Goal: Information Seeking & Learning: Learn about a topic

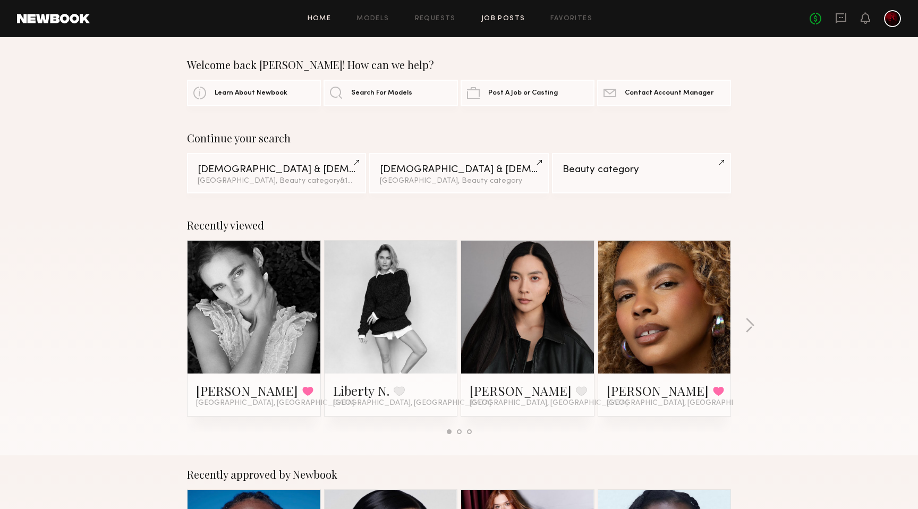
click at [510, 17] on link "Job Posts" at bounding box center [503, 18] width 44 height 7
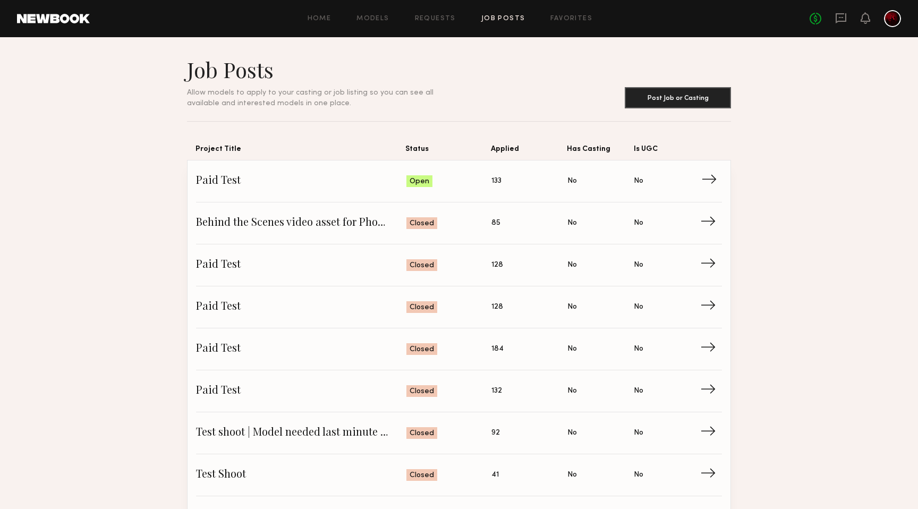
click at [337, 182] on span "Paid Test" at bounding box center [301, 181] width 210 height 16
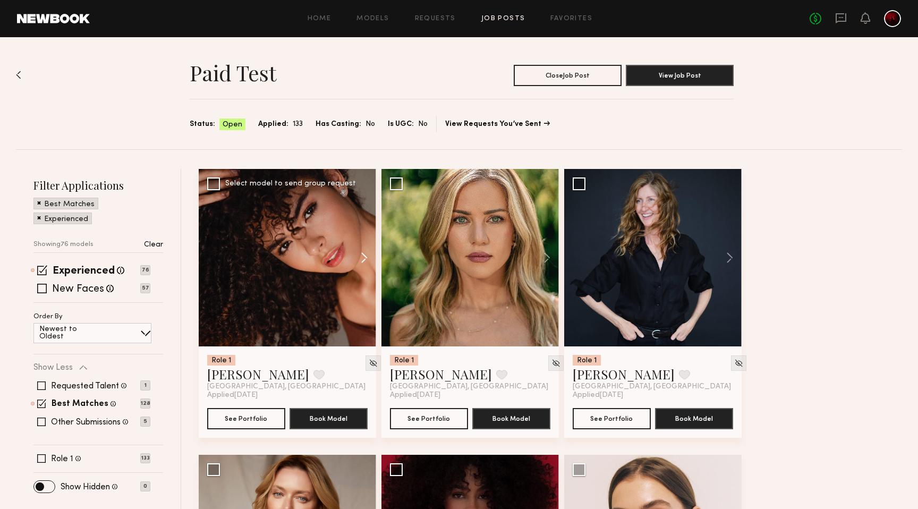
click at [361, 261] on button at bounding box center [359, 257] width 34 height 177
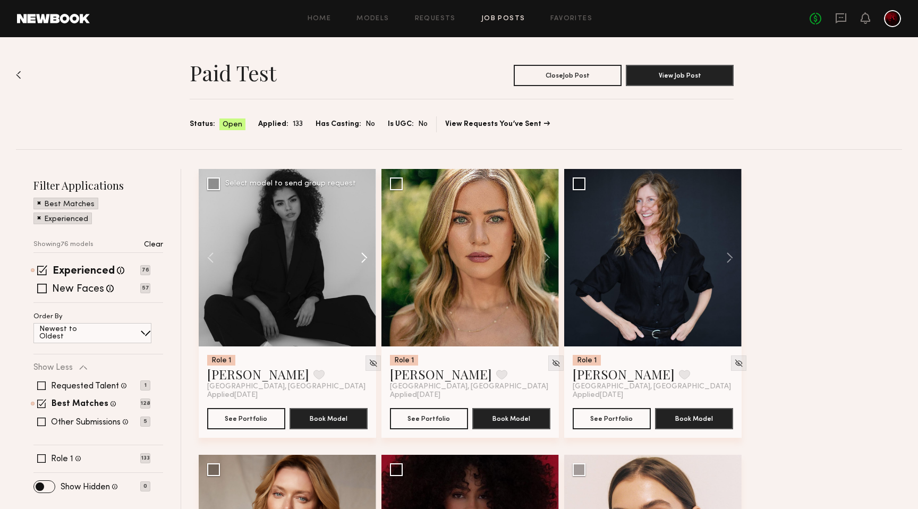
click at [361, 261] on button at bounding box center [359, 257] width 34 height 177
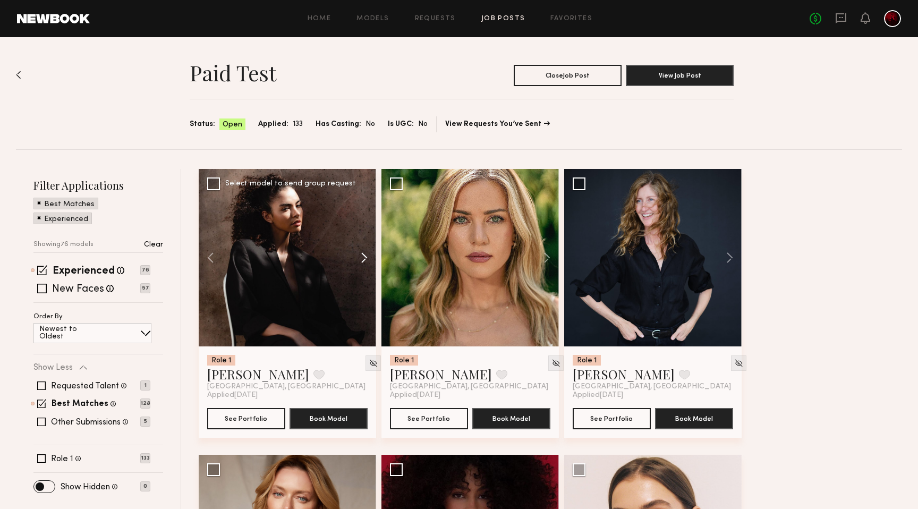
click at [361, 261] on button at bounding box center [359, 257] width 34 height 177
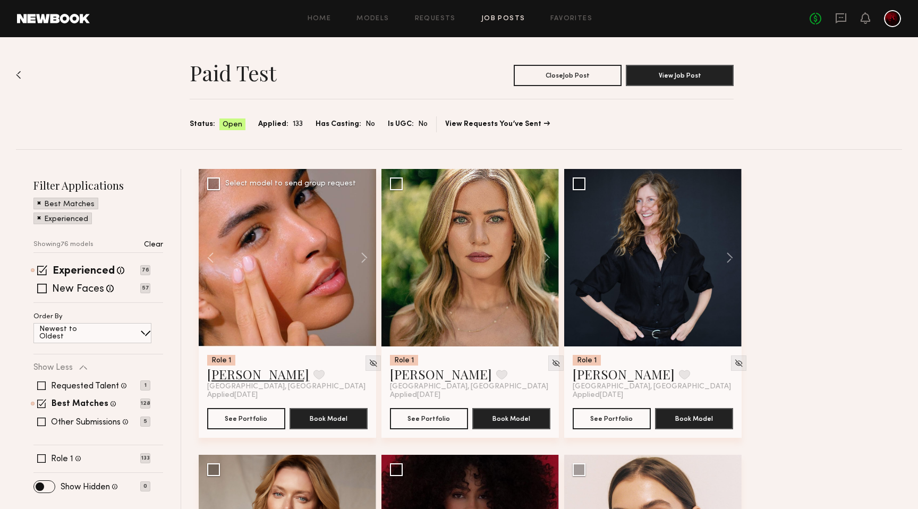
click at [240, 371] on link "Ágatha F." at bounding box center [258, 373] width 102 height 17
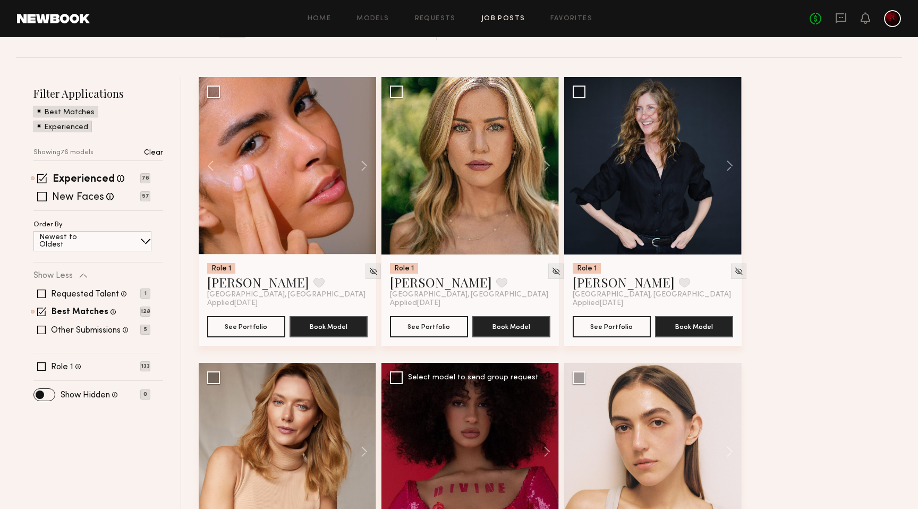
scroll to position [86, 0]
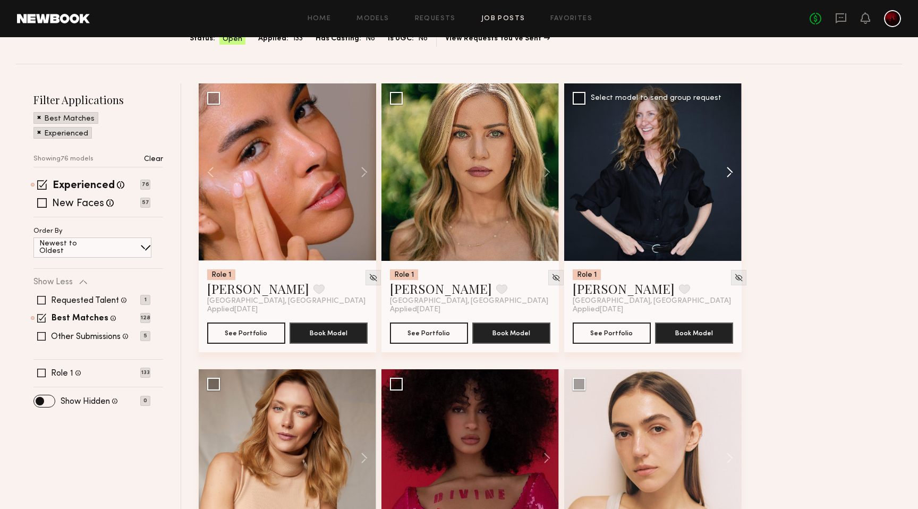
click at [729, 174] on button at bounding box center [724, 171] width 34 height 177
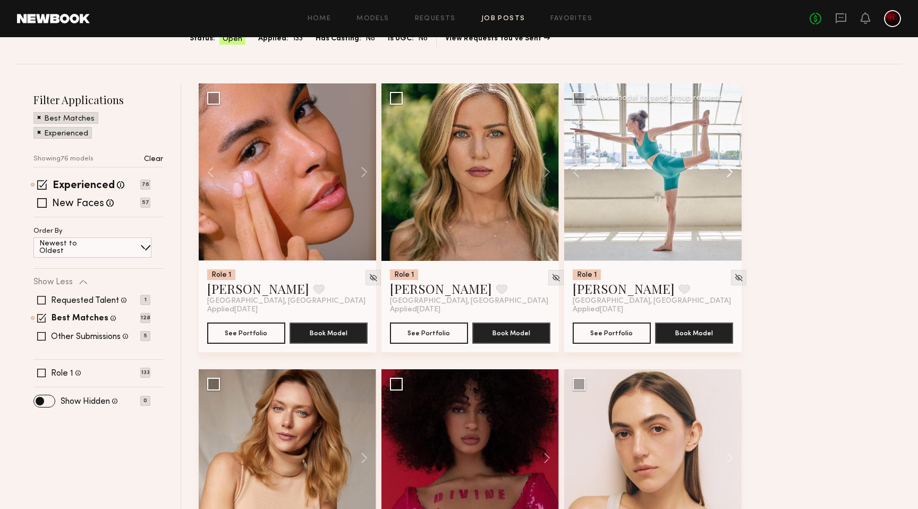
click at [729, 174] on button at bounding box center [724, 171] width 34 height 177
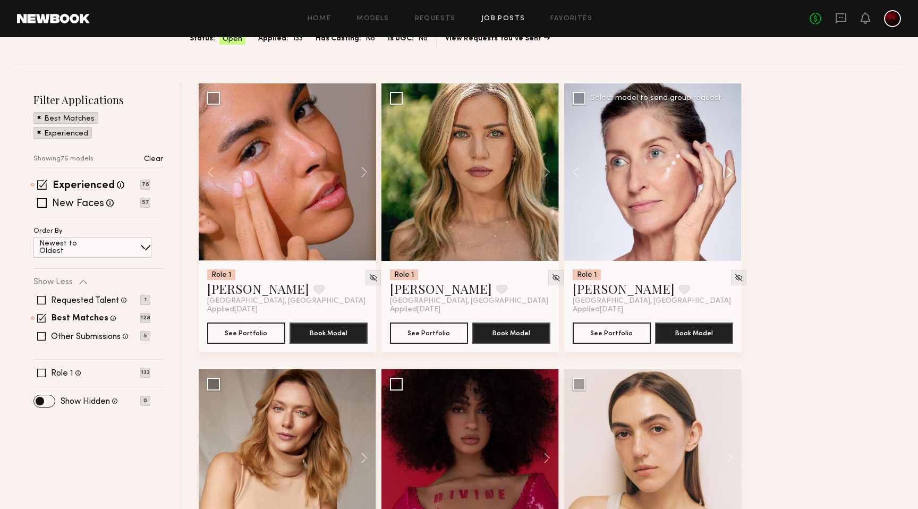
click at [729, 174] on button at bounding box center [724, 171] width 34 height 177
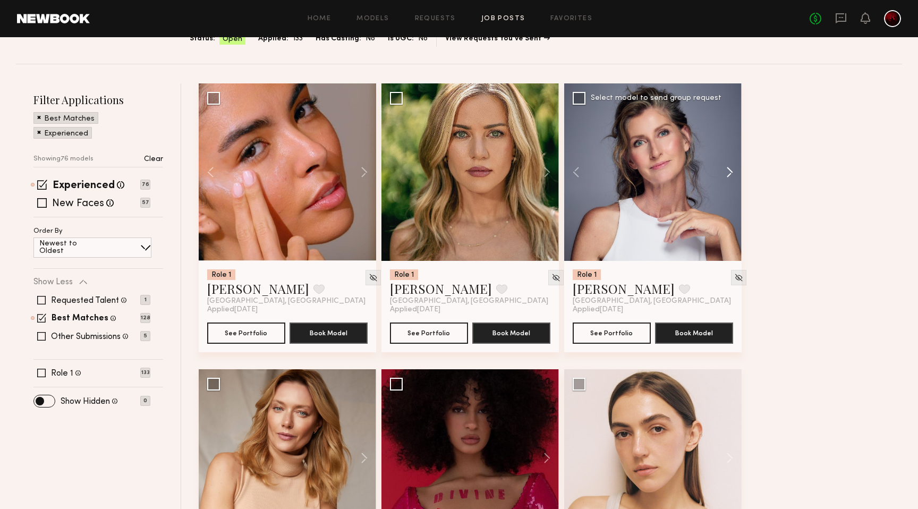
click at [729, 174] on button at bounding box center [724, 171] width 34 height 177
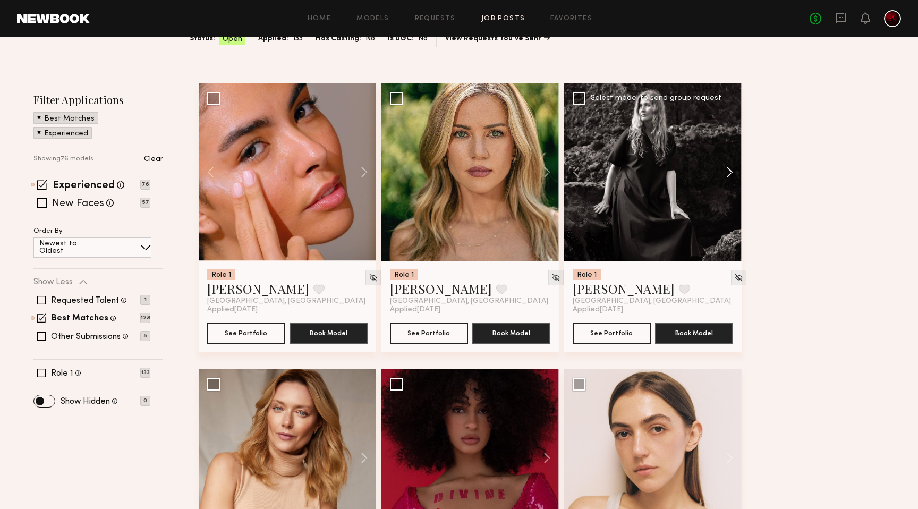
click at [729, 174] on button at bounding box center [724, 171] width 34 height 177
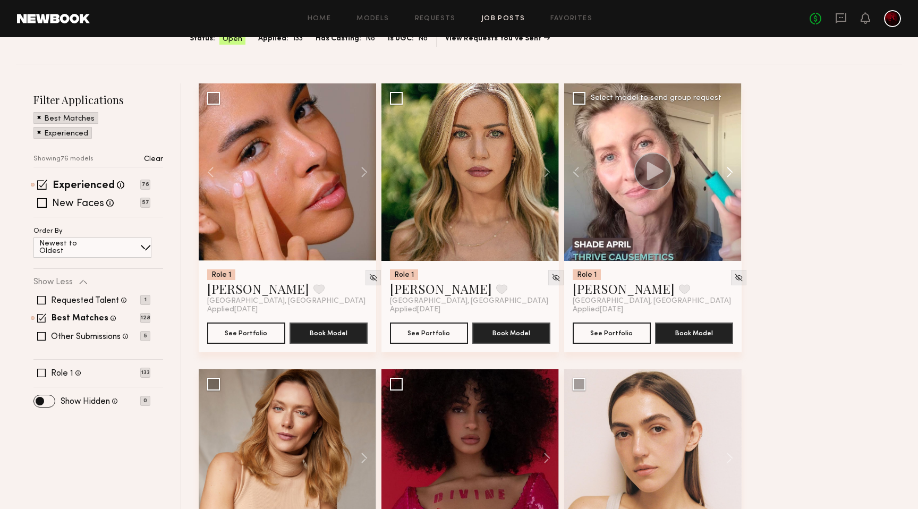
click at [729, 174] on button at bounding box center [724, 171] width 34 height 177
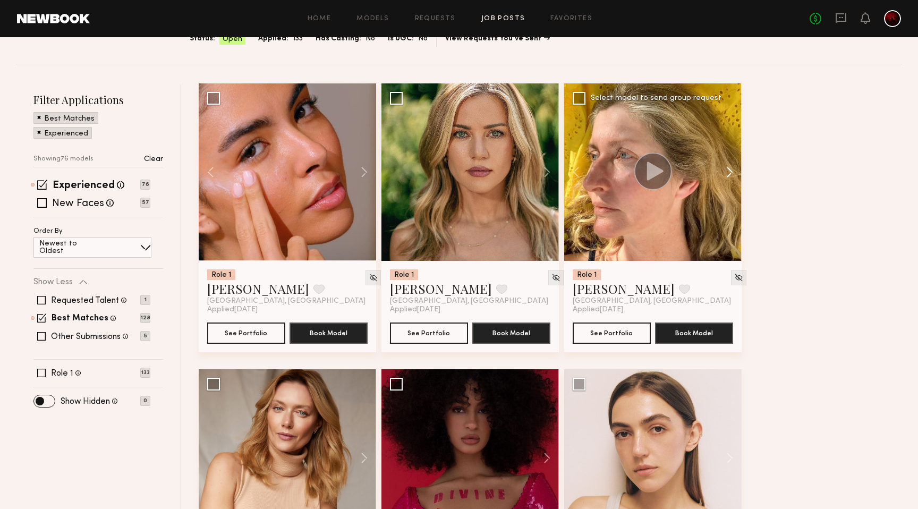
click at [729, 174] on button at bounding box center [724, 171] width 34 height 177
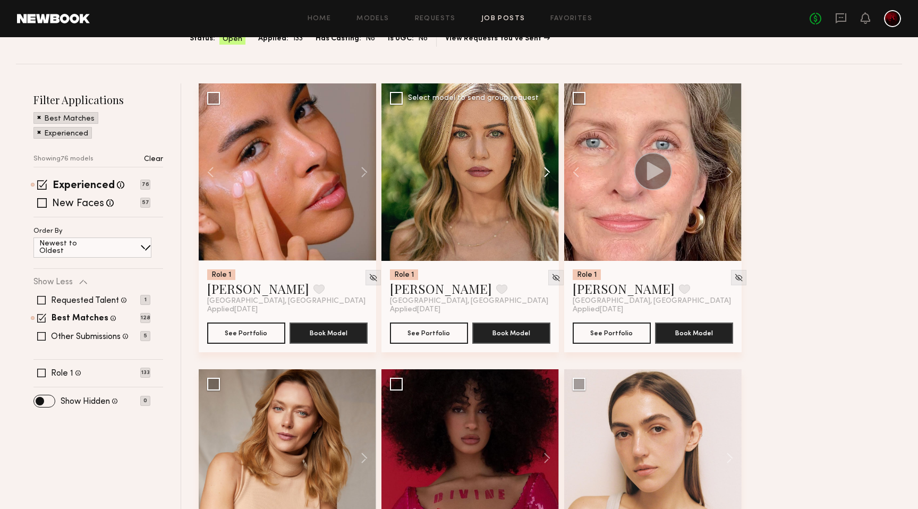
click at [545, 169] on button at bounding box center [542, 171] width 34 height 177
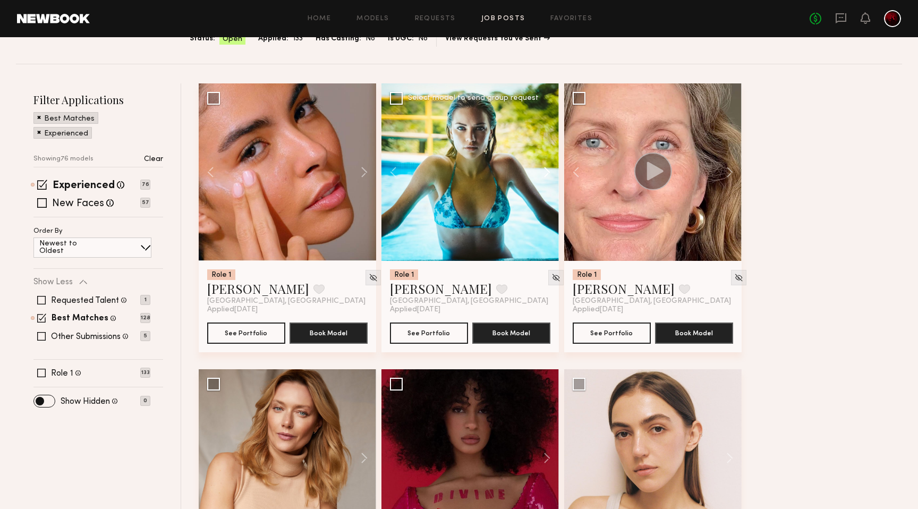
click at [545, 169] on button at bounding box center [542, 171] width 34 height 177
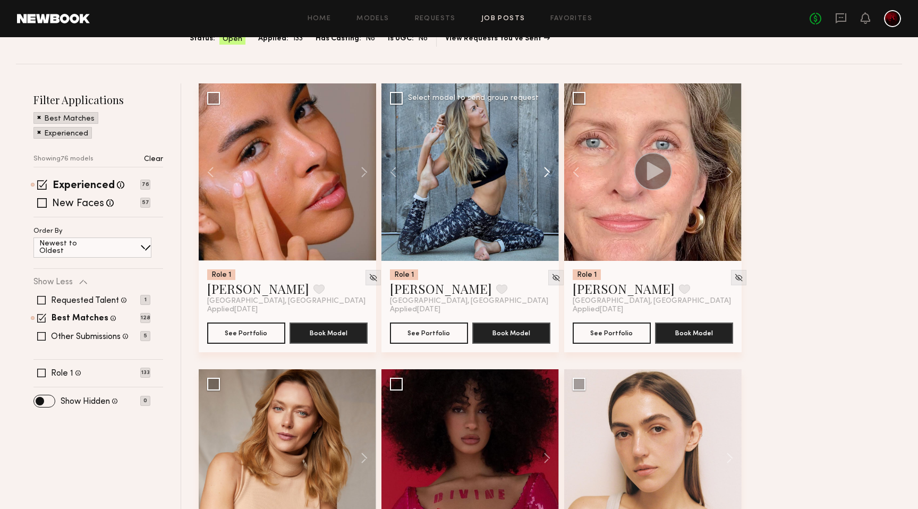
click at [545, 169] on button at bounding box center [542, 171] width 34 height 177
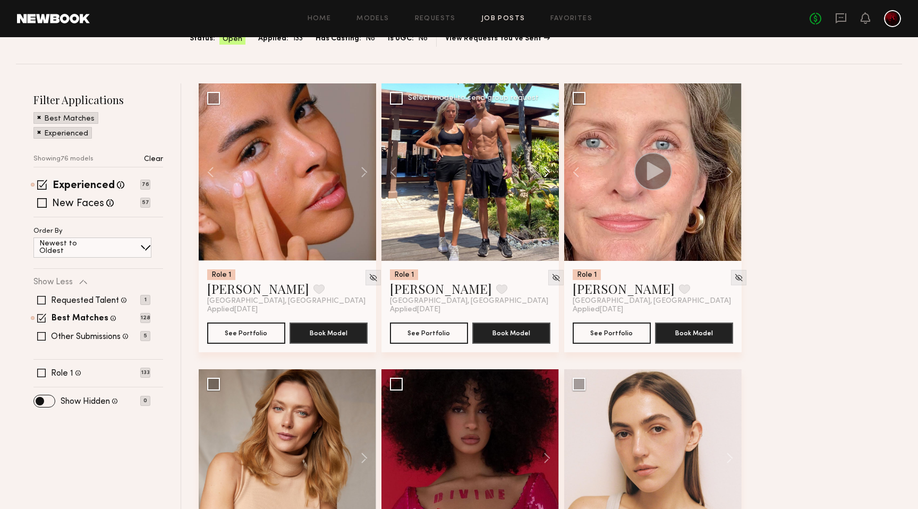
click at [545, 169] on button at bounding box center [542, 171] width 34 height 177
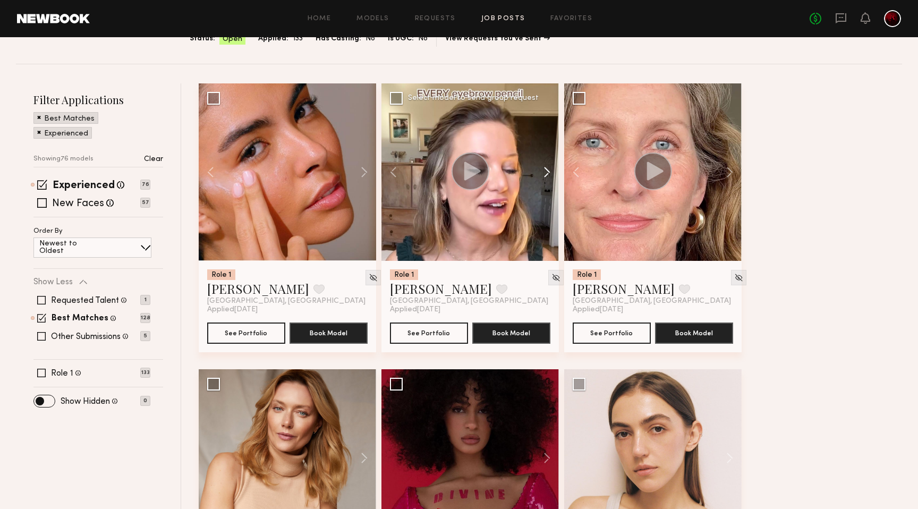
click at [545, 169] on button at bounding box center [542, 171] width 34 height 177
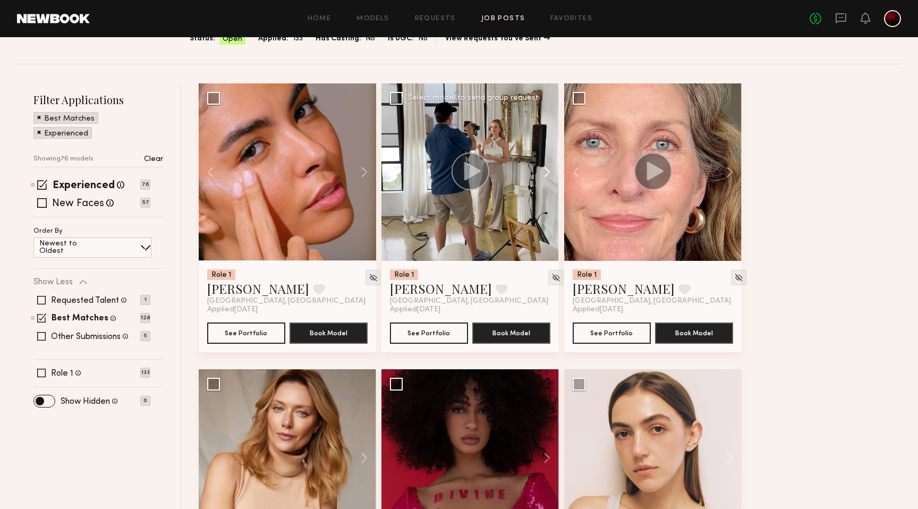
click at [545, 169] on button at bounding box center [542, 171] width 34 height 177
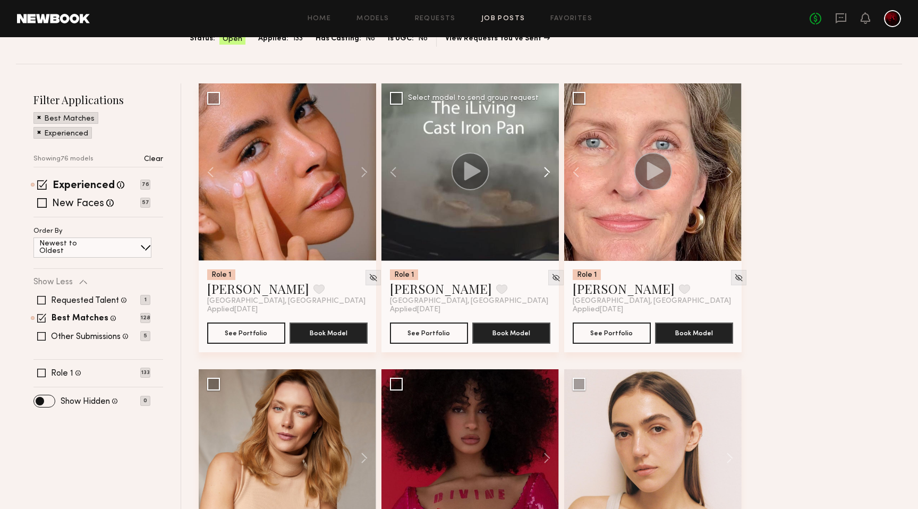
click at [545, 169] on button at bounding box center [542, 171] width 34 height 177
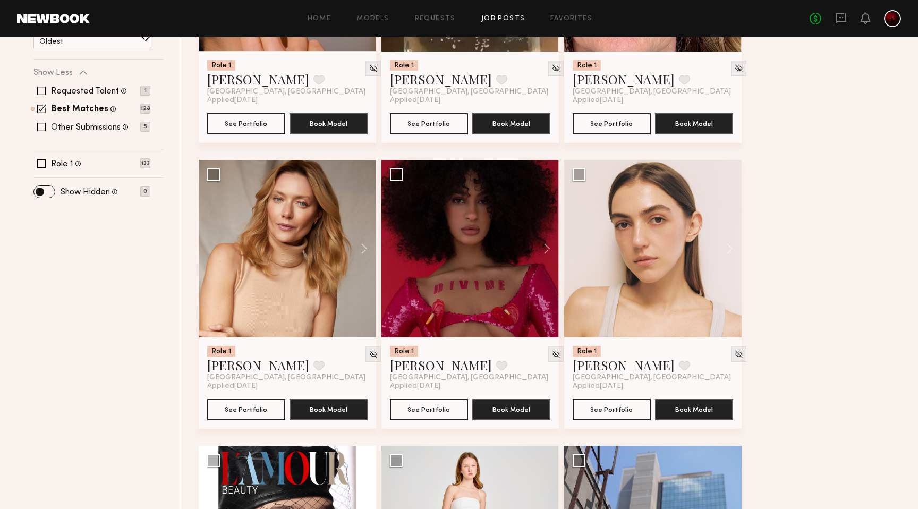
scroll to position [308, 0]
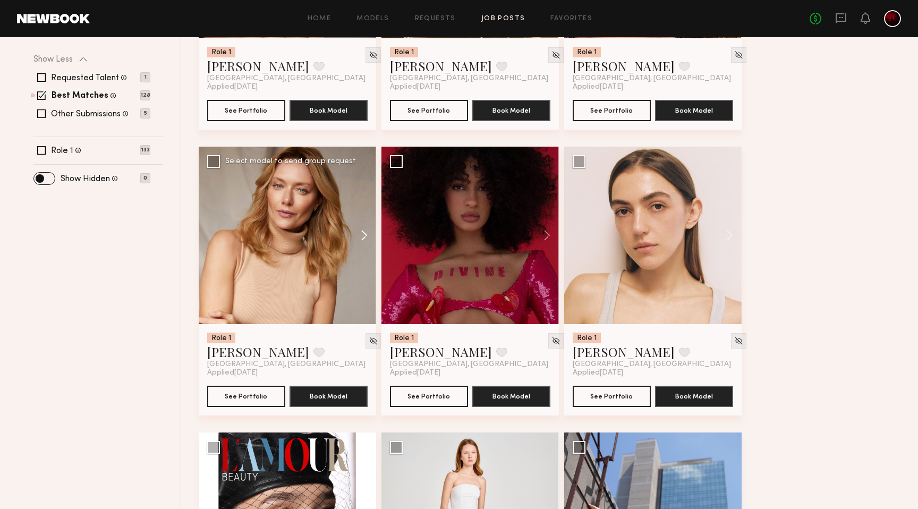
click at [358, 240] on button at bounding box center [359, 235] width 34 height 177
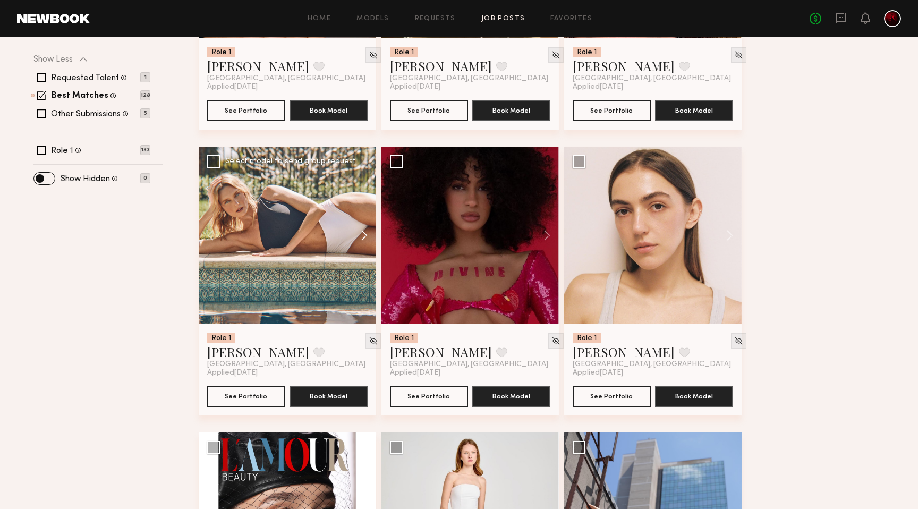
click at [358, 240] on button at bounding box center [359, 235] width 34 height 177
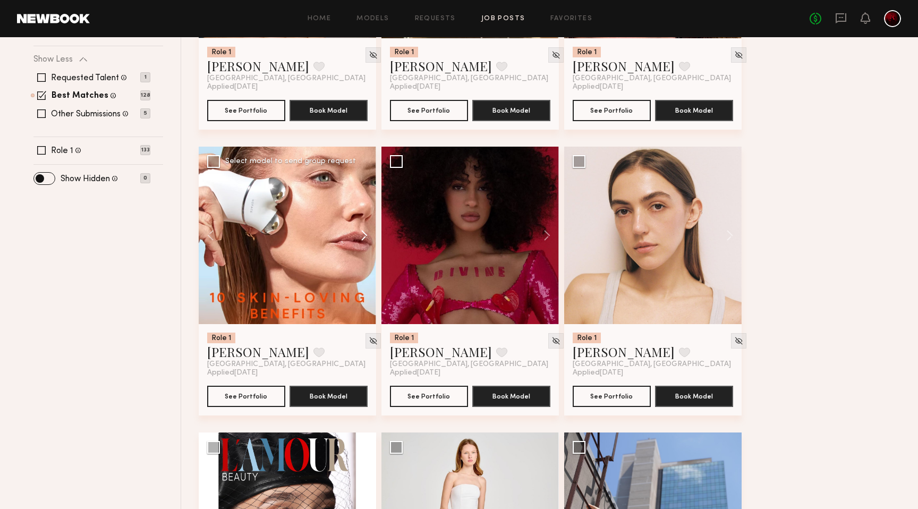
click at [358, 240] on button at bounding box center [359, 235] width 34 height 177
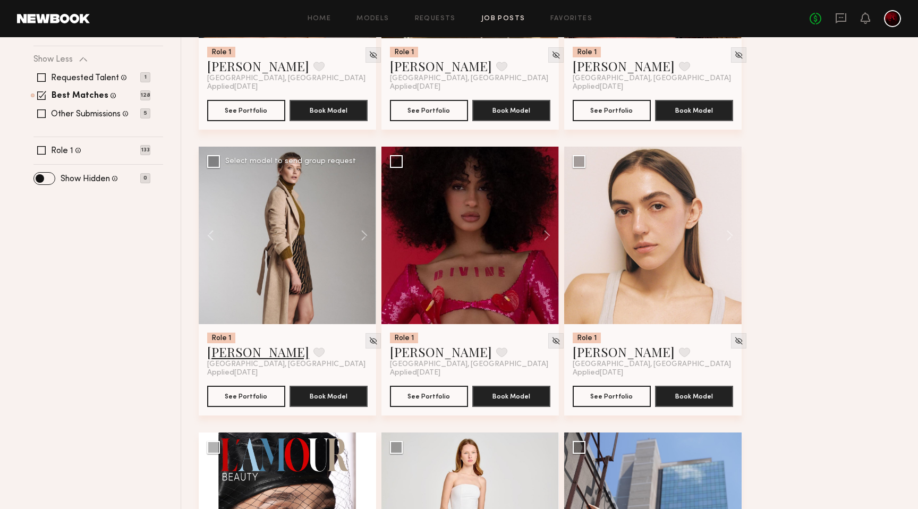
click at [245, 347] on link "Anastassija M." at bounding box center [258, 351] width 102 height 17
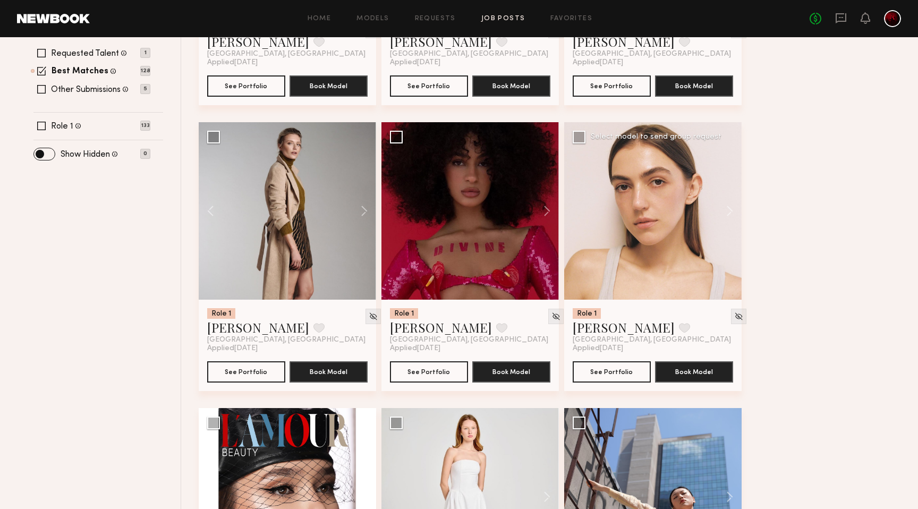
scroll to position [334, 0]
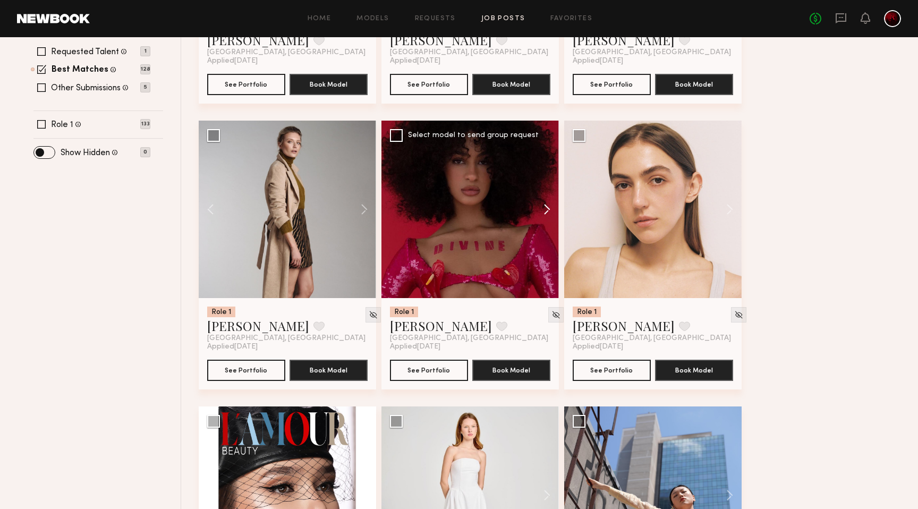
click at [550, 212] on button at bounding box center [542, 209] width 34 height 177
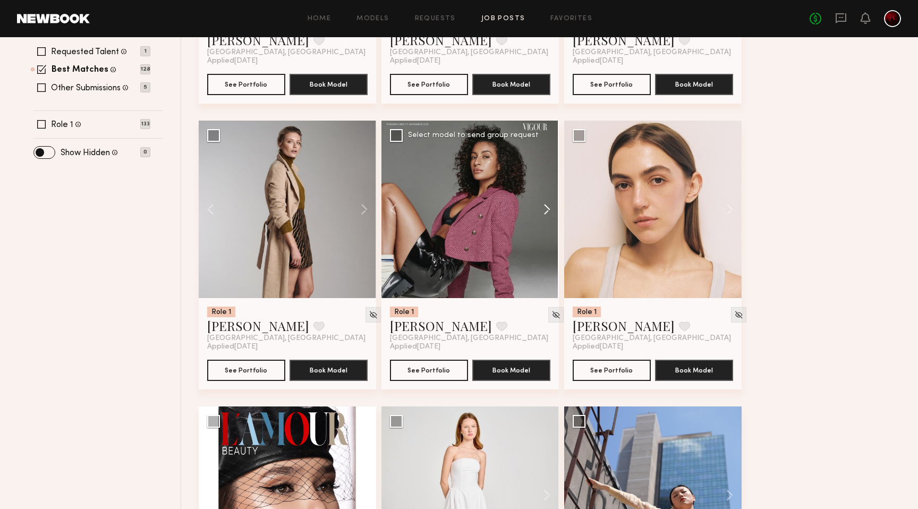
click at [550, 212] on button at bounding box center [542, 209] width 34 height 177
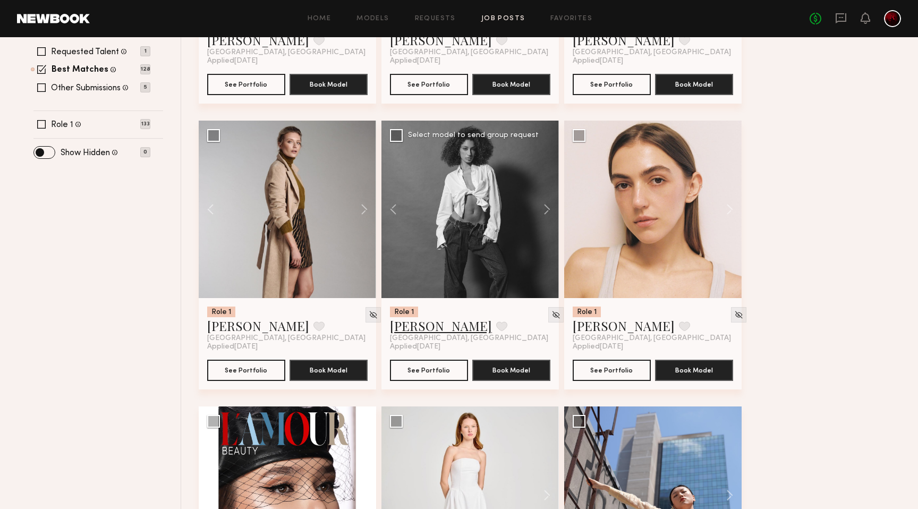
click at [408, 332] on link "Kyrah V." at bounding box center [441, 325] width 102 height 17
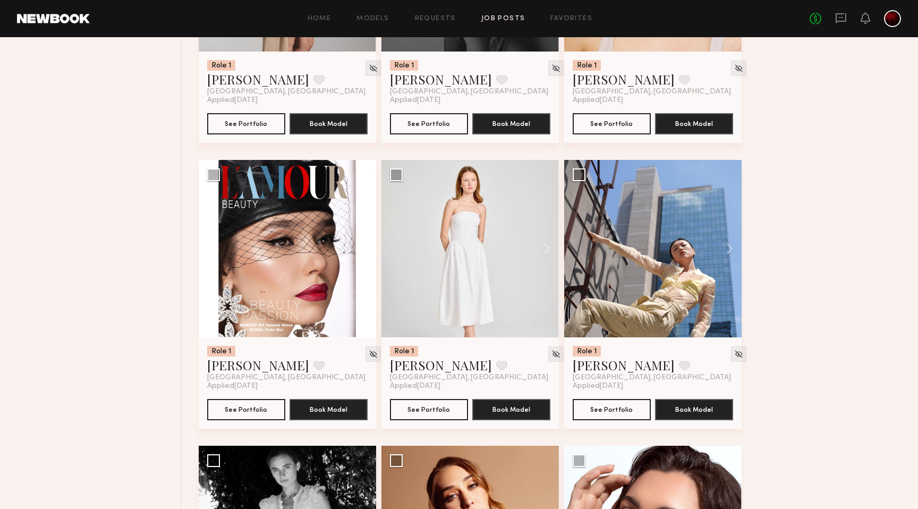
scroll to position [579, 0]
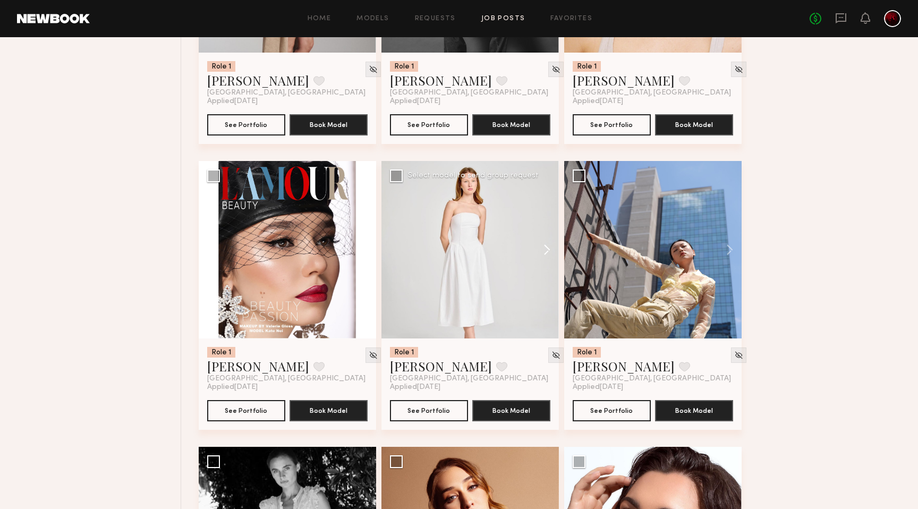
click at [550, 249] on button at bounding box center [542, 249] width 34 height 177
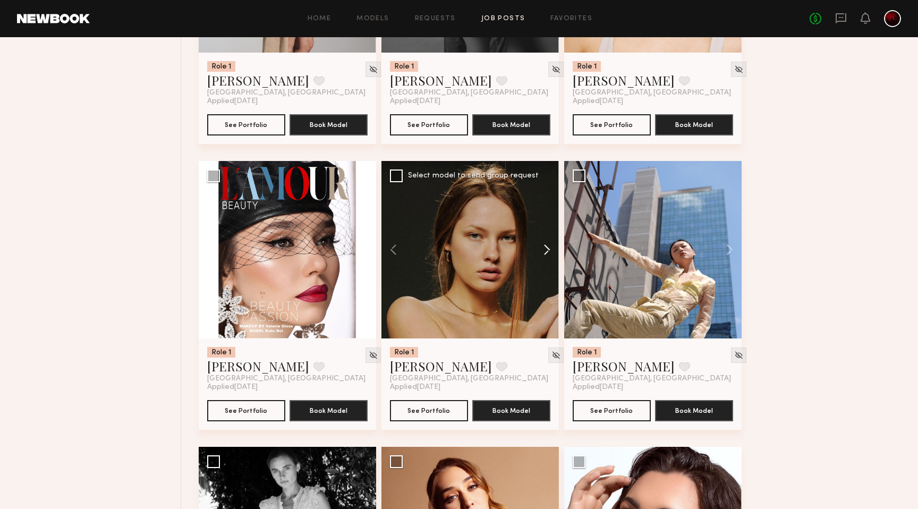
click at [550, 249] on button at bounding box center [542, 249] width 34 height 177
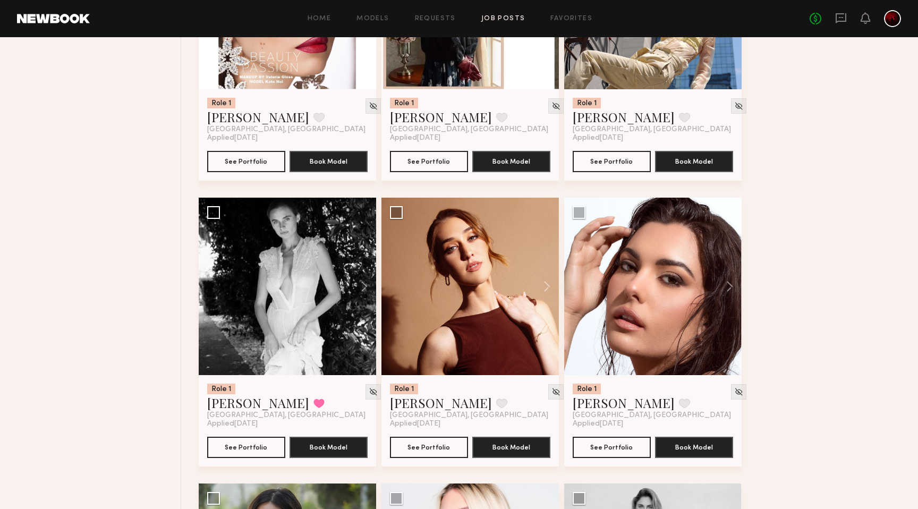
scroll to position [830, 0]
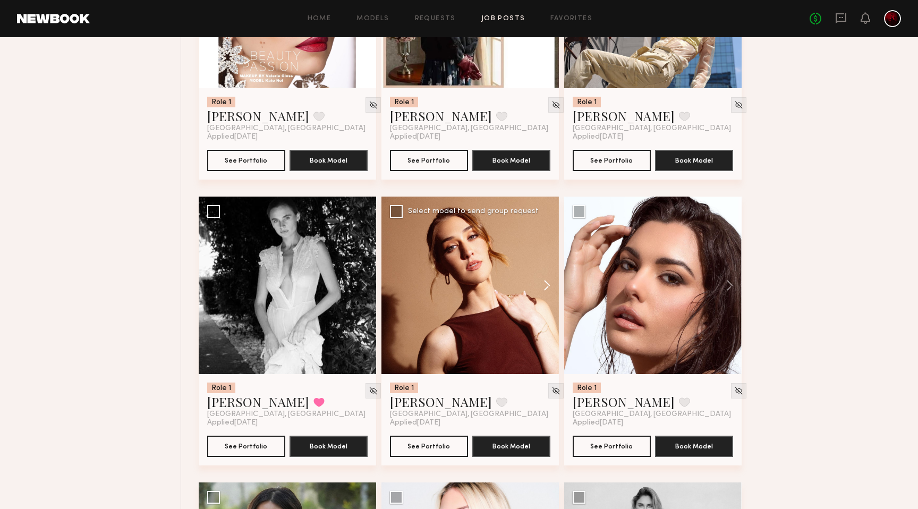
click at [540, 285] on button at bounding box center [542, 285] width 34 height 177
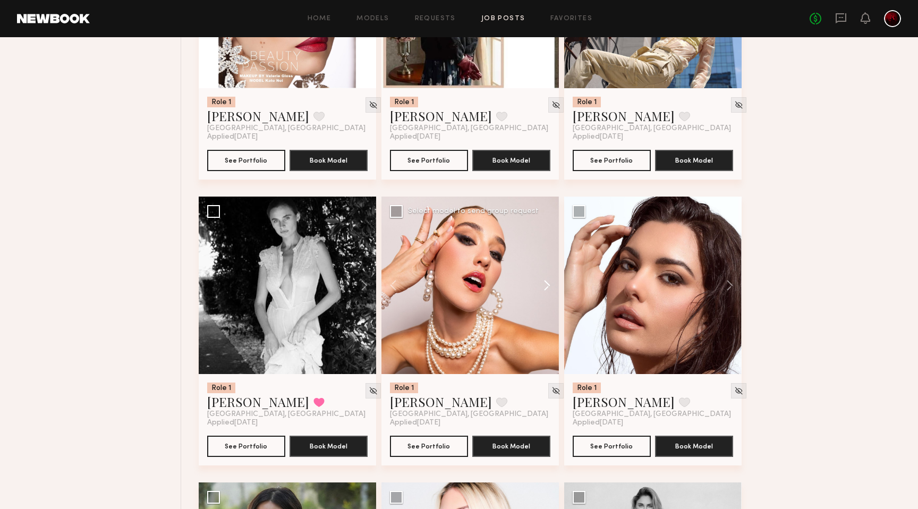
click at [540, 285] on button at bounding box center [542, 285] width 34 height 177
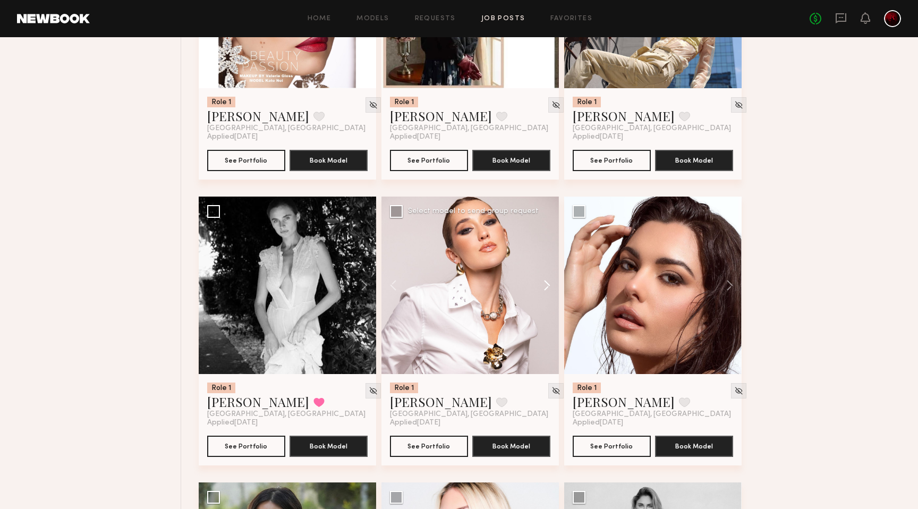
click at [540, 285] on button at bounding box center [542, 285] width 34 height 177
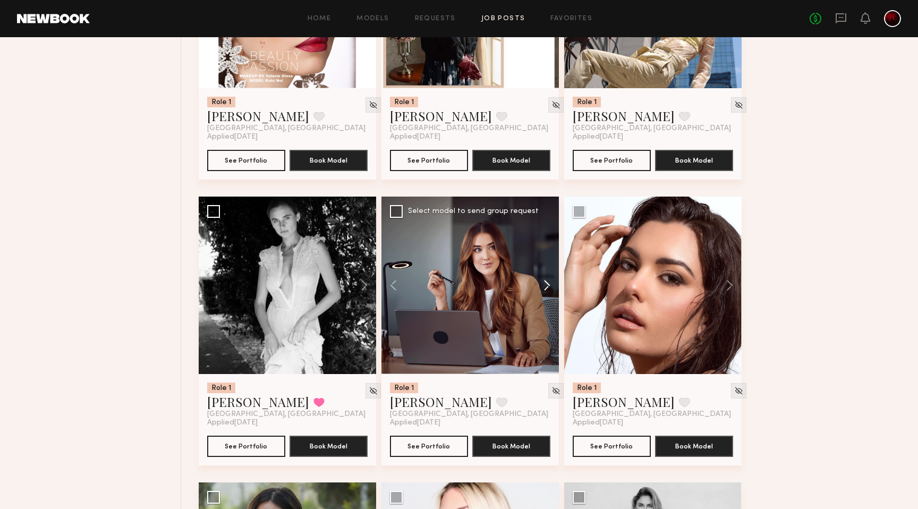
click at [540, 285] on button at bounding box center [542, 285] width 34 height 177
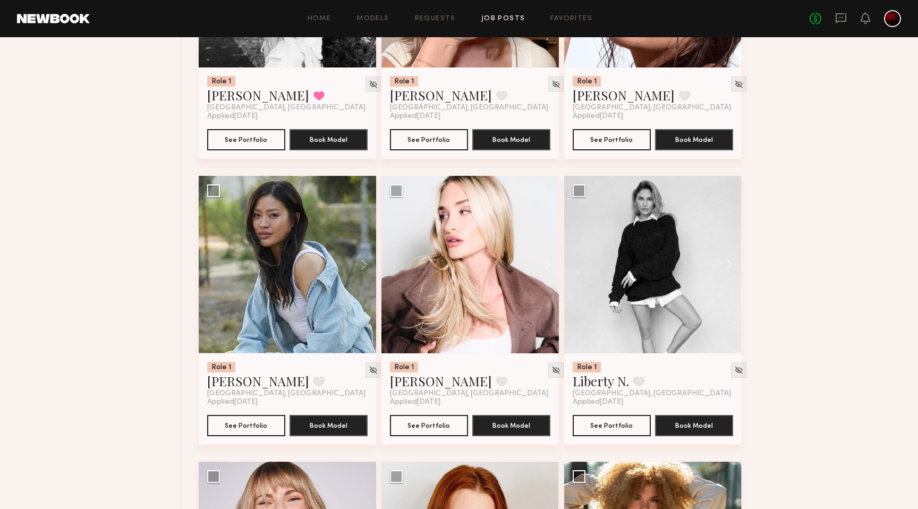
scroll to position [1136, 0]
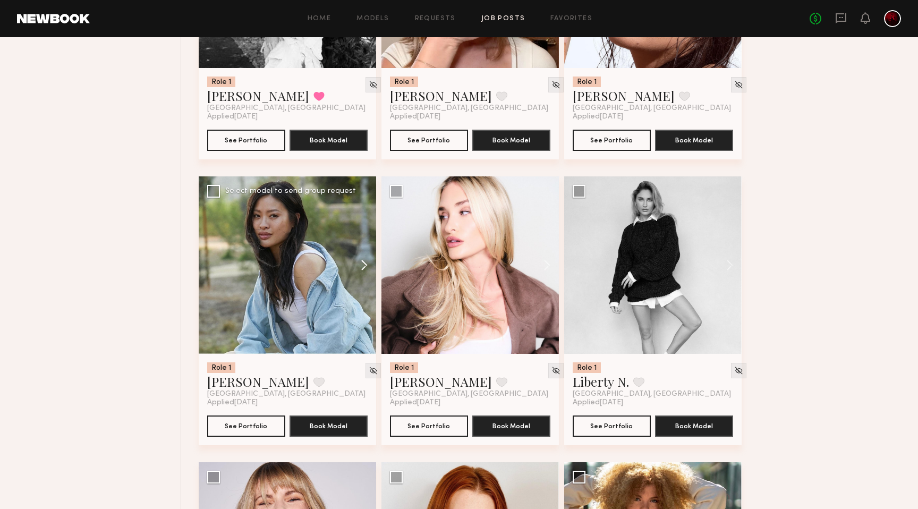
click at [357, 262] on button at bounding box center [359, 264] width 34 height 177
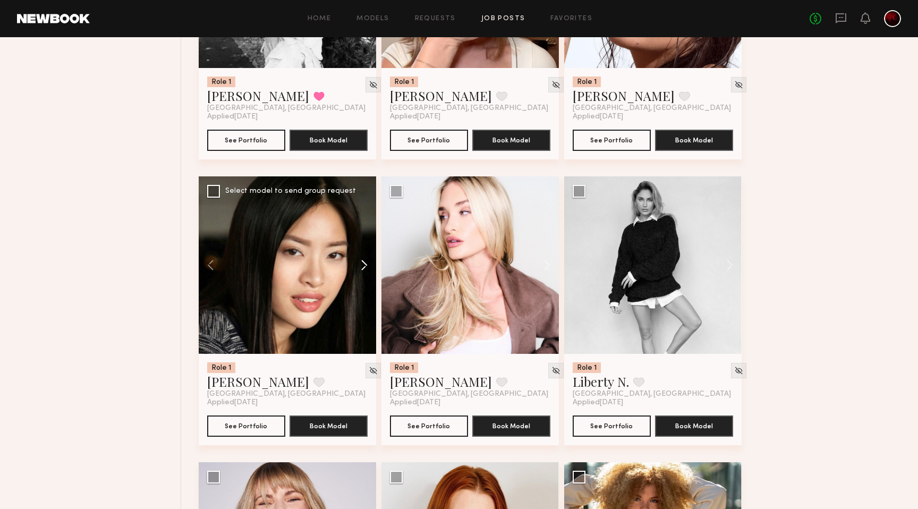
click at [359, 263] on button at bounding box center [359, 264] width 34 height 177
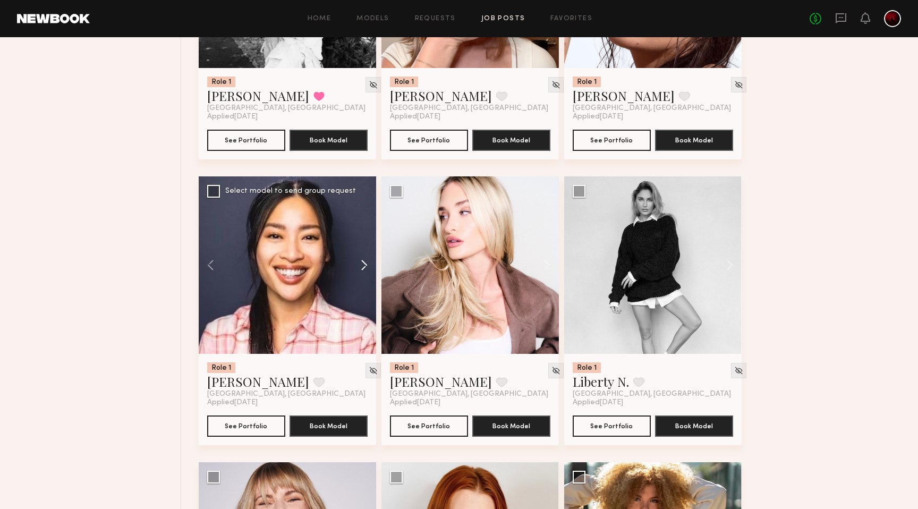
click at [359, 263] on button at bounding box center [359, 264] width 34 height 177
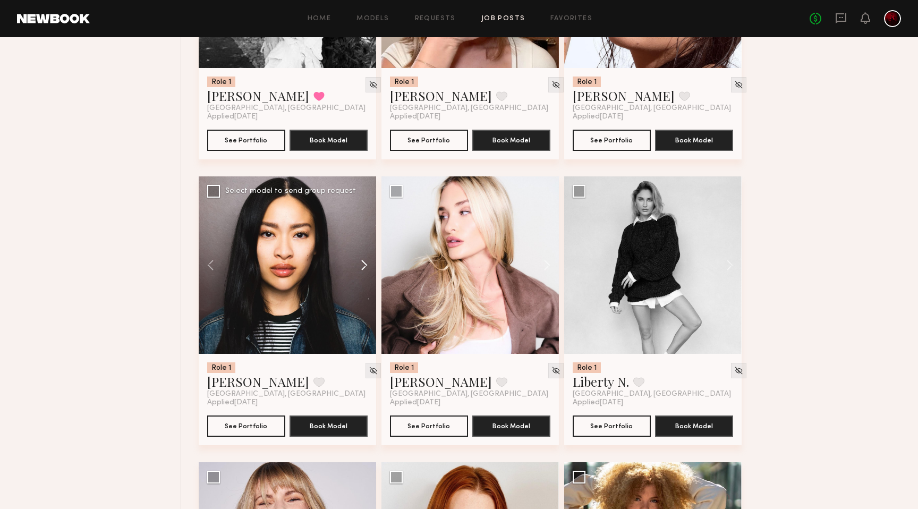
click at [359, 263] on button at bounding box center [359, 264] width 34 height 177
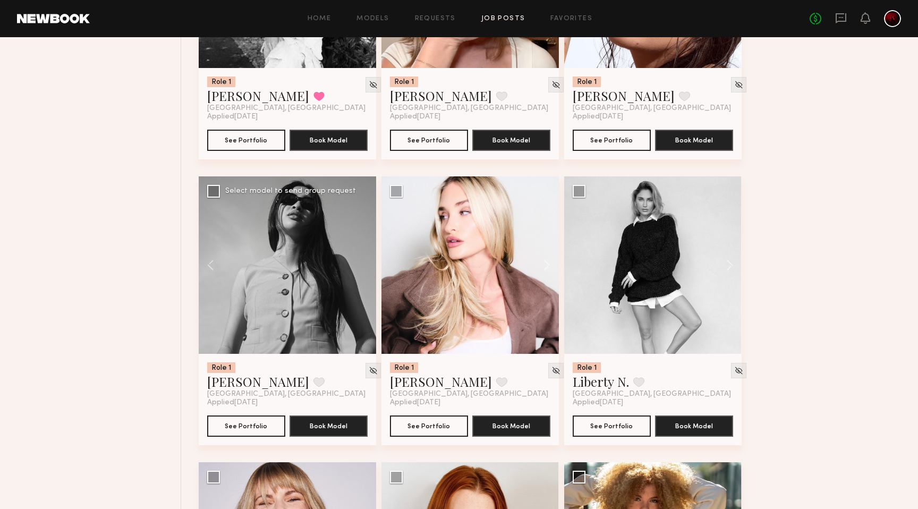
click at [359, 263] on div at bounding box center [287, 264] width 177 height 177
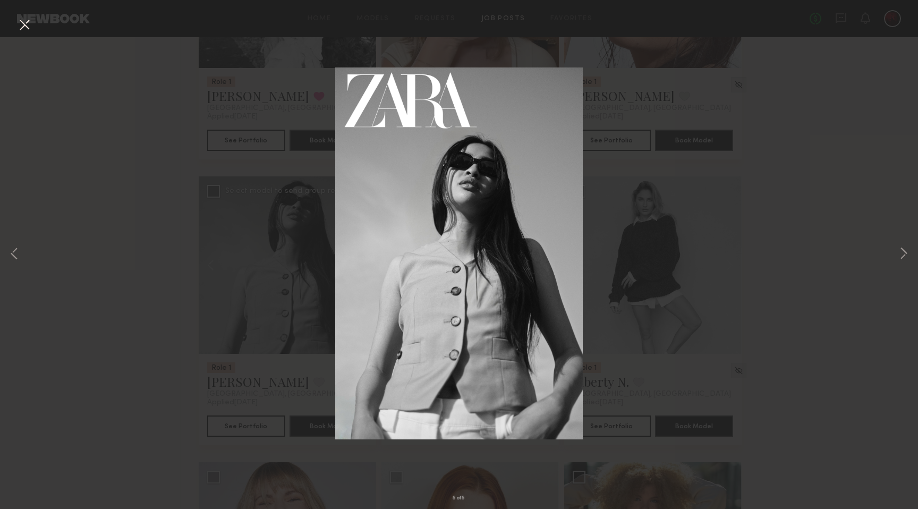
click at [27, 26] on button at bounding box center [24, 25] width 17 height 19
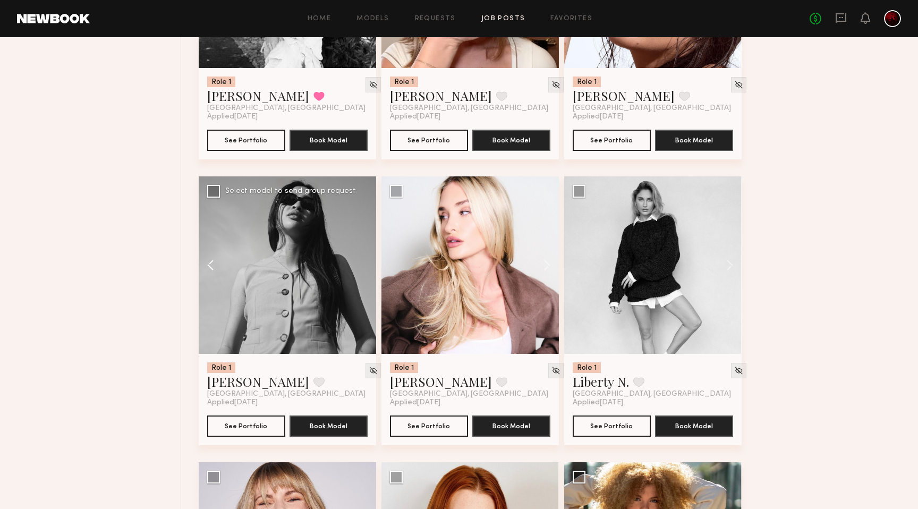
click at [220, 259] on button at bounding box center [216, 264] width 34 height 177
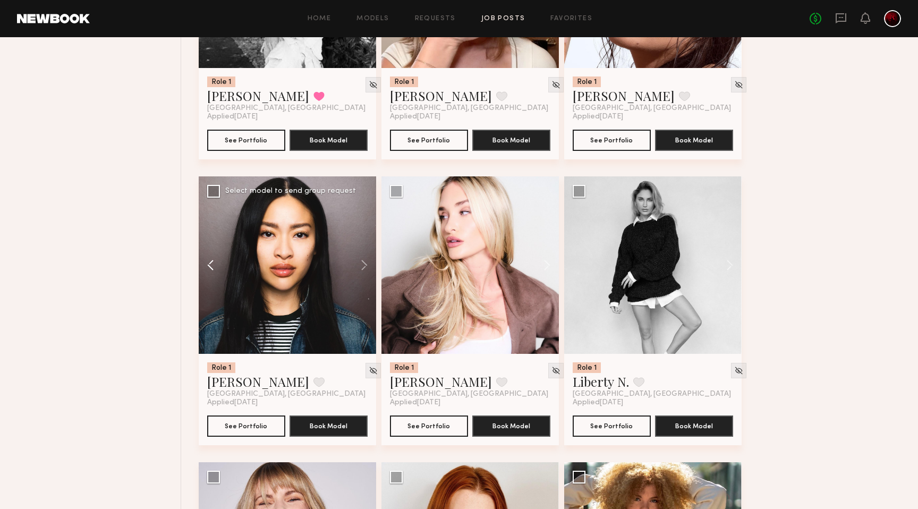
click at [211, 260] on button at bounding box center [216, 264] width 34 height 177
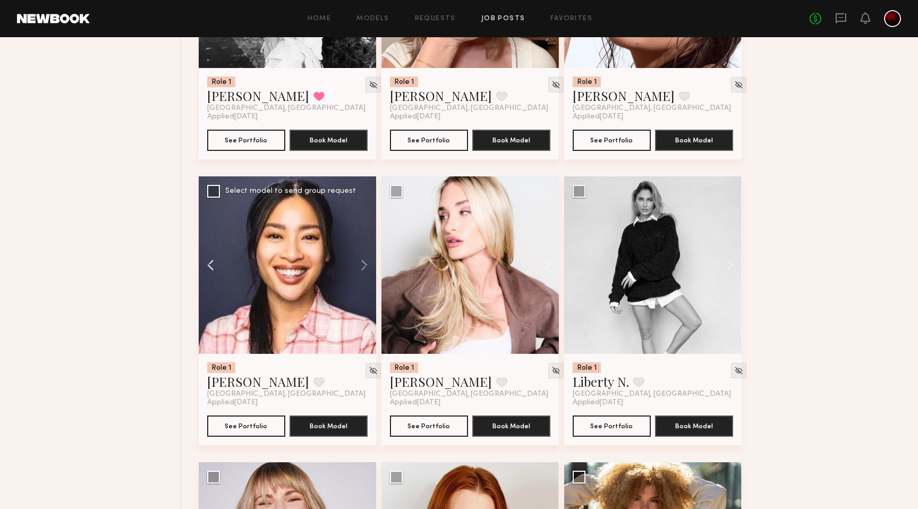
click at [211, 260] on button at bounding box center [216, 264] width 34 height 177
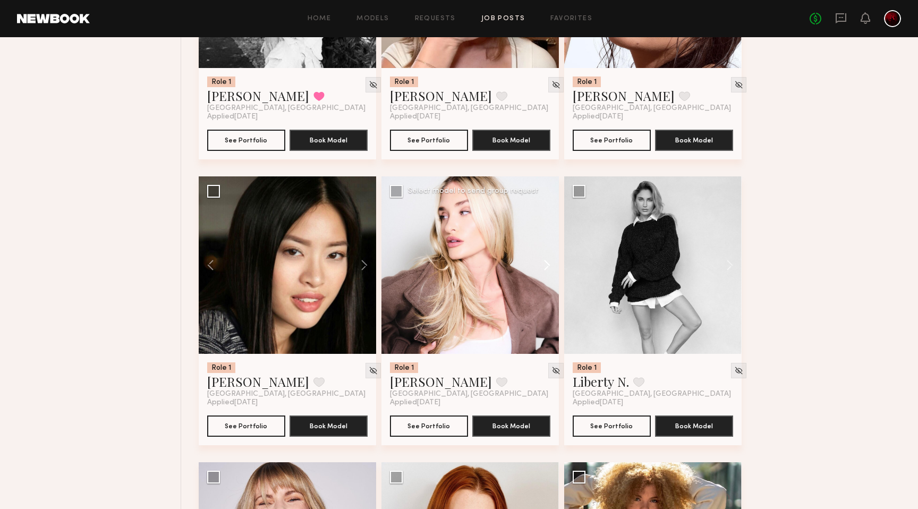
click at [545, 263] on button at bounding box center [542, 264] width 34 height 177
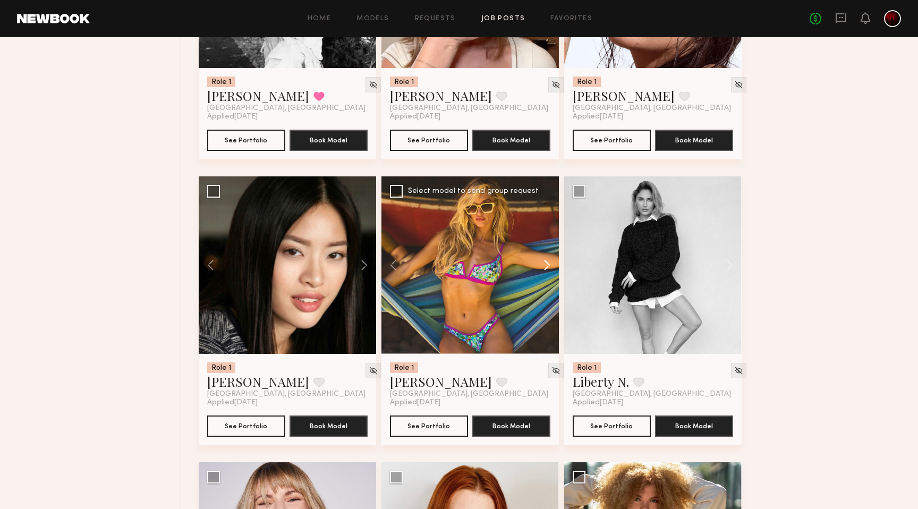
click at [545, 263] on button at bounding box center [542, 264] width 34 height 177
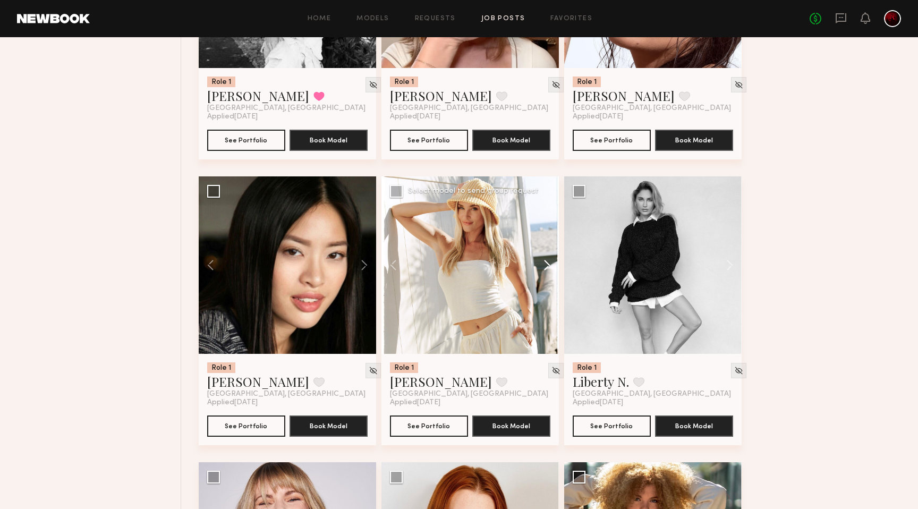
click at [545, 263] on button at bounding box center [542, 264] width 34 height 177
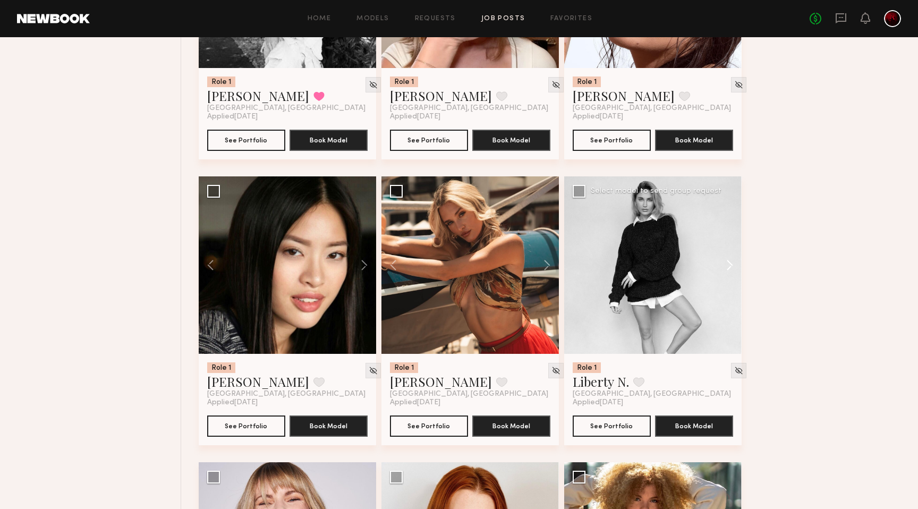
click at [727, 261] on button at bounding box center [724, 264] width 34 height 177
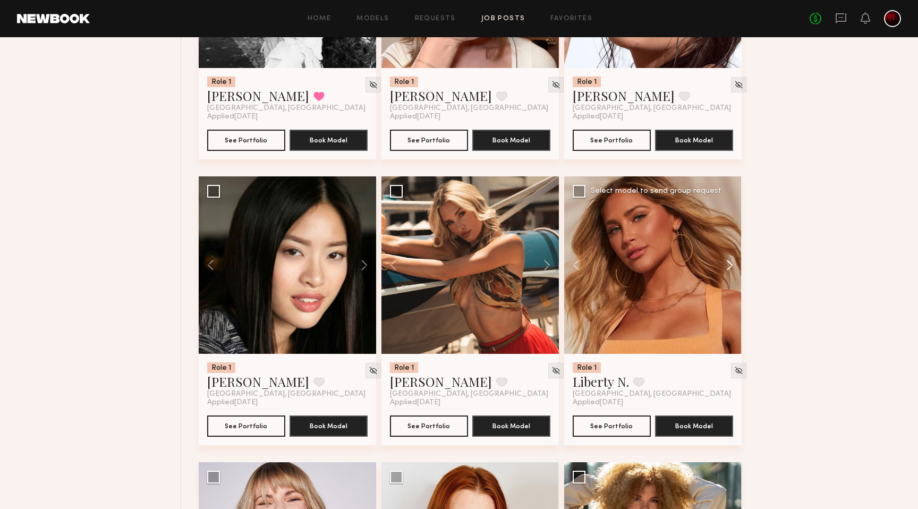
click at [727, 261] on button at bounding box center [724, 264] width 34 height 177
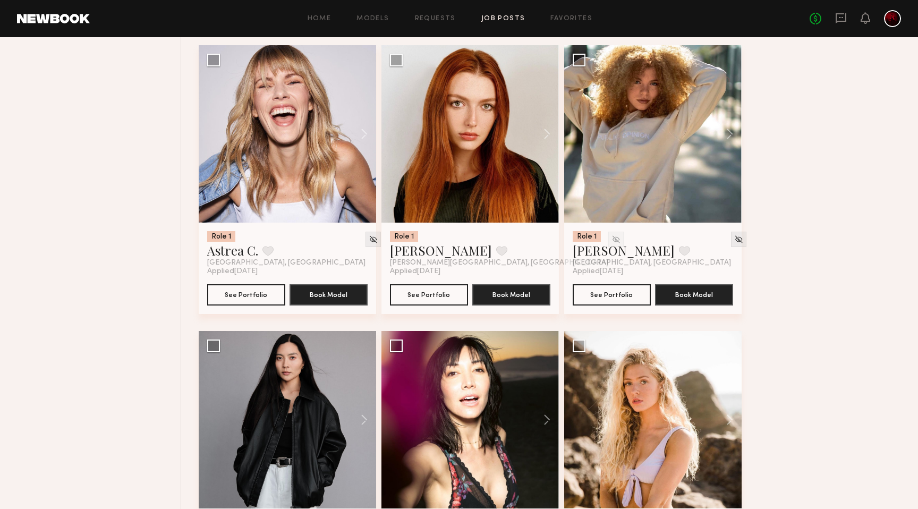
scroll to position [1549, 0]
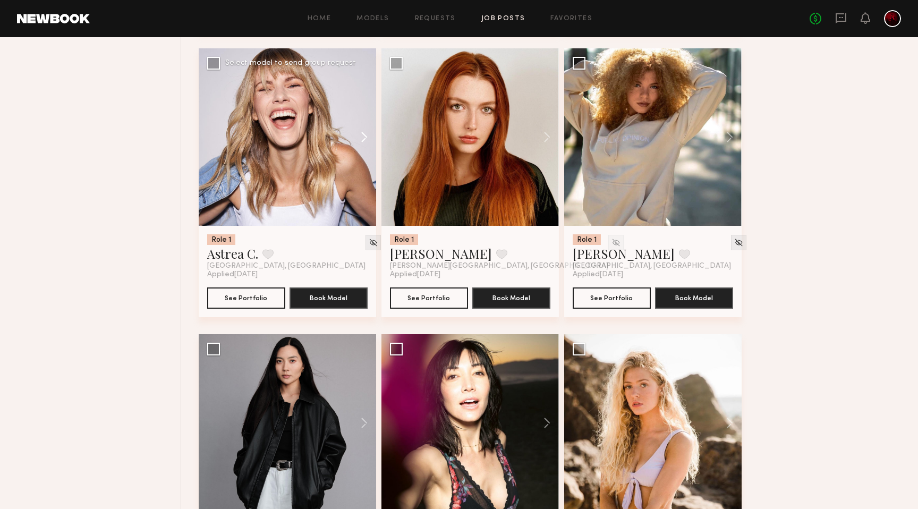
click at [360, 142] on button at bounding box center [359, 136] width 34 height 177
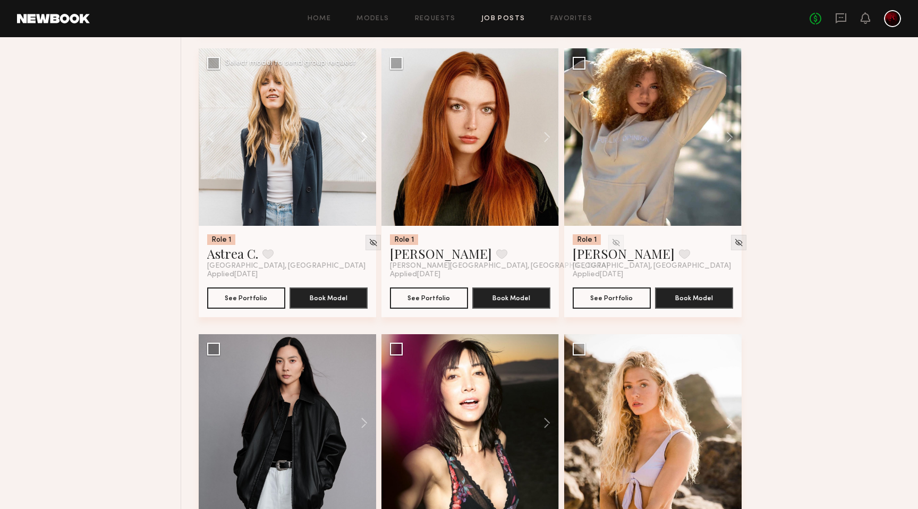
click at [360, 142] on button at bounding box center [359, 136] width 34 height 177
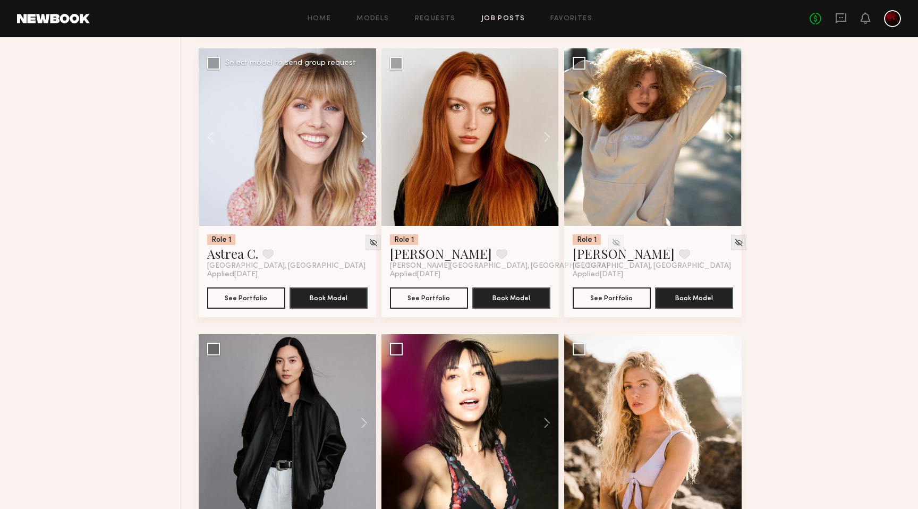
click at [360, 142] on button at bounding box center [359, 136] width 34 height 177
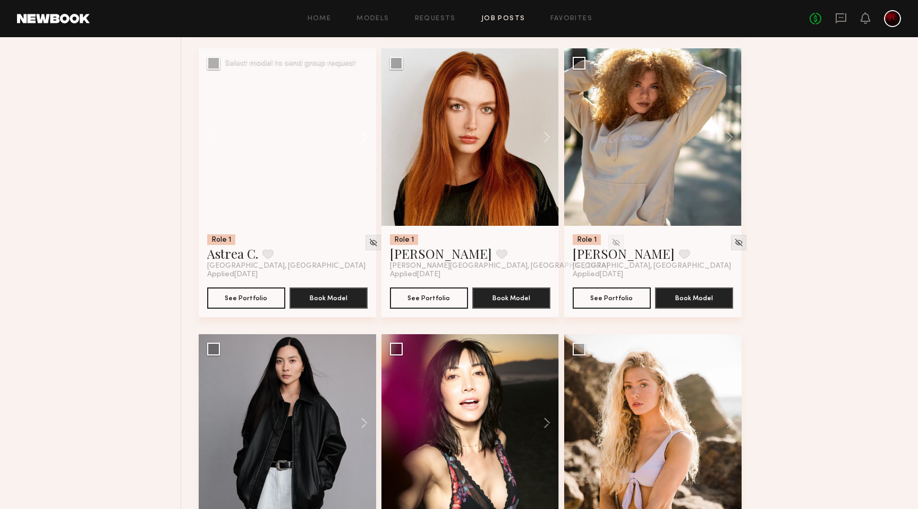
click at [360, 142] on button at bounding box center [359, 136] width 34 height 177
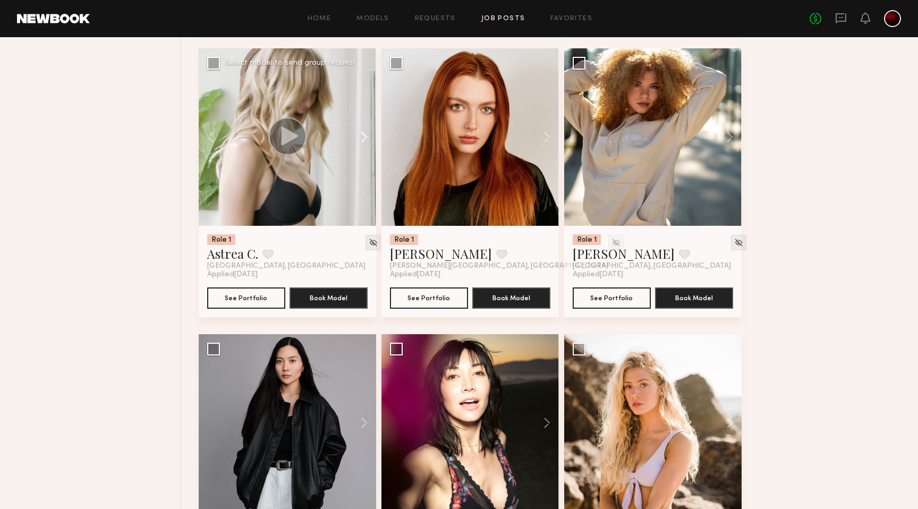
click at [360, 142] on button at bounding box center [359, 136] width 34 height 177
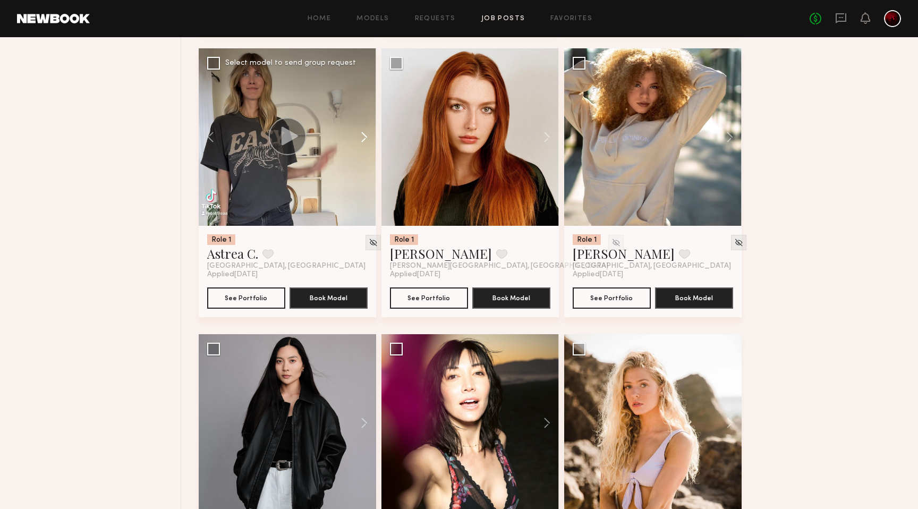
click at [360, 142] on button at bounding box center [359, 136] width 34 height 177
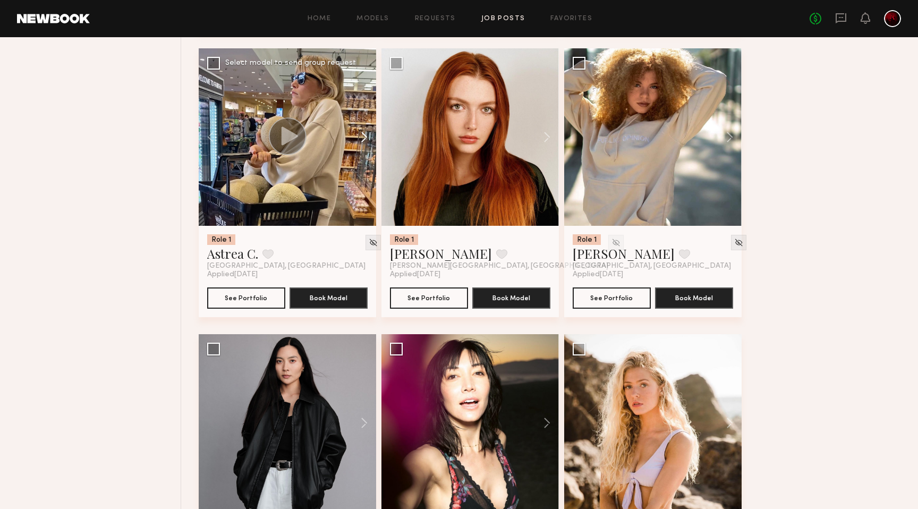
click at [360, 142] on button at bounding box center [359, 136] width 34 height 177
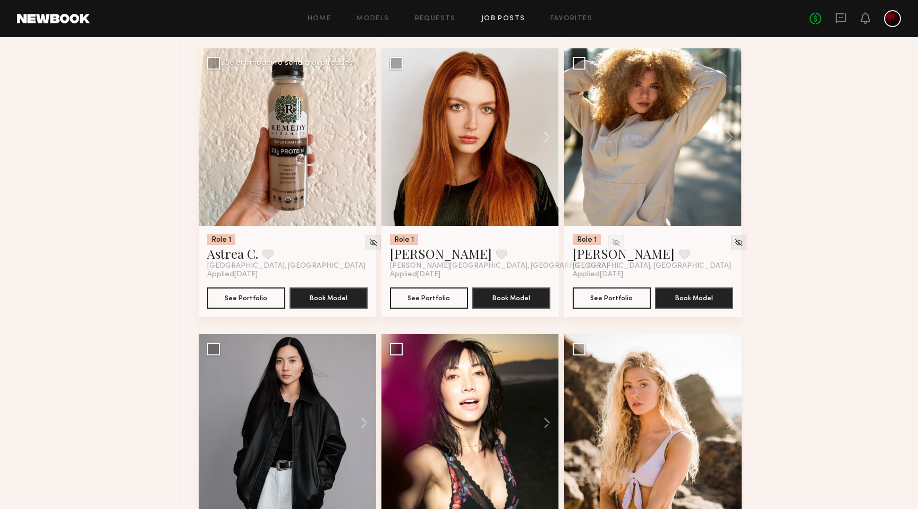
click at [360, 142] on button at bounding box center [359, 136] width 34 height 177
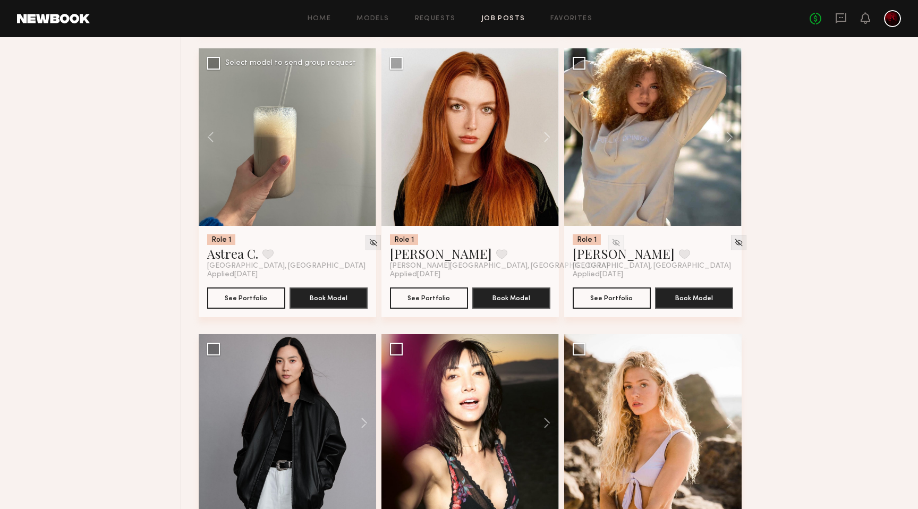
click at [360, 142] on div at bounding box center [287, 136] width 177 height 177
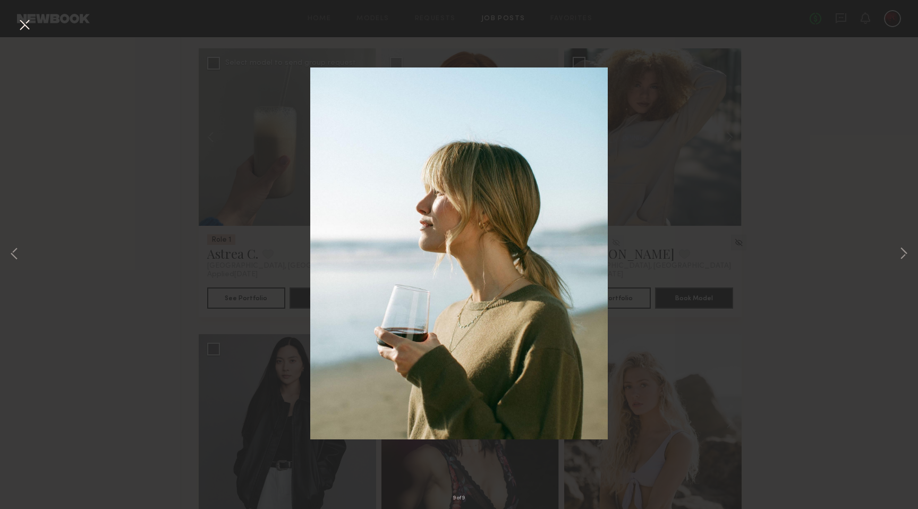
click at [25, 25] on button at bounding box center [24, 25] width 17 height 19
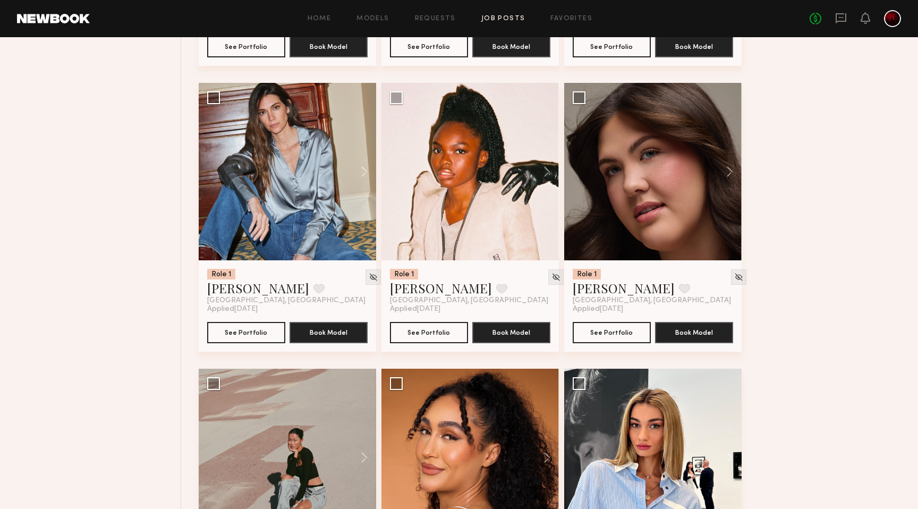
scroll to position [2085, 0]
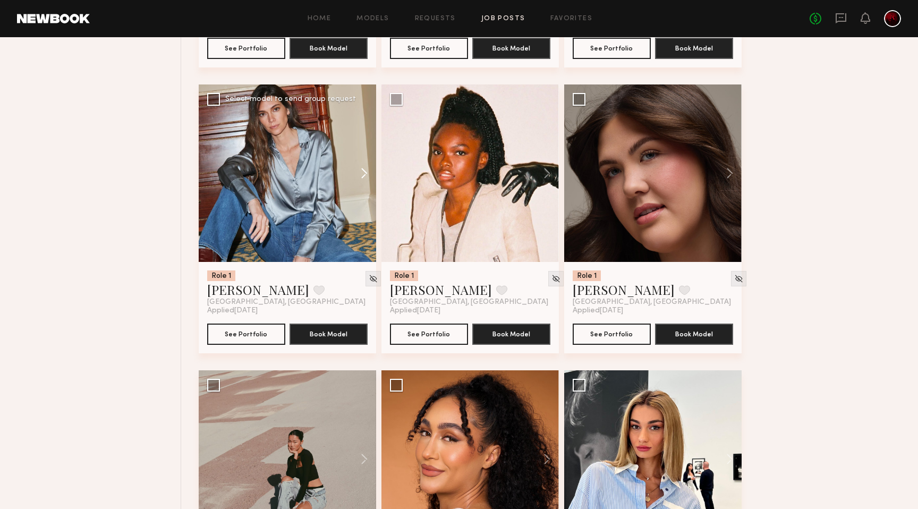
click at [365, 173] on button at bounding box center [359, 172] width 34 height 177
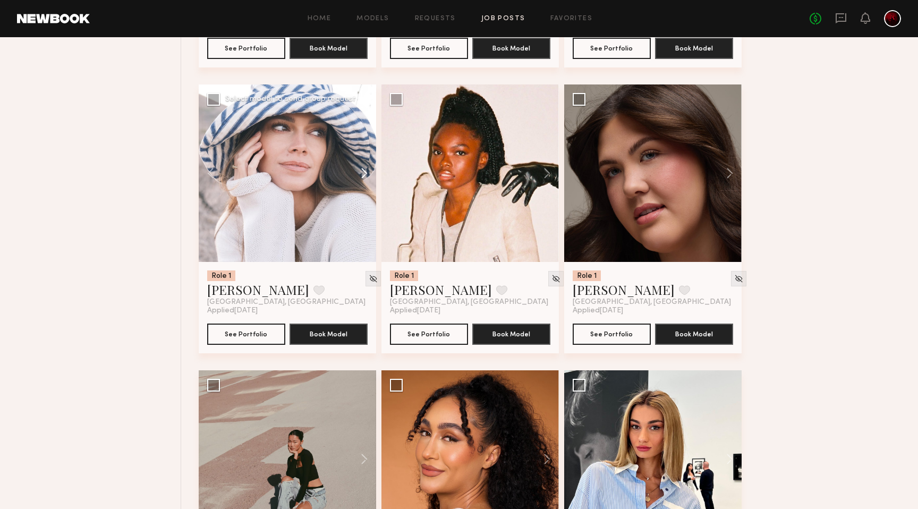
click at [365, 173] on button at bounding box center [359, 172] width 34 height 177
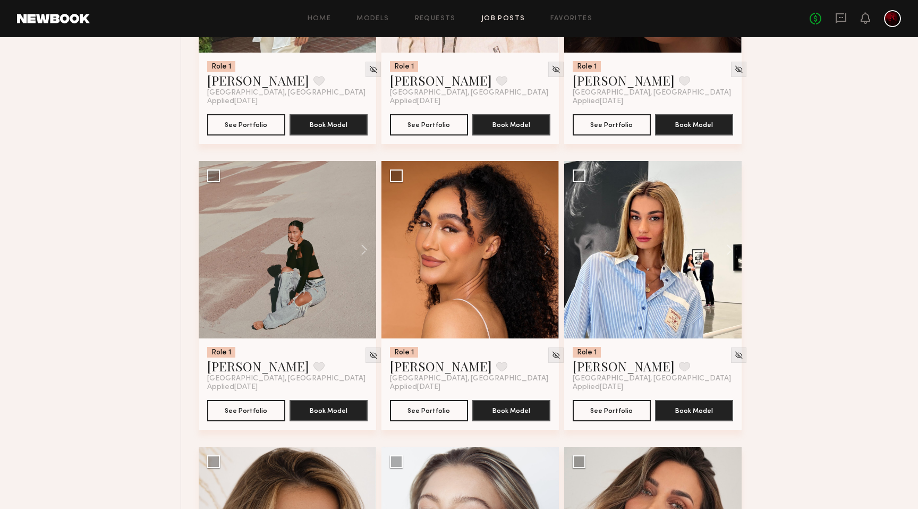
scroll to position [2295, 0]
click at [359, 252] on button at bounding box center [359, 248] width 34 height 177
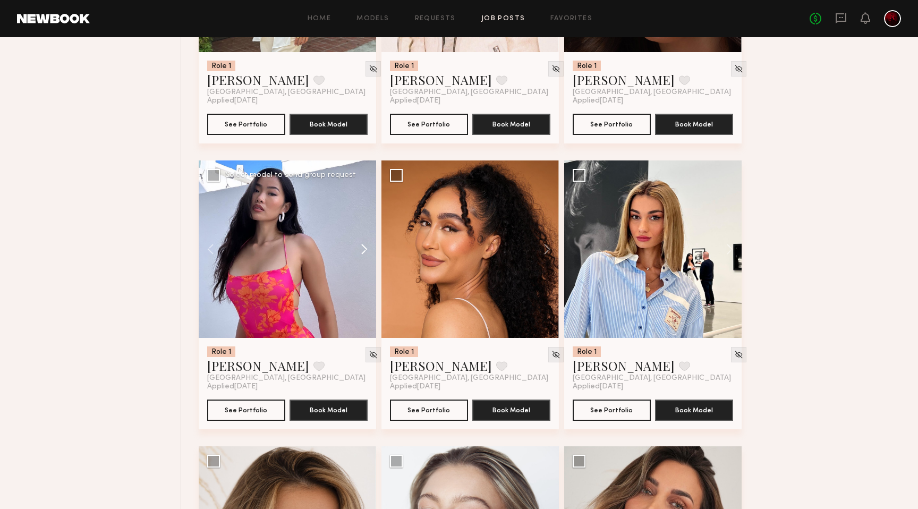
click at [359, 252] on button at bounding box center [359, 248] width 34 height 177
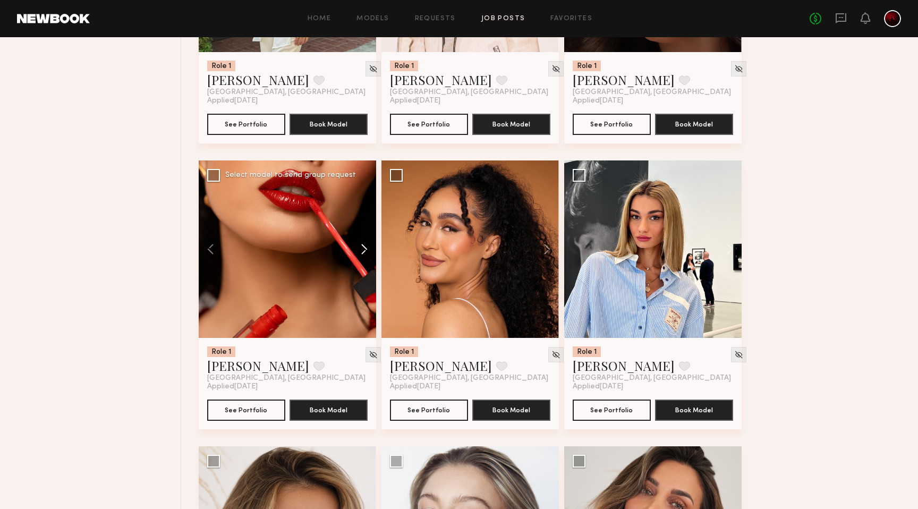
click at [358, 252] on button at bounding box center [359, 248] width 34 height 177
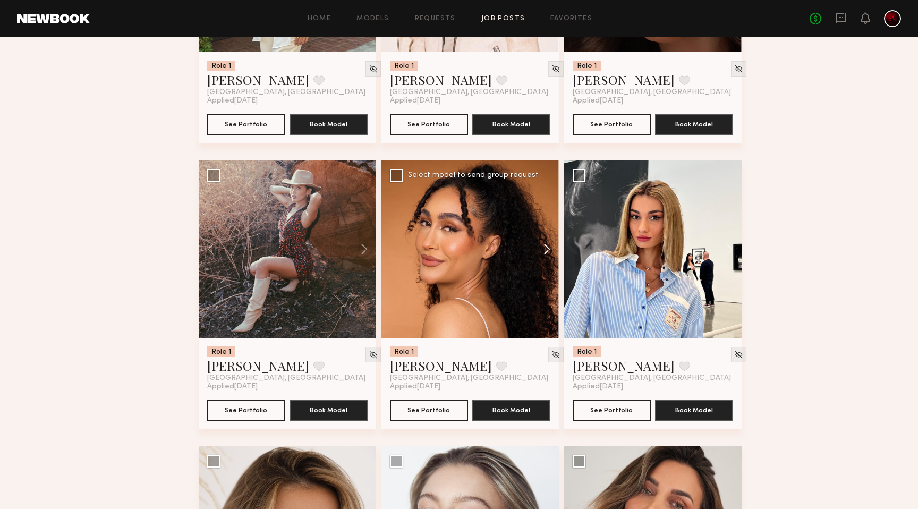
click at [550, 252] on button at bounding box center [542, 248] width 34 height 177
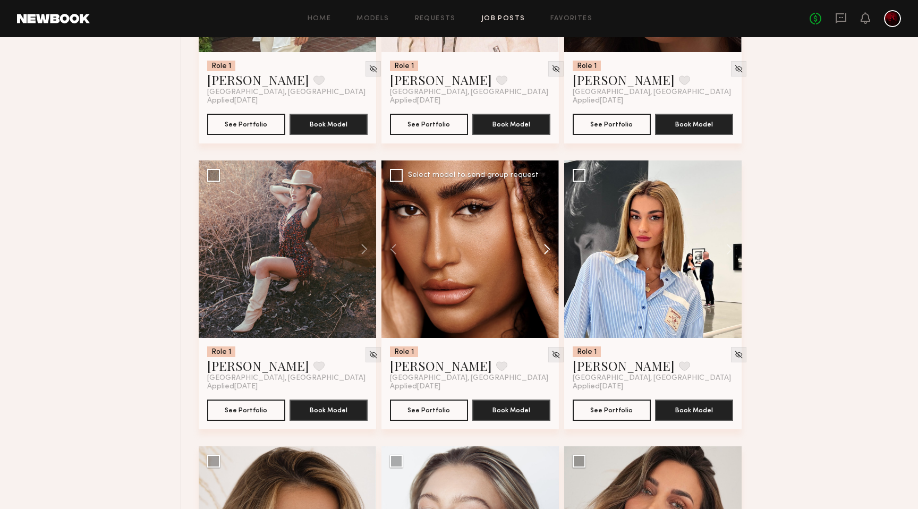
click at [550, 252] on button at bounding box center [542, 248] width 34 height 177
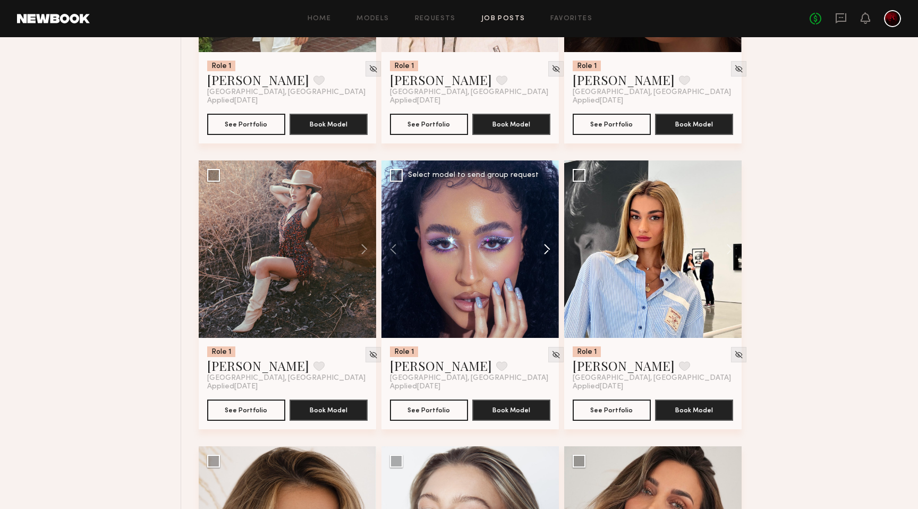
click at [550, 252] on button at bounding box center [542, 248] width 34 height 177
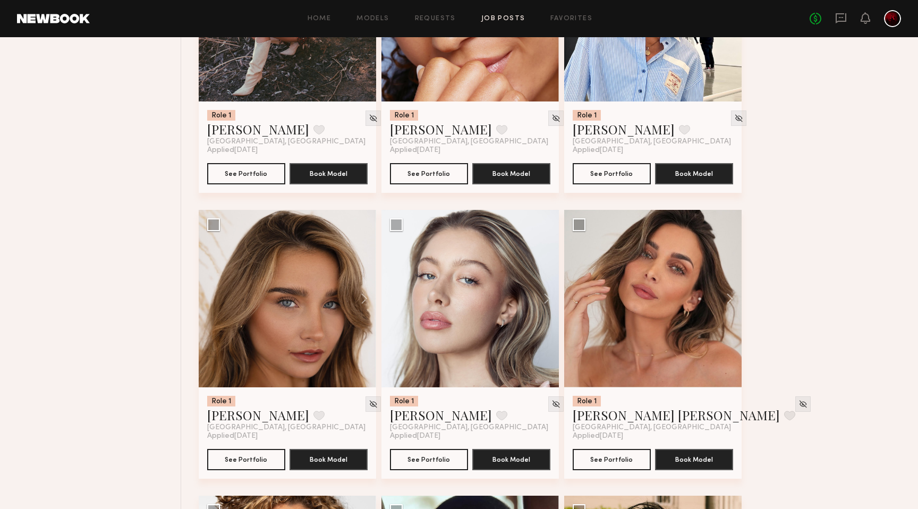
scroll to position [2530, 0]
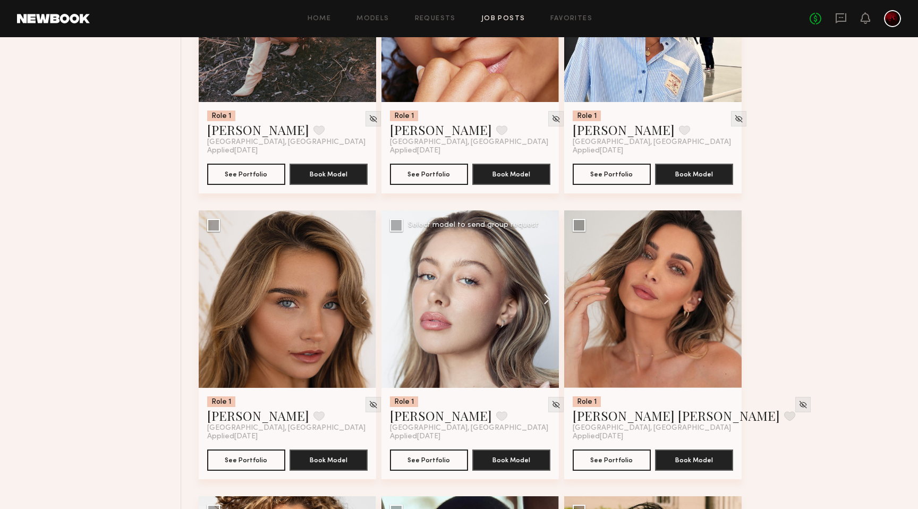
click at [539, 298] on button at bounding box center [542, 298] width 34 height 177
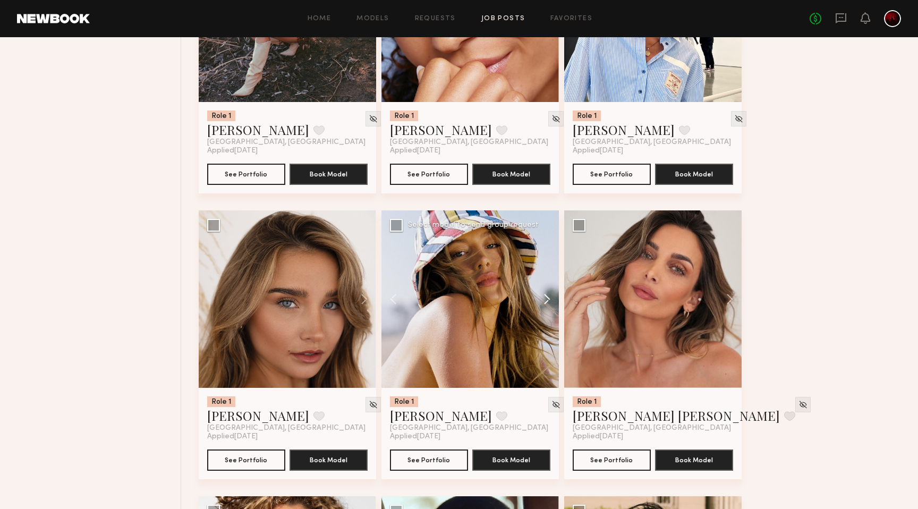
click at [539, 298] on button at bounding box center [542, 298] width 34 height 177
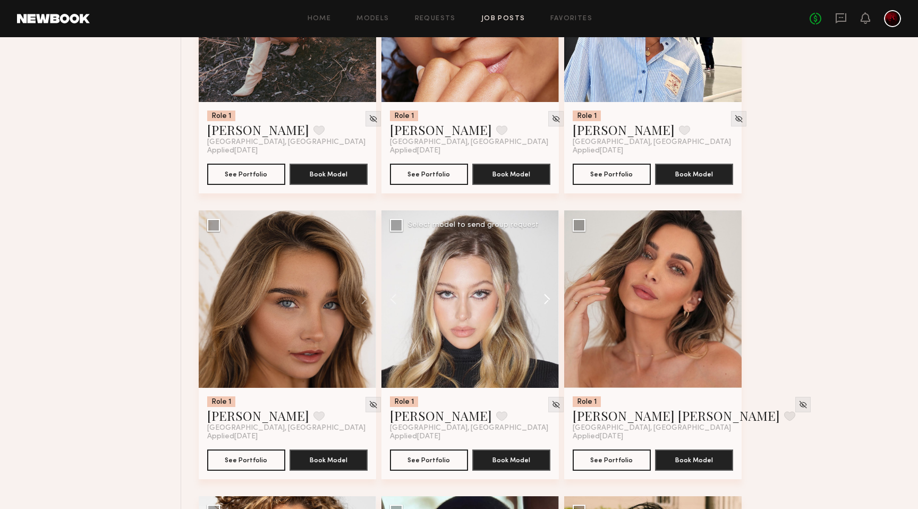
click at [539, 298] on button at bounding box center [542, 298] width 34 height 177
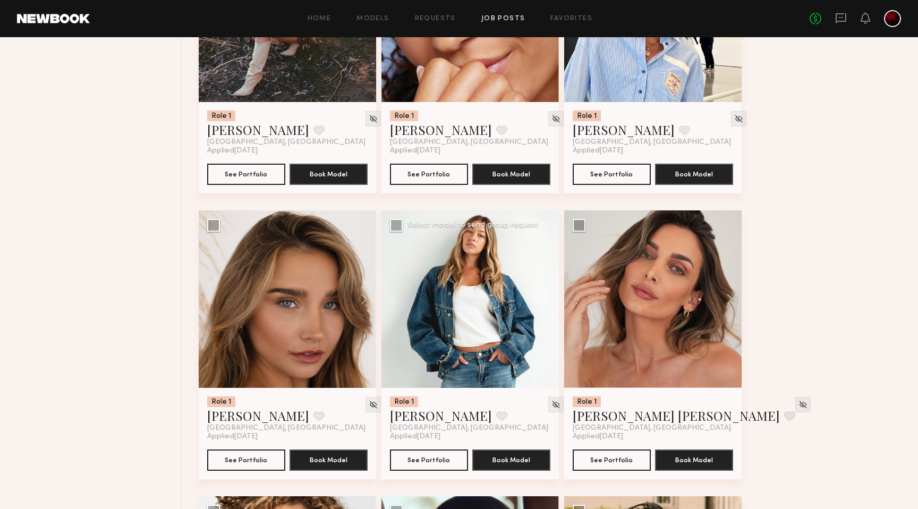
click at [539, 298] on button at bounding box center [542, 298] width 34 height 177
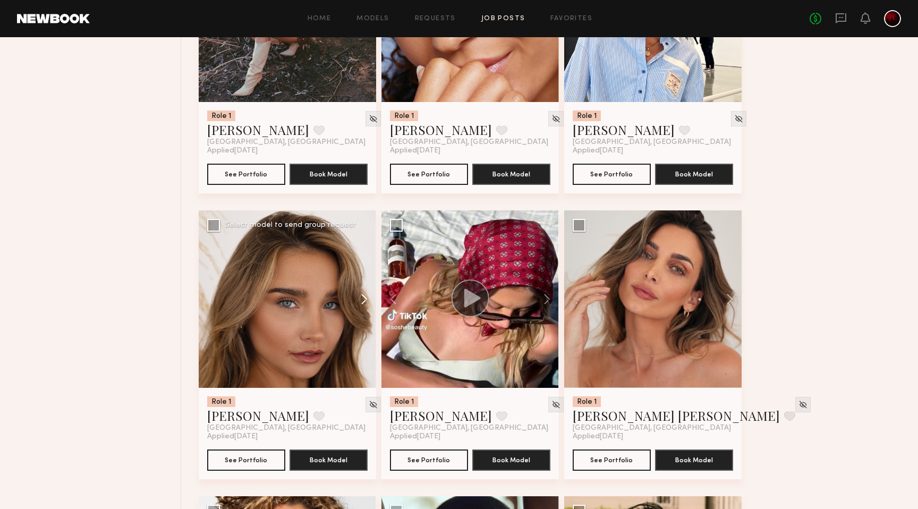
click at [353, 300] on button at bounding box center [359, 298] width 34 height 177
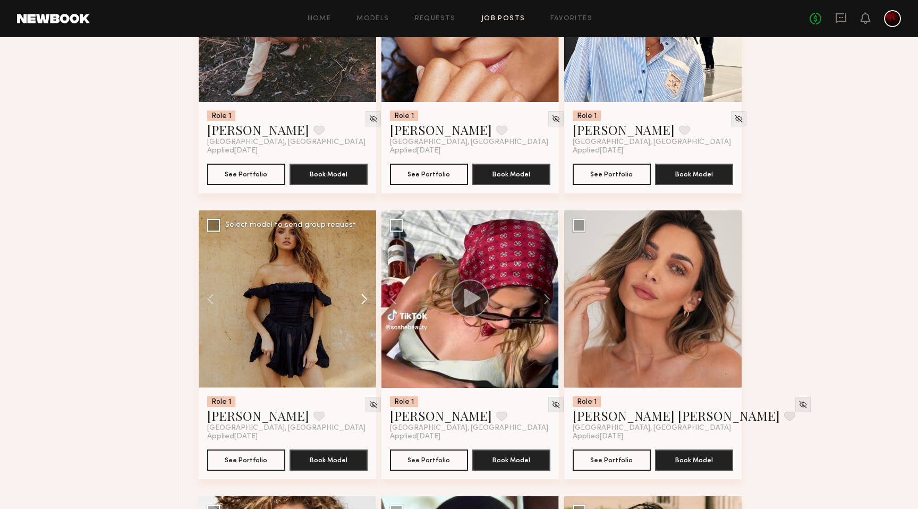
click at [353, 300] on button at bounding box center [359, 298] width 34 height 177
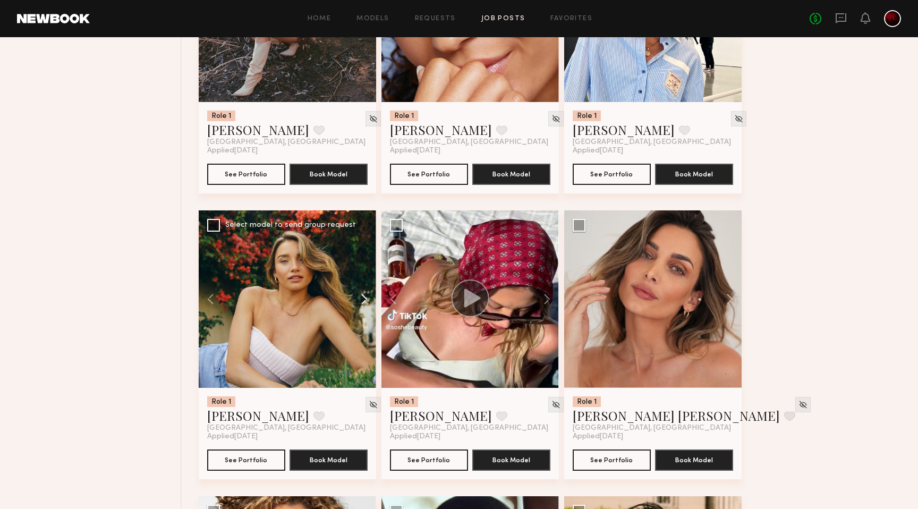
click at [354, 297] on button at bounding box center [359, 298] width 34 height 177
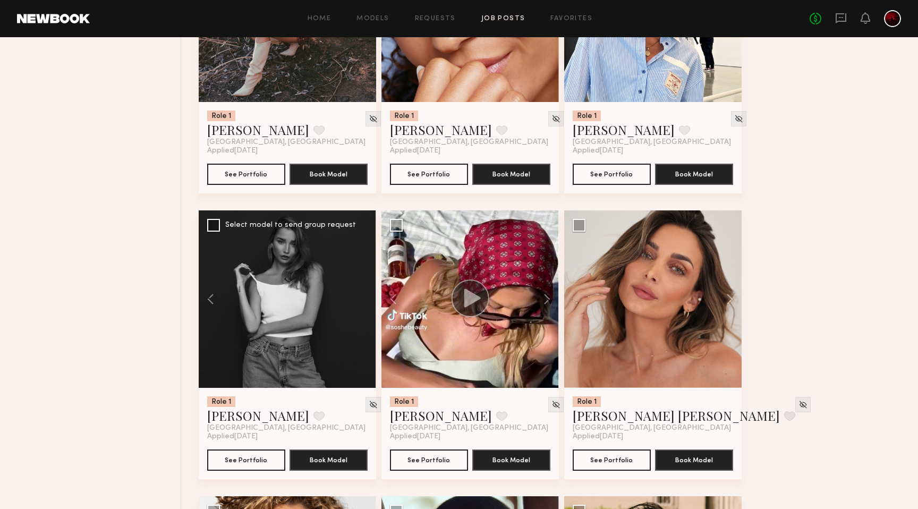
click at [354, 297] on div at bounding box center [287, 298] width 177 height 177
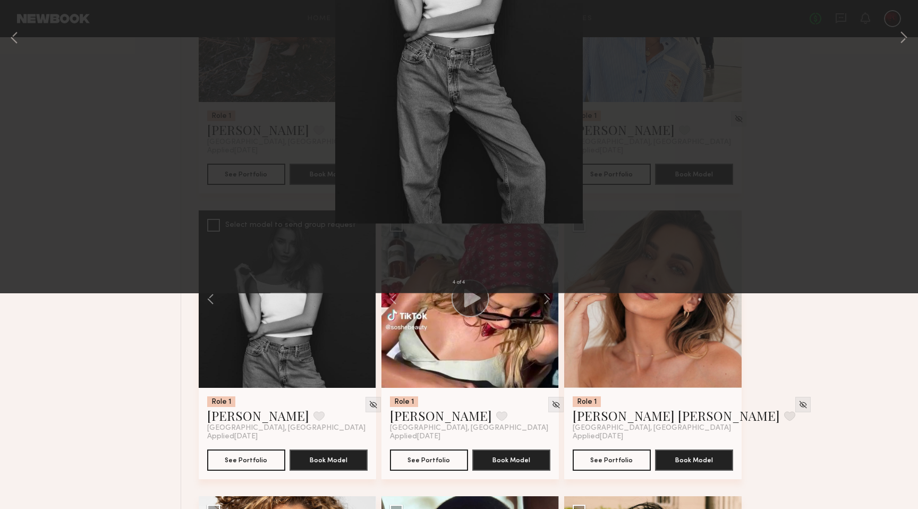
click at [24, 26] on button at bounding box center [24, 25] width 17 height 19
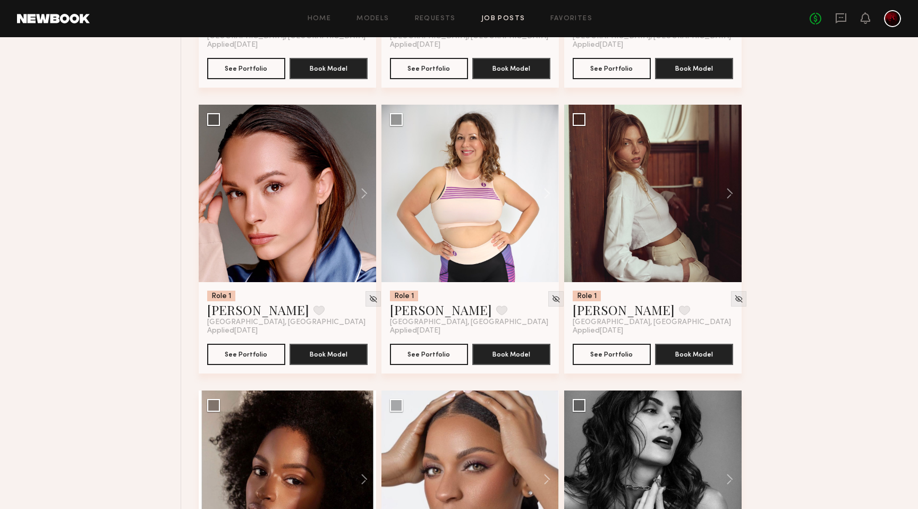
scroll to position [3206, 0]
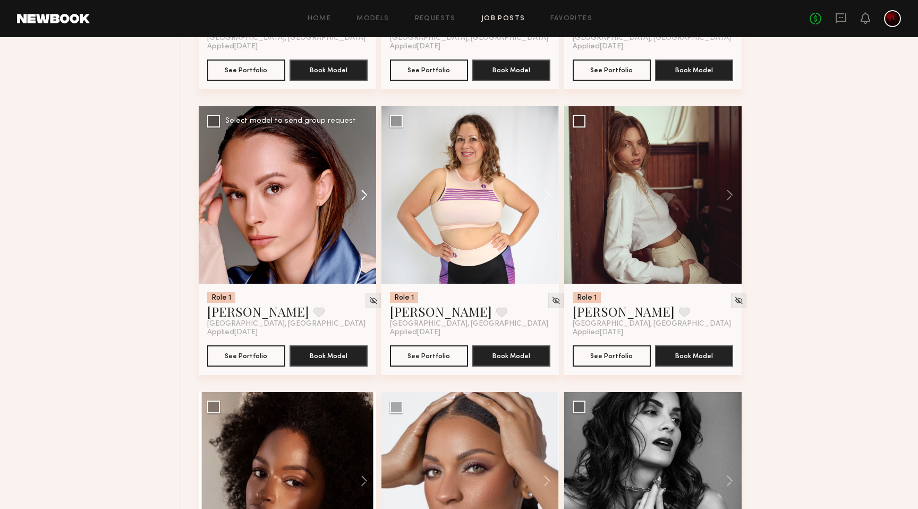
click at [369, 199] on button at bounding box center [359, 194] width 34 height 177
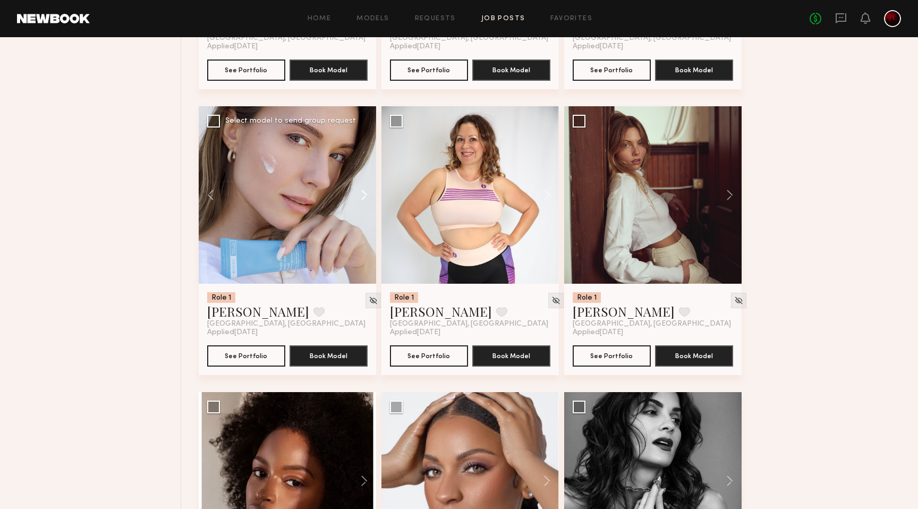
click at [369, 199] on button at bounding box center [359, 194] width 34 height 177
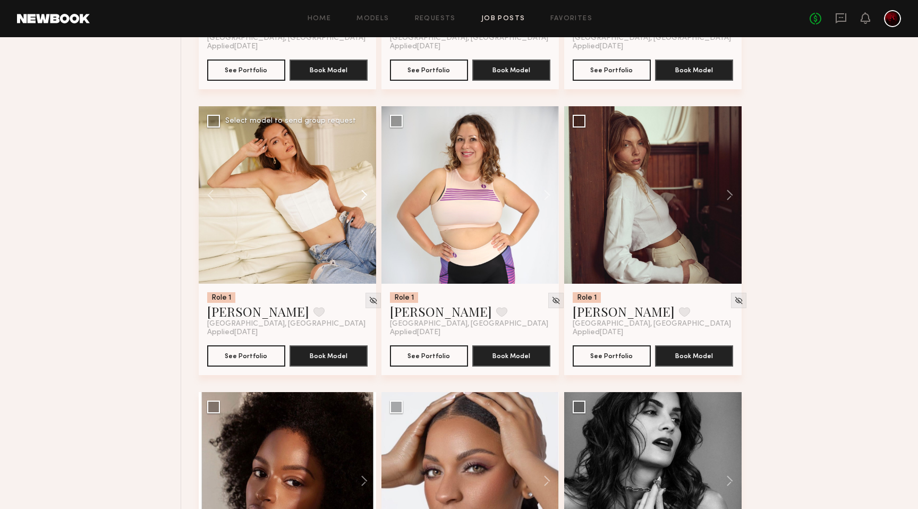
click at [369, 199] on button at bounding box center [359, 194] width 34 height 177
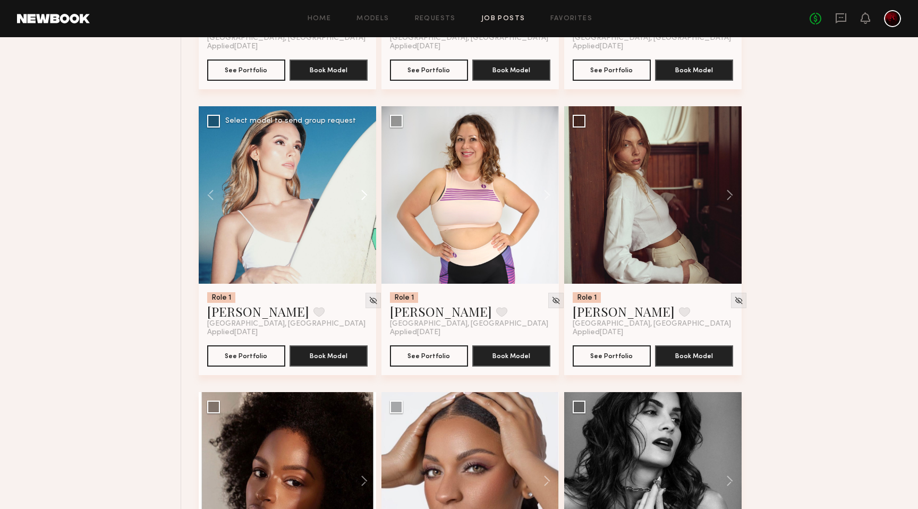
click at [369, 199] on button at bounding box center [359, 194] width 34 height 177
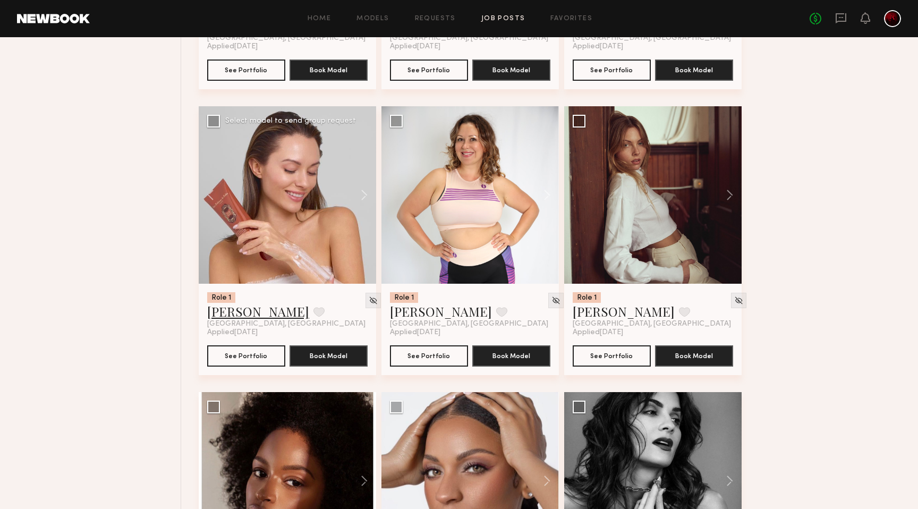
click at [263, 310] on link "Anastasiia S." at bounding box center [258, 311] width 102 height 17
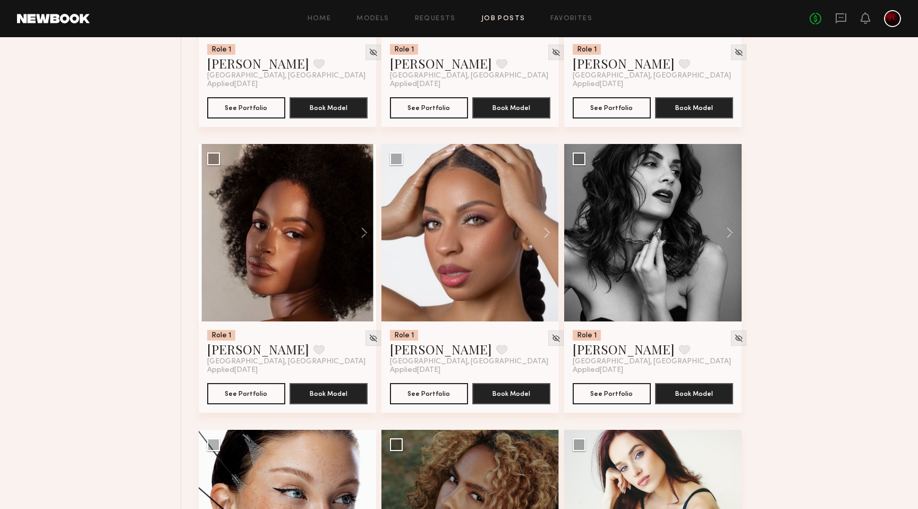
scroll to position [3455, 0]
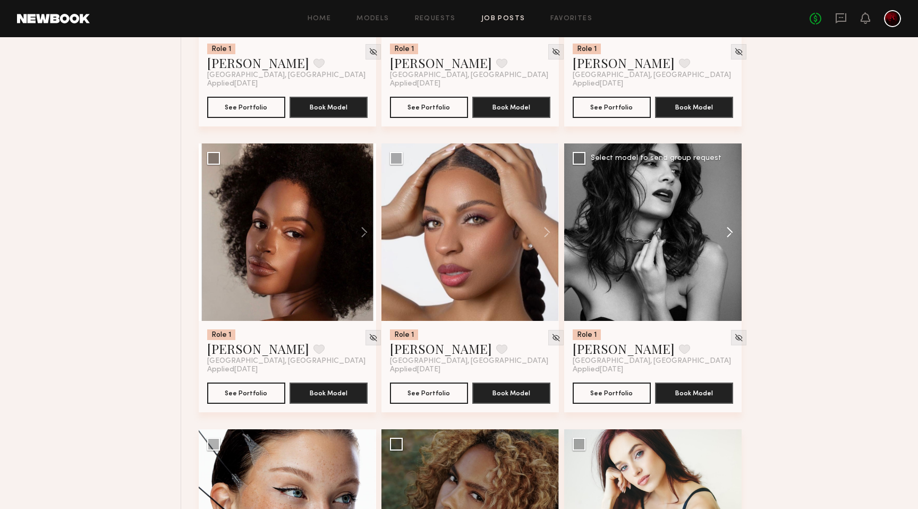
click at [729, 237] on button at bounding box center [724, 231] width 34 height 177
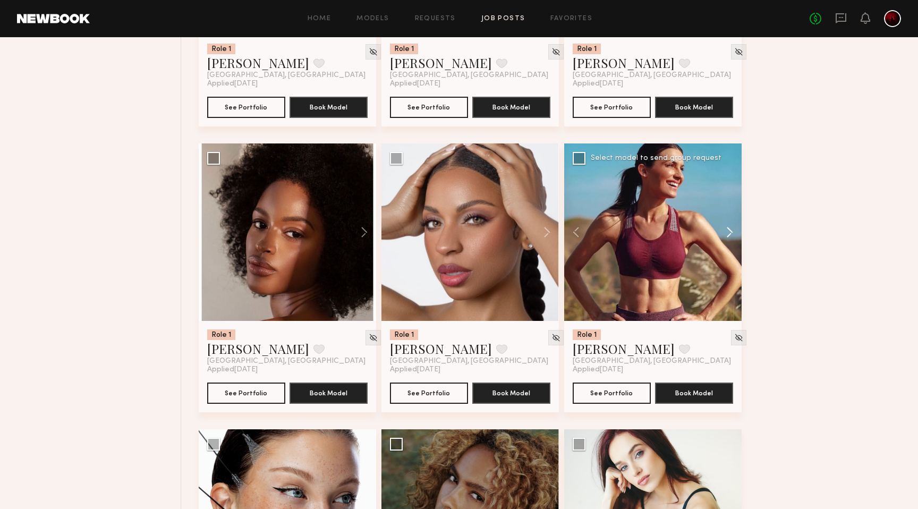
click at [729, 237] on button at bounding box center [724, 231] width 34 height 177
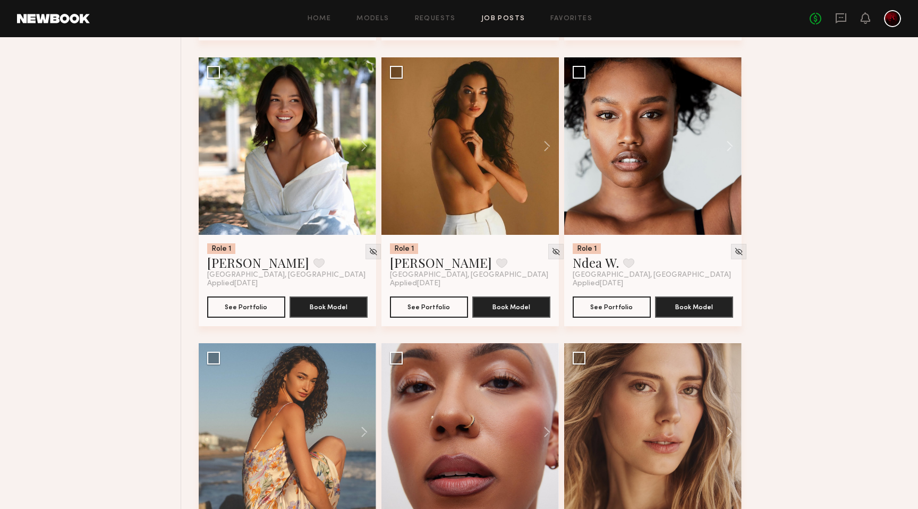
scroll to position [4393, 0]
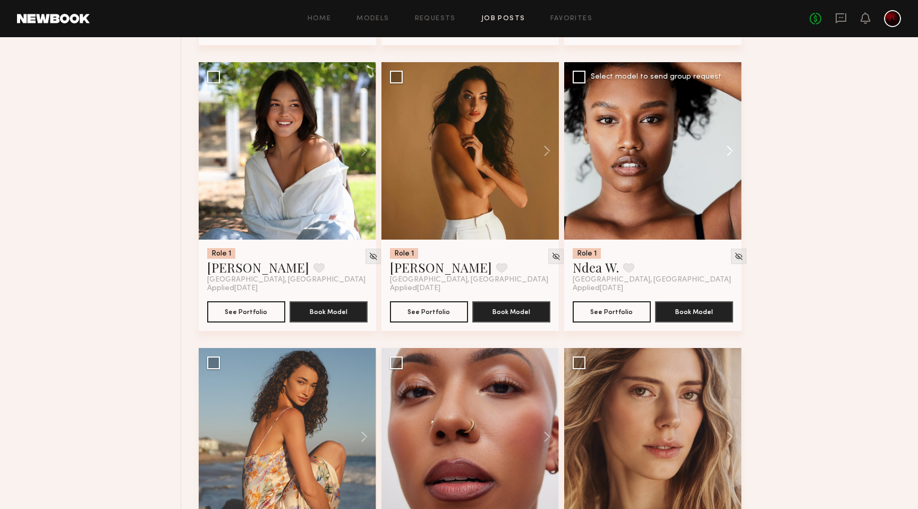
click at [731, 157] on button at bounding box center [724, 150] width 34 height 177
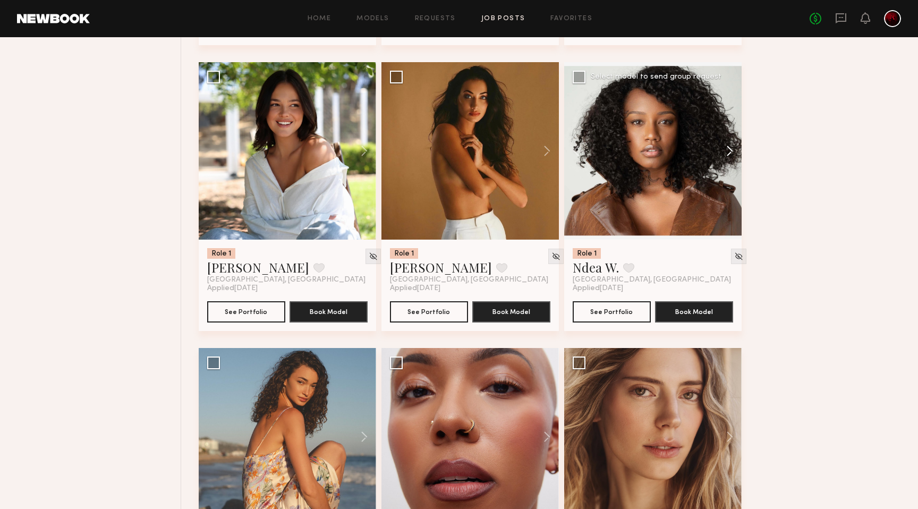
click at [731, 157] on button at bounding box center [724, 150] width 34 height 177
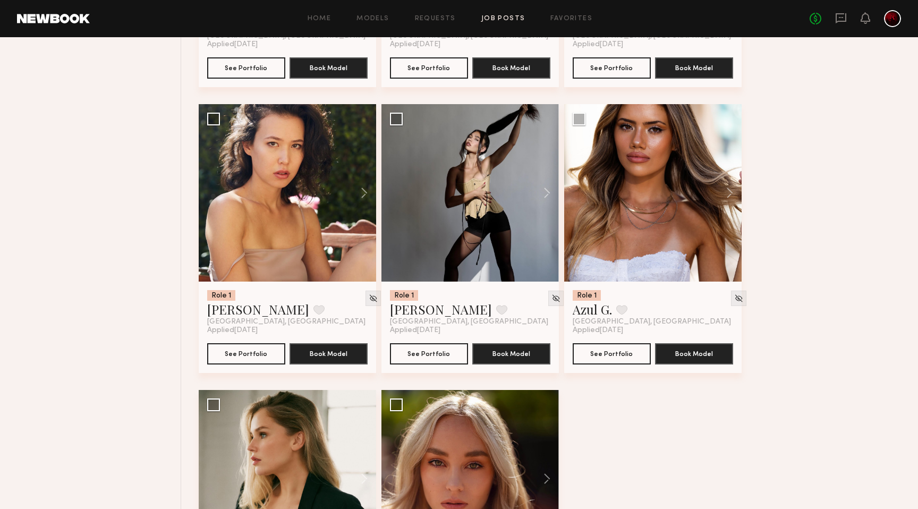
scroll to position [6810, 0]
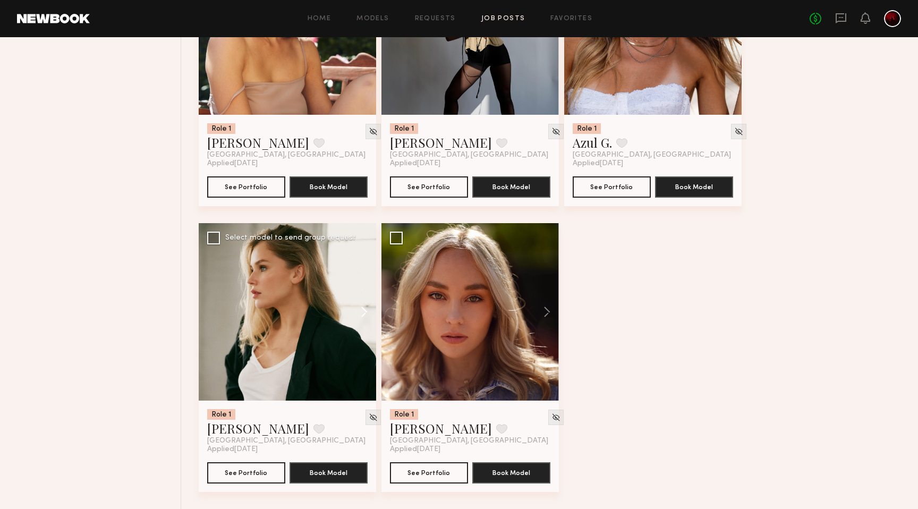
click at [364, 313] on button at bounding box center [359, 311] width 34 height 177
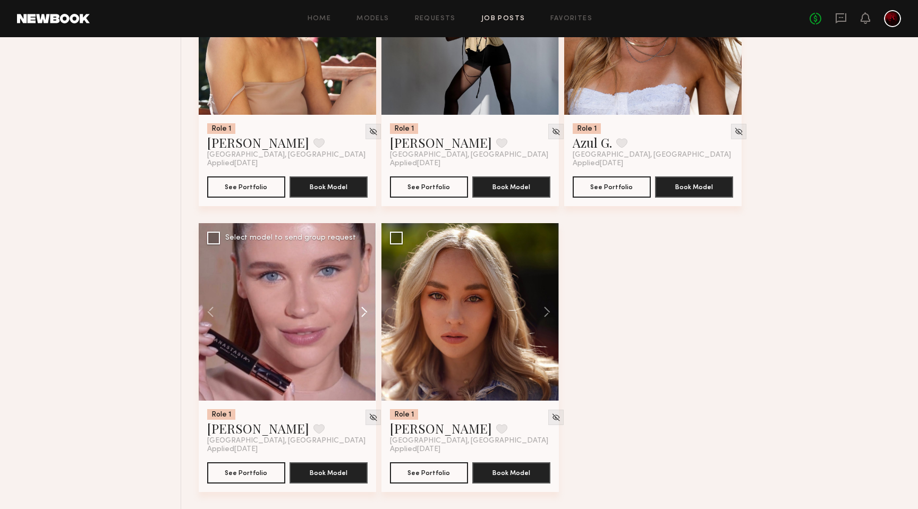
click at [364, 313] on button at bounding box center [359, 311] width 34 height 177
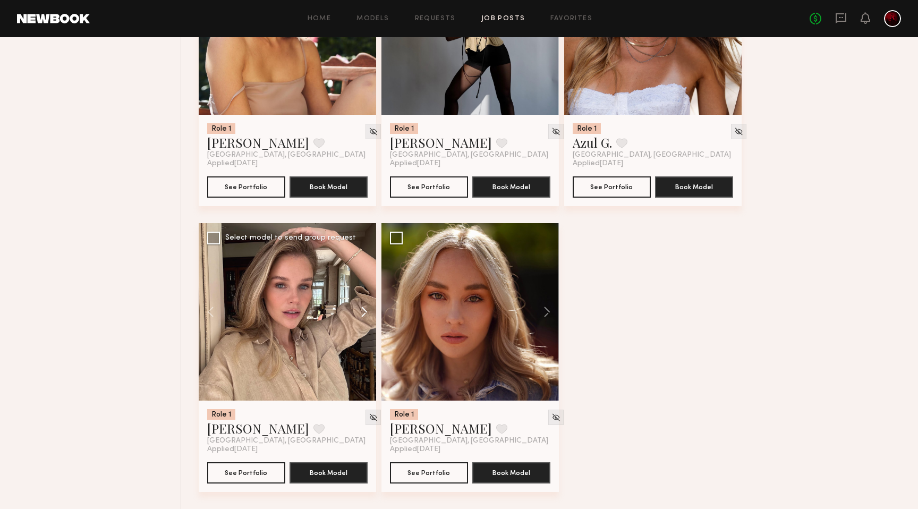
click at [364, 313] on button at bounding box center [359, 311] width 34 height 177
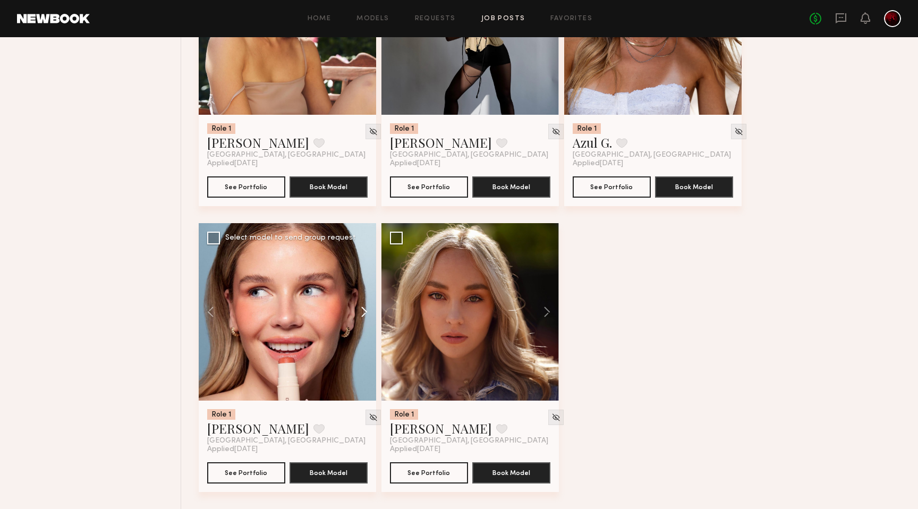
click at [364, 313] on button at bounding box center [359, 311] width 34 height 177
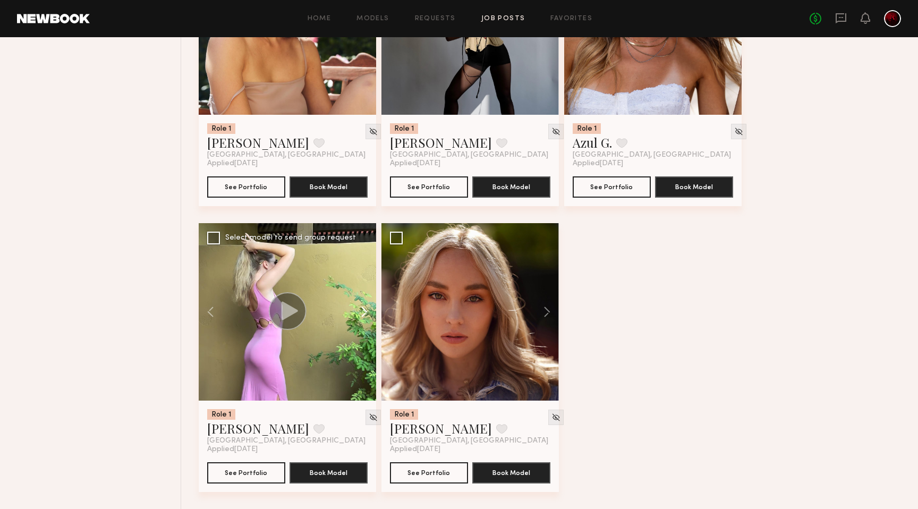
click at [364, 313] on button at bounding box center [359, 311] width 34 height 177
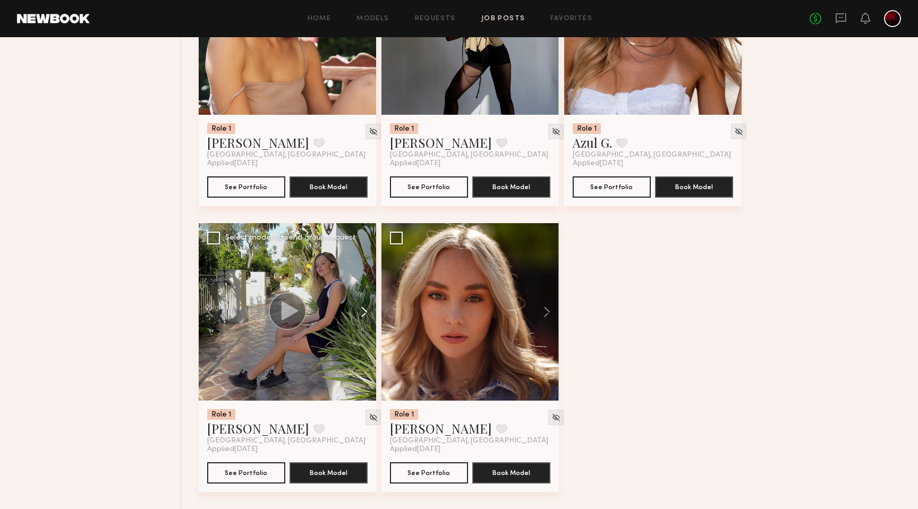
click at [364, 313] on button at bounding box center [359, 311] width 34 height 177
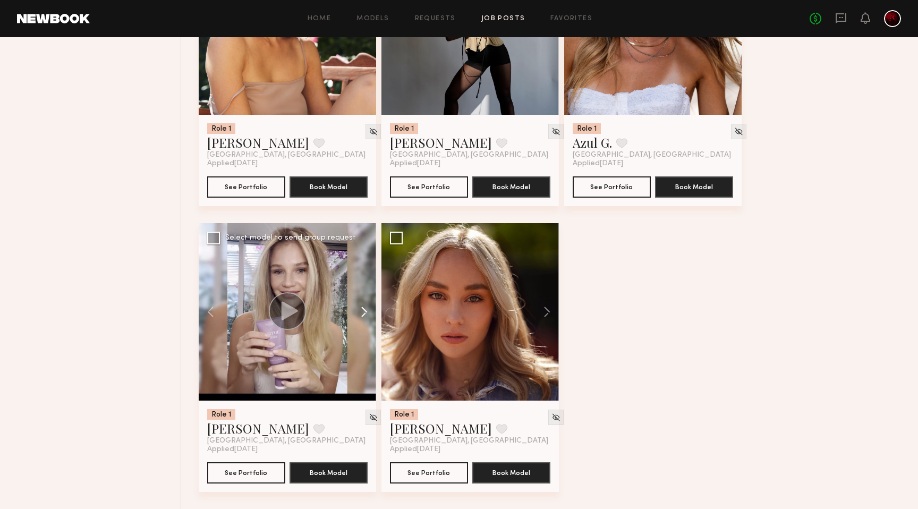
click at [364, 313] on button at bounding box center [359, 311] width 34 height 177
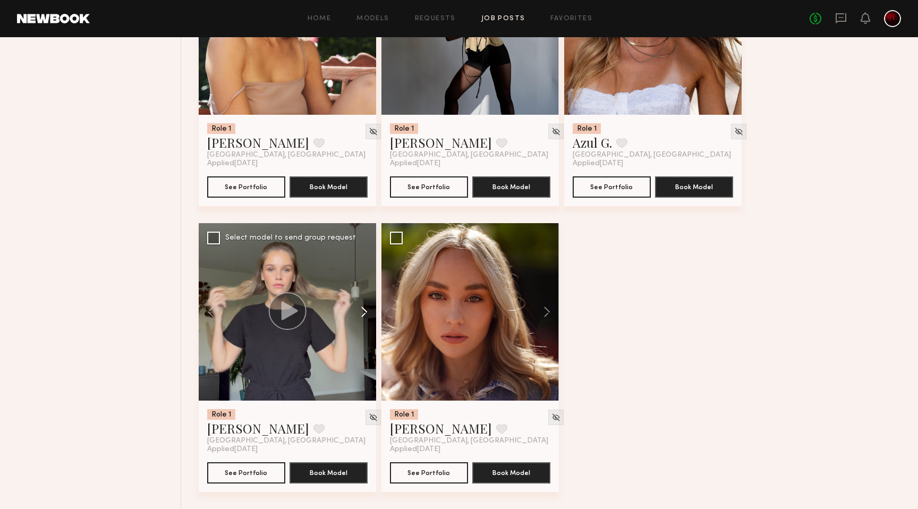
click at [364, 313] on button at bounding box center [359, 311] width 34 height 177
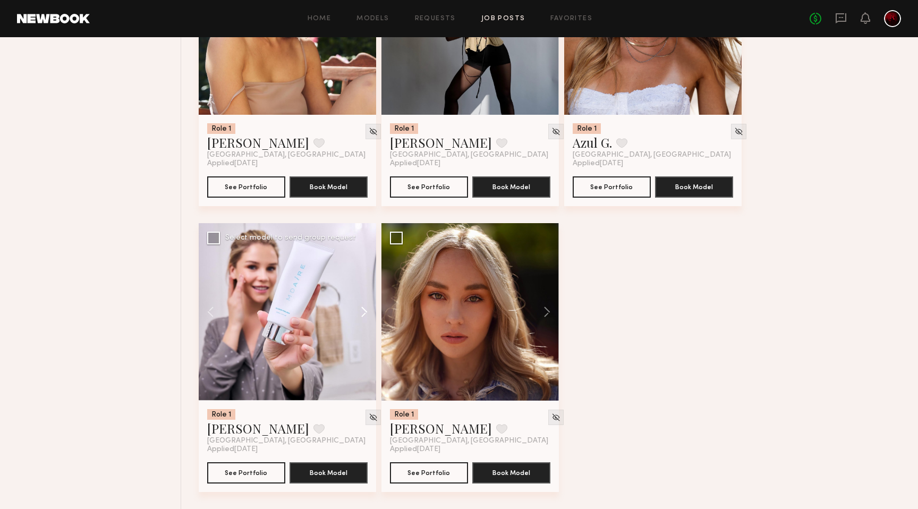
click at [364, 313] on button at bounding box center [359, 311] width 34 height 177
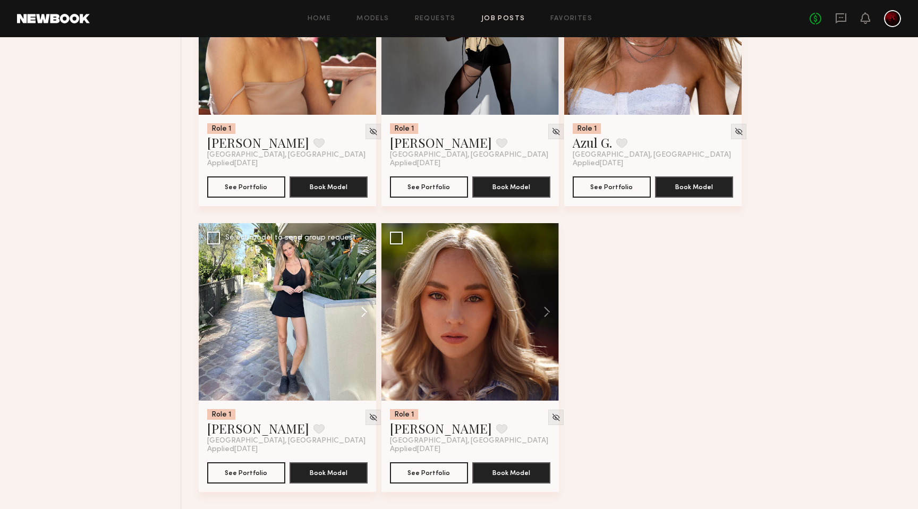
click at [364, 313] on button at bounding box center [359, 311] width 34 height 177
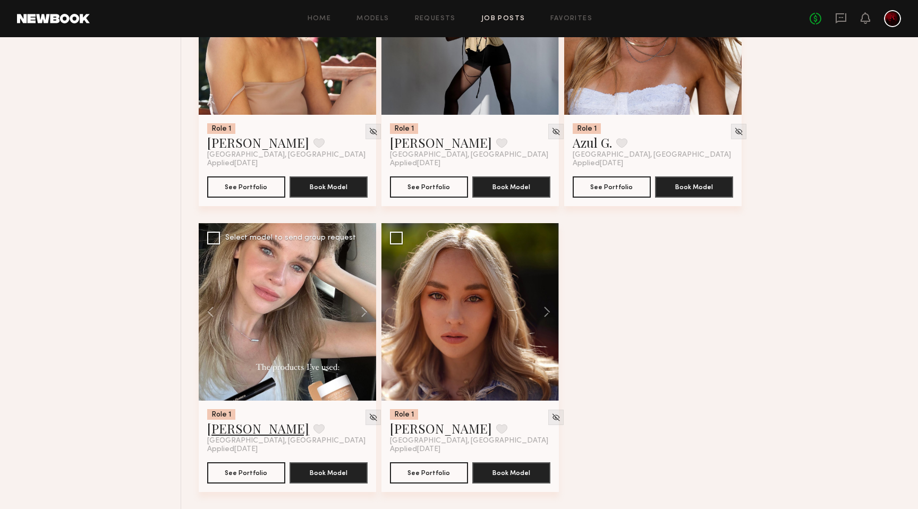
click at [219, 432] on link "Masha B." at bounding box center [258, 428] width 102 height 17
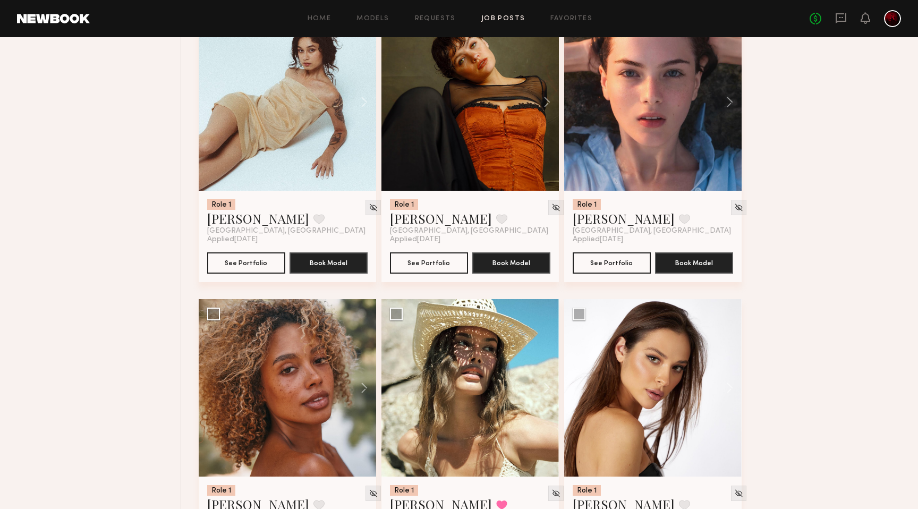
scroll to position [5301, 0]
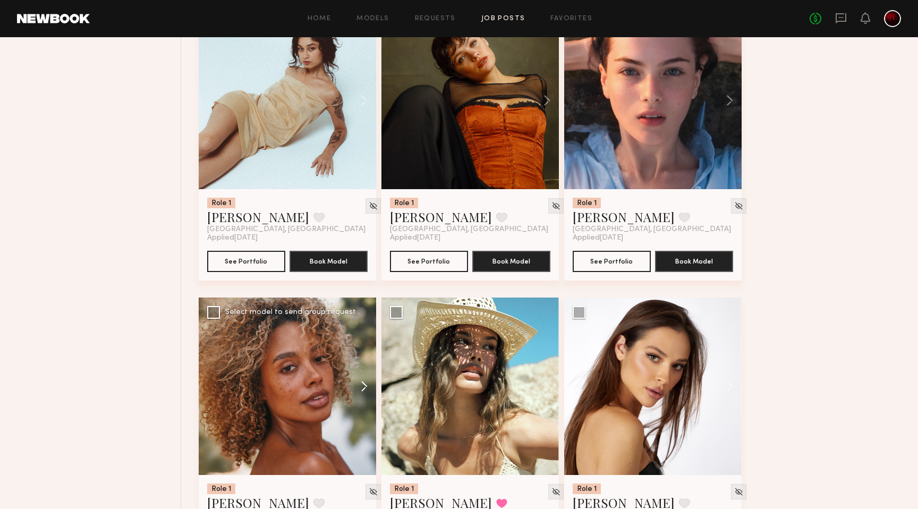
click at [360, 391] on button at bounding box center [359, 385] width 34 height 177
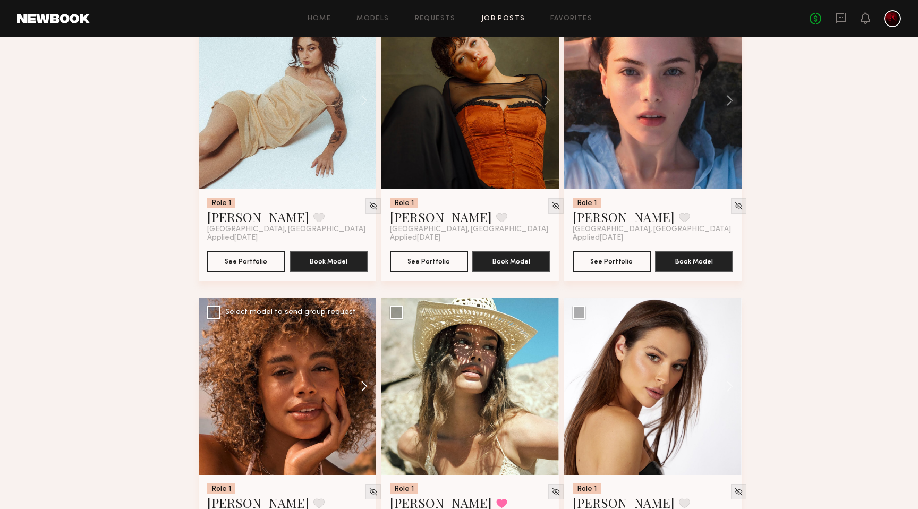
click at [360, 391] on button at bounding box center [359, 385] width 34 height 177
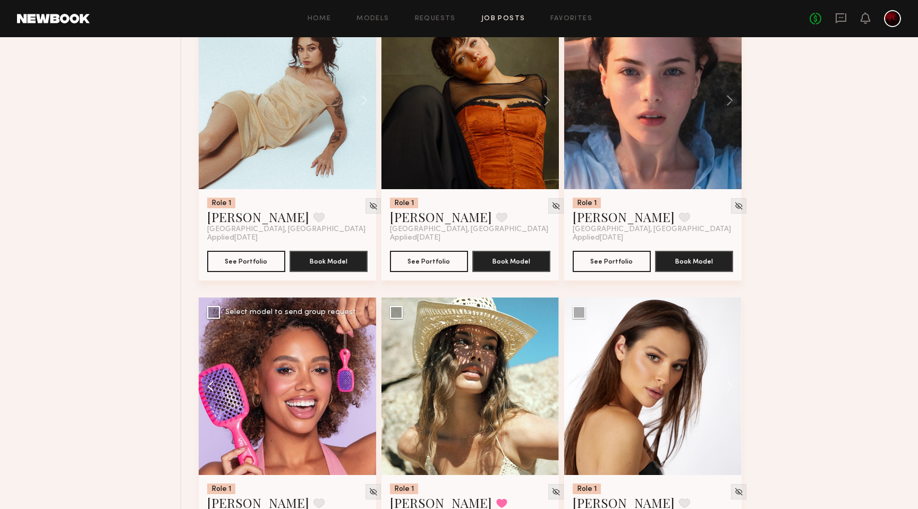
click at [216, 390] on button at bounding box center [216, 385] width 34 height 177
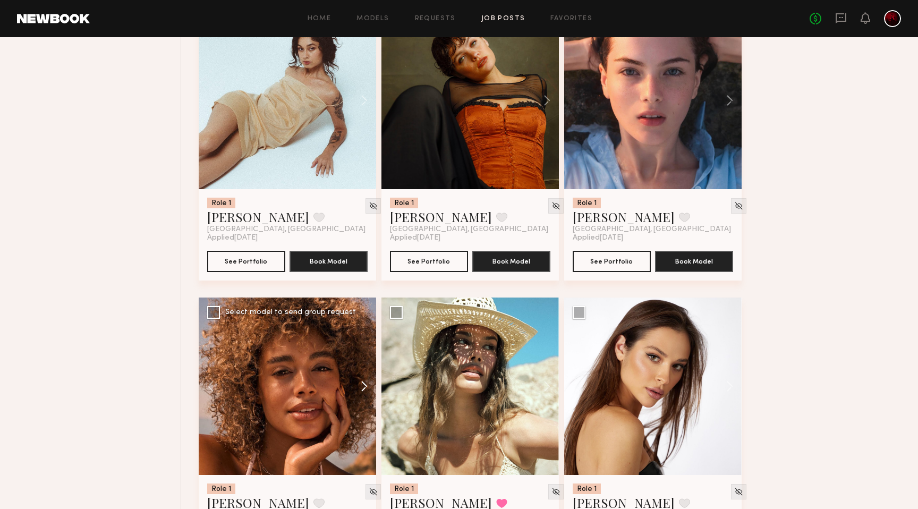
click at [369, 391] on button at bounding box center [359, 385] width 34 height 177
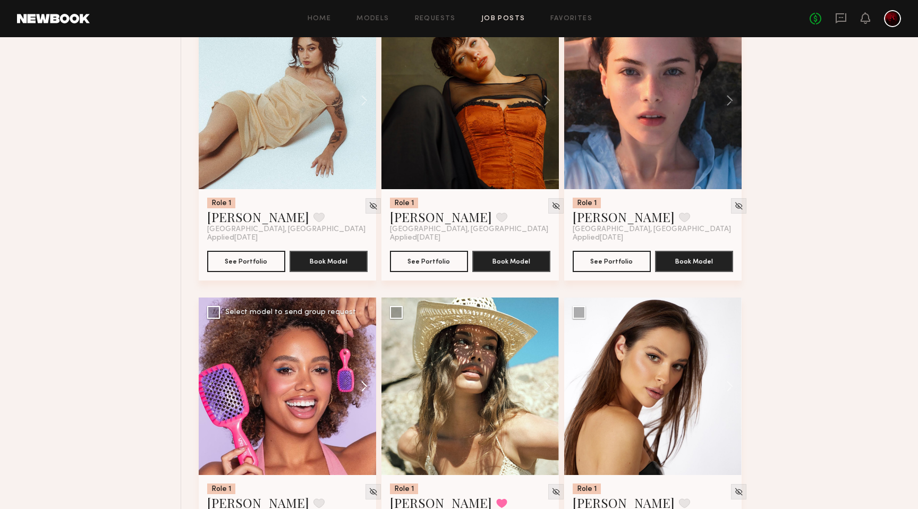
click at [369, 391] on button at bounding box center [359, 385] width 34 height 177
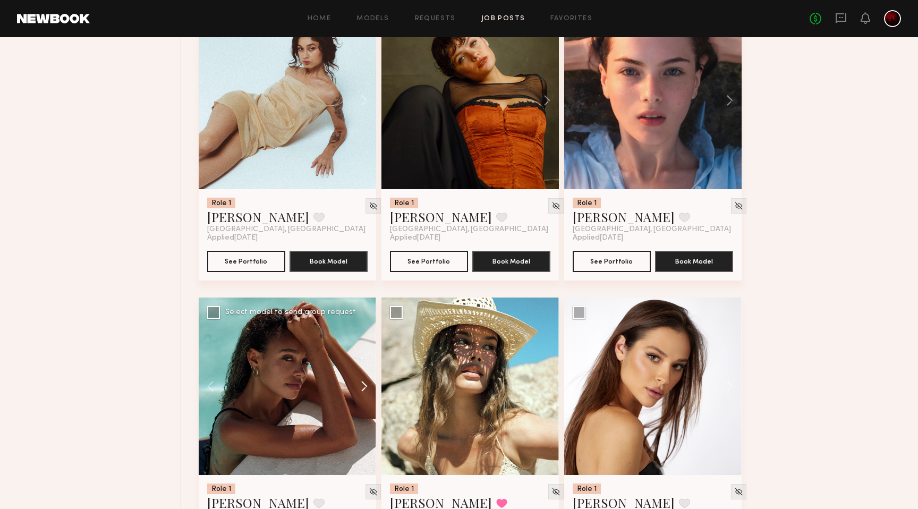
click at [369, 391] on button at bounding box center [359, 385] width 34 height 177
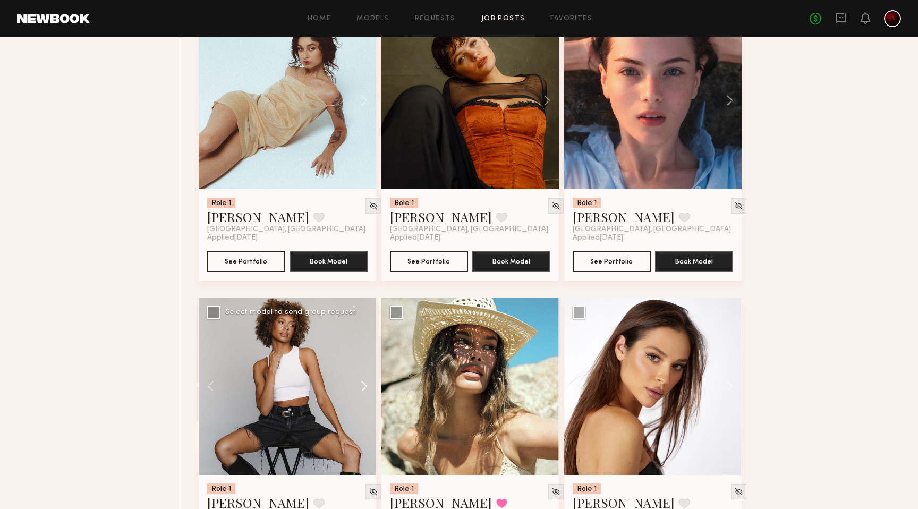
click at [369, 391] on button at bounding box center [359, 385] width 34 height 177
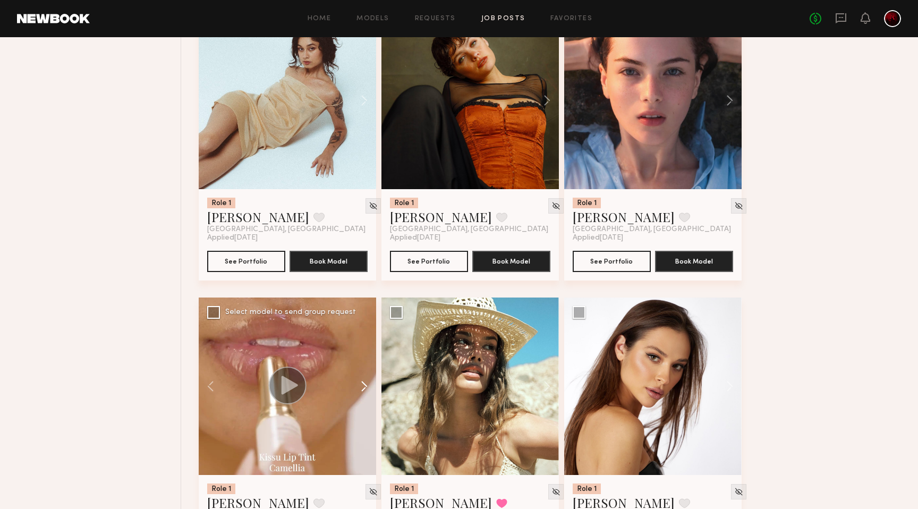
click at [369, 391] on button at bounding box center [359, 385] width 34 height 177
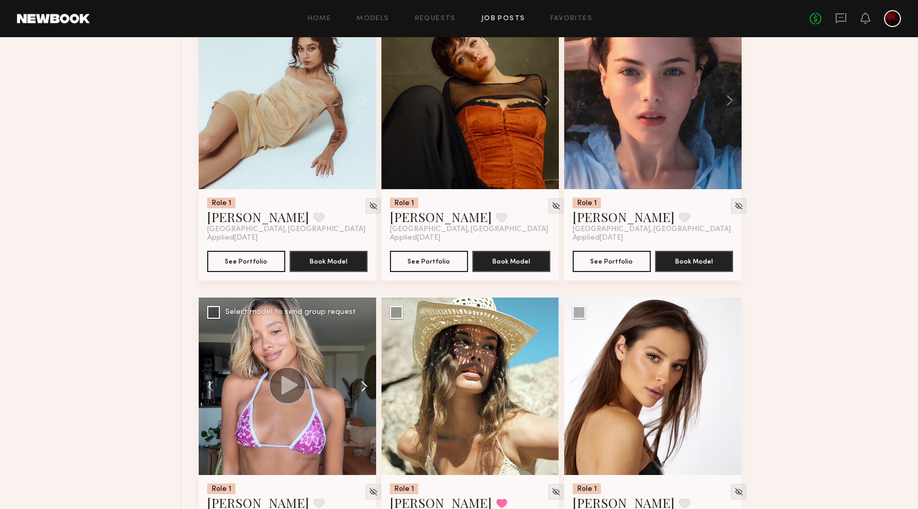
click at [363, 388] on button at bounding box center [359, 385] width 34 height 177
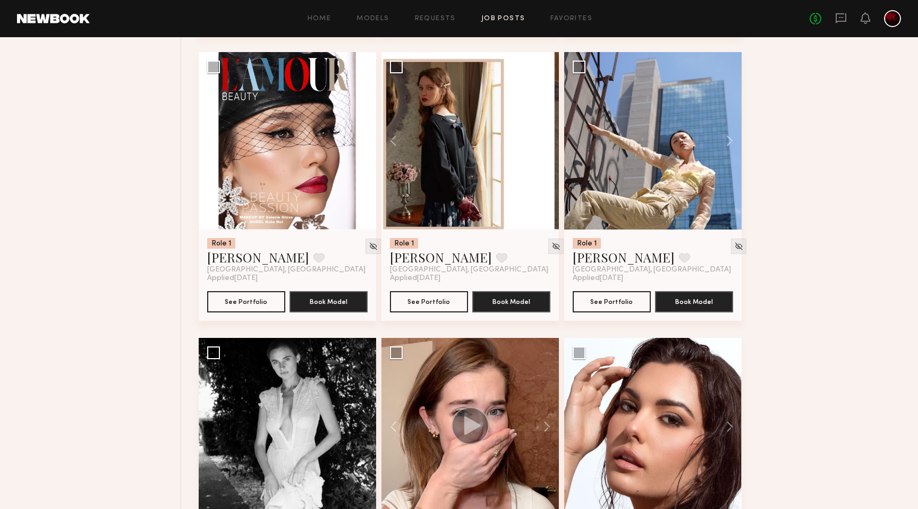
scroll to position [687, 0]
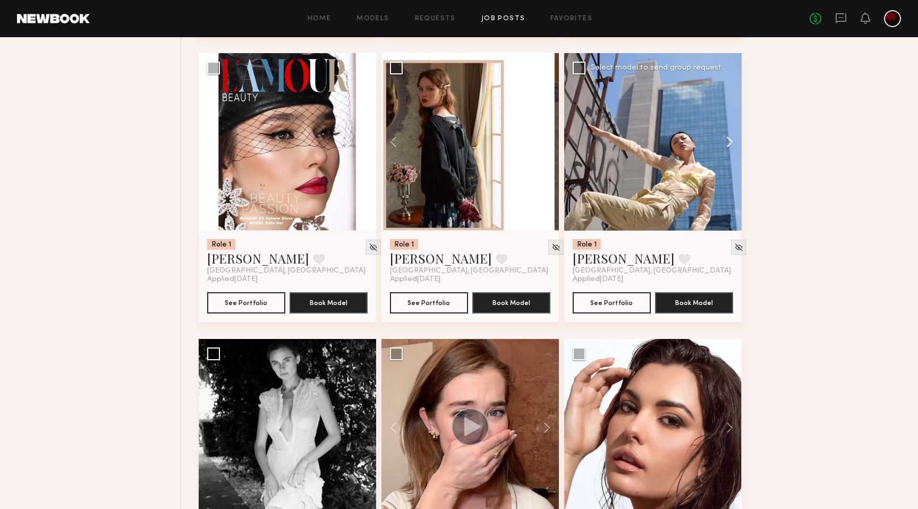
click at [729, 142] on button at bounding box center [724, 141] width 34 height 177
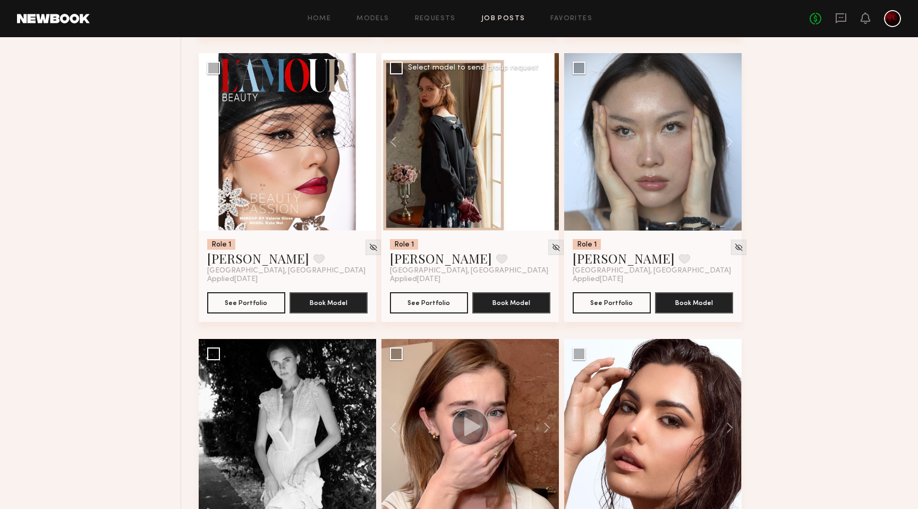
click at [547, 138] on button at bounding box center [542, 141] width 34 height 177
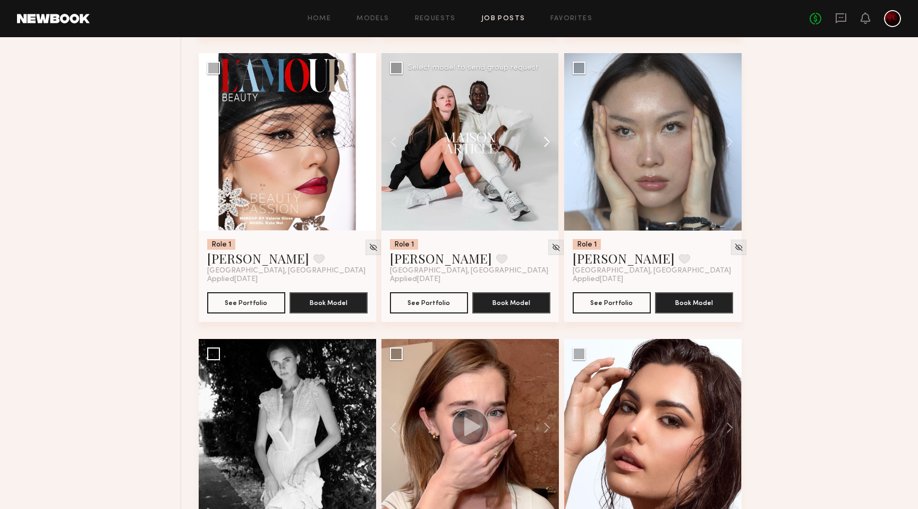
click at [547, 138] on button at bounding box center [542, 141] width 34 height 177
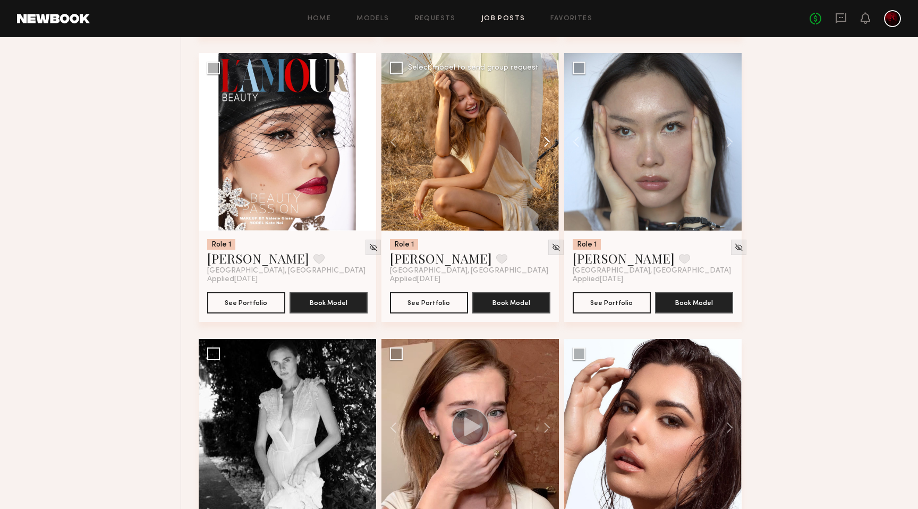
click at [547, 138] on button at bounding box center [542, 141] width 34 height 177
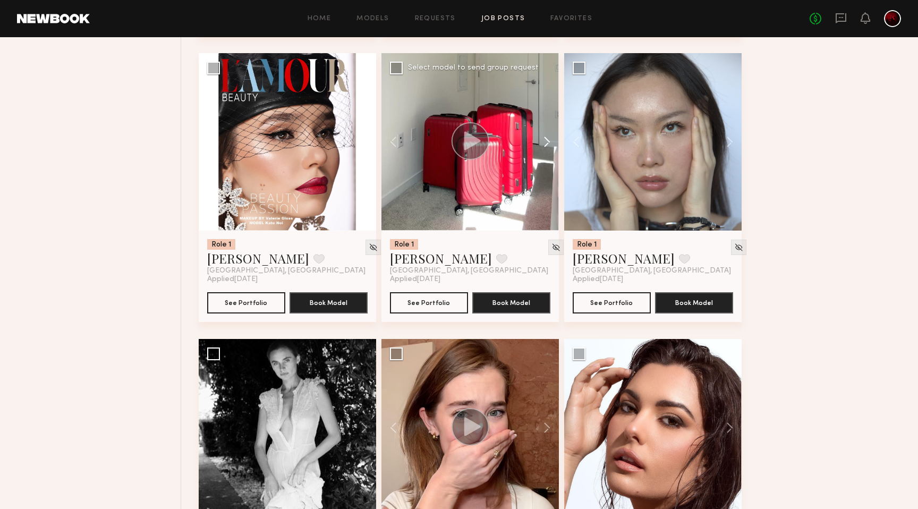
click at [547, 138] on button at bounding box center [542, 141] width 34 height 177
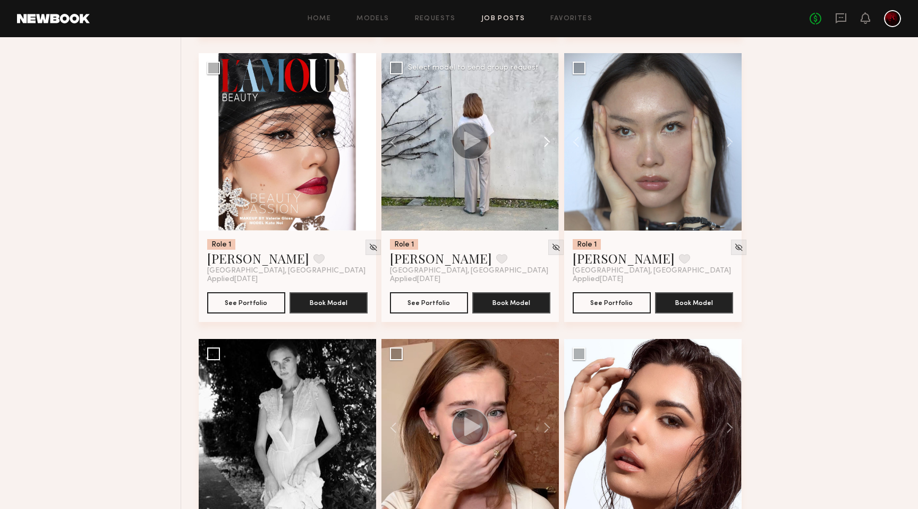
click at [547, 138] on button at bounding box center [542, 141] width 34 height 177
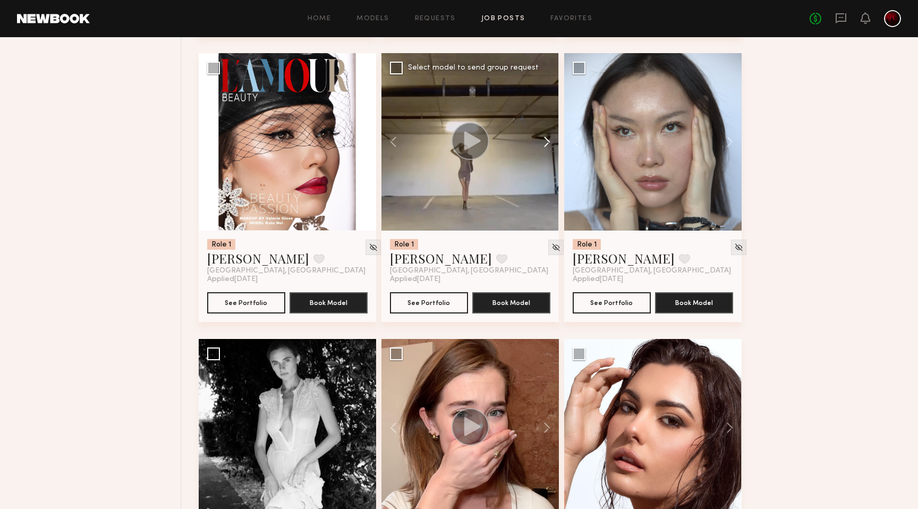
click at [547, 138] on button at bounding box center [542, 141] width 34 height 177
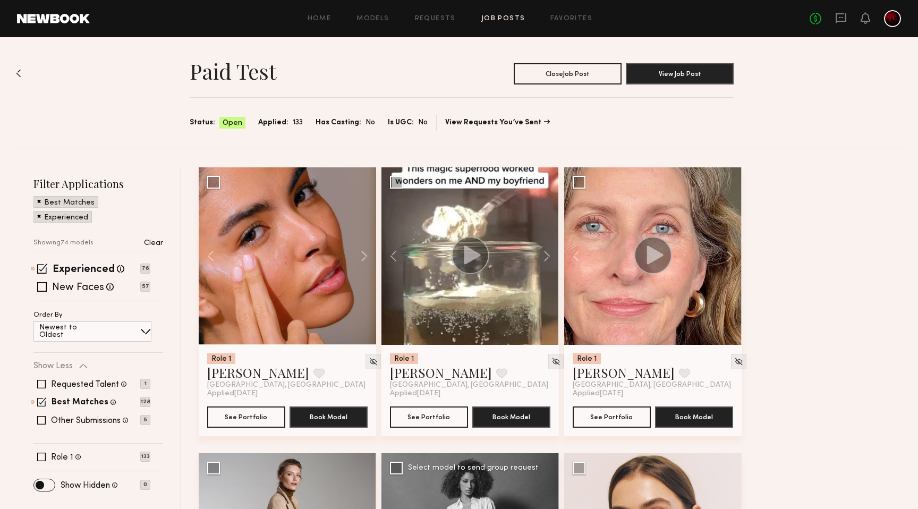
scroll to position [0, 0]
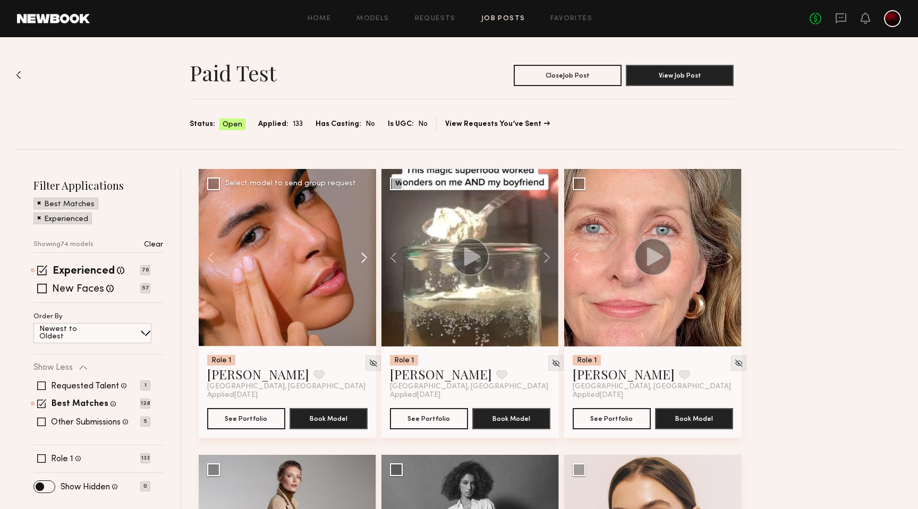
click at [366, 268] on button at bounding box center [359, 257] width 34 height 177
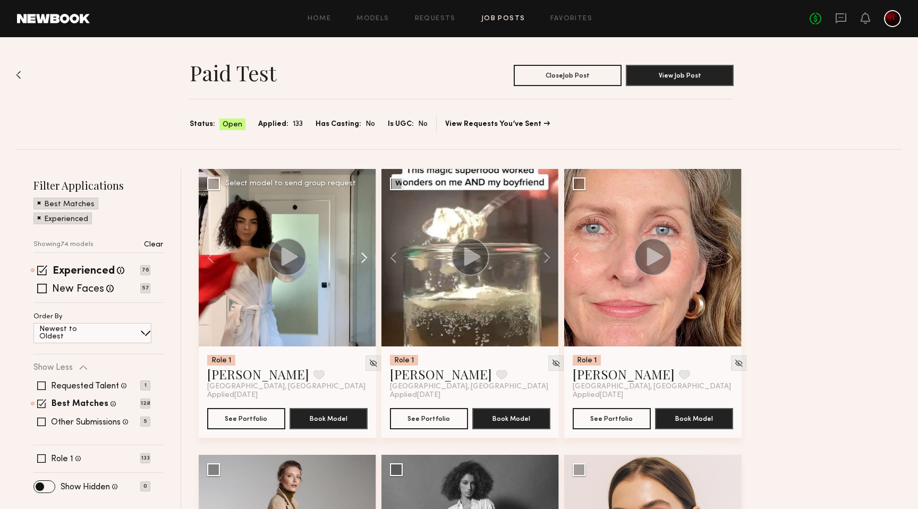
click at [363, 260] on button at bounding box center [359, 257] width 34 height 177
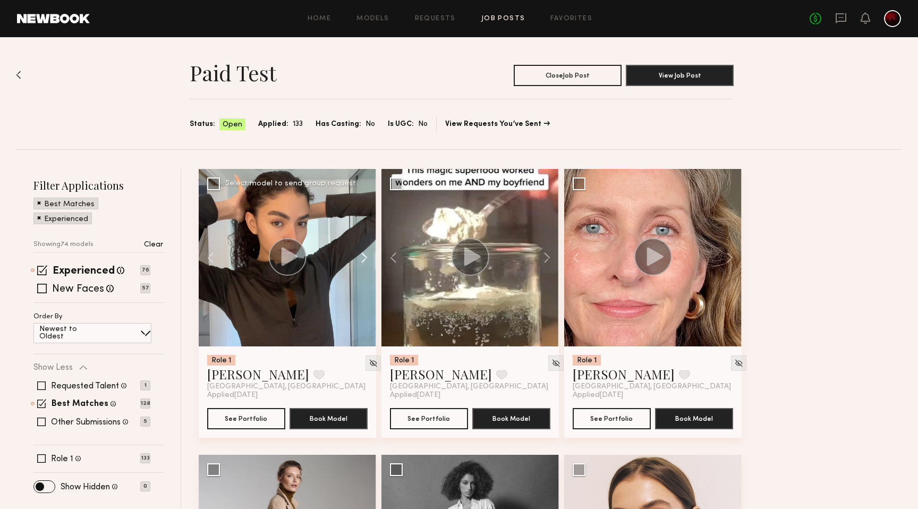
click at [363, 260] on button at bounding box center [359, 257] width 34 height 177
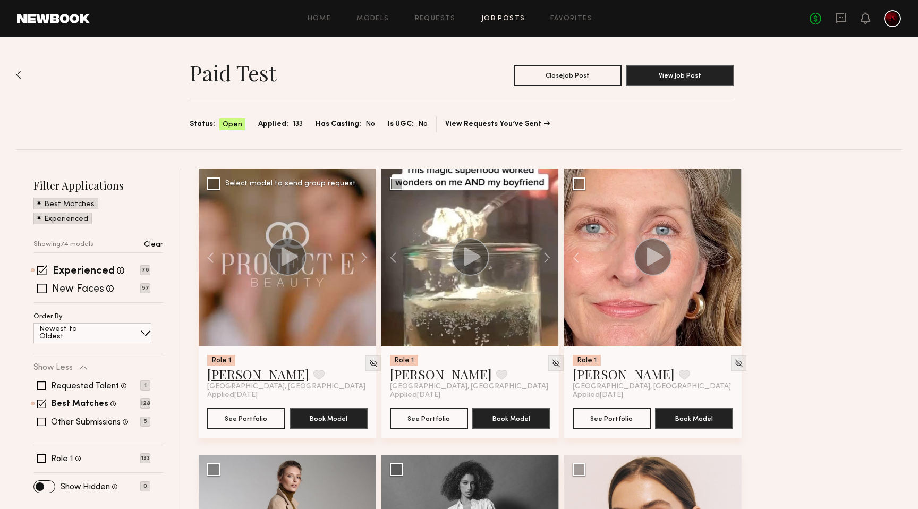
click at [228, 376] on link "Ágatha F." at bounding box center [258, 373] width 102 height 17
click at [159, 248] on p "Clear" at bounding box center [153, 244] width 19 height 7
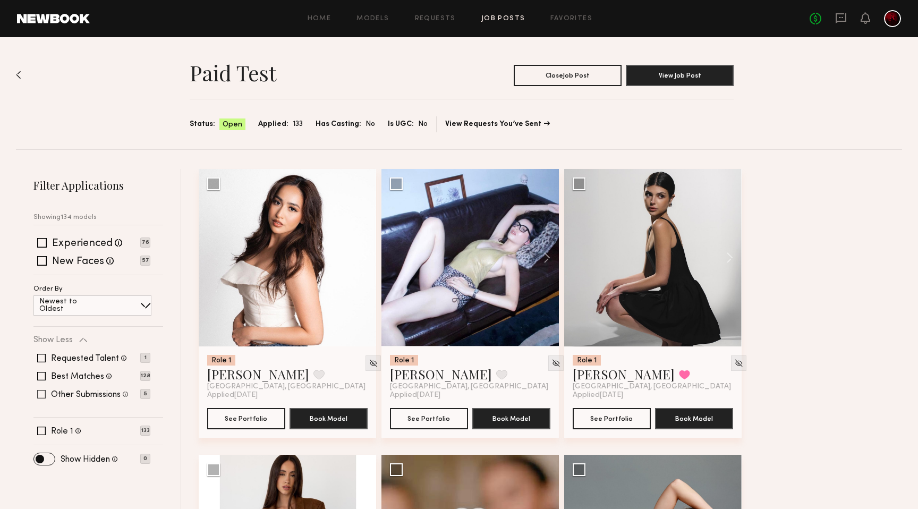
click at [41, 398] on span at bounding box center [41, 394] width 8 height 8
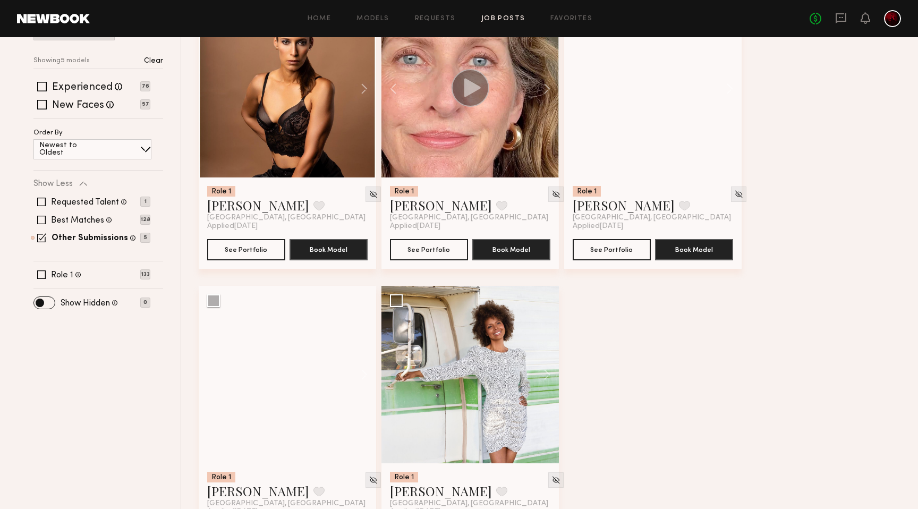
scroll to position [198, 0]
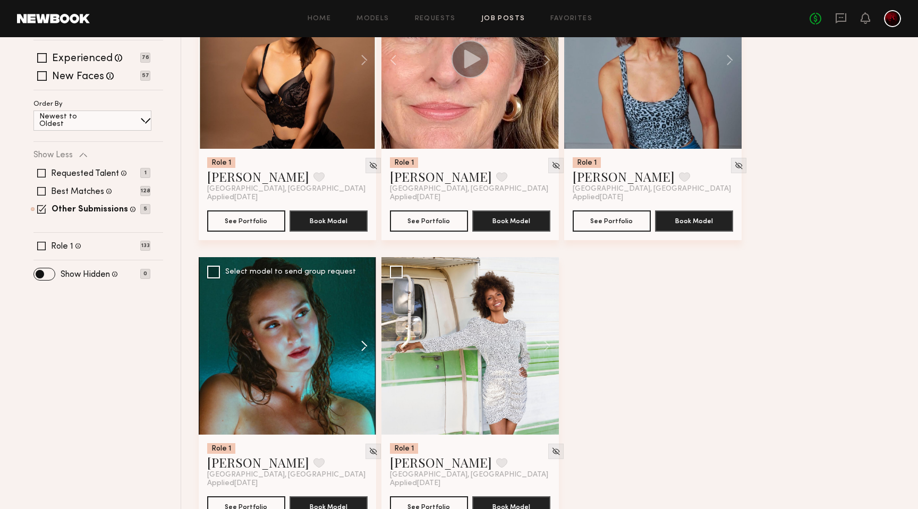
click at [354, 344] on button at bounding box center [359, 345] width 34 height 177
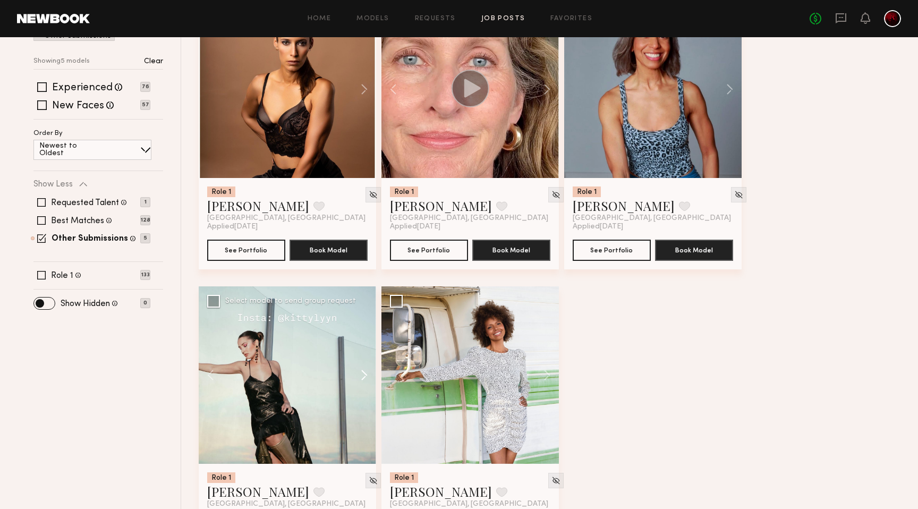
scroll to position [0, 0]
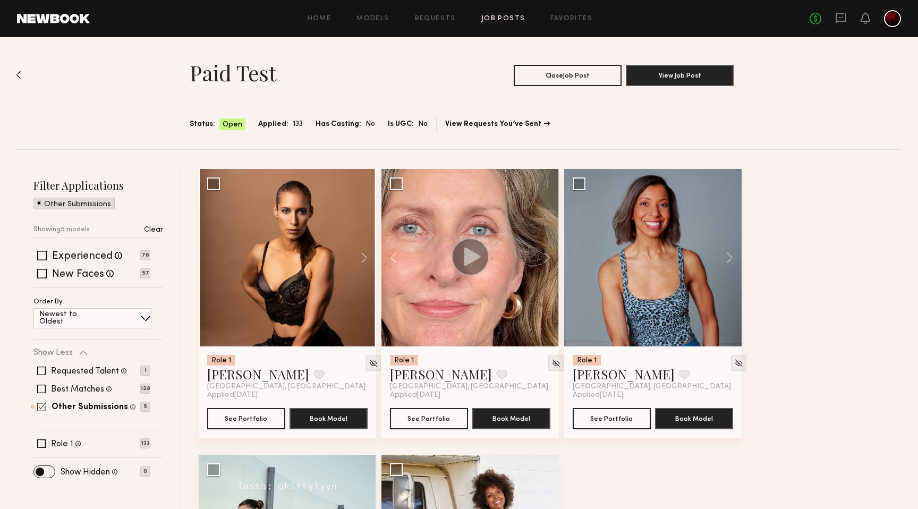
click at [39, 407] on span at bounding box center [41, 406] width 9 height 9
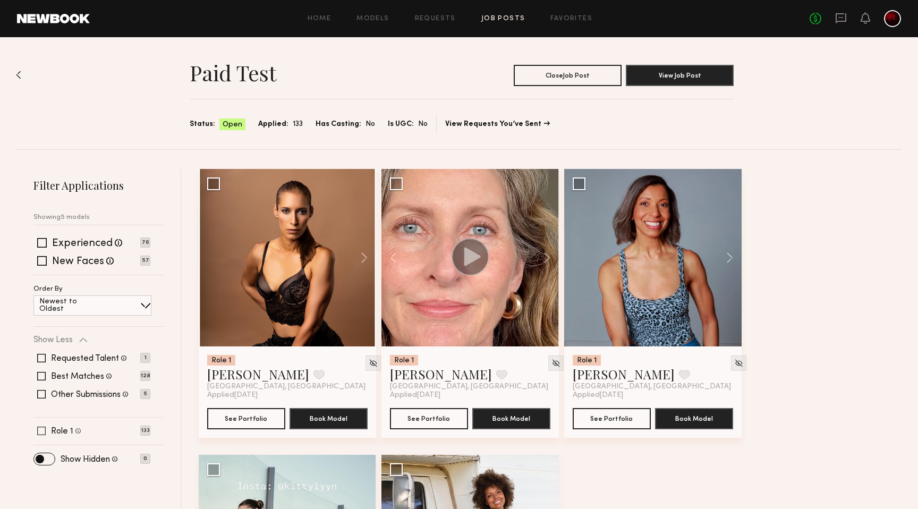
click at [42, 431] on span at bounding box center [41, 431] width 8 height 8
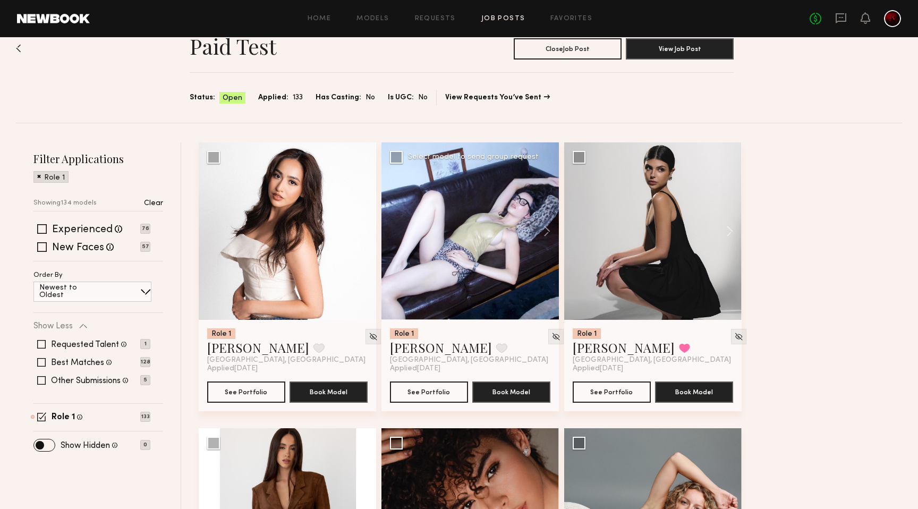
scroll to position [18, 0]
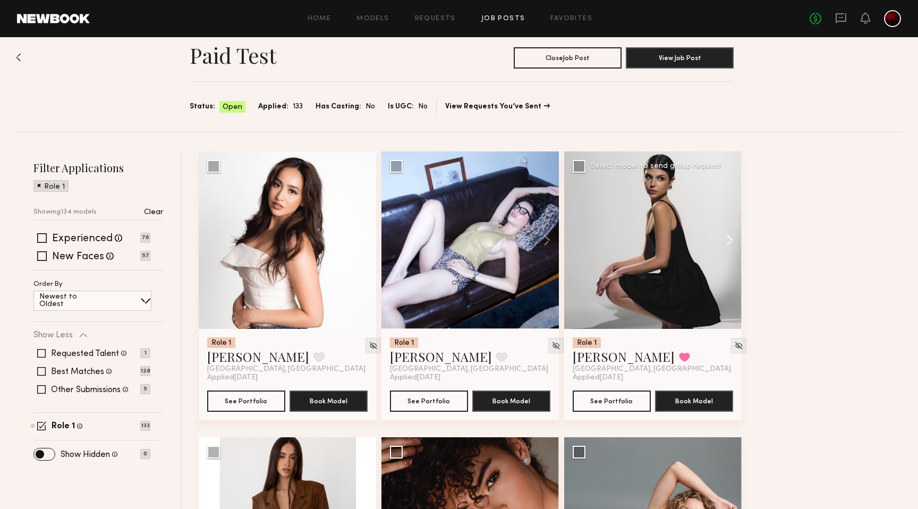
click at [732, 243] on button at bounding box center [724, 239] width 34 height 177
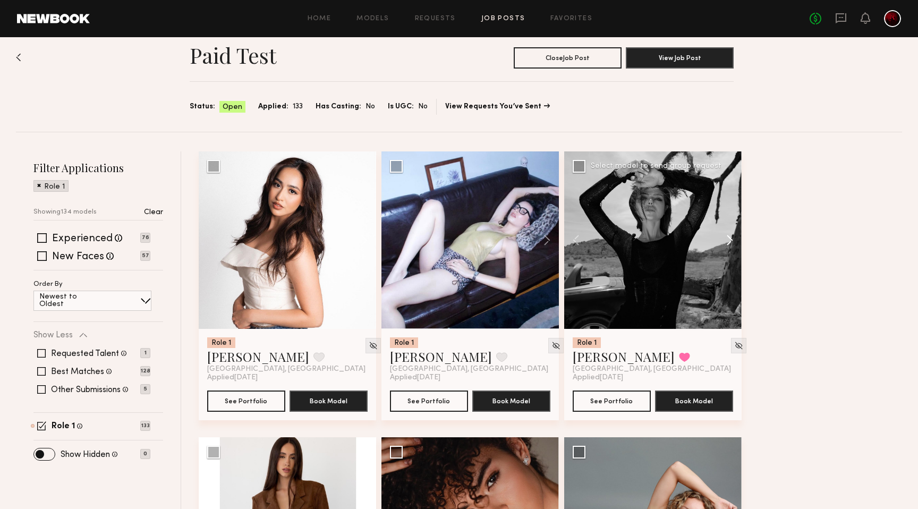
click at [732, 243] on button at bounding box center [724, 239] width 34 height 177
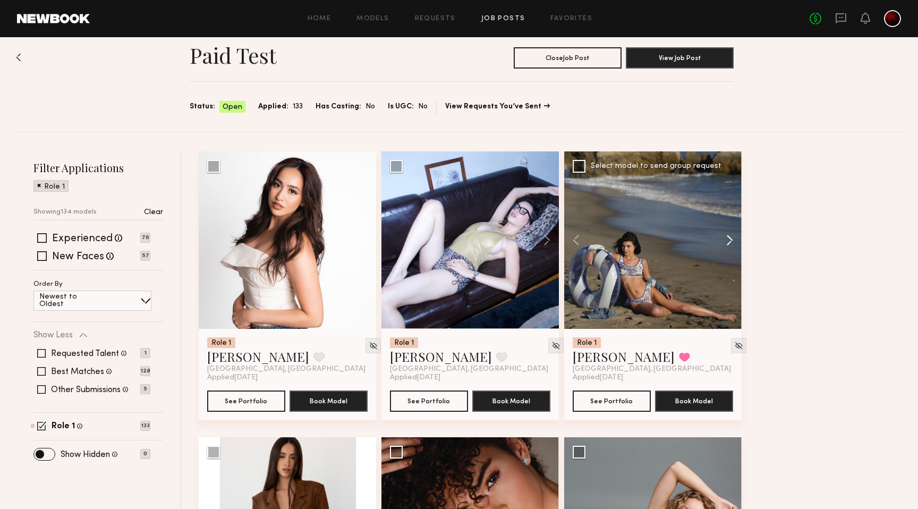
click at [732, 243] on button at bounding box center [724, 239] width 34 height 177
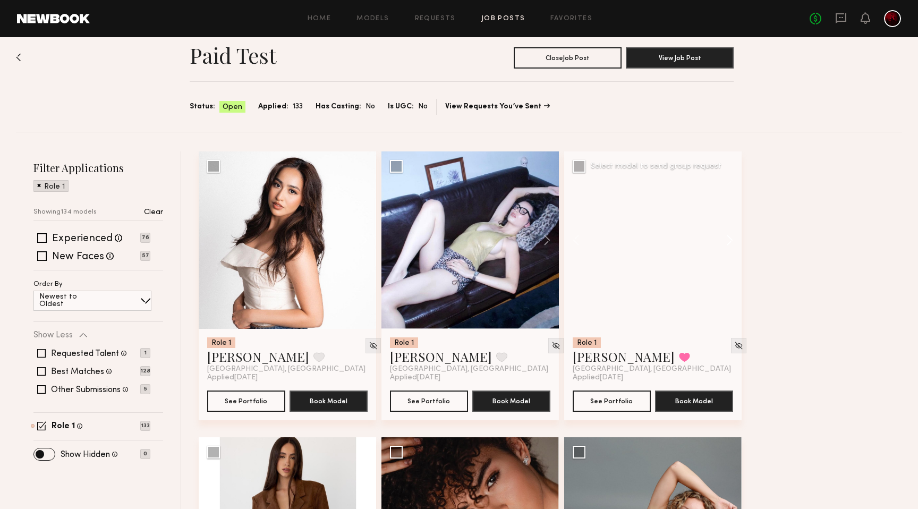
click at [732, 243] on button at bounding box center [724, 239] width 34 height 177
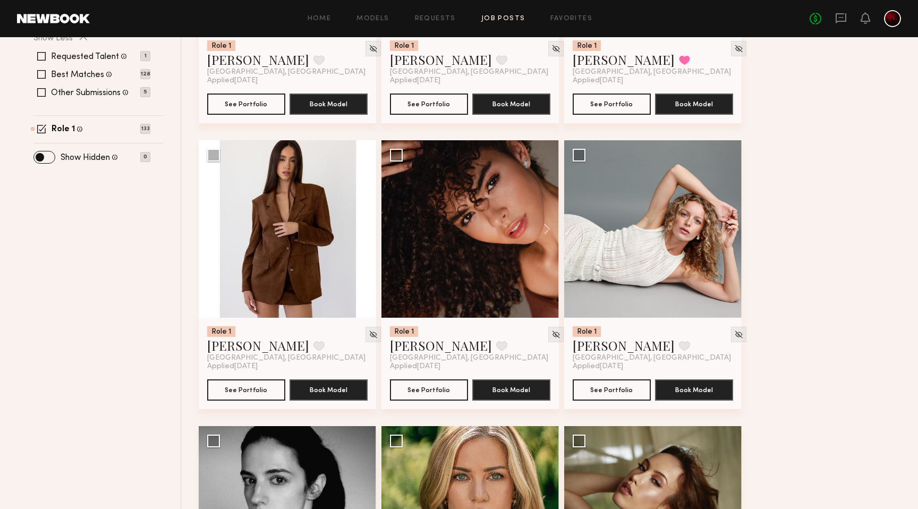
scroll to position [315, 0]
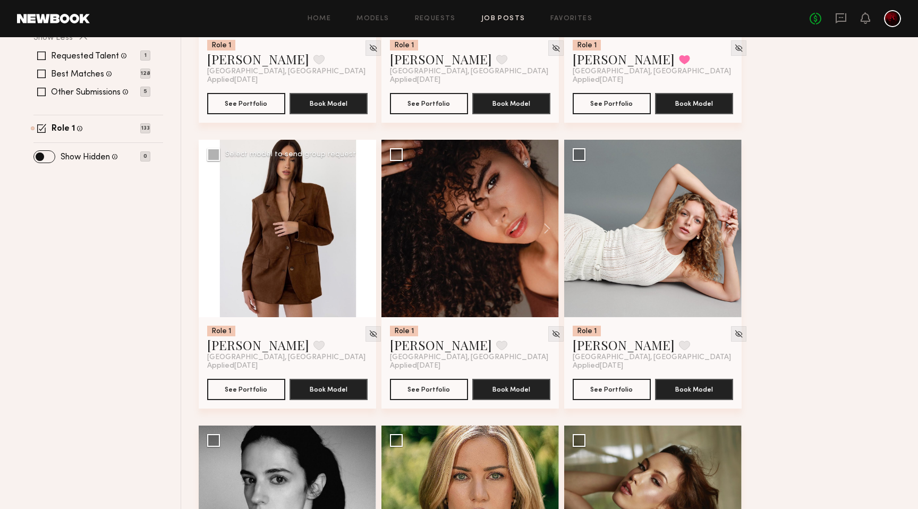
click at [361, 228] on button at bounding box center [359, 228] width 34 height 177
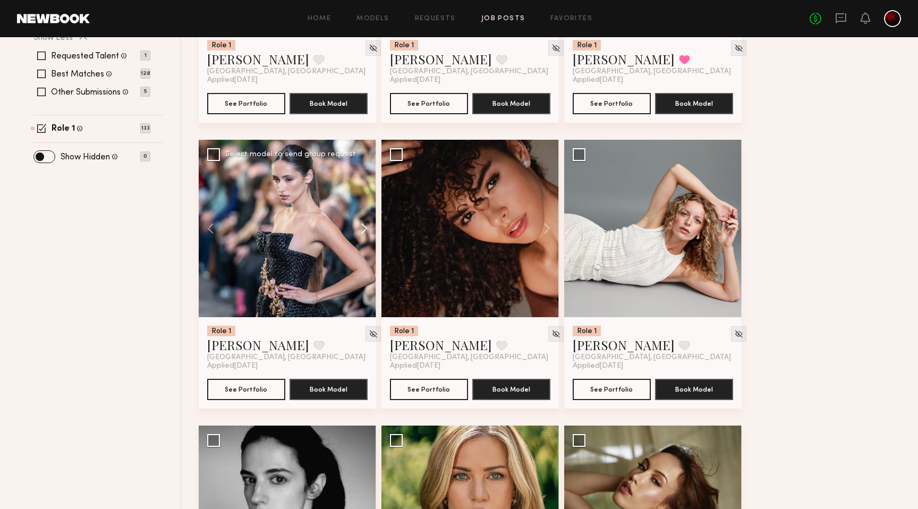
click at [361, 228] on button at bounding box center [359, 228] width 34 height 177
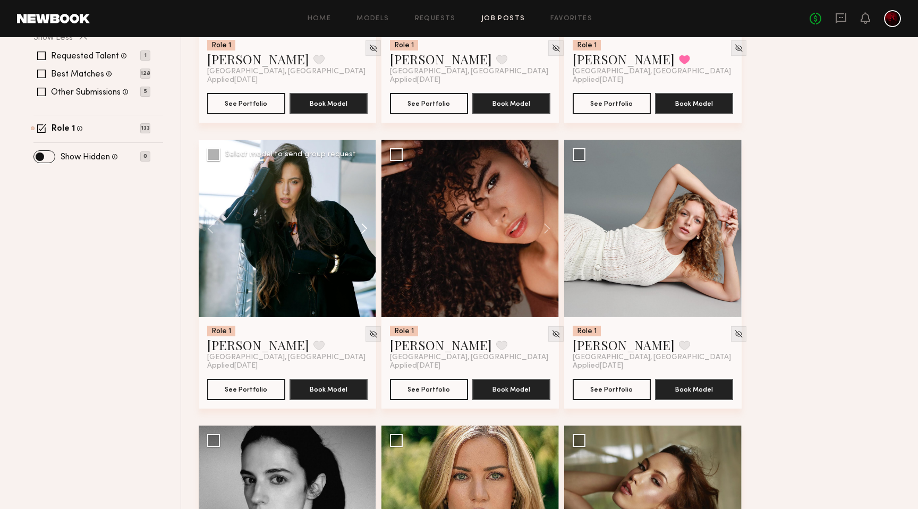
click at [361, 228] on button at bounding box center [359, 228] width 34 height 177
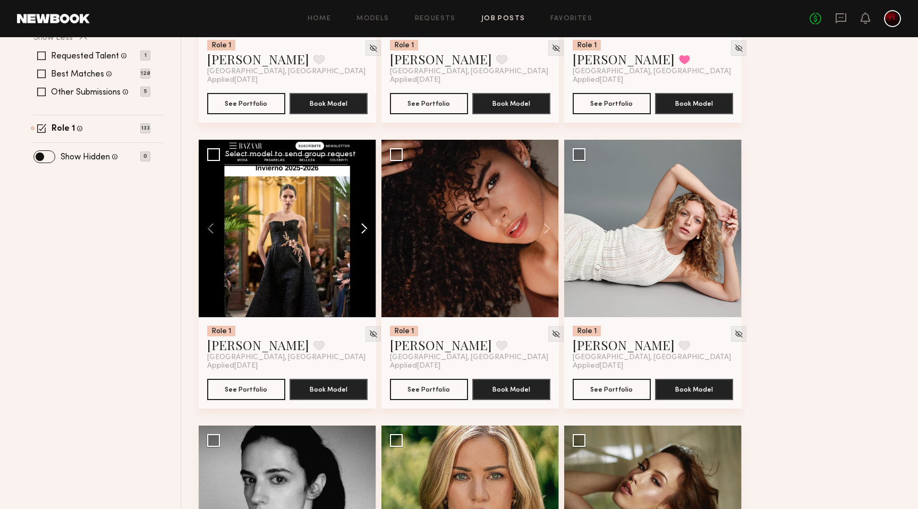
click at [361, 228] on button at bounding box center [359, 228] width 34 height 177
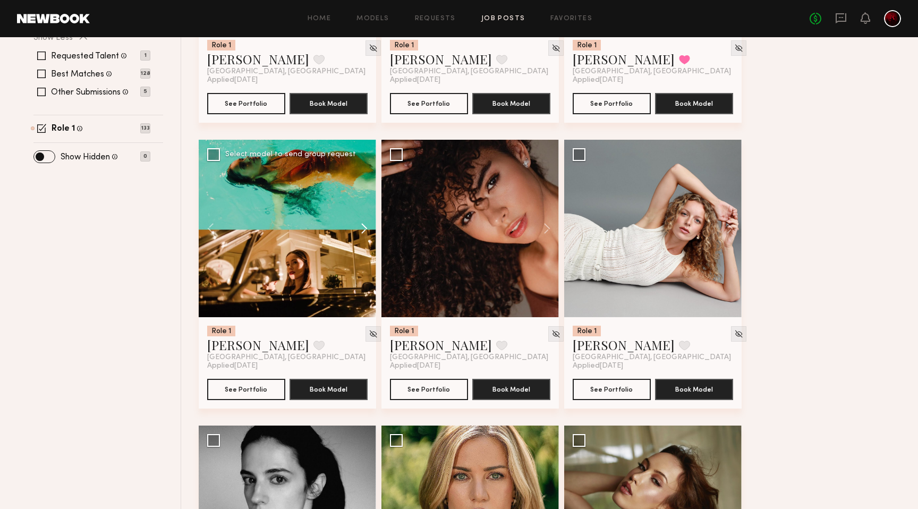
click at [361, 228] on button at bounding box center [359, 228] width 34 height 177
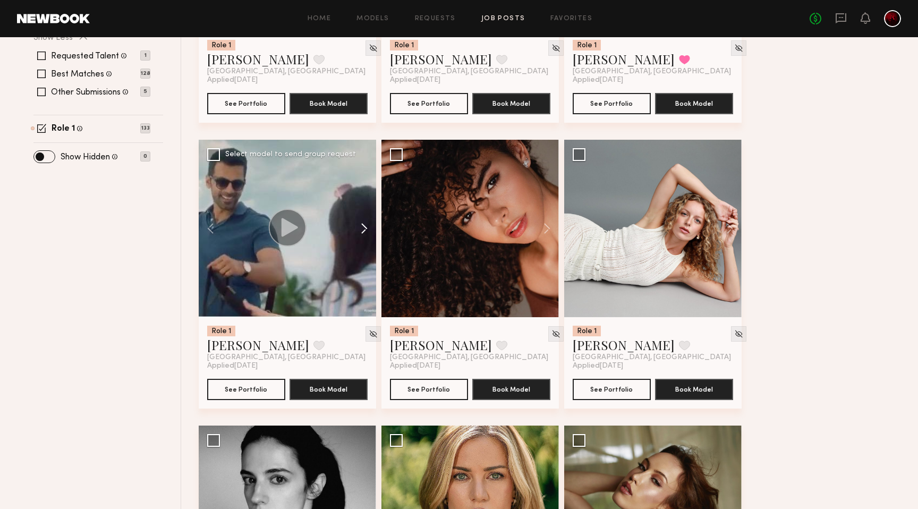
click at [361, 228] on button at bounding box center [359, 228] width 34 height 177
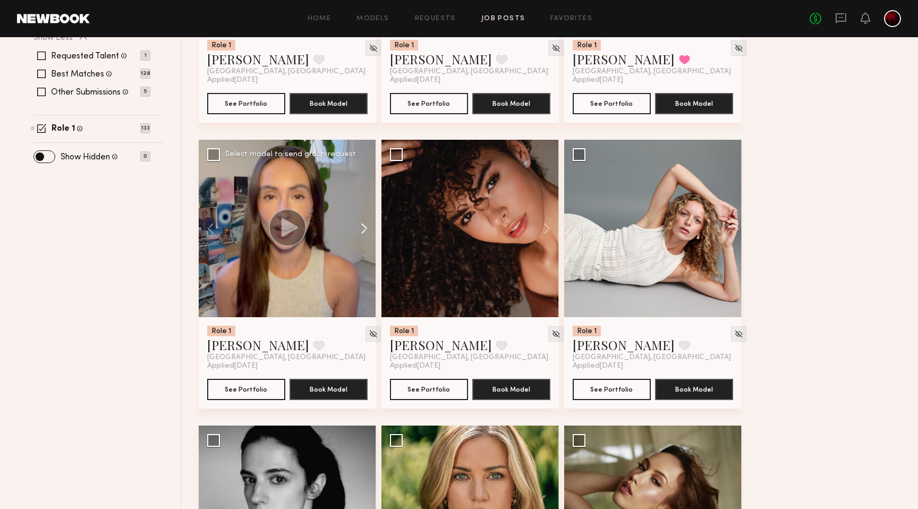
click at [361, 228] on button at bounding box center [359, 228] width 34 height 177
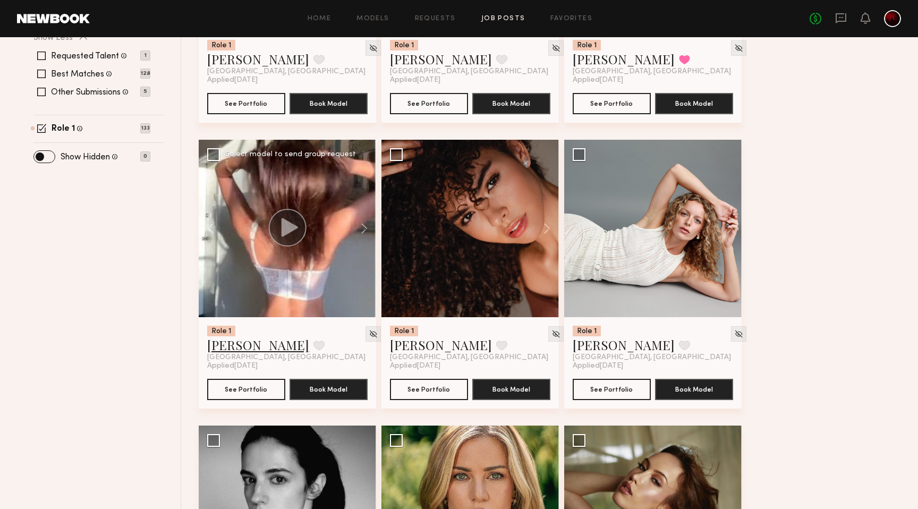
click at [237, 348] on link "Miranda J." at bounding box center [258, 344] width 102 height 17
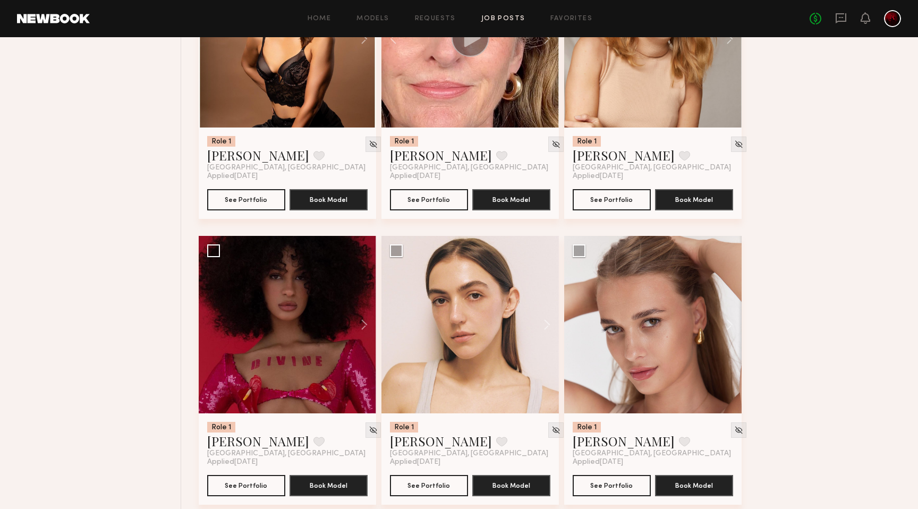
scroll to position [1077, 0]
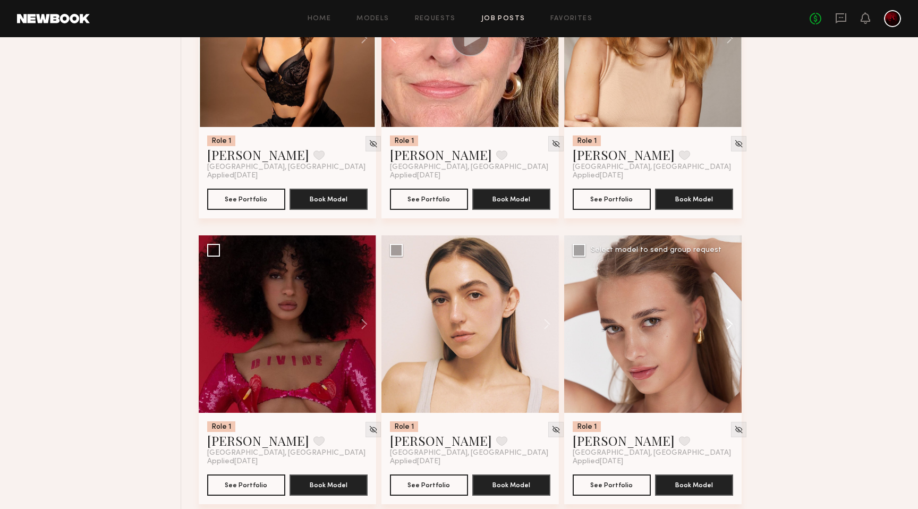
click at [728, 335] on button at bounding box center [724, 323] width 34 height 177
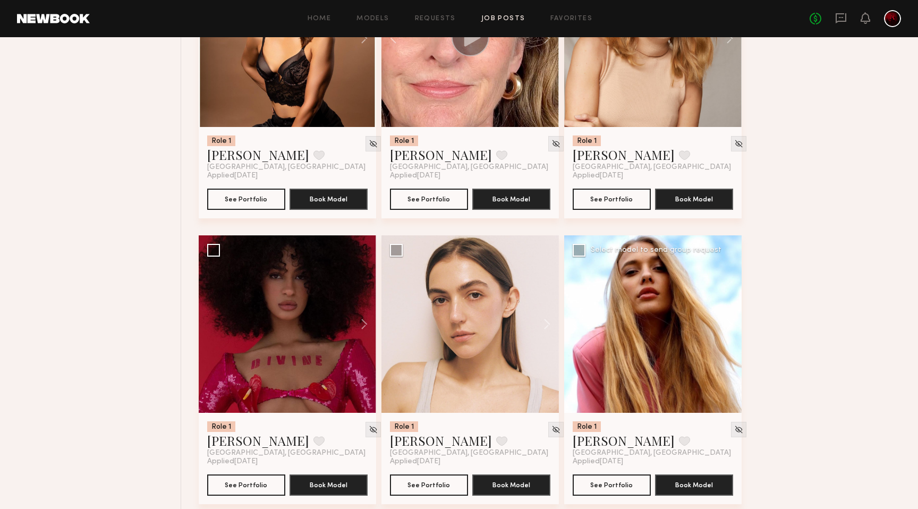
click at [728, 326] on button at bounding box center [724, 323] width 34 height 177
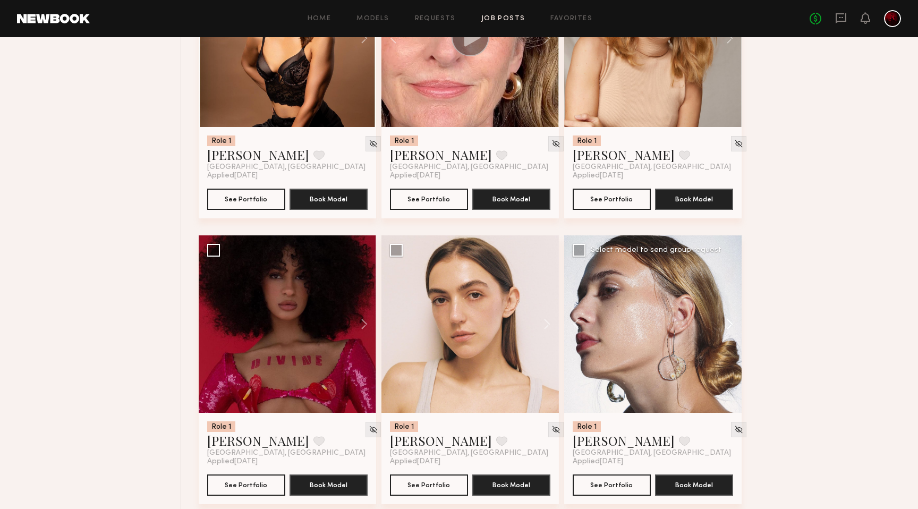
click at [728, 326] on button at bounding box center [724, 323] width 34 height 177
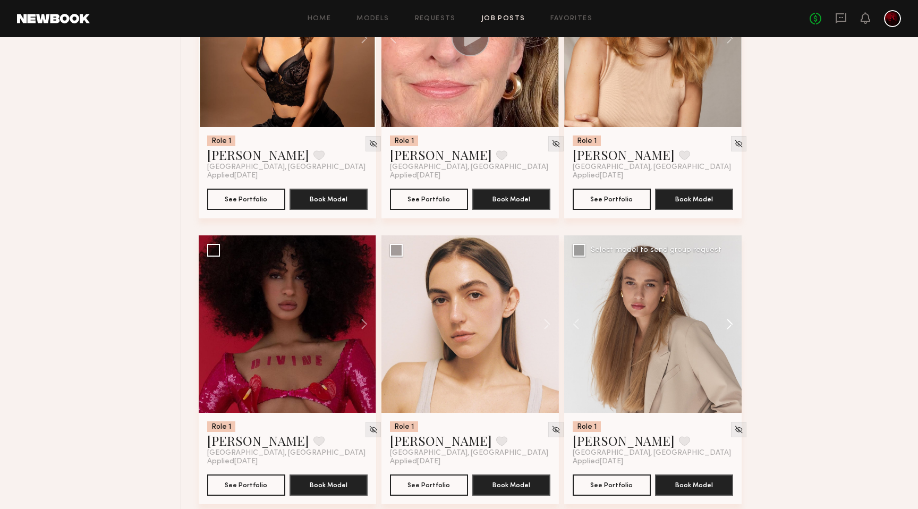
click at [728, 326] on button at bounding box center [724, 323] width 34 height 177
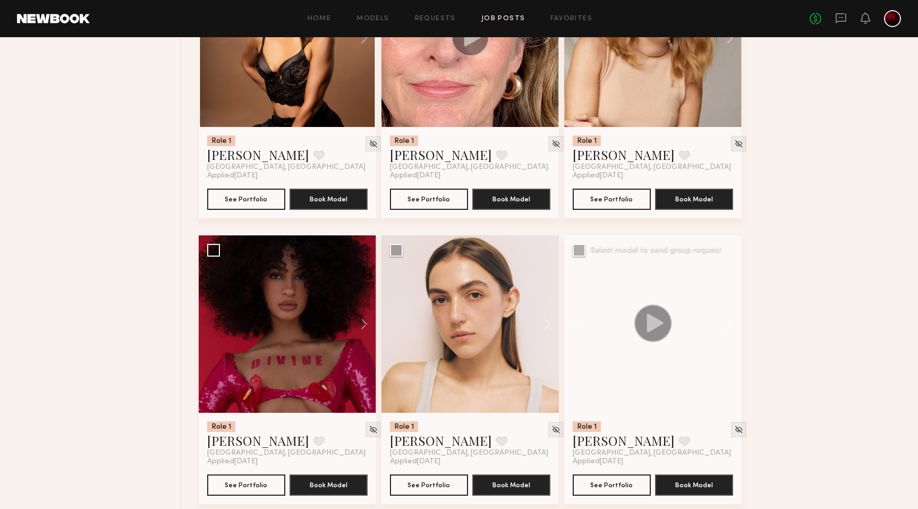
click at [728, 326] on button at bounding box center [724, 323] width 34 height 177
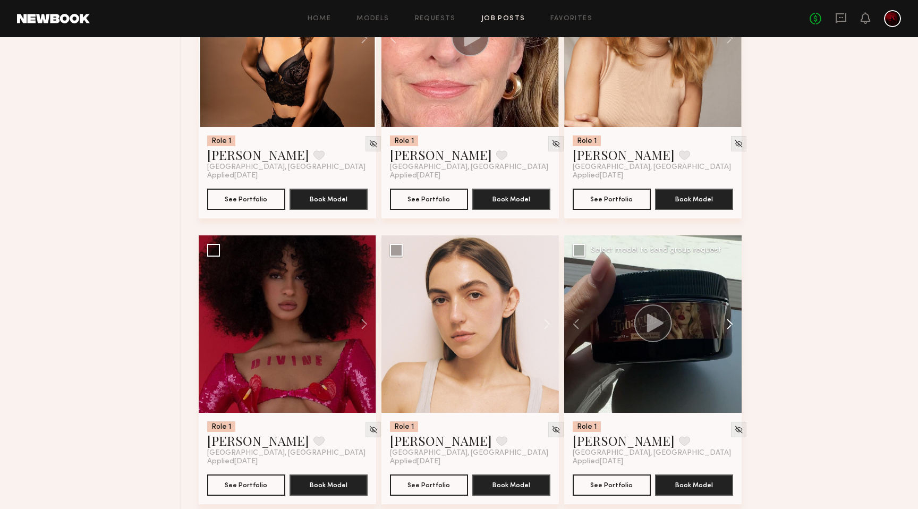
click at [728, 326] on button at bounding box center [724, 323] width 34 height 177
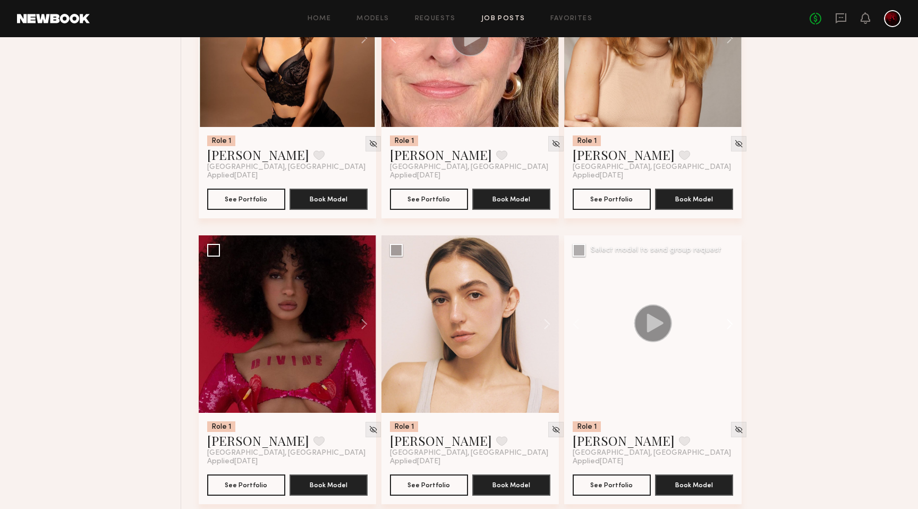
click at [728, 326] on button at bounding box center [724, 323] width 34 height 177
click at [728, 326] on div at bounding box center [652, 323] width 177 height 177
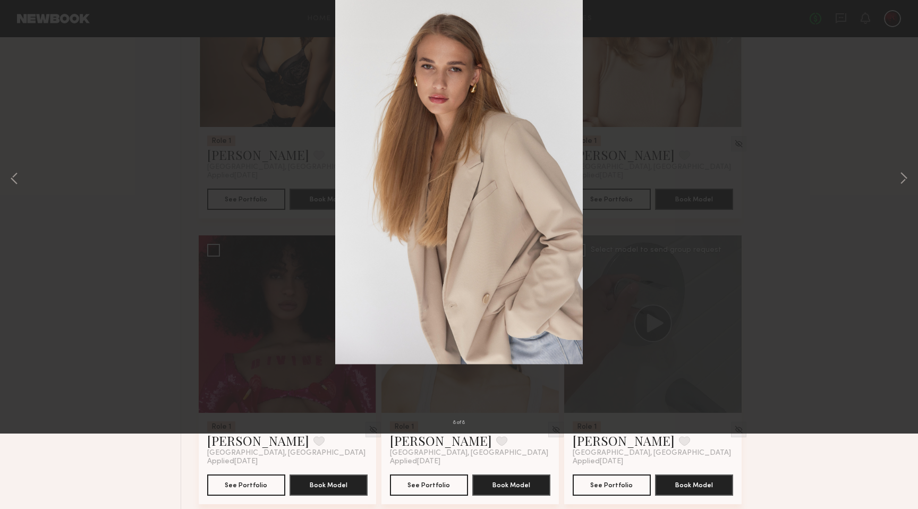
click at [27, 21] on button at bounding box center [24, 25] width 17 height 19
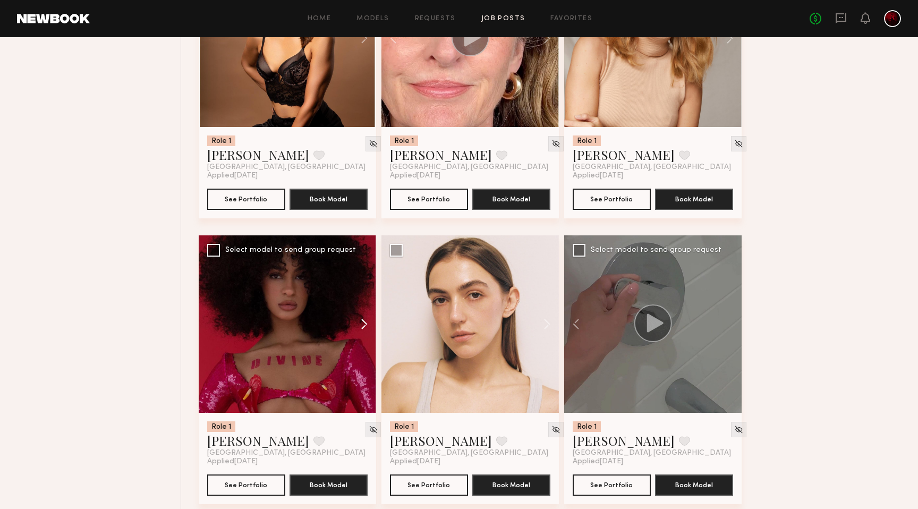
click at [370, 329] on button at bounding box center [359, 323] width 34 height 177
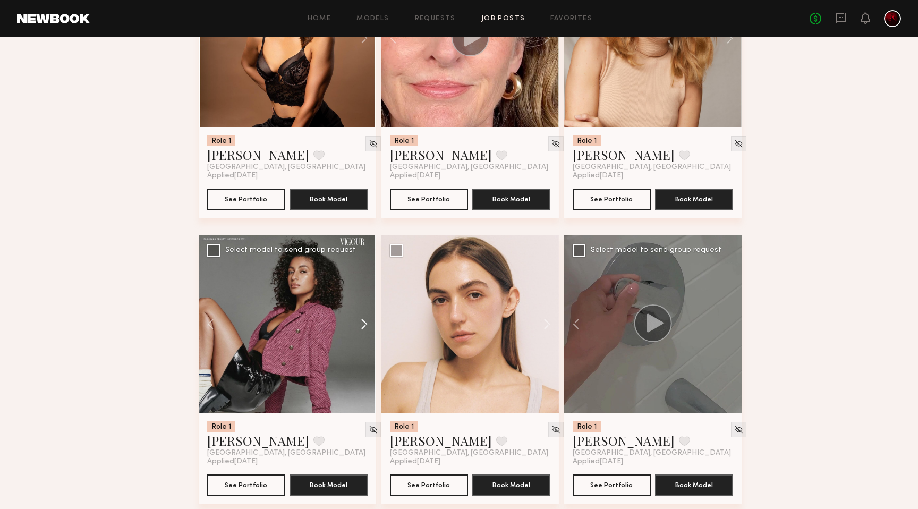
click at [366, 326] on button at bounding box center [359, 323] width 34 height 177
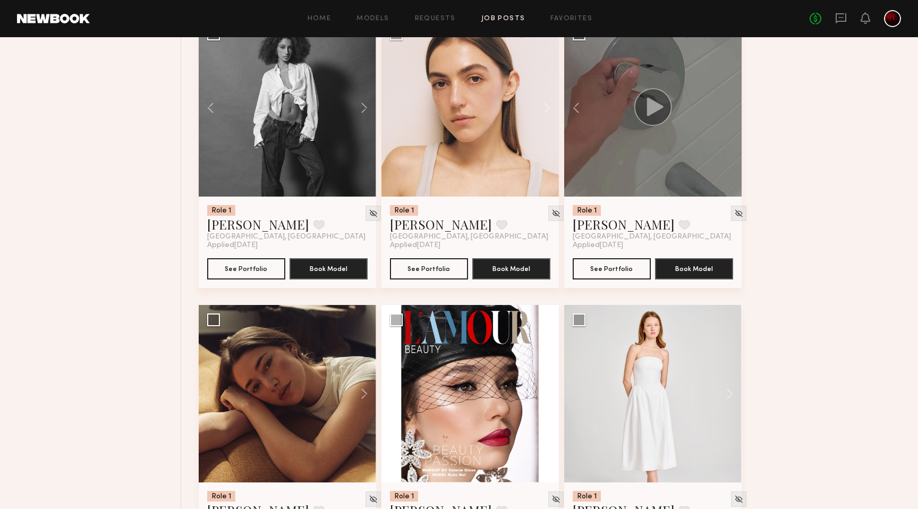
scroll to position [1296, 0]
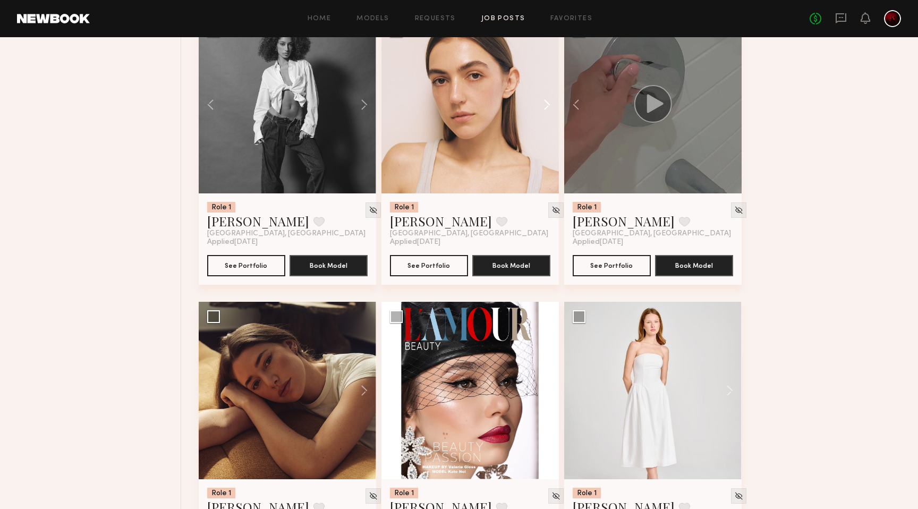
click at [548, 105] on button at bounding box center [542, 104] width 34 height 177
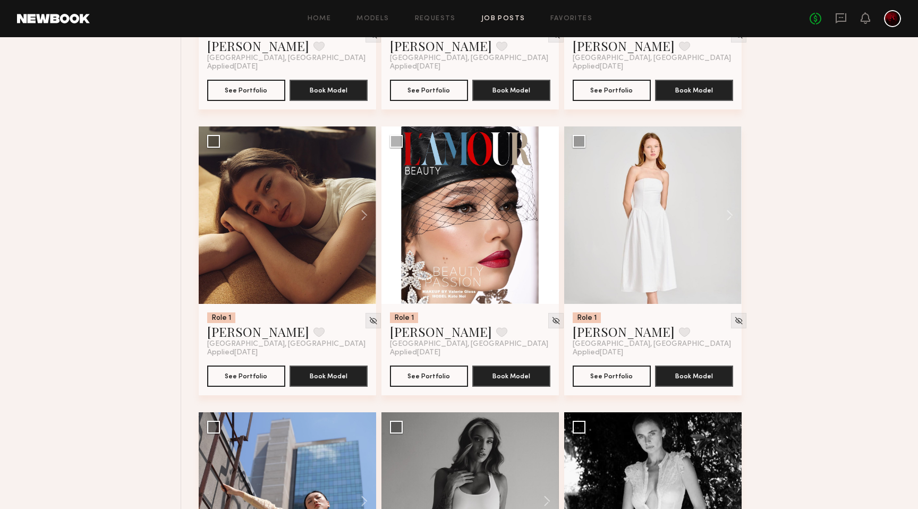
scroll to position [1488, 0]
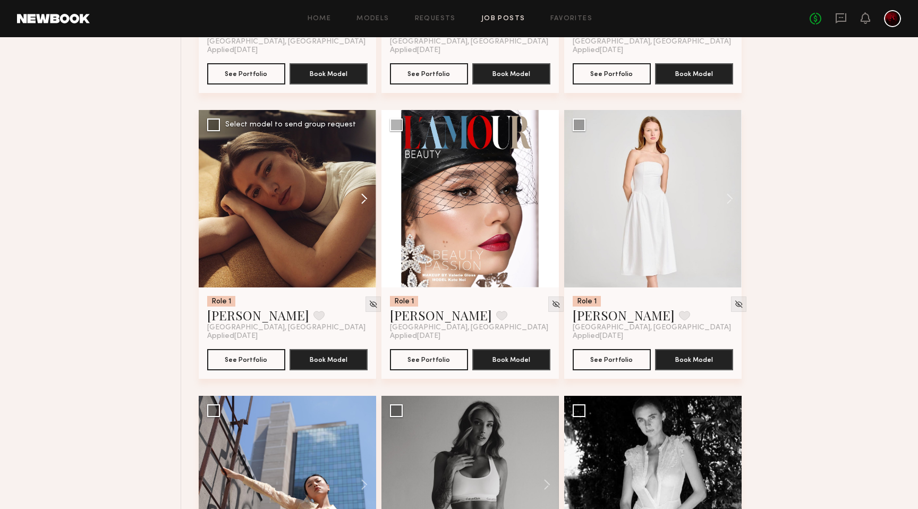
click at [363, 198] on button at bounding box center [359, 198] width 34 height 177
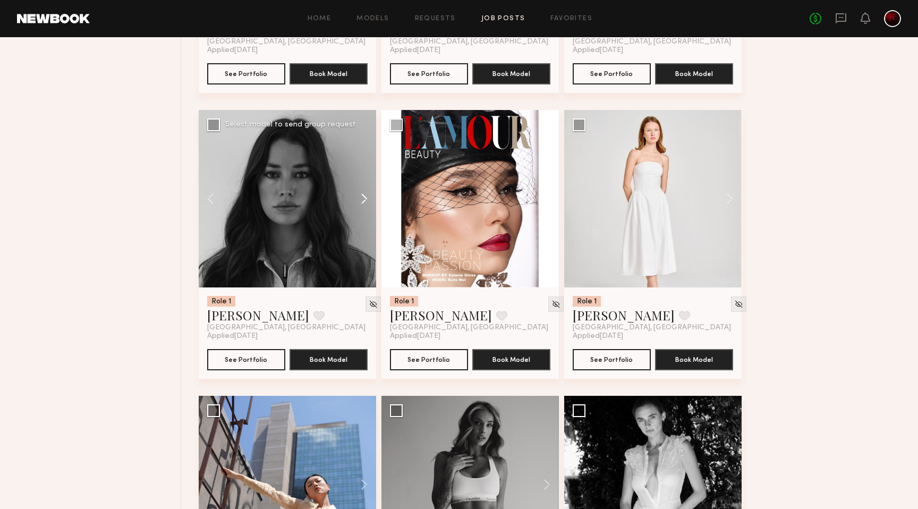
click at [363, 198] on button at bounding box center [359, 198] width 34 height 177
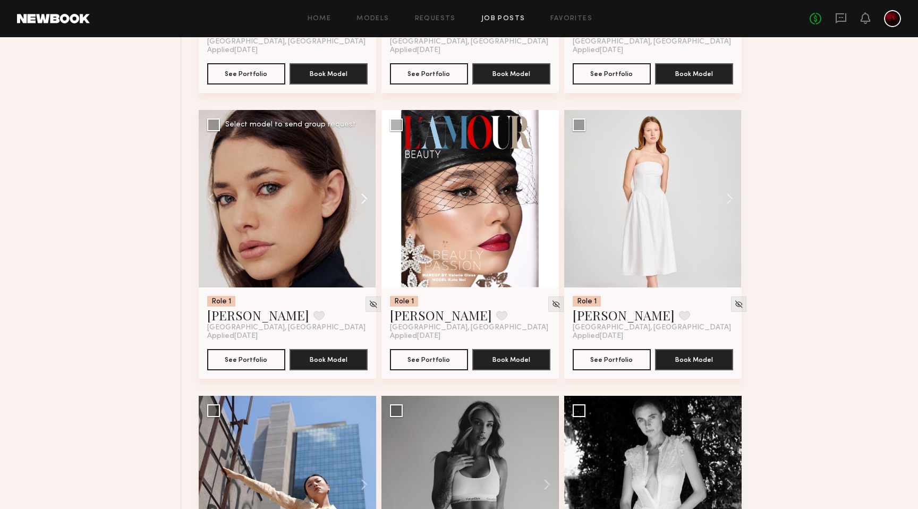
click at [363, 198] on button at bounding box center [359, 198] width 34 height 177
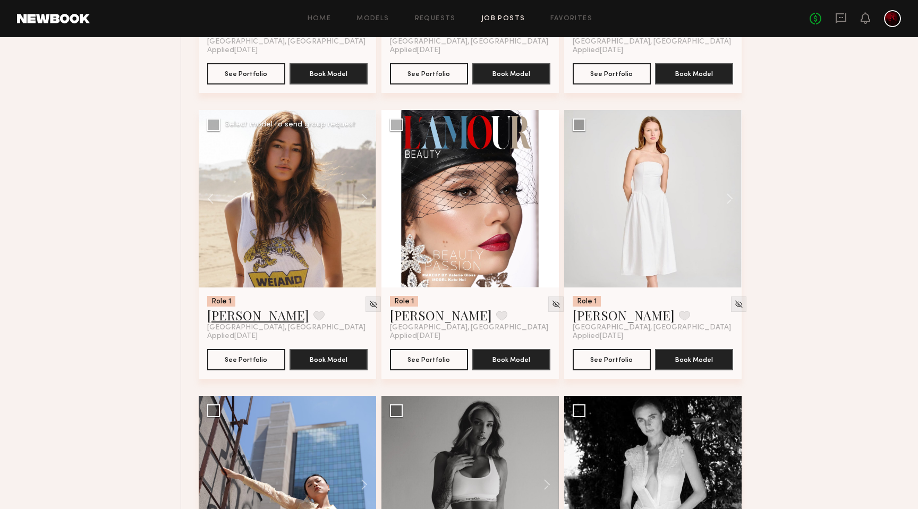
click at [254, 316] on link "Cameron C." at bounding box center [258, 314] width 102 height 17
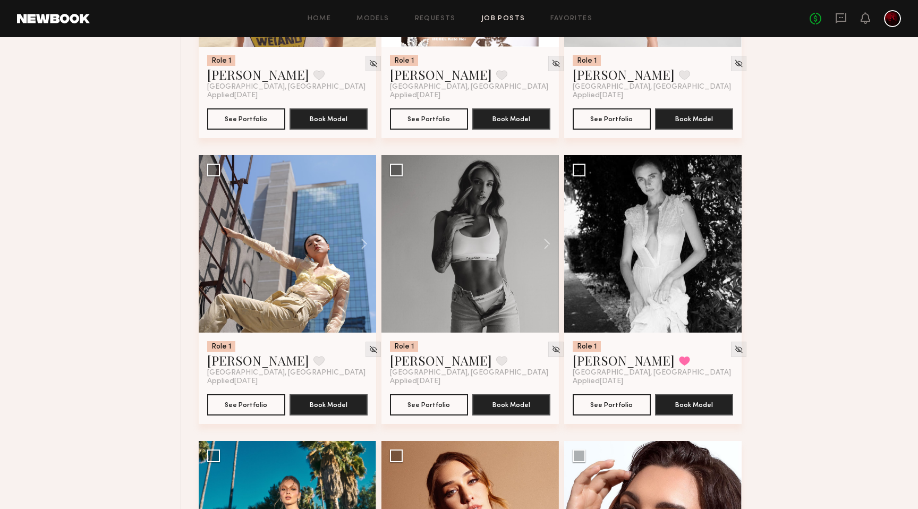
scroll to position [1727, 0]
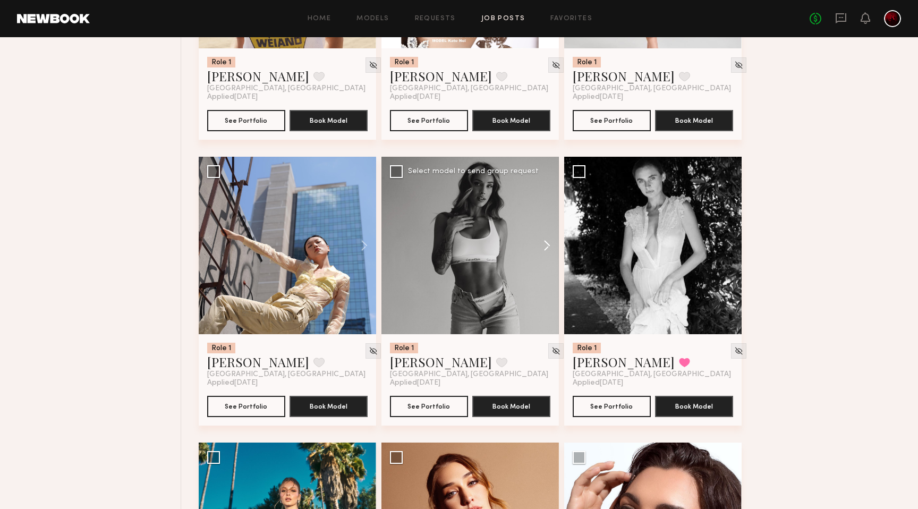
click at [544, 244] on button at bounding box center [542, 245] width 34 height 177
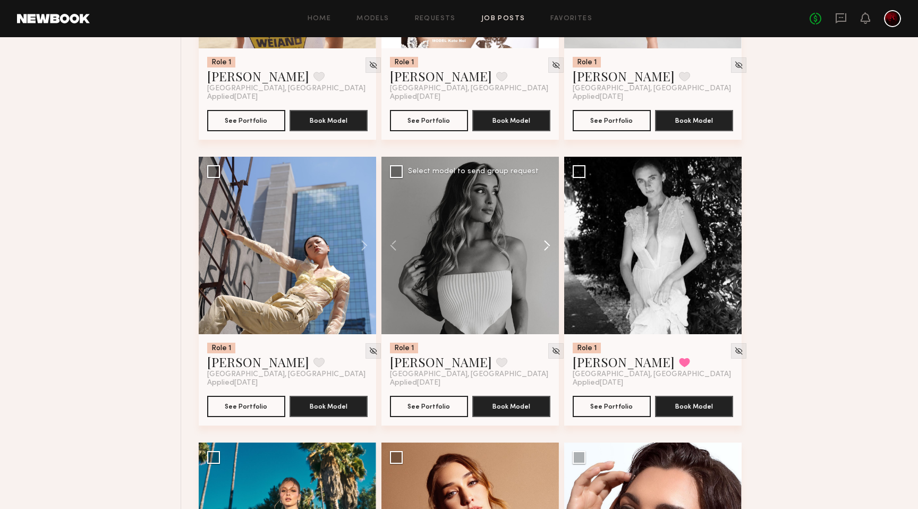
click at [544, 244] on button at bounding box center [542, 245] width 34 height 177
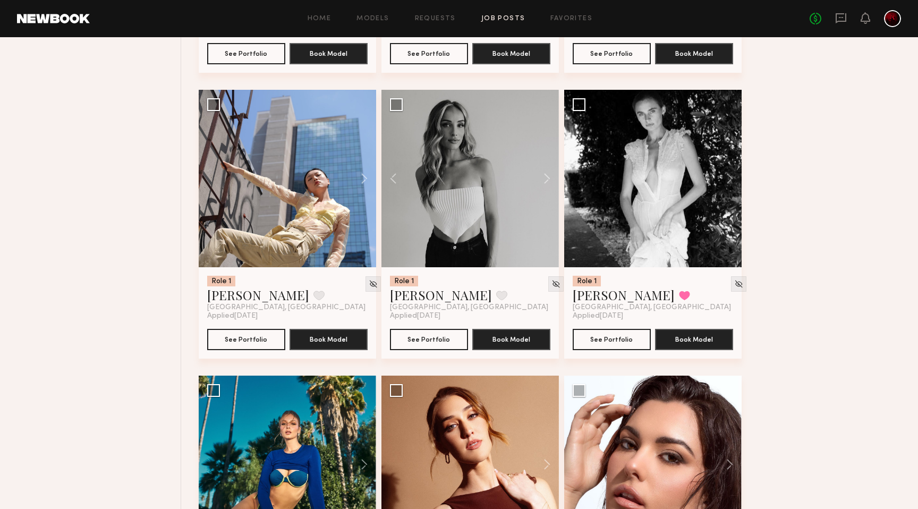
scroll to position [1982, 0]
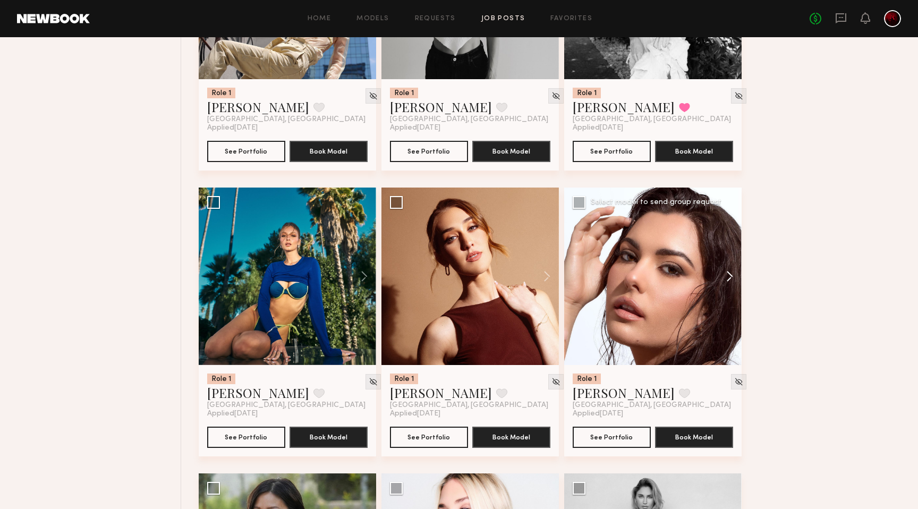
click at [730, 276] on button at bounding box center [724, 275] width 34 height 177
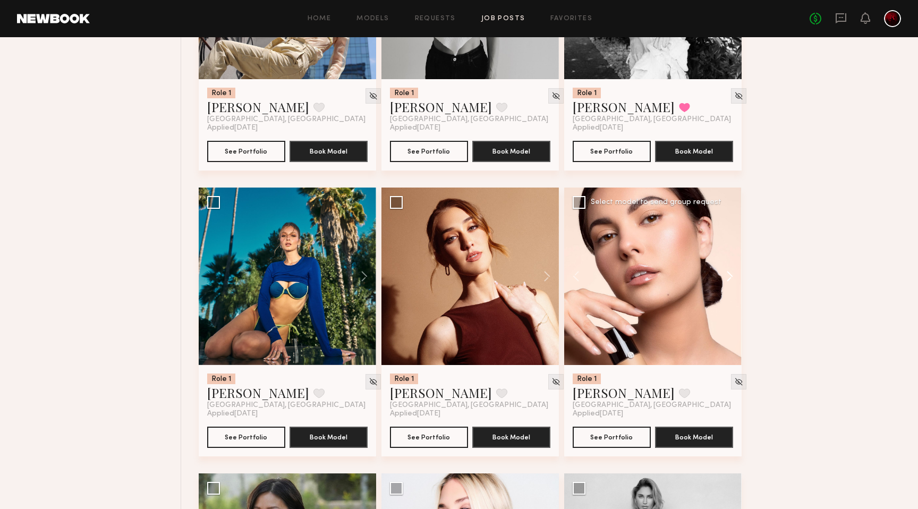
click at [730, 276] on button at bounding box center [724, 275] width 34 height 177
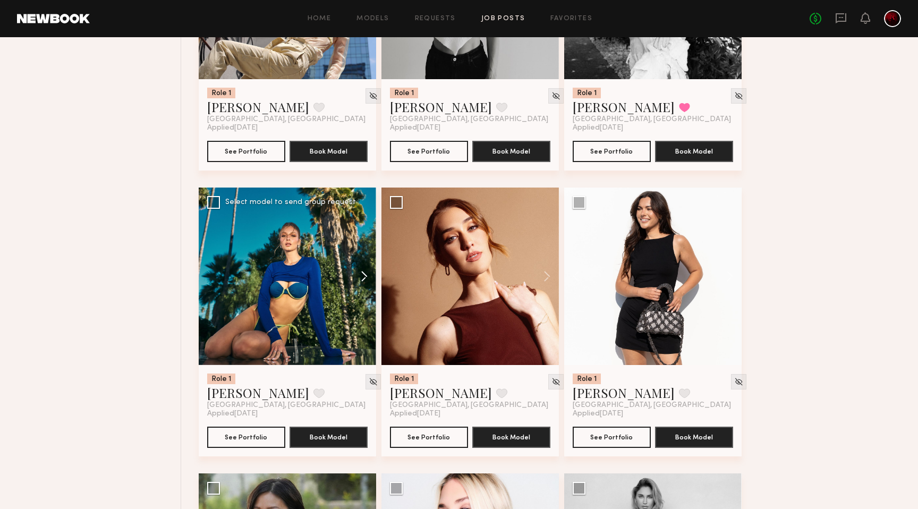
click at [357, 286] on button at bounding box center [359, 275] width 34 height 177
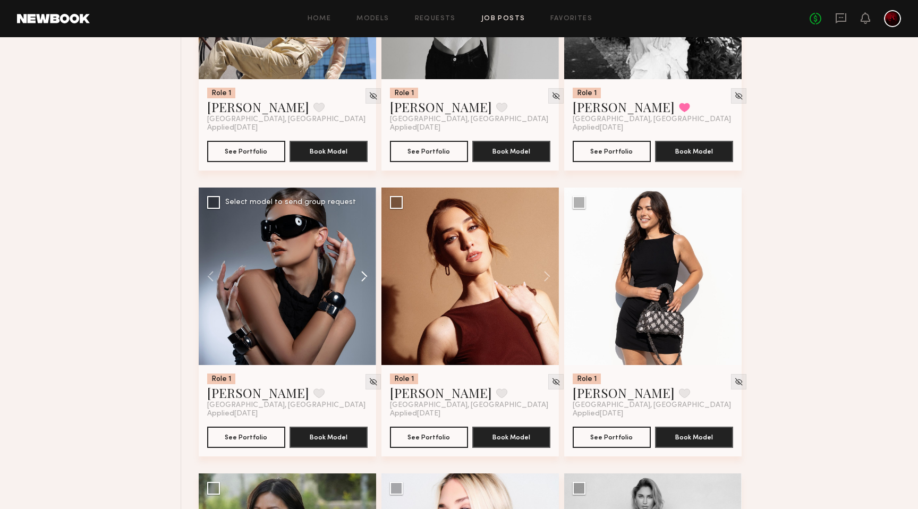
click at [357, 286] on button at bounding box center [359, 275] width 34 height 177
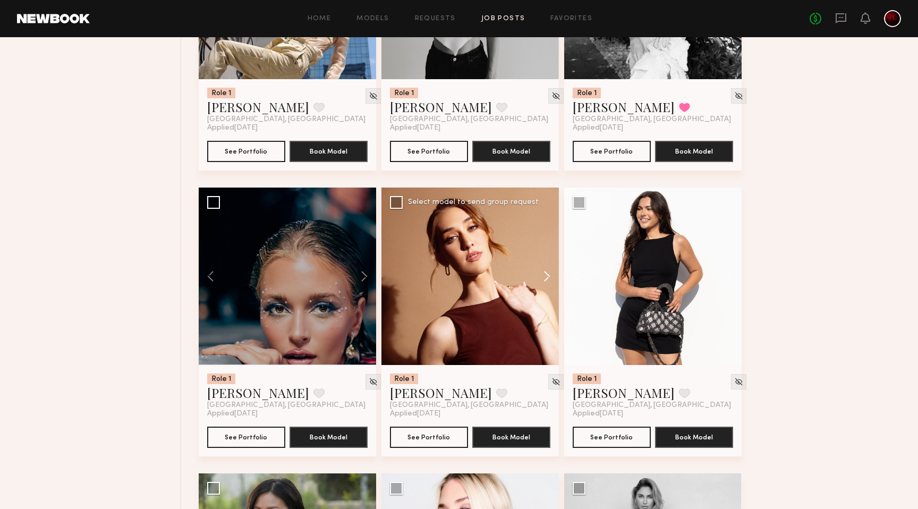
click at [534, 274] on button at bounding box center [542, 275] width 34 height 177
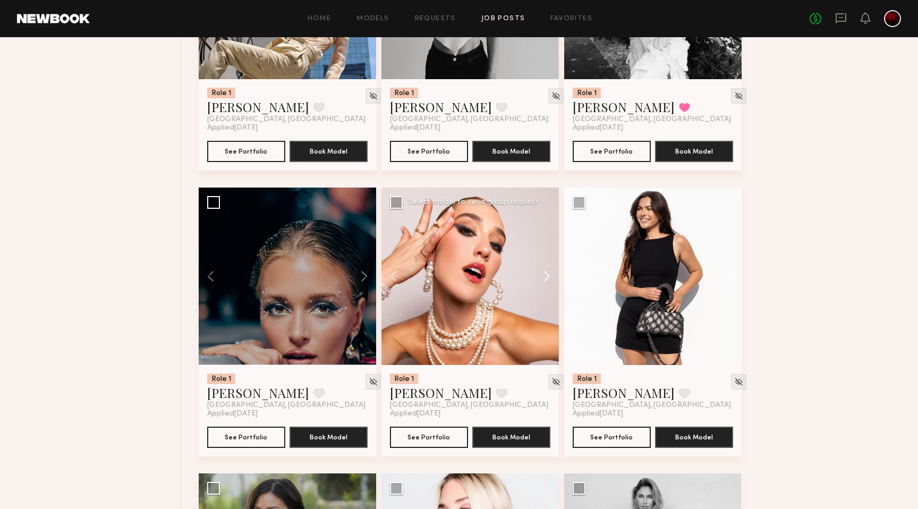
click at [534, 274] on button at bounding box center [542, 275] width 34 height 177
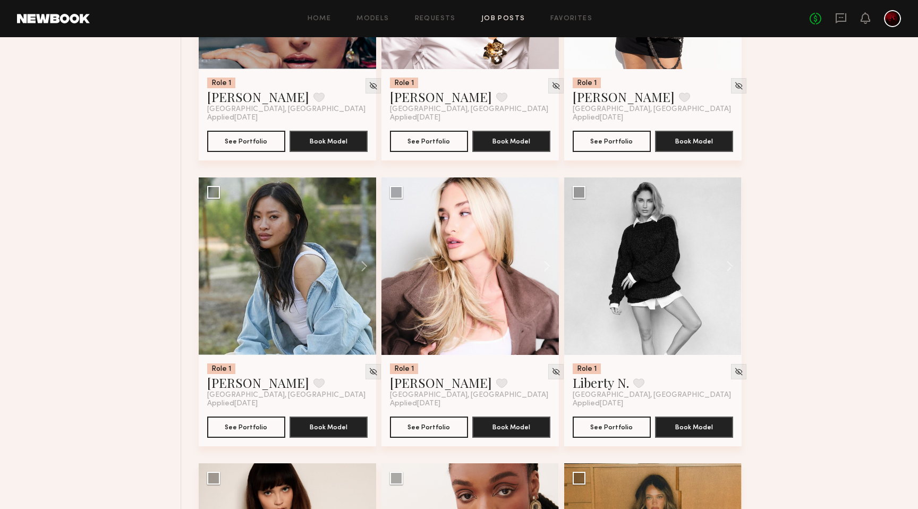
scroll to position [2291, 0]
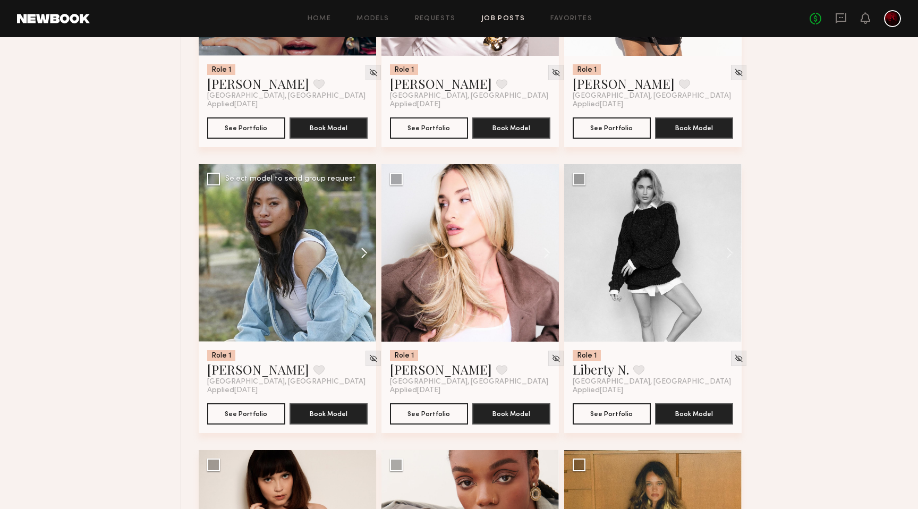
click at [361, 255] on button at bounding box center [359, 252] width 34 height 177
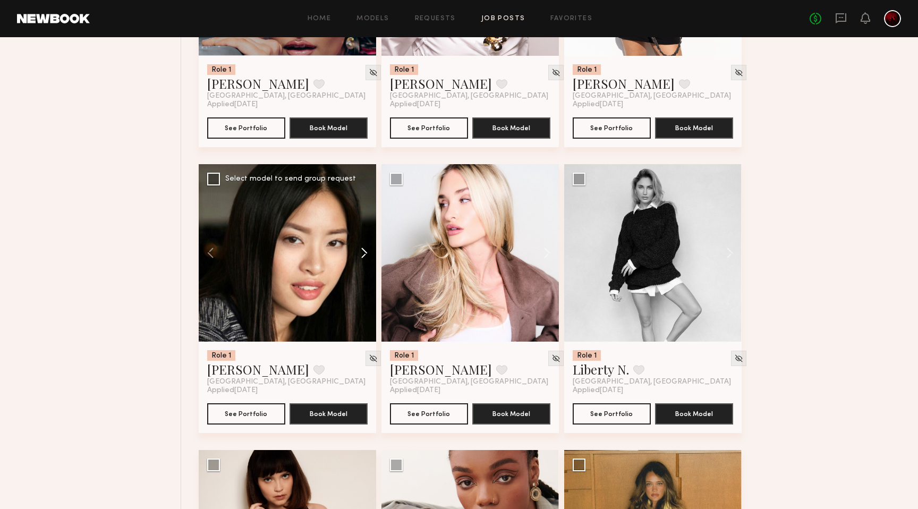
click at [361, 255] on button at bounding box center [359, 252] width 34 height 177
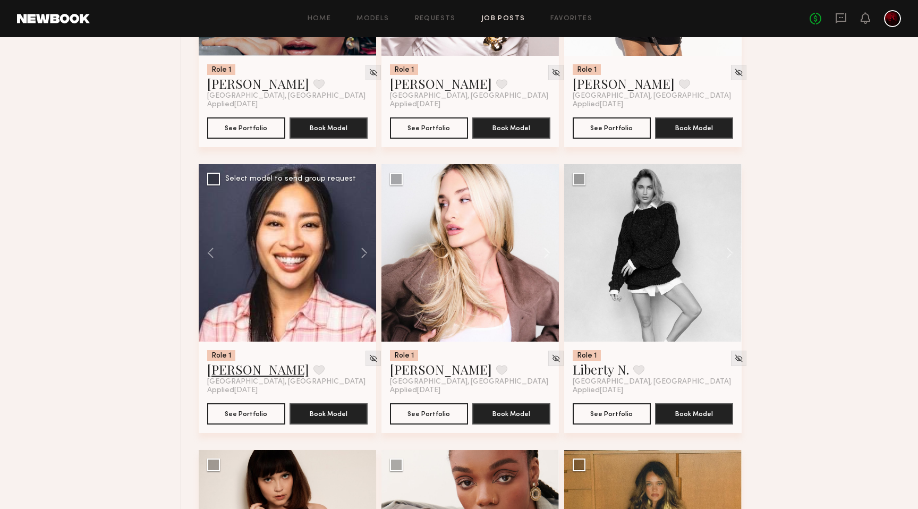
click at [243, 372] on link "Jennifer L." at bounding box center [258, 369] width 102 height 17
click at [727, 262] on button at bounding box center [724, 252] width 34 height 177
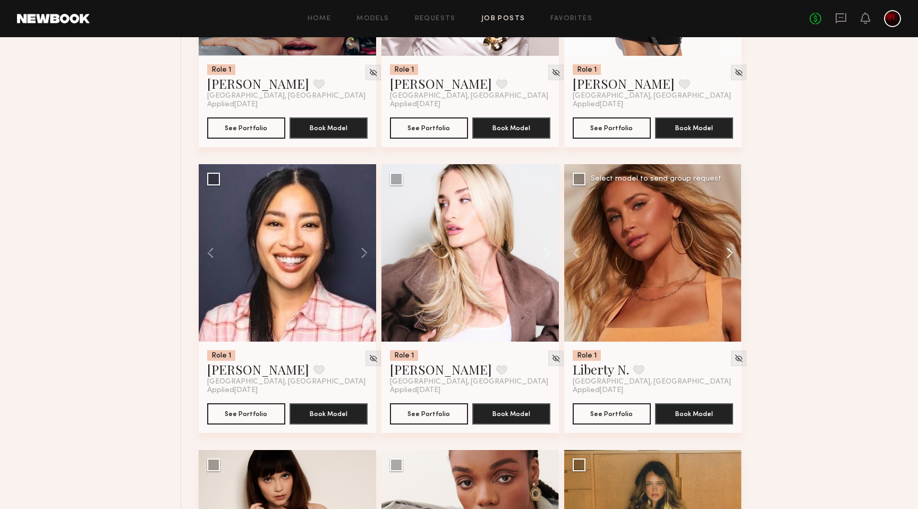
click at [727, 262] on button at bounding box center [724, 252] width 34 height 177
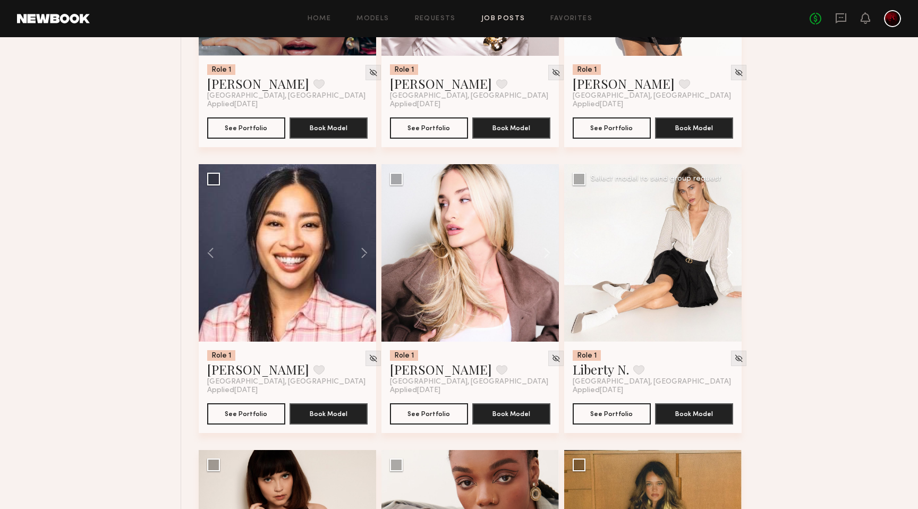
click at [727, 262] on button at bounding box center [724, 252] width 34 height 177
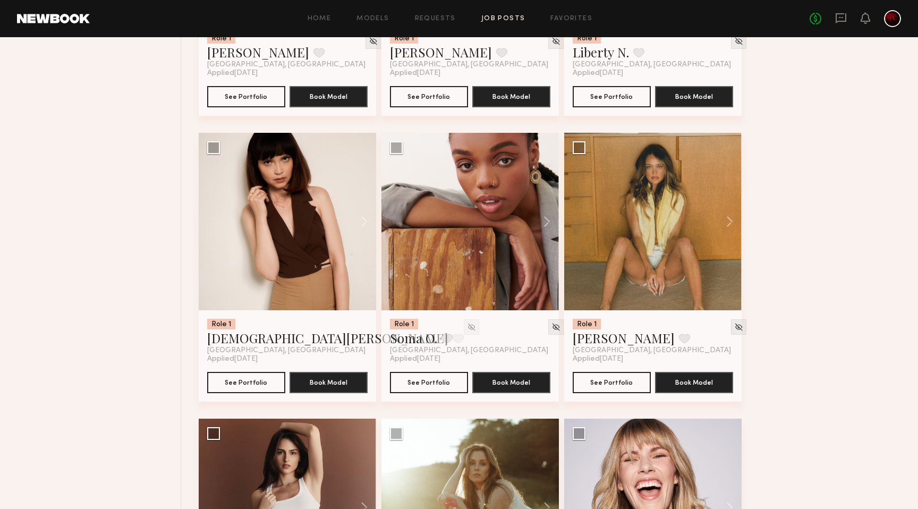
scroll to position [2607, 0]
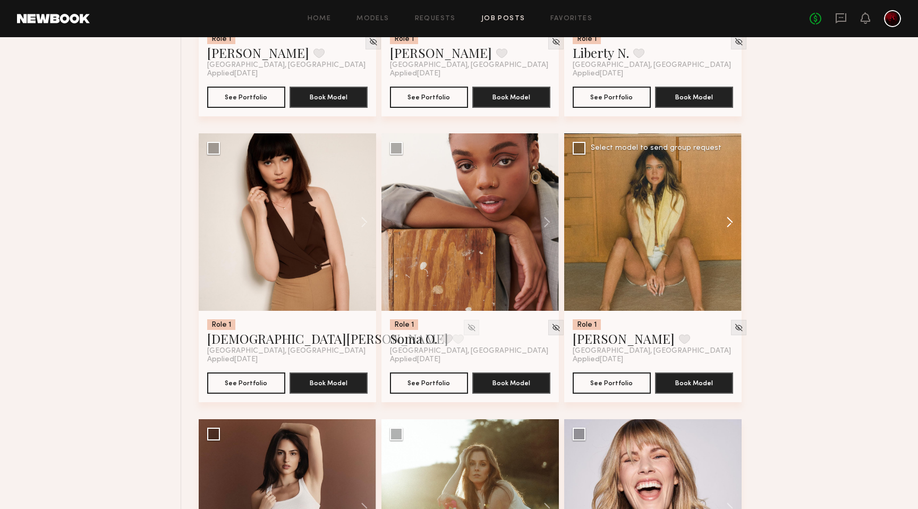
click at [732, 232] on button at bounding box center [724, 221] width 34 height 177
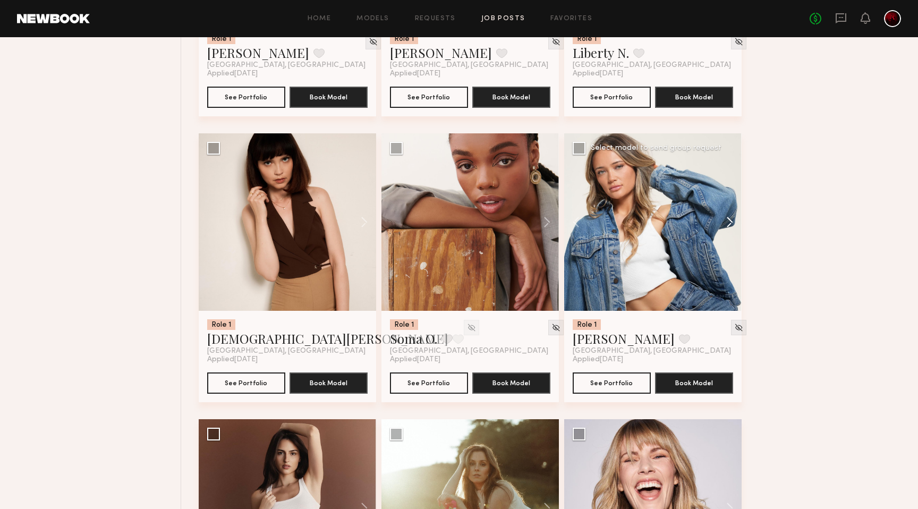
click at [732, 232] on button at bounding box center [724, 221] width 34 height 177
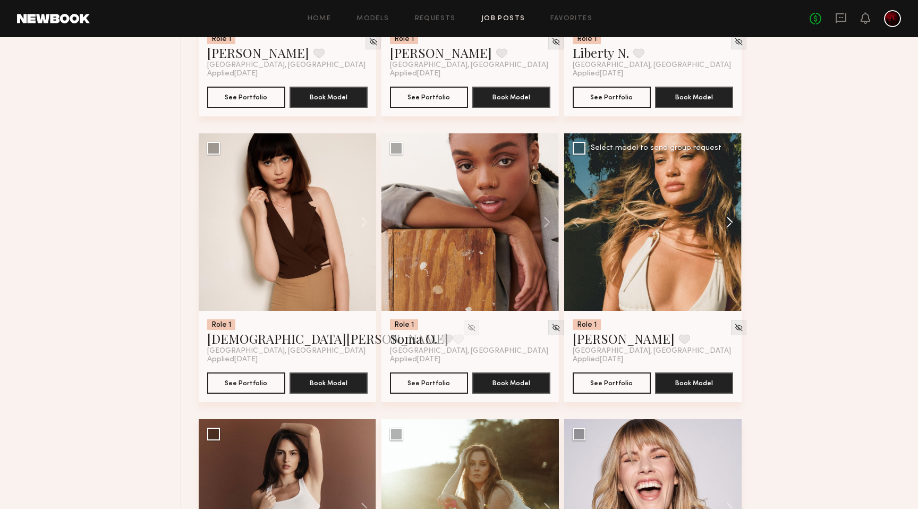
click at [732, 227] on button at bounding box center [724, 221] width 34 height 177
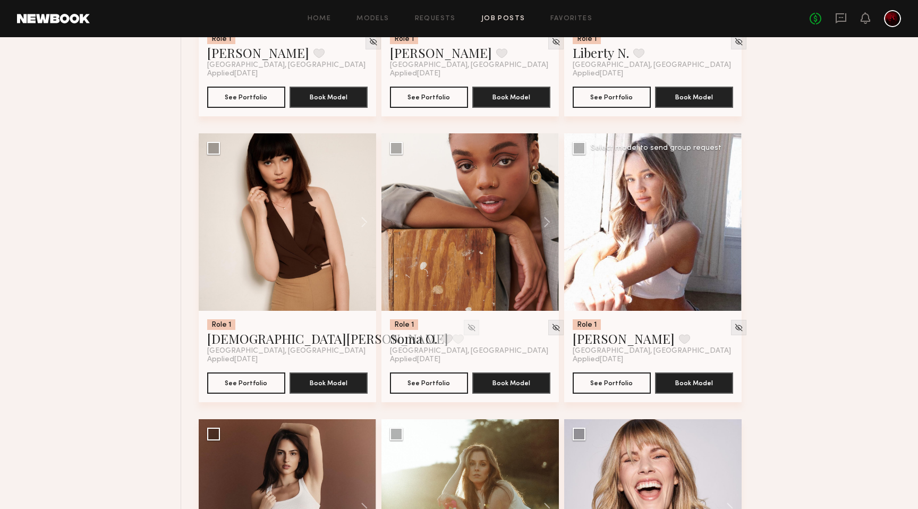
click at [732, 227] on button at bounding box center [724, 221] width 34 height 177
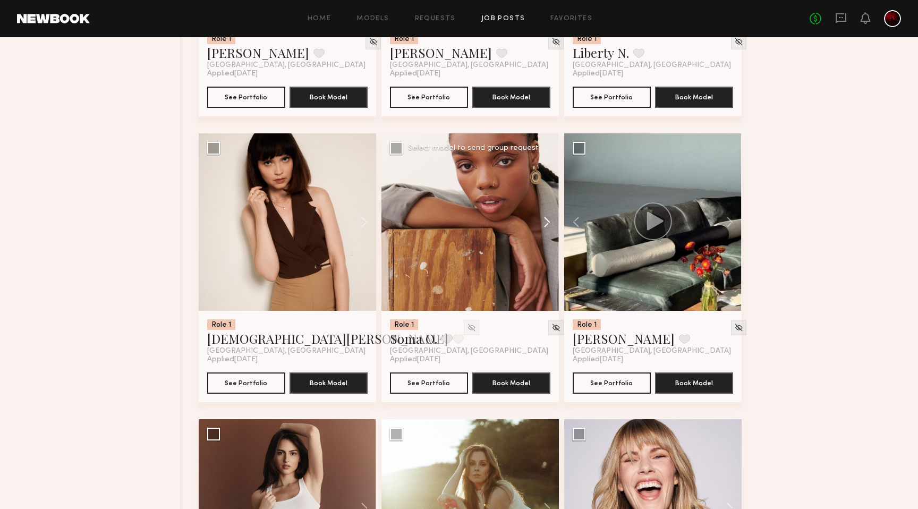
click at [542, 227] on button at bounding box center [542, 221] width 34 height 177
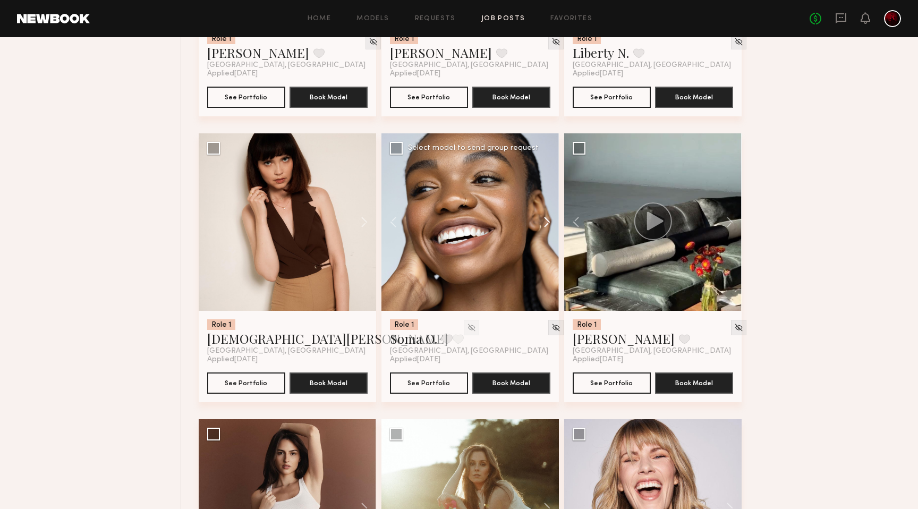
click at [542, 227] on button at bounding box center [542, 221] width 34 height 177
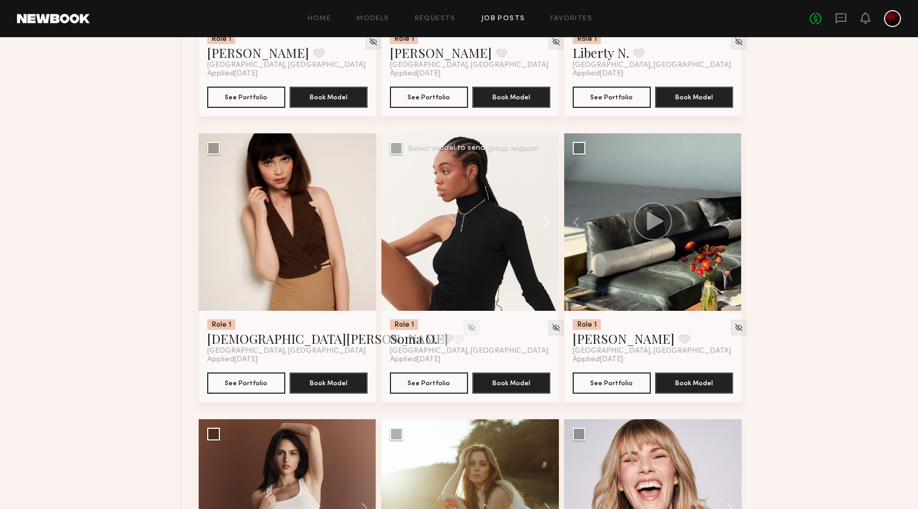
click at [542, 227] on button at bounding box center [542, 221] width 34 height 177
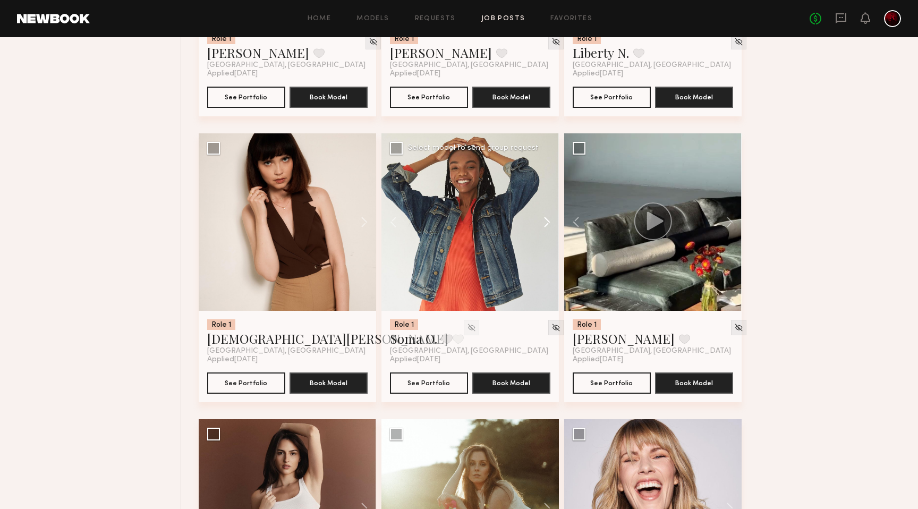
click at [542, 227] on button at bounding box center [542, 221] width 34 height 177
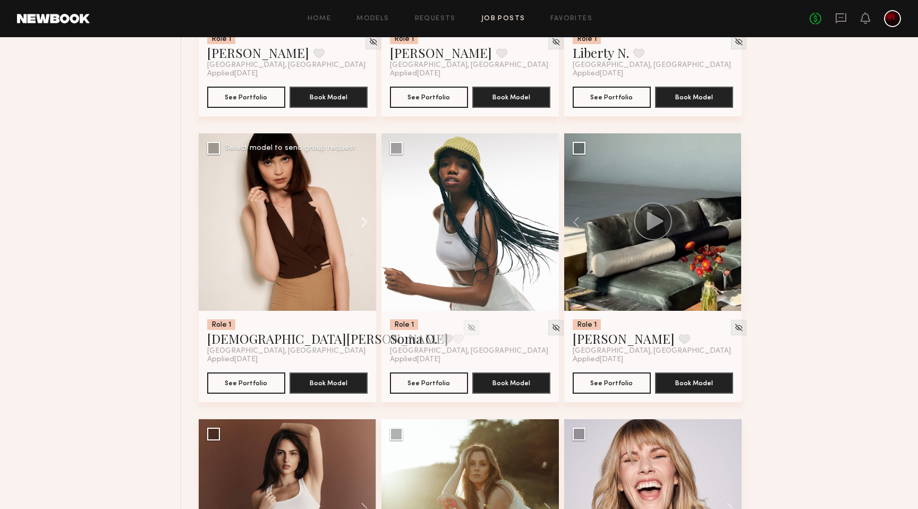
click at [354, 225] on button at bounding box center [359, 221] width 34 height 177
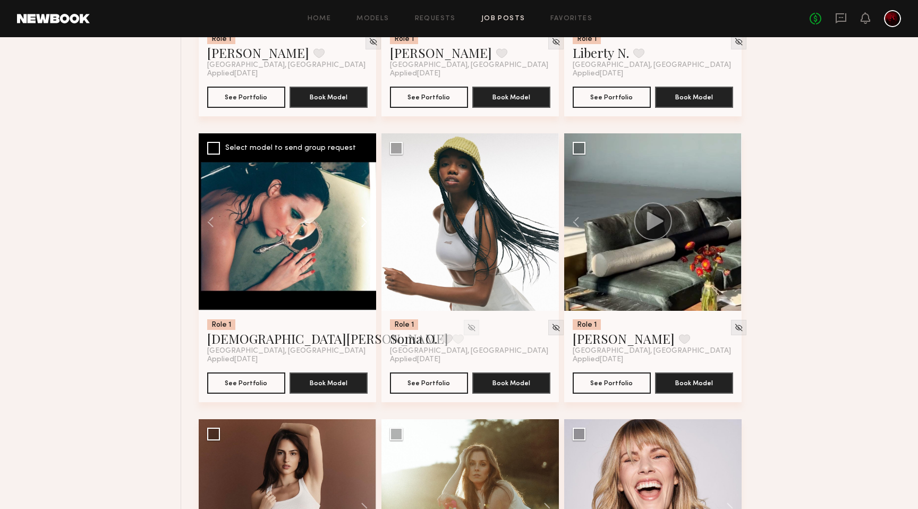
click at [354, 225] on button at bounding box center [359, 221] width 34 height 177
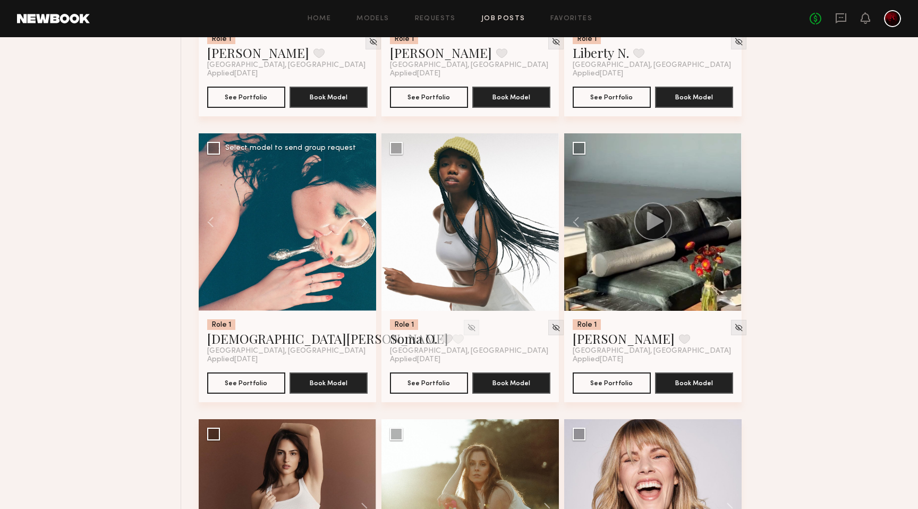
click at [354, 225] on button at bounding box center [359, 221] width 34 height 177
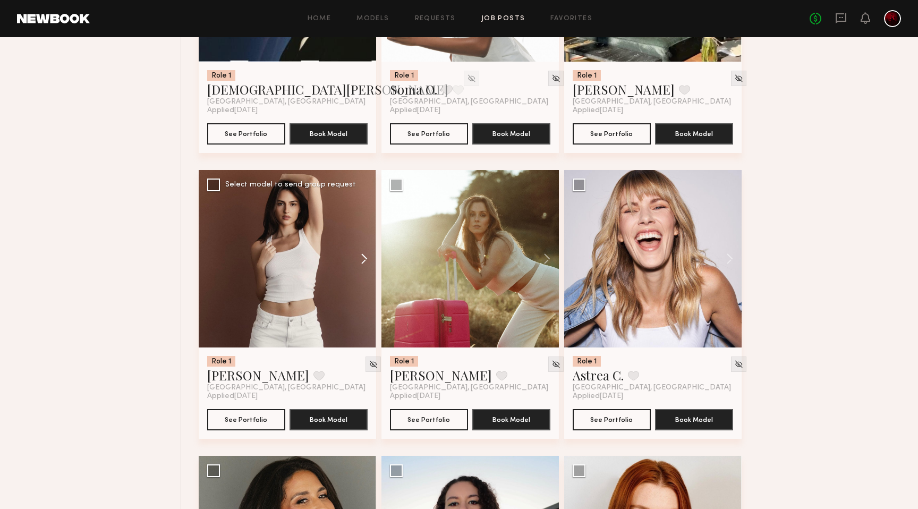
scroll to position [2860, 0]
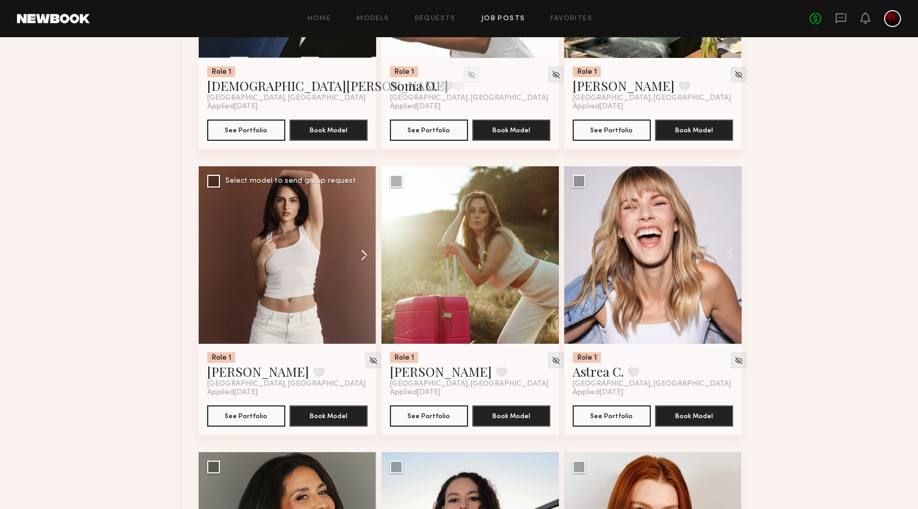
click at [358, 251] on button at bounding box center [359, 254] width 34 height 177
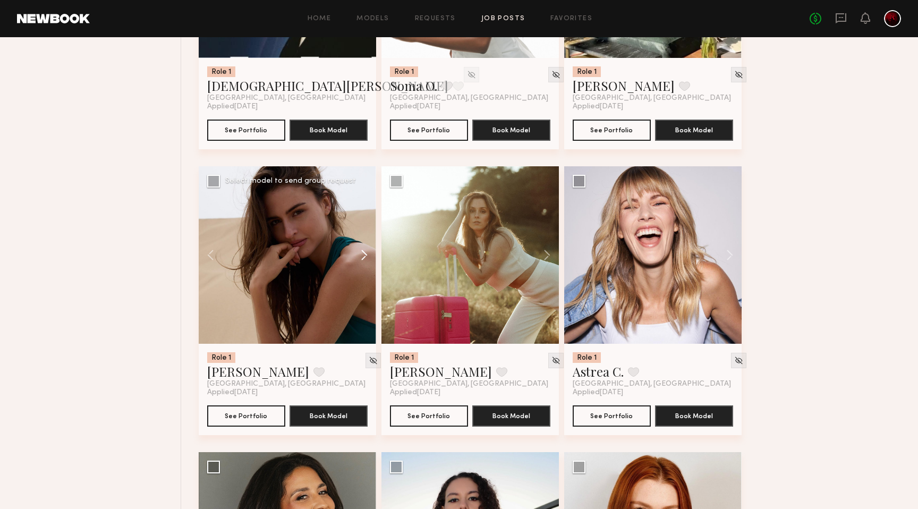
click at [358, 251] on button at bounding box center [359, 254] width 34 height 177
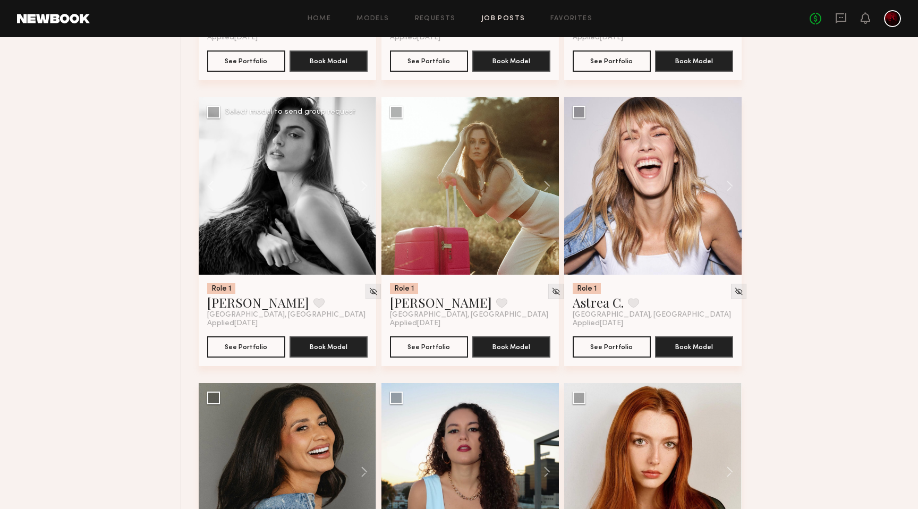
scroll to position [2940, 0]
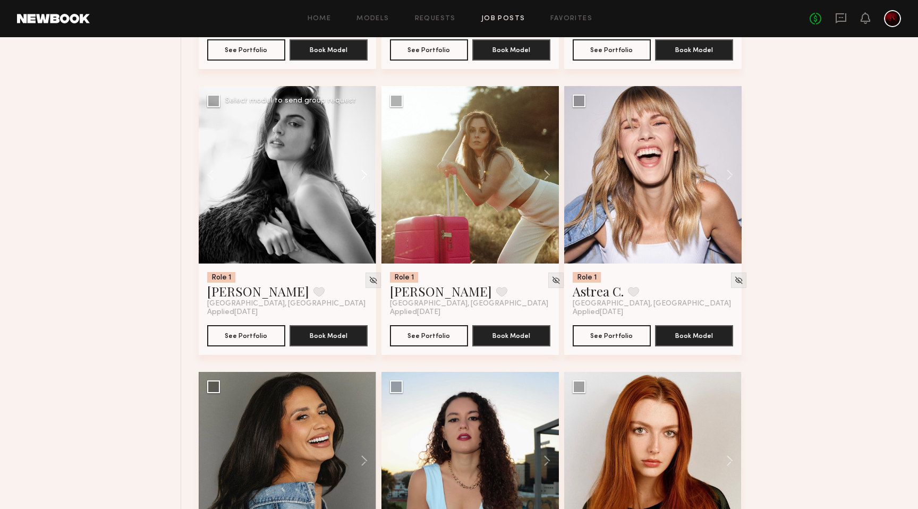
click at [361, 167] on button at bounding box center [359, 174] width 34 height 177
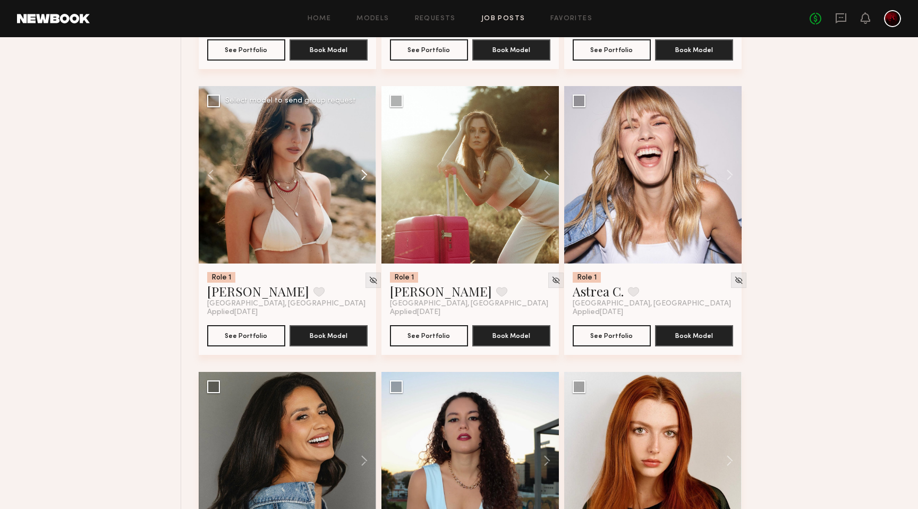
click at [361, 167] on button at bounding box center [359, 174] width 34 height 177
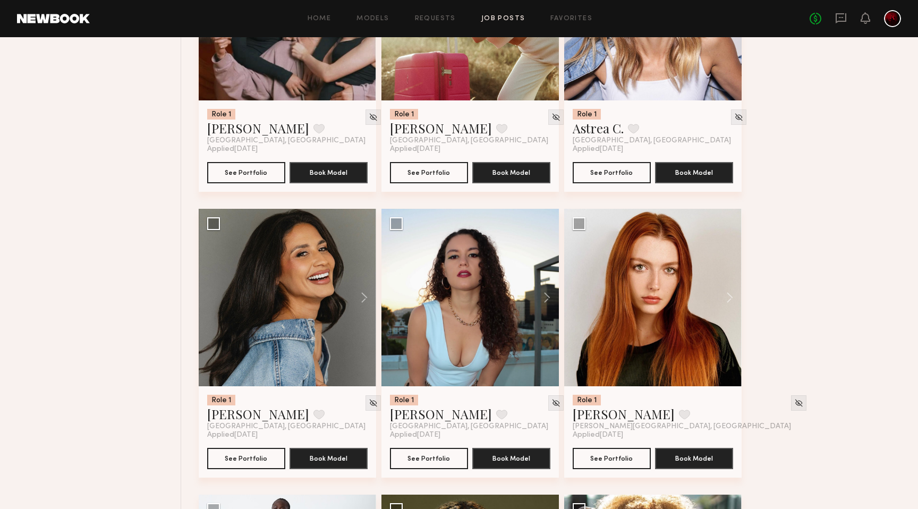
scroll to position [3112, 0]
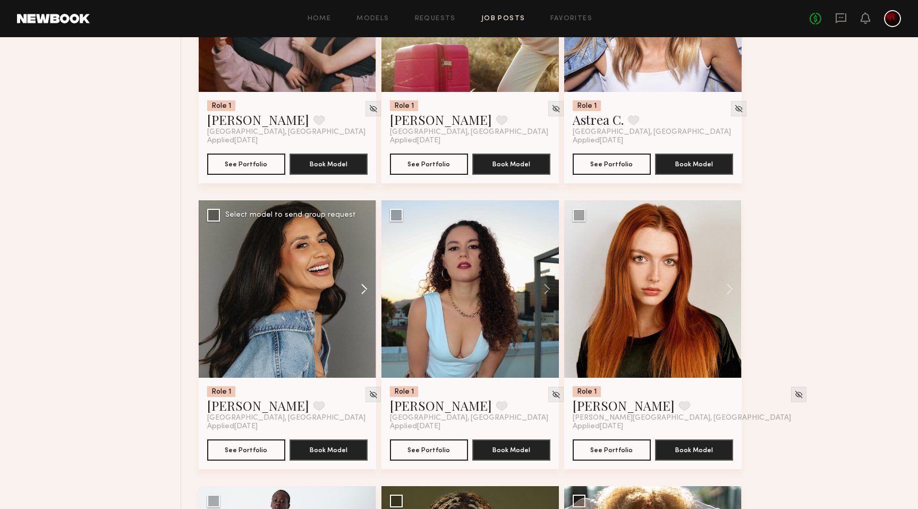
click at [364, 293] on button at bounding box center [359, 288] width 34 height 177
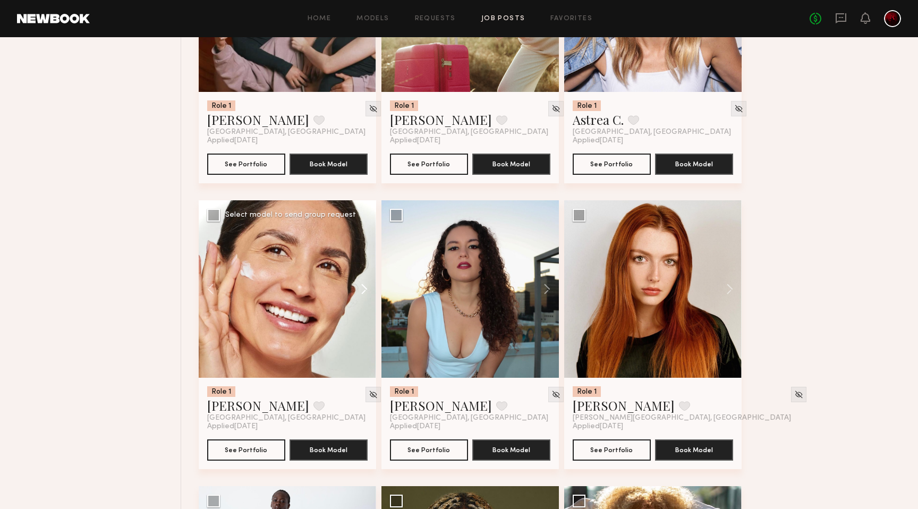
click at [364, 293] on button at bounding box center [359, 288] width 34 height 177
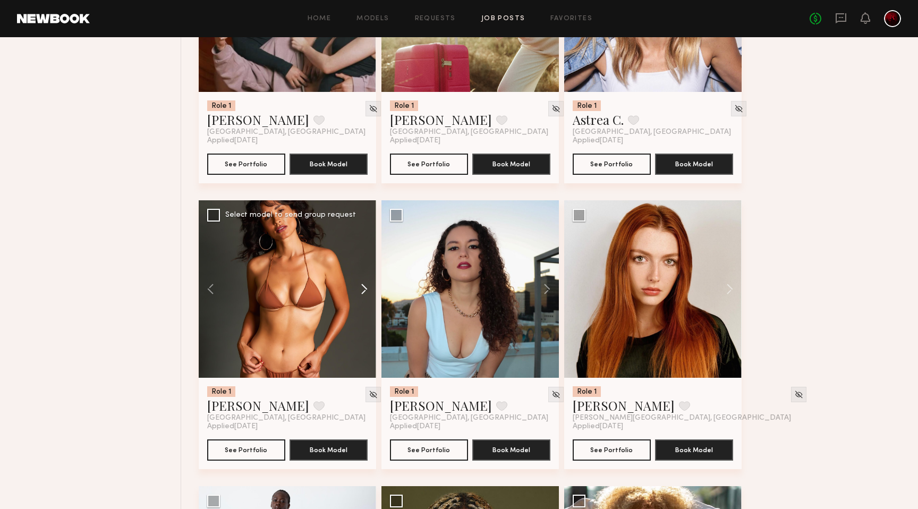
click at [362, 287] on button at bounding box center [359, 288] width 34 height 177
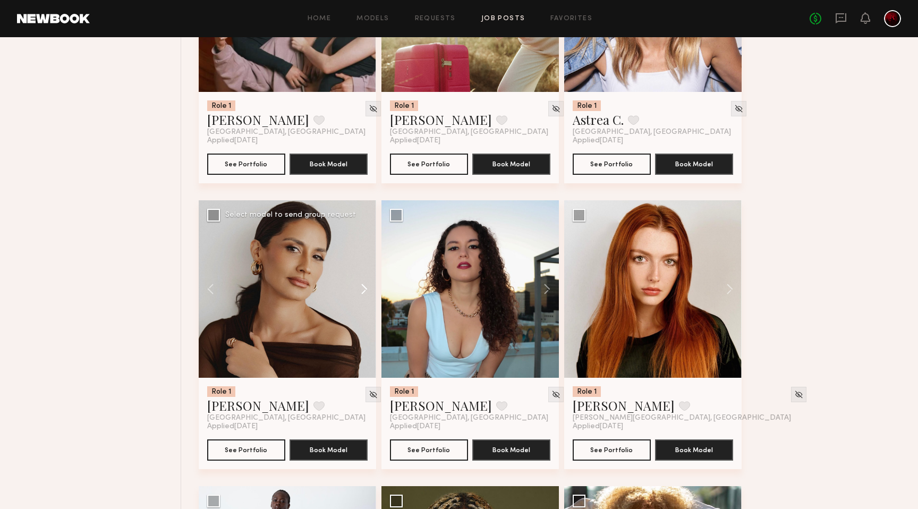
click at [362, 287] on button at bounding box center [359, 288] width 34 height 177
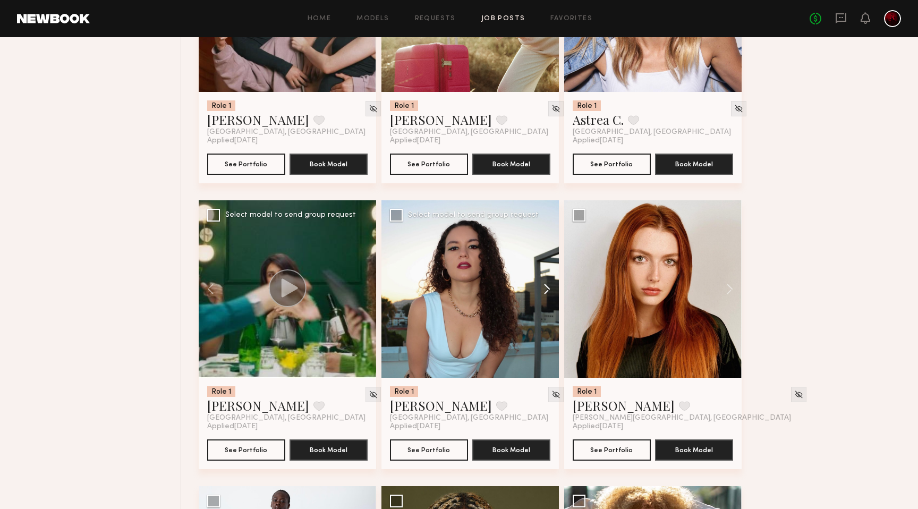
click at [555, 288] on button at bounding box center [542, 288] width 34 height 177
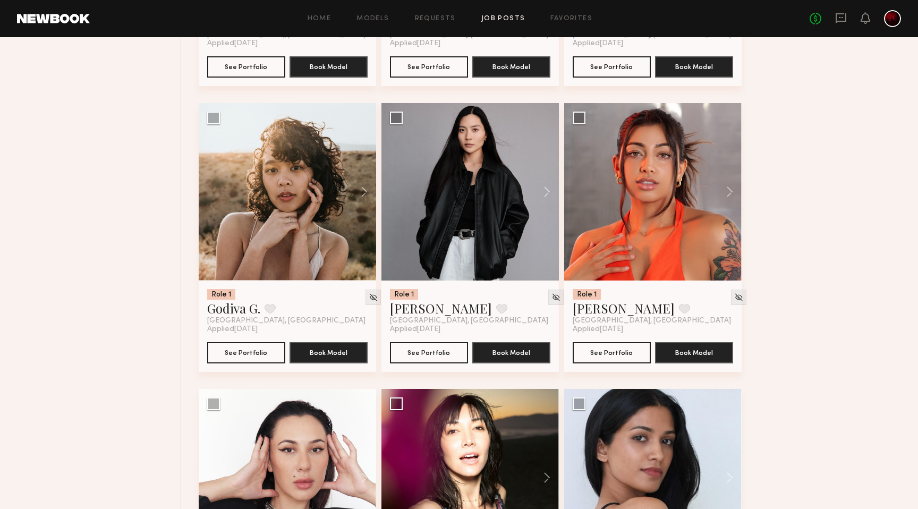
scroll to position [3794, 0]
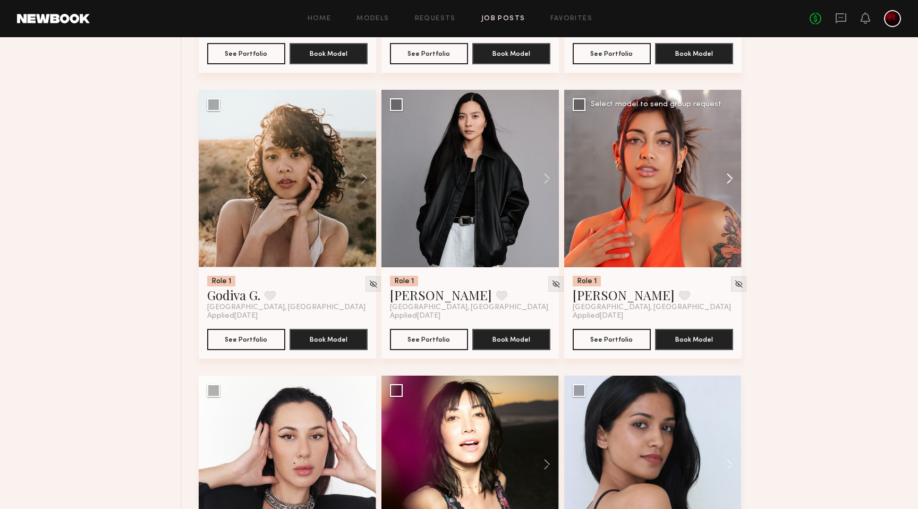
click at [727, 182] on button at bounding box center [724, 178] width 34 height 177
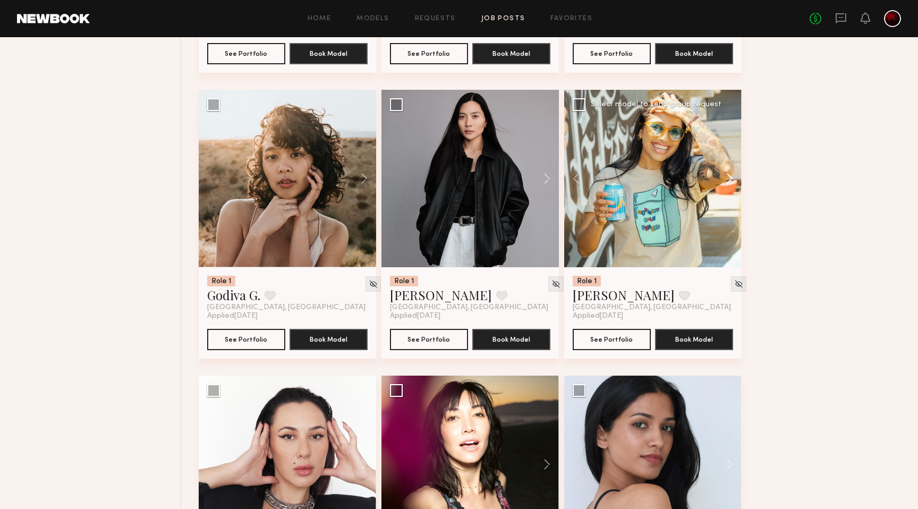
click at [727, 182] on button at bounding box center [724, 178] width 34 height 177
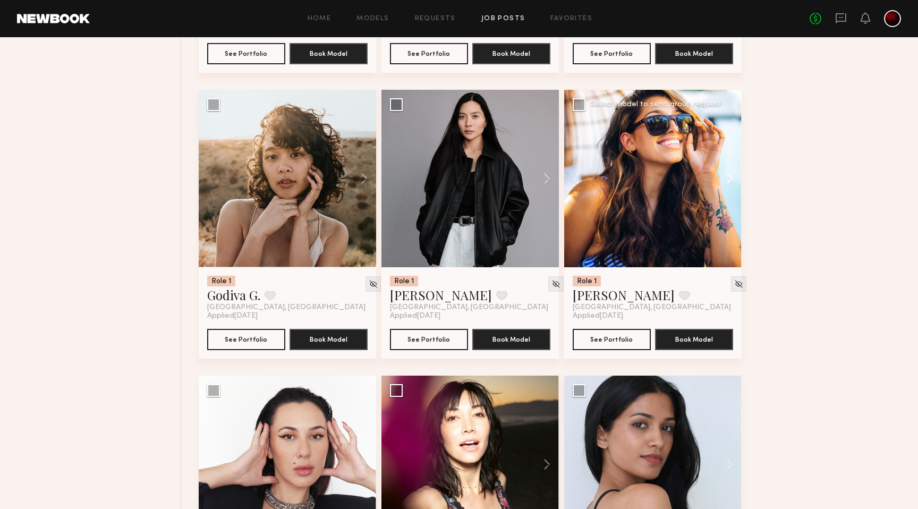
click at [727, 182] on button at bounding box center [724, 178] width 34 height 177
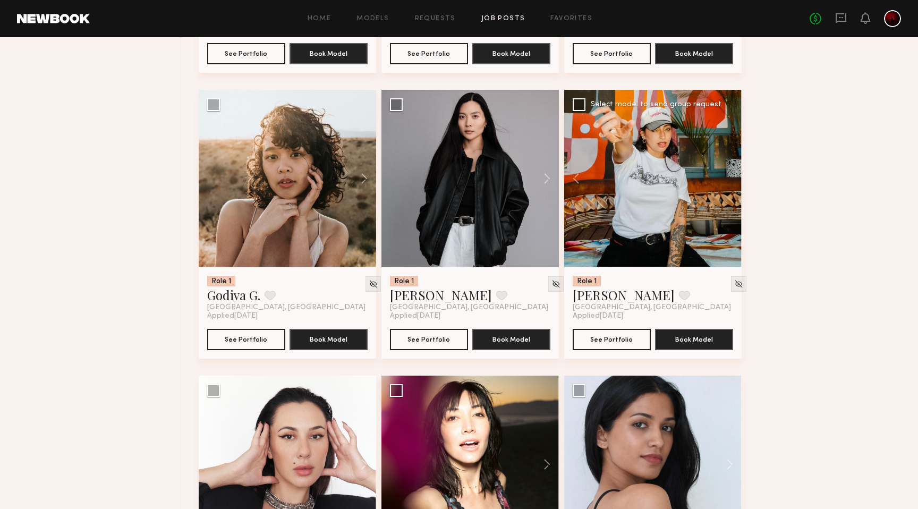
click at [727, 182] on div at bounding box center [652, 178] width 177 height 177
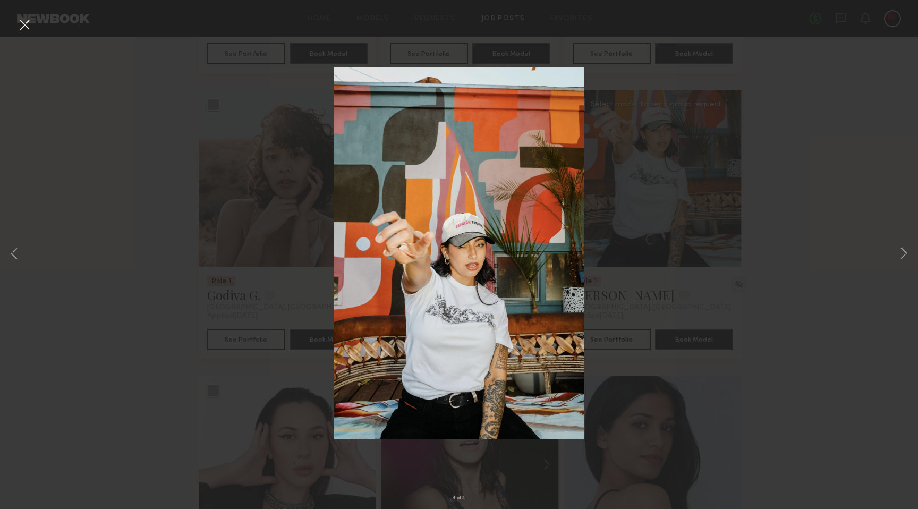
click at [21, 27] on button at bounding box center [24, 25] width 17 height 19
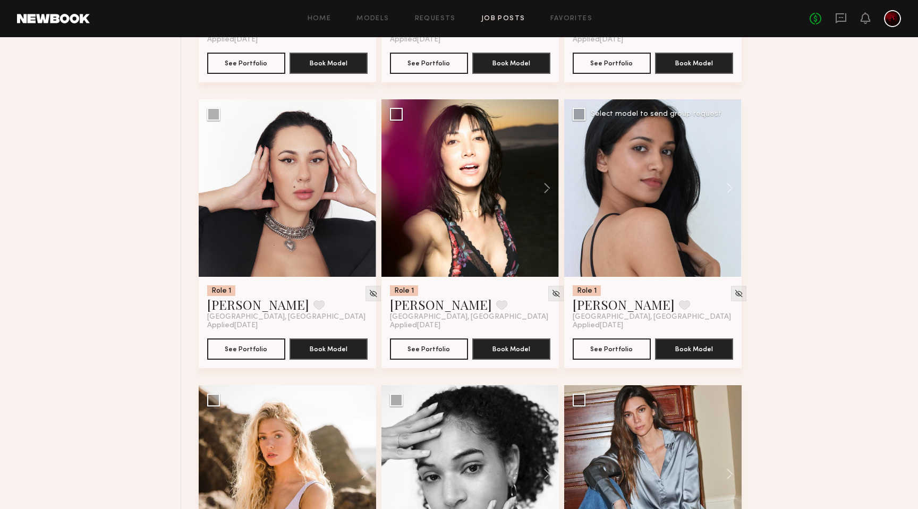
scroll to position [4074, 0]
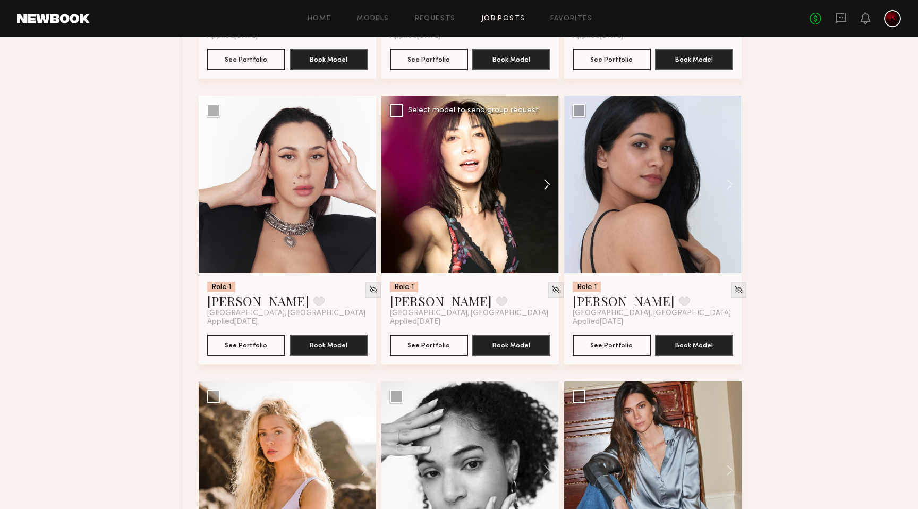
click at [539, 191] on button at bounding box center [542, 184] width 34 height 177
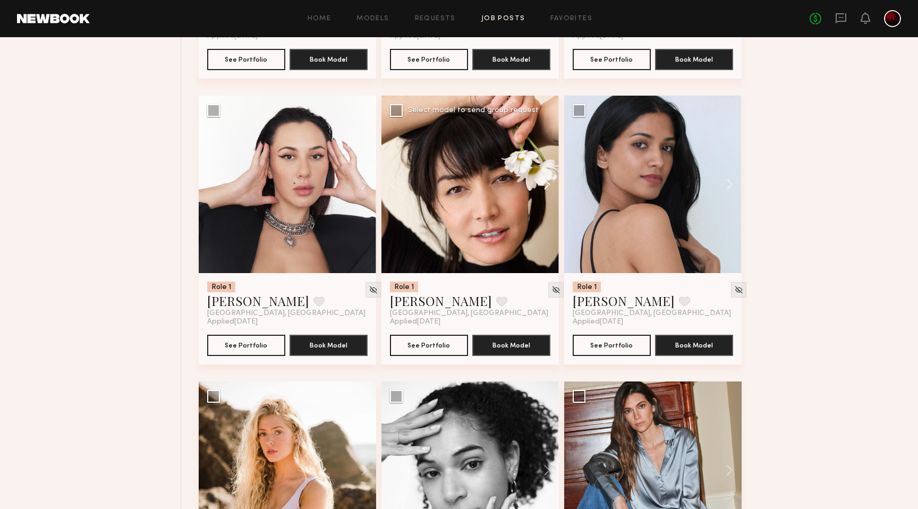
click at [539, 191] on button at bounding box center [542, 184] width 34 height 177
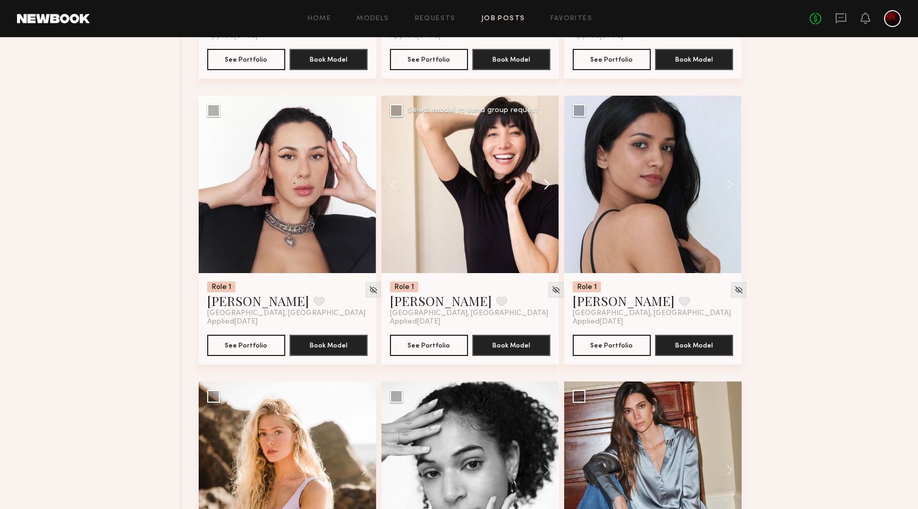
click at [539, 191] on button at bounding box center [542, 184] width 34 height 177
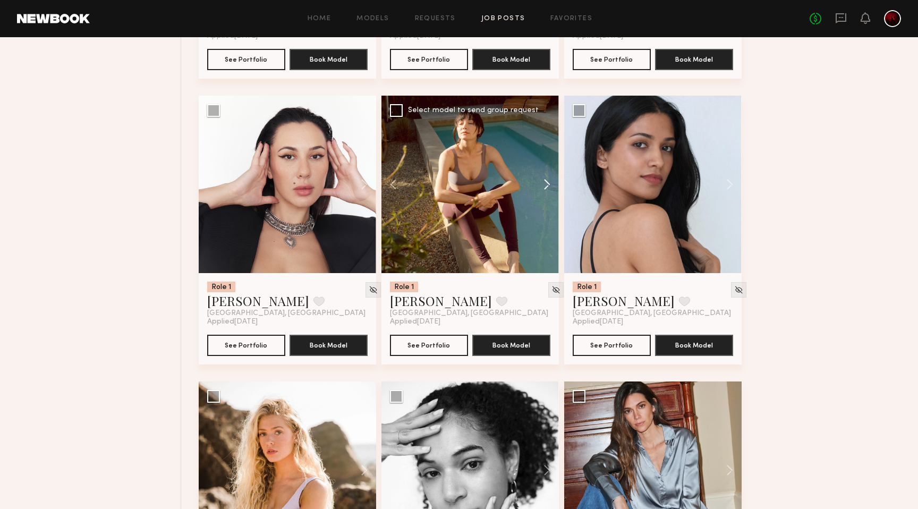
click at [539, 191] on button at bounding box center [542, 184] width 34 height 177
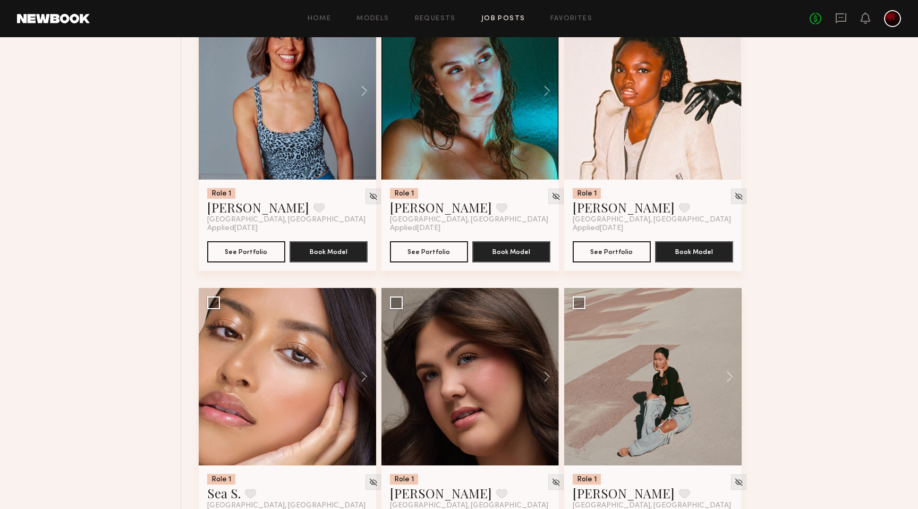
scroll to position [4764, 0]
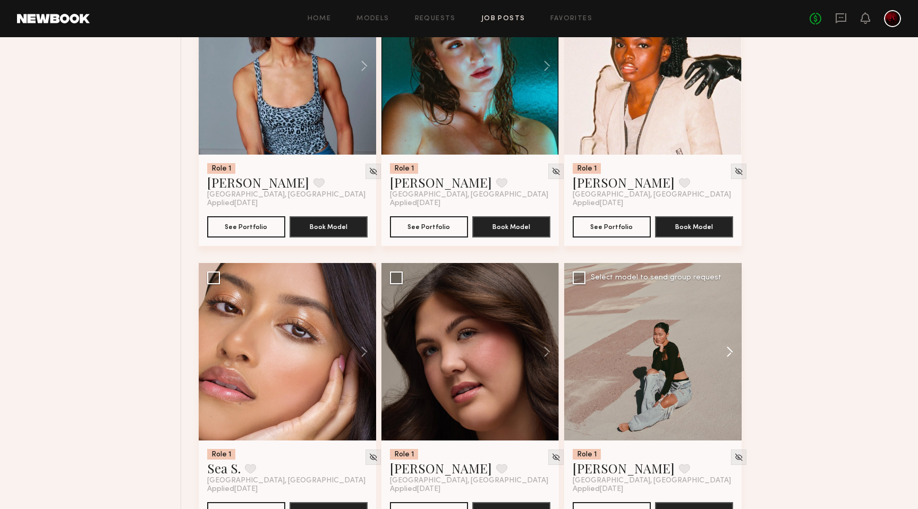
click at [721, 356] on button at bounding box center [724, 351] width 34 height 177
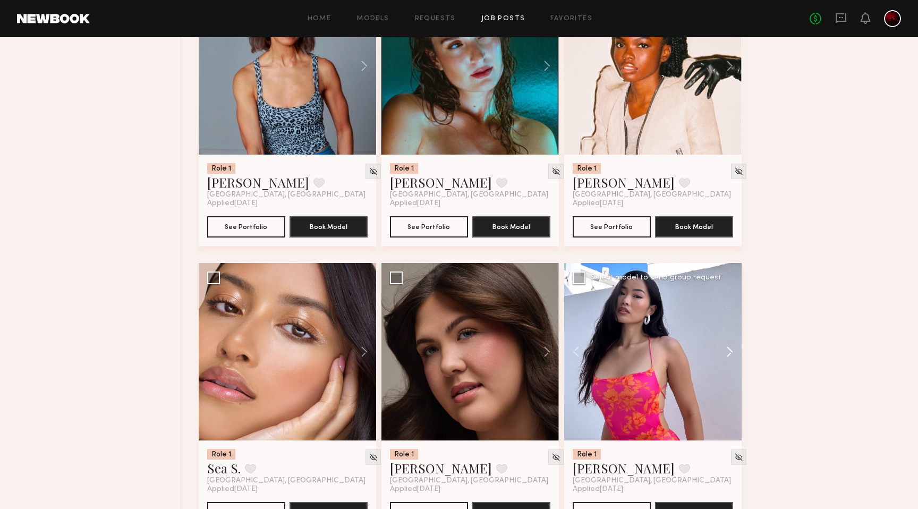
click at [721, 356] on button at bounding box center [724, 351] width 34 height 177
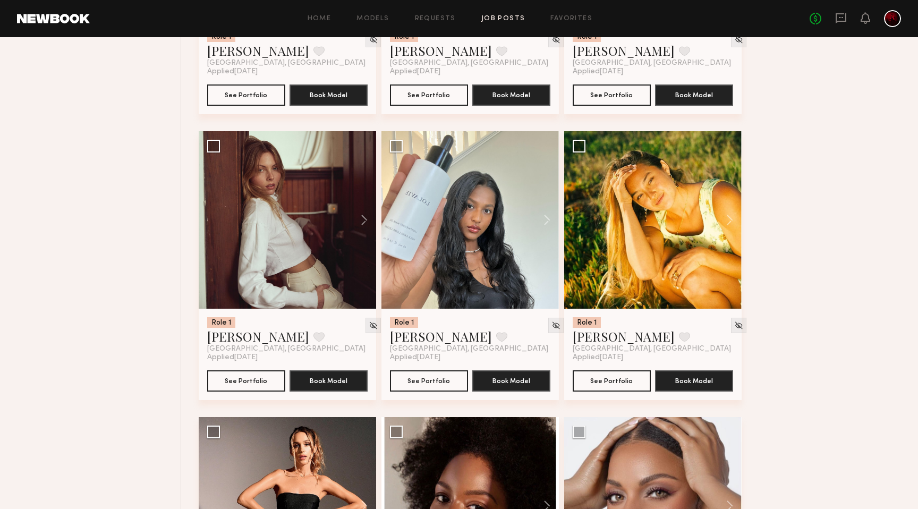
scroll to position [6611, 0]
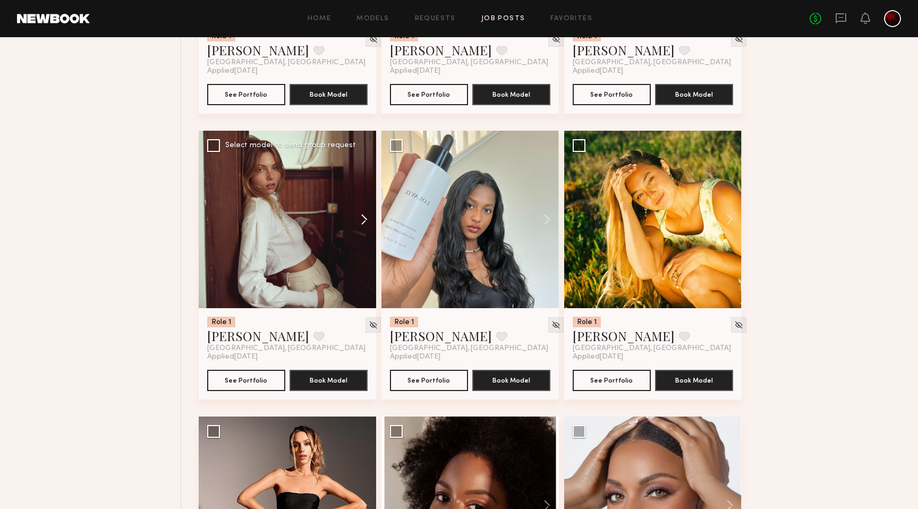
click at [365, 225] on button at bounding box center [359, 219] width 34 height 177
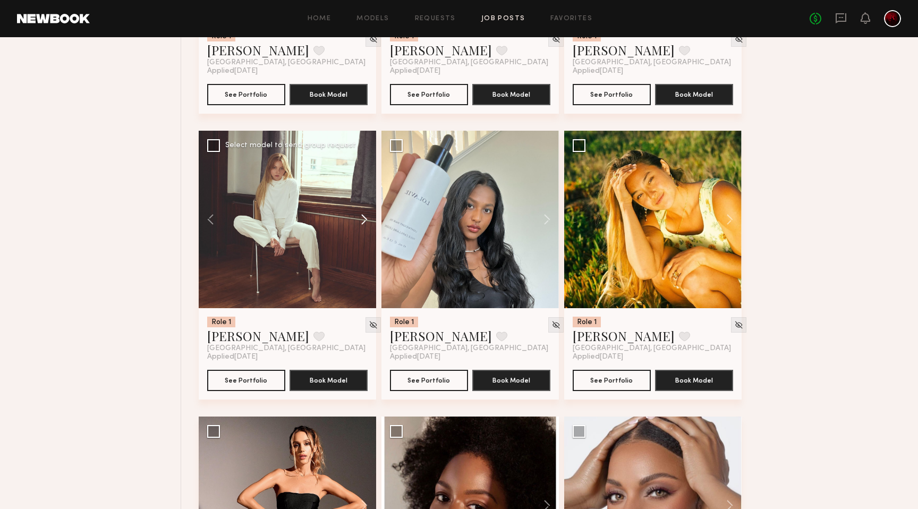
click at [365, 225] on button at bounding box center [359, 219] width 34 height 177
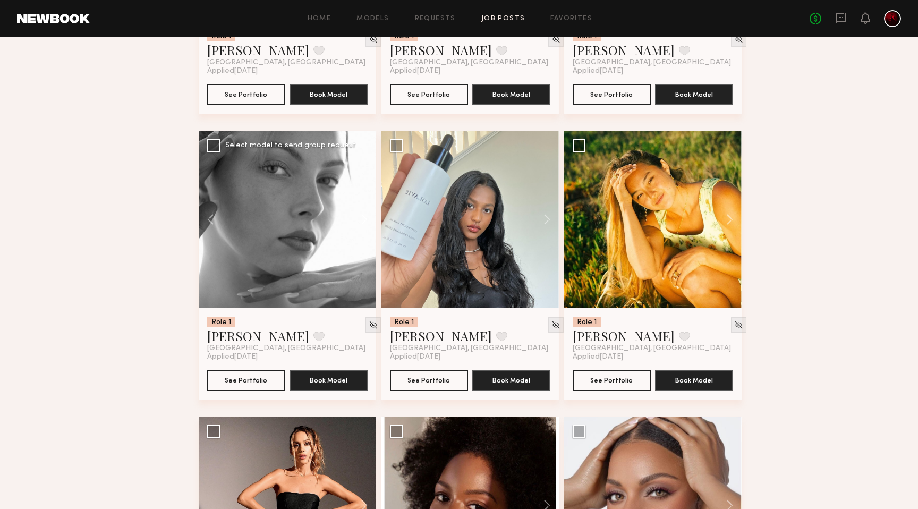
click at [365, 225] on button at bounding box center [359, 219] width 34 height 177
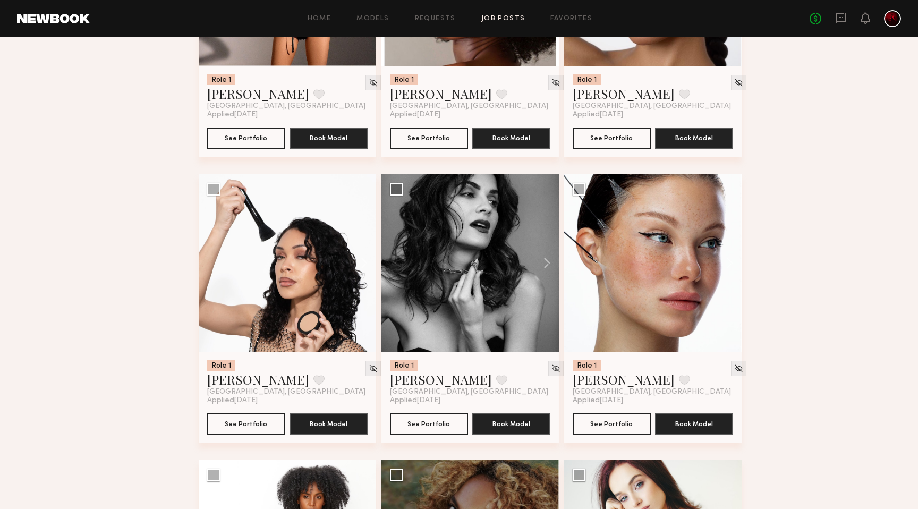
scroll to position [7153, 0]
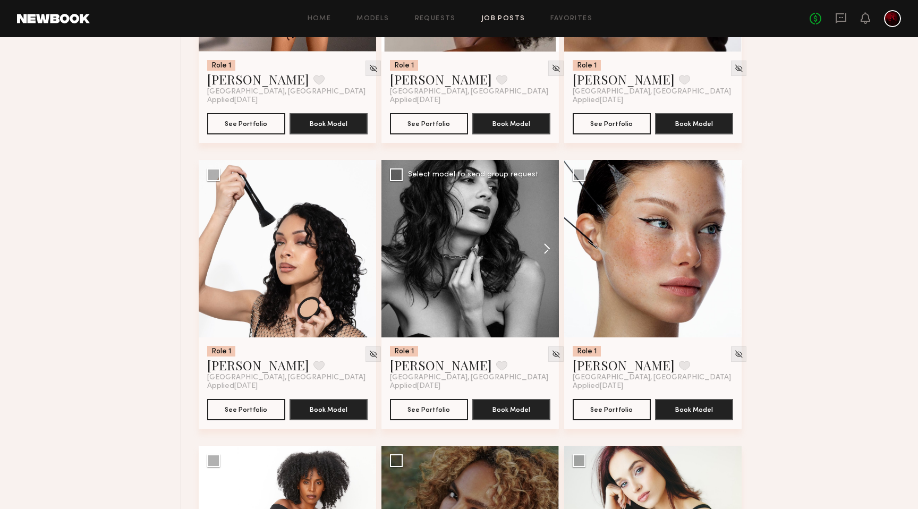
click at [539, 255] on button at bounding box center [542, 248] width 34 height 177
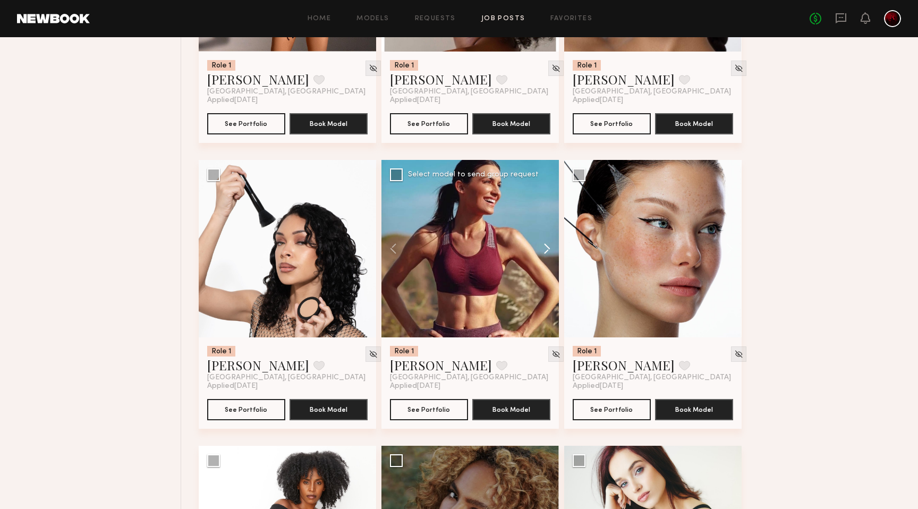
click at [539, 255] on button at bounding box center [542, 248] width 34 height 177
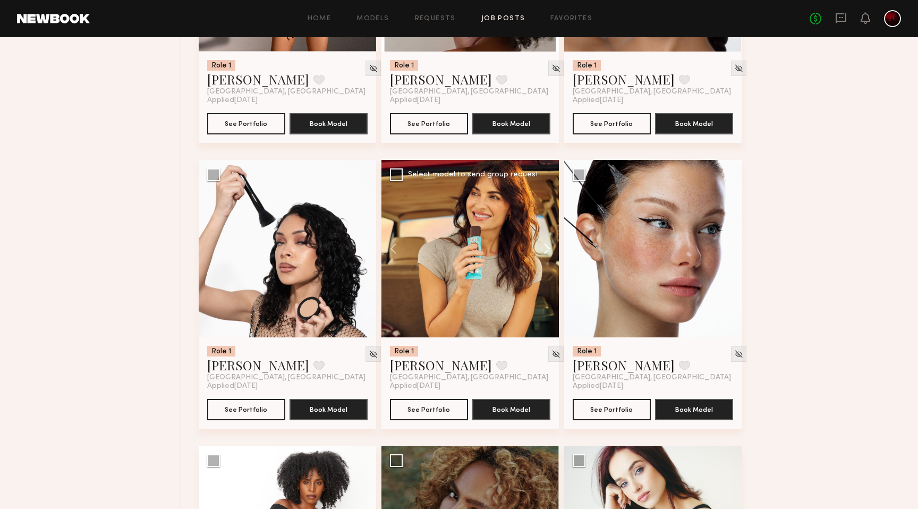
click at [538, 255] on button at bounding box center [542, 248] width 34 height 177
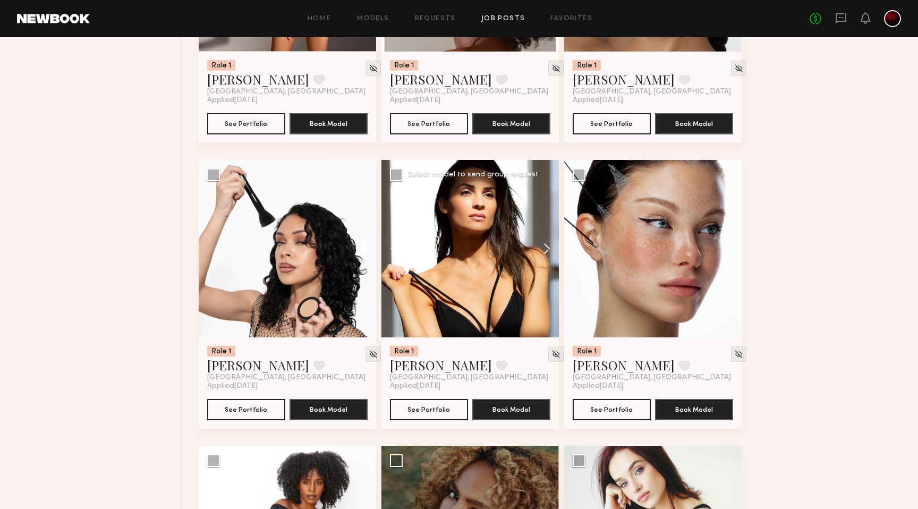
click at [538, 255] on button at bounding box center [542, 248] width 34 height 177
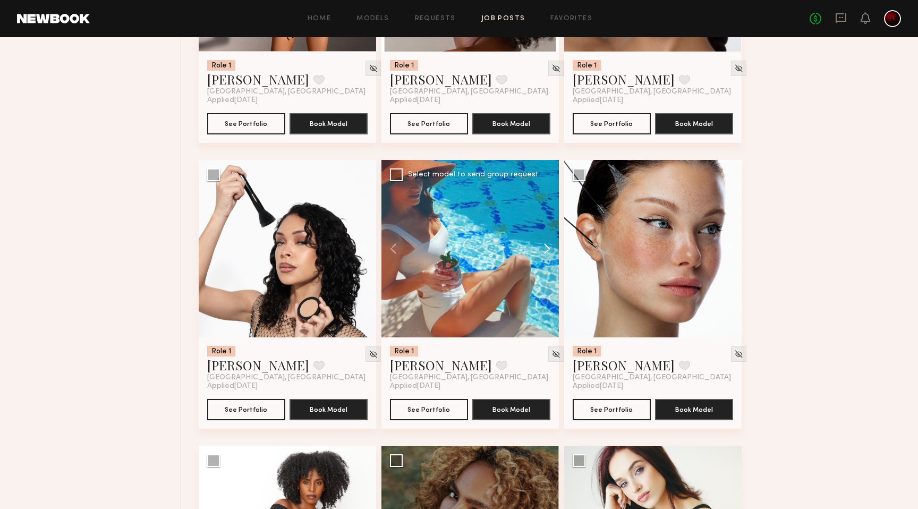
click at [538, 255] on button at bounding box center [542, 248] width 34 height 177
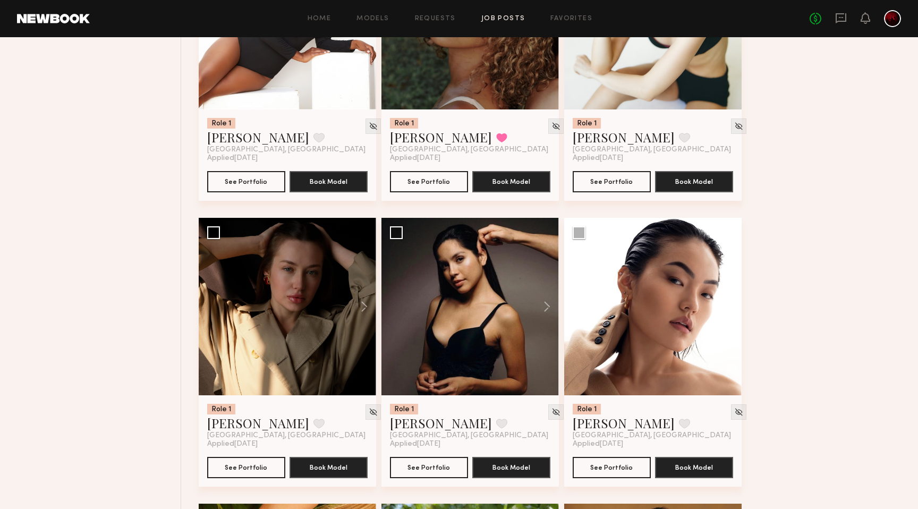
scroll to position [7703, 0]
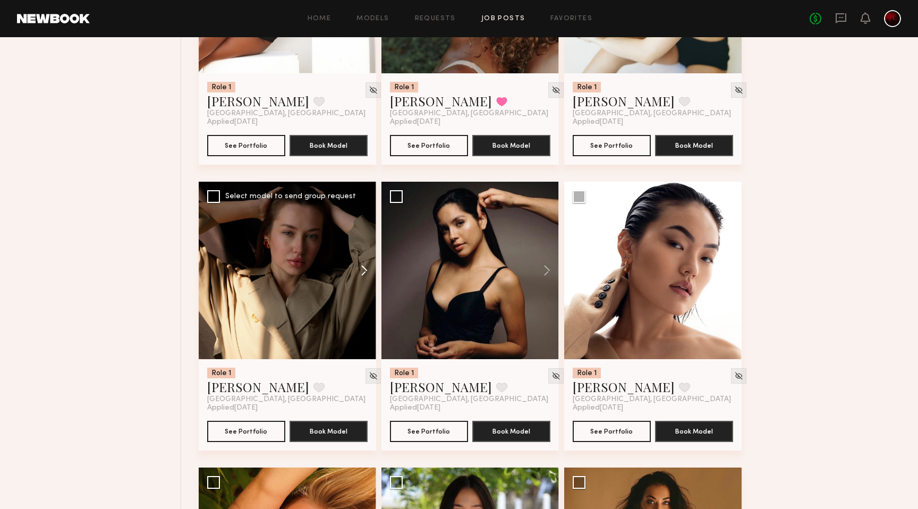
click at [359, 270] on button at bounding box center [359, 270] width 34 height 177
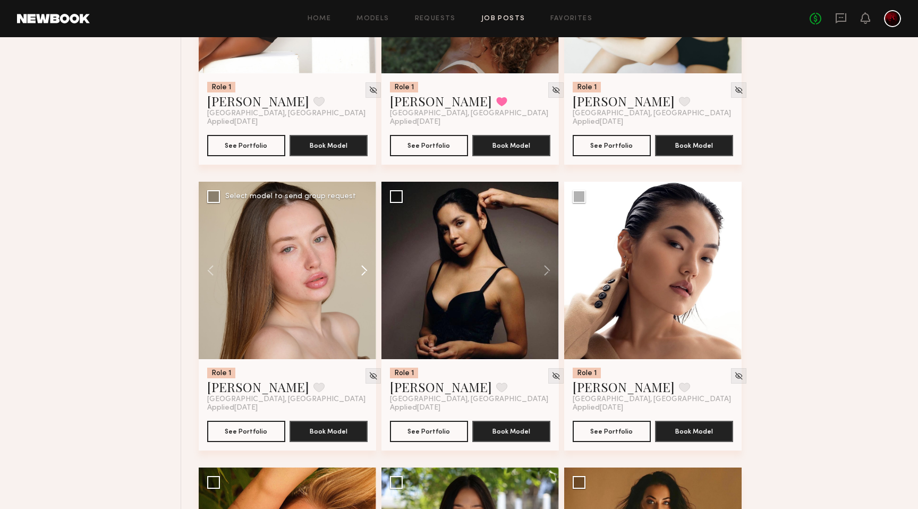
click at [359, 270] on button at bounding box center [359, 270] width 34 height 177
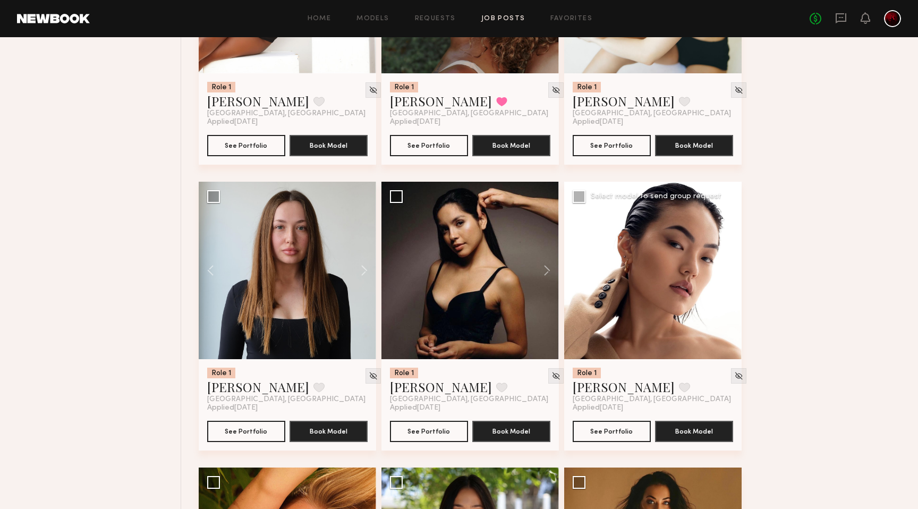
click at [718, 275] on button at bounding box center [724, 270] width 34 height 177
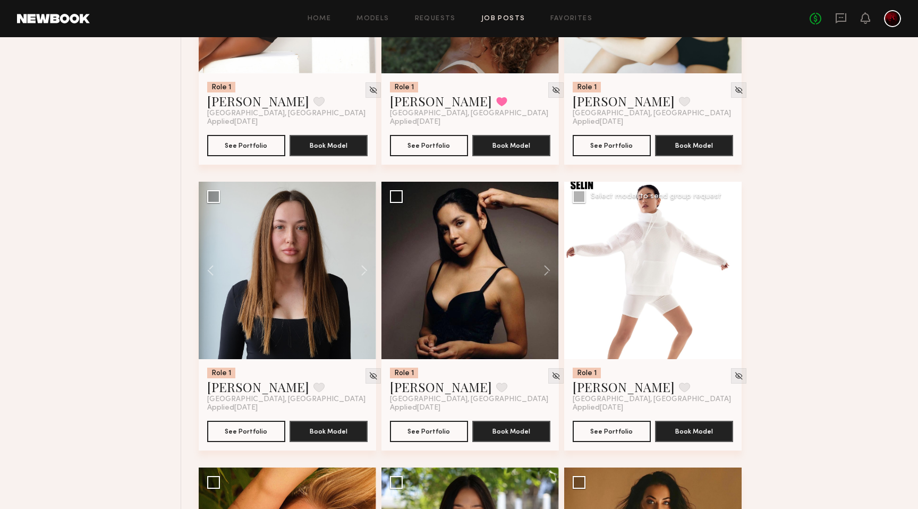
click at [718, 275] on button at bounding box center [724, 270] width 34 height 177
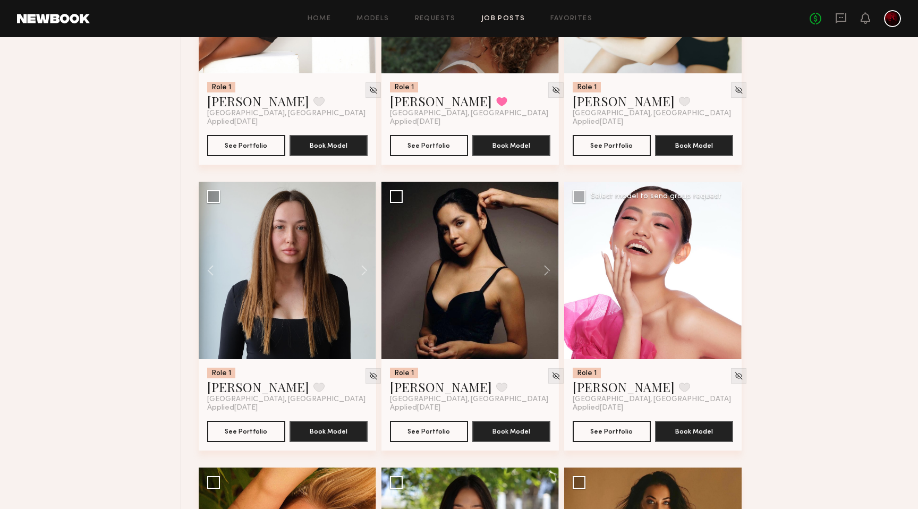
click at [718, 275] on button at bounding box center [724, 270] width 34 height 177
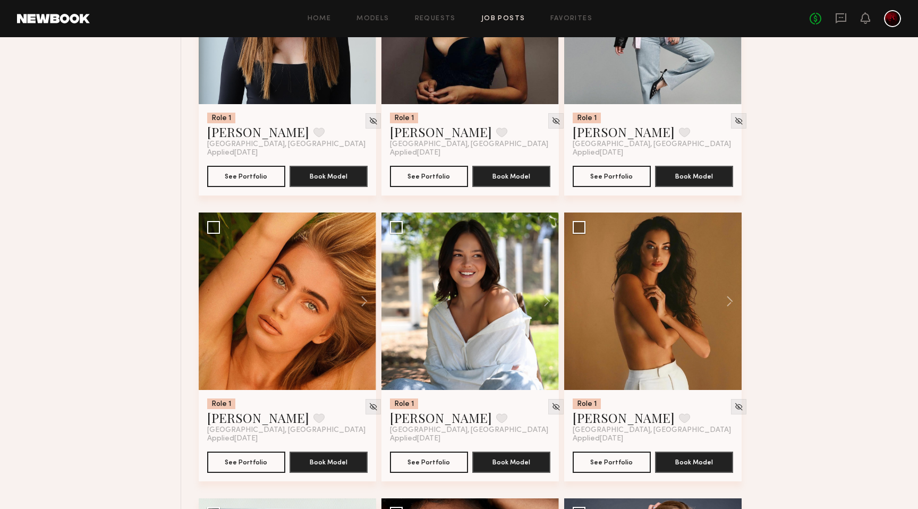
scroll to position [7956, 0]
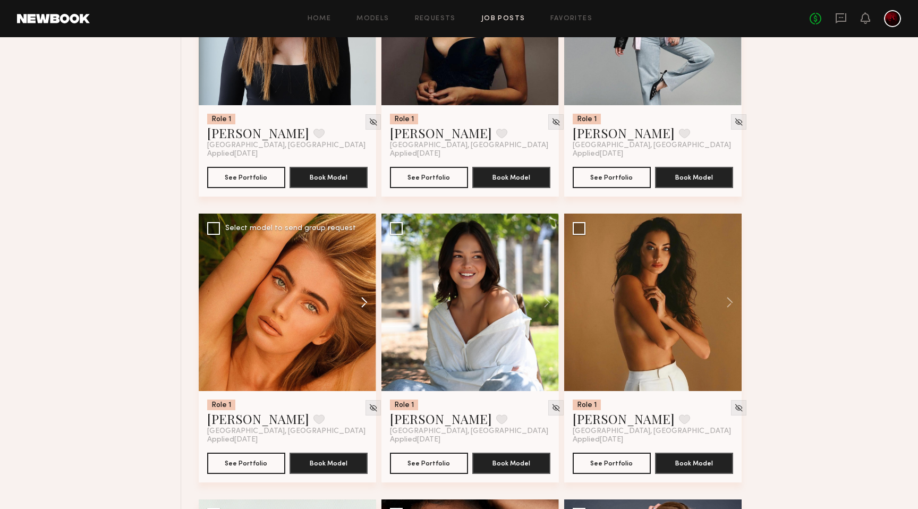
click at [357, 313] on button at bounding box center [359, 302] width 34 height 177
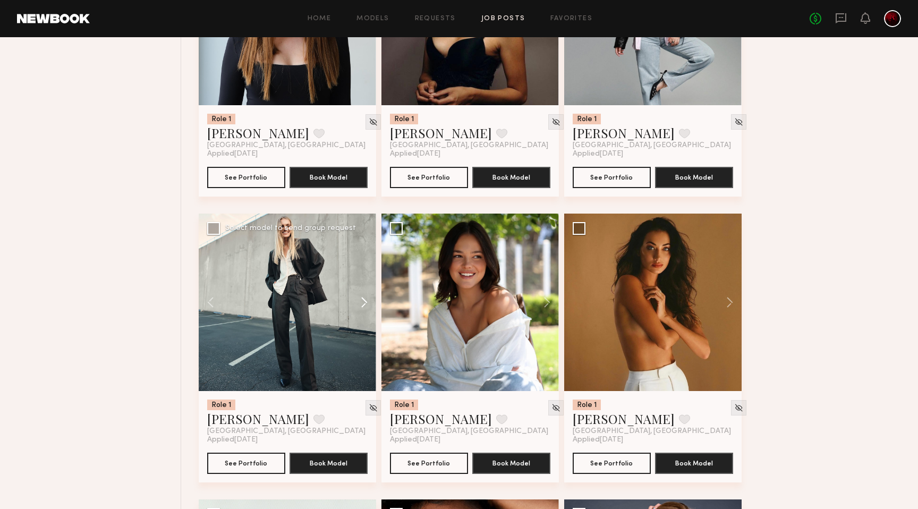
click at [357, 313] on button at bounding box center [359, 302] width 34 height 177
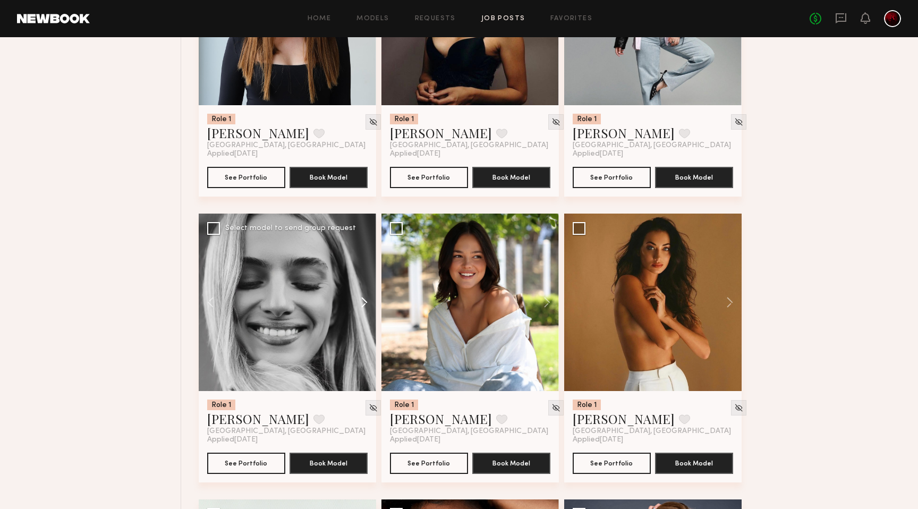
click at [357, 313] on button at bounding box center [359, 302] width 34 height 177
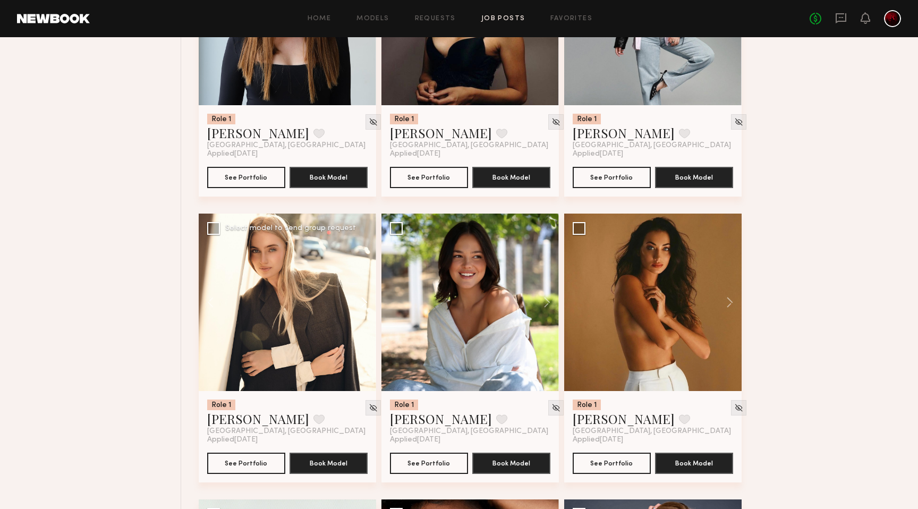
click at [357, 313] on button at bounding box center [359, 302] width 34 height 177
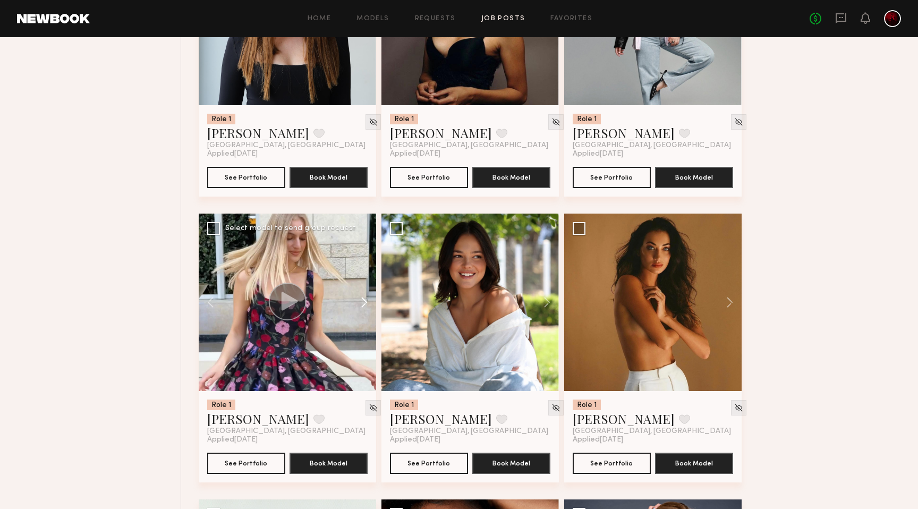
click at [357, 313] on button at bounding box center [359, 302] width 34 height 177
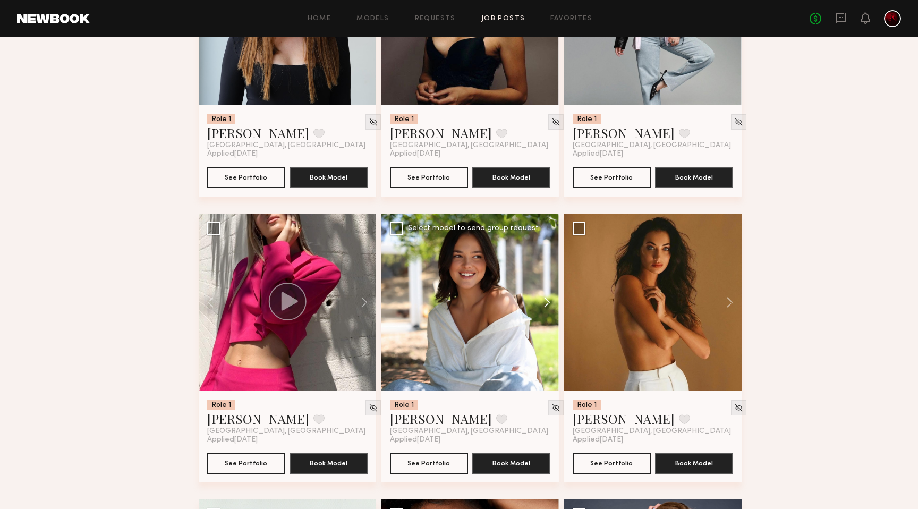
click at [534, 304] on button at bounding box center [542, 302] width 34 height 177
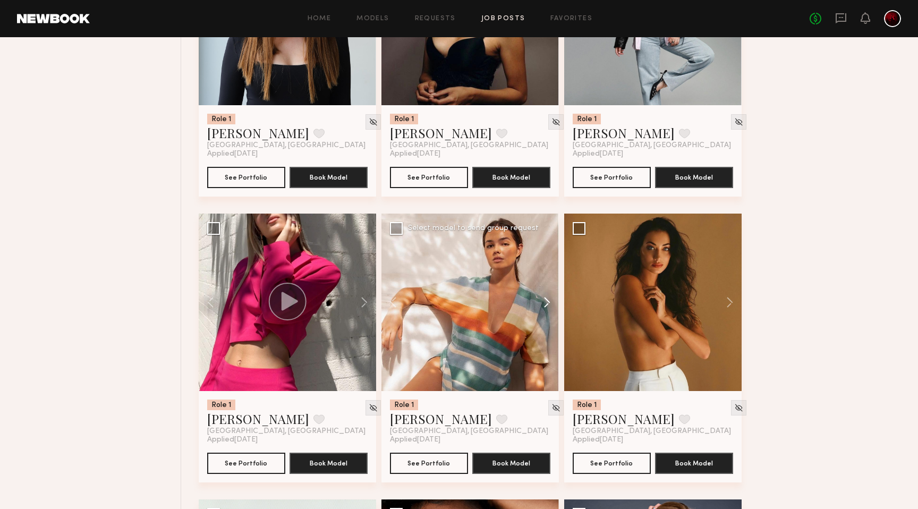
click at [535, 308] on button at bounding box center [542, 302] width 34 height 177
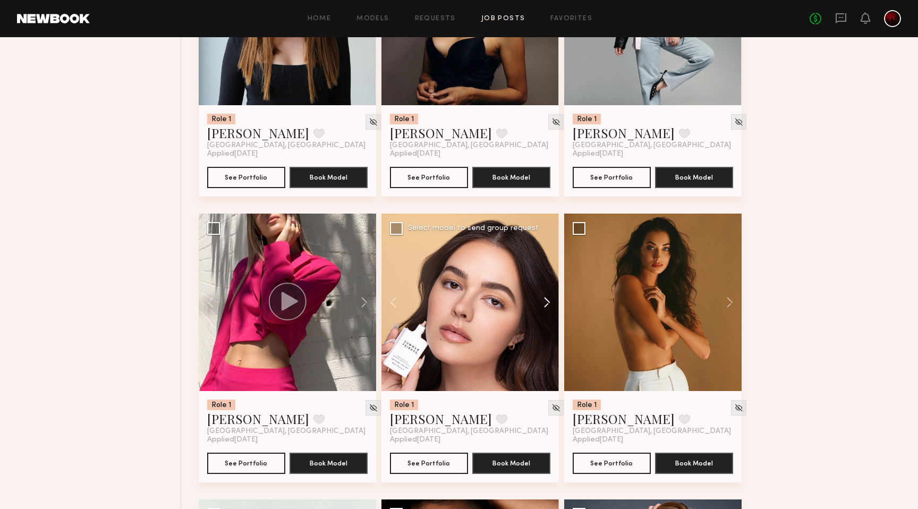
click at [535, 308] on button at bounding box center [542, 302] width 34 height 177
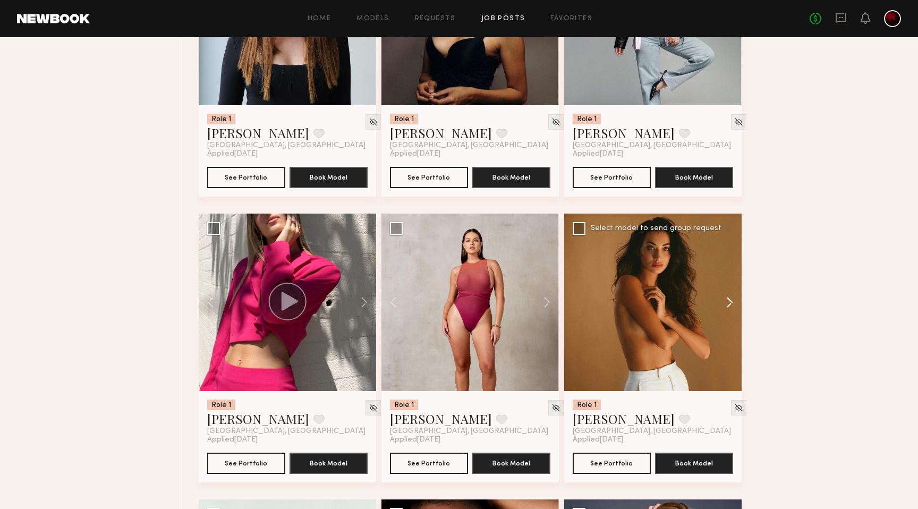
click at [730, 308] on button at bounding box center [724, 302] width 34 height 177
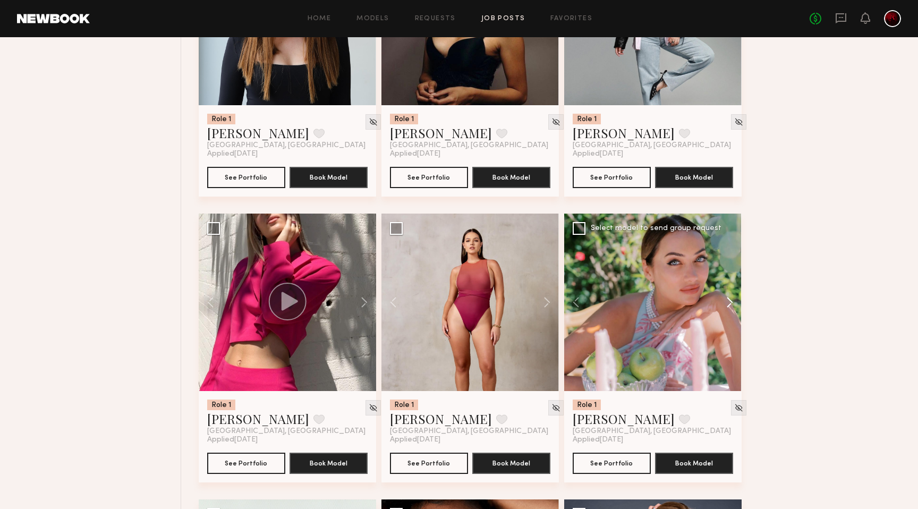
click at [730, 308] on button at bounding box center [724, 302] width 34 height 177
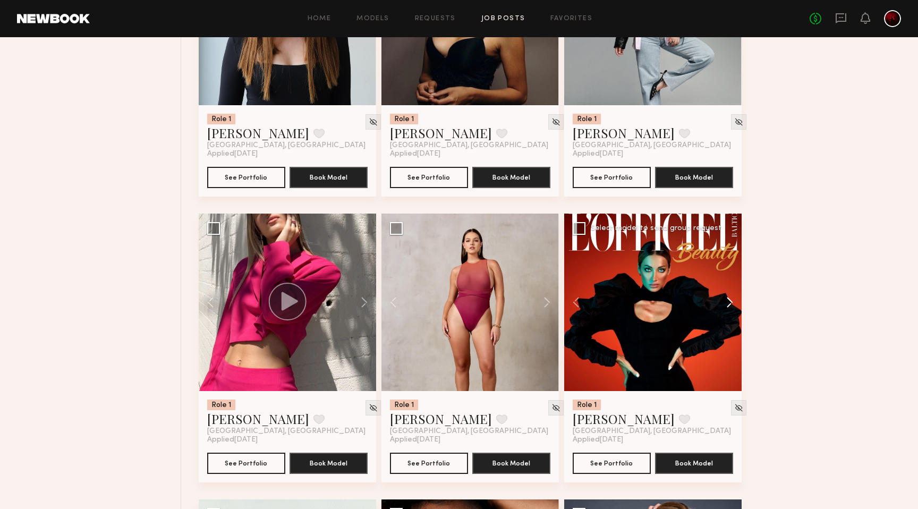
click at [730, 308] on button at bounding box center [724, 302] width 34 height 177
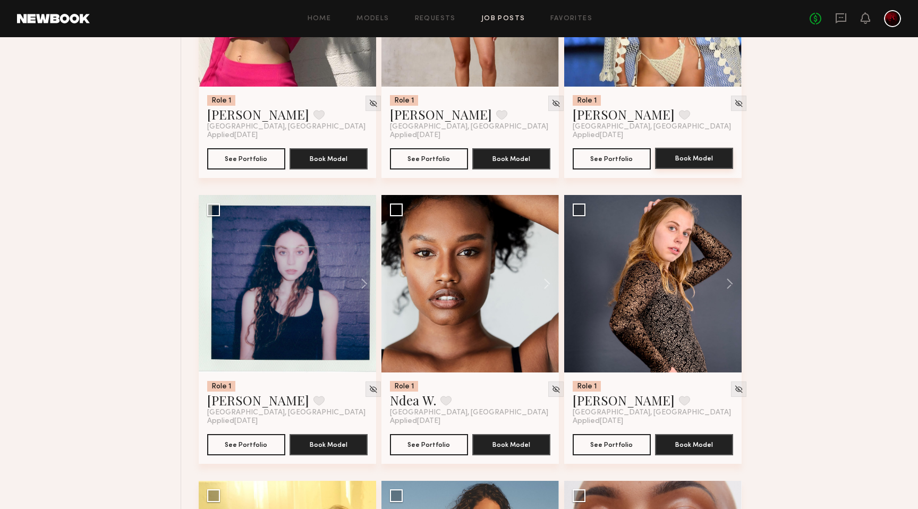
scroll to position [8262, 0]
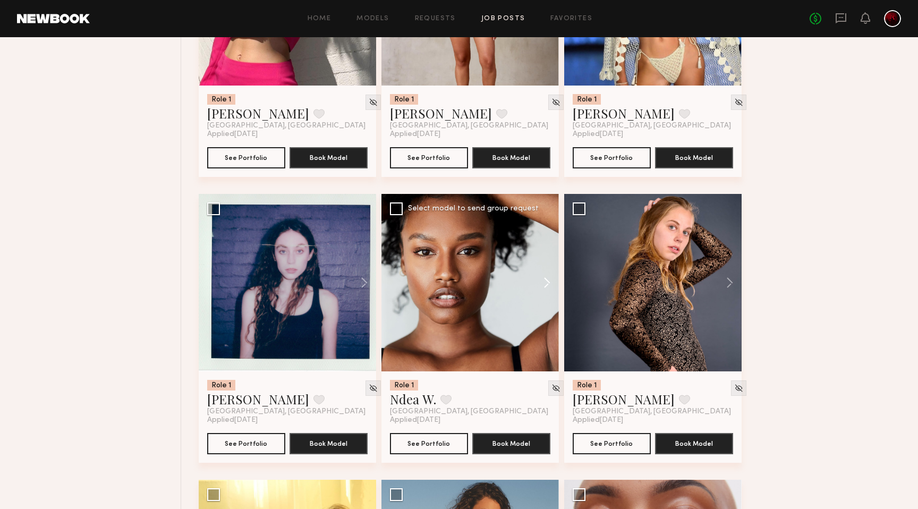
click at [551, 294] on button at bounding box center [542, 282] width 34 height 177
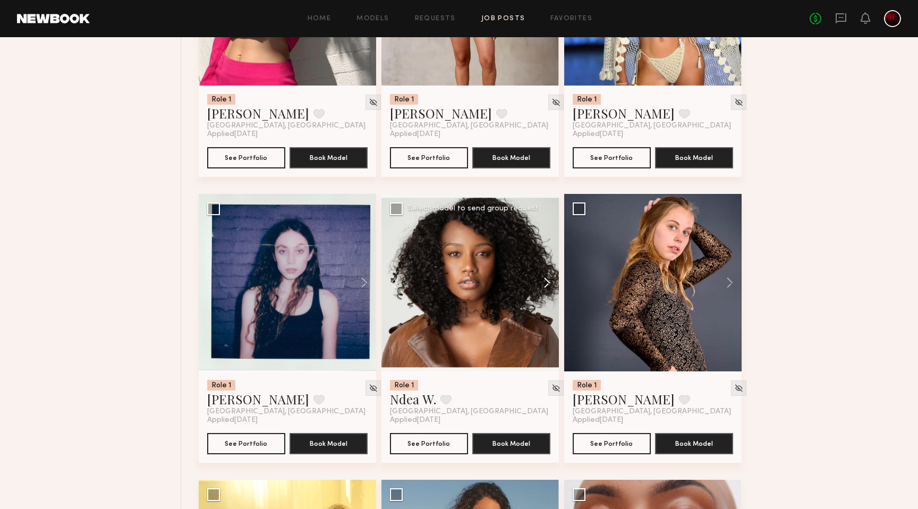
click at [551, 294] on button at bounding box center [542, 282] width 34 height 177
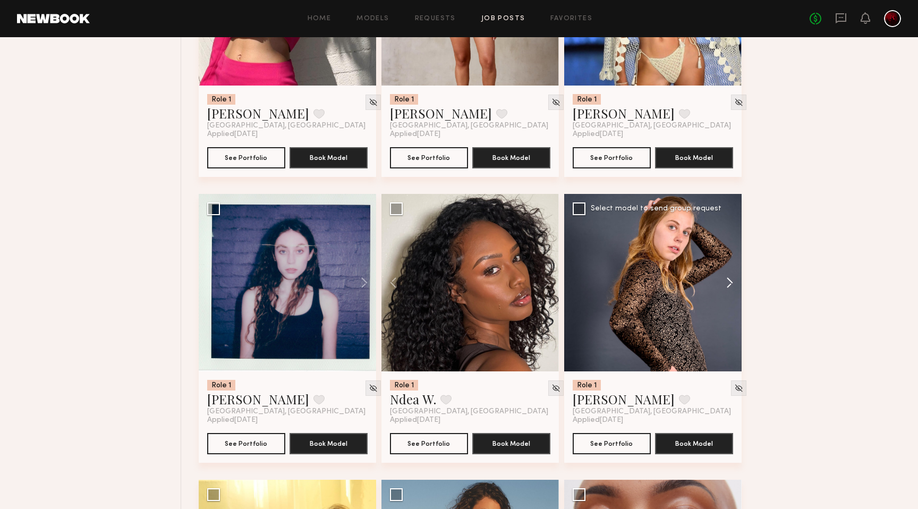
click at [728, 283] on button at bounding box center [724, 282] width 34 height 177
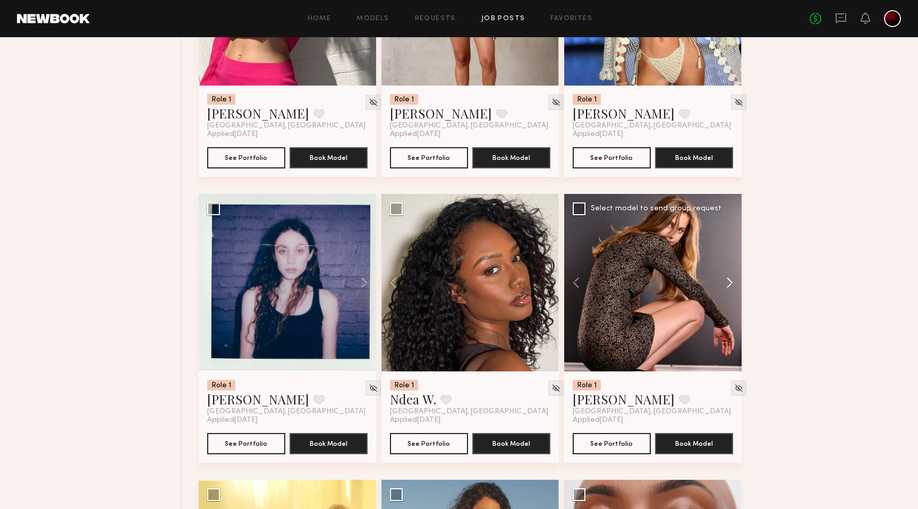
click at [728, 283] on button at bounding box center [724, 282] width 34 height 177
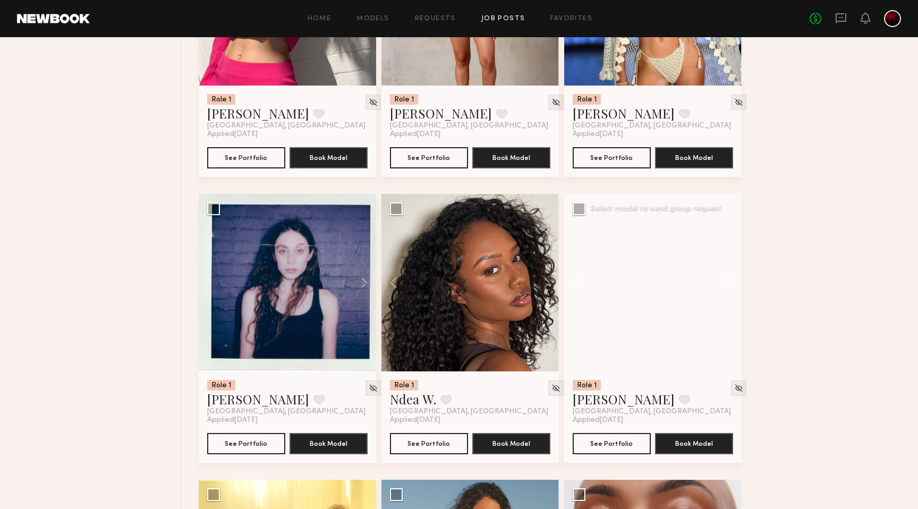
click at [728, 283] on button at bounding box center [724, 282] width 34 height 177
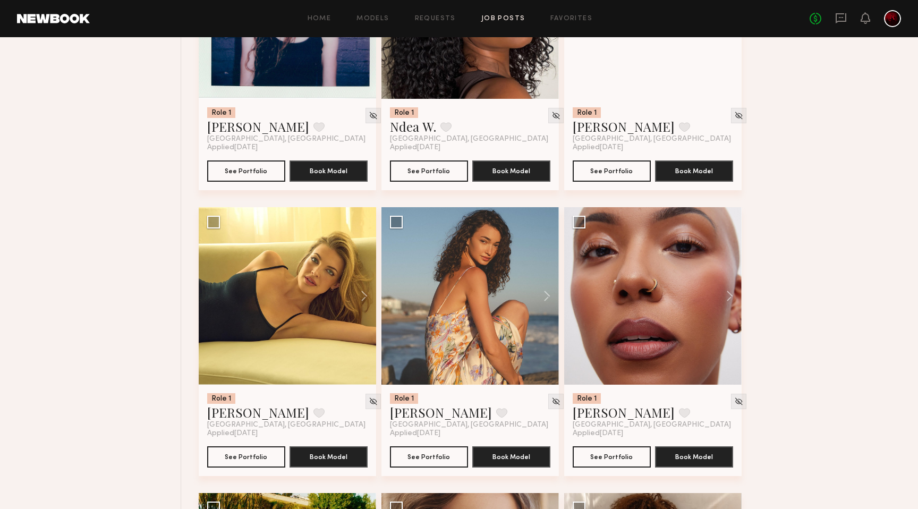
scroll to position [8559, 0]
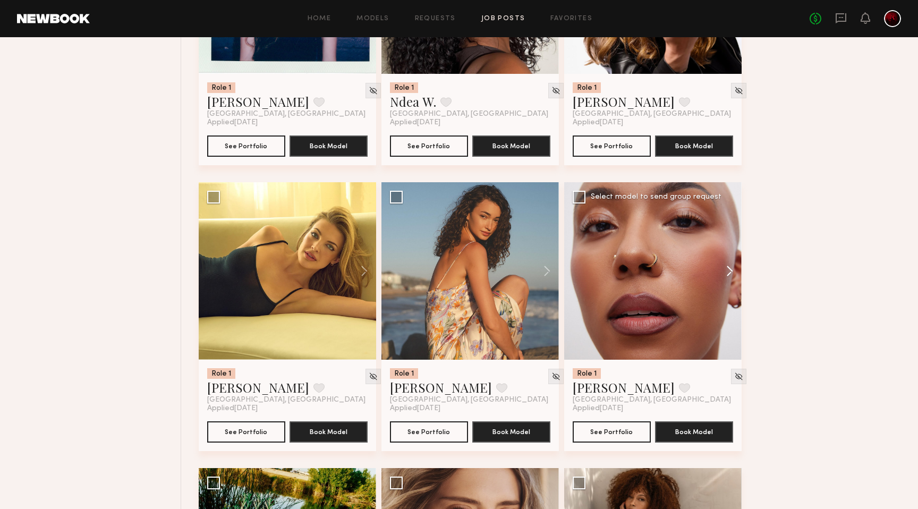
click at [730, 271] on button at bounding box center [724, 270] width 34 height 177
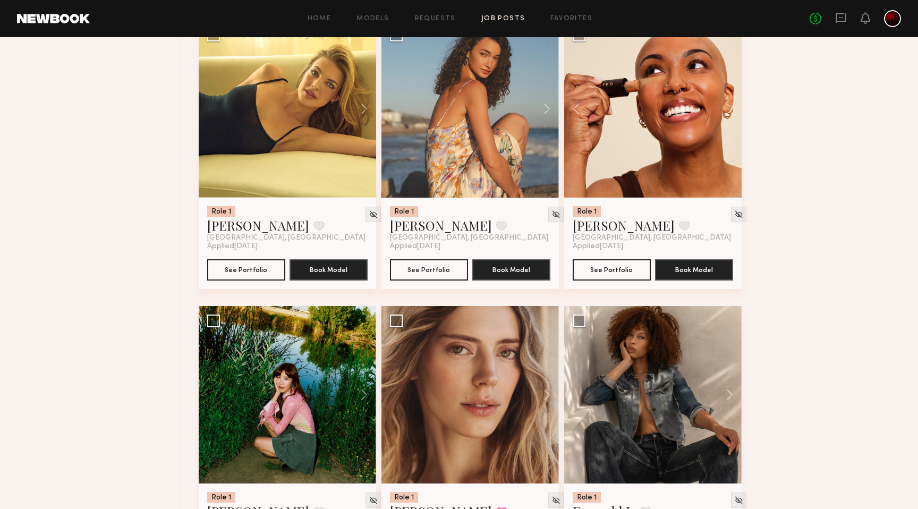
scroll to position [8753, 0]
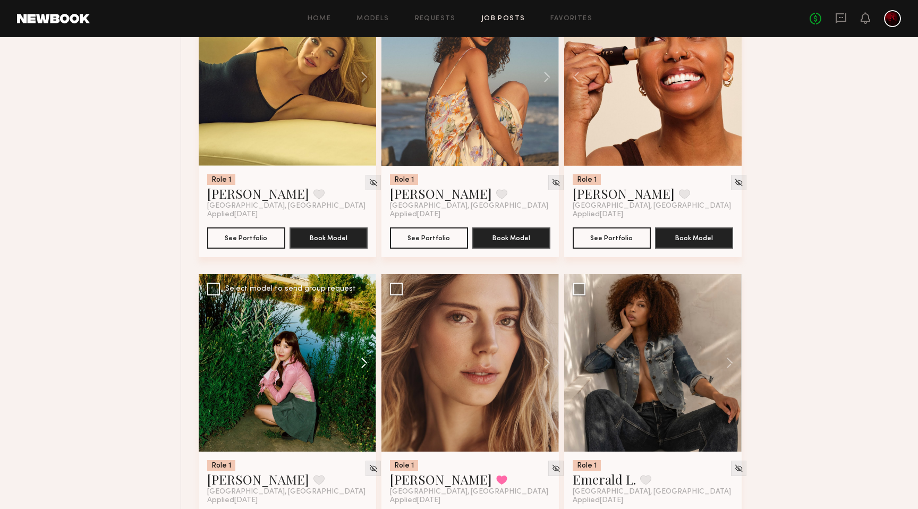
click at [364, 373] on button at bounding box center [359, 362] width 34 height 177
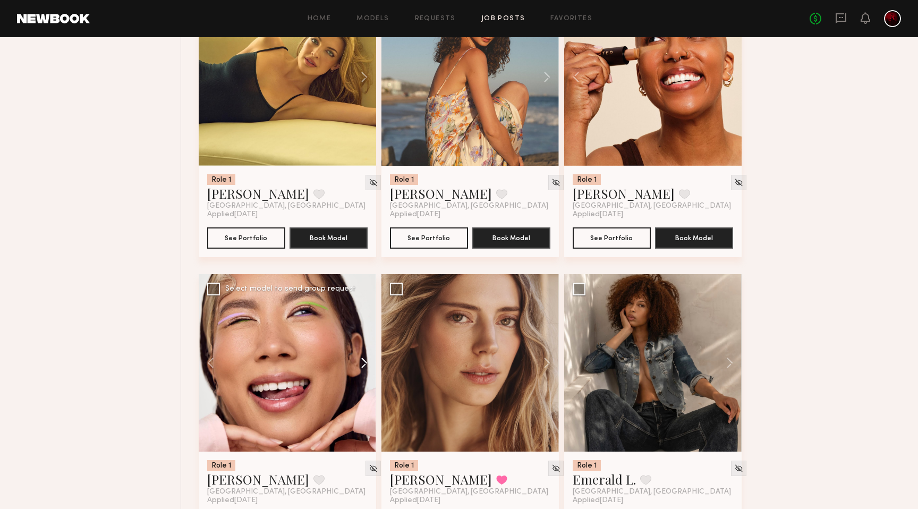
click at [364, 373] on button at bounding box center [359, 362] width 34 height 177
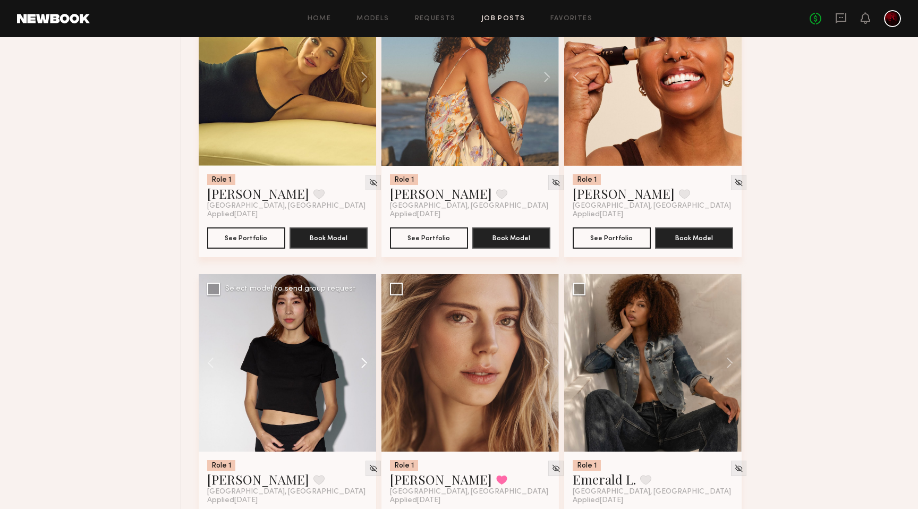
click at [364, 373] on button at bounding box center [359, 362] width 34 height 177
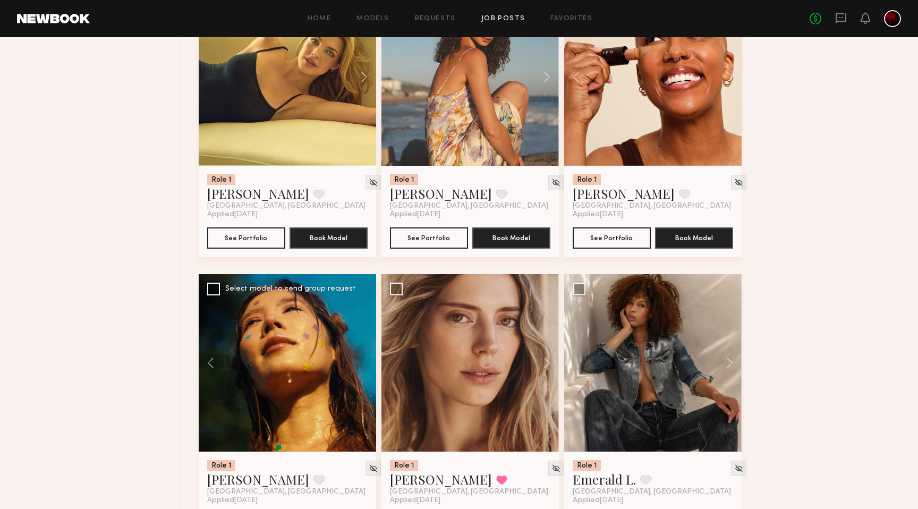
click at [364, 373] on div at bounding box center [287, 362] width 177 height 177
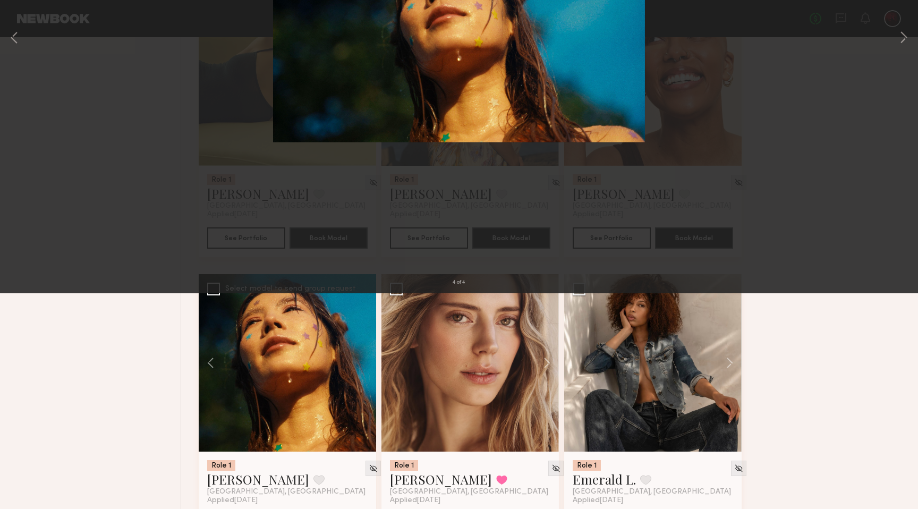
click at [17, 35] on div "4 of 4" at bounding box center [459, 254] width 918 height 509
click at [20, 27] on button at bounding box center [24, 25] width 17 height 19
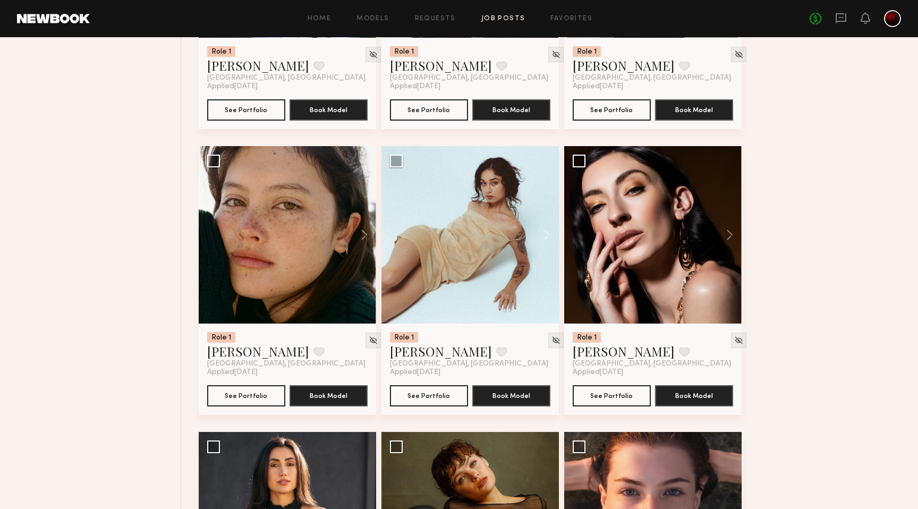
scroll to position [9486, 0]
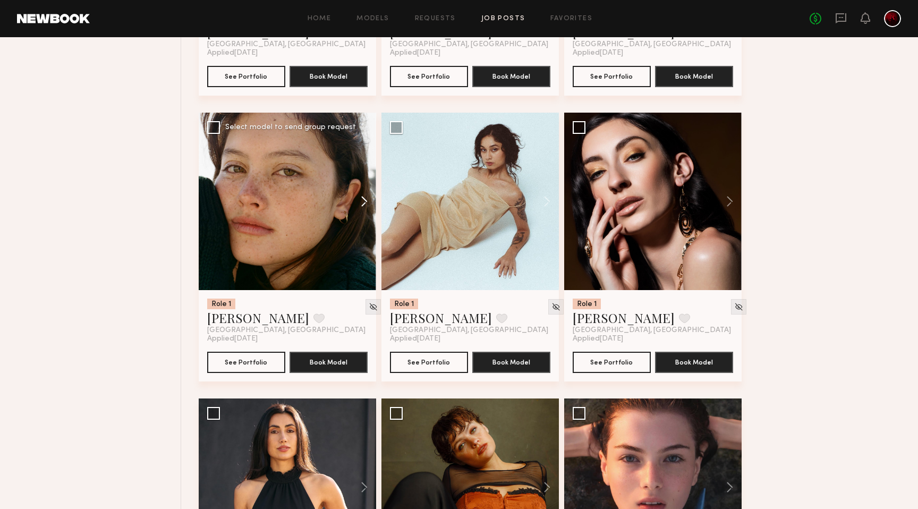
click at [360, 210] on button at bounding box center [359, 201] width 34 height 177
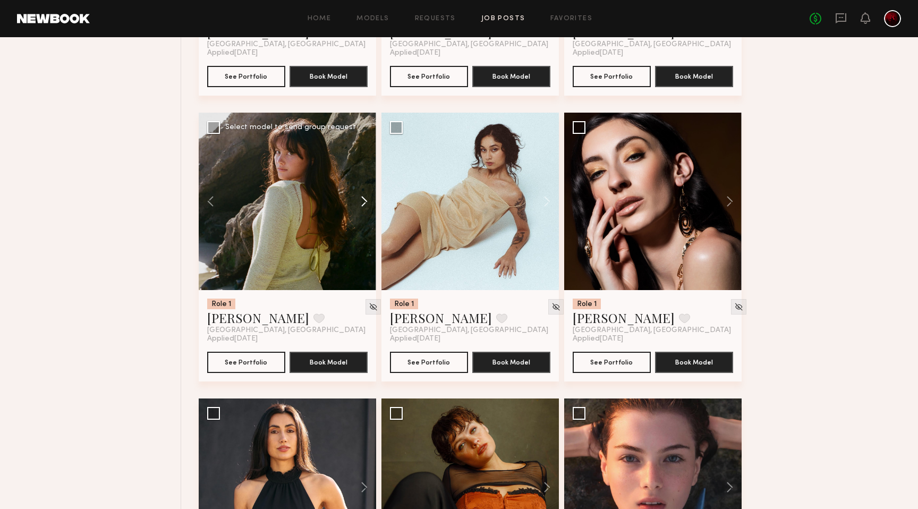
click at [360, 210] on button at bounding box center [359, 201] width 34 height 177
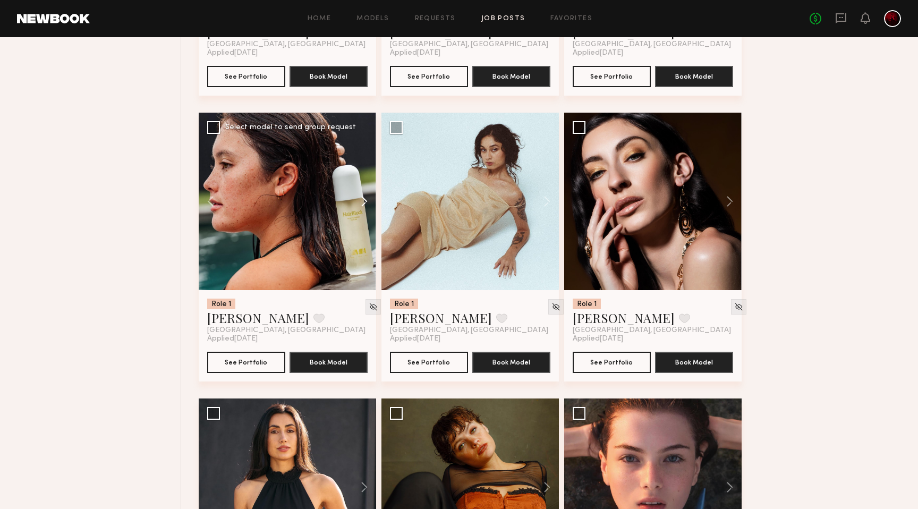
click at [360, 210] on button at bounding box center [359, 201] width 34 height 177
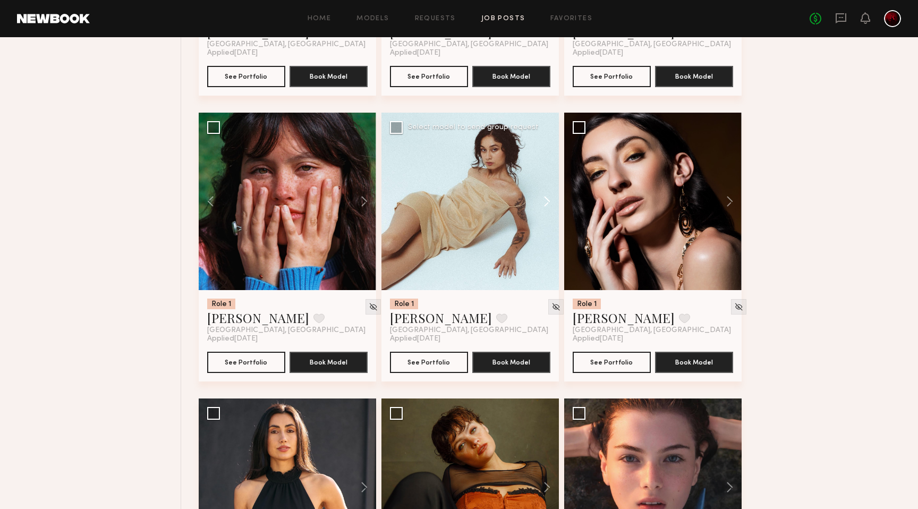
click at [537, 208] on button at bounding box center [542, 201] width 34 height 177
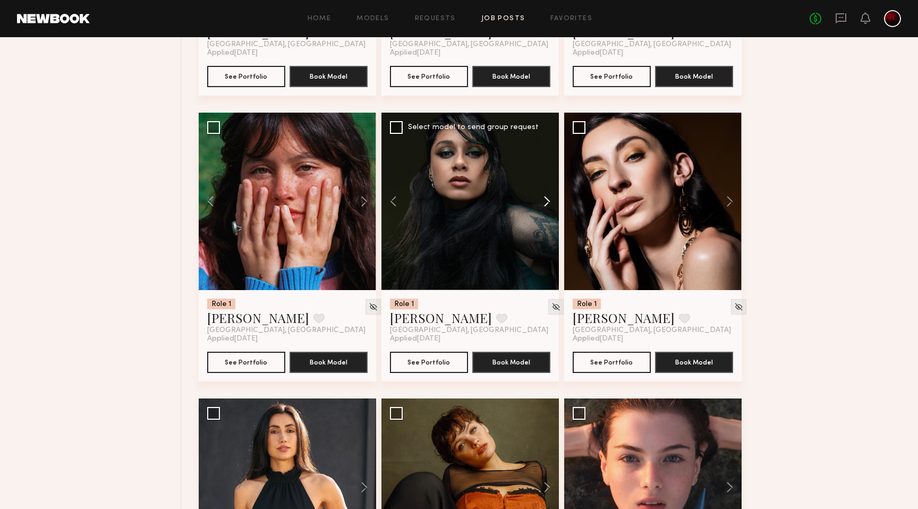
click at [537, 208] on button at bounding box center [542, 201] width 34 height 177
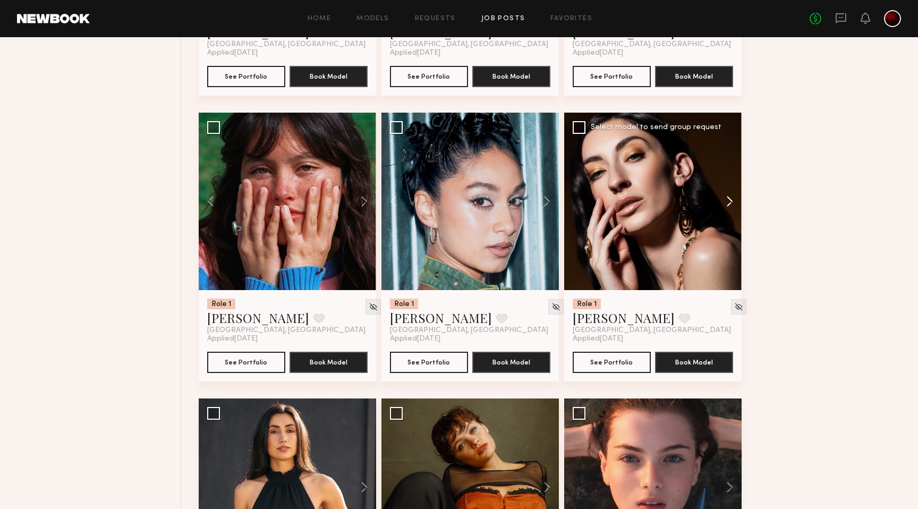
click at [731, 212] on button at bounding box center [724, 201] width 34 height 177
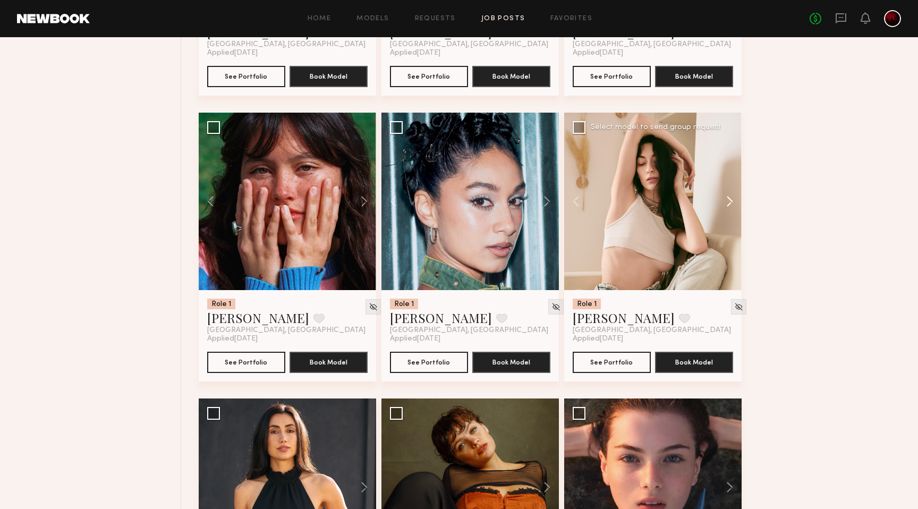
click at [731, 212] on button at bounding box center [724, 201] width 34 height 177
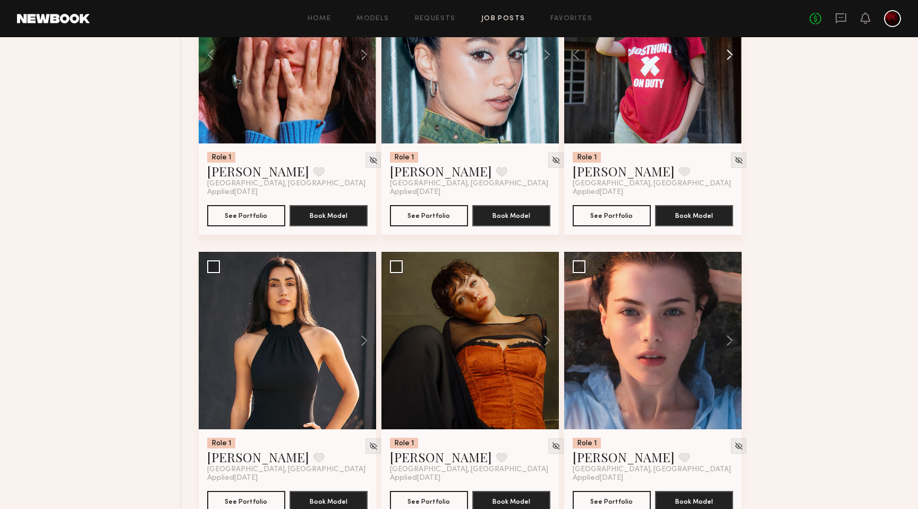
scroll to position [9647, 0]
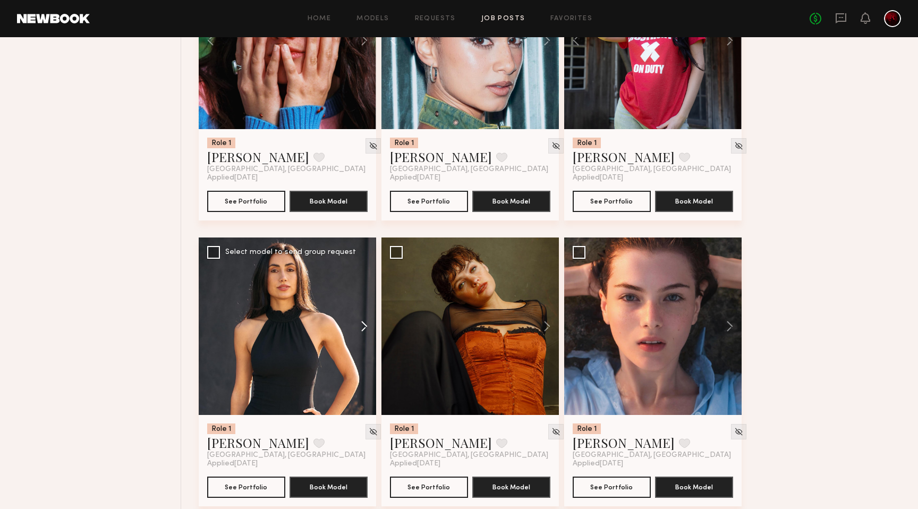
click at [351, 332] on button at bounding box center [359, 325] width 34 height 177
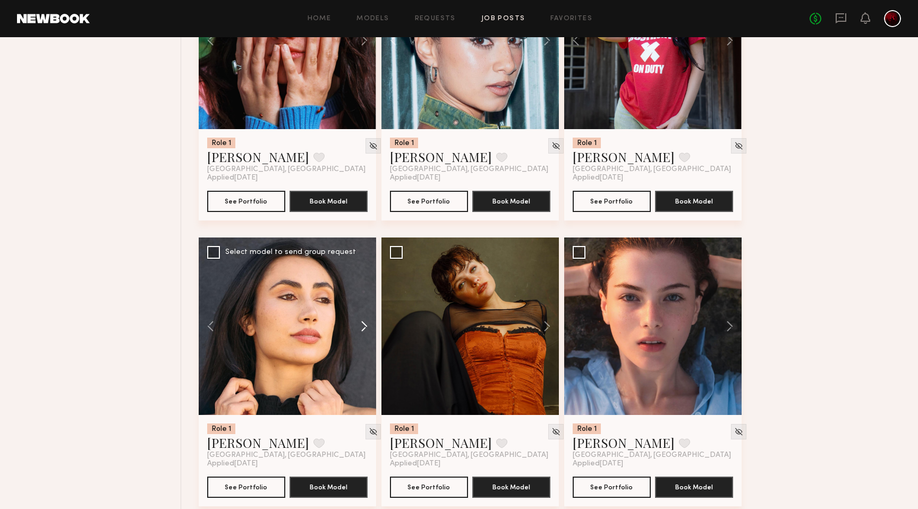
click at [351, 332] on button at bounding box center [359, 325] width 34 height 177
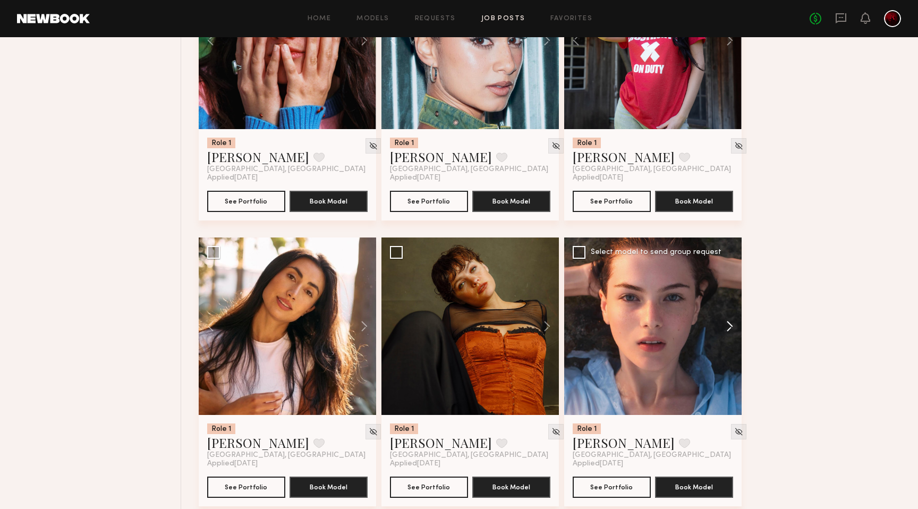
click at [728, 332] on button at bounding box center [724, 325] width 34 height 177
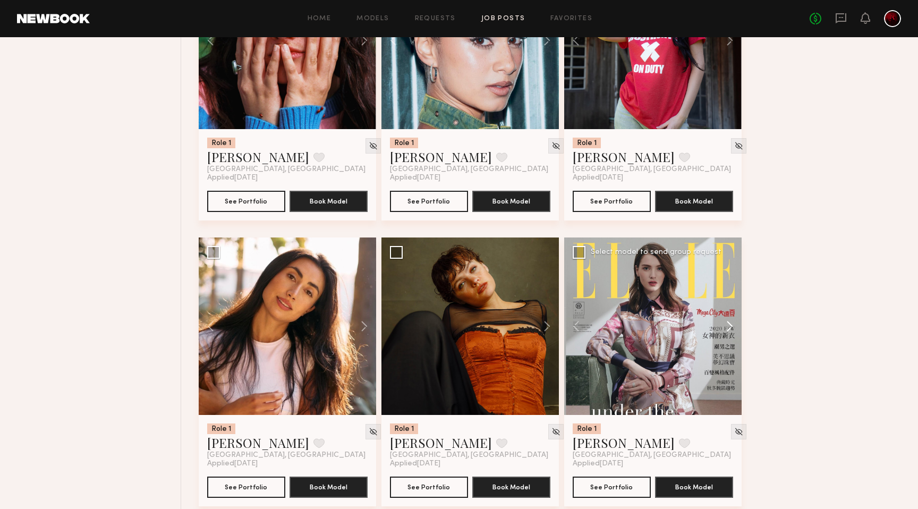
click at [728, 332] on button at bounding box center [724, 325] width 34 height 177
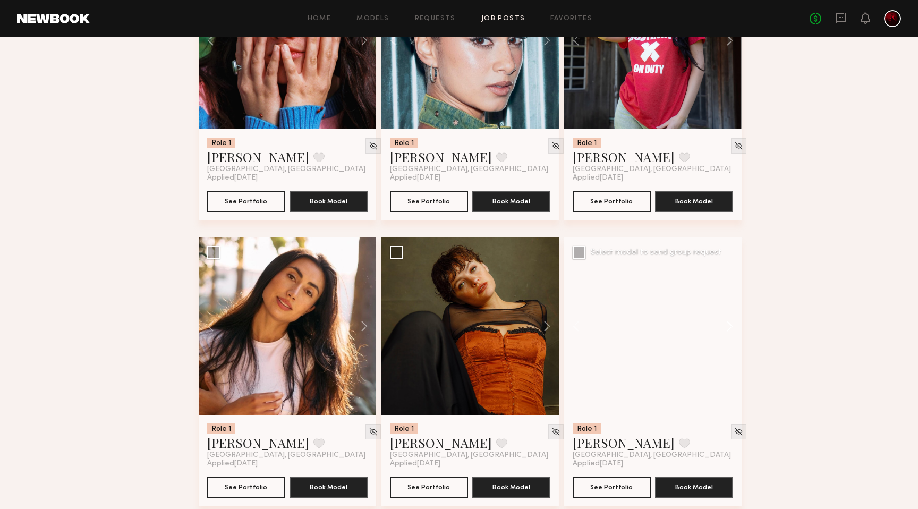
click at [728, 332] on button at bounding box center [724, 325] width 34 height 177
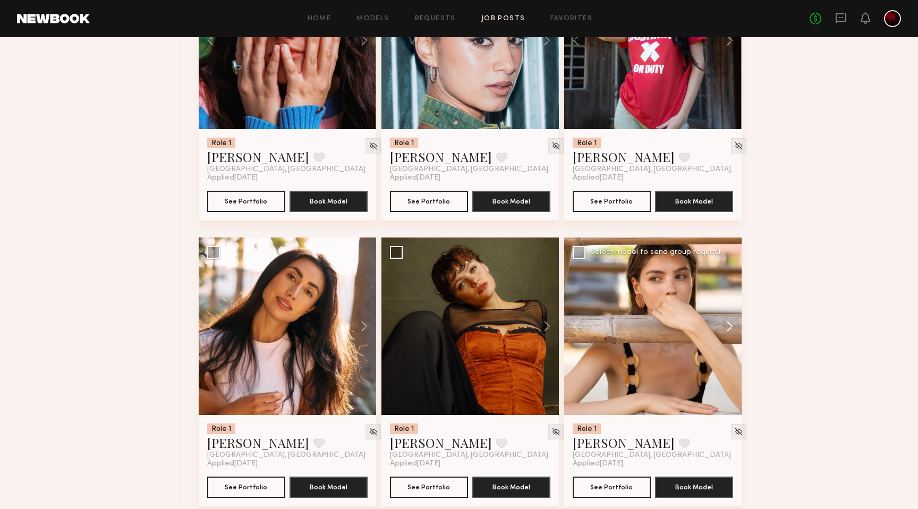
click at [728, 332] on button at bounding box center [724, 325] width 34 height 177
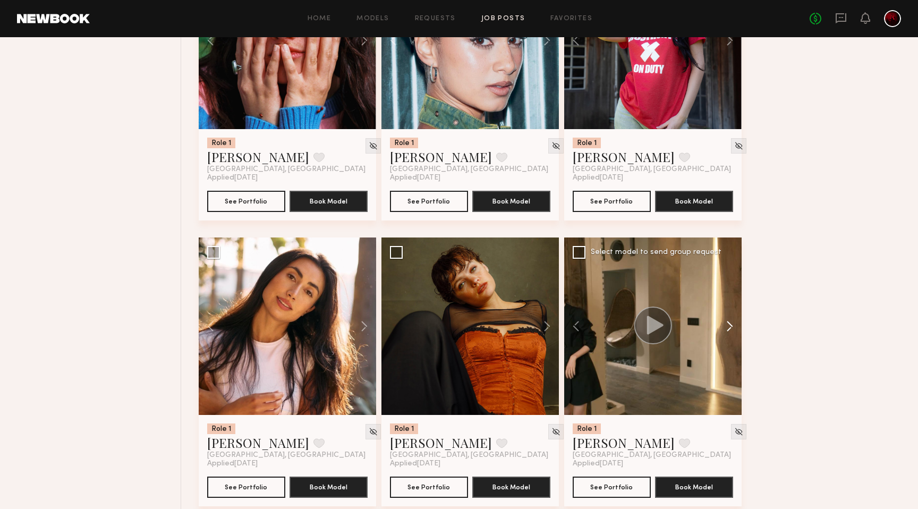
click at [728, 332] on button at bounding box center [724, 325] width 34 height 177
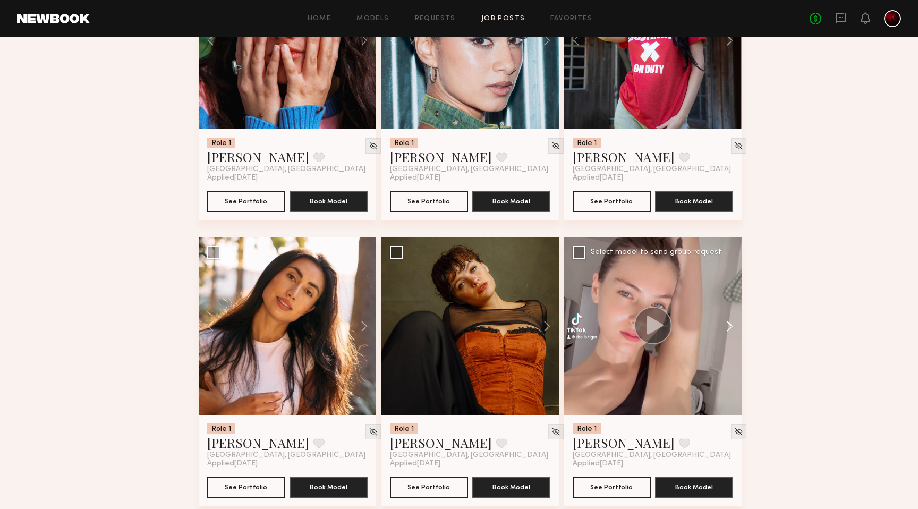
click at [728, 332] on button at bounding box center [724, 325] width 34 height 177
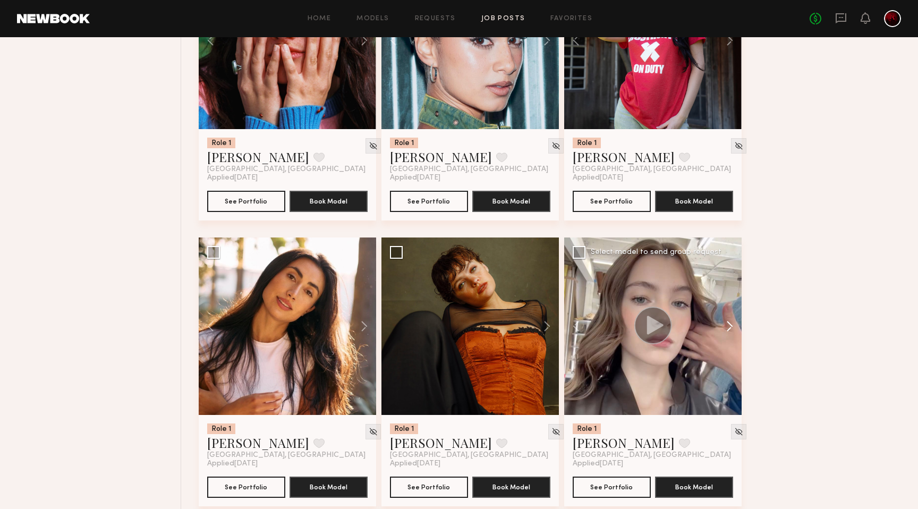
click at [728, 332] on button at bounding box center [724, 325] width 34 height 177
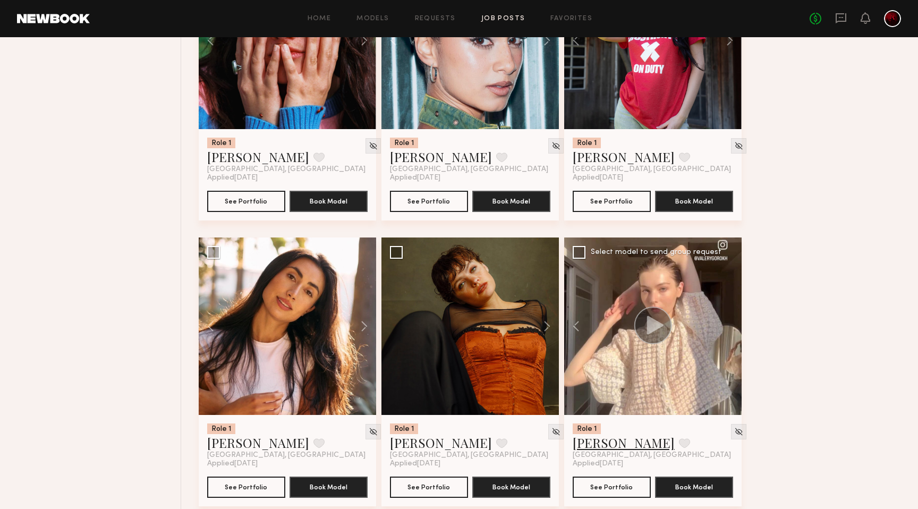
click at [595, 449] on link "Lera G." at bounding box center [624, 442] width 102 height 17
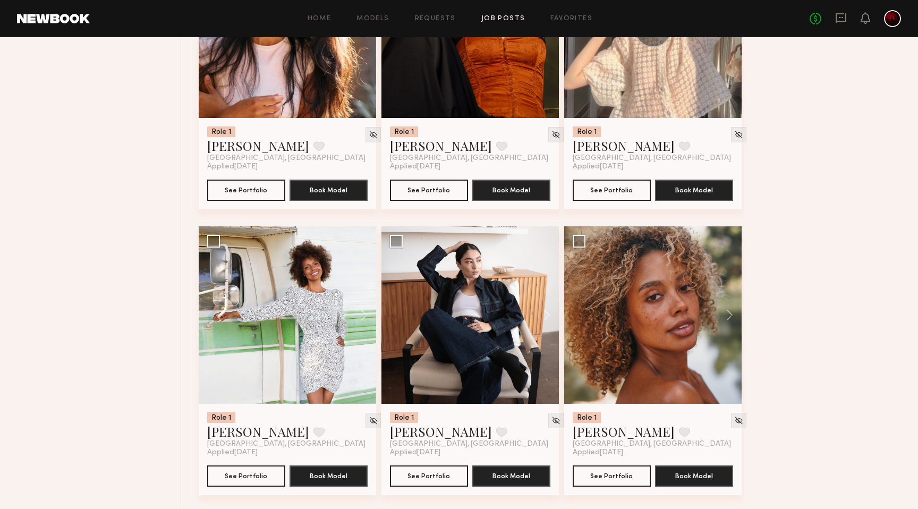
scroll to position [9948, 0]
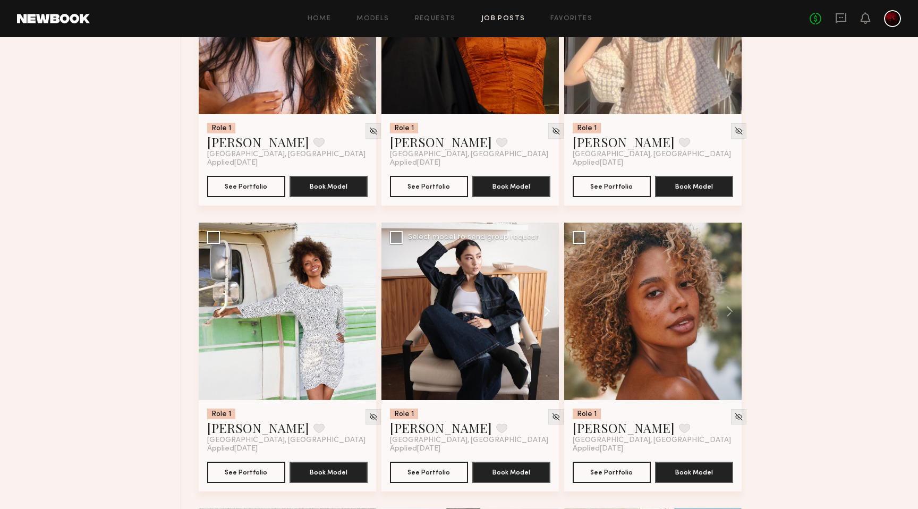
click at [555, 322] on button at bounding box center [542, 311] width 34 height 177
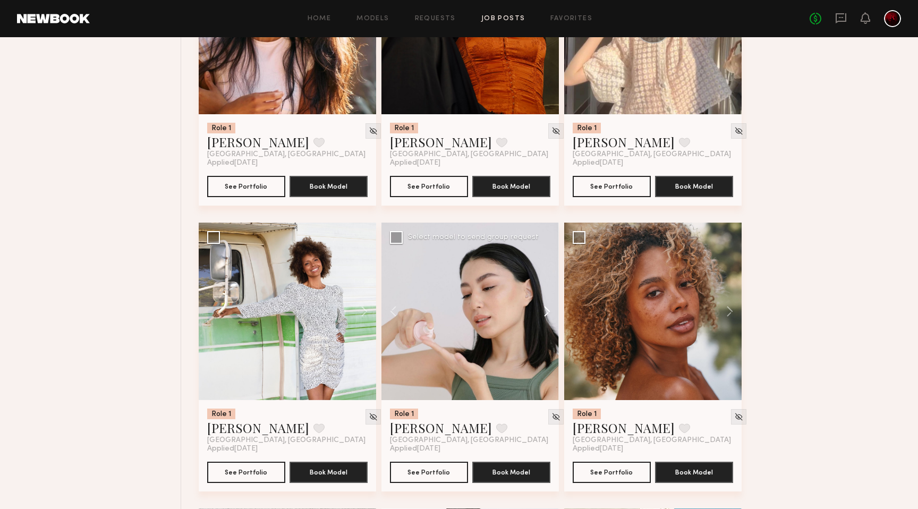
click at [555, 322] on button at bounding box center [542, 311] width 34 height 177
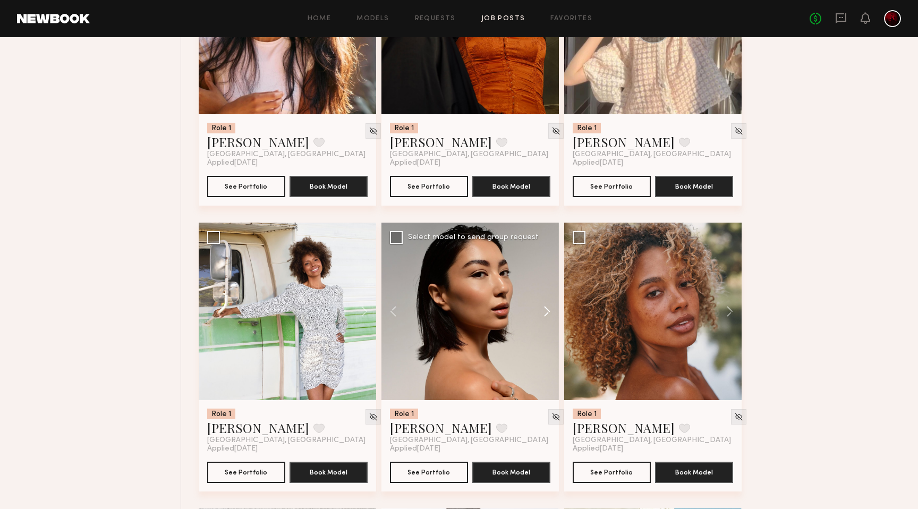
click at [555, 322] on button at bounding box center [542, 311] width 34 height 177
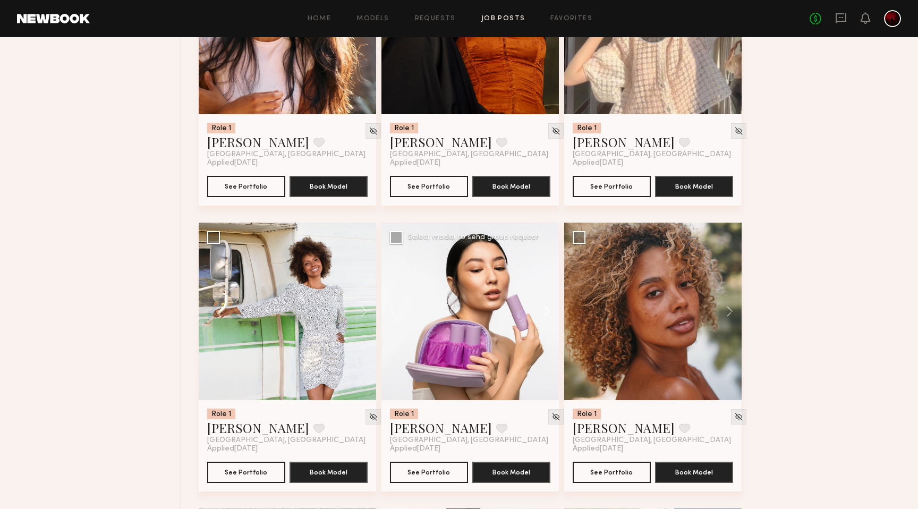
click at [555, 322] on button at bounding box center [542, 311] width 34 height 177
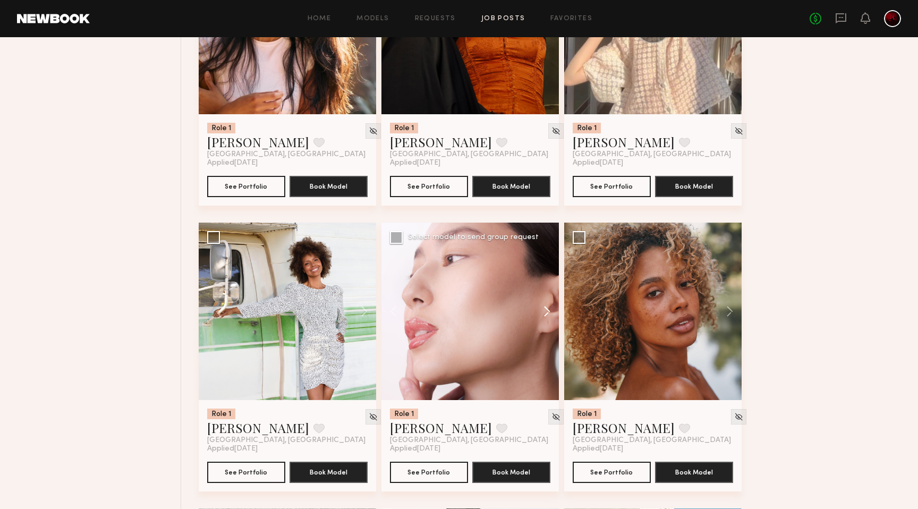
click at [555, 322] on button at bounding box center [542, 311] width 34 height 177
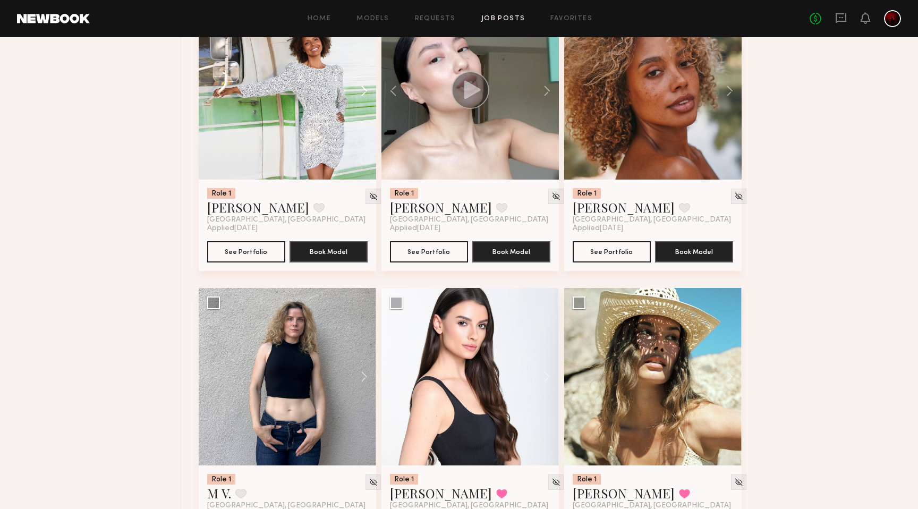
scroll to position [10175, 0]
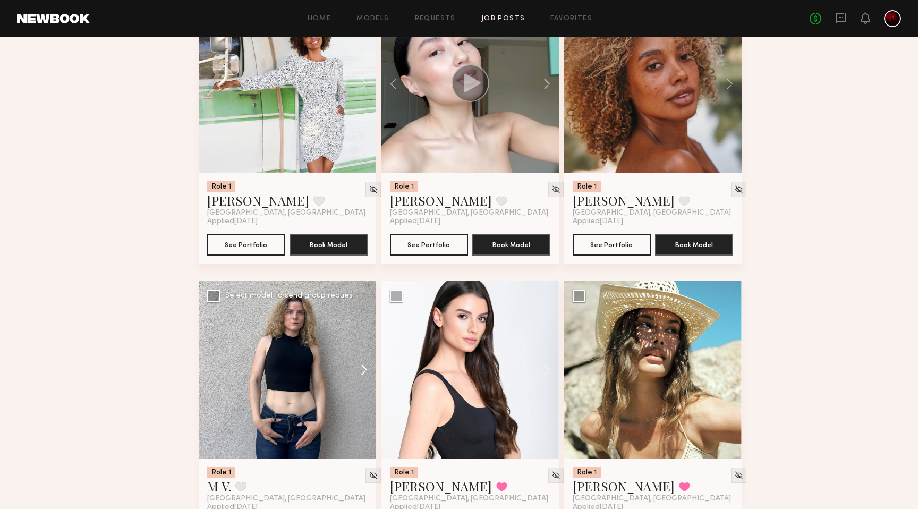
click at [361, 380] on button at bounding box center [359, 369] width 34 height 177
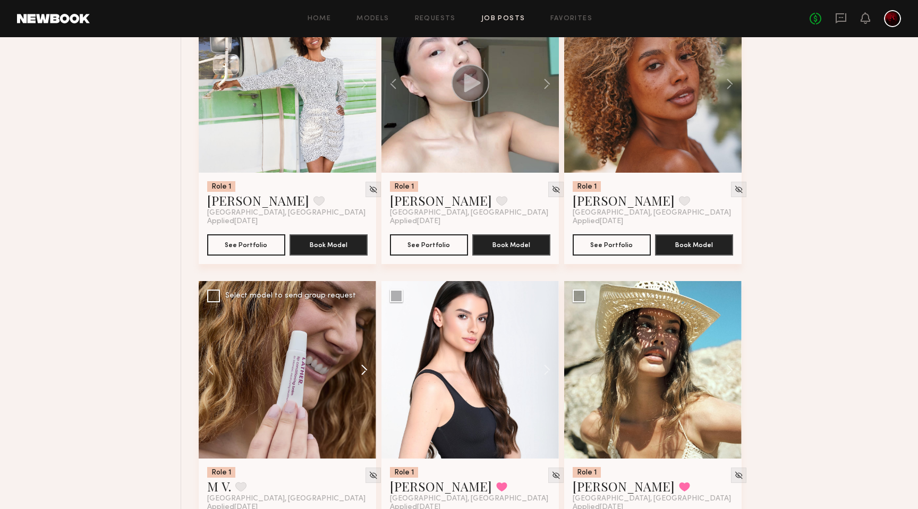
click at [361, 380] on button at bounding box center [359, 369] width 34 height 177
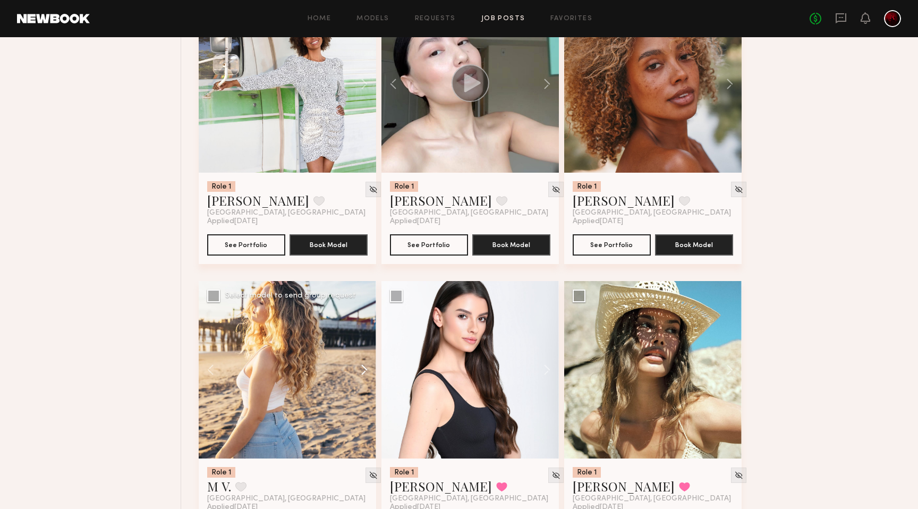
click at [361, 380] on button at bounding box center [359, 369] width 34 height 177
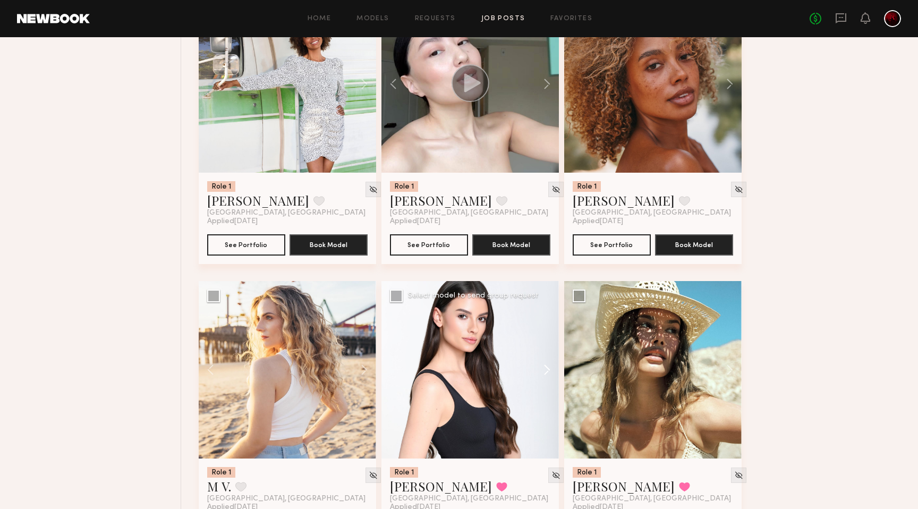
click at [537, 384] on button at bounding box center [542, 369] width 34 height 177
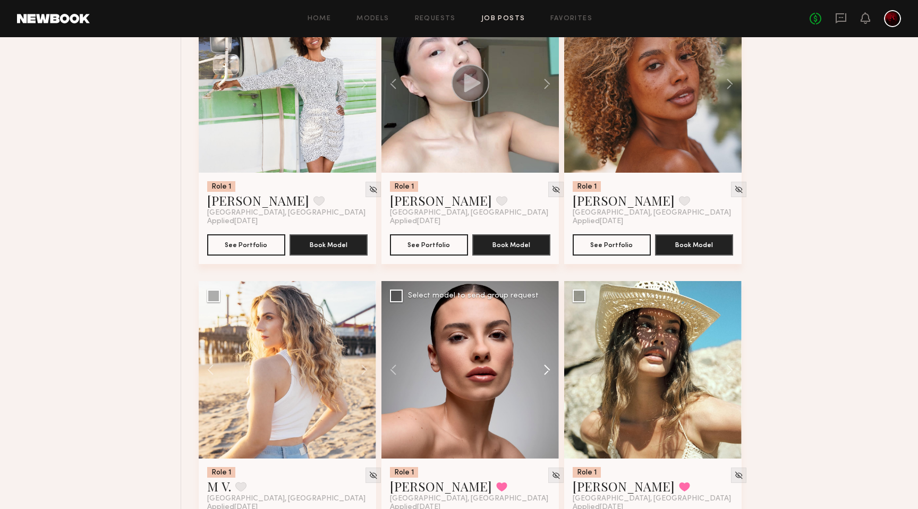
click at [537, 384] on button at bounding box center [542, 369] width 34 height 177
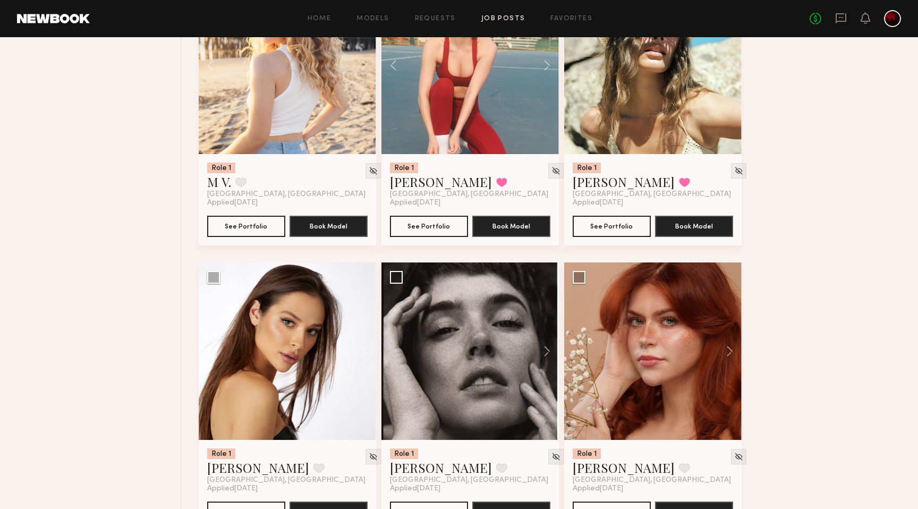
scroll to position [10487, 0]
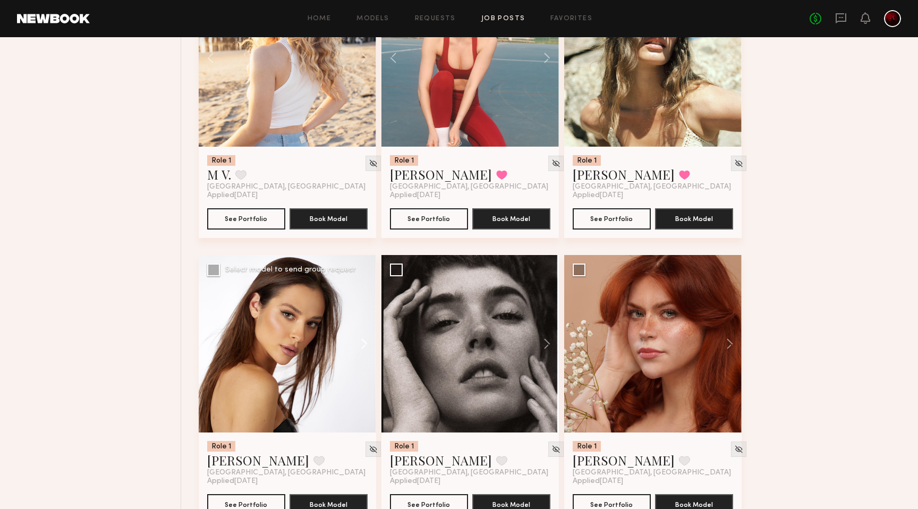
click at [355, 347] on button at bounding box center [359, 343] width 34 height 177
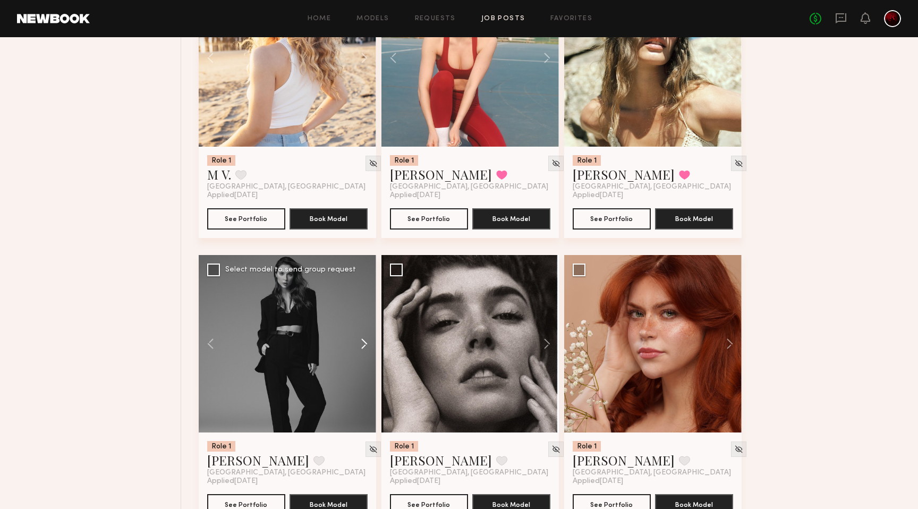
click at [355, 347] on button at bounding box center [359, 343] width 34 height 177
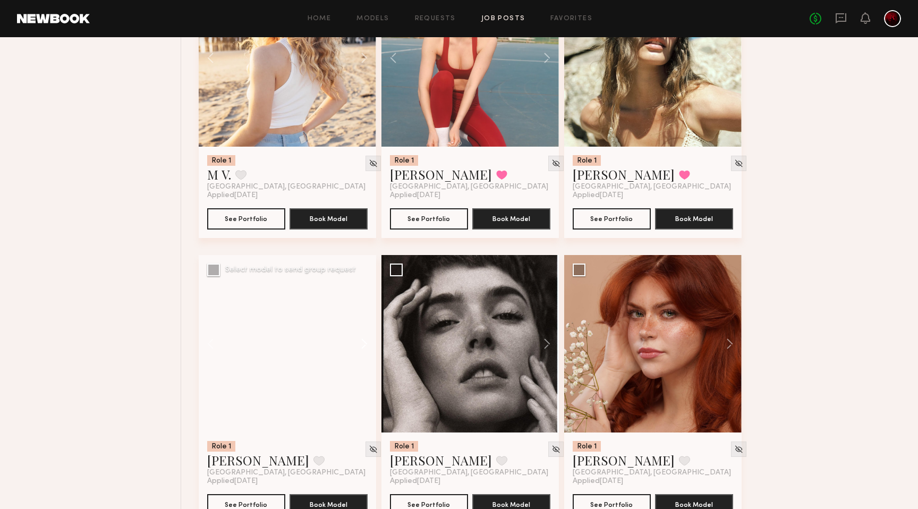
click at [355, 347] on button at bounding box center [359, 343] width 34 height 177
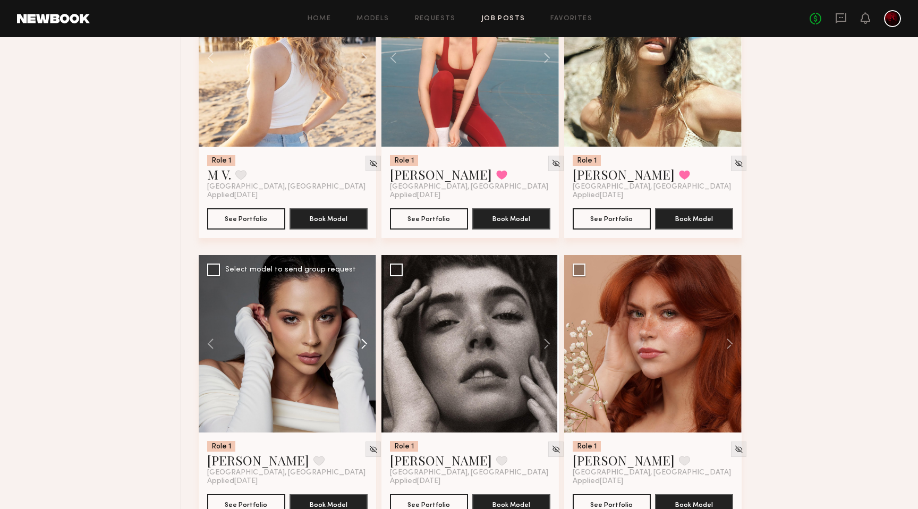
click at [355, 347] on button at bounding box center [359, 343] width 34 height 177
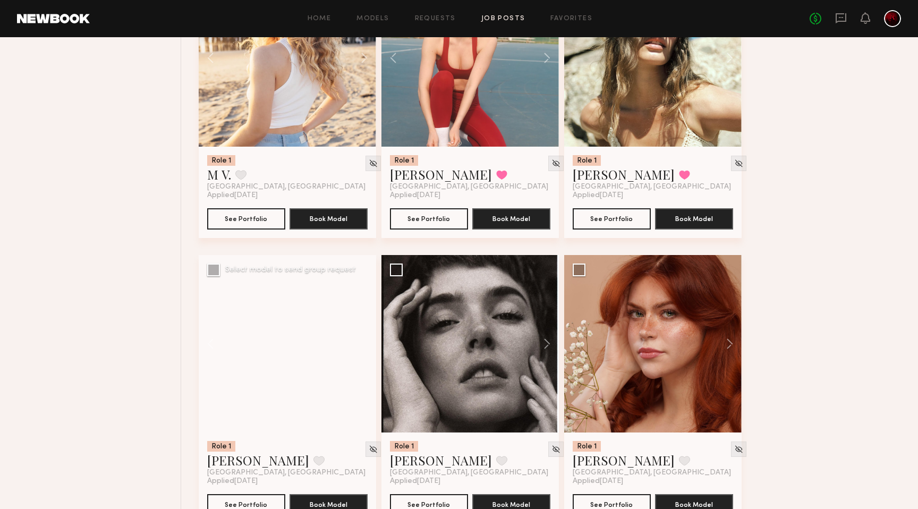
click at [355, 347] on div at bounding box center [287, 343] width 177 height 177
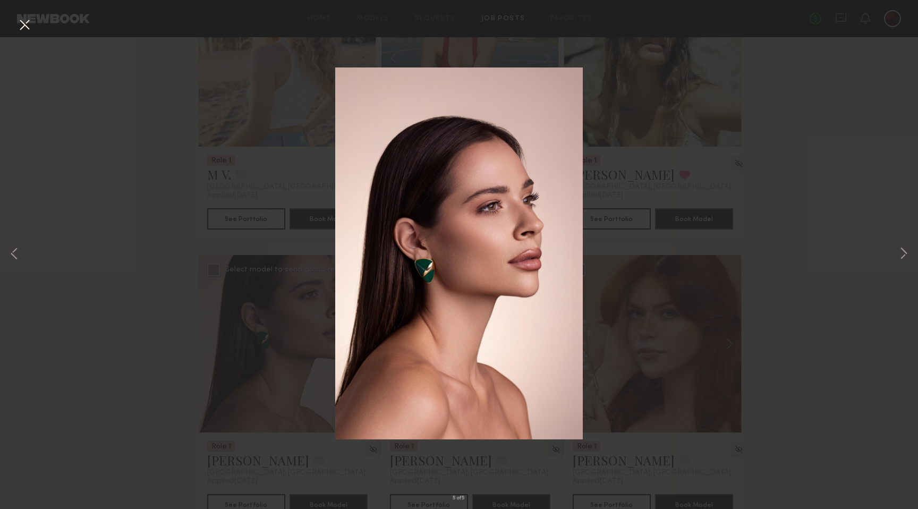
click at [21, 250] on div "5 of 5" at bounding box center [459, 254] width 918 height 509
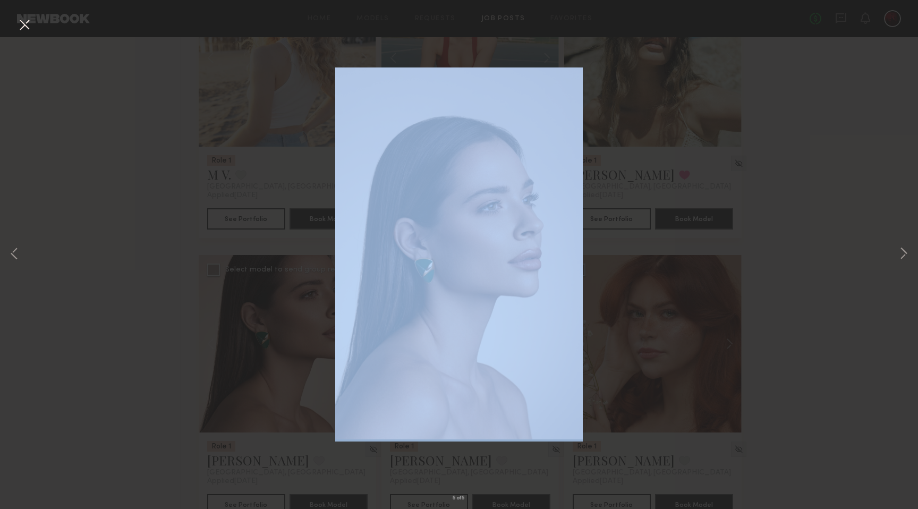
click at [21, 250] on div "5 of 5" at bounding box center [459, 254] width 918 height 509
click at [19, 250] on button at bounding box center [14, 254] width 13 height 407
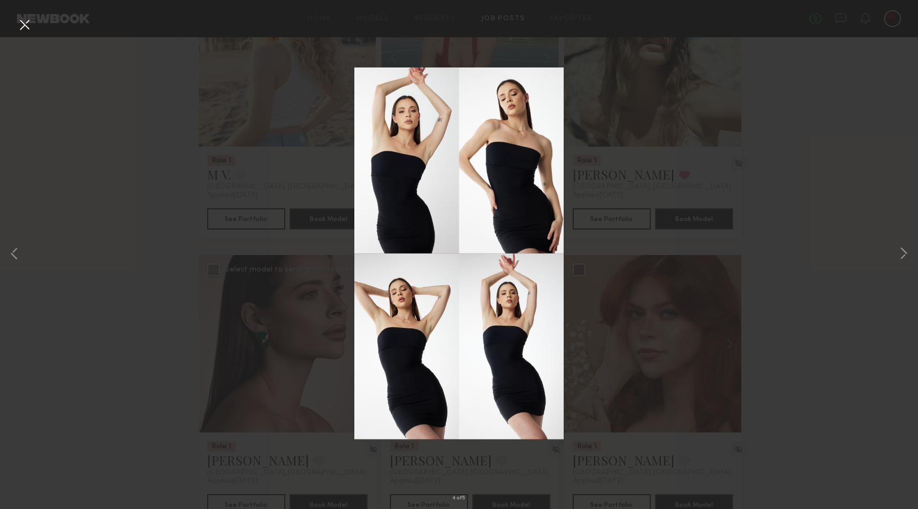
click at [130, 261] on div "4 of 5" at bounding box center [459, 254] width 918 height 509
click at [12, 254] on button at bounding box center [14, 254] width 13 height 407
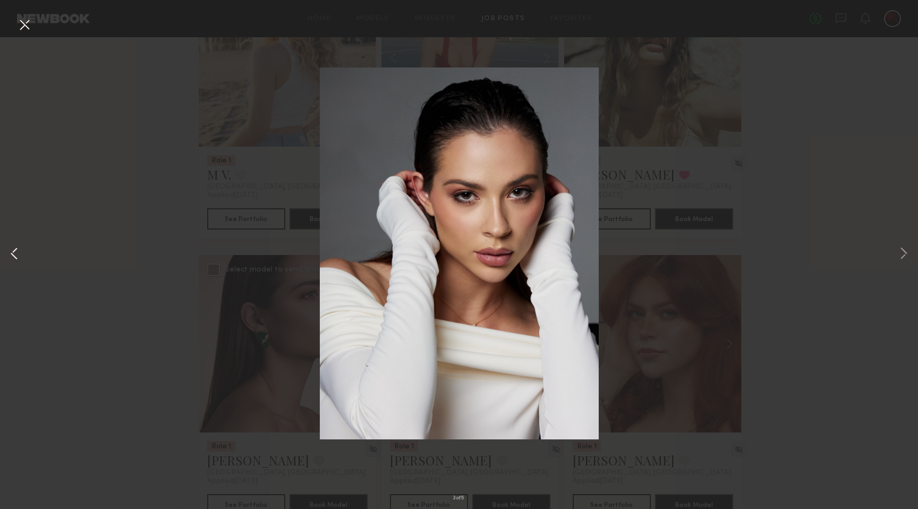
click at [12, 254] on button at bounding box center [14, 254] width 13 height 407
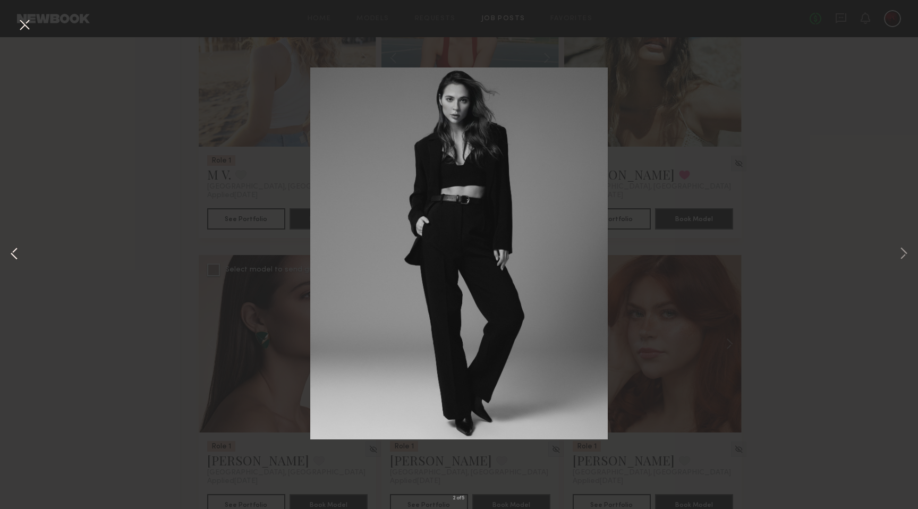
click at [11, 252] on button at bounding box center [14, 254] width 13 height 407
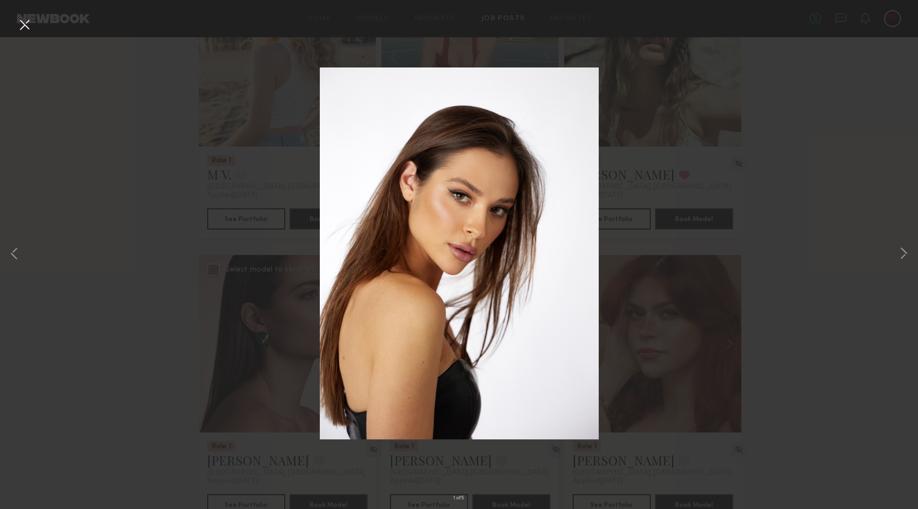
click at [26, 28] on button at bounding box center [24, 25] width 17 height 19
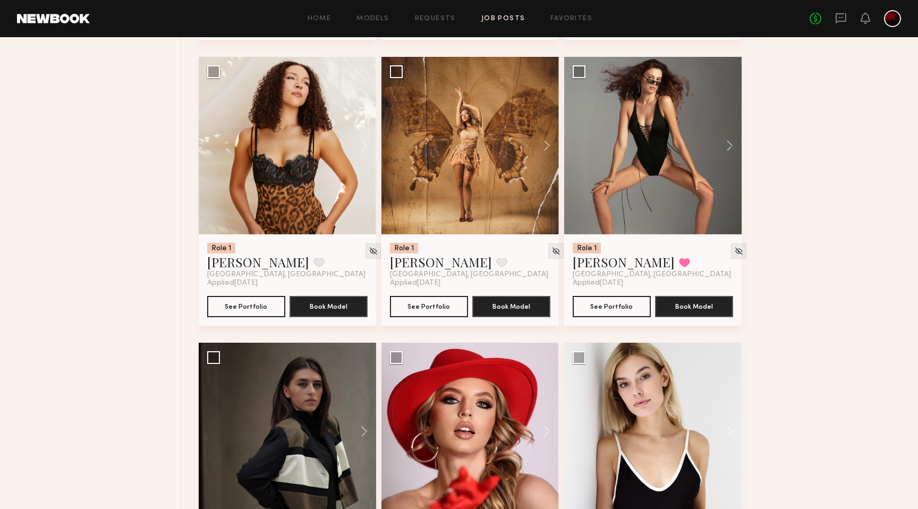
scroll to position [10992, 0]
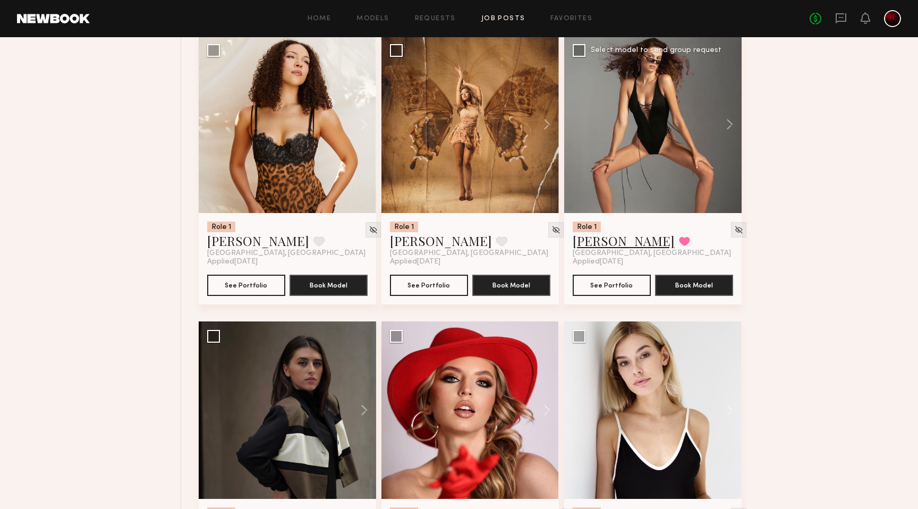
click at [606, 249] on link "Nikola S." at bounding box center [624, 240] width 102 height 17
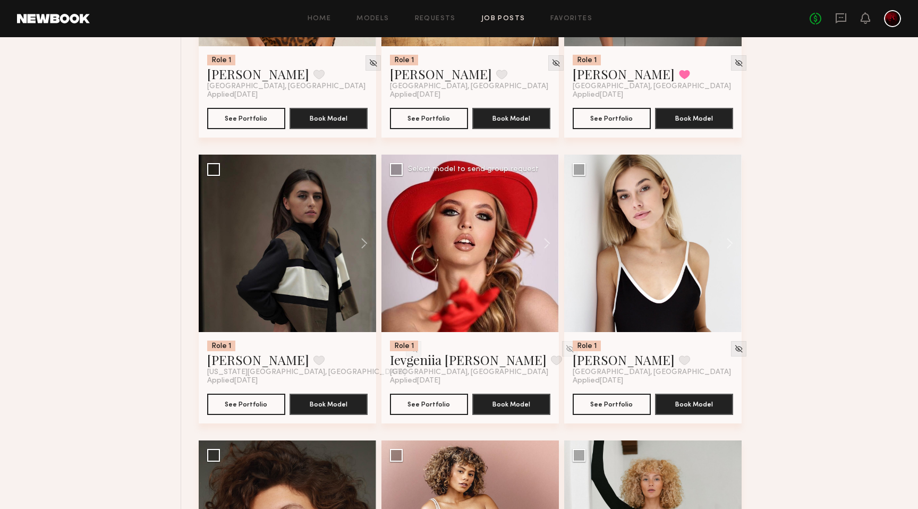
scroll to position [11173, 0]
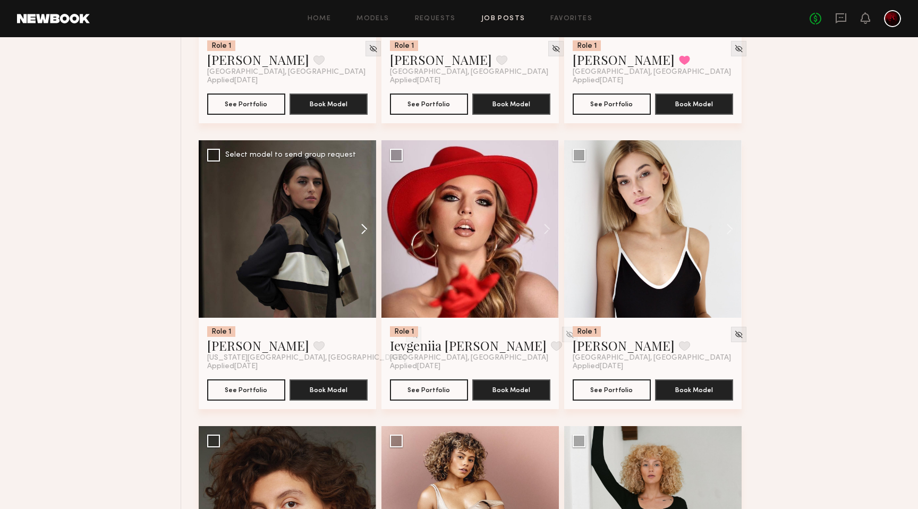
click at [359, 236] on button at bounding box center [359, 228] width 34 height 177
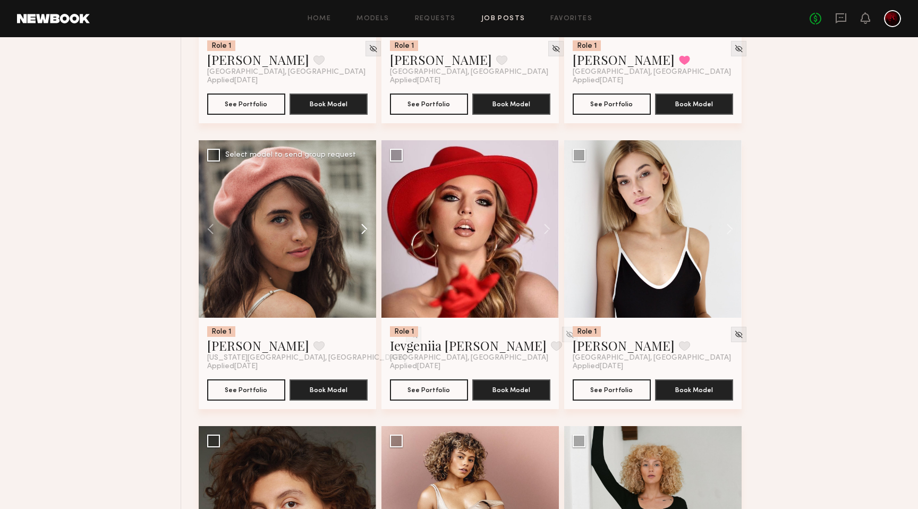
click at [359, 236] on button at bounding box center [359, 228] width 34 height 177
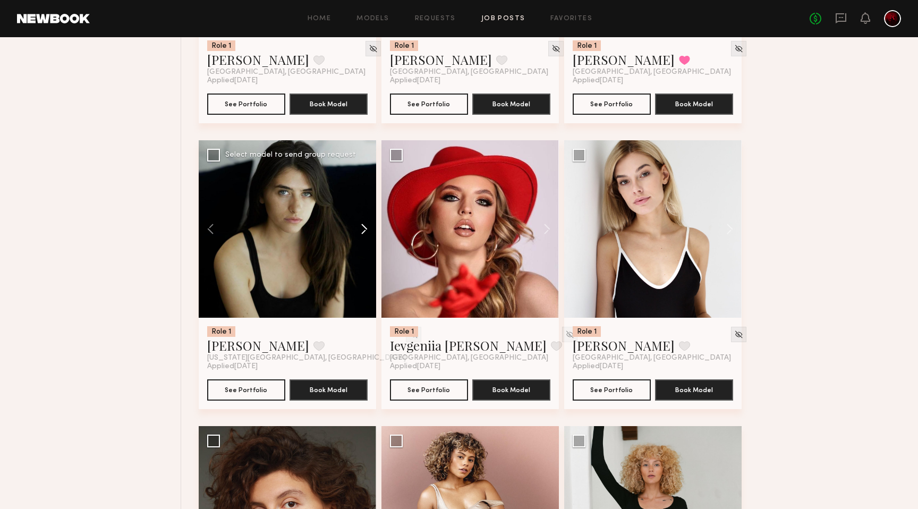
click at [359, 236] on button at bounding box center [359, 228] width 34 height 177
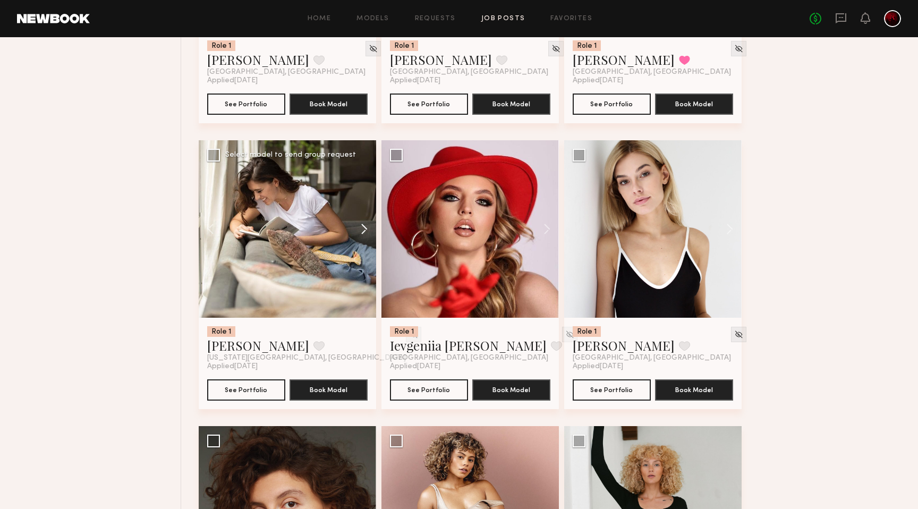
click at [359, 236] on button at bounding box center [359, 228] width 34 height 177
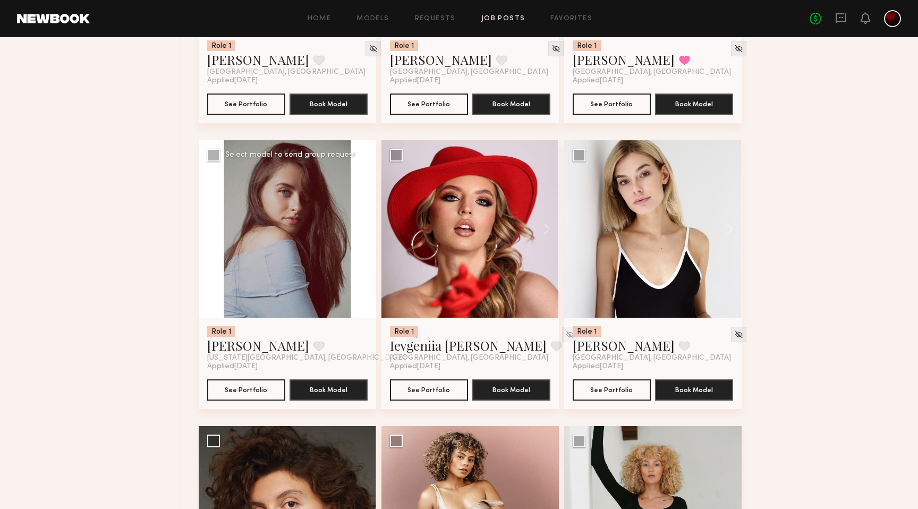
click at [359, 236] on div at bounding box center [287, 228] width 177 height 177
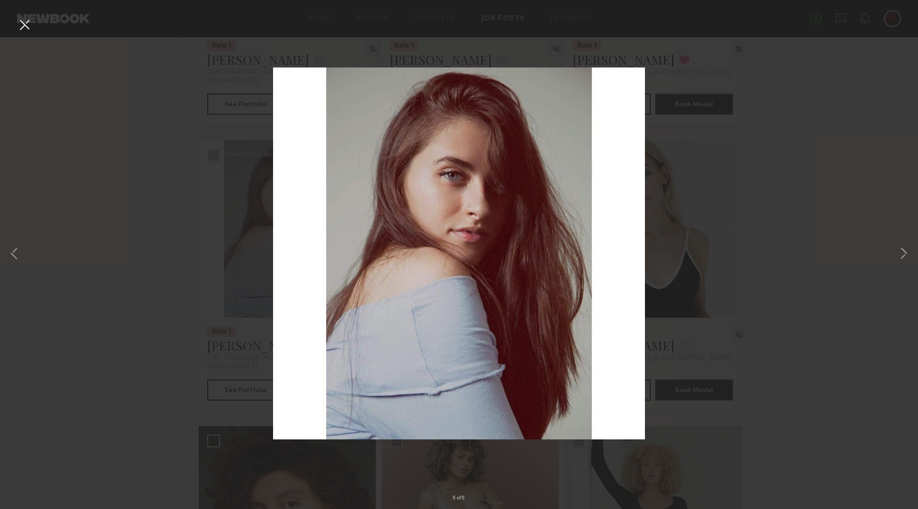
click at [21, 23] on button at bounding box center [24, 25] width 17 height 19
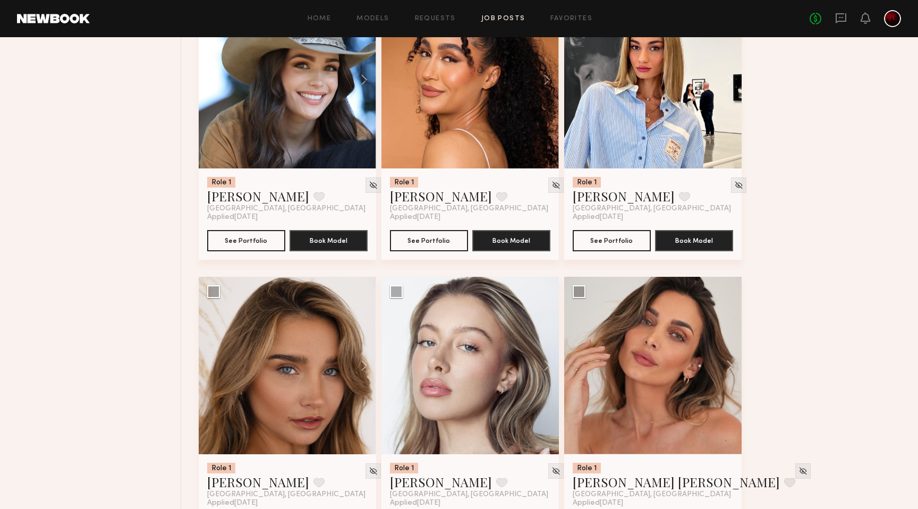
scroll to position [5187, 0]
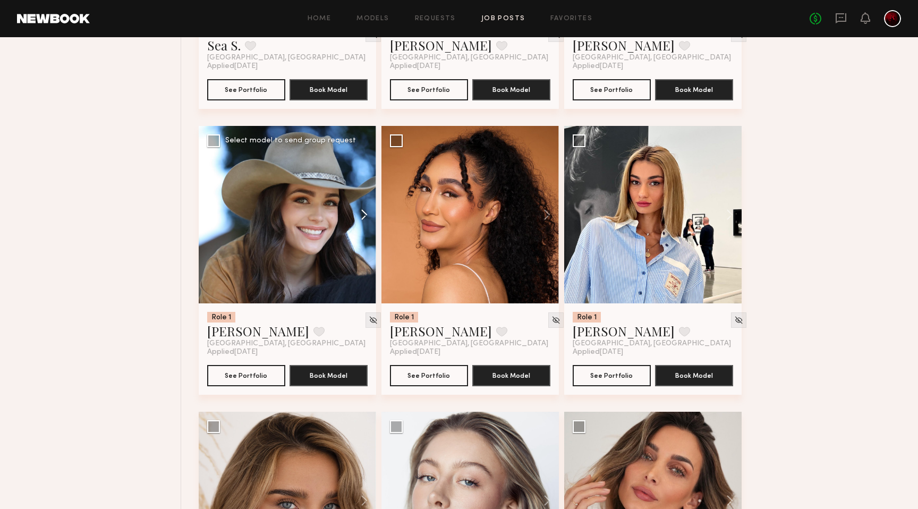
click at [368, 220] on button at bounding box center [359, 214] width 34 height 177
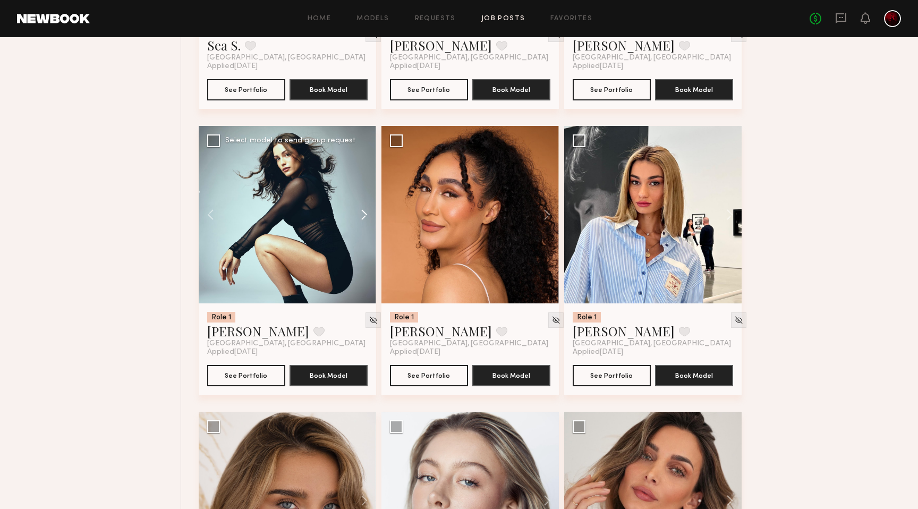
click at [368, 220] on button at bounding box center [359, 214] width 34 height 177
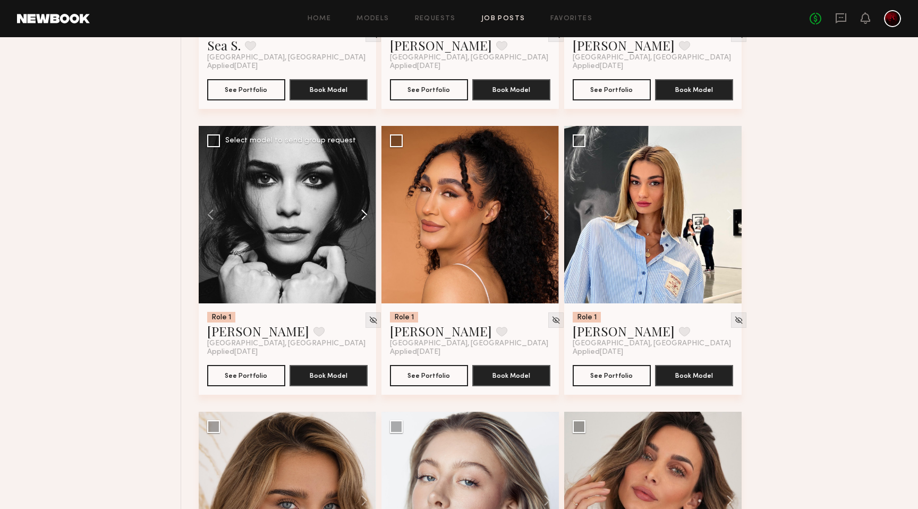
click at [368, 220] on button at bounding box center [359, 214] width 34 height 177
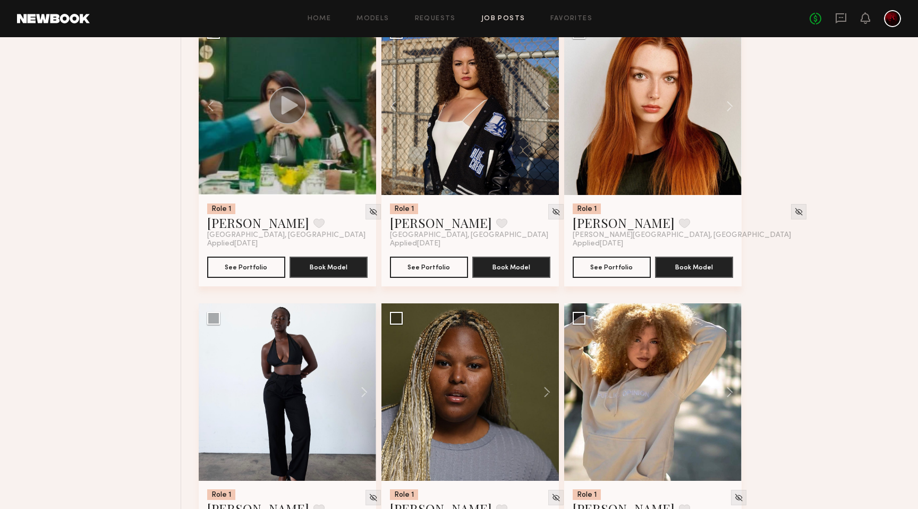
scroll to position [3224, 0]
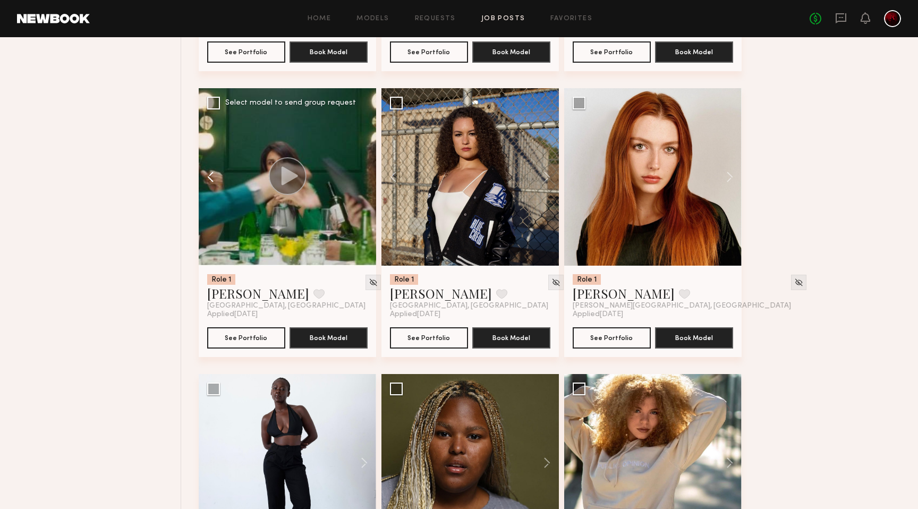
click at [209, 178] on button at bounding box center [216, 176] width 34 height 177
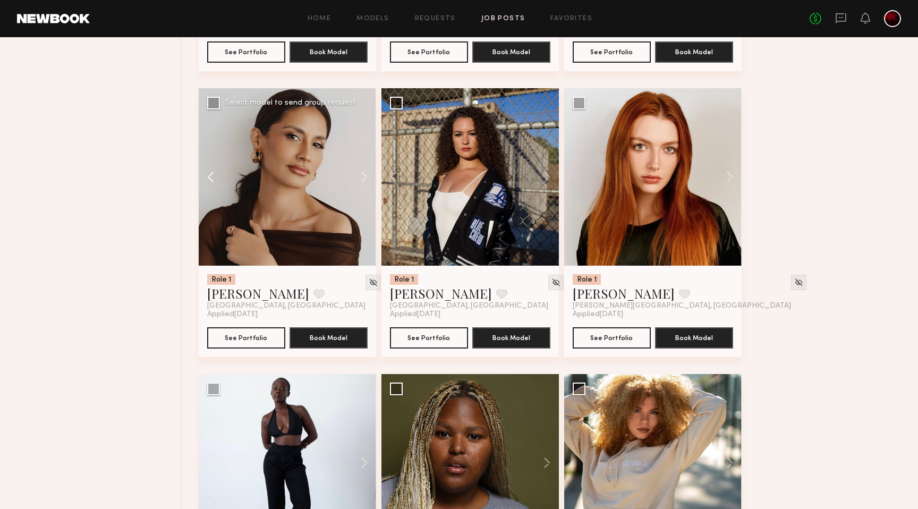
click at [209, 178] on button at bounding box center [216, 176] width 34 height 177
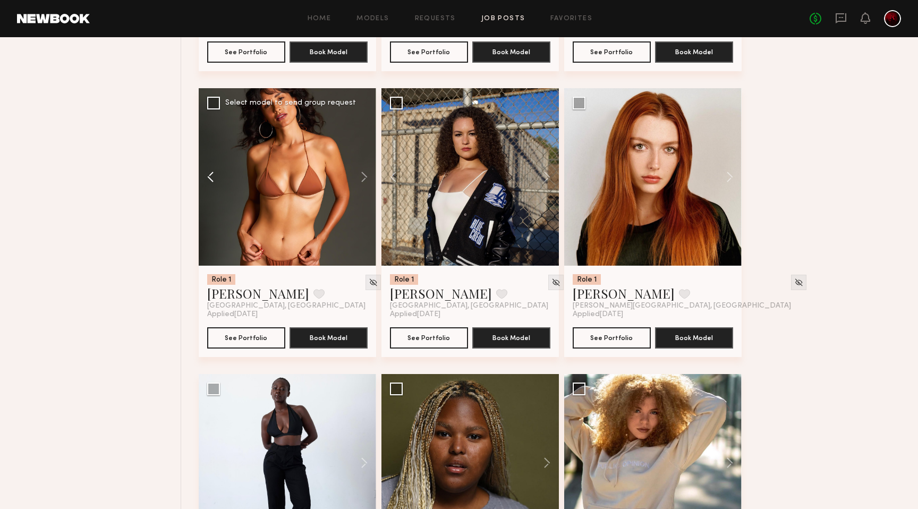
click at [209, 178] on button at bounding box center [216, 176] width 34 height 177
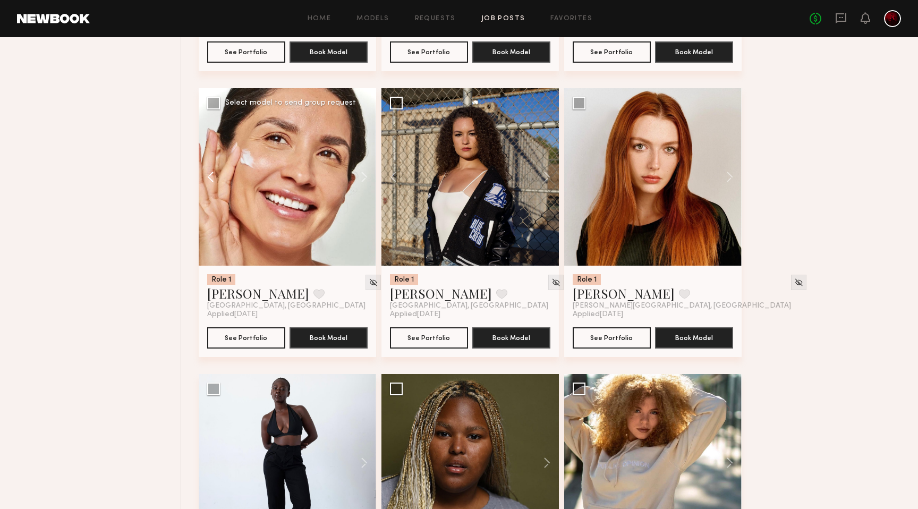
click at [209, 178] on button at bounding box center [216, 176] width 34 height 177
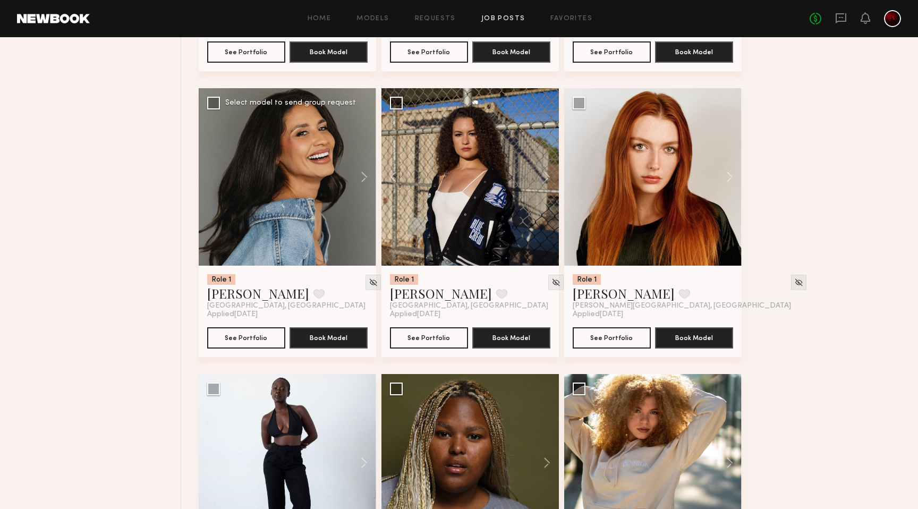
click at [209, 178] on div at bounding box center [287, 176] width 177 height 177
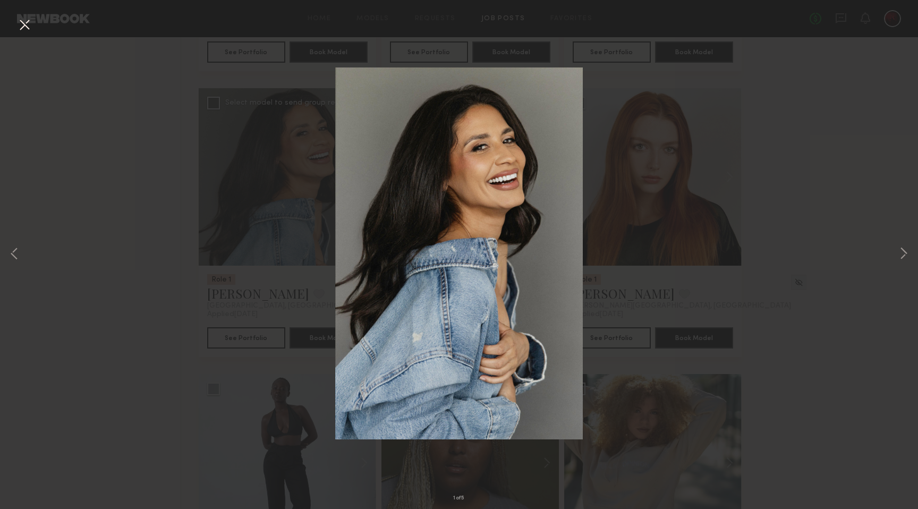
click at [23, 27] on button at bounding box center [24, 25] width 17 height 19
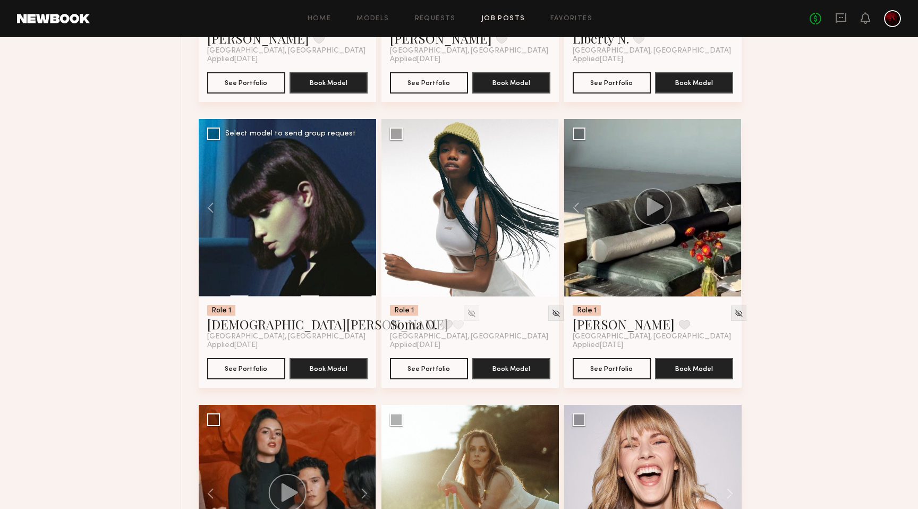
scroll to position [2553, 0]
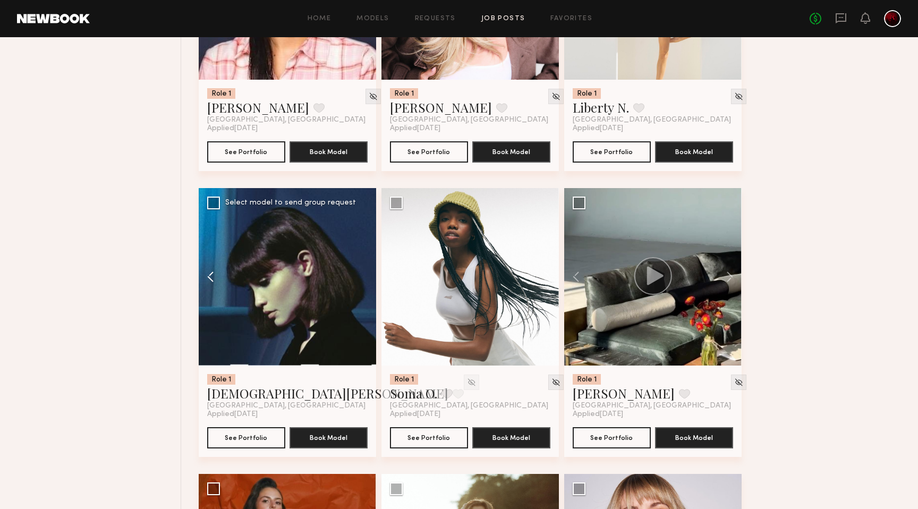
click at [210, 274] on button at bounding box center [216, 276] width 34 height 177
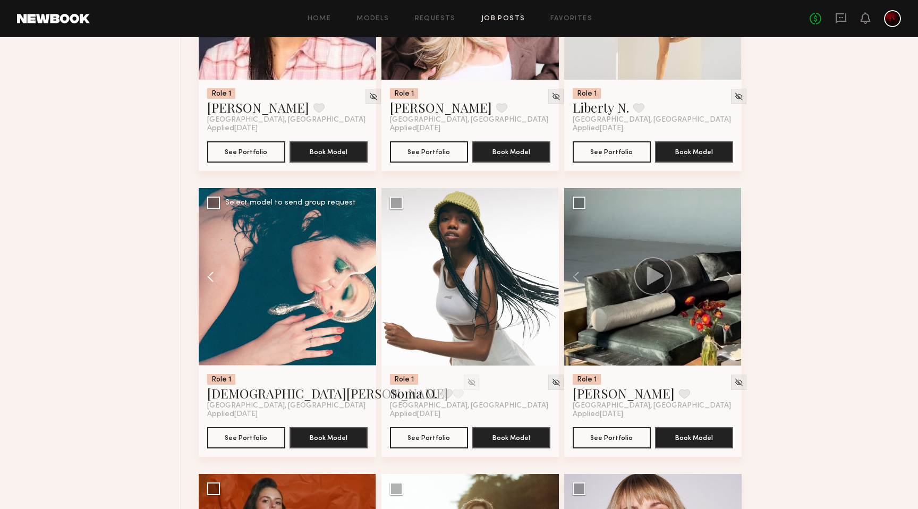
click at [210, 274] on button at bounding box center [216, 276] width 34 height 177
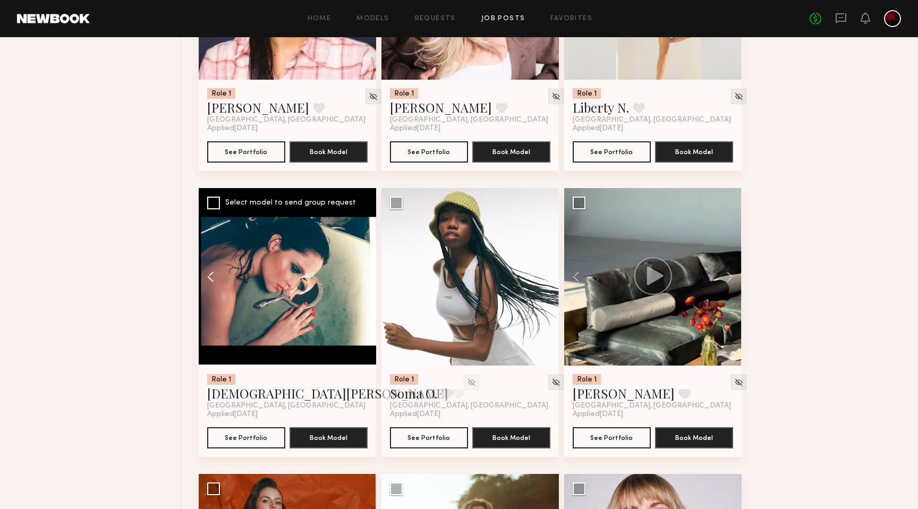
click at [210, 274] on button at bounding box center [216, 276] width 34 height 177
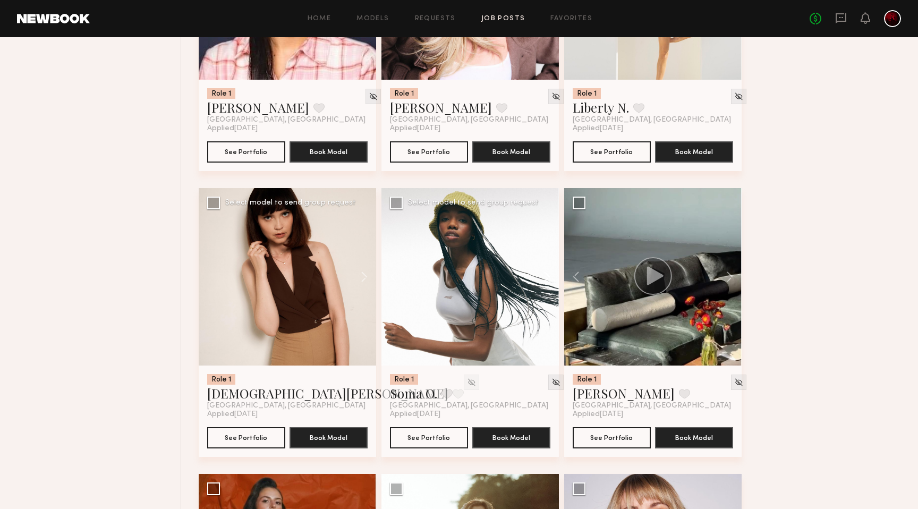
click at [546, 276] on button at bounding box center [542, 276] width 34 height 177
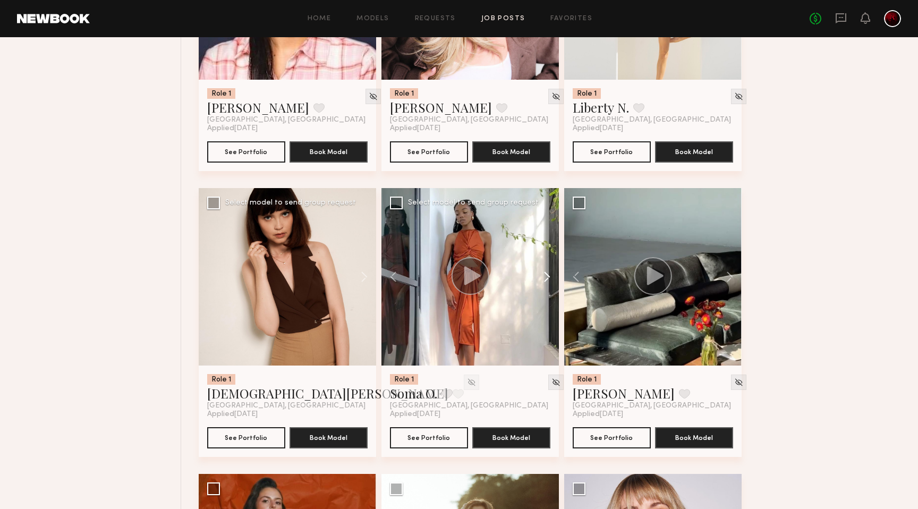
click at [546, 276] on button at bounding box center [542, 276] width 34 height 177
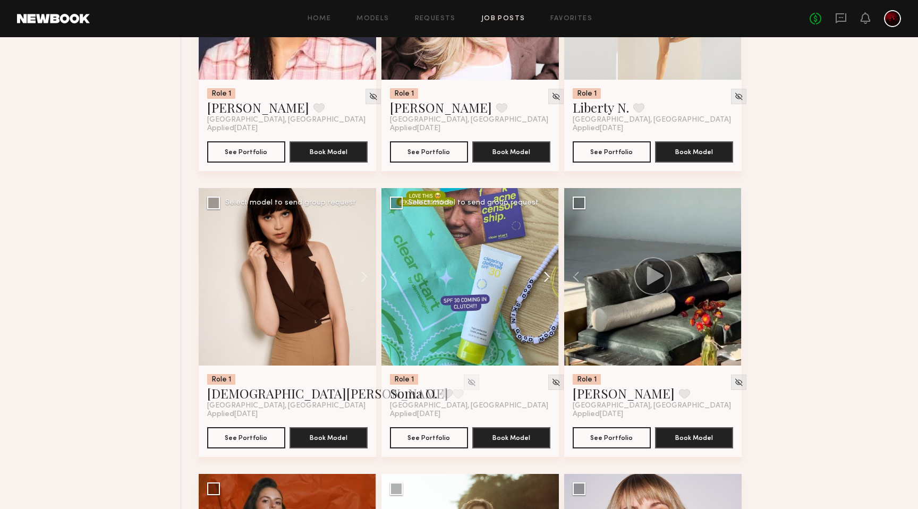
click at [546, 276] on button at bounding box center [542, 276] width 34 height 177
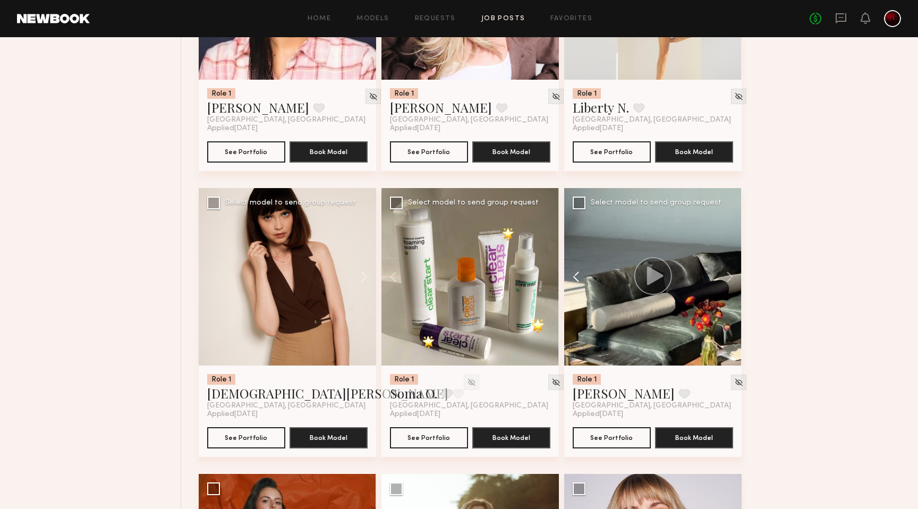
click at [578, 278] on button at bounding box center [581, 276] width 34 height 177
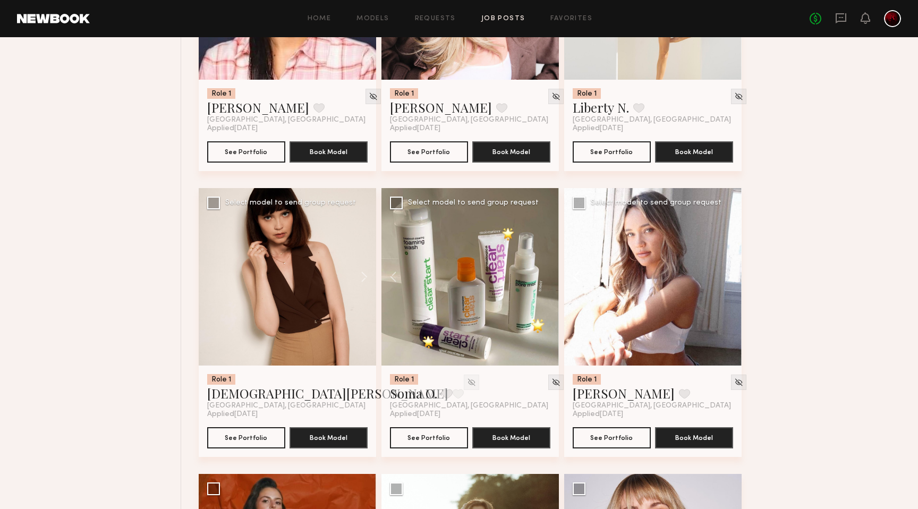
click at [578, 278] on button at bounding box center [581, 276] width 34 height 177
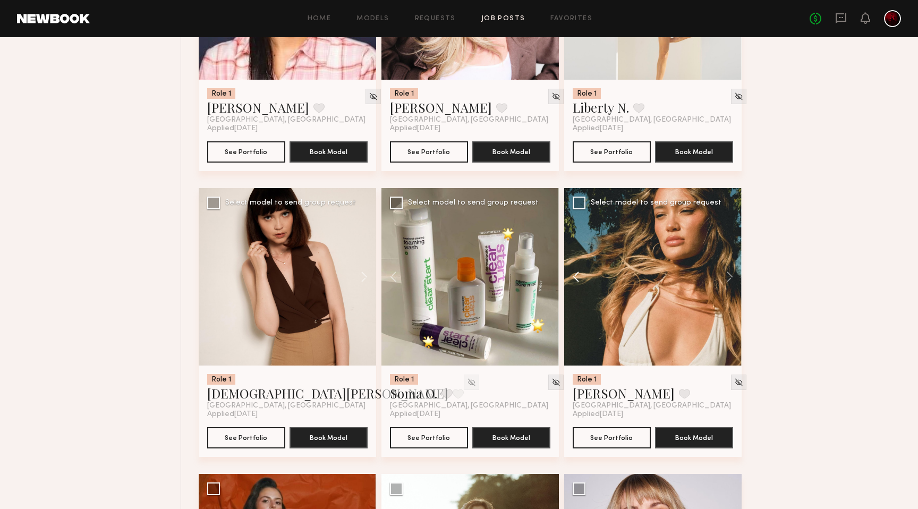
click at [578, 278] on button at bounding box center [581, 276] width 34 height 177
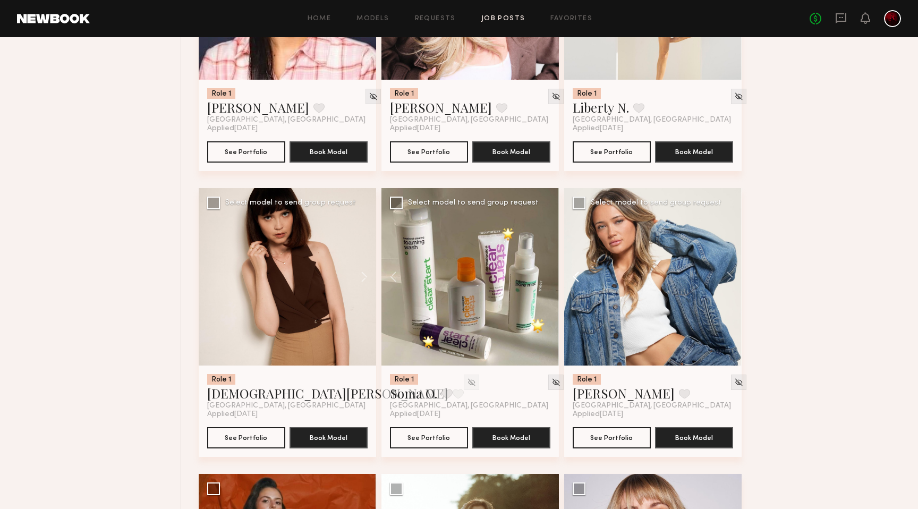
click at [578, 278] on button at bounding box center [581, 276] width 34 height 177
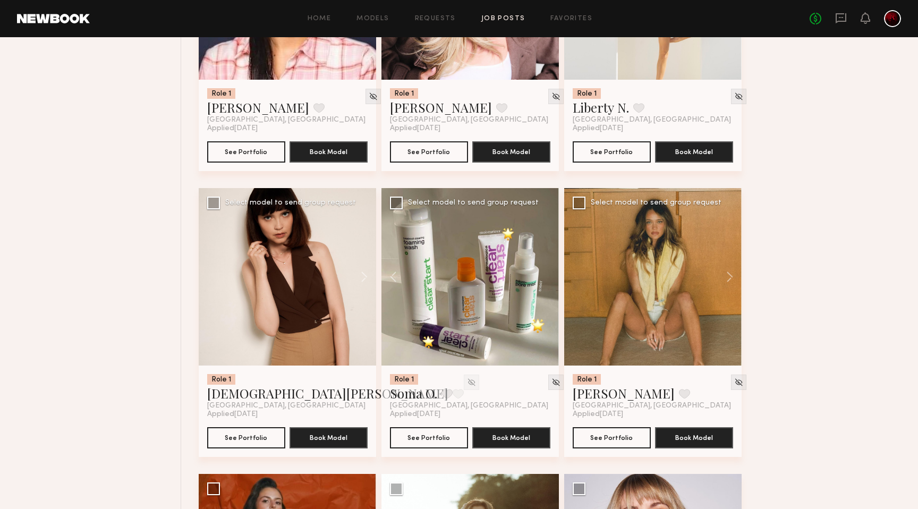
click at [578, 278] on div at bounding box center [652, 276] width 177 height 177
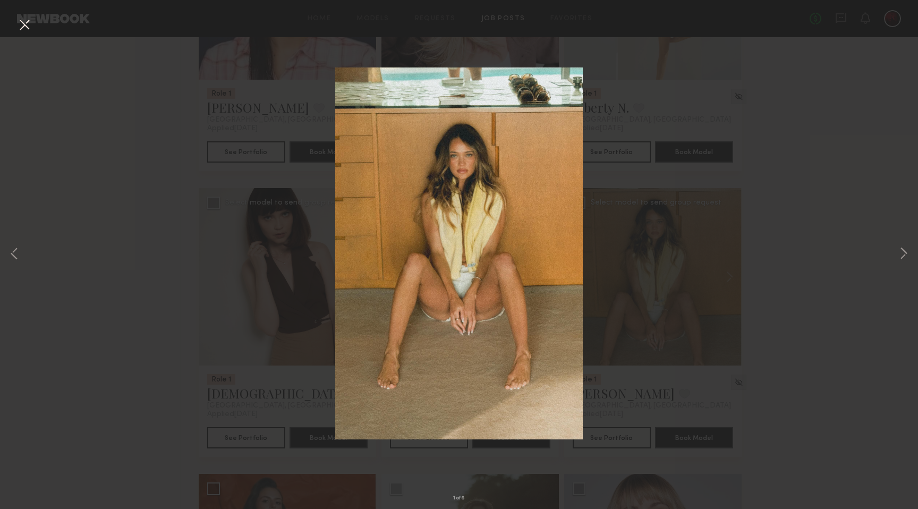
click at [23, 30] on button at bounding box center [24, 25] width 17 height 19
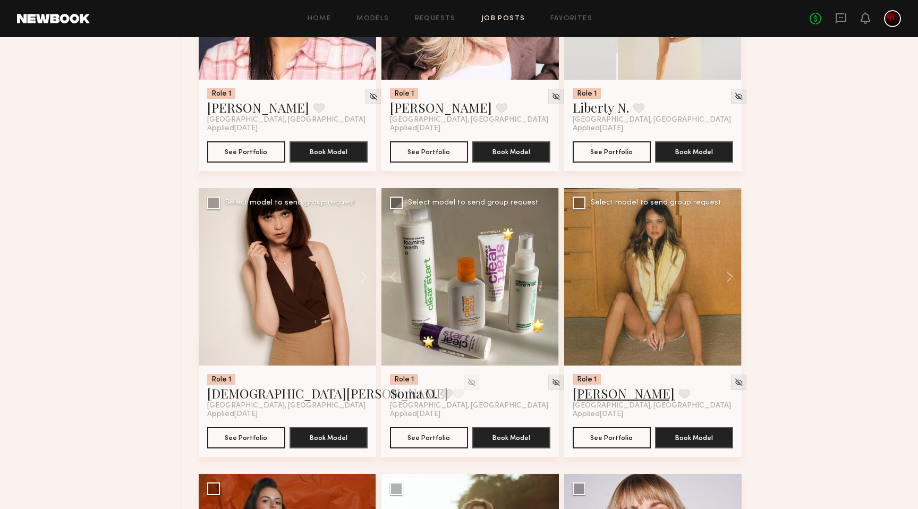
click at [579, 394] on link "Mia G." at bounding box center [624, 393] width 102 height 17
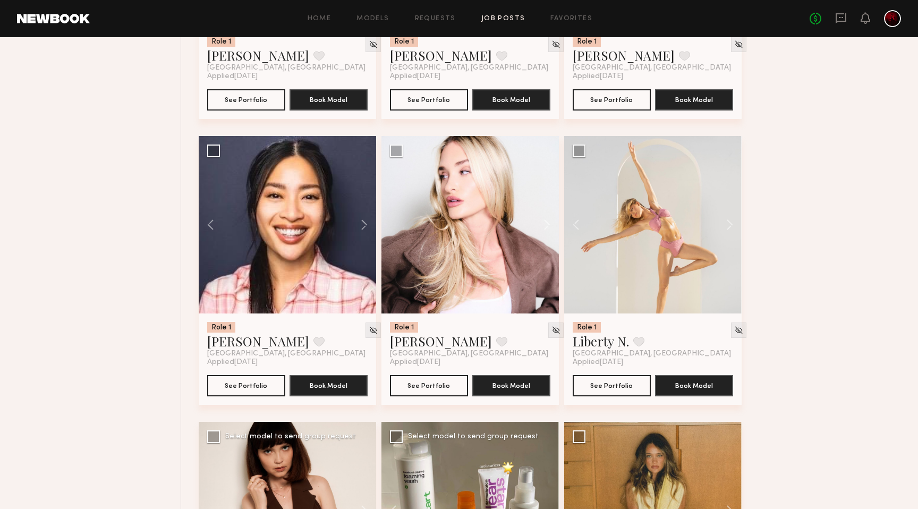
scroll to position [2313, 0]
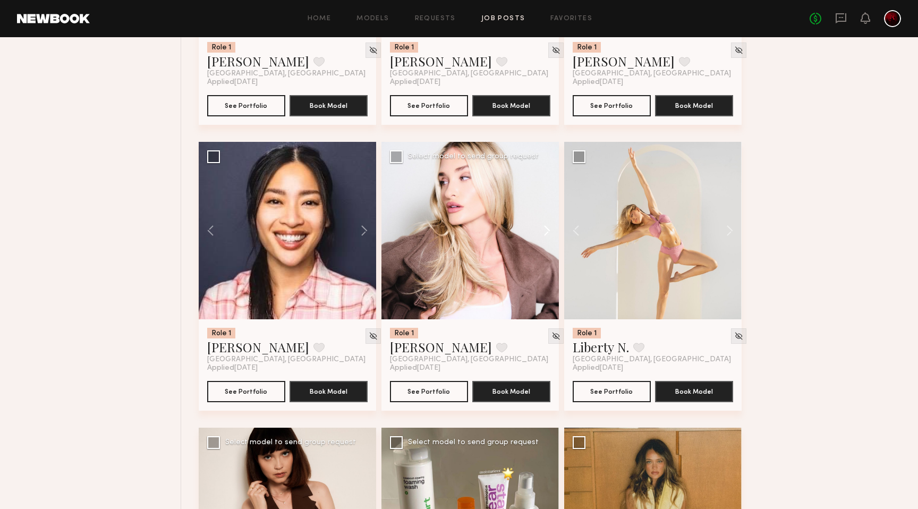
click at [547, 228] on button at bounding box center [542, 230] width 34 height 177
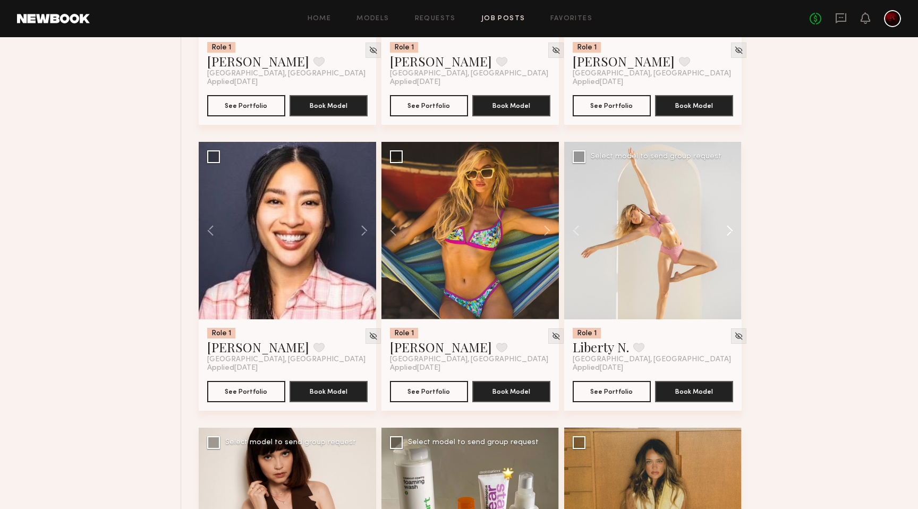
click at [729, 230] on button at bounding box center [724, 230] width 34 height 177
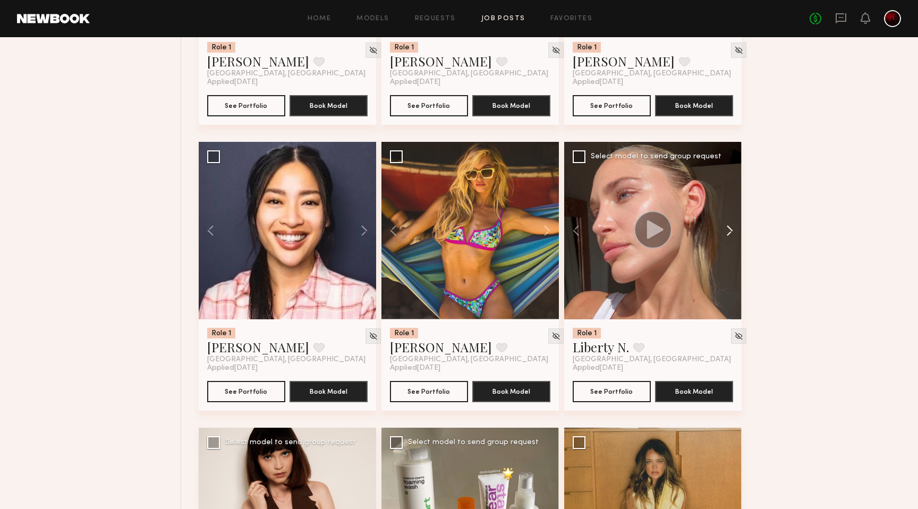
click at [729, 230] on button at bounding box center [724, 230] width 34 height 177
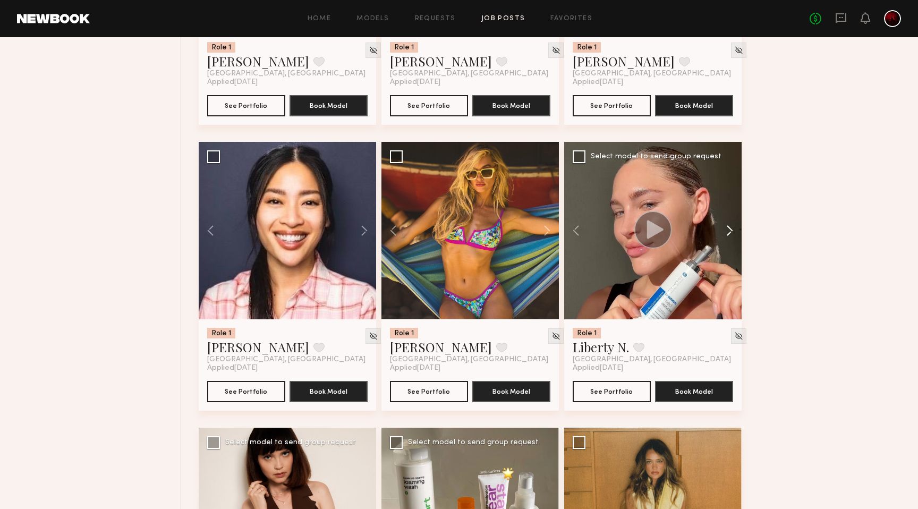
click at [729, 230] on button at bounding box center [724, 230] width 34 height 177
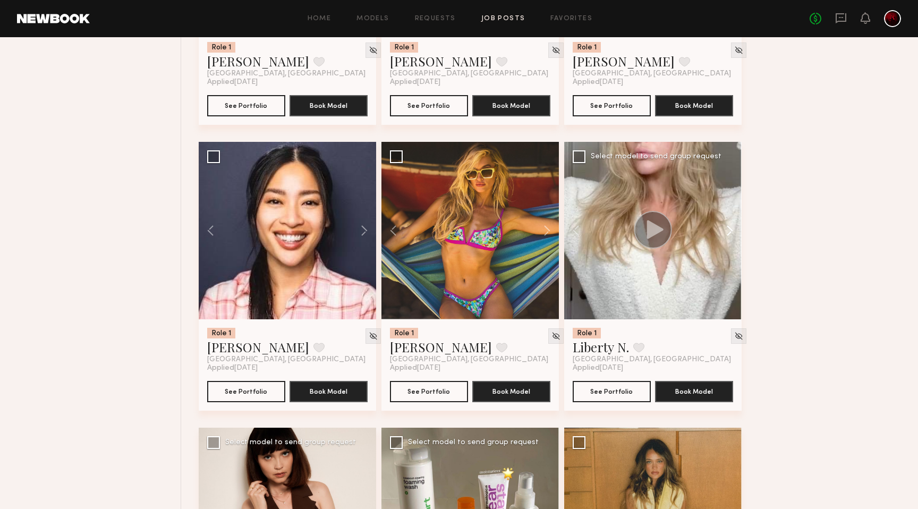
click at [729, 230] on button at bounding box center [724, 230] width 34 height 177
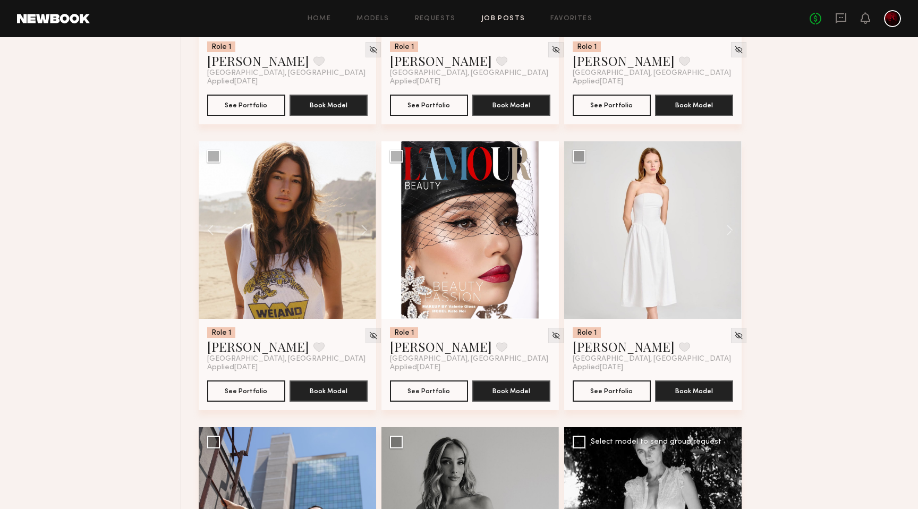
scroll to position [1451, 0]
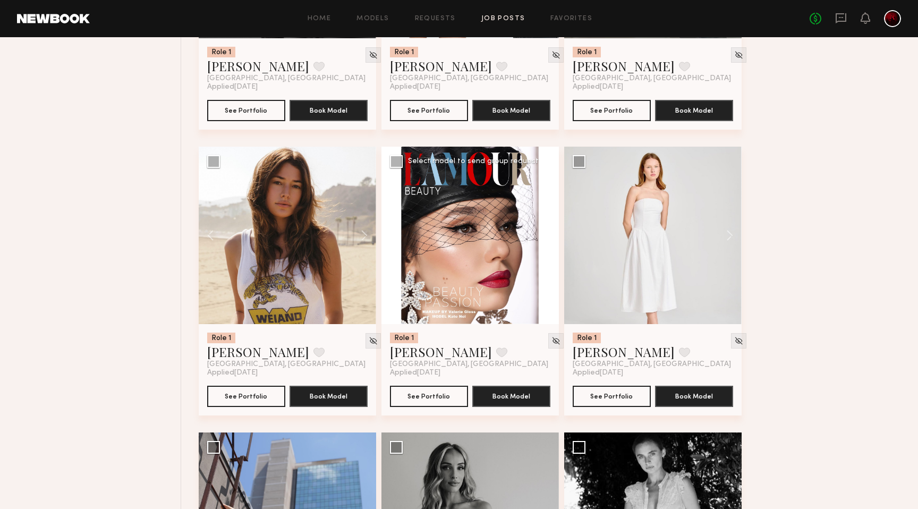
click at [549, 235] on button at bounding box center [542, 235] width 34 height 177
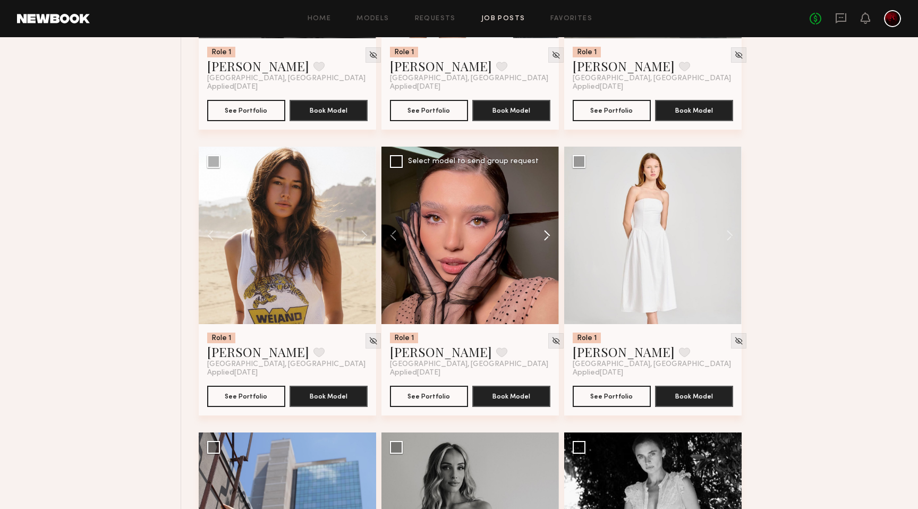
click at [549, 235] on button at bounding box center [542, 235] width 34 height 177
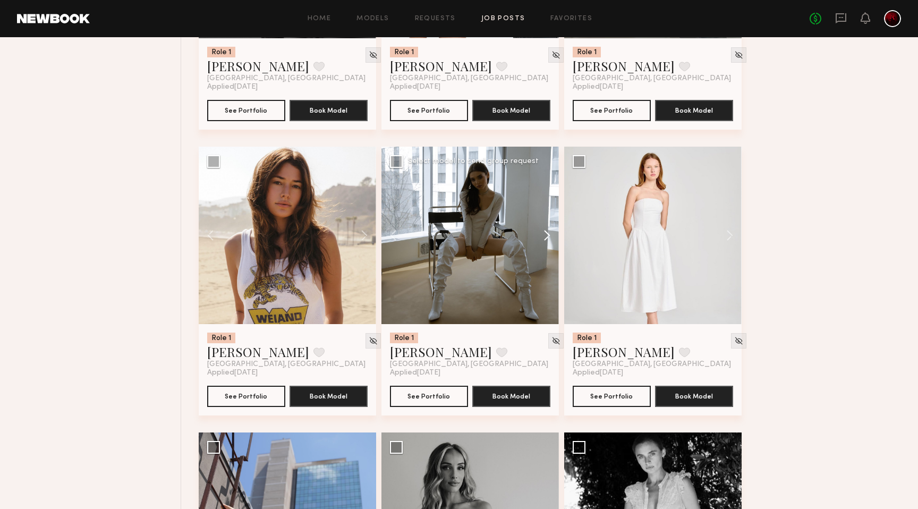
click at [549, 235] on button at bounding box center [542, 235] width 34 height 177
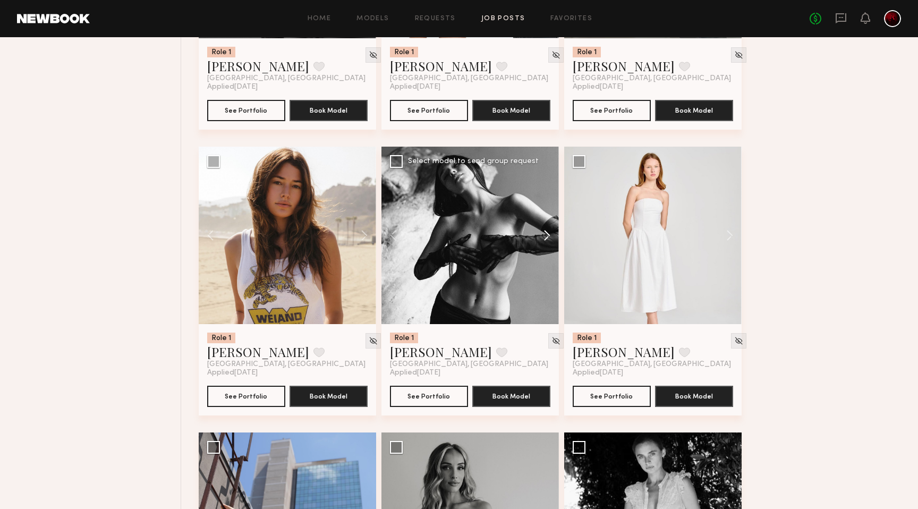
click at [549, 235] on button at bounding box center [542, 235] width 34 height 177
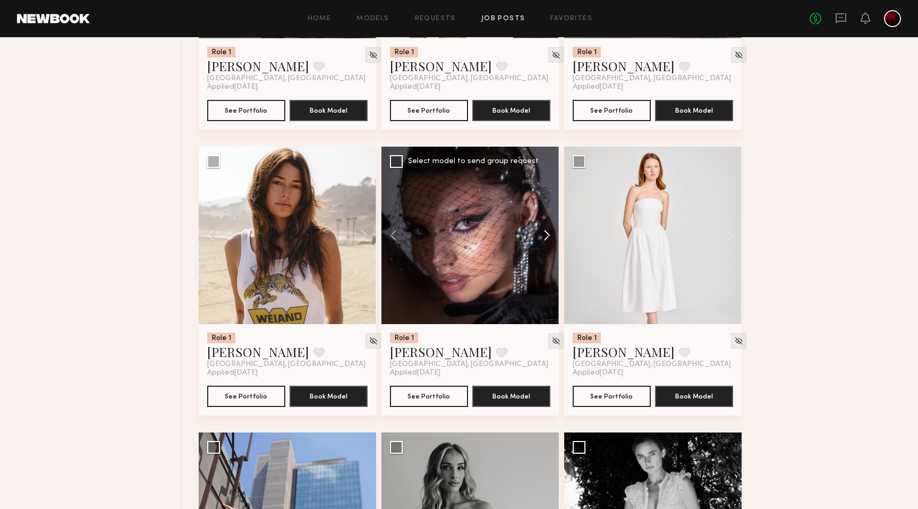
click at [549, 235] on button at bounding box center [542, 235] width 34 height 177
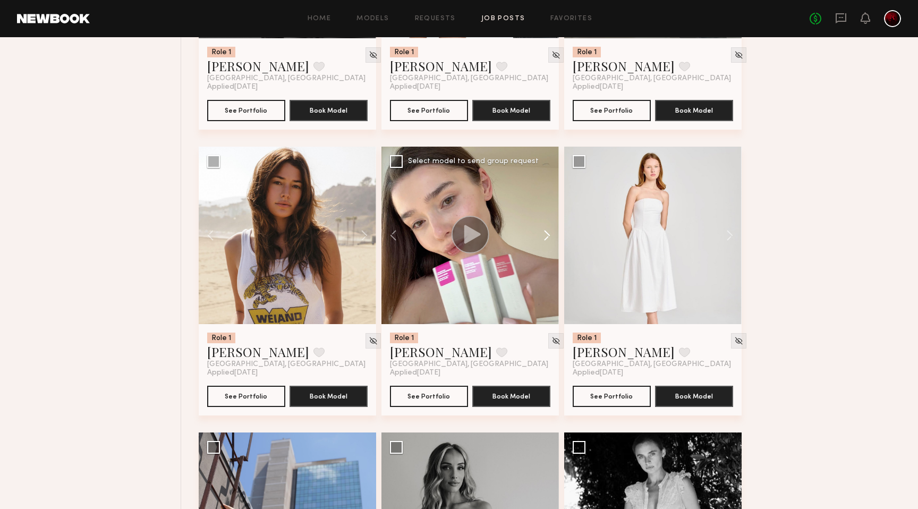
click at [549, 235] on button at bounding box center [542, 235] width 34 height 177
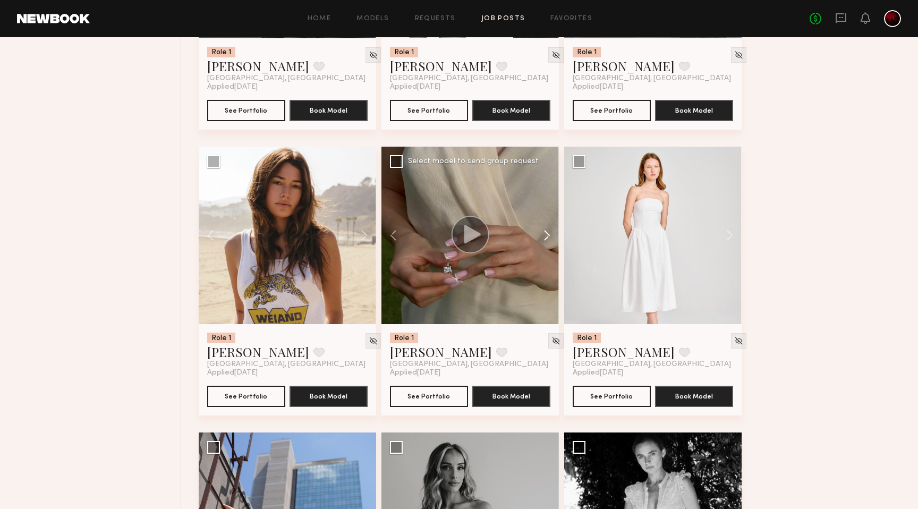
click at [549, 235] on button at bounding box center [542, 235] width 34 height 177
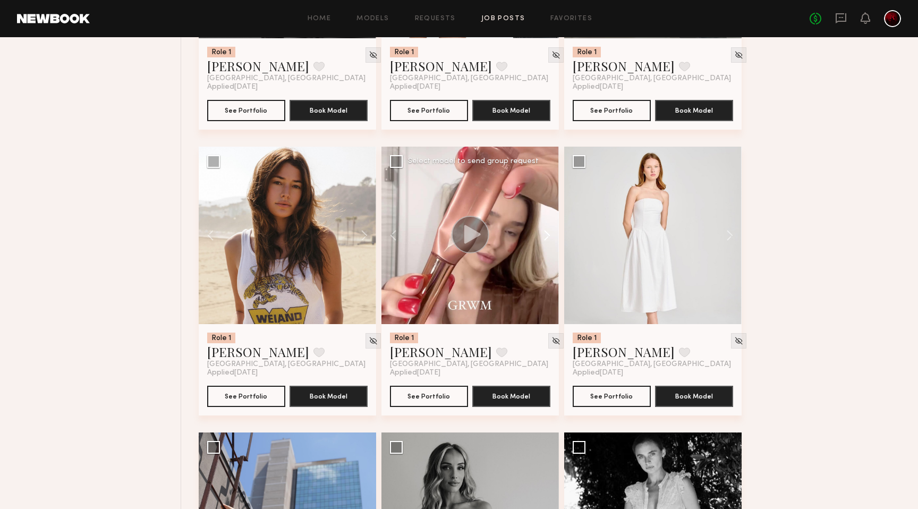
click at [549, 235] on button at bounding box center [542, 235] width 34 height 177
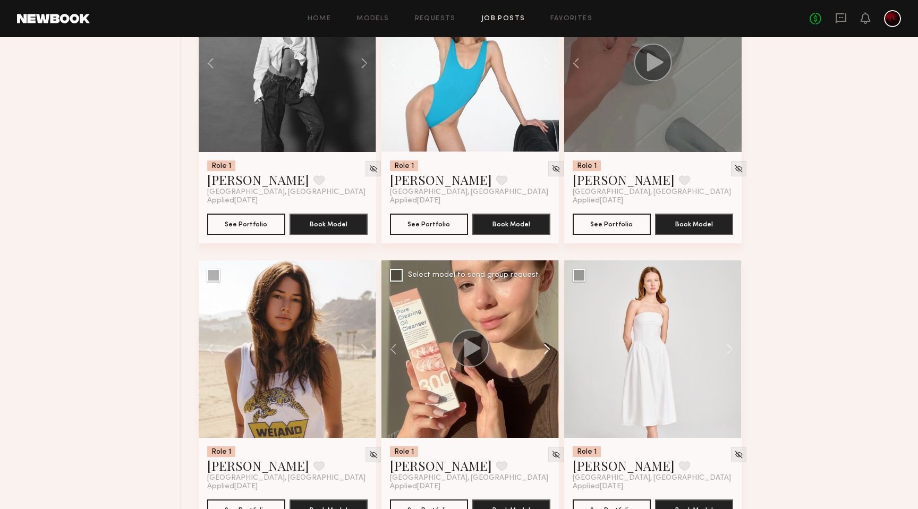
scroll to position [1337, 0]
click at [416, 468] on link "Ekaterina N." at bounding box center [441, 465] width 102 height 17
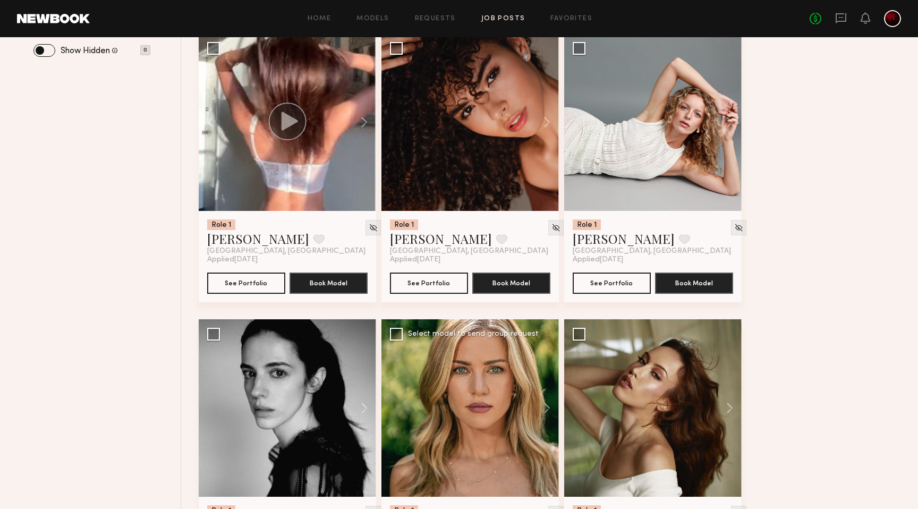
scroll to position [366, 0]
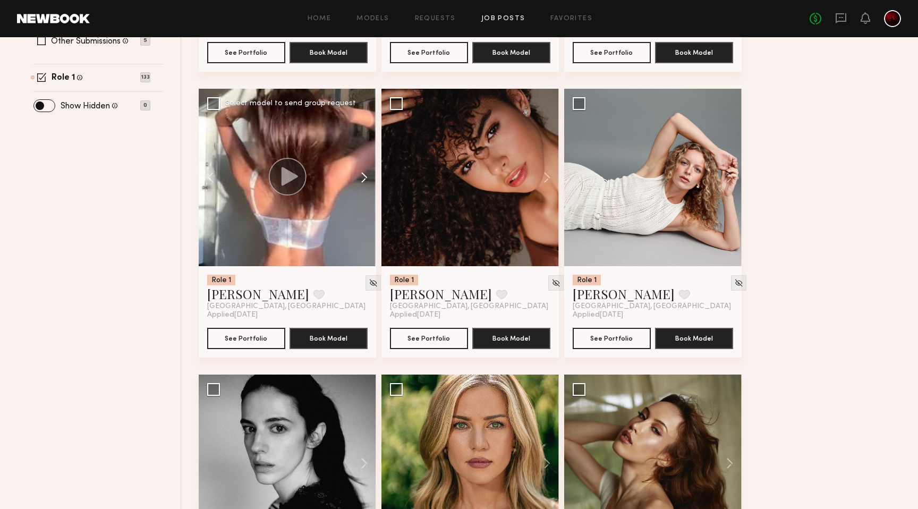
click at [363, 177] on button at bounding box center [359, 177] width 34 height 177
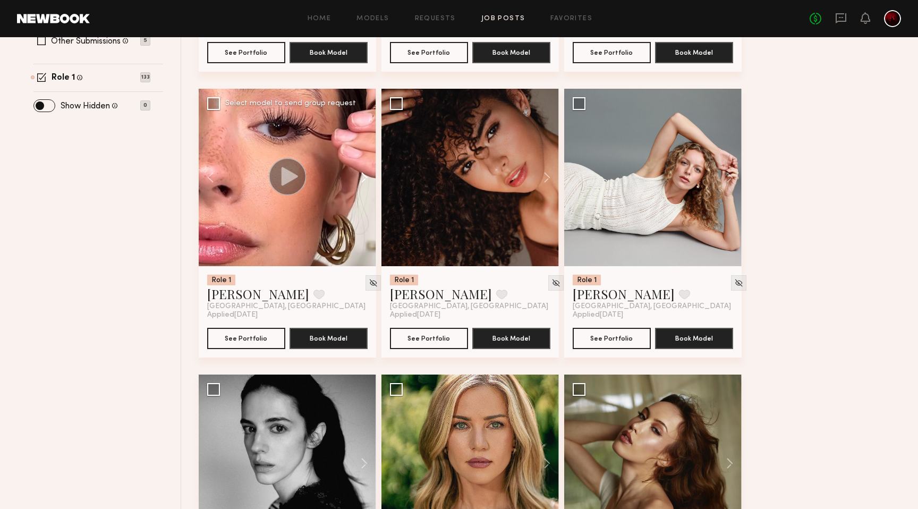
click at [363, 177] on button at bounding box center [359, 177] width 34 height 177
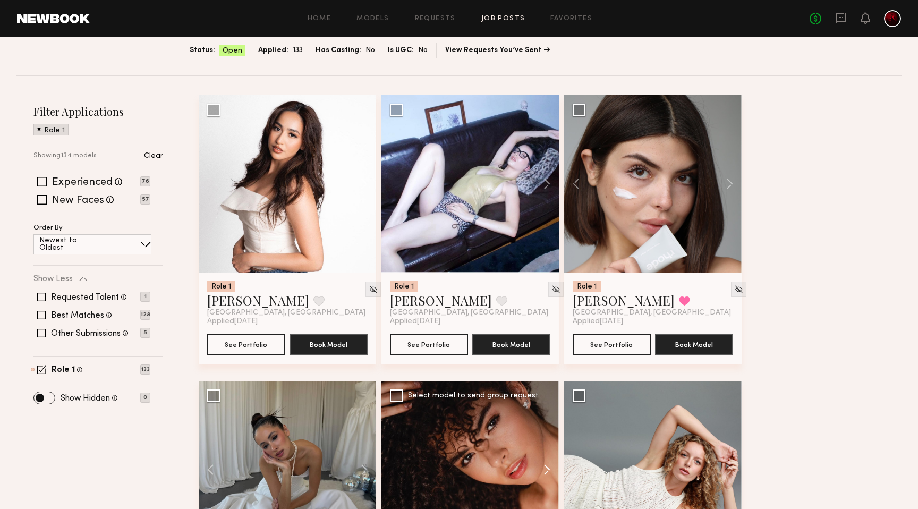
scroll to position [39, 0]
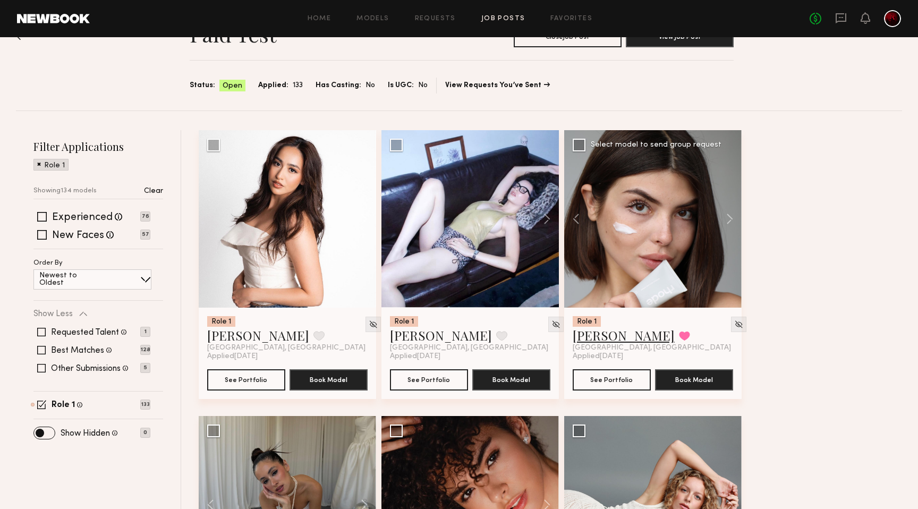
click at [596, 338] on link "[PERSON_NAME]" at bounding box center [624, 335] width 102 height 17
click at [542, 223] on button at bounding box center [542, 218] width 34 height 177
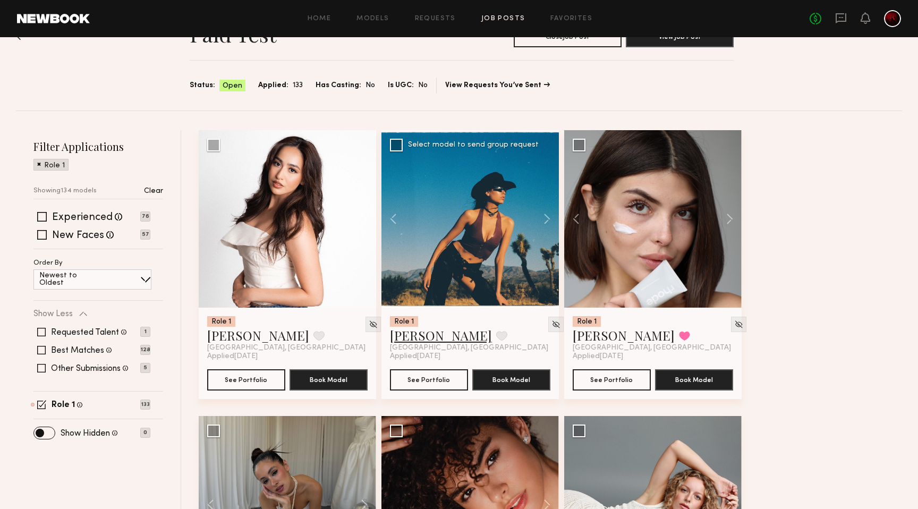
click at [420, 327] on link "Samantha R." at bounding box center [441, 335] width 102 height 17
click at [360, 225] on button at bounding box center [359, 218] width 34 height 177
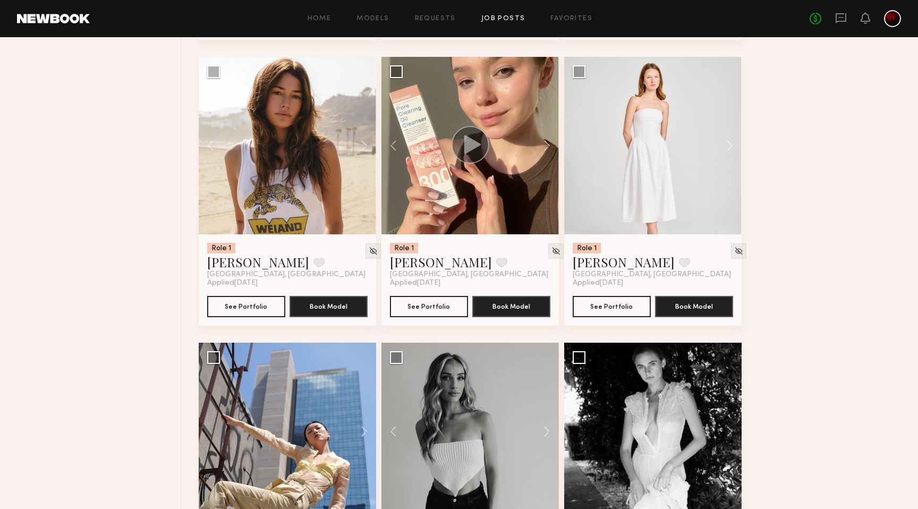
scroll to position [1540, 0]
click at [721, 155] on button at bounding box center [724, 145] width 34 height 177
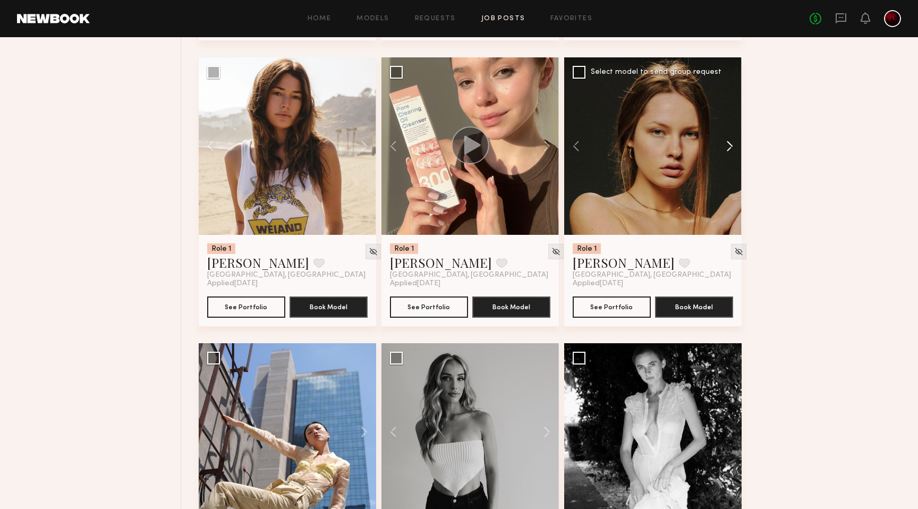
click at [726, 144] on button at bounding box center [724, 145] width 34 height 177
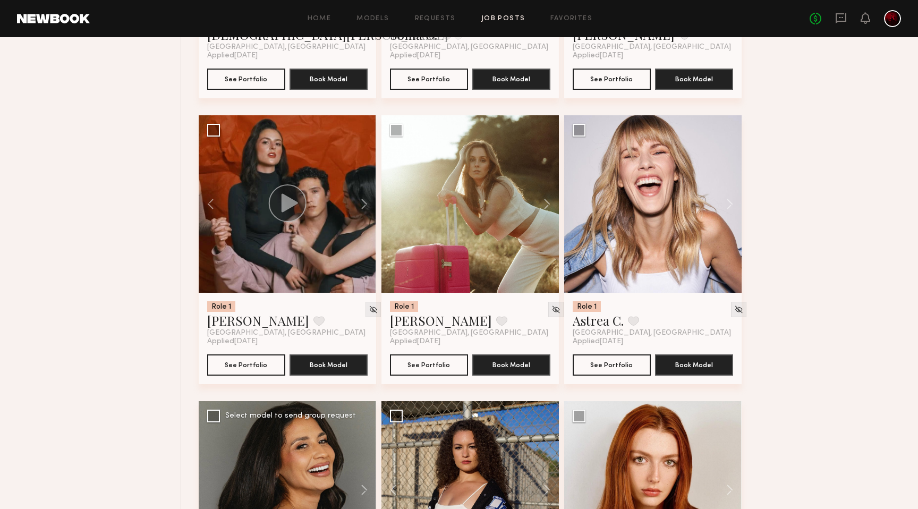
scroll to position [2920, 0]
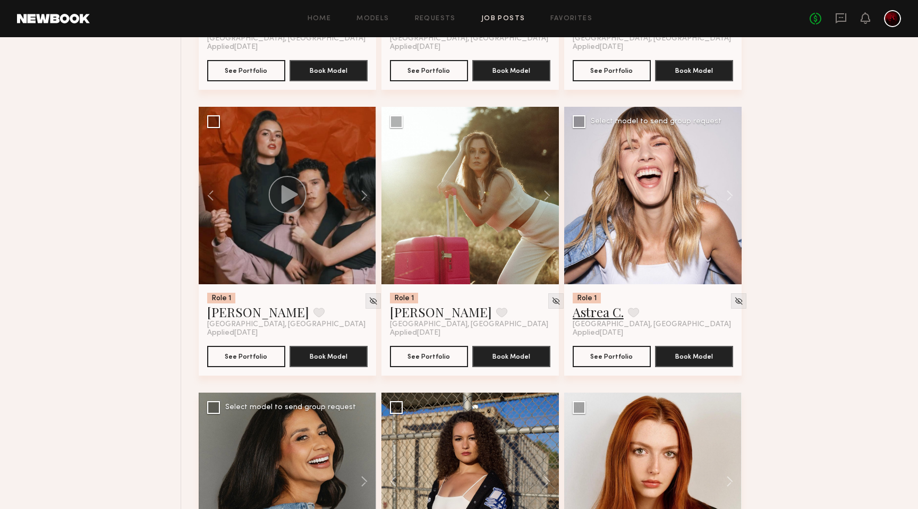
click at [607, 310] on link "Astrea C." at bounding box center [598, 311] width 51 height 17
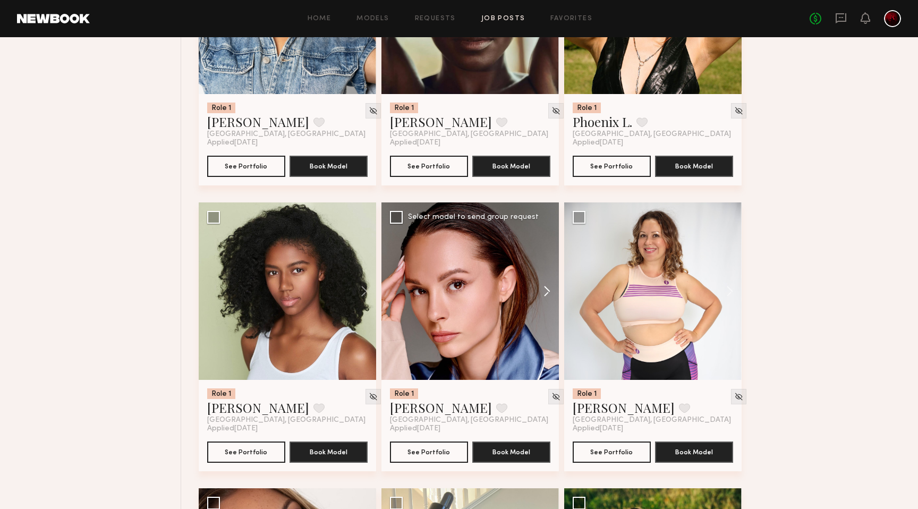
scroll to position [6023, 0]
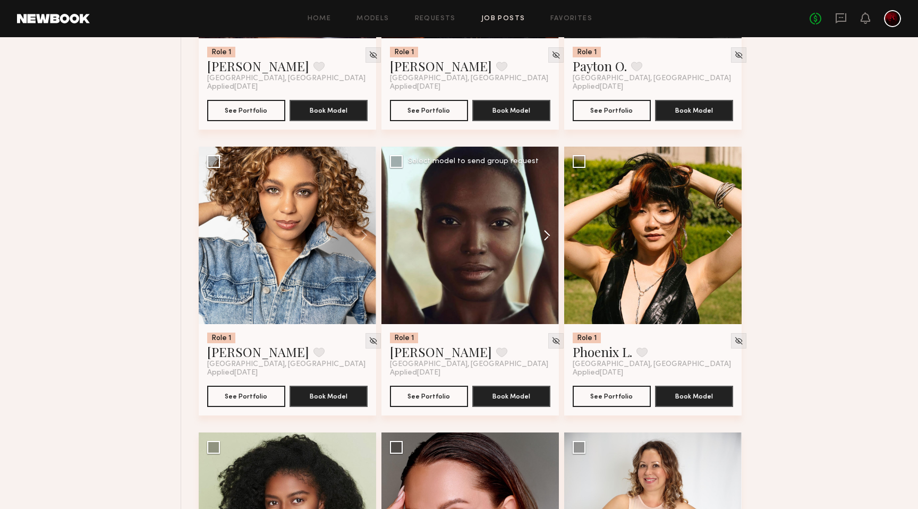
click at [547, 238] on button at bounding box center [542, 235] width 34 height 177
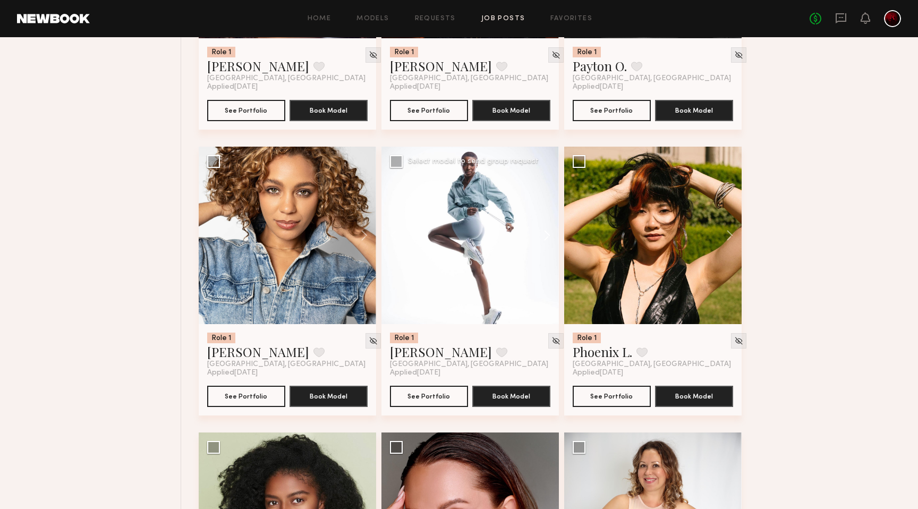
click at [547, 238] on button at bounding box center [542, 235] width 34 height 177
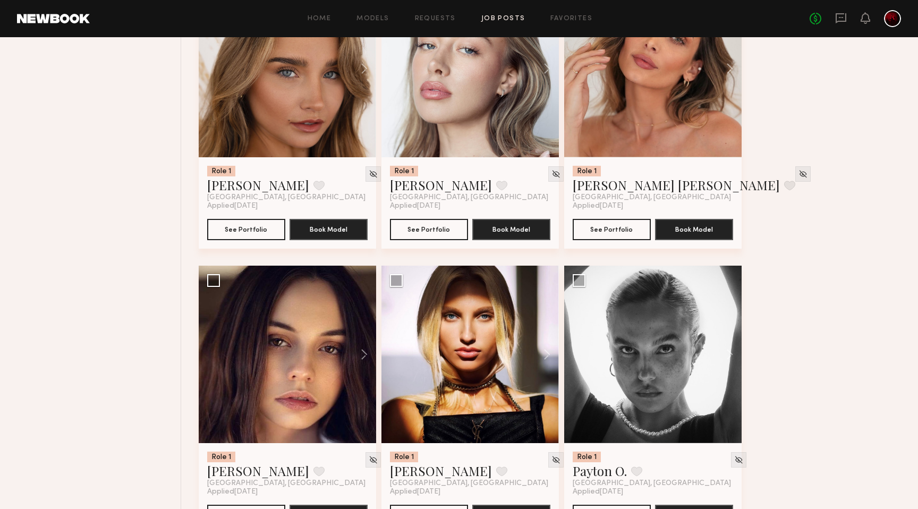
scroll to position [5619, 0]
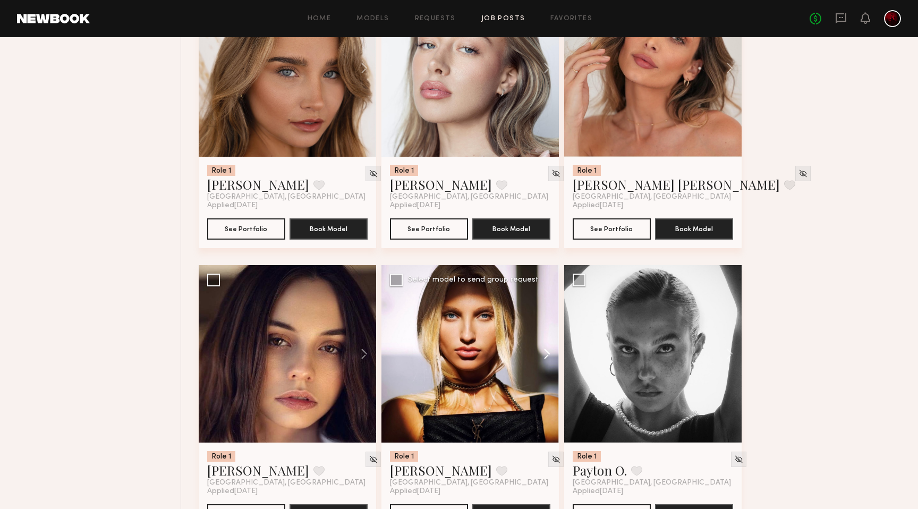
click at [550, 360] on button at bounding box center [542, 353] width 34 height 177
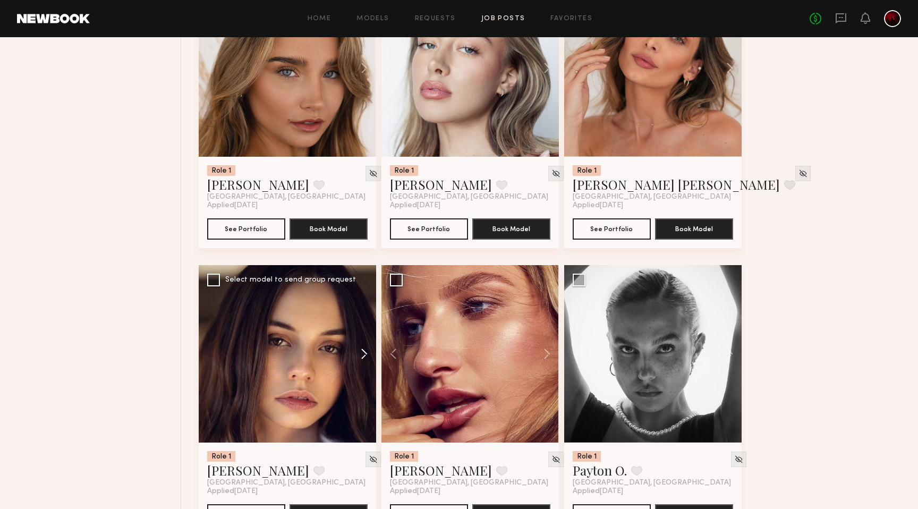
click at [362, 348] on button at bounding box center [359, 353] width 34 height 177
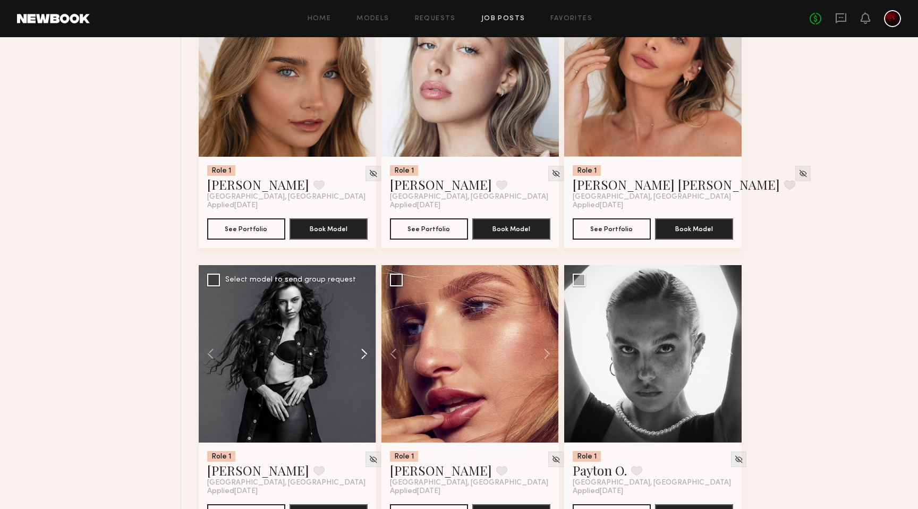
click at [362, 348] on button at bounding box center [359, 353] width 34 height 177
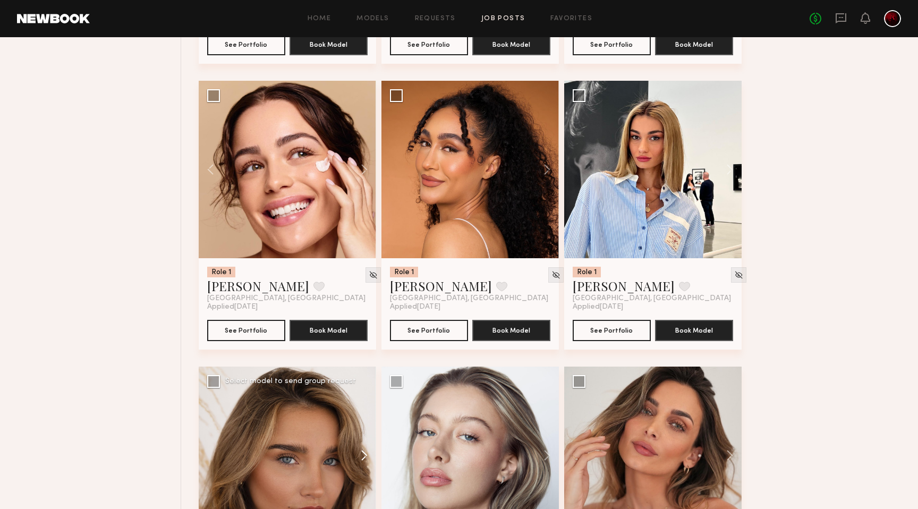
scroll to position [5225, 0]
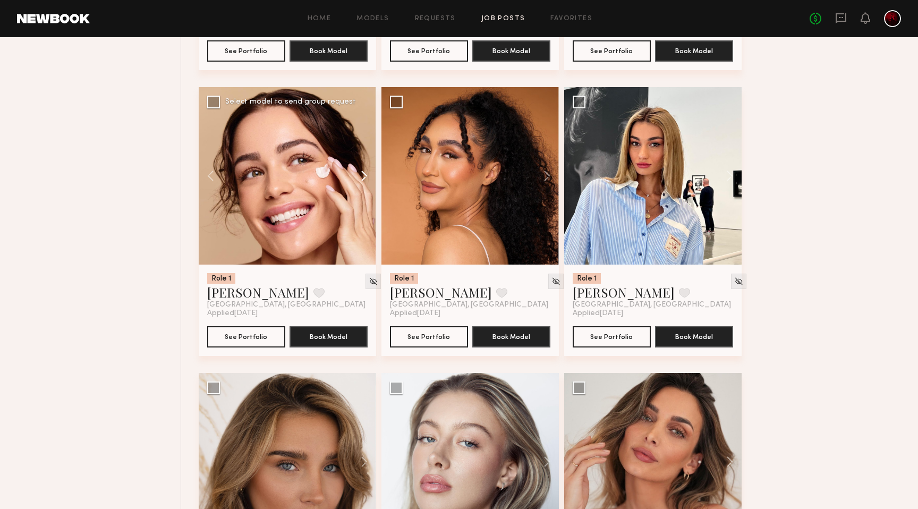
click at [359, 180] on button at bounding box center [359, 175] width 34 height 177
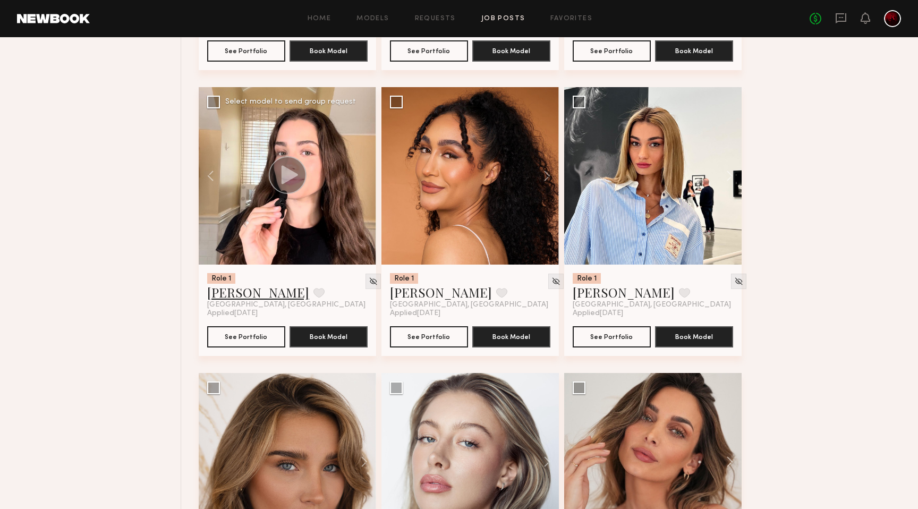
click at [216, 301] on link "Julia M." at bounding box center [258, 292] width 102 height 17
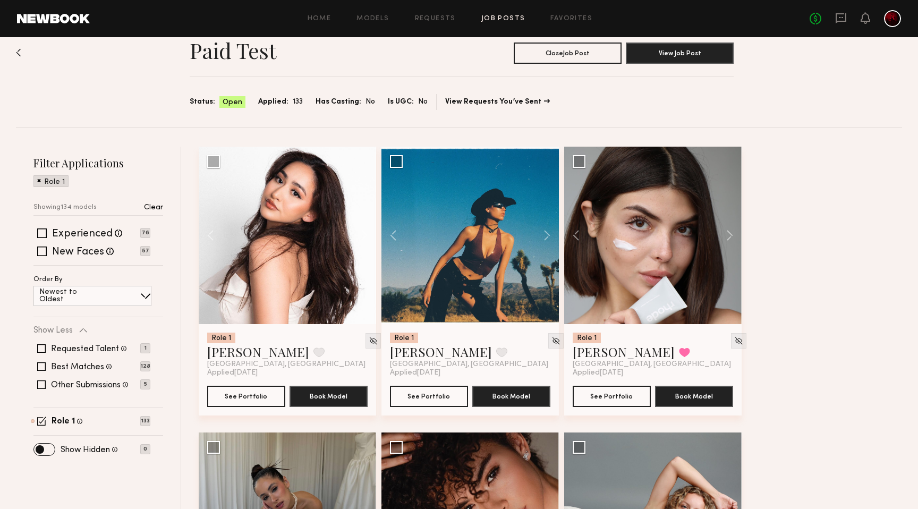
scroll to position [0, 0]
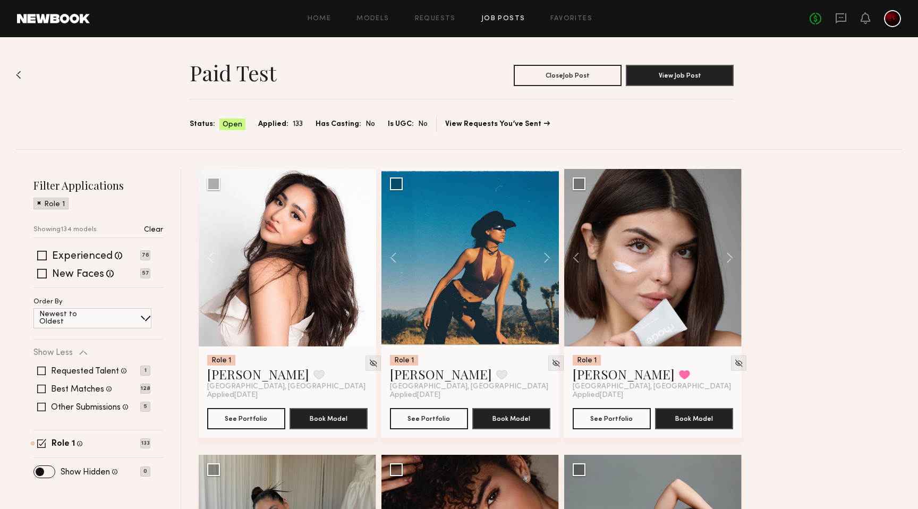
click at [140, 321] on span at bounding box center [145, 318] width 11 height 11
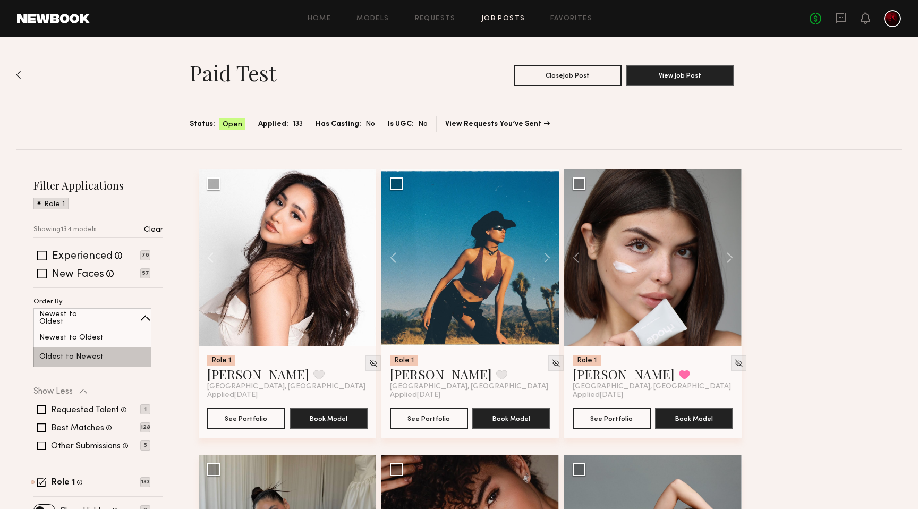
click at [114, 357] on div "Oldest to Newest" at bounding box center [92, 357] width 118 height 20
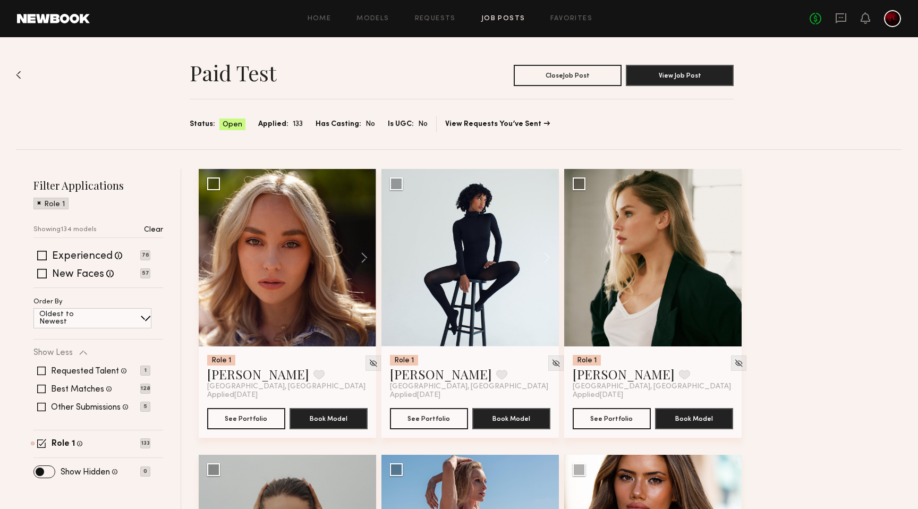
click at [131, 319] on div "Oldest to Newest" at bounding box center [92, 318] width 118 height 20
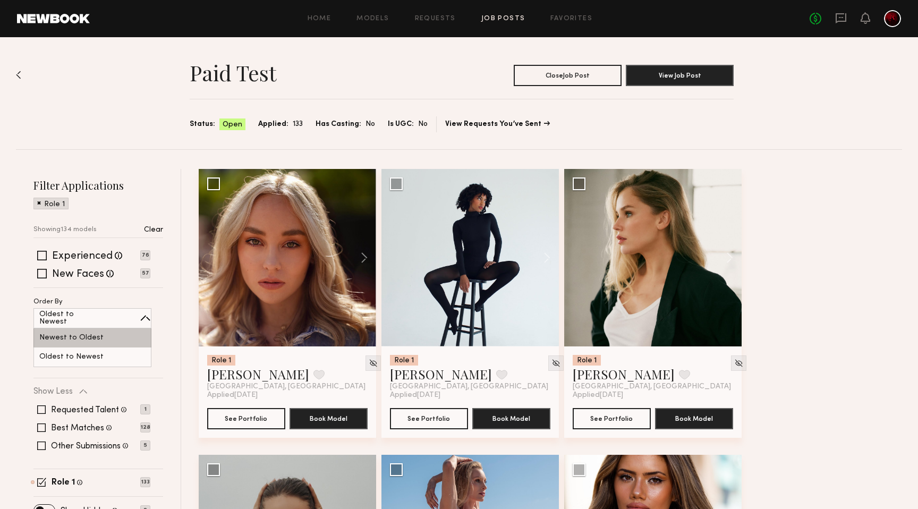
click at [106, 330] on div "Newest to Oldest" at bounding box center [92, 337] width 118 height 19
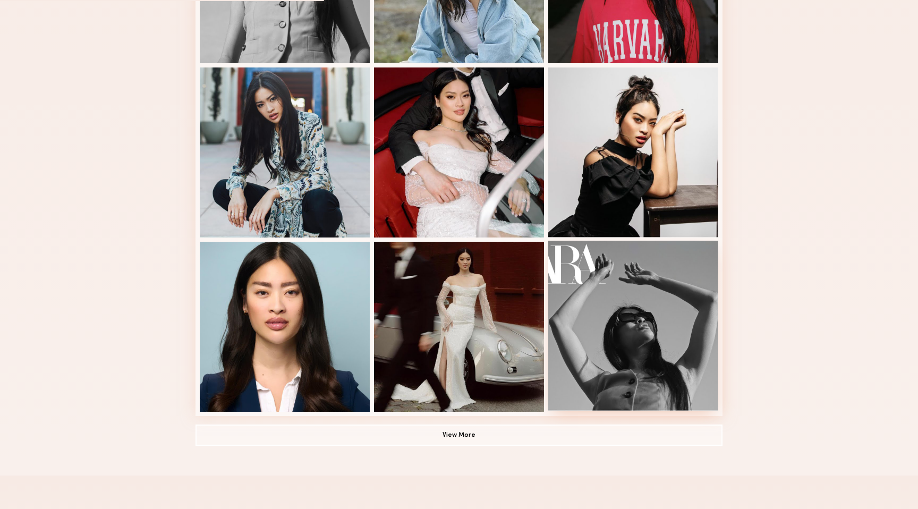
scroll to position [701, 0]
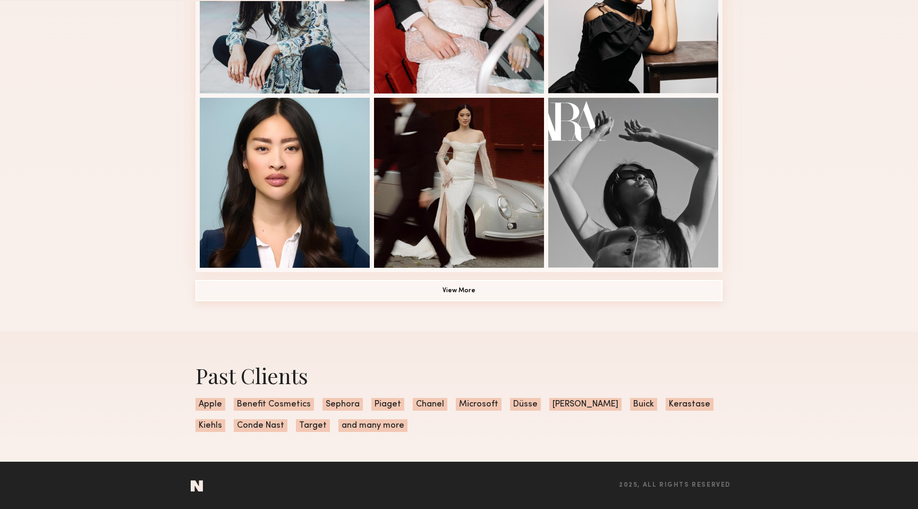
click at [541, 289] on button "View More" at bounding box center [458, 290] width 527 height 21
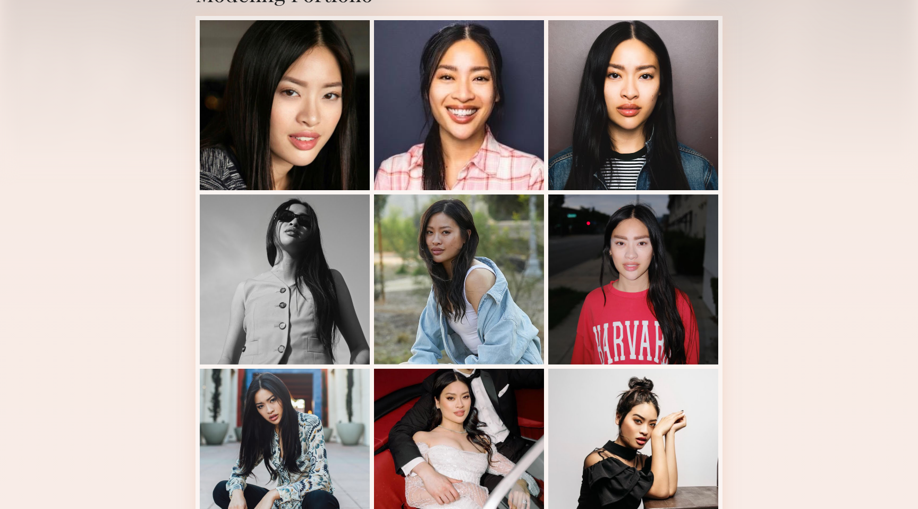
scroll to position [0, 0]
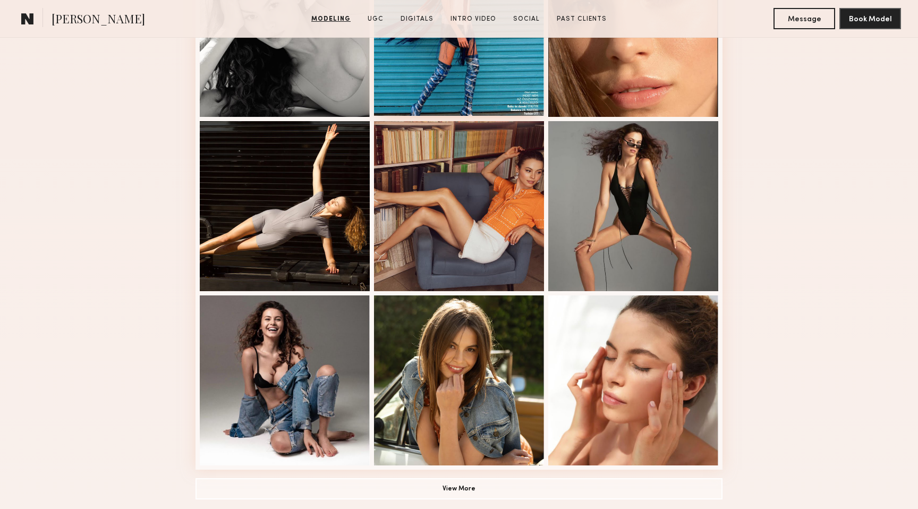
scroll to position [574, 0]
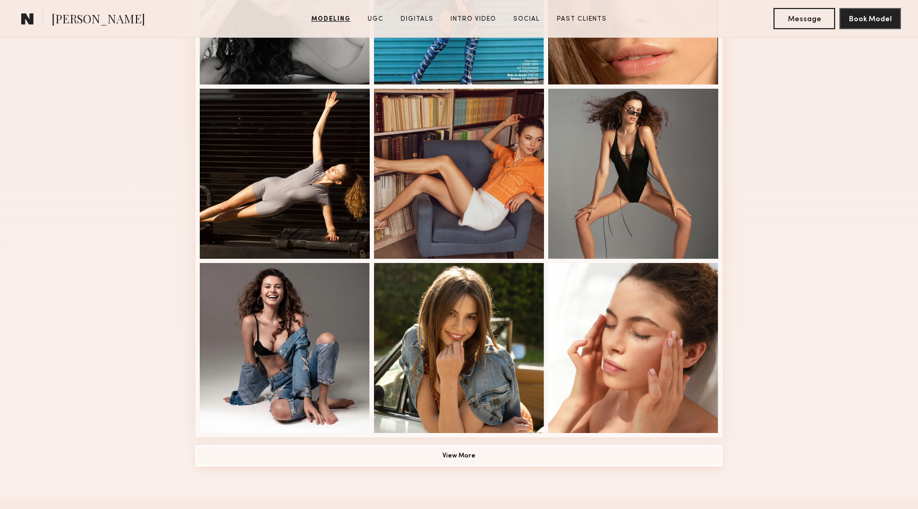
click at [489, 462] on button "View More" at bounding box center [458, 455] width 527 height 21
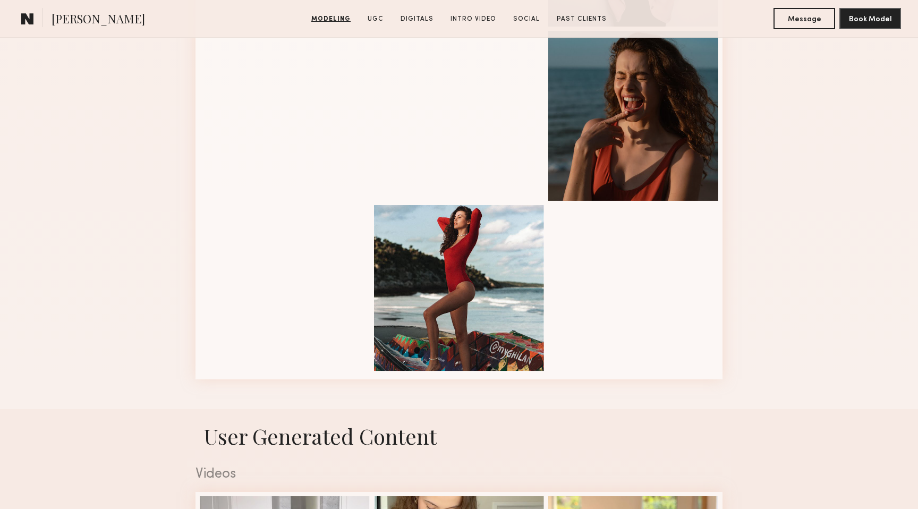
scroll to position [1332, 0]
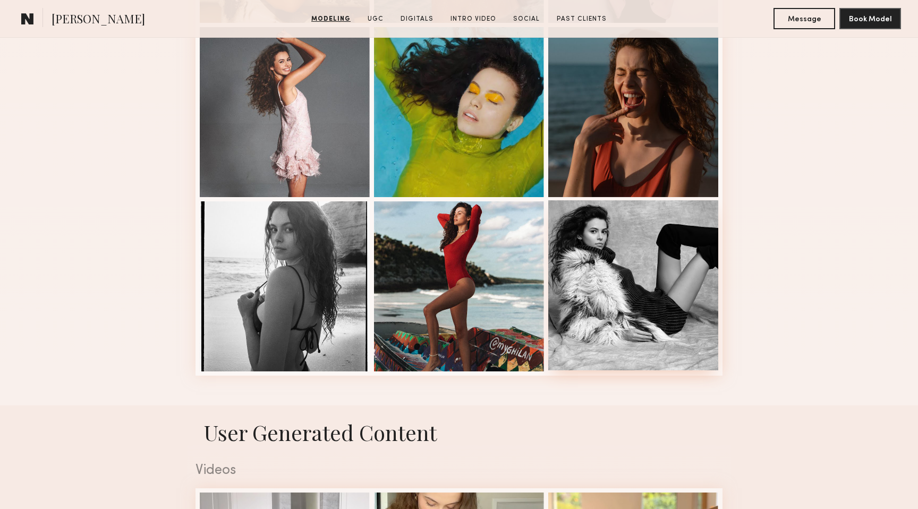
click at [641, 245] on div at bounding box center [633, 285] width 170 height 170
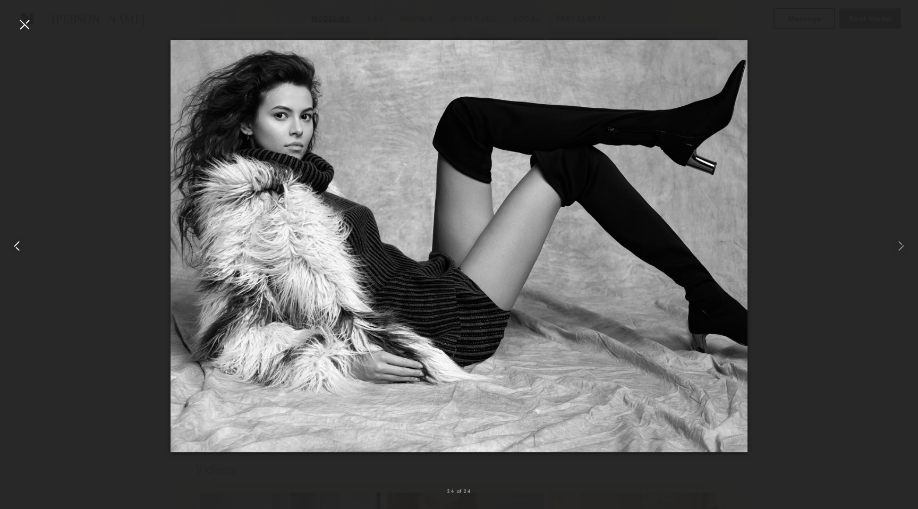
click at [21, 239] on common-icon at bounding box center [16, 245] width 17 height 17
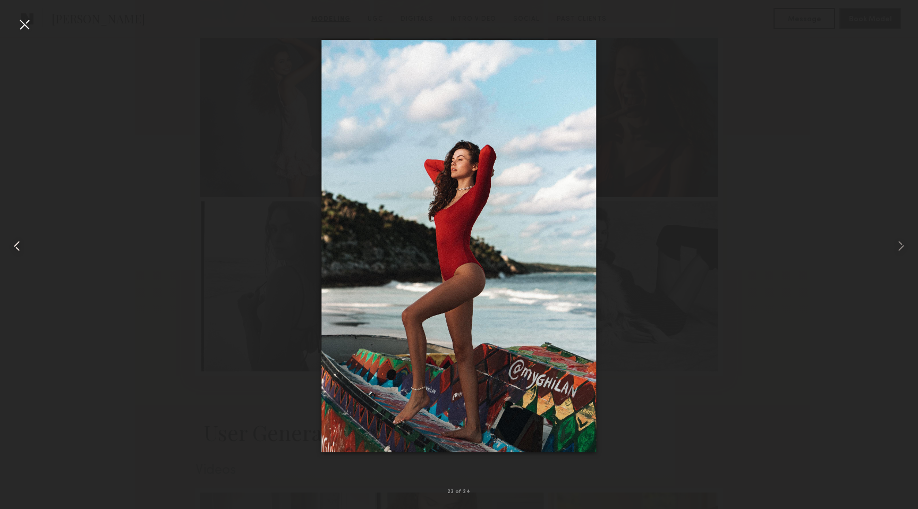
click at [21, 239] on common-icon at bounding box center [16, 245] width 17 height 17
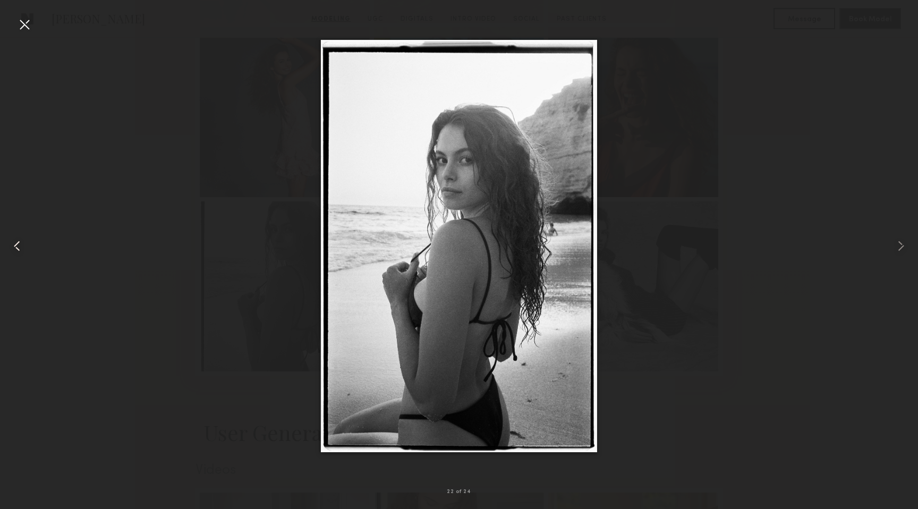
click at [21, 239] on common-icon at bounding box center [16, 245] width 17 height 17
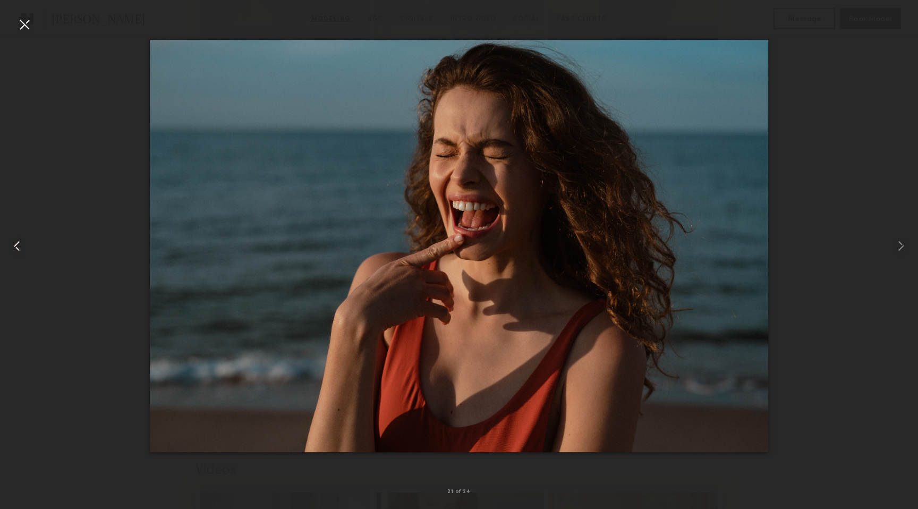
click at [21, 239] on common-icon at bounding box center [16, 245] width 17 height 17
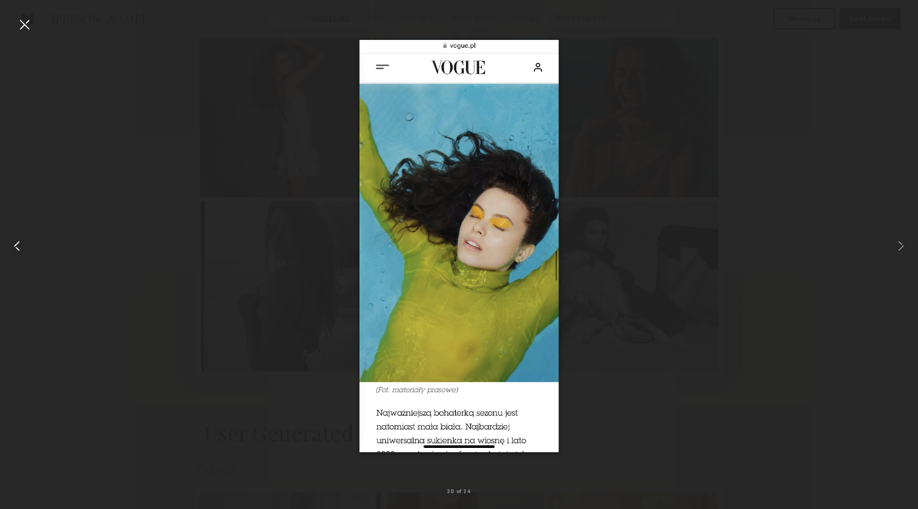
click at [21, 239] on common-icon at bounding box center [16, 245] width 17 height 17
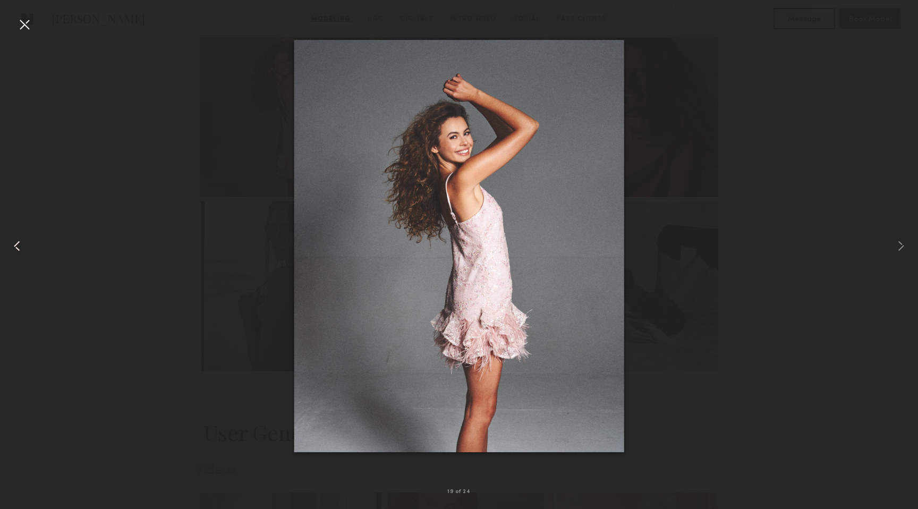
click at [21, 239] on common-icon at bounding box center [16, 245] width 17 height 17
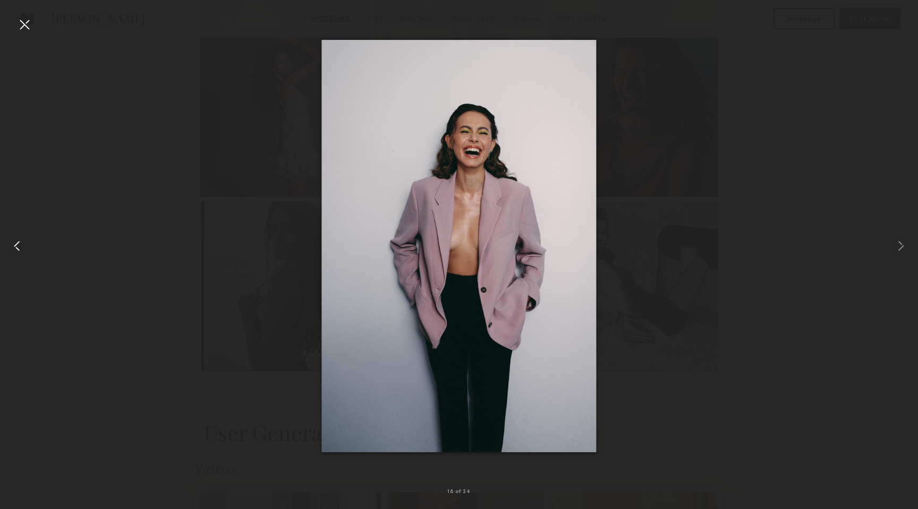
click at [21, 239] on common-icon at bounding box center [16, 245] width 17 height 17
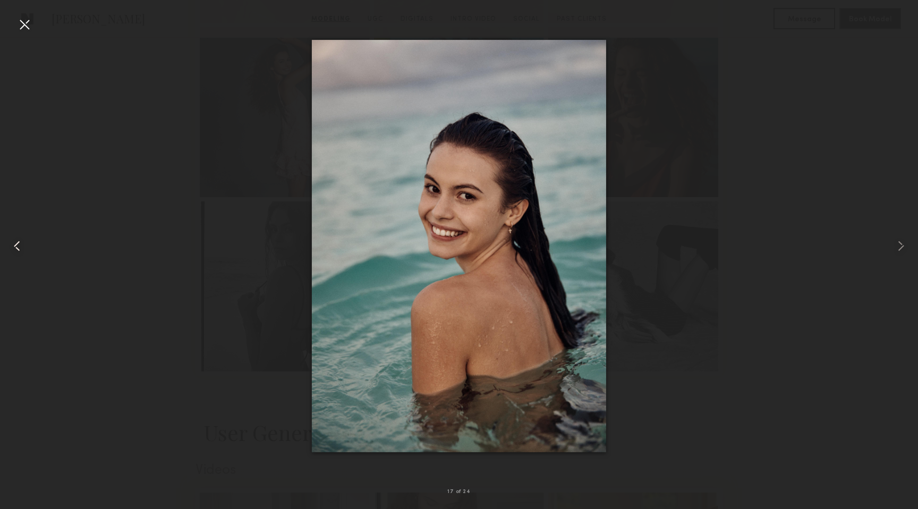
click at [21, 239] on common-icon at bounding box center [16, 245] width 17 height 17
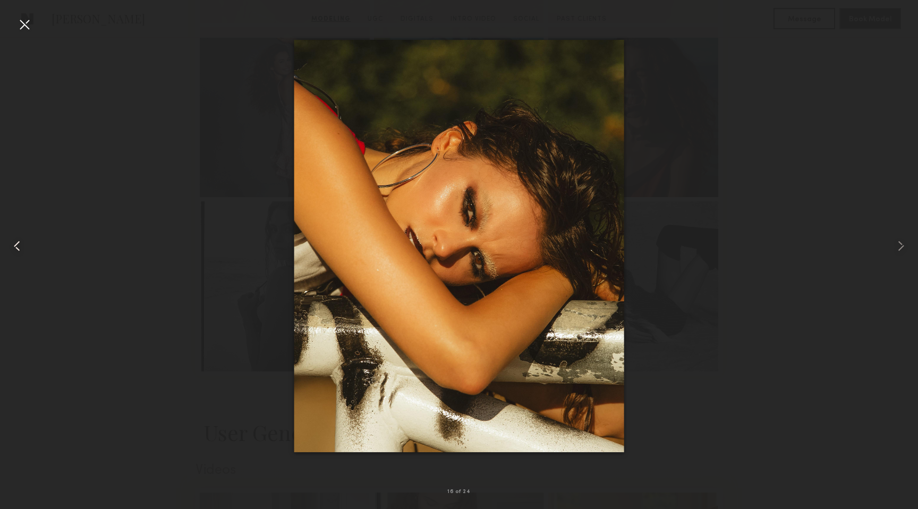
click at [21, 239] on common-icon at bounding box center [16, 245] width 17 height 17
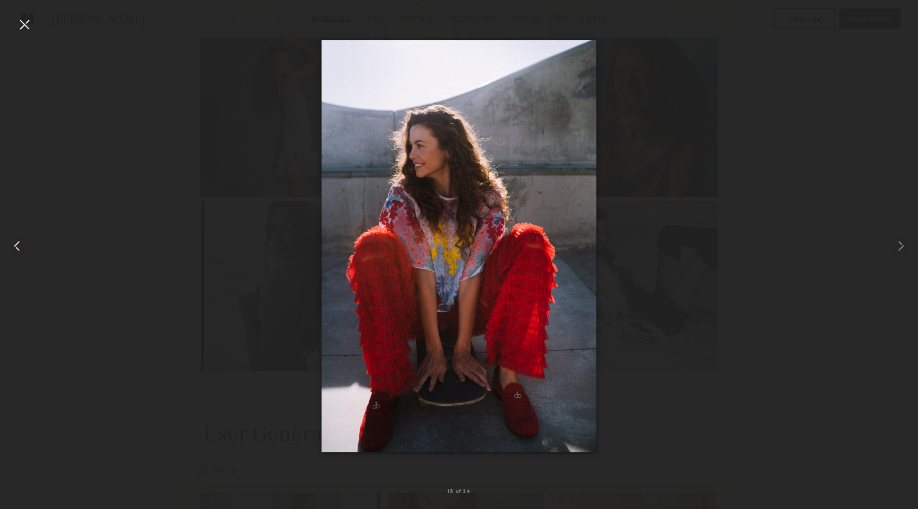
click at [21, 239] on common-icon at bounding box center [16, 245] width 17 height 17
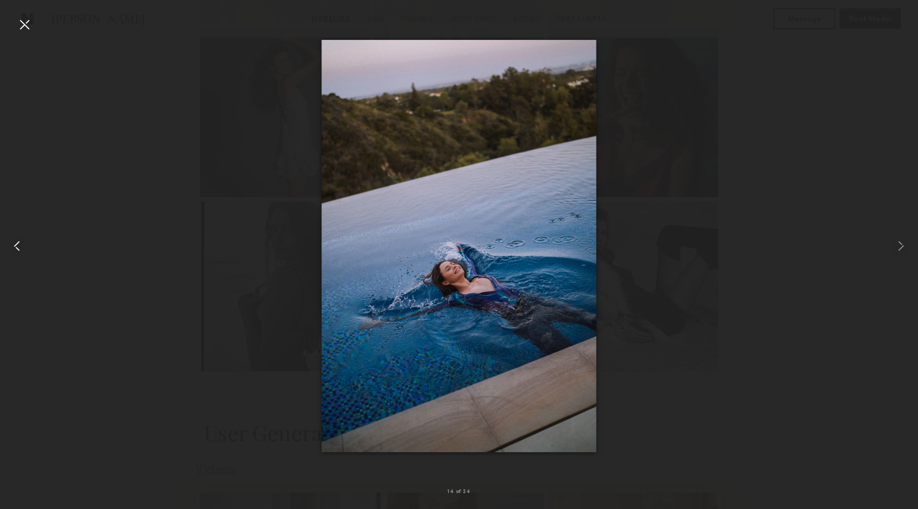
click at [21, 239] on common-icon at bounding box center [16, 245] width 17 height 17
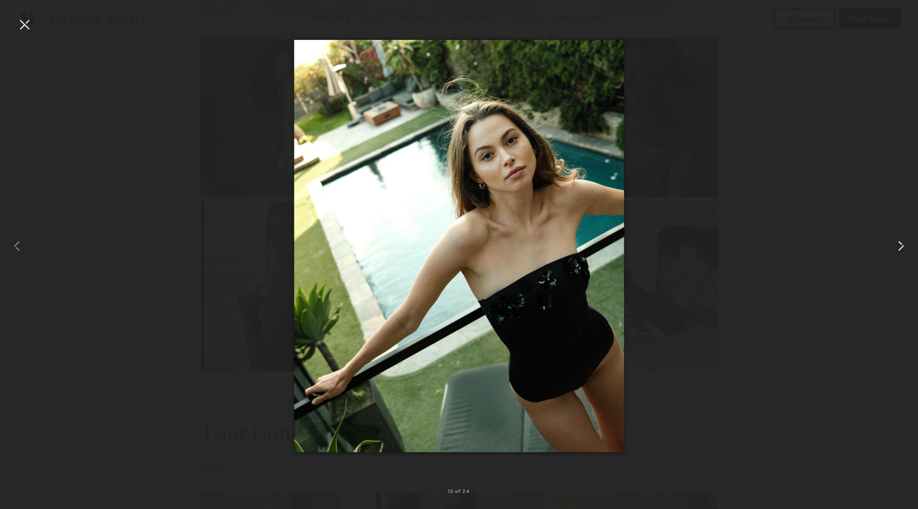
click at [898, 244] on common-icon at bounding box center [900, 245] width 17 height 17
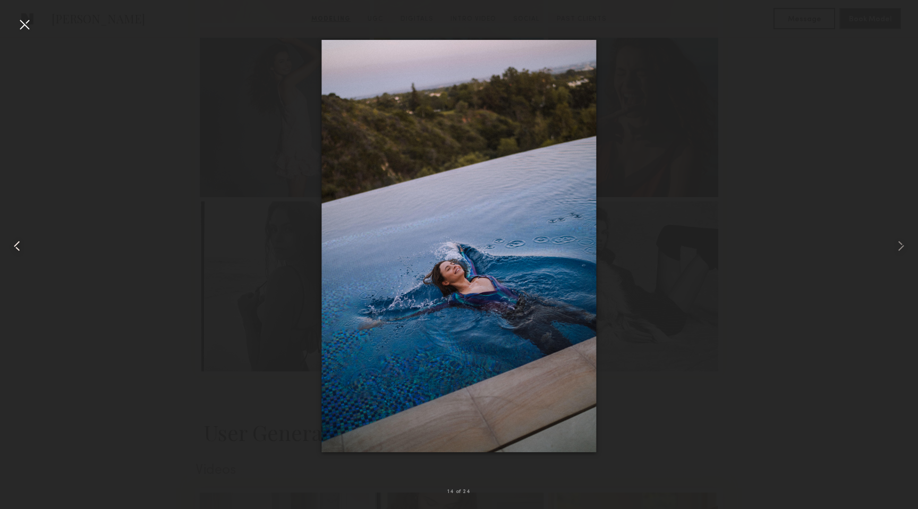
click at [23, 245] on common-icon at bounding box center [16, 245] width 17 height 17
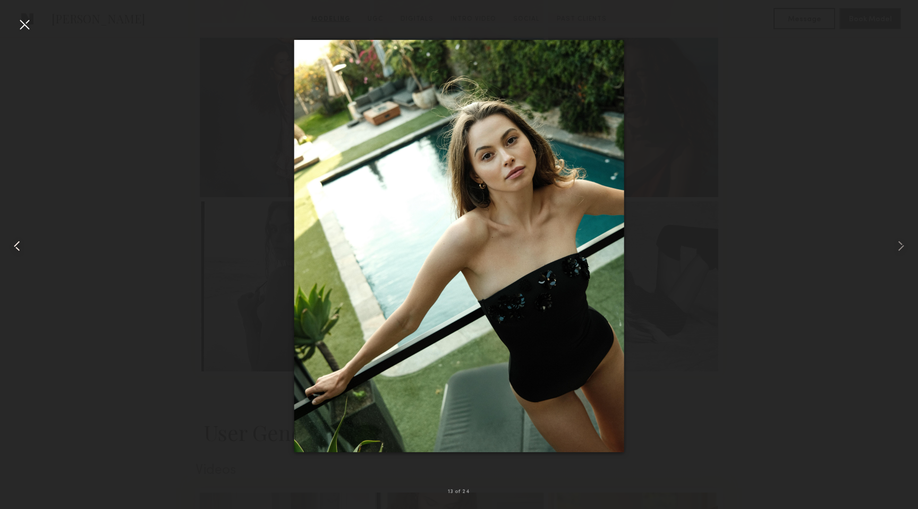
click at [23, 245] on common-icon at bounding box center [16, 245] width 17 height 17
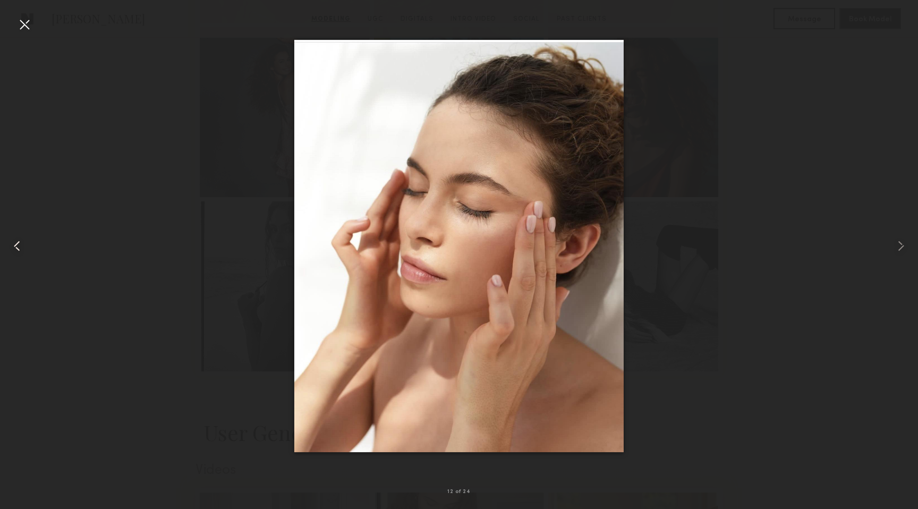
click at [23, 245] on common-icon at bounding box center [16, 245] width 17 height 17
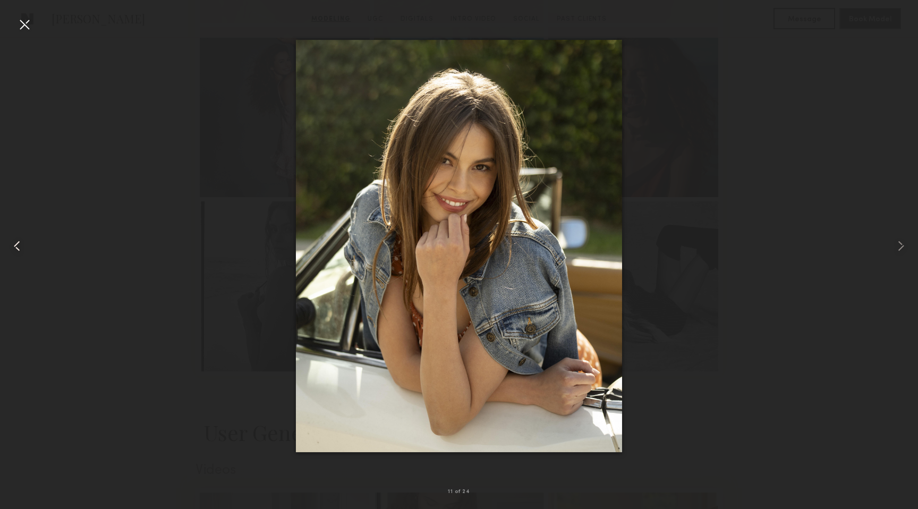
click at [23, 245] on common-icon at bounding box center [16, 245] width 17 height 17
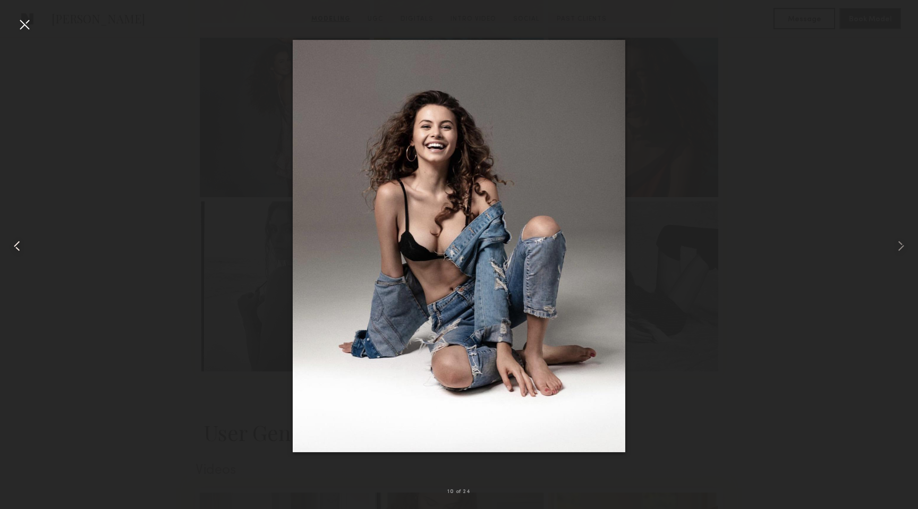
click at [23, 245] on common-icon at bounding box center [16, 245] width 17 height 17
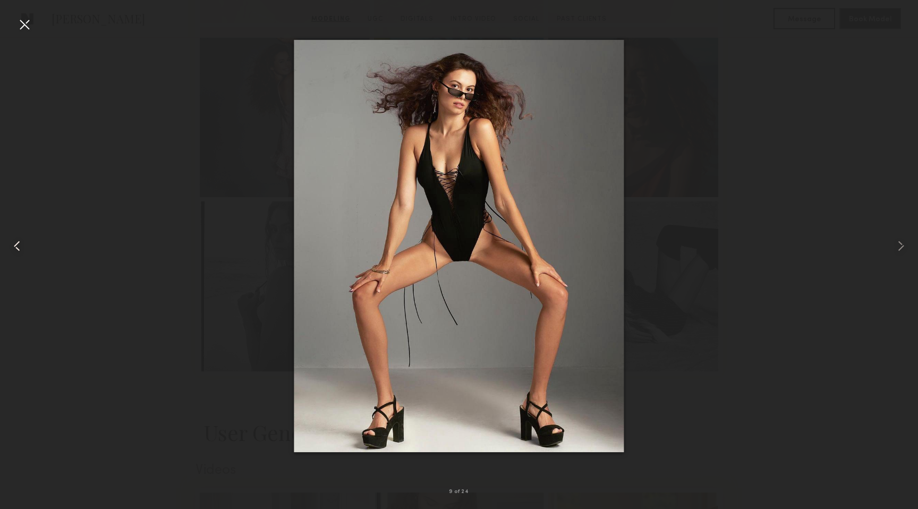
click at [23, 245] on common-icon at bounding box center [16, 245] width 17 height 17
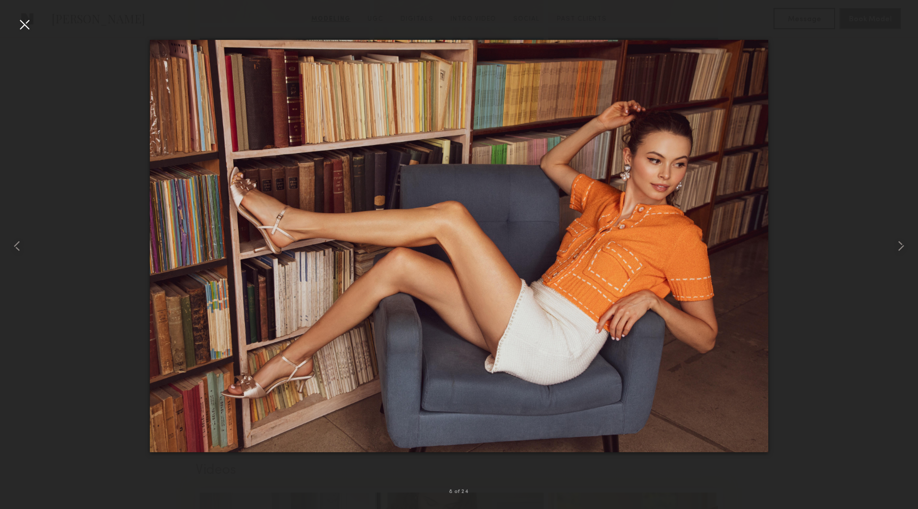
click at [25, 21] on div at bounding box center [24, 24] width 17 height 17
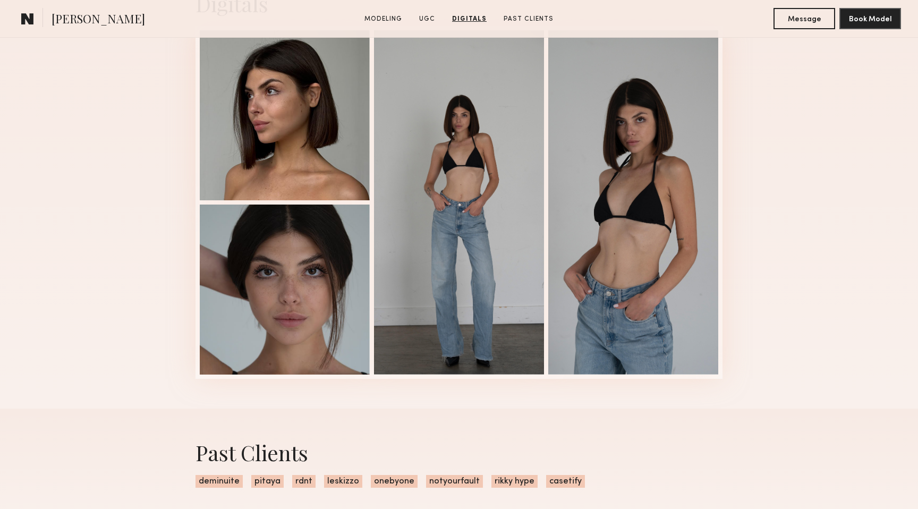
scroll to position [2332, 0]
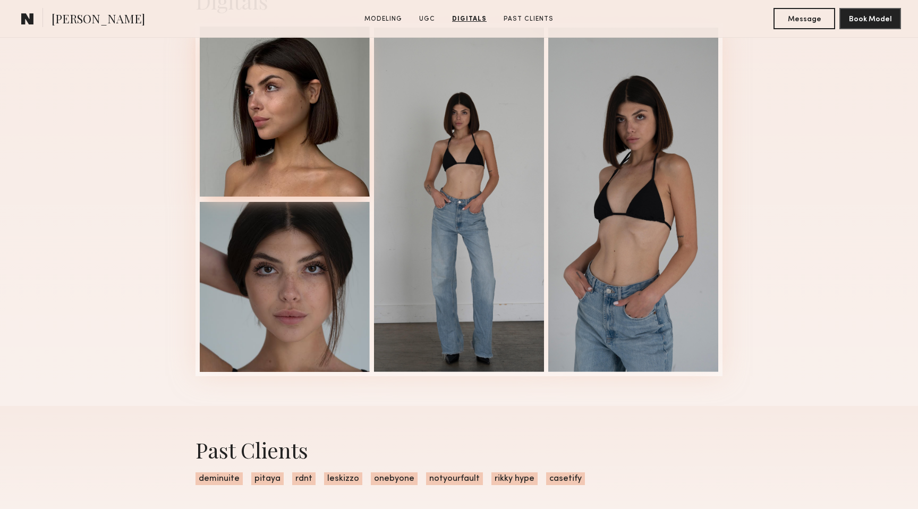
click at [300, 132] on div at bounding box center [285, 112] width 170 height 170
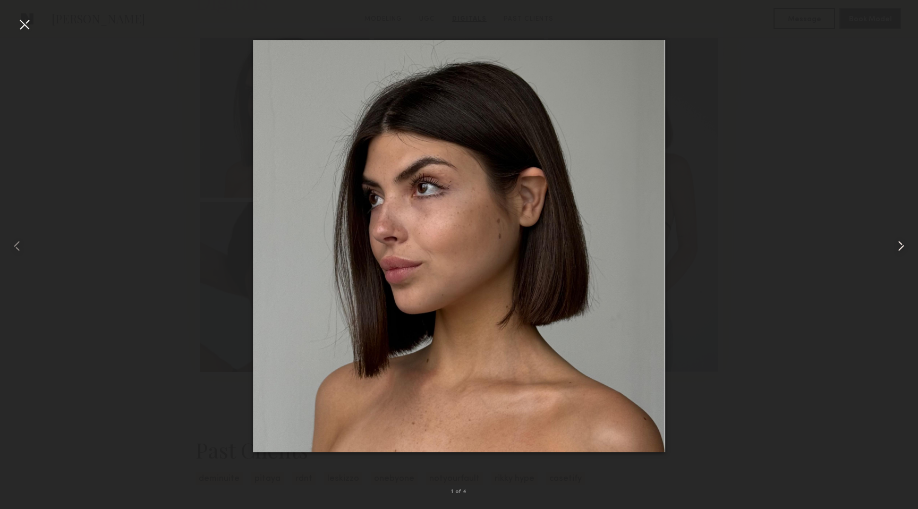
click at [903, 248] on common-icon at bounding box center [900, 245] width 17 height 17
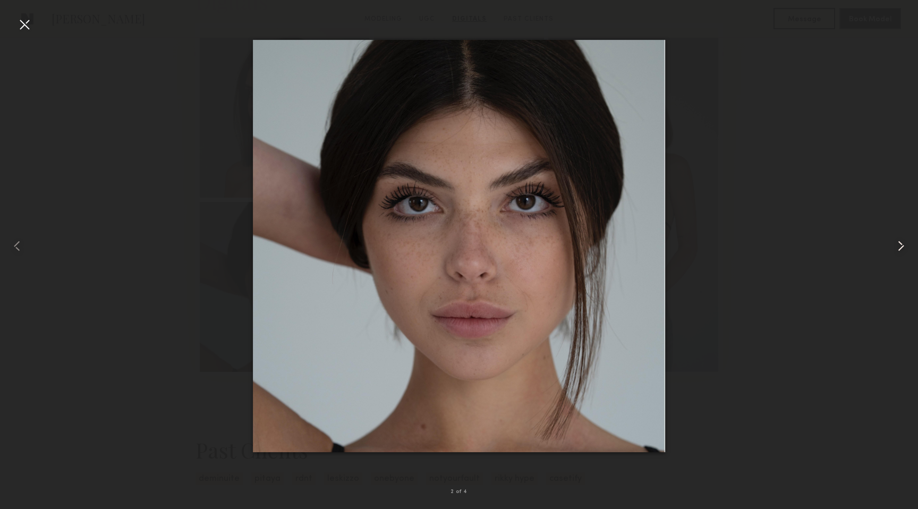
click at [903, 248] on common-icon at bounding box center [900, 245] width 17 height 17
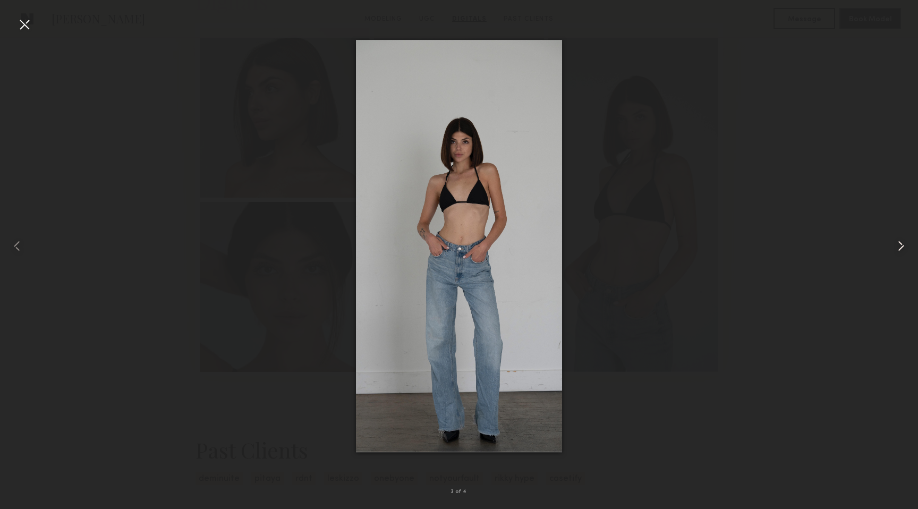
click at [903, 248] on common-icon at bounding box center [900, 245] width 17 height 17
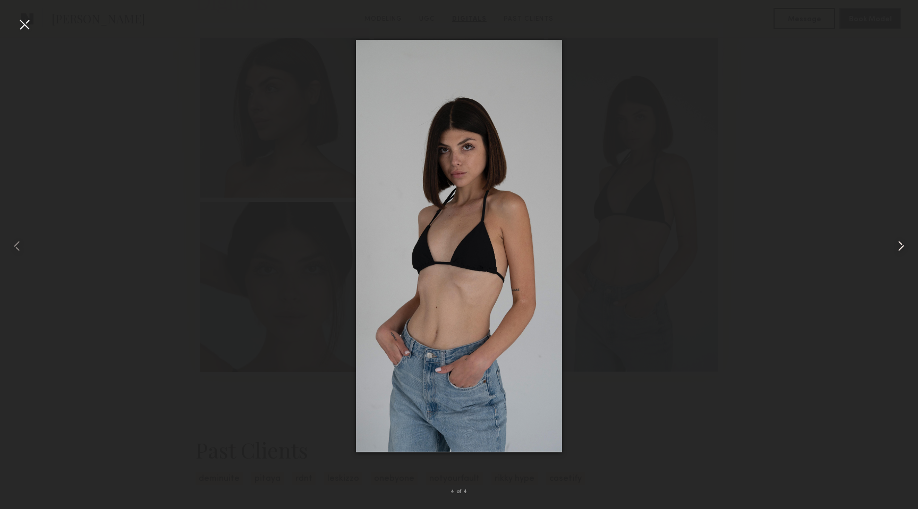
click at [903, 248] on common-icon at bounding box center [900, 245] width 17 height 17
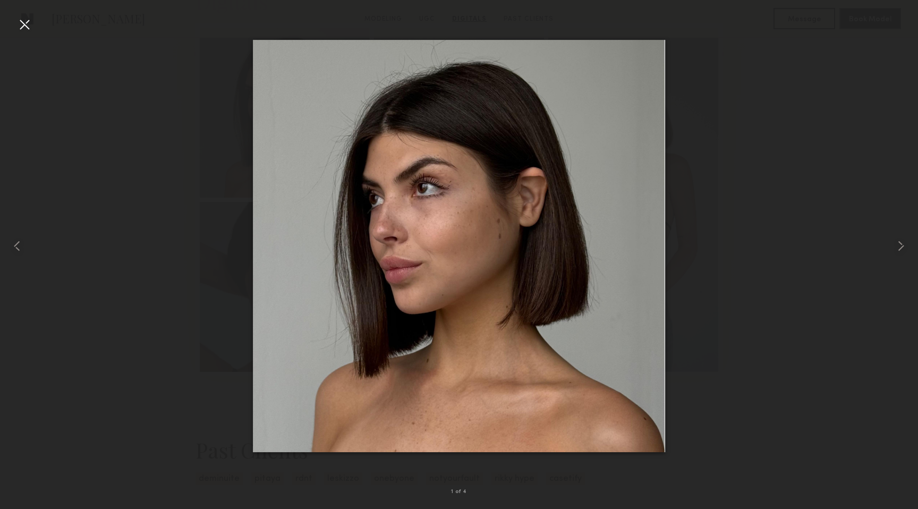
click at [20, 24] on div at bounding box center [24, 24] width 17 height 17
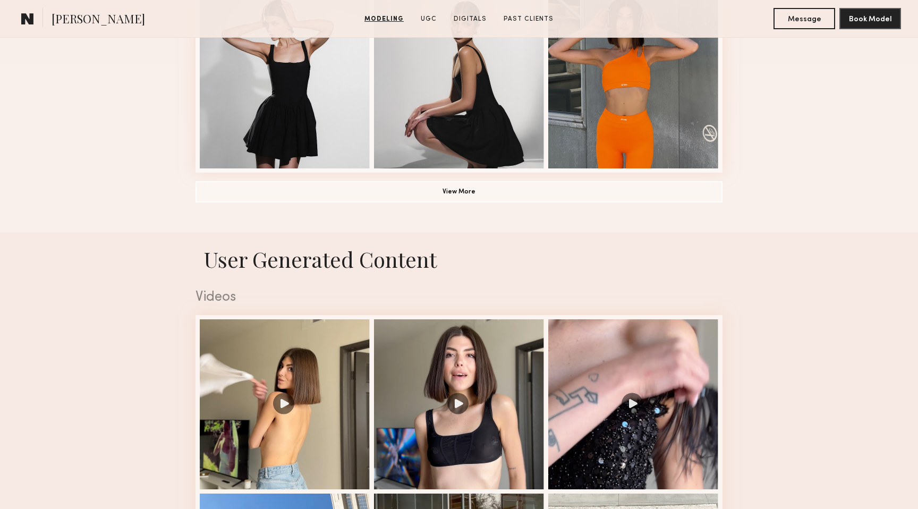
scroll to position [848, 0]
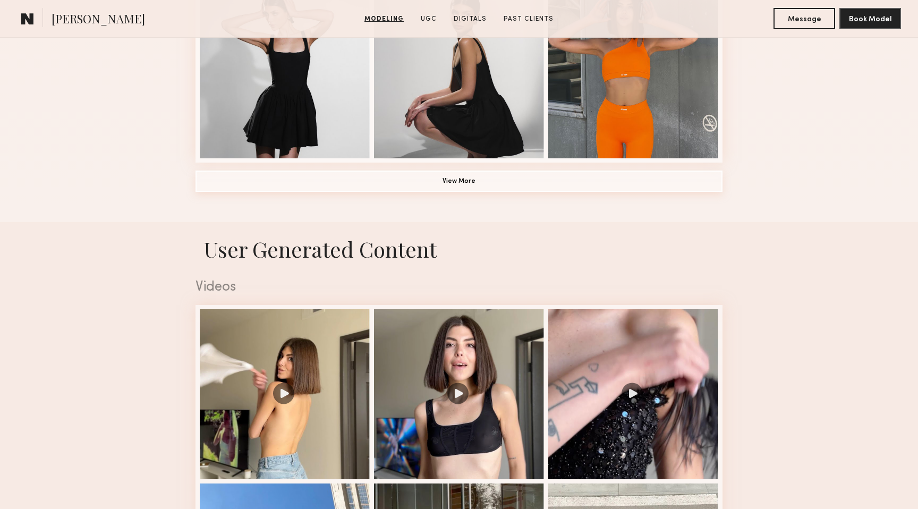
click at [357, 188] on button "View More" at bounding box center [458, 180] width 527 height 21
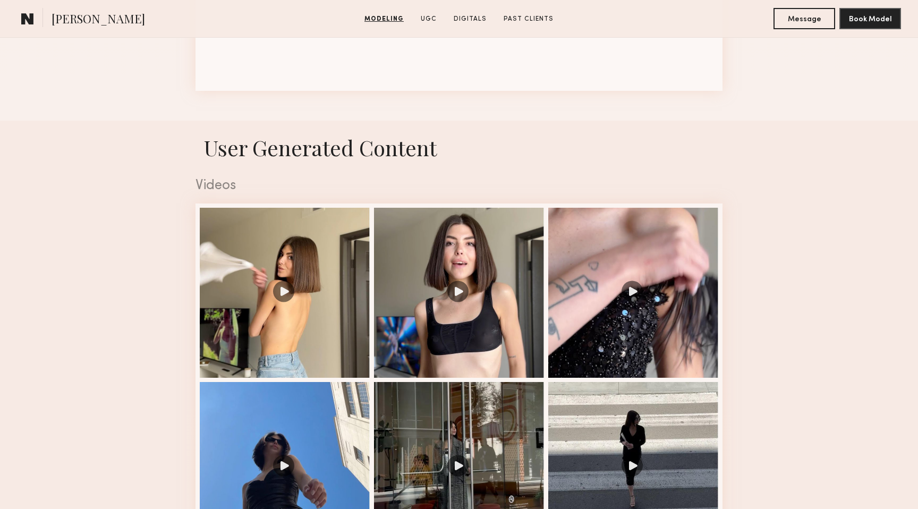
scroll to position [1636, 0]
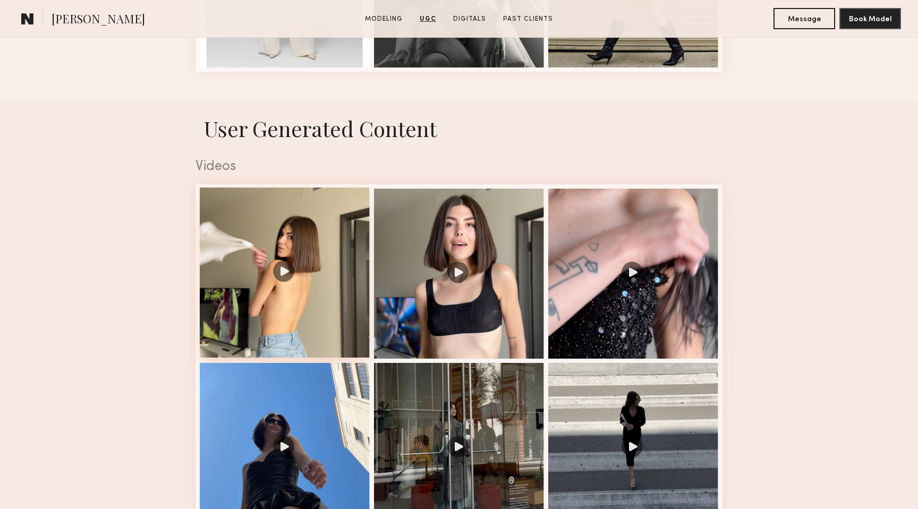
click at [277, 275] on div at bounding box center [285, 272] width 170 height 170
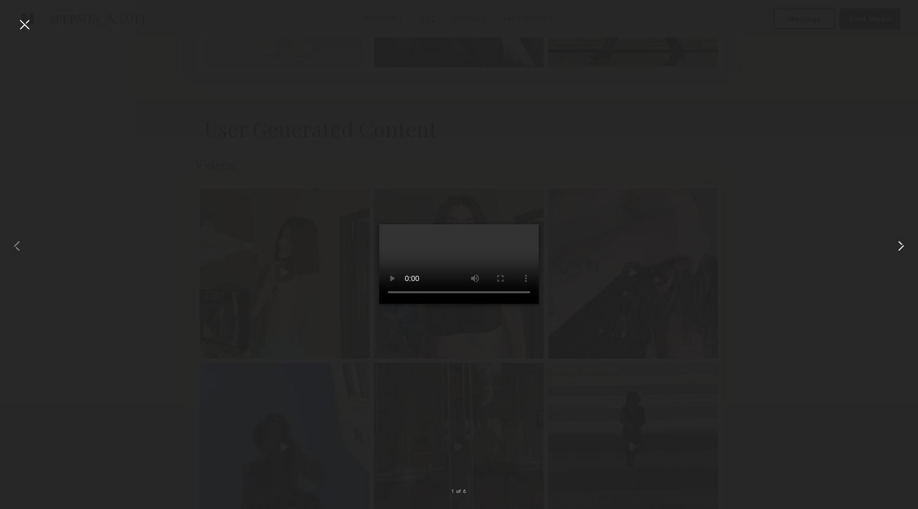
click at [899, 244] on common-icon at bounding box center [900, 245] width 17 height 17
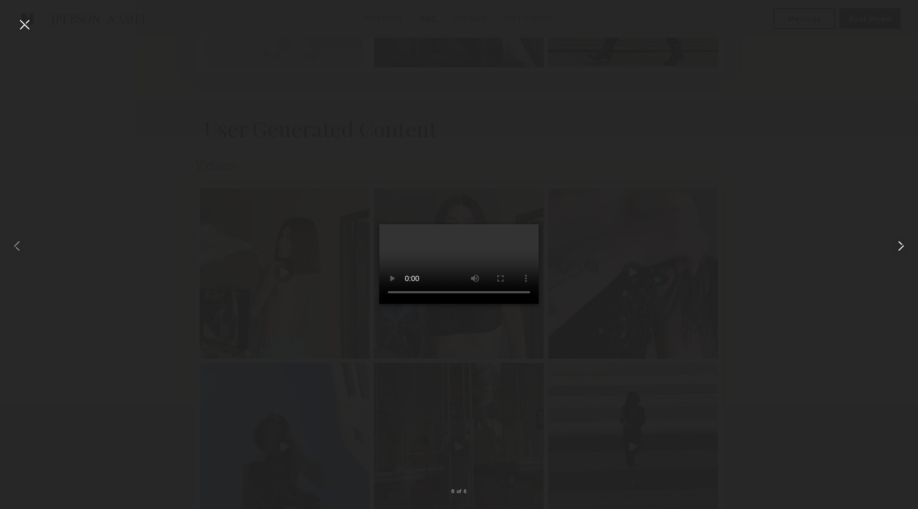
click at [899, 244] on common-icon at bounding box center [900, 245] width 17 height 17
click at [24, 26] on div at bounding box center [24, 24] width 17 height 17
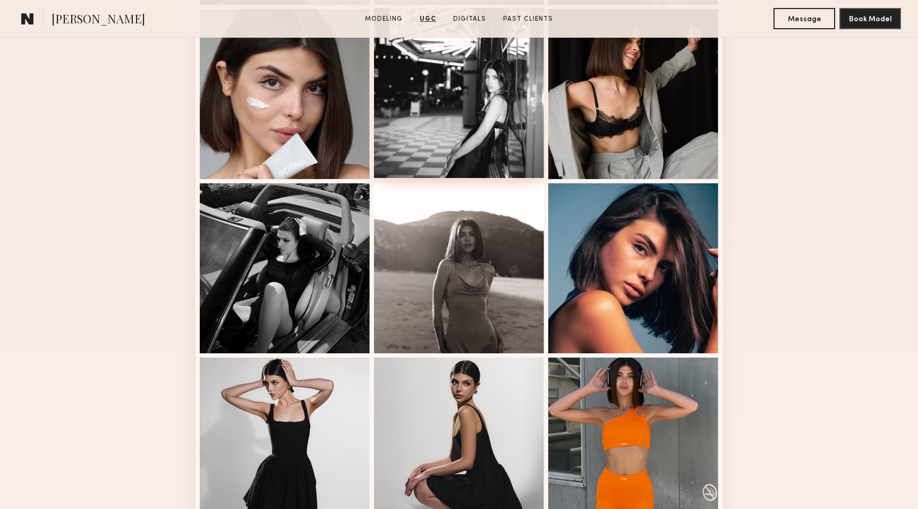
scroll to position [438, 0]
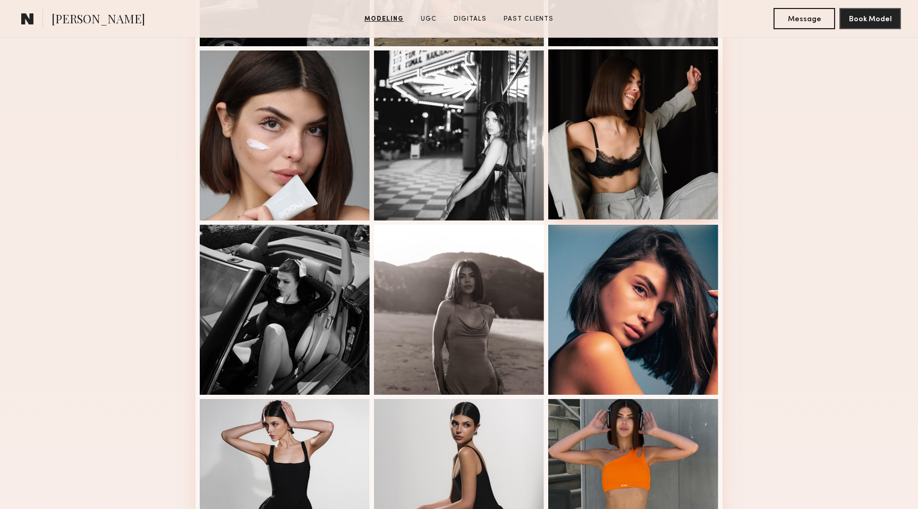
click at [643, 98] on div at bounding box center [633, 134] width 170 height 170
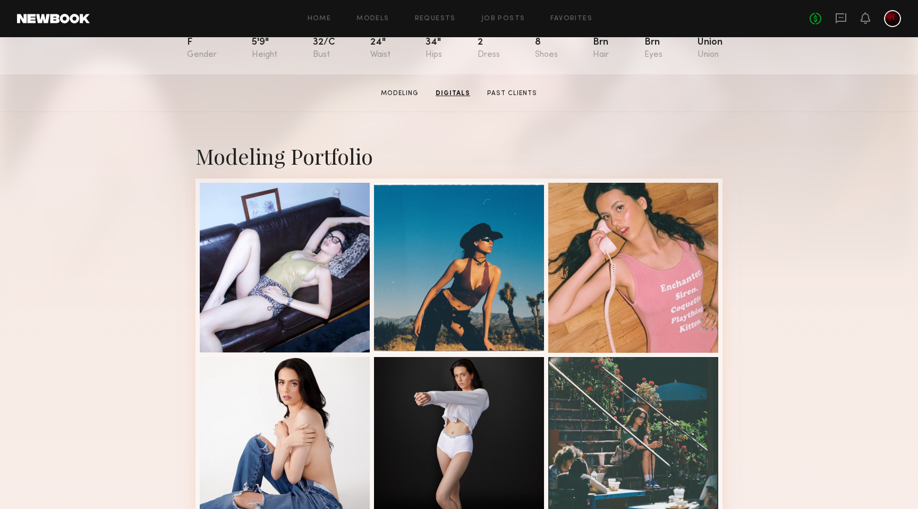
scroll to position [130, 0]
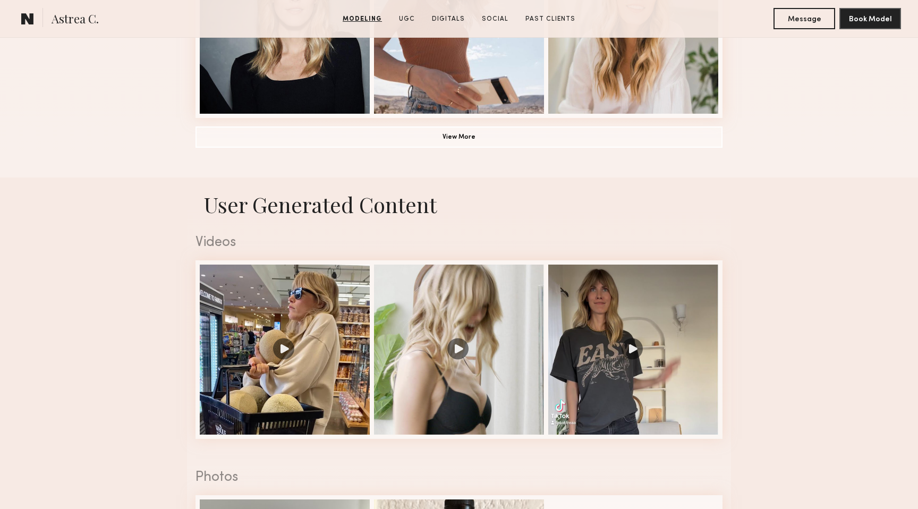
scroll to position [891, 0]
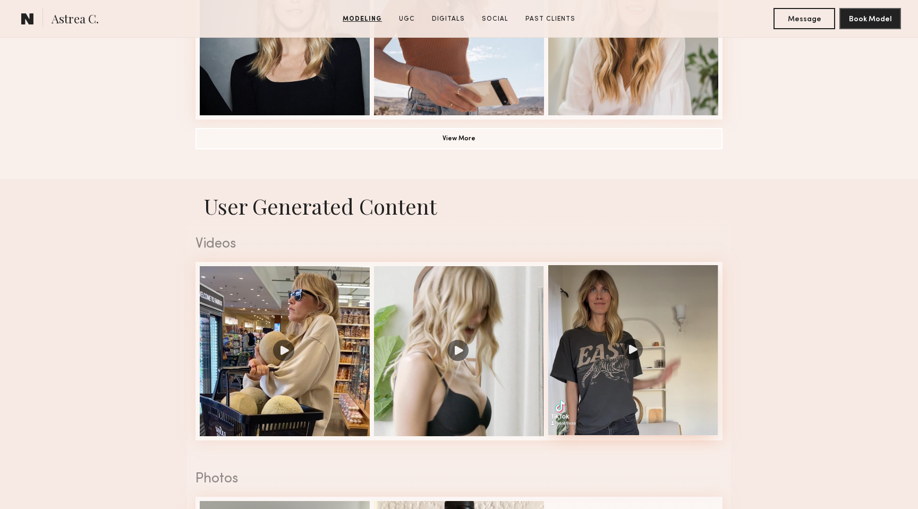
click at [634, 344] on div at bounding box center [633, 350] width 170 height 170
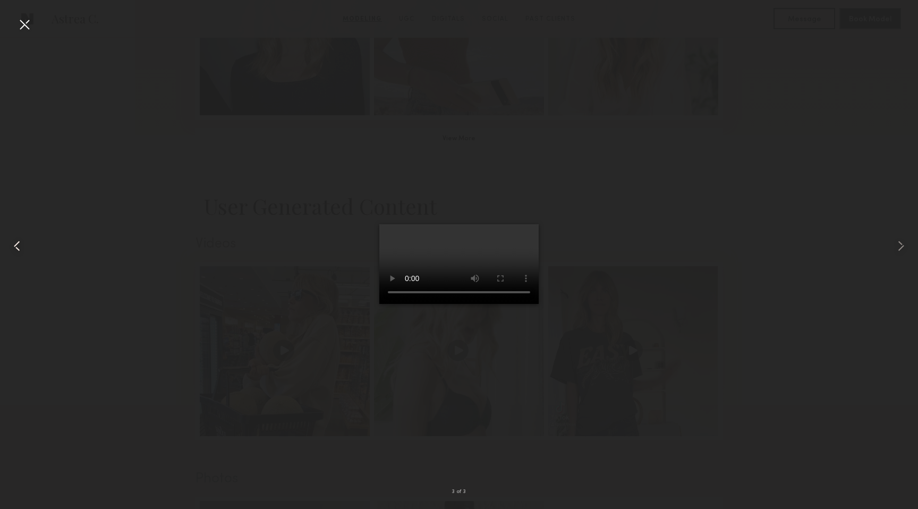
click at [20, 245] on common-icon at bounding box center [16, 245] width 17 height 17
click at [29, 27] on div at bounding box center [24, 24] width 17 height 17
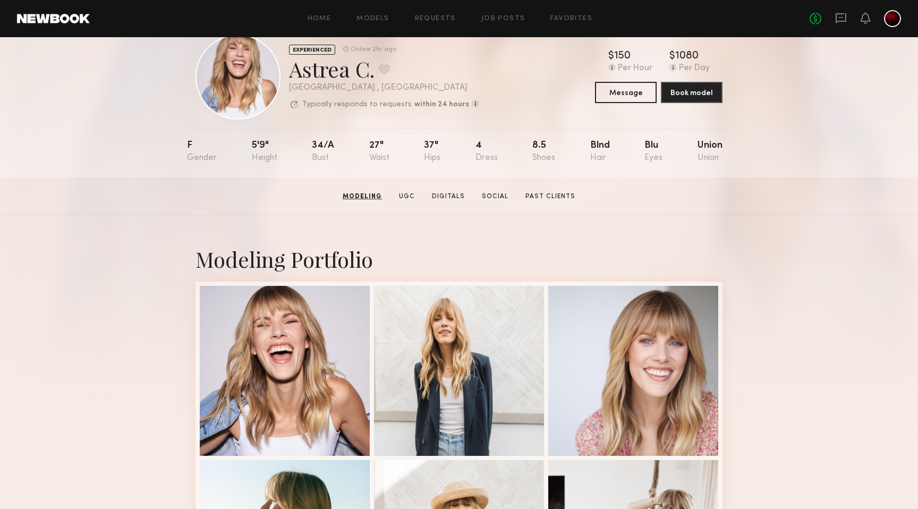
scroll to position [0, 0]
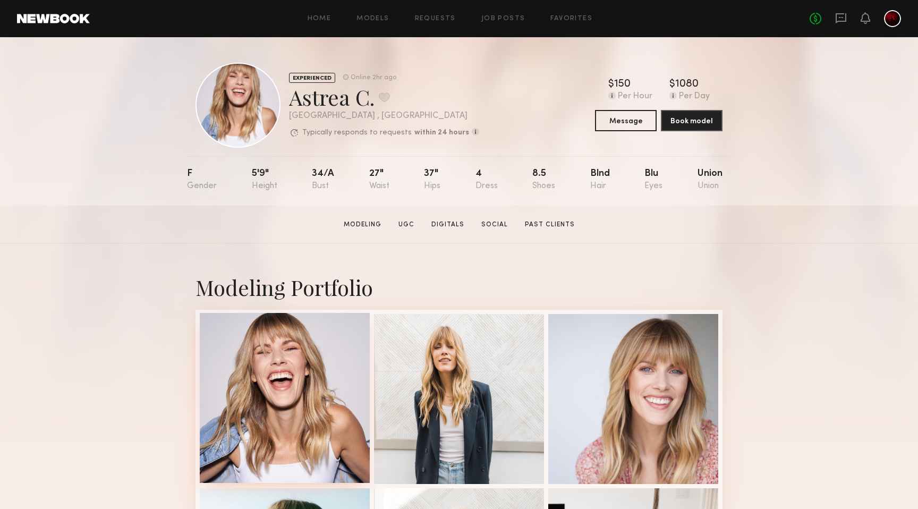
click at [279, 387] on div at bounding box center [285, 398] width 170 height 170
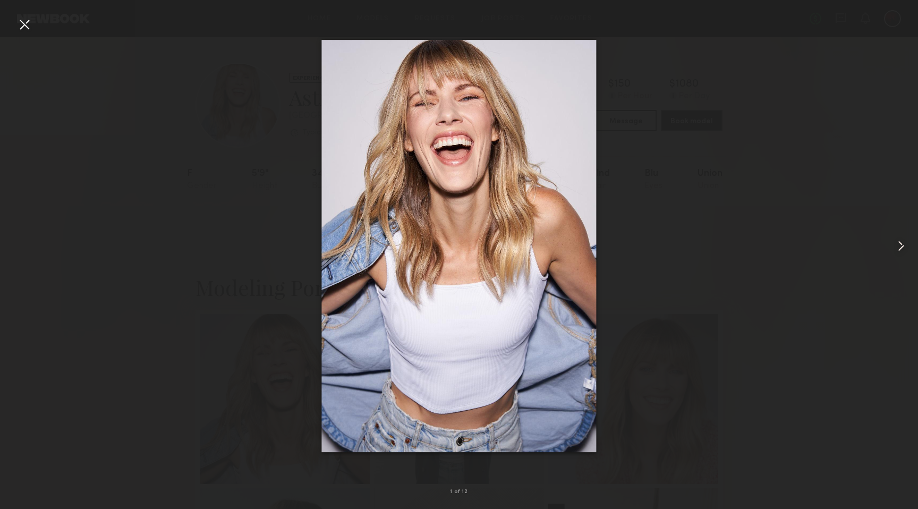
click at [899, 244] on common-icon at bounding box center [900, 245] width 17 height 17
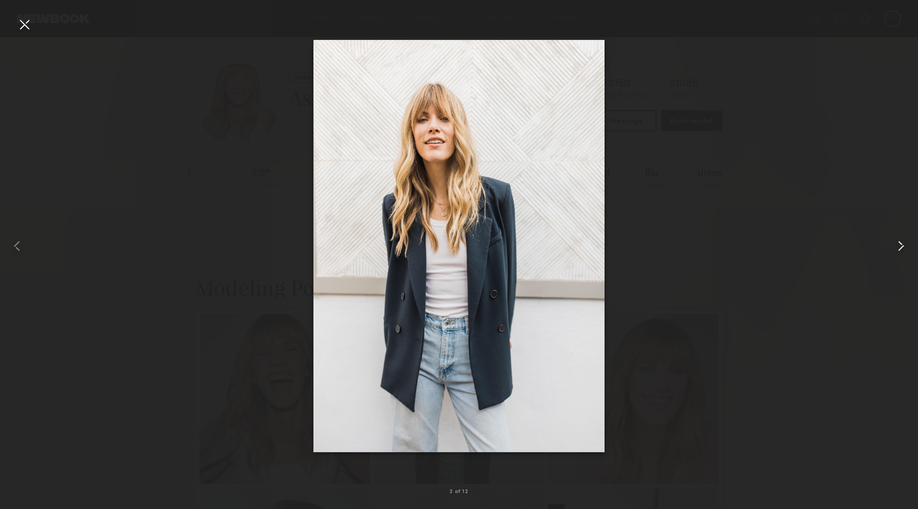
click at [899, 244] on common-icon at bounding box center [900, 245] width 17 height 17
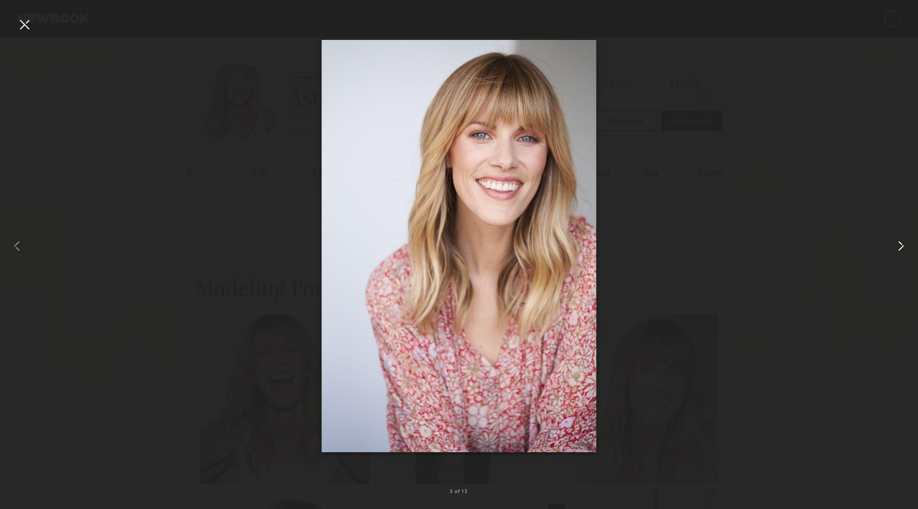
click at [899, 244] on common-icon at bounding box center [900, 245] width 17 height 17
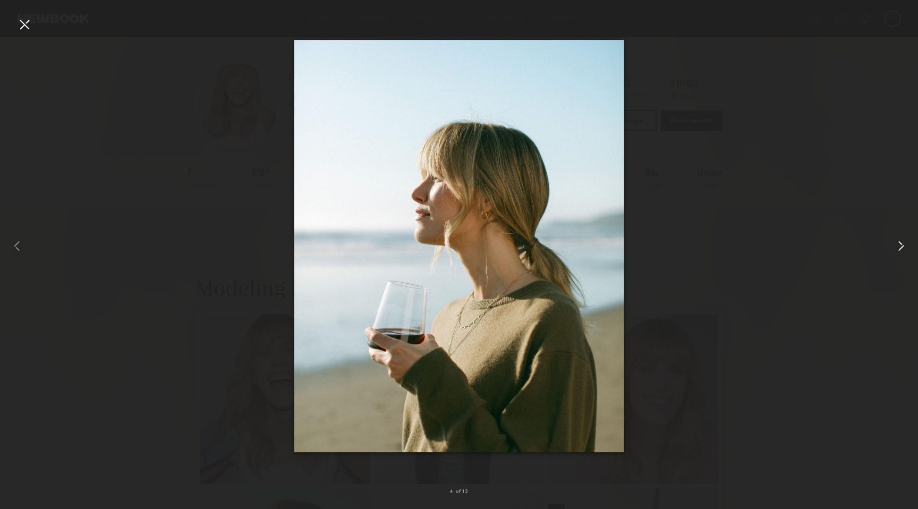
click at [899, 244] on common-icon at bounding box center [900, 245] width 17 height 17
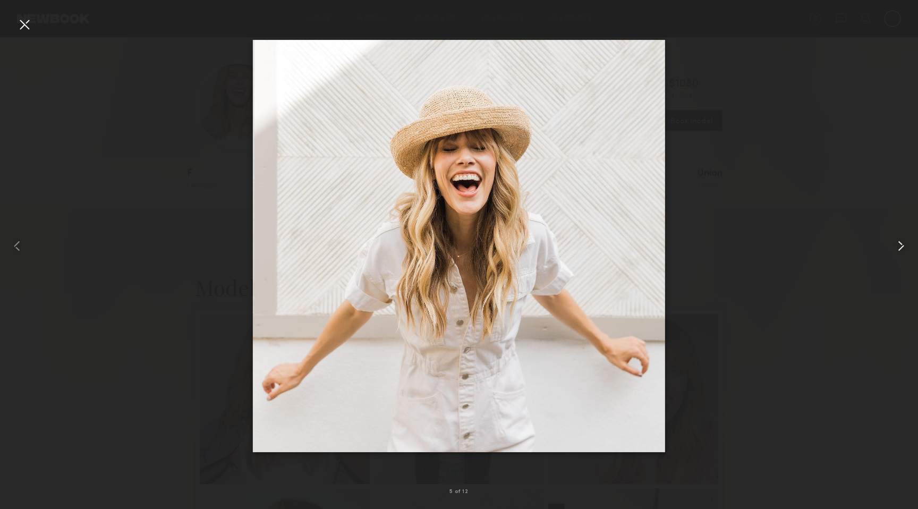
click at [899, 244] on common-icon at bounding box center [900, 245] width 17 height 17
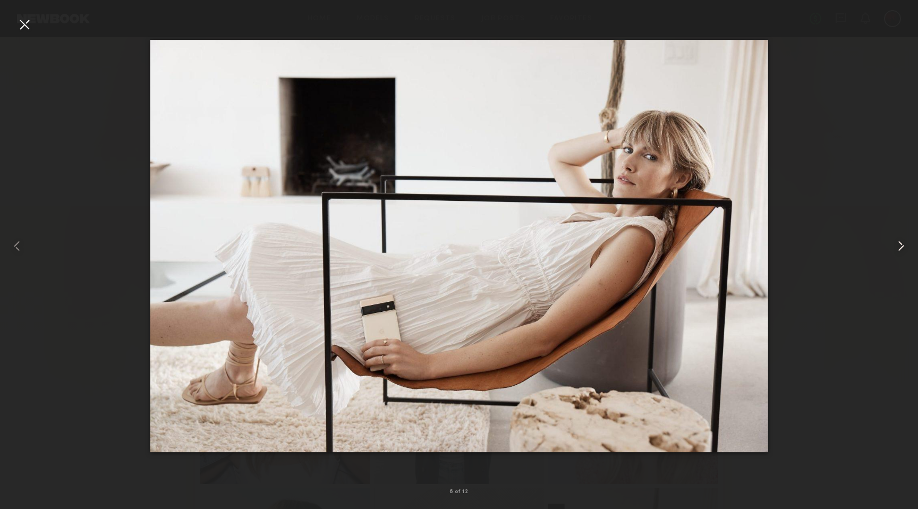
click at [899, 244] on common-icon at bounding box center [900, 245] width 17 height 17
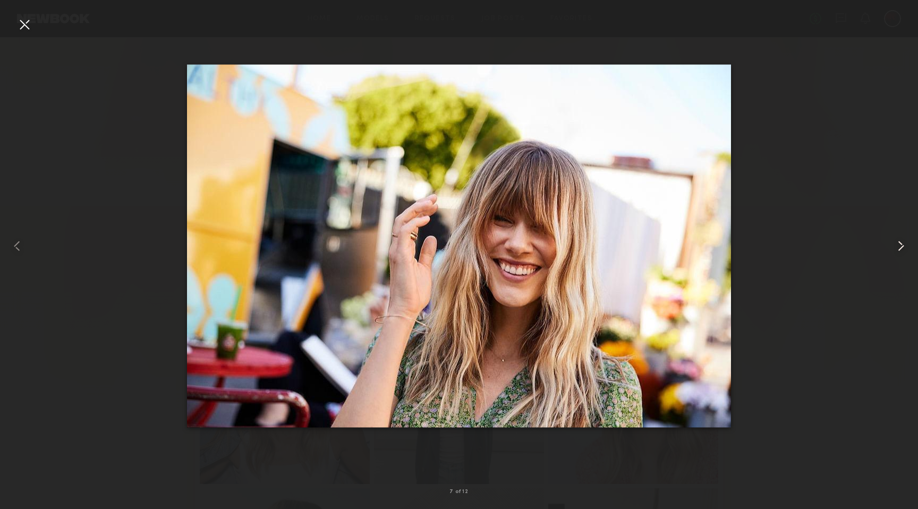
click at [899, 244] on common-icon at bounding box center [900, 245] width 17 height 17
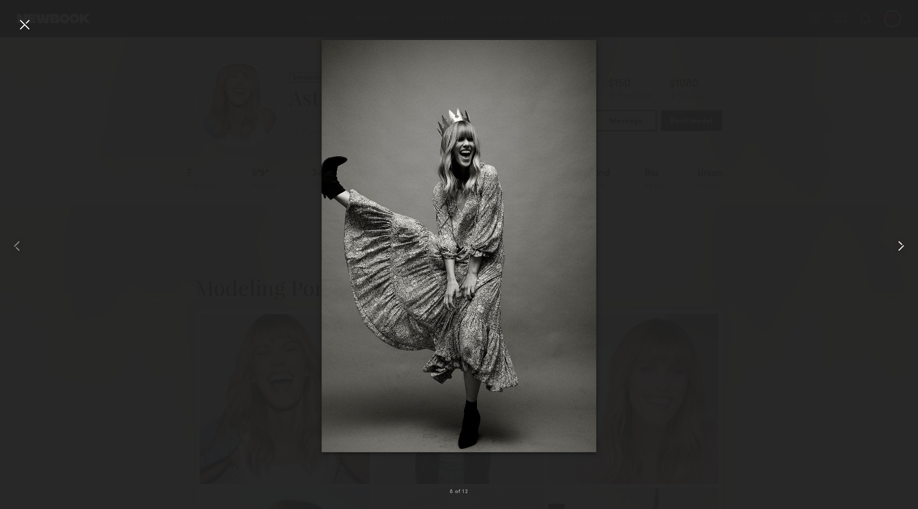
click at [899, 244] on common-icon at bounding box center [900, 245] width 17 height 17
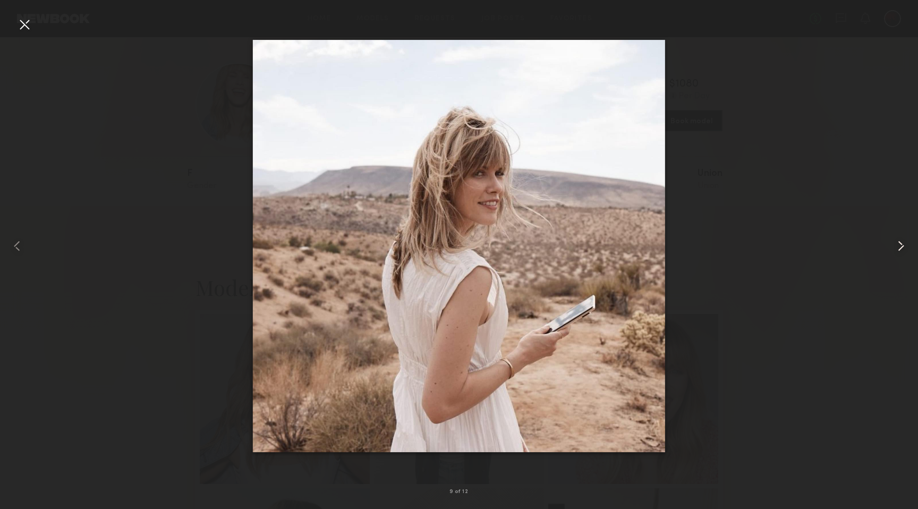
click at [899, 244] on common-icon at bounding box center [900, 245] width 17 height 17
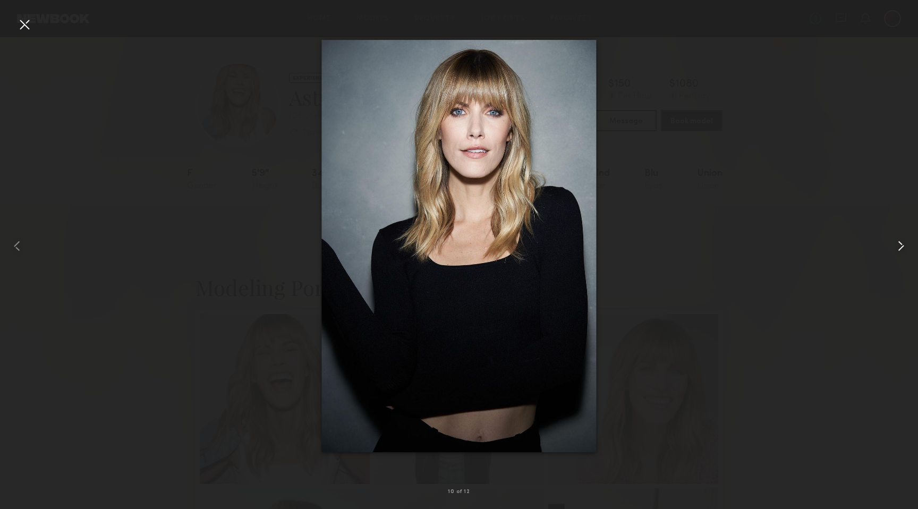
click at [899, 244] on common-icon at bounding box center [900, 245] width 17 height 17
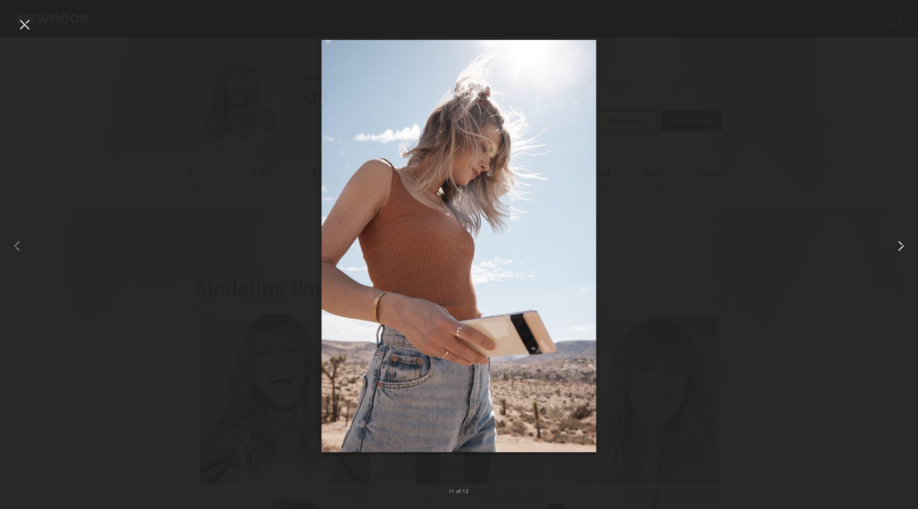
click at [899, 244] on common-icon at bounding box center [900, 245] width 17 height 17
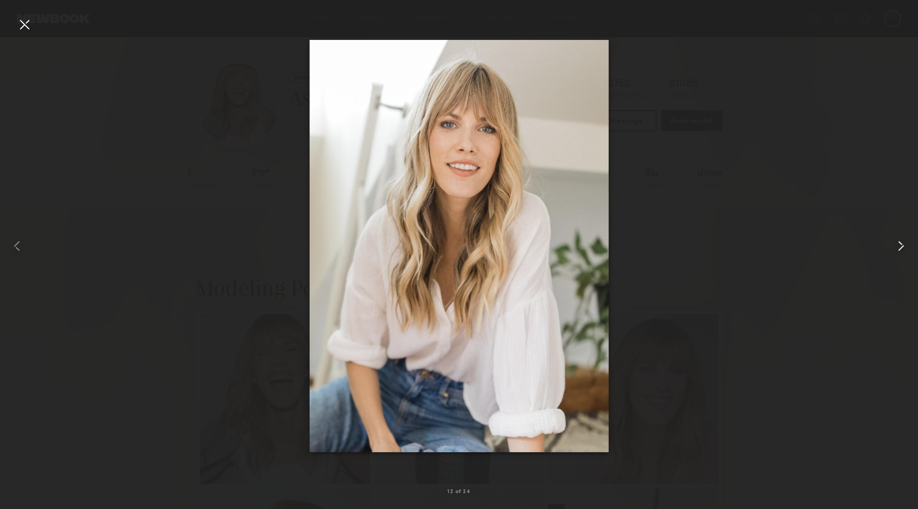
click at [899, 244] on common-icon at bounding box center [900, 245] width 17 height 17
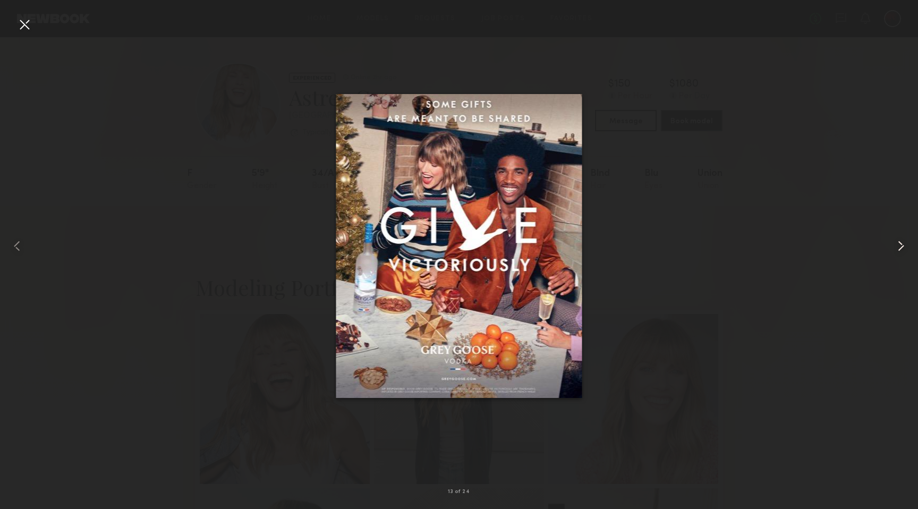
click at [899, 244] on common-icon at bounding box center [900, 245] width 17 height 17
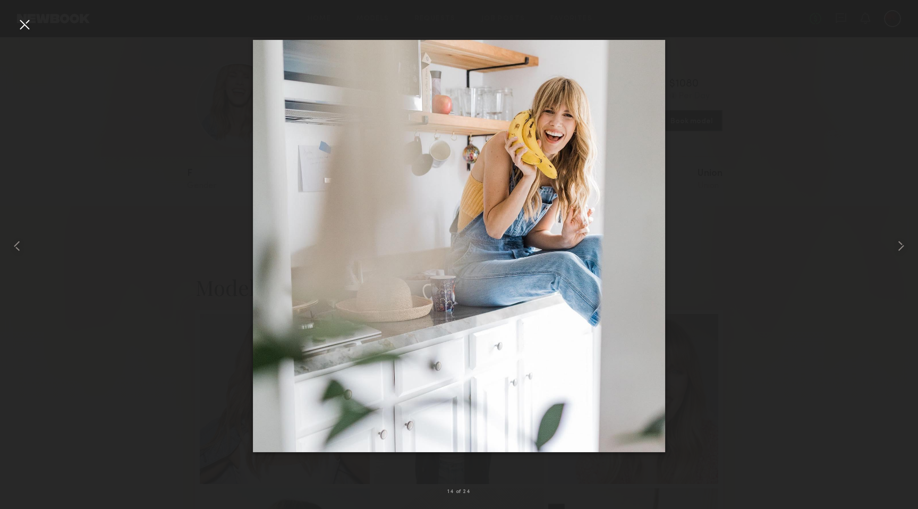
click at [28, 31] on div at bounding box center [24, 24] width 17 height 17
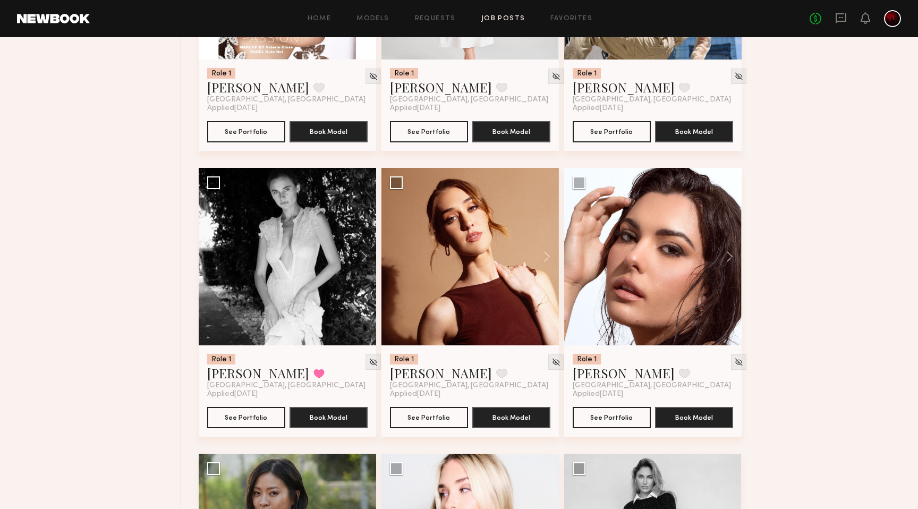
scroll to position [870, 0]
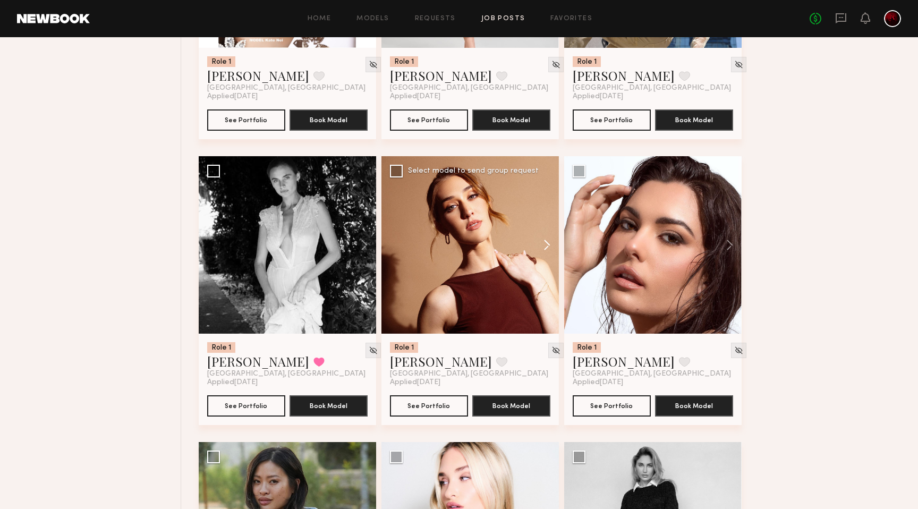
click at [548, 245] on button at bounding box center [542, 244] width 34 height 177
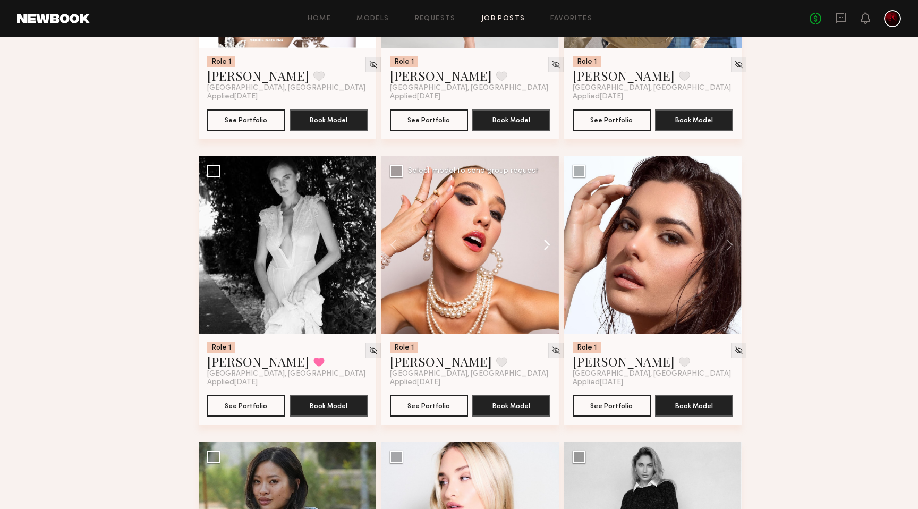
click at [548, 245] on button at bounding box center [542, 244] width 34 height 177
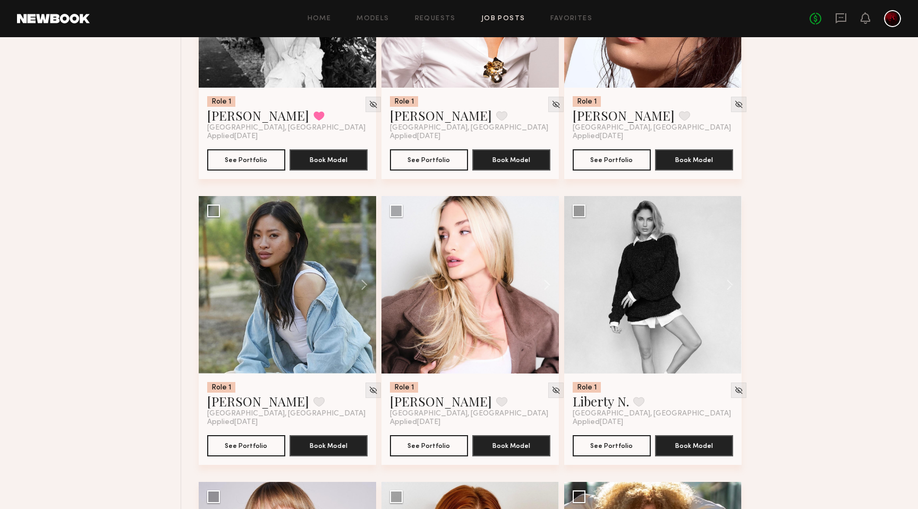
scroll to position [1117, 0]
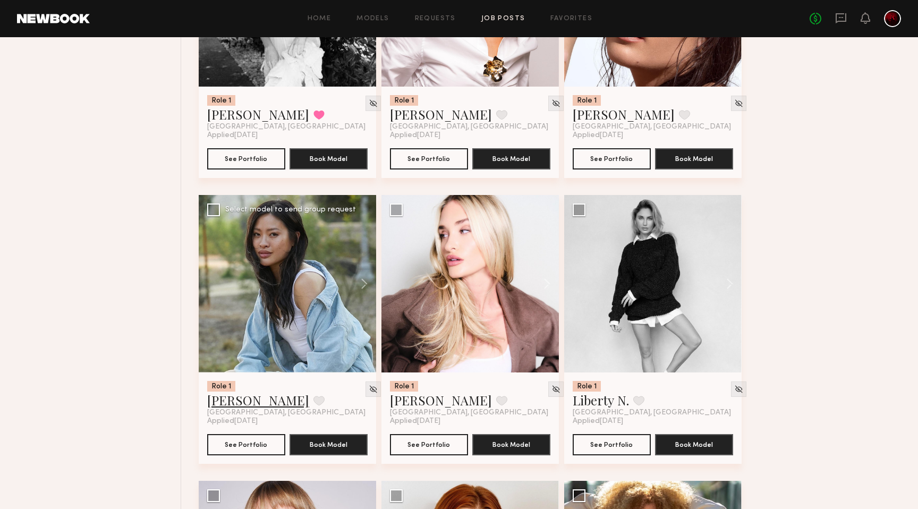
click at [246, 397] on link "Jennifer L." at bounding box center [258, 399] width 102 height 17
click at [727, 275] on button at bounding box center [724, 283] width 34 height 177
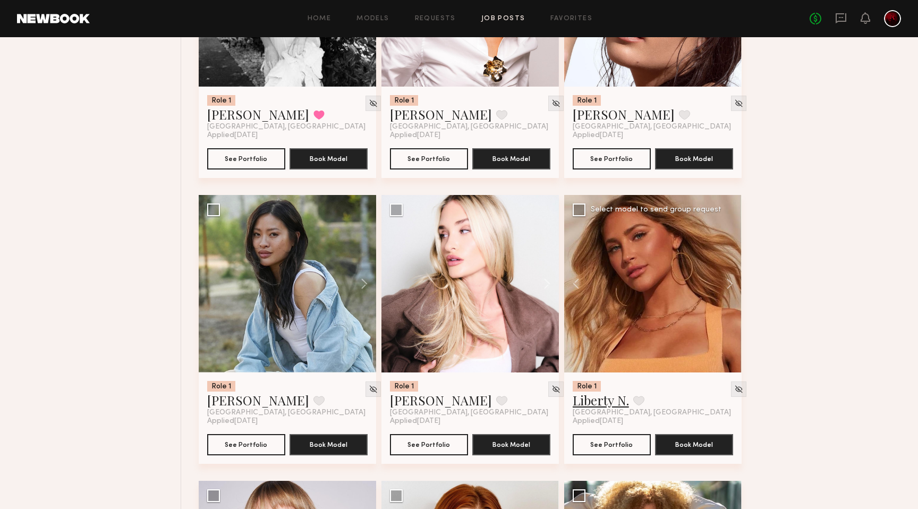
click at [606, 406] on link "Liberty N." at bounding box center [601, 399] width 56 height 17
click at [636, 402] on button at bounding box center [638, 401] width 11 height 10
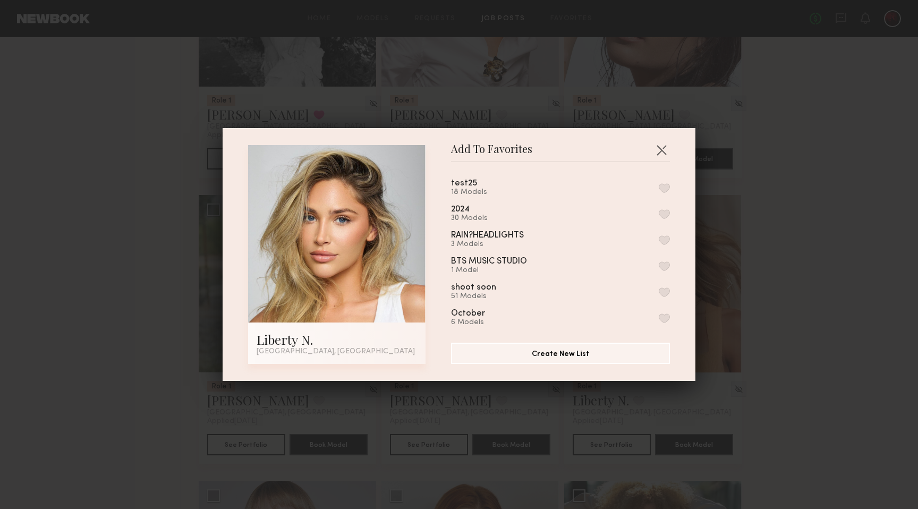
click at [662, 192] on button "button" at bounding box center [664, 188] width 11 height 10
click at [663, 153] on button "button" at bounding box center [661, 149] width 17 height 17
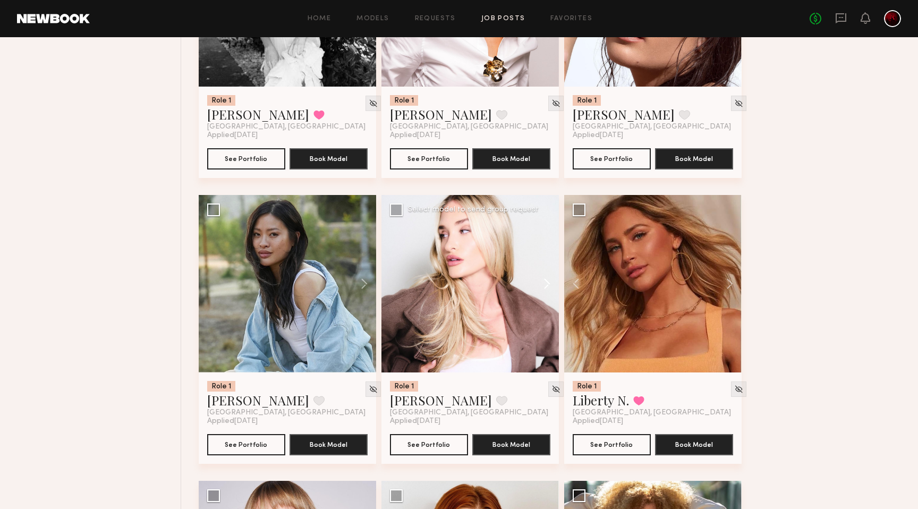
click at [534, 282] on button at bounding box center [542, 283] width 34 height 177
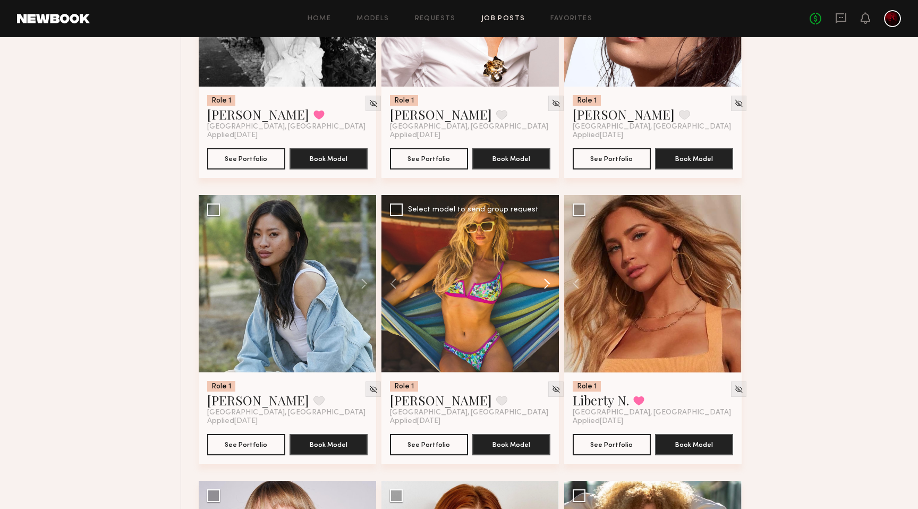
click at [534, 282] on button at bounding box center [542, 283] width 34 height 177
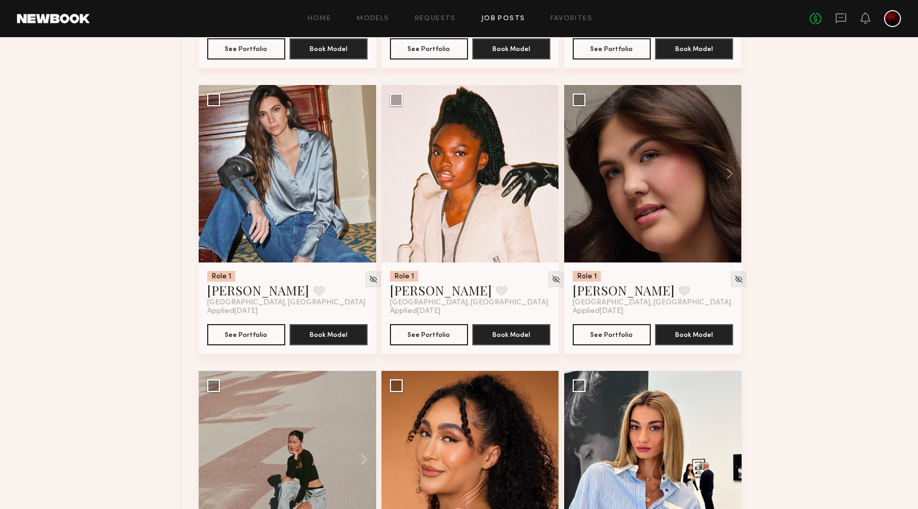
scroll to position [2128, 0]
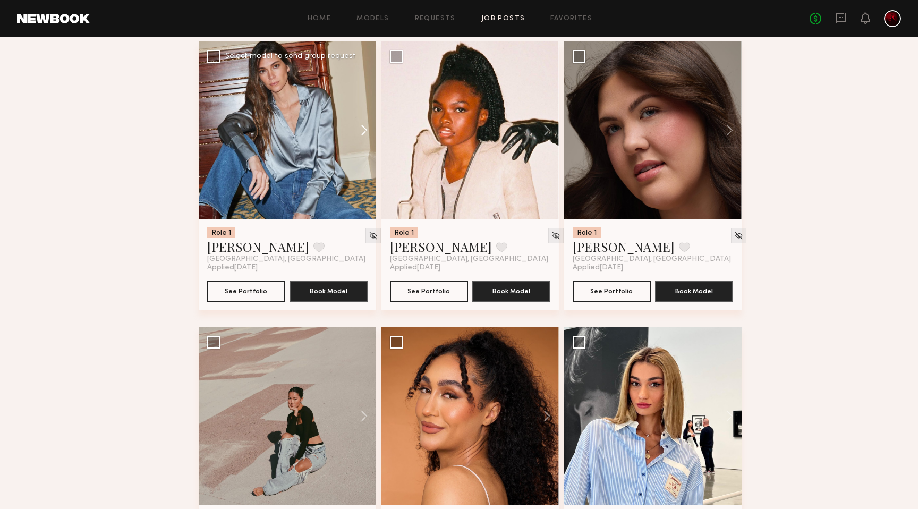
click at [355, 130] on button at bounding box center [359, 129] width 34 height 177
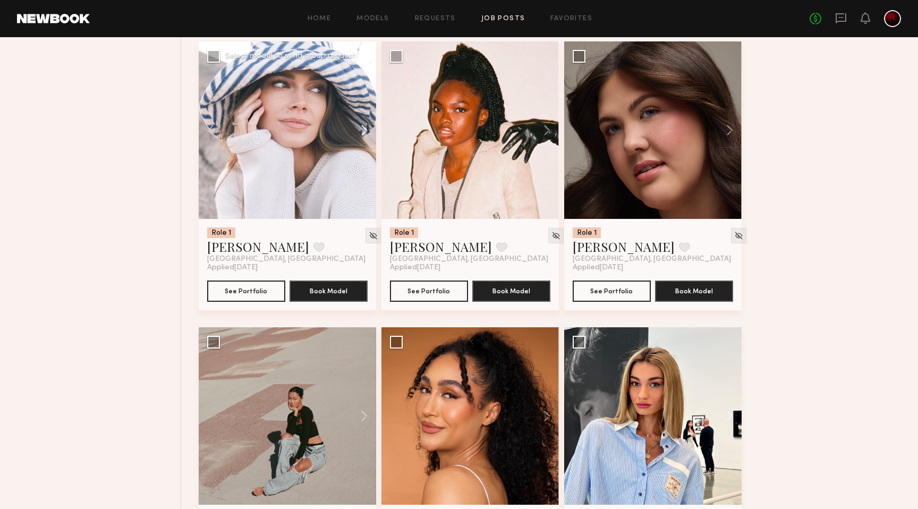
click at [355, 130] on button at bounding box center [359, 129] width 34 height 177
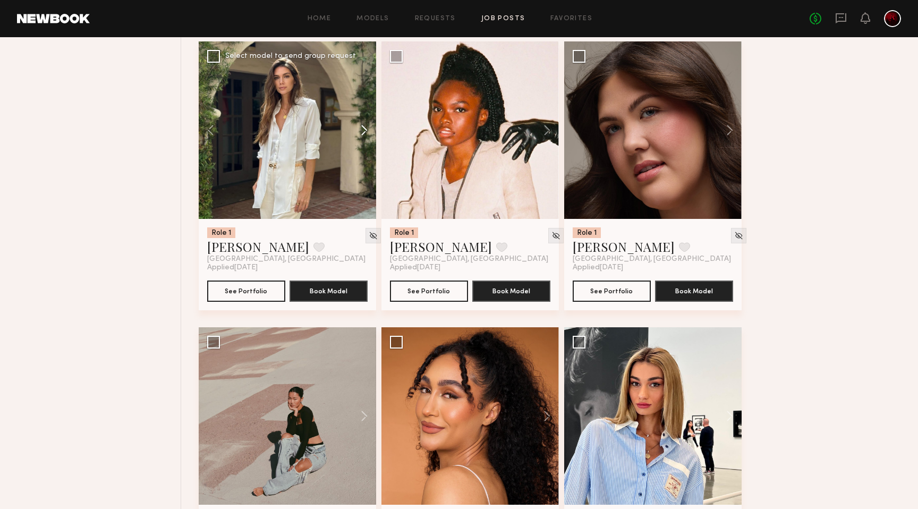
click at [355, 130] on button at bounding box center [359, 129] width 34 height 177
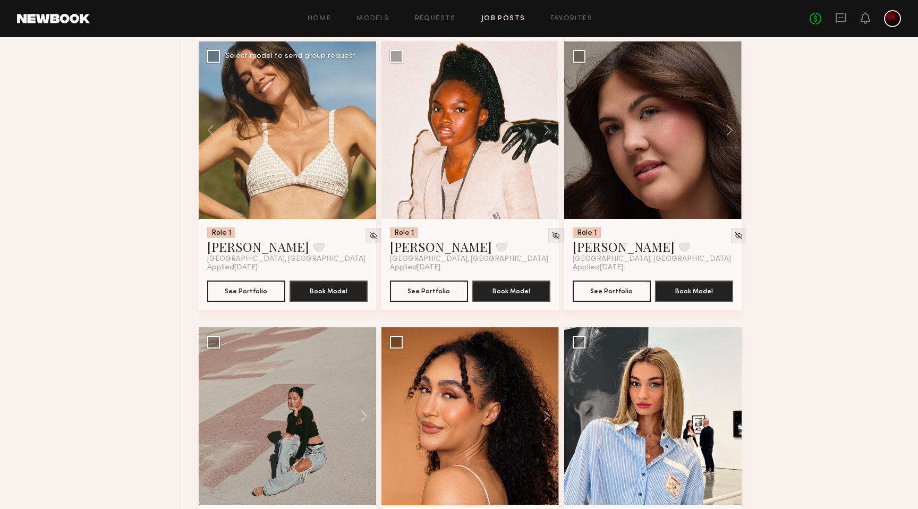
click at [355, 130] on div at bounding box center [287, 129] width 177 height 177
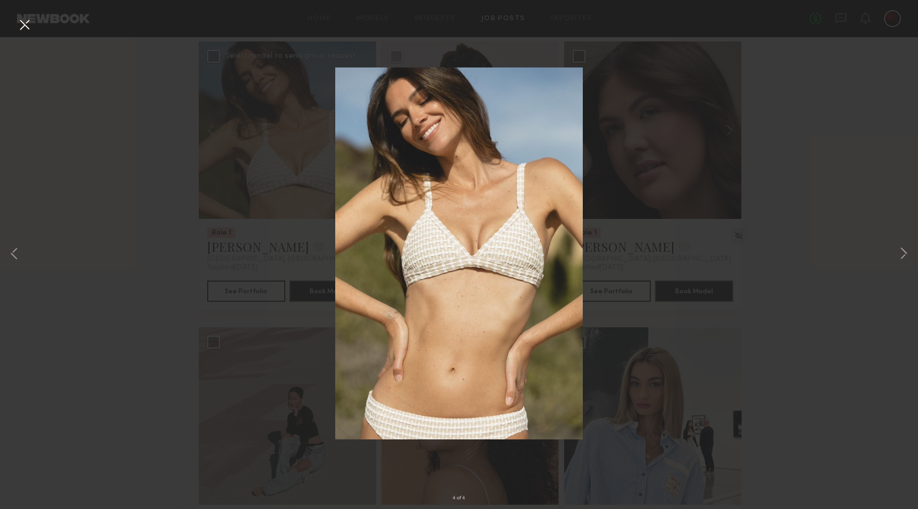
click at [355, 130] on div "4 of 4" at bounding box center [459, 254] width 918 height 509
click at [355, 130] on img at bounding box center [459, 253] width 248 height 372
click at [18, 27] on button at bounding box center [24, 25] width 17 height 19
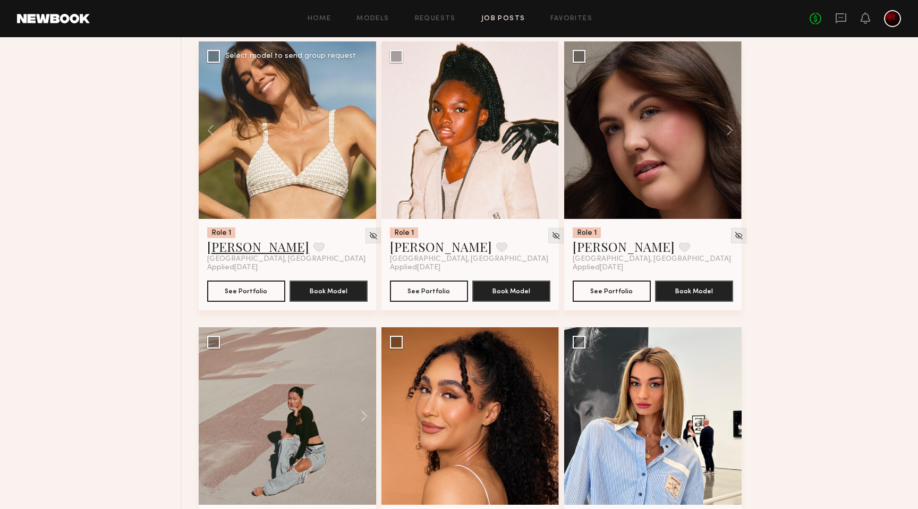
click at [231, 249] on link "Carrie A." at bounding box center [258, 246] width 102 height 17
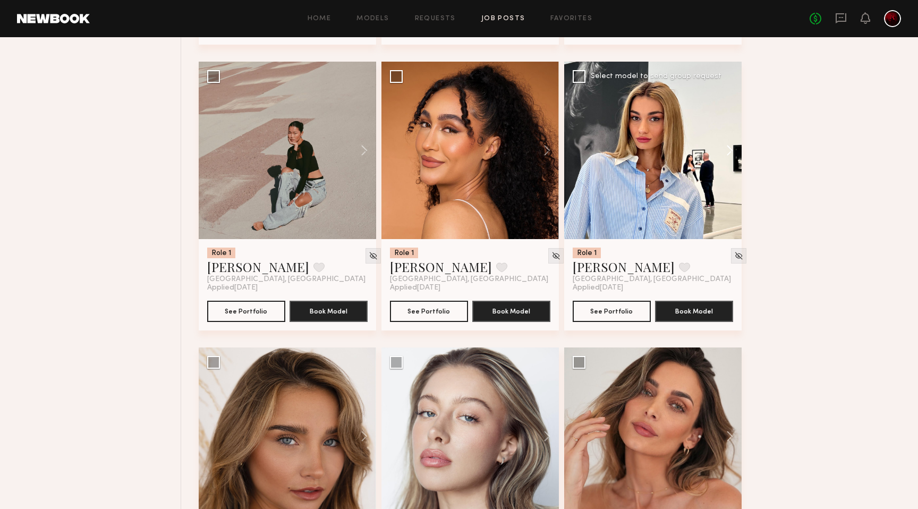
scroll to position [2391, 0]
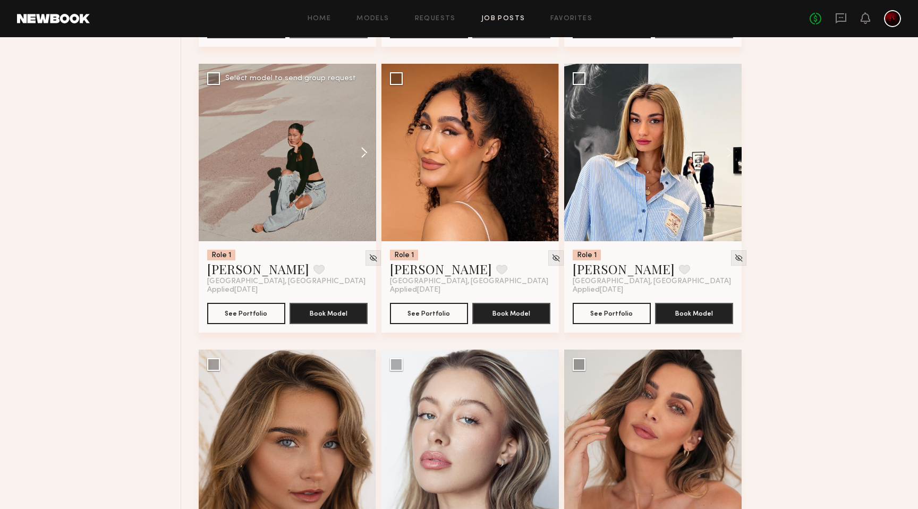
click at [361, 151] on button at bounding box center [359, 152] width 34 height 177
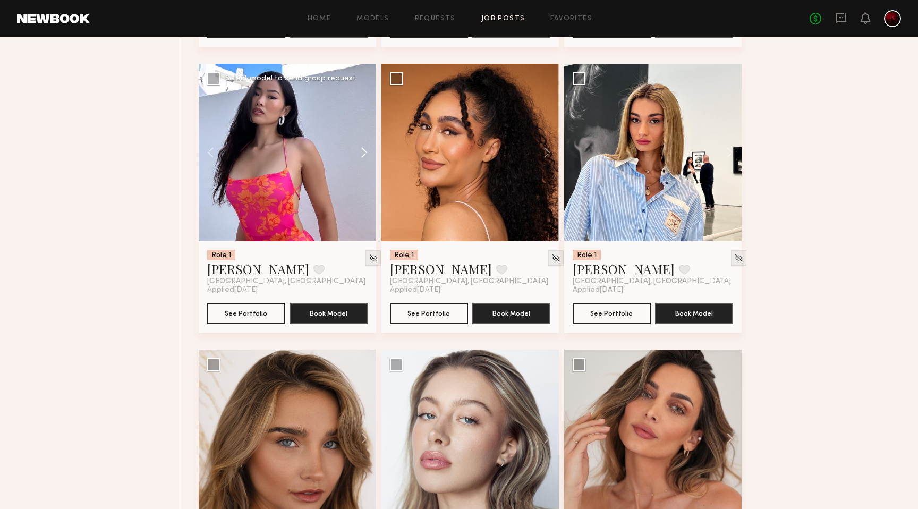
click at [361, 151] on button at bounding box center [359, 152] width 34 height 177
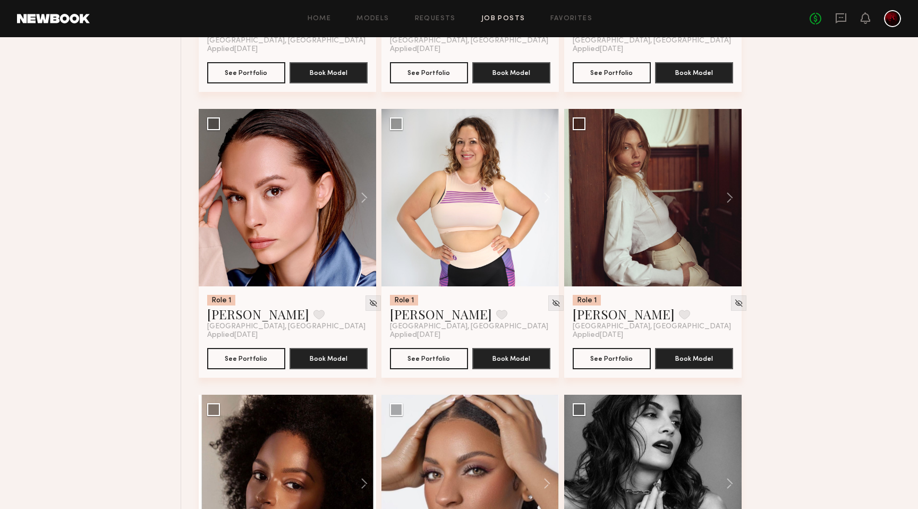
scroll to position [3212, 0]
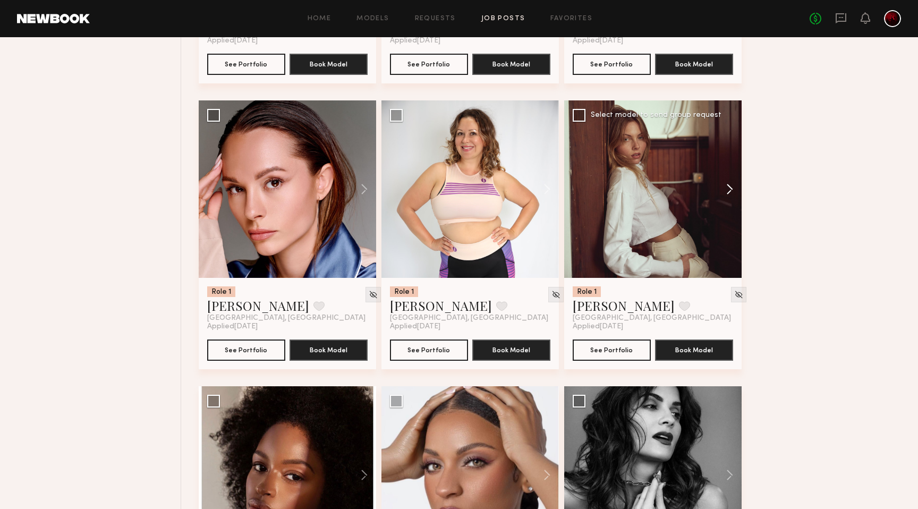
click at [721, 190] on button at bounding box center [724, 188] width 34 height 177
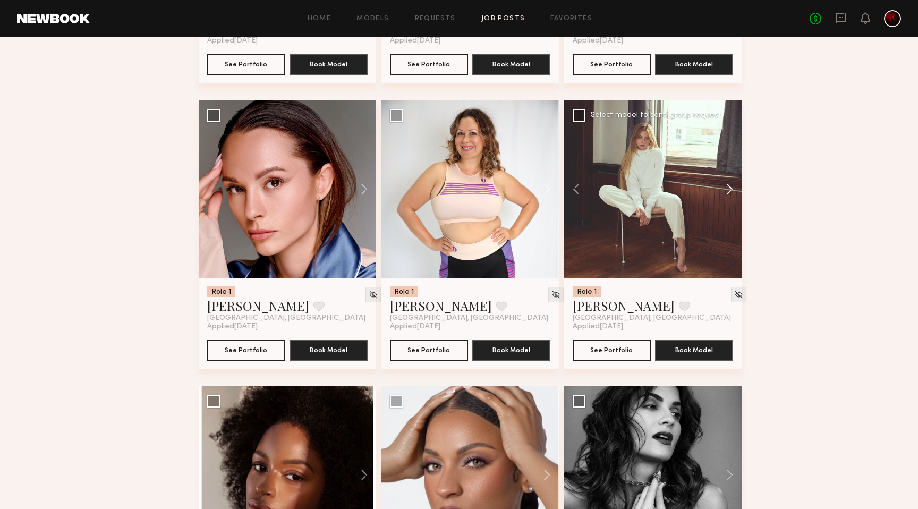
click at [721, 190] on button at bounding box center [724, 188] width 34 height 177
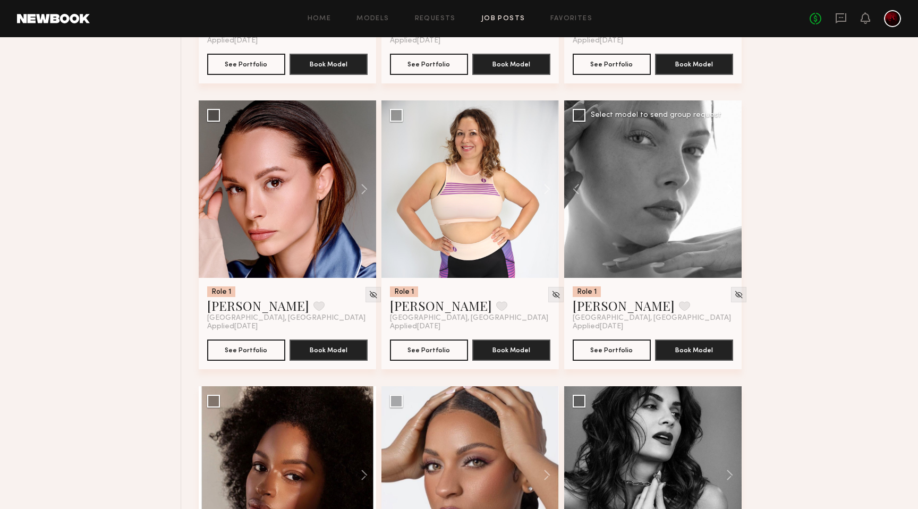
click at [721, 190] on button at bounding box center [724, 188] width 34 height 177
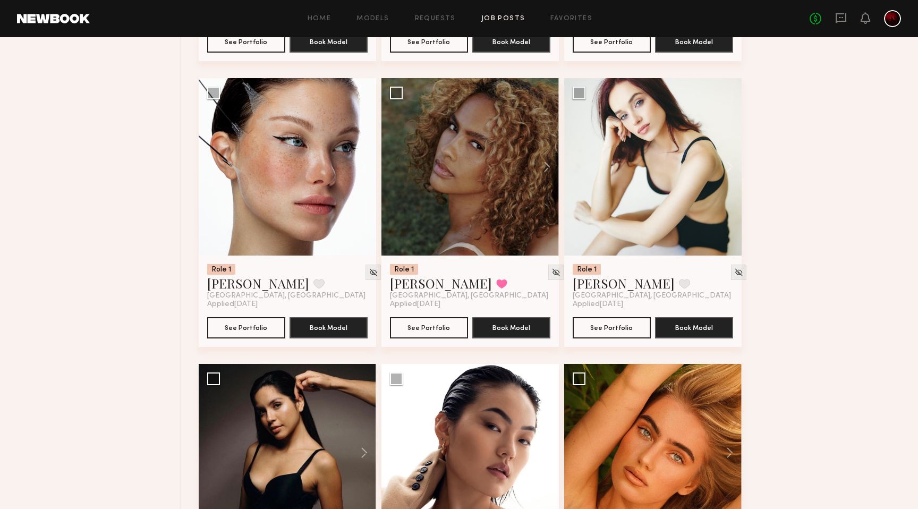
scroll to position [3826, 0]
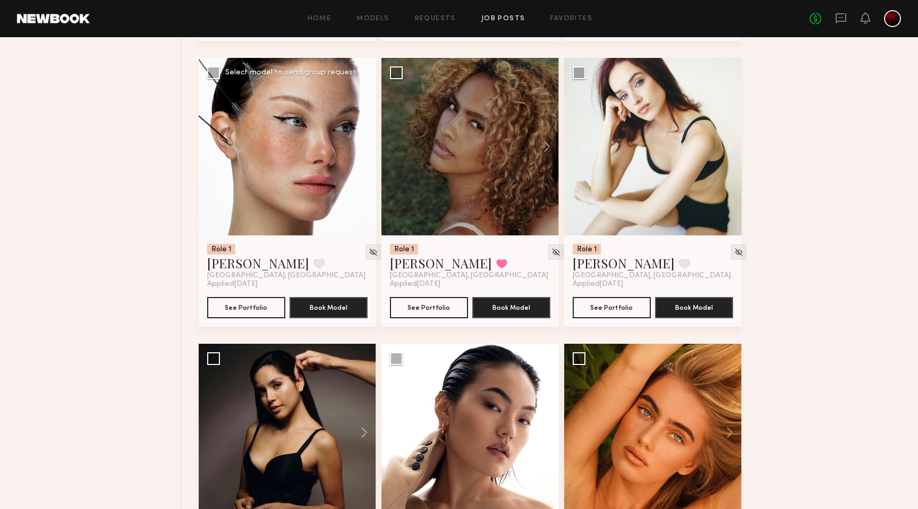
click at [360, 151] on button at bounding box center [359, 146] width 34 height 177
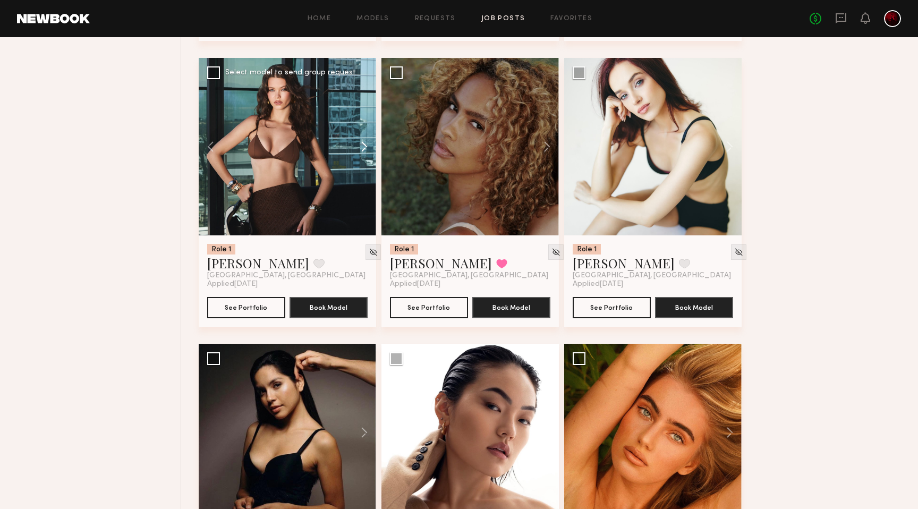
click at [360, 151] on button at bounding box center [359, 146] width 34 height 177
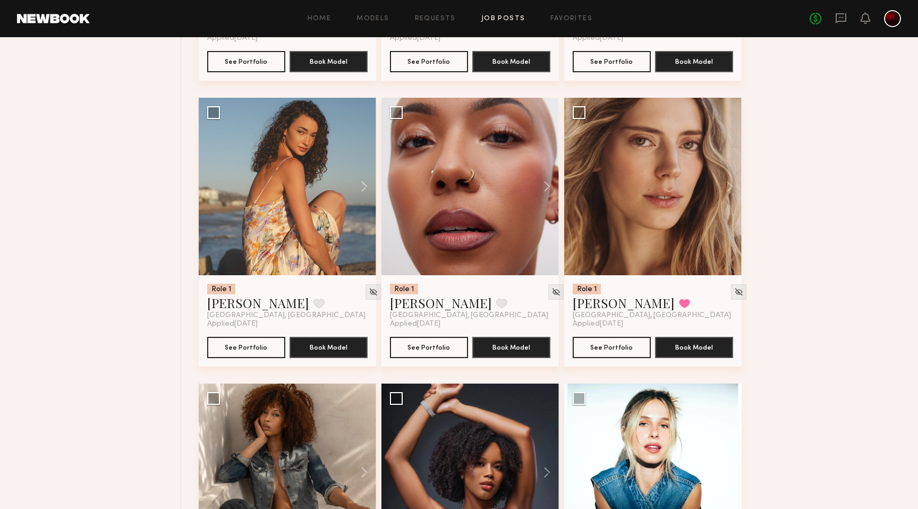
scroll to position [4645, 0]
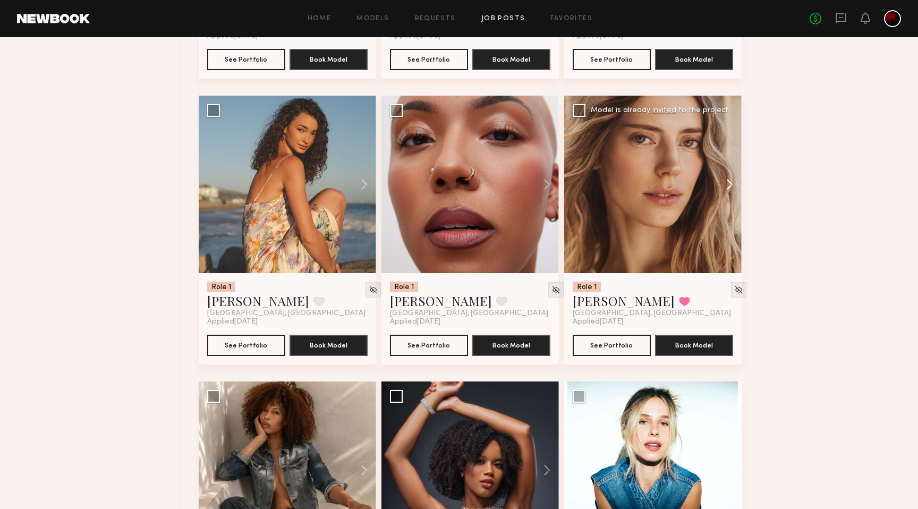
click at [727, 187] on button at bounding box center [724, 184] width 34 height 177
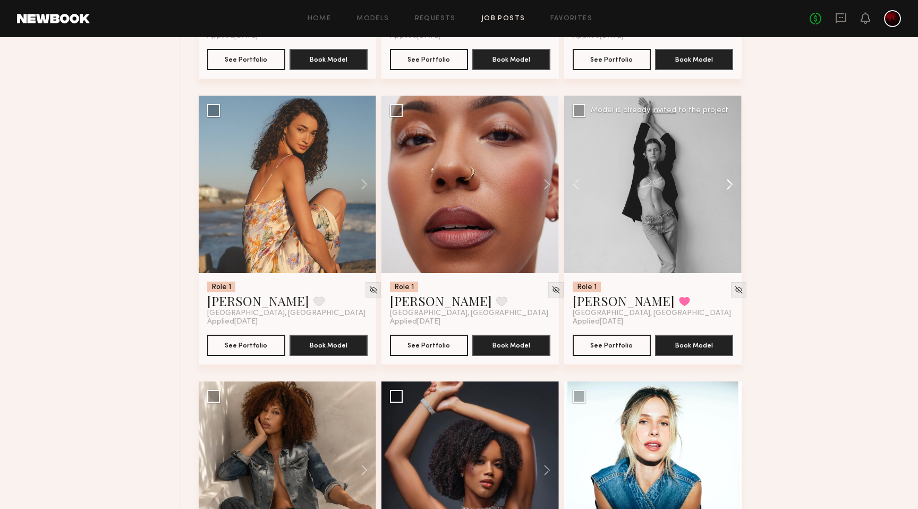
click at [727, 187] on button at bounding box center [724, 184] width 34 height 177
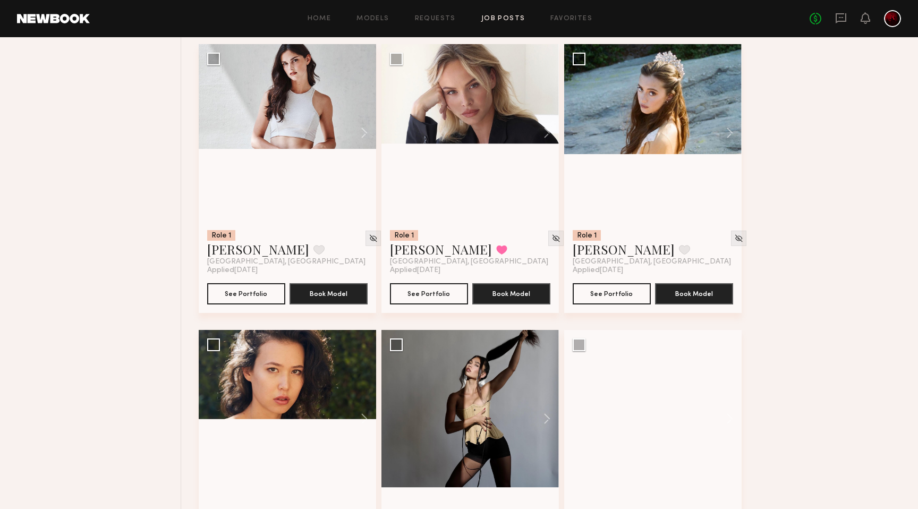
scroll to position [6417, 0]
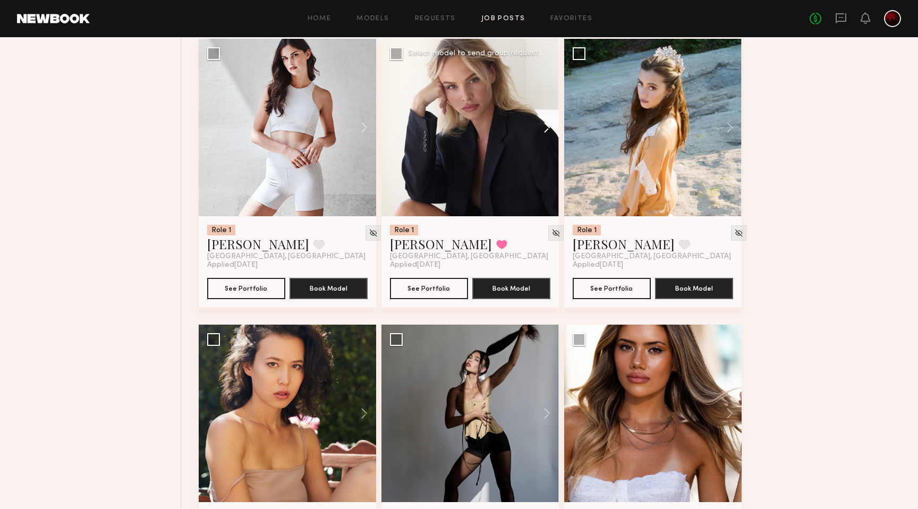
click at [544, 132] on button at bounding box center [542, 127] width 34 height 177
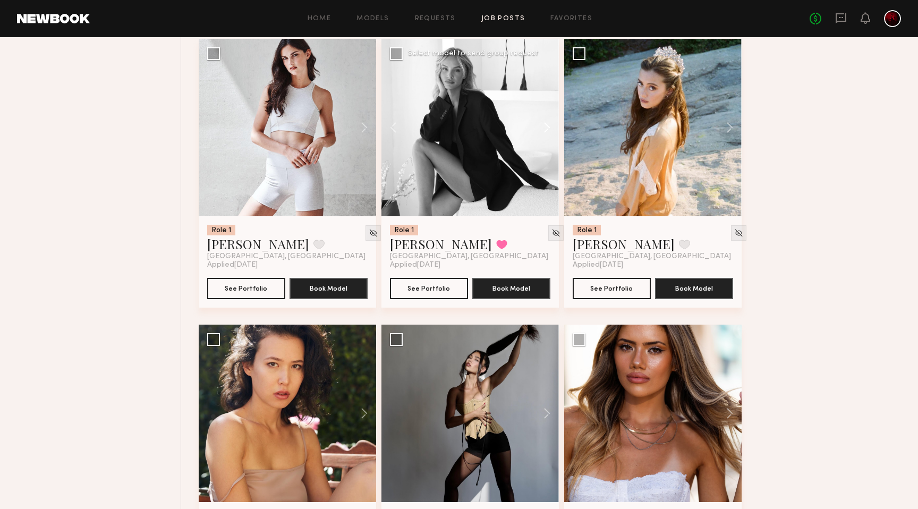
click at [544, 132] on button at bounding box center [542, 127] width 34 height 177
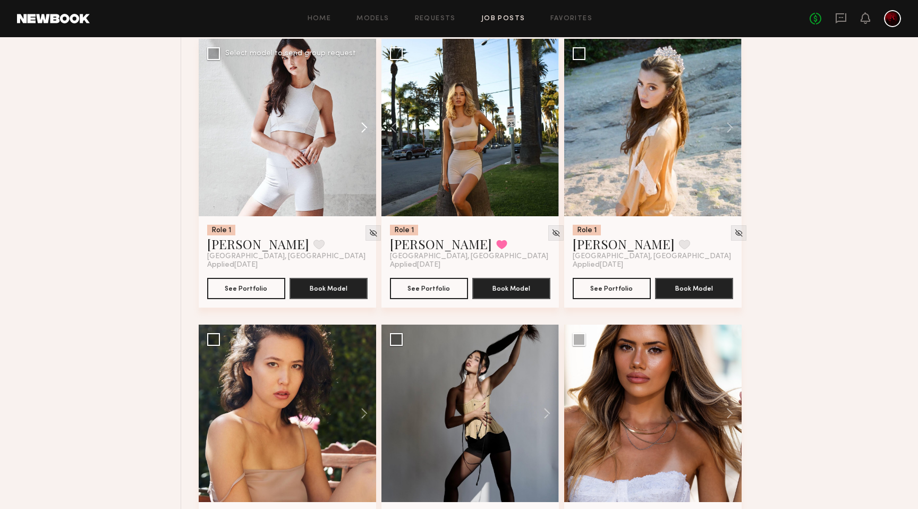
click at [354, 135] on button at bounding box center [359, 127] width 34 height 177
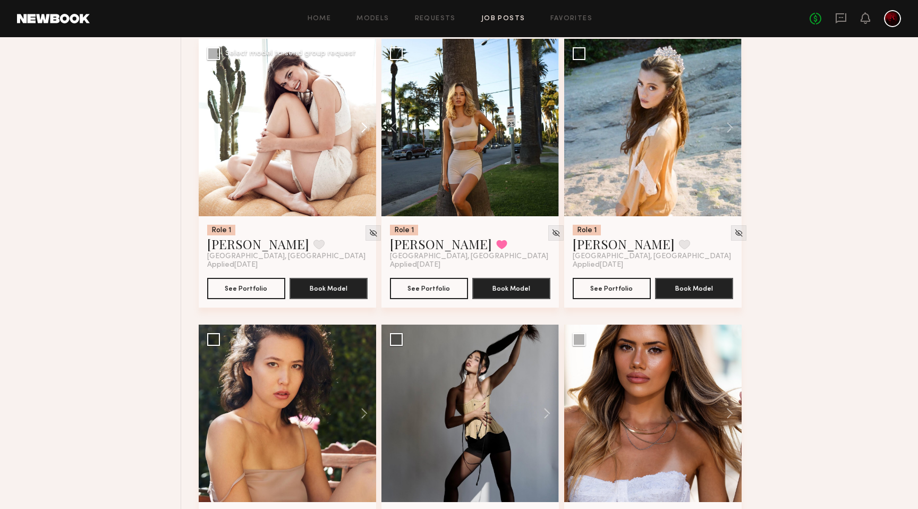
click at [354, 135] on button at bounding box center [359, 127] width 34 height 177
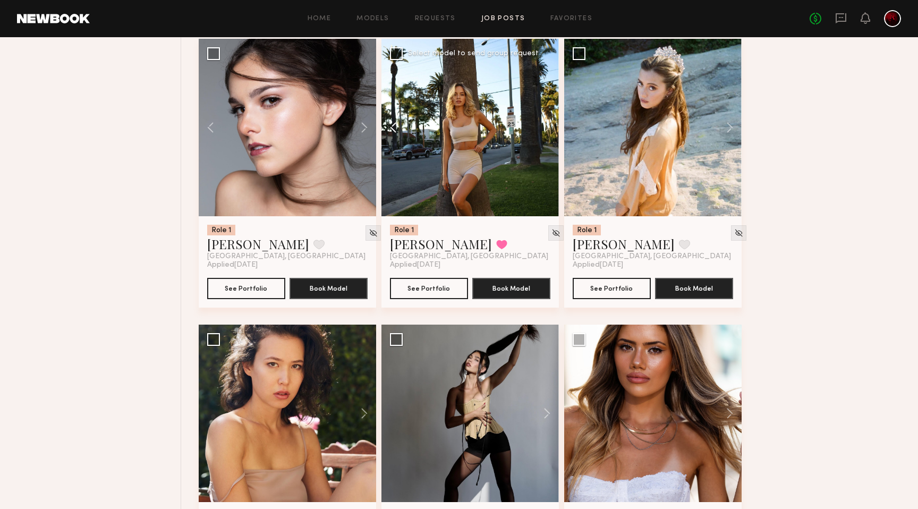
click at [396, 134] on button at bounding box center [398, 127] width 34 height 177
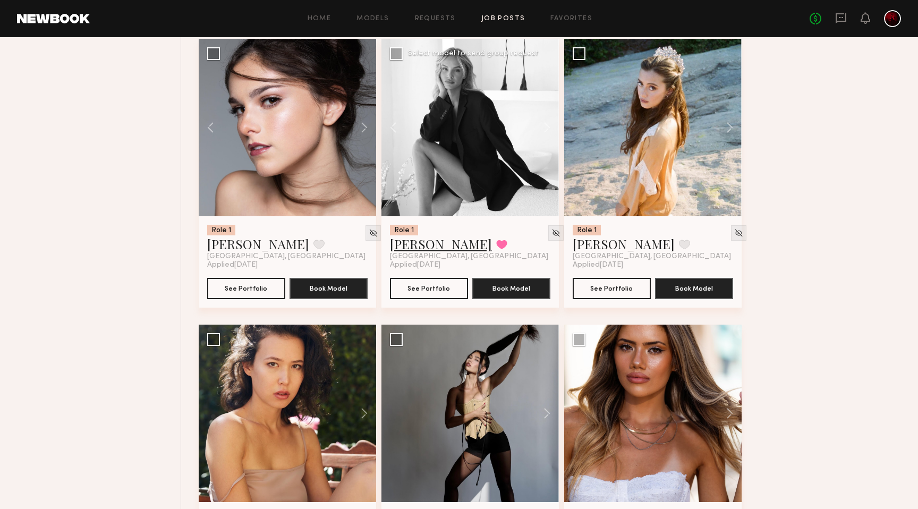
click at [406, 252] on link "Klaudia S." at bounding box center [441, 243] width 102 height 17
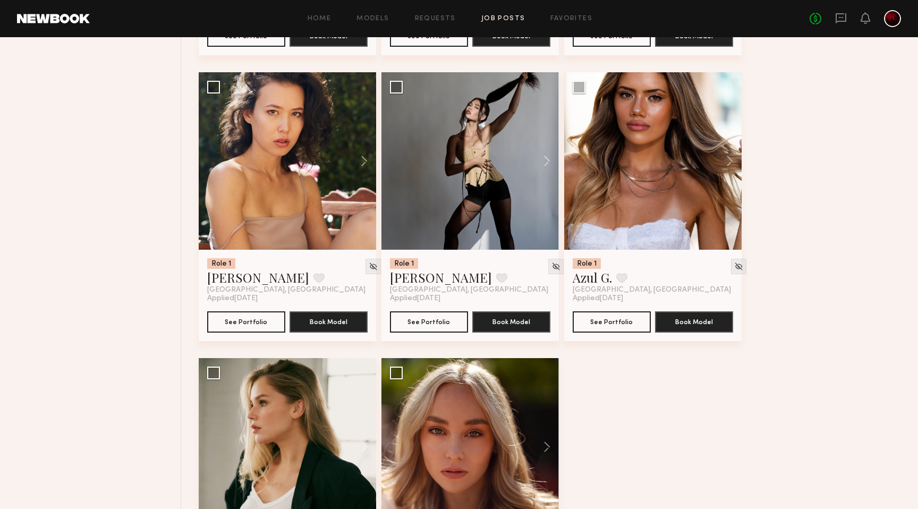
scroll to position [6660, 0]
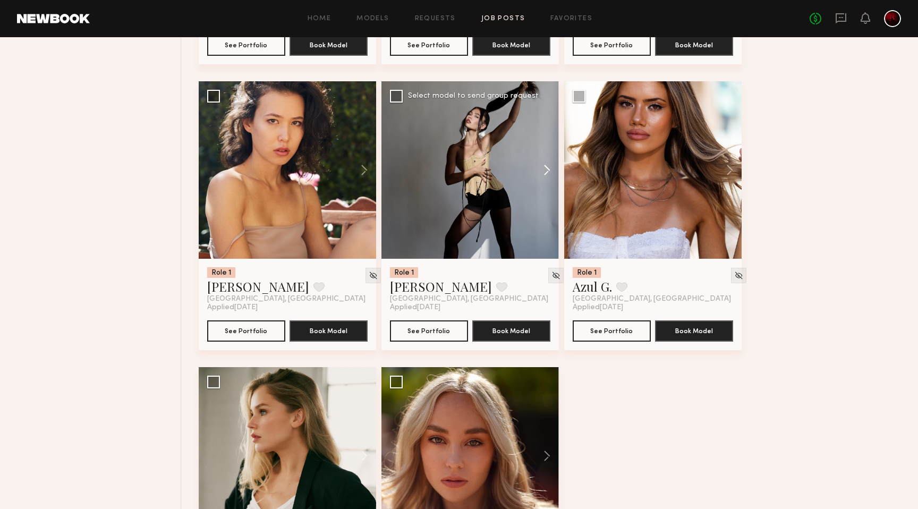
click at [544, 176] on button at bounding box center [542, 169] width 34 height 177
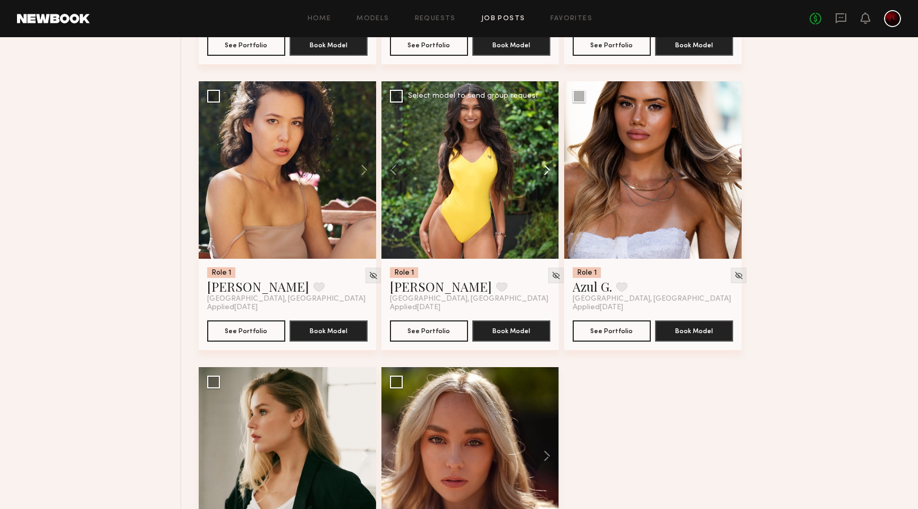
click at [544, 176] on button at bounding box center [542, 169] width 34 height 177
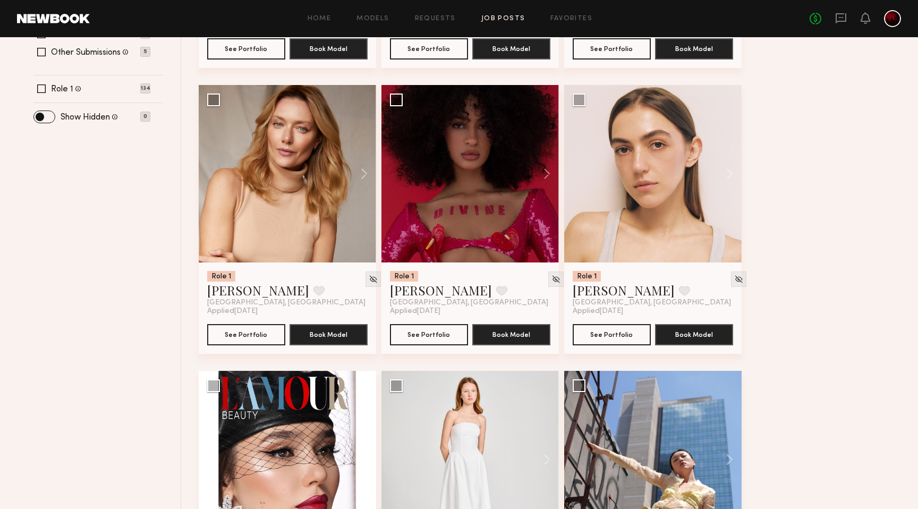
scroll to position [67, 0]
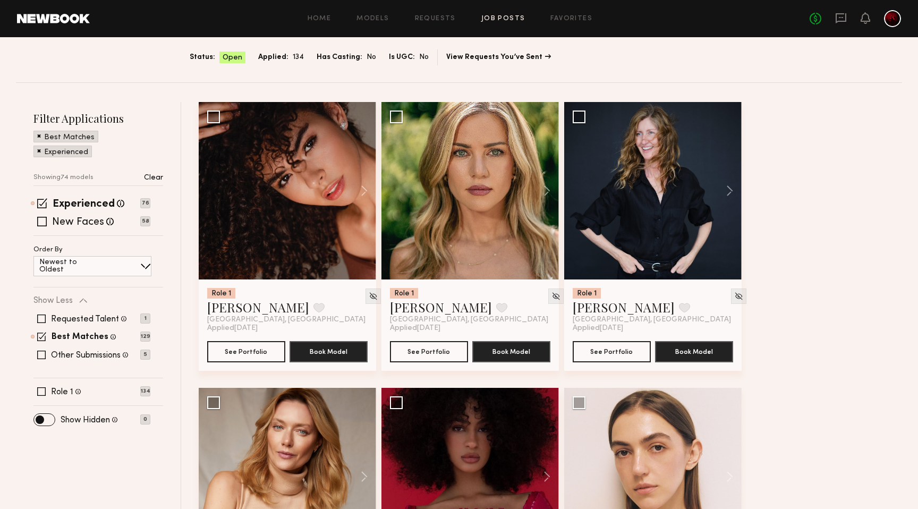
click at [37, 153] on span at bounding box center [39, 151] width 4 height 10
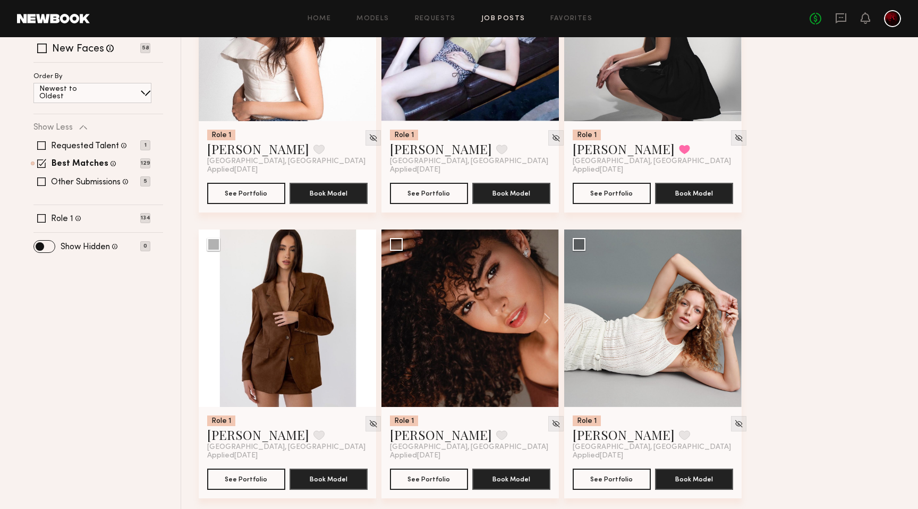
scroll to position [228, 0]
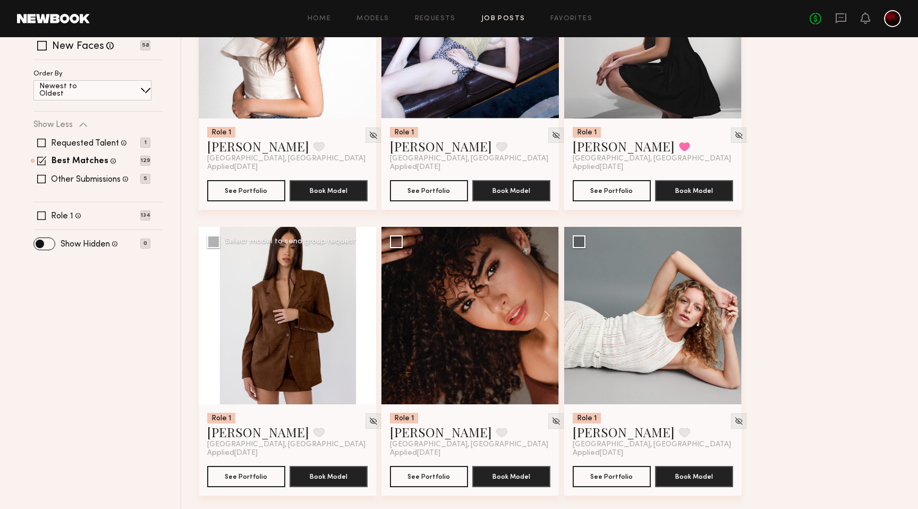
click at [364, 311] on button at bounding box center [359, 315] width 34 height 177
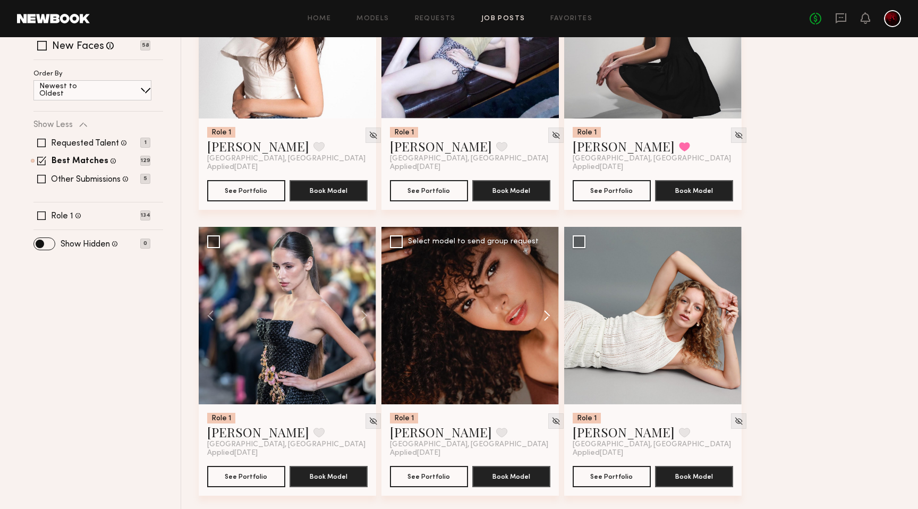
click at [544, 317] on button at bounding box center [542, 315] width 34 height 177
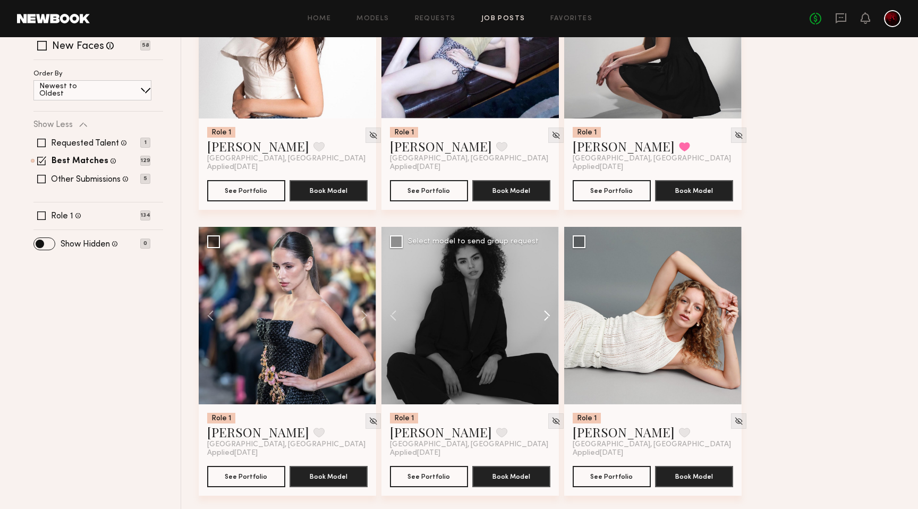
click at [544, 317] on button at bounding box center [542, 315] width 34 height 177
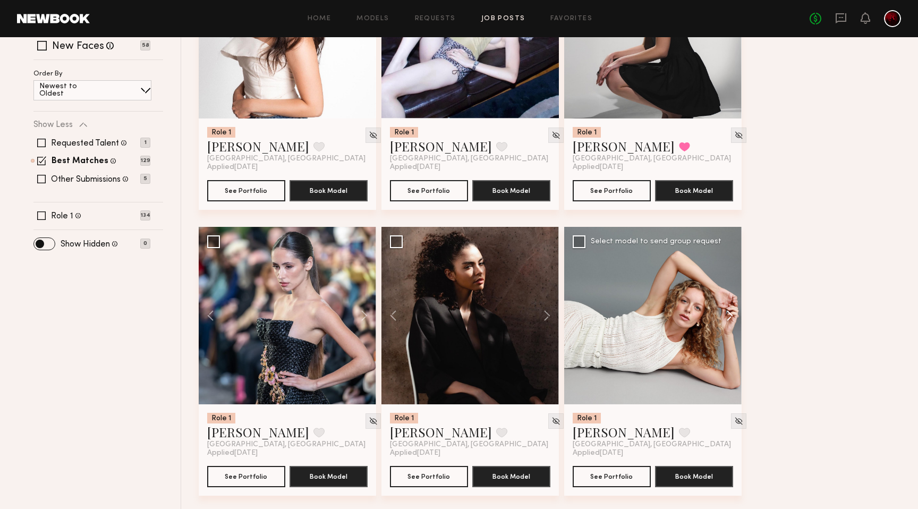
click at [722, 317] on button at bounding box center [724, 315] width 34 height 177
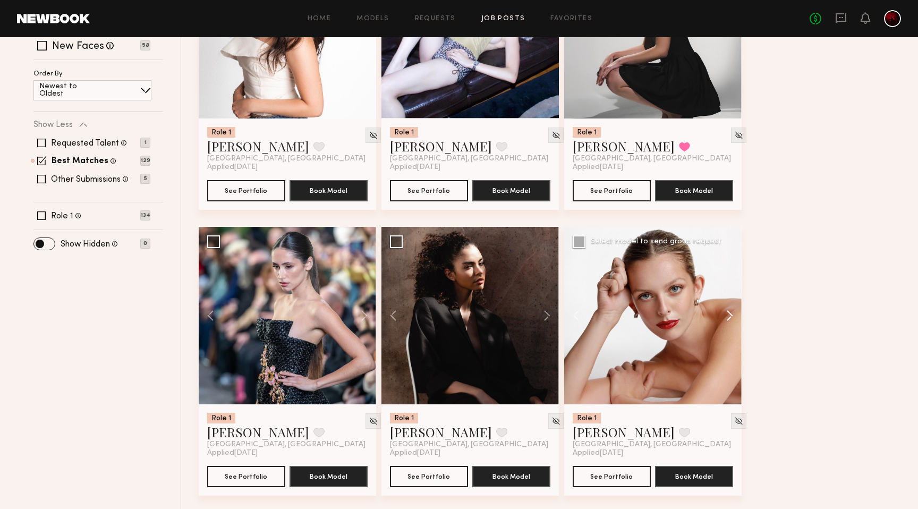
click at [722, 317] on button at bounding box center [724, 315] width 34 height 177
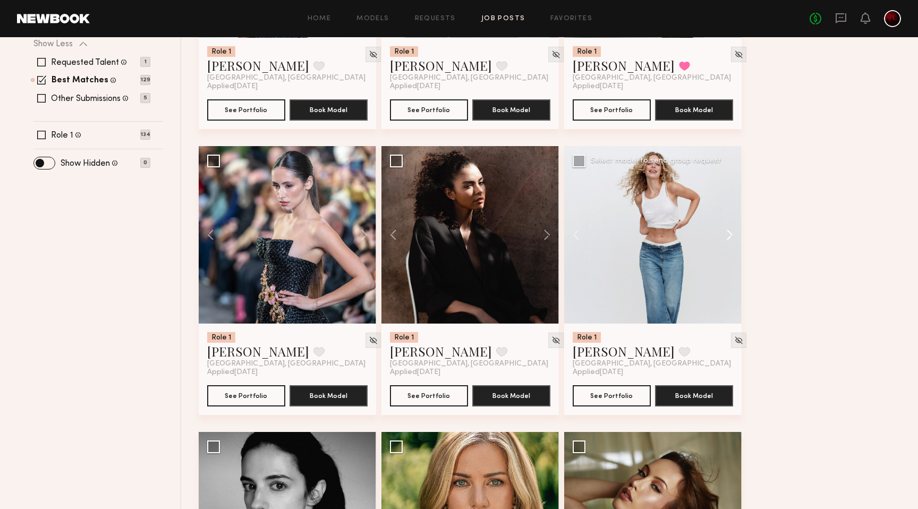
scroll to position [305, 0]
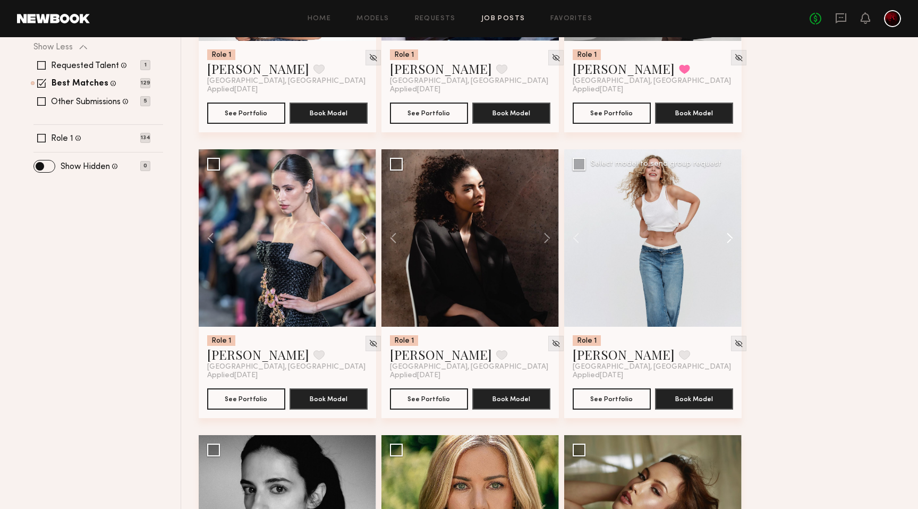
click at [731, 238] on button at bounding box center [724, 237] width 34 height 177
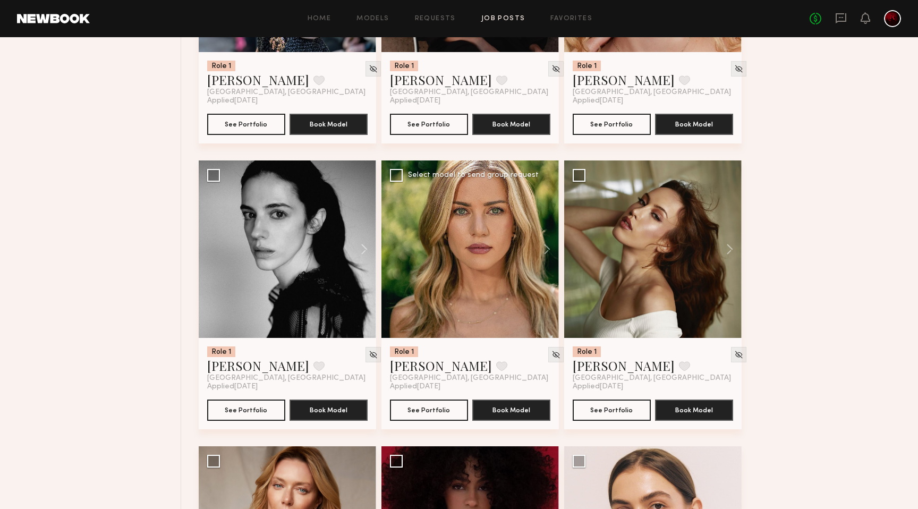
scroll to position [601, 0]
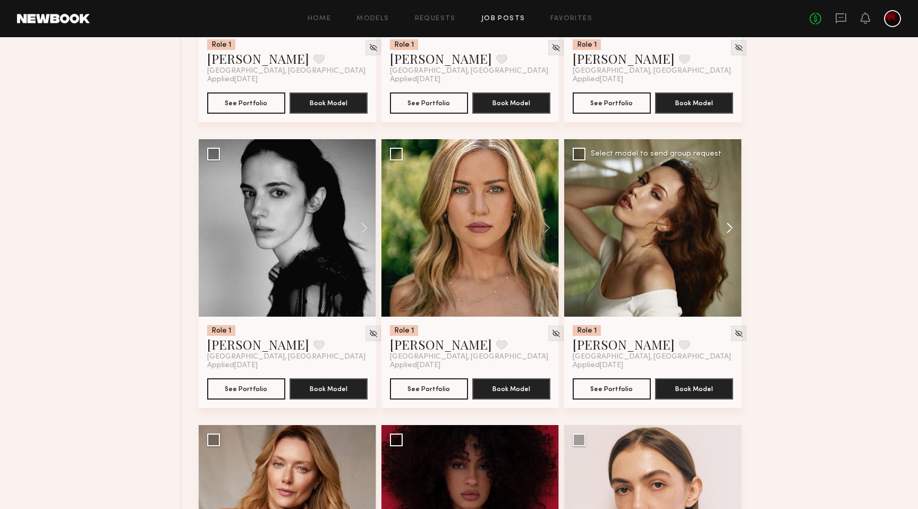
click at [734, 224] on button at bounding box center [724, 227] width 34 height 177
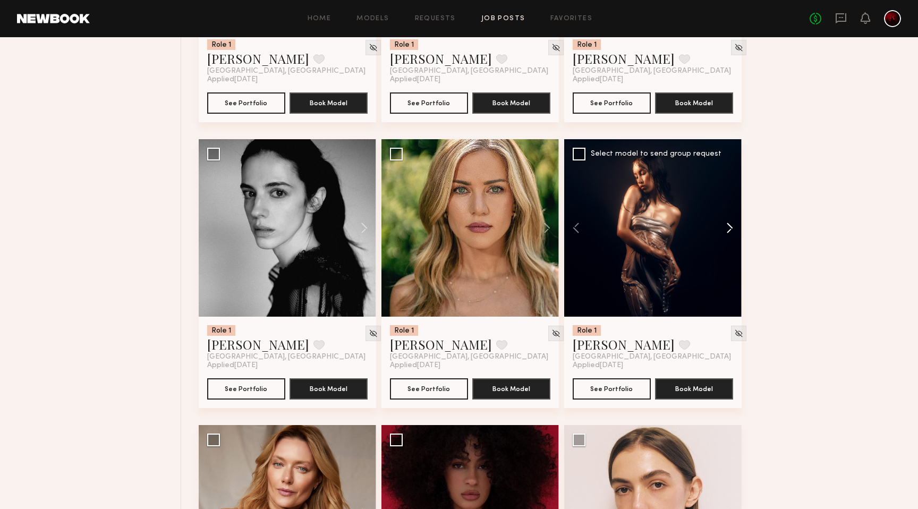
click at [734, 224] on button at bounding box center [724, 227] width 34 height 177
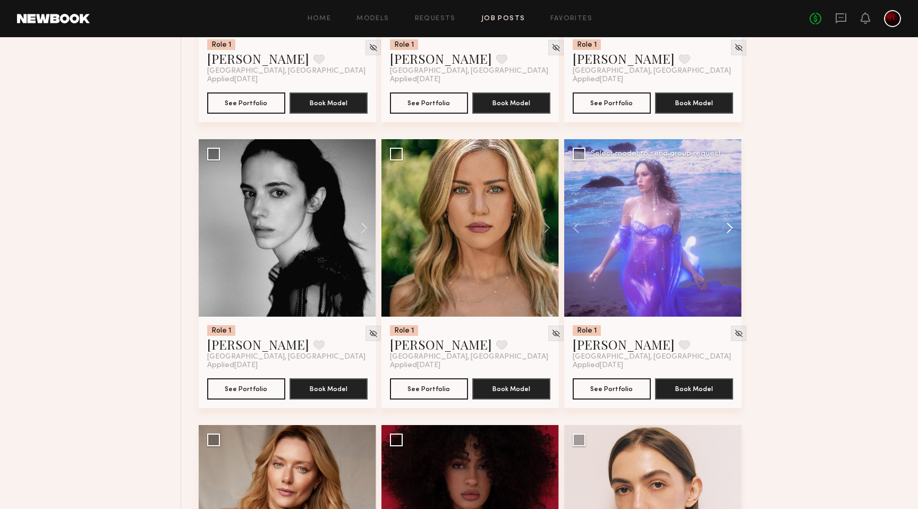
click at [734, 224] on button at bounding box center [724, 227] width 34 height 177
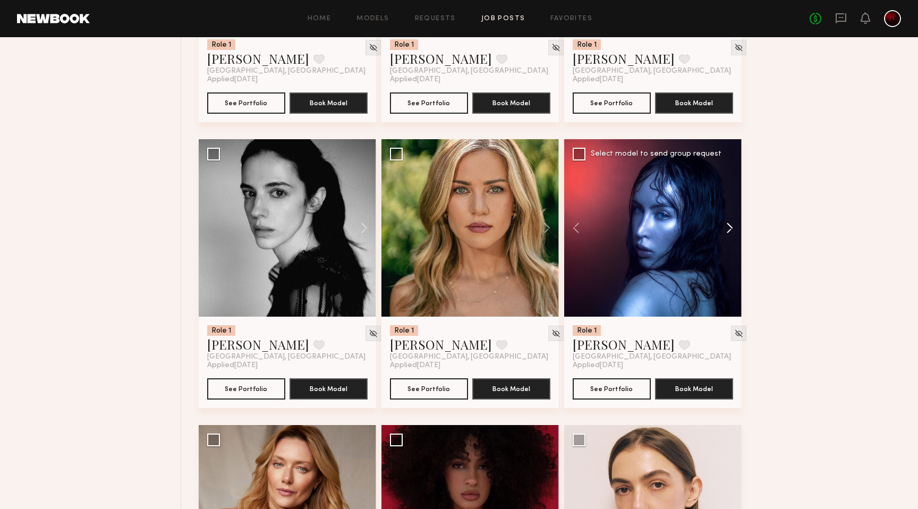
click at [734, 224] on button at bounding box center [724, 227] width 34 height 177
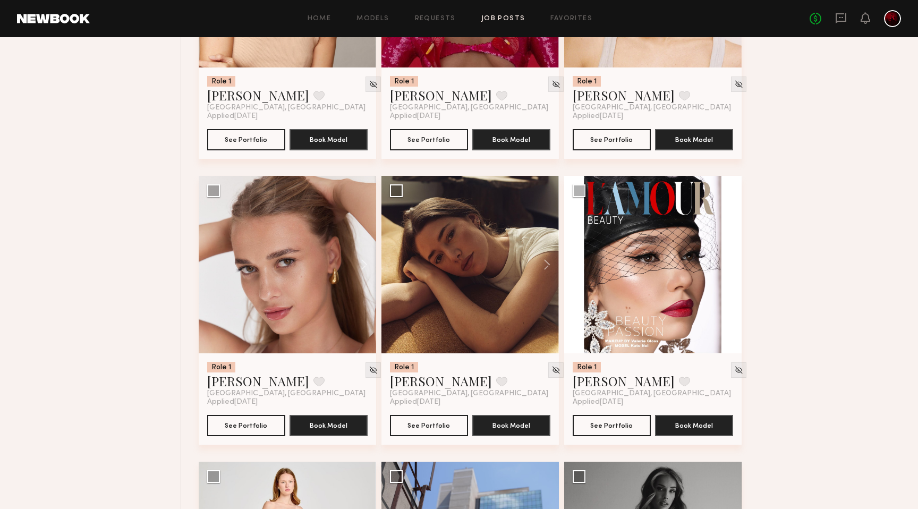
scroll to position [1137, 0]
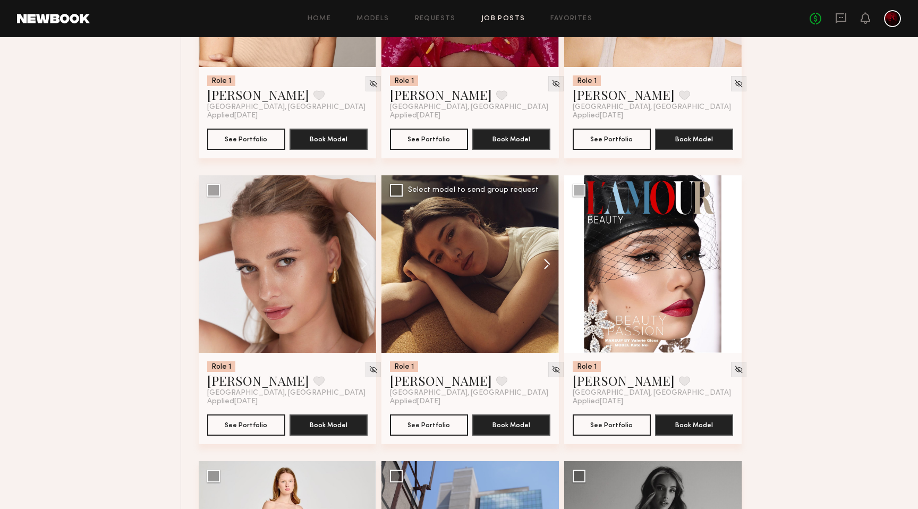
click at [547, 269] on button at bounding box center [542, 263] width 34 height 177
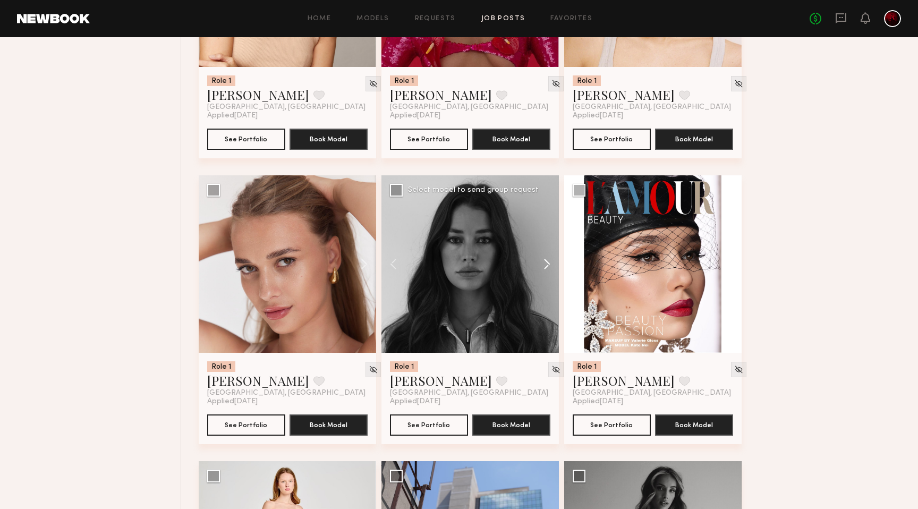
click at [547, 269] on button at bounding box center [542, 263] width 34 height 177
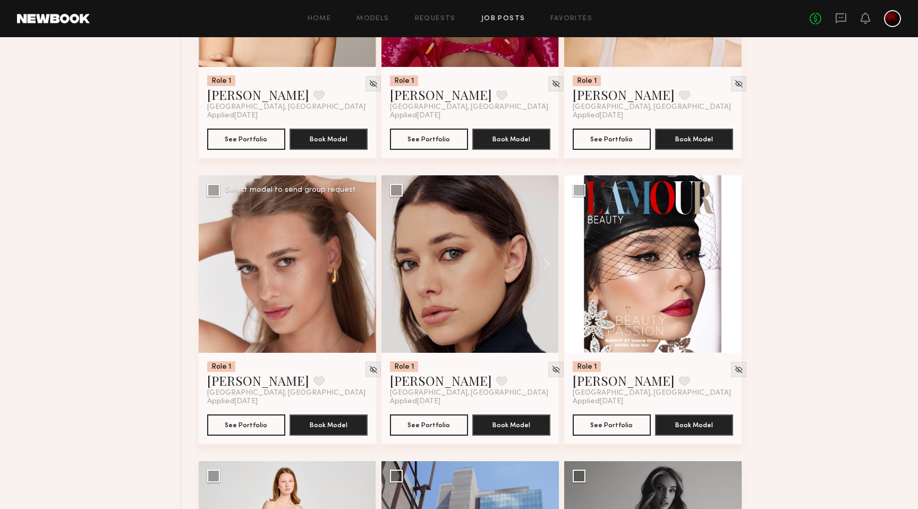
click at [358, 265] on button at bounding box center [359, 263] width 34 height 177
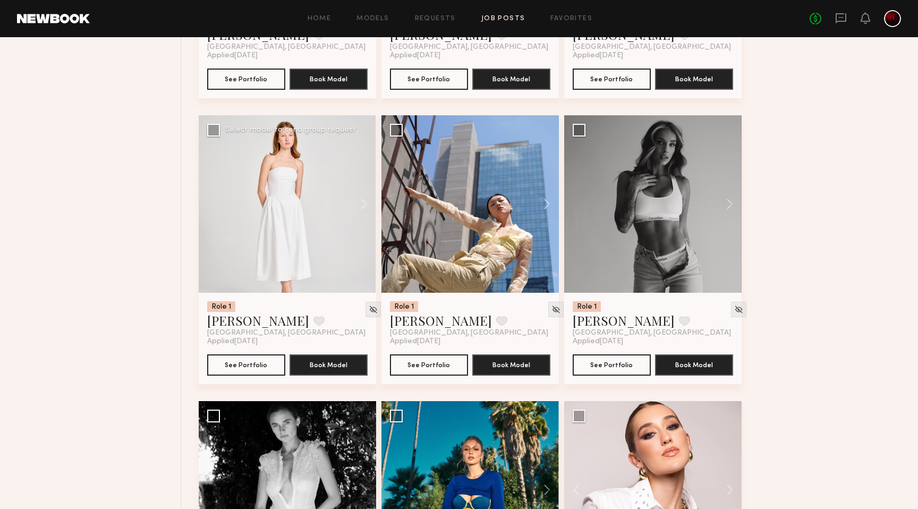
scroll to position [1493, 0]
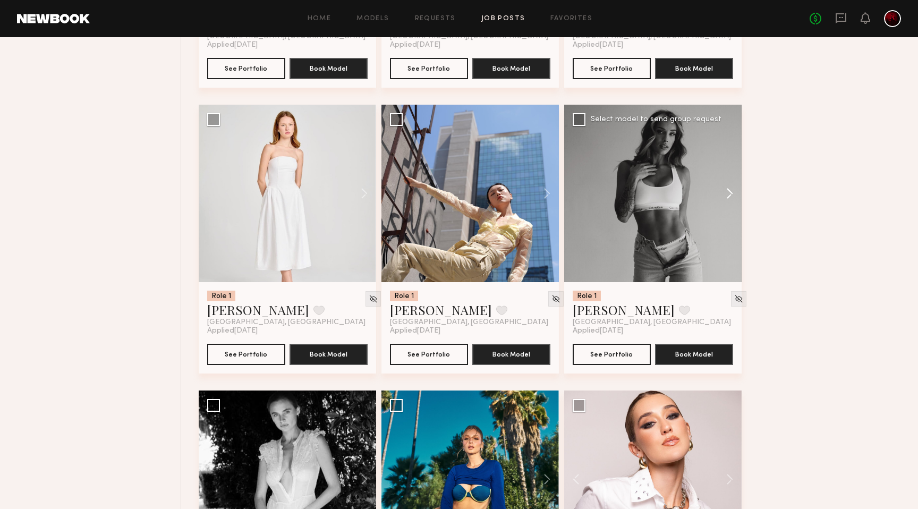
click at [727, 195] on button at bounding box center [724, 193] width 34 height 177
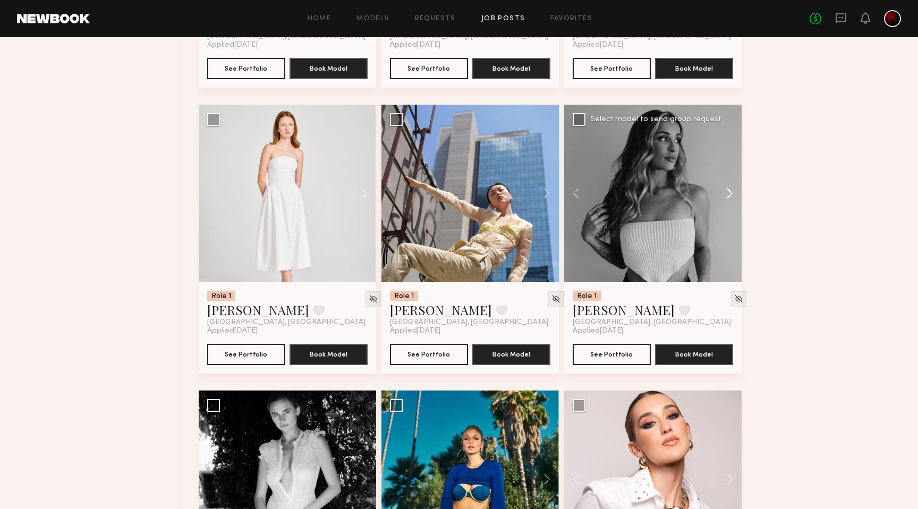
click at [727, 195] on button at bounding box center [724, 193] width 34 height 177
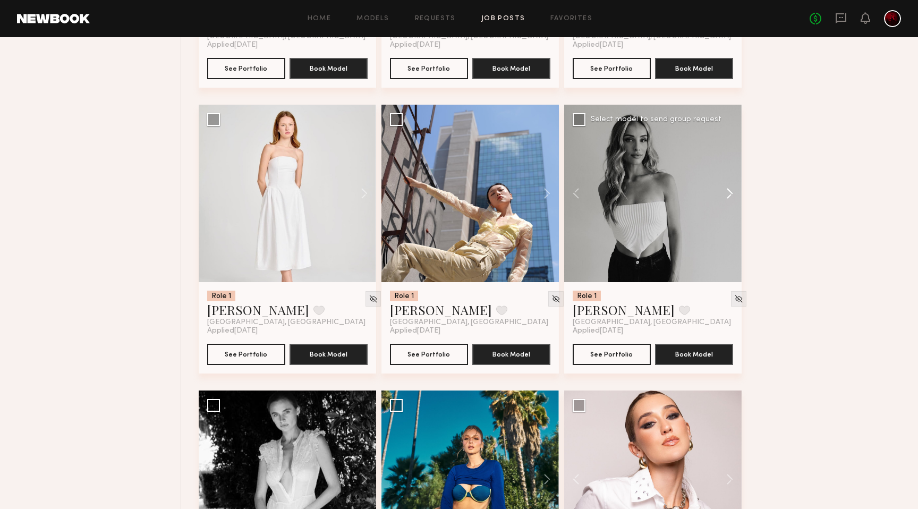
click at [727, 195] on button at bounding box center [724, 193] width 34 height 177
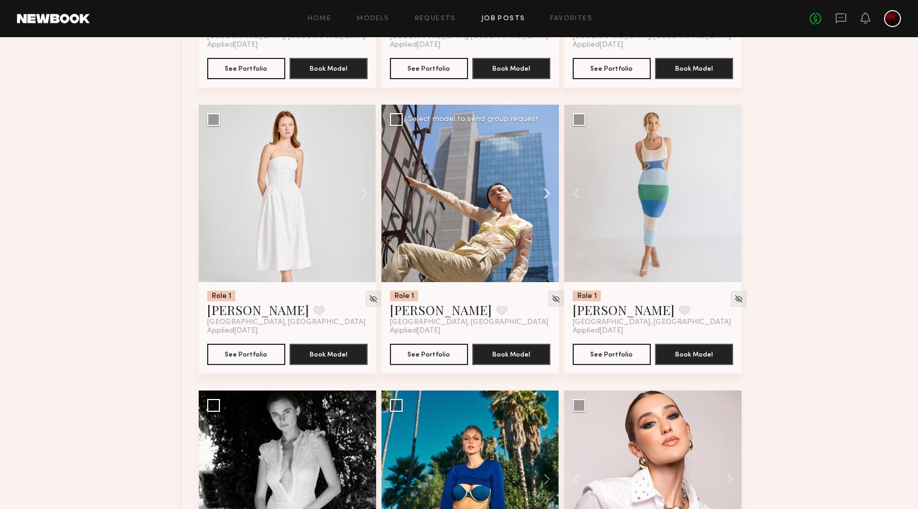
click at [542, 195] on button at bounding box center [542, 193] width 34 height 177
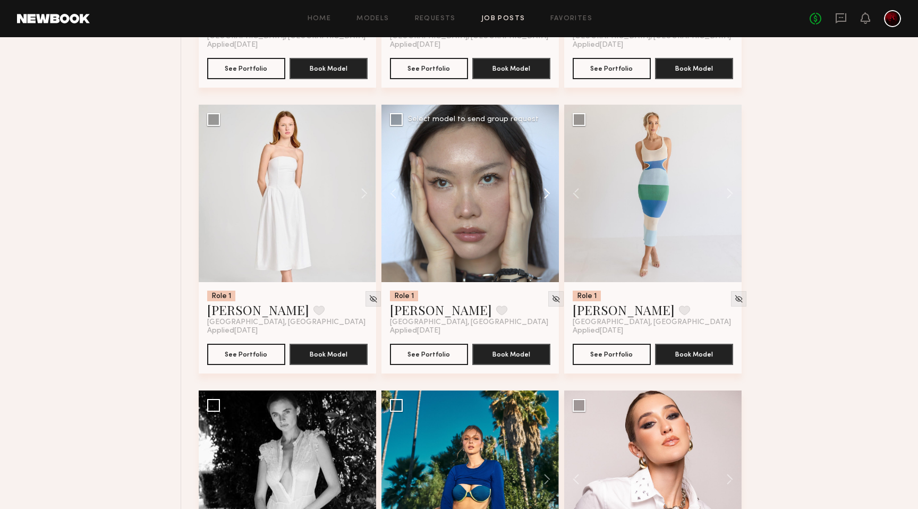
click at [542, 195] on button at bounding box center [542, 193] width 34 height 177
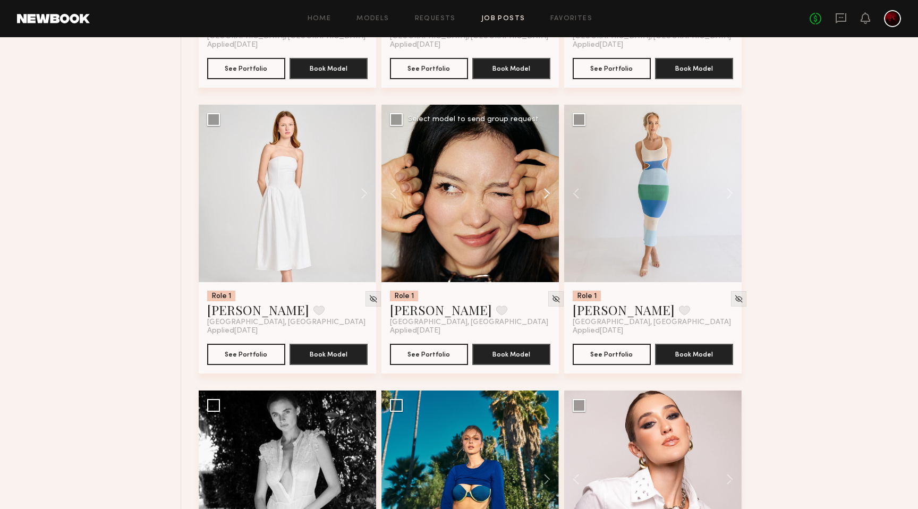
click at [542, 195] on button at bounding box center [542, 193] width 34 height 177
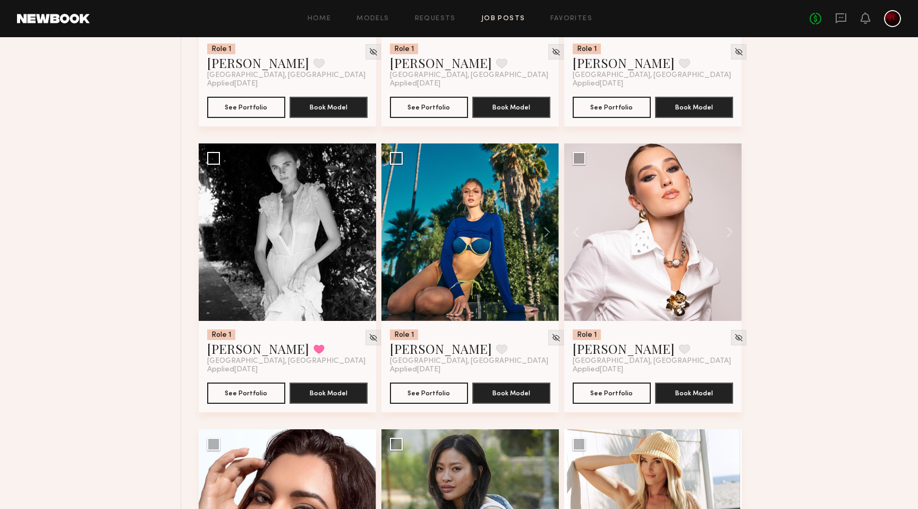
scroll to position [1760, 0]
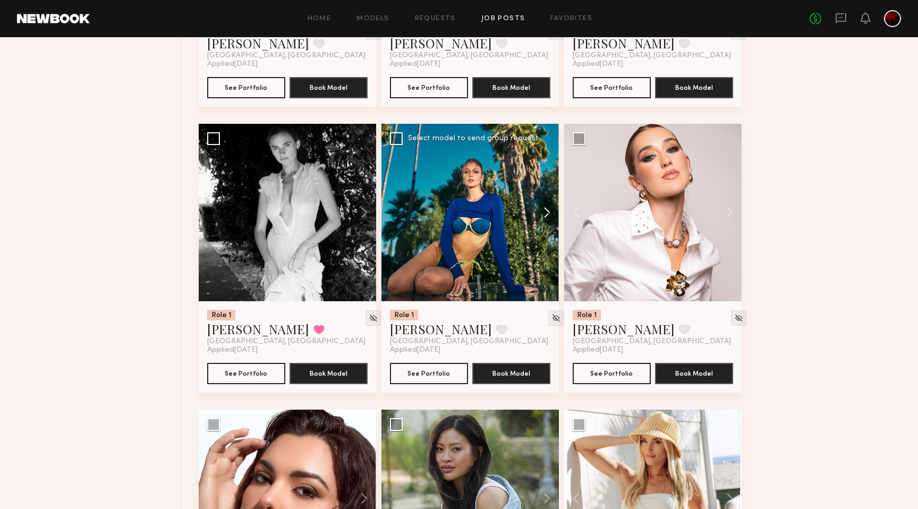
click at [542, 221] on button at bounding box center [542, 212] width 34 height 177
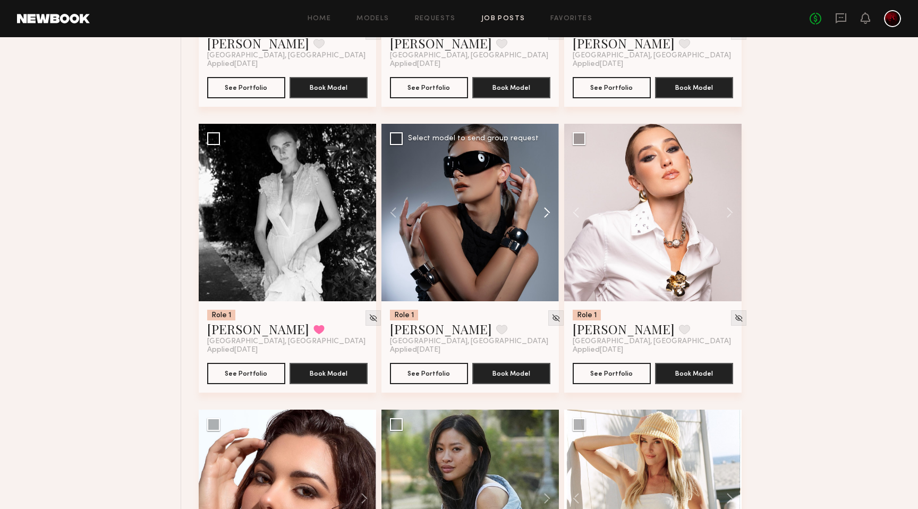
click at [542, 221] on button at bounding box center [542, 212] width 34 height 177
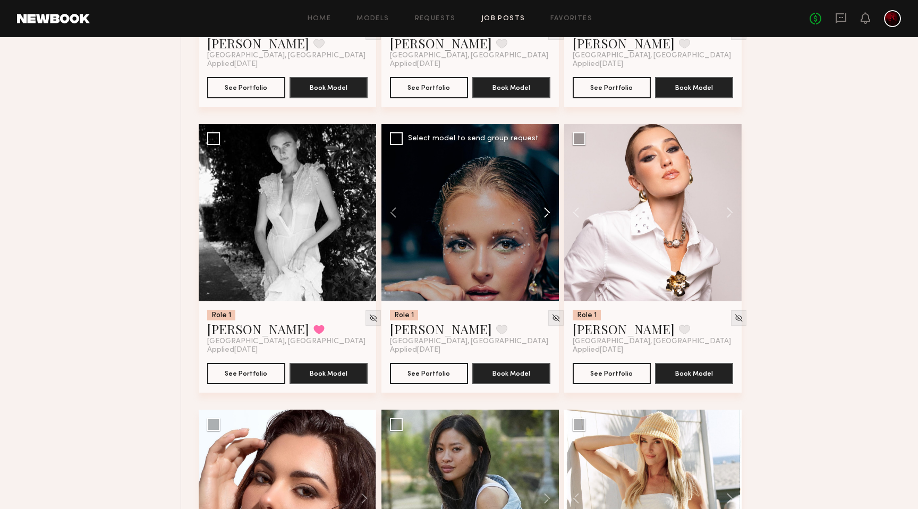
click at [542, 221] on button at bounding box center [542, 212] width 34 height 177
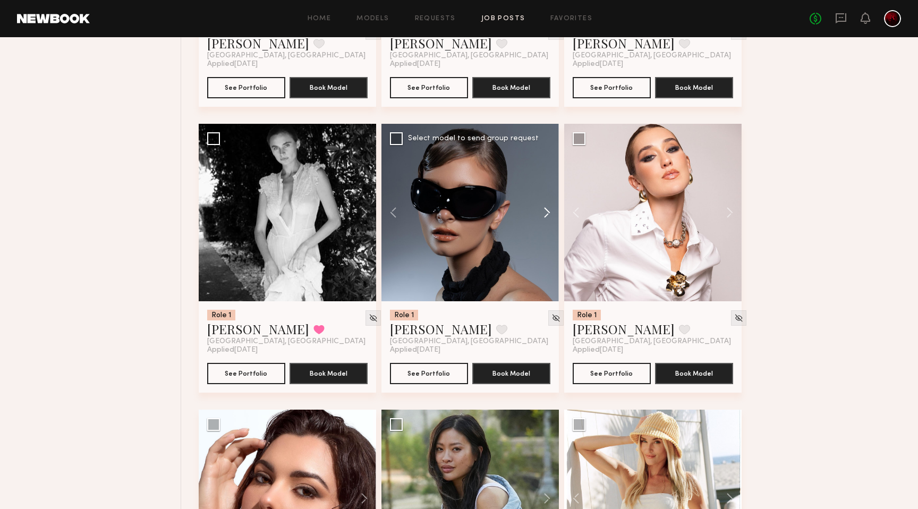
click at [542, 221] on button at bounding box center [542, 212] width 34 height 177
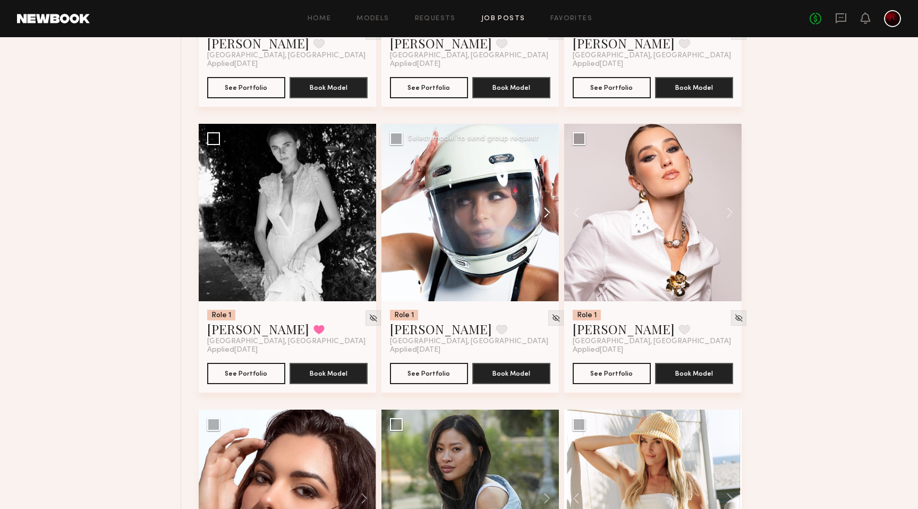
click at [542, 221] on button at bounding box center [542, 212] width 34 height 177
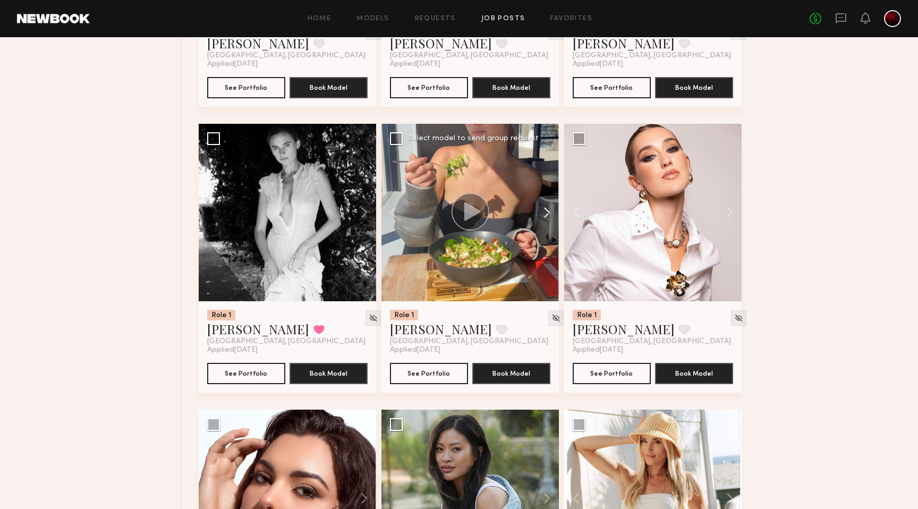
click at [542, 221] on button at bounding box center [542, 212] width 34 height 177
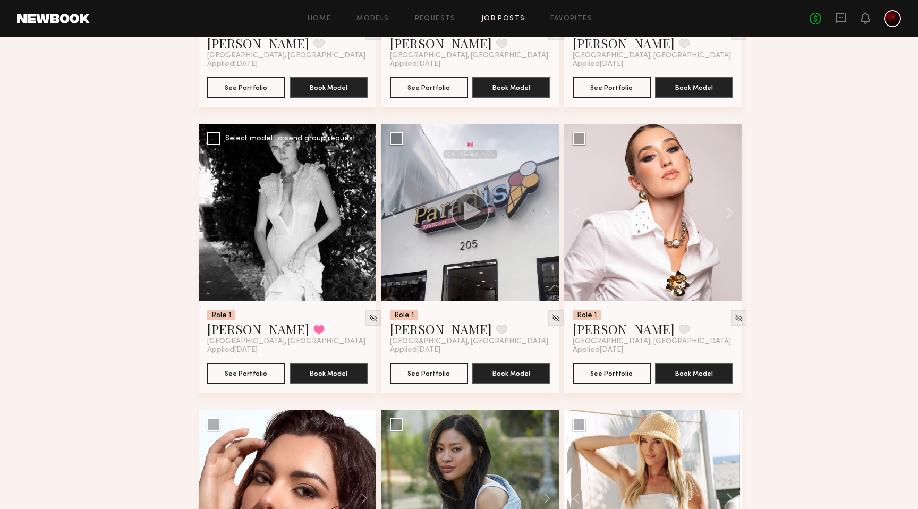
click at [357, 221] on button at bounding box center [359, 212] width 34 height 177
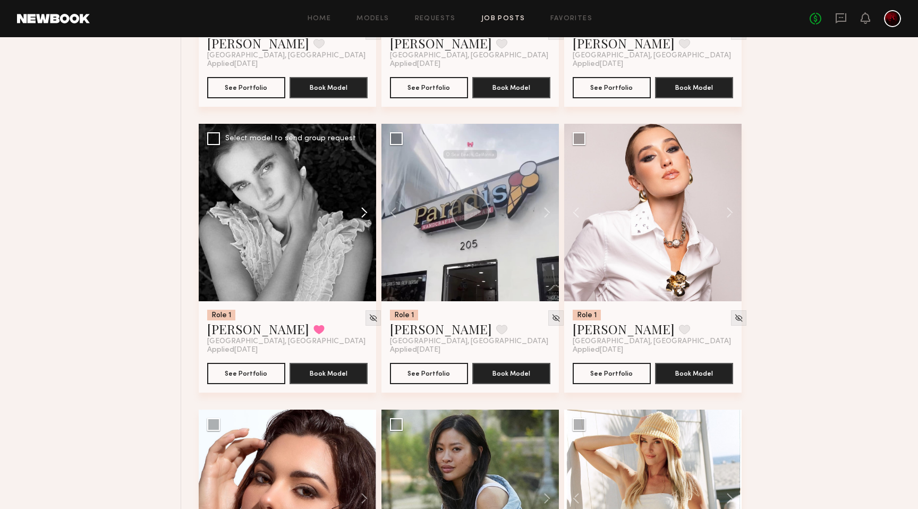
click at [357, 221] on button at bounding box center [359, 212] width 34 height 177
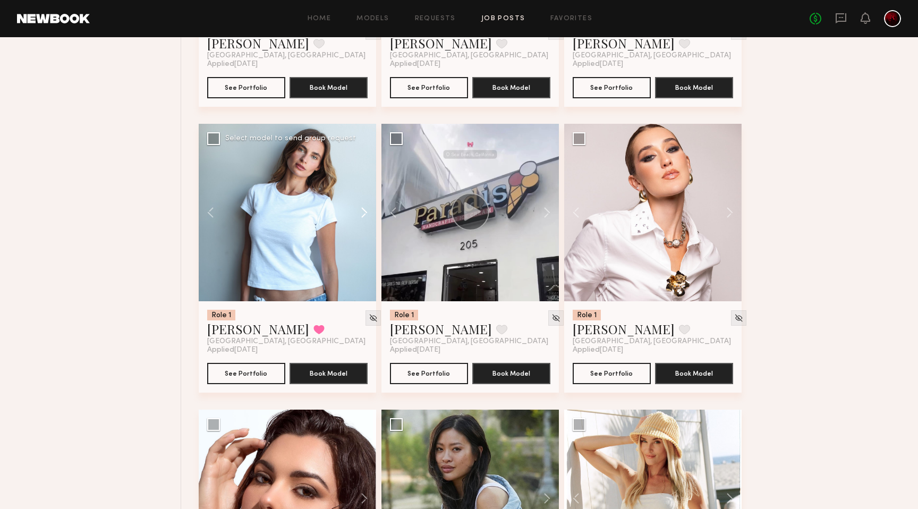
click at [357, 221] on button at bounding box center [359, 212] width 34 height 177
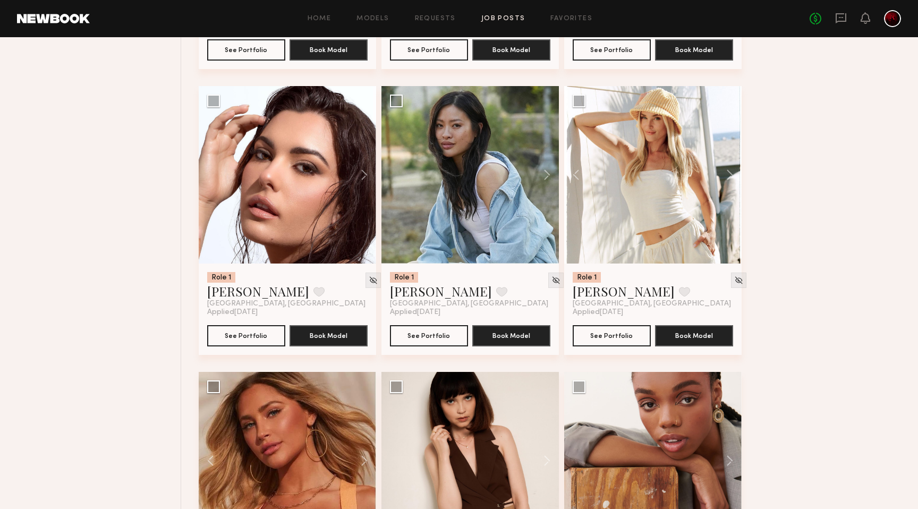
scroll to position [2094, 0]
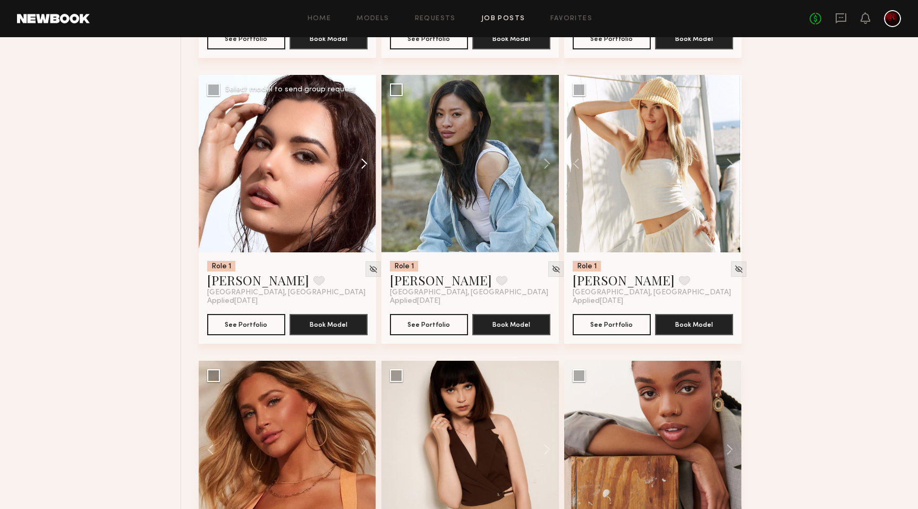
click at [355, 162] on button at bounding box center [359, 163] width 34 height 177
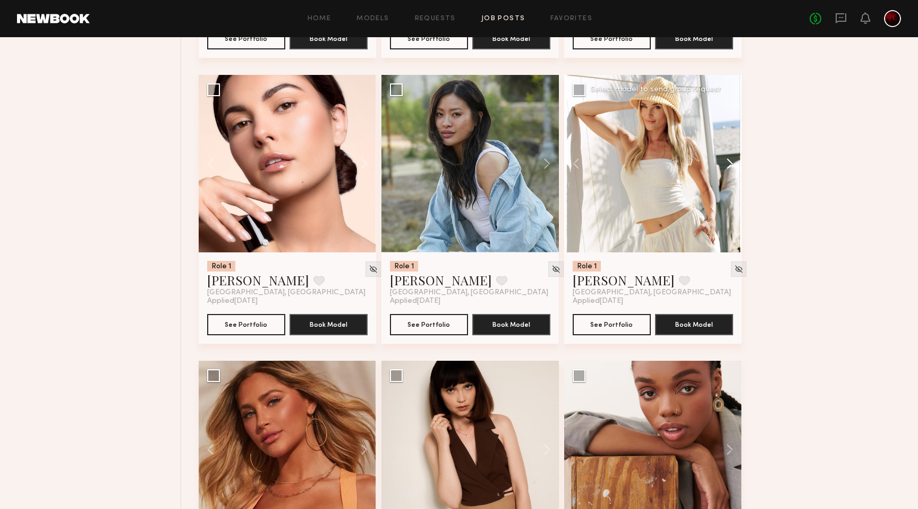
click at [725, 157] on button at bounding box center [724, 163] width 34 height 177
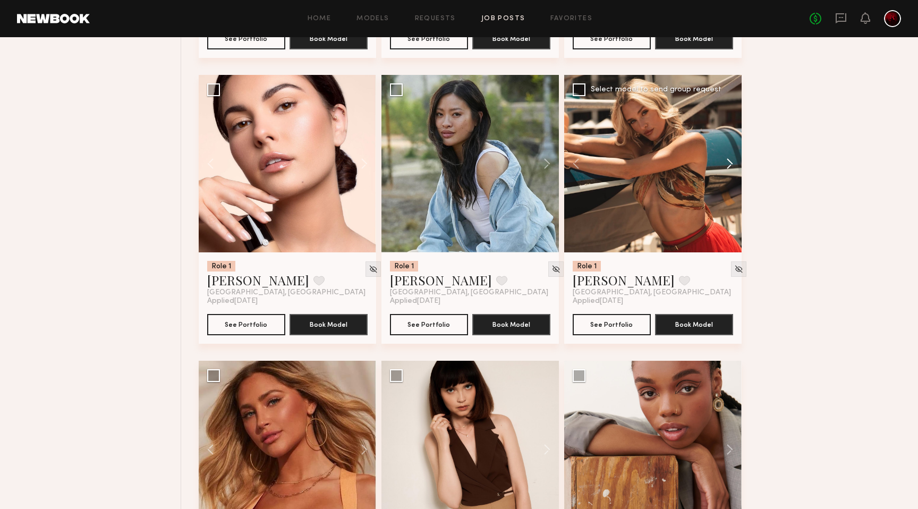
click at [725, 157] on button at bounding box center [724, 163] width 34 height 177
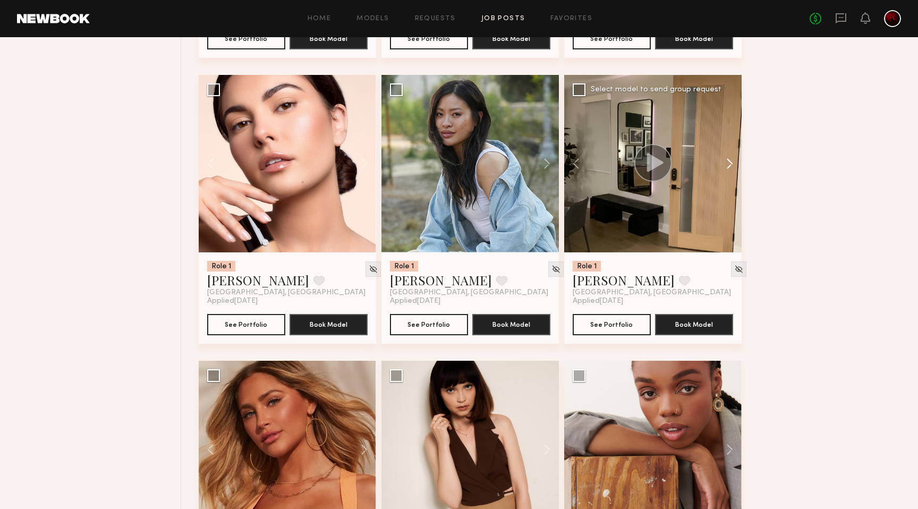
click at [725, 157] on button at bounding box center [724, 163] width 34 height 177
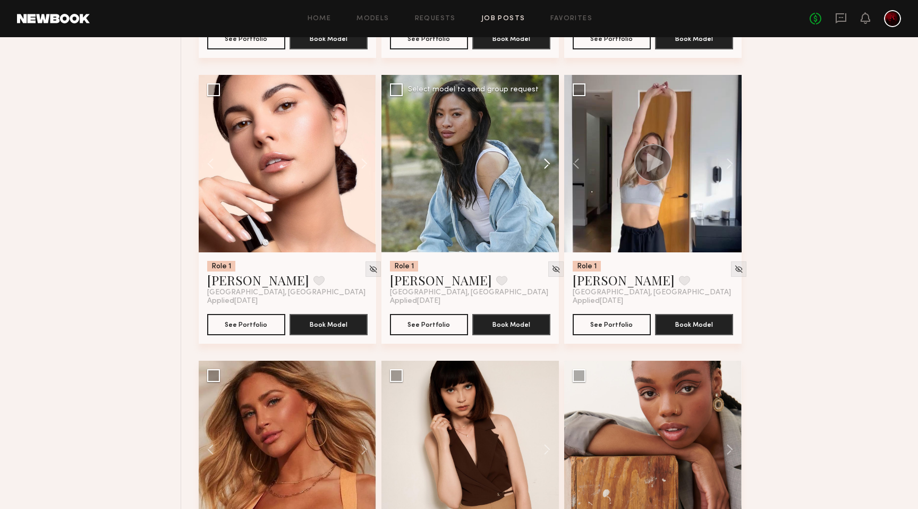
click at [553, 163] on button at bounding box center [542, 163] width 34 height 177
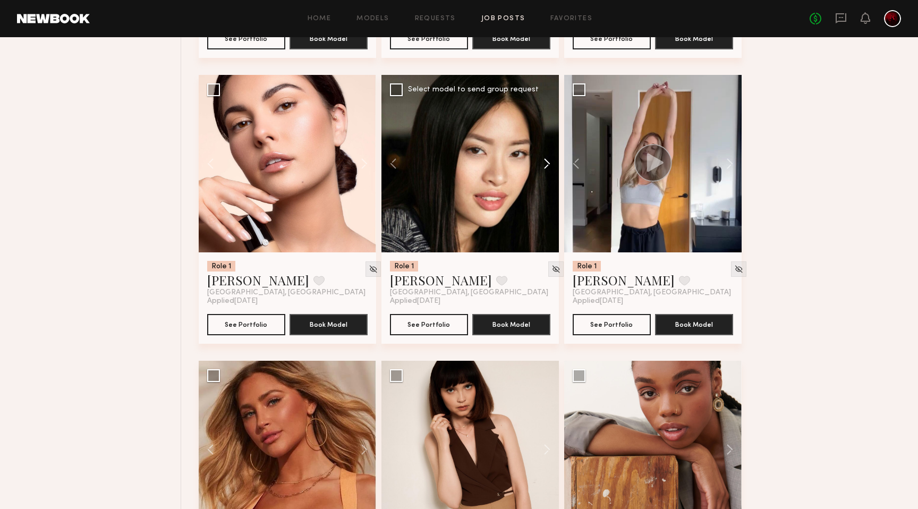
click at [553, 163] on button at bounding box center [542, 163] width 34 height 177
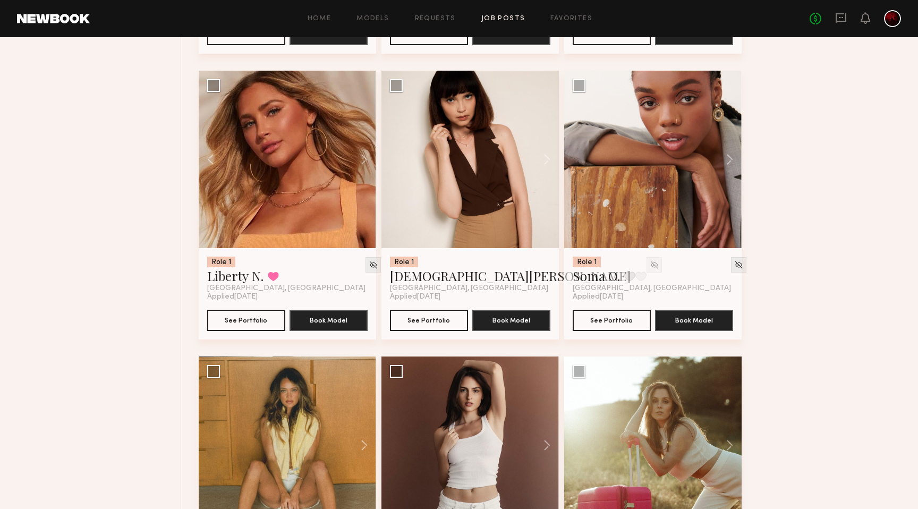
scroll to position [2409, 0]
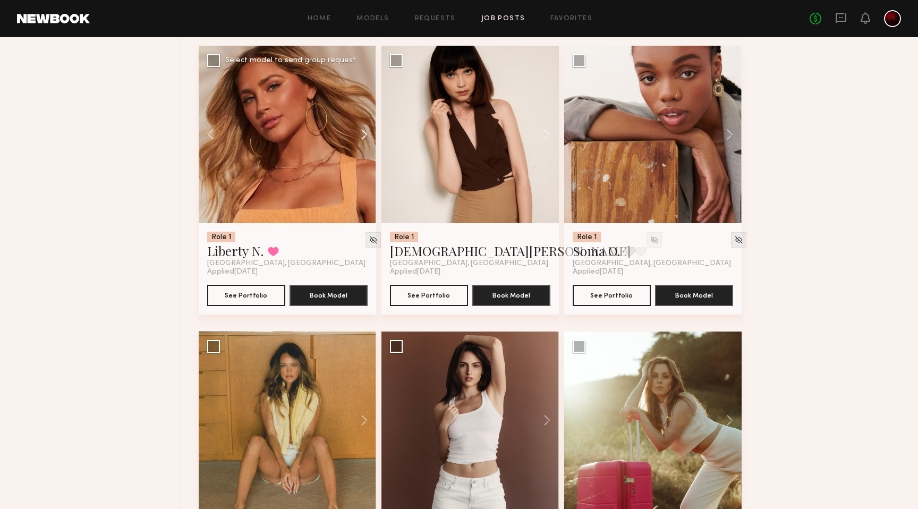
click at [364, 134] on button at bounding box center [359, 134] width 34 height 177
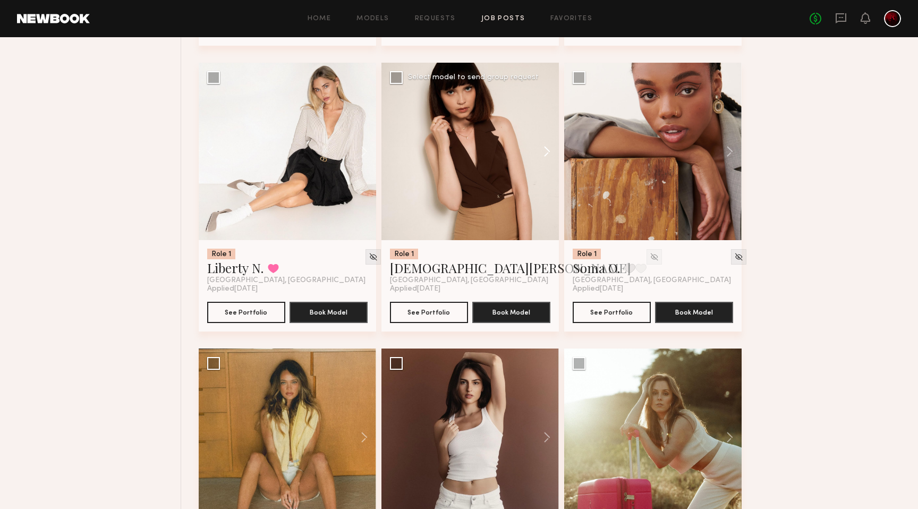
scroll to position [2385, 0]
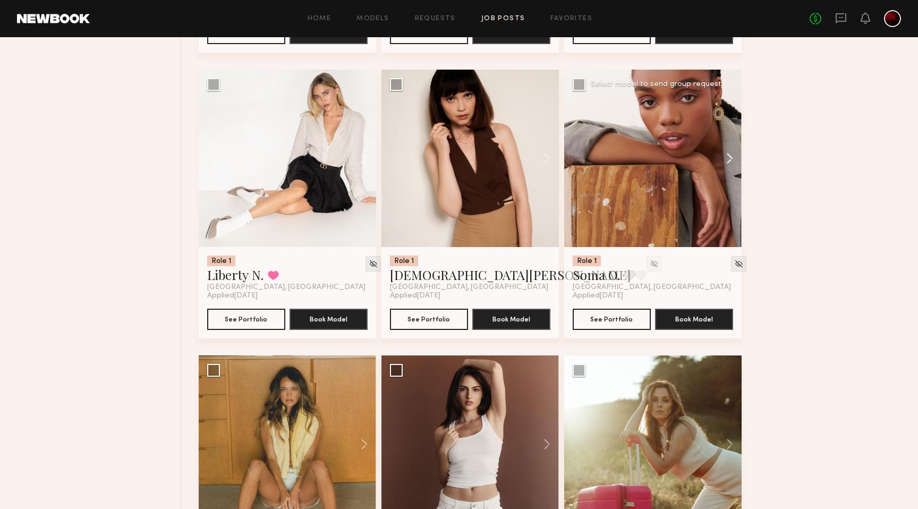
click at [728, 150] on button at bounding box center [724, 158] width 34 height 177
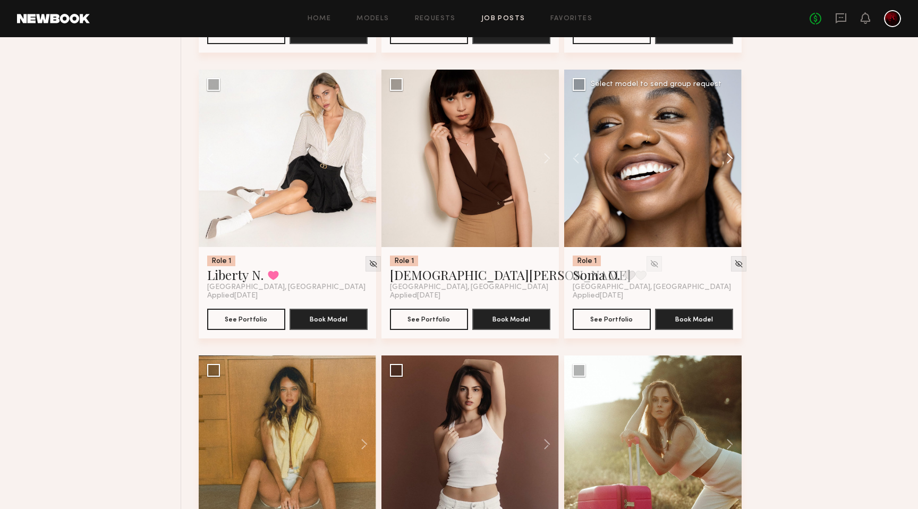
click at [728, 150] on button at bounding box center [724, 158] width 34 height 177
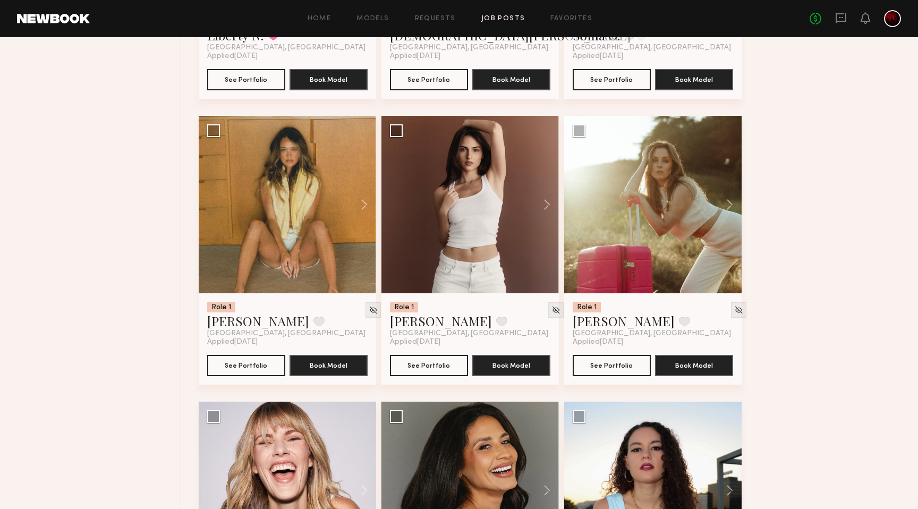
scroll to position [2643, 0]
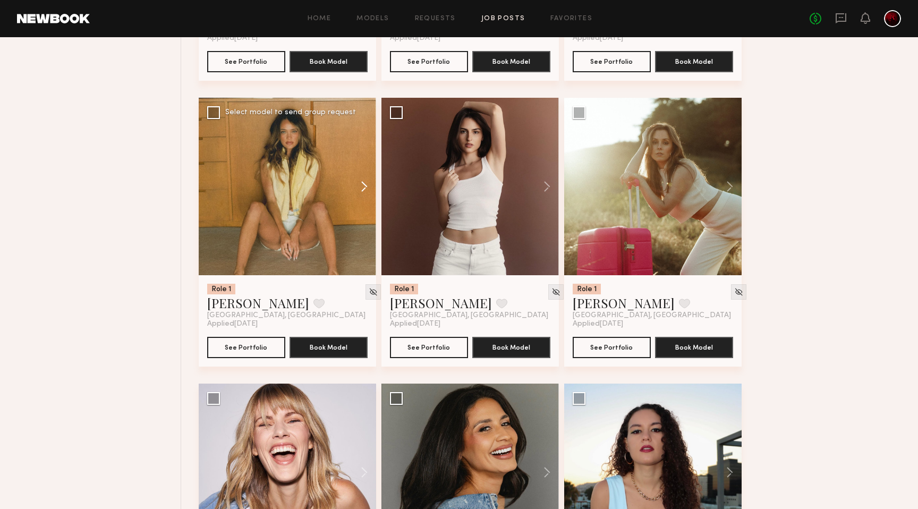
click at [371, 196] on button at bounding box center [359, 186] width 34 height 177
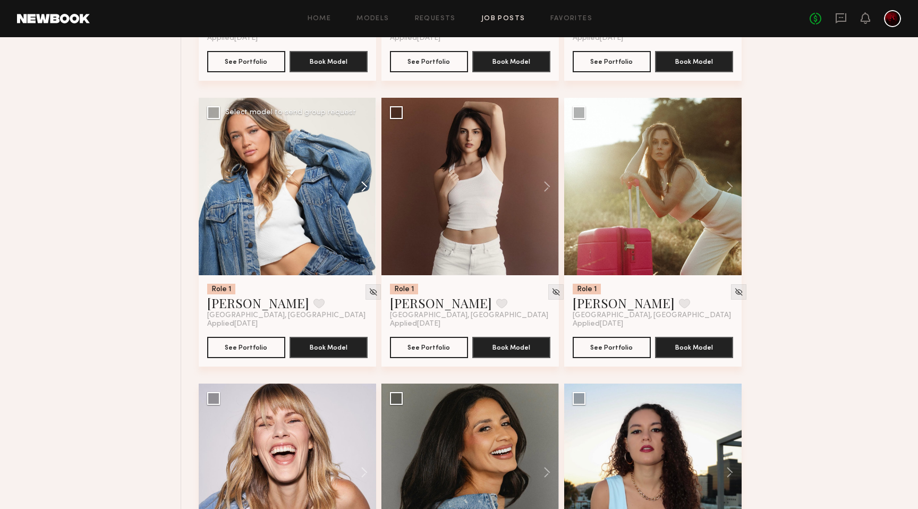
click at [363, 189] on button at bounding box center [359, 186] width 34 height 177
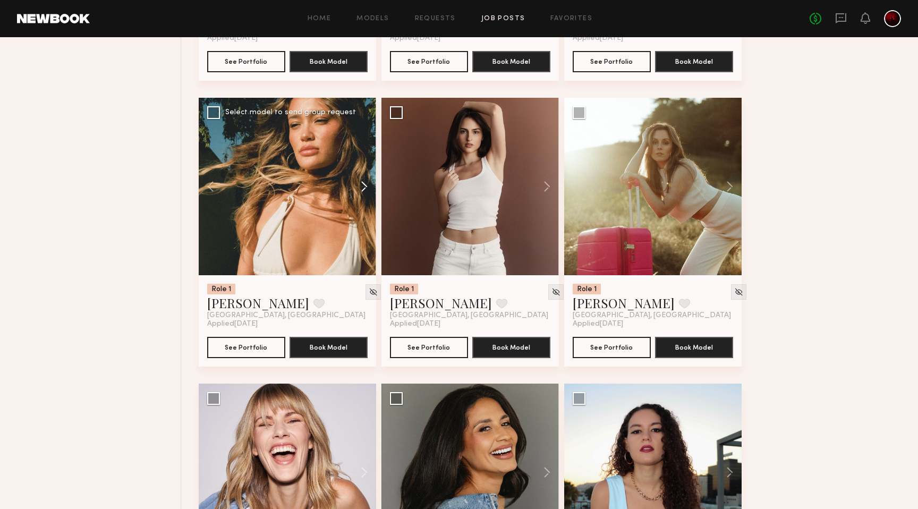
click at [363, 189] on button at bounding box center [359, 186] width 34 height 177
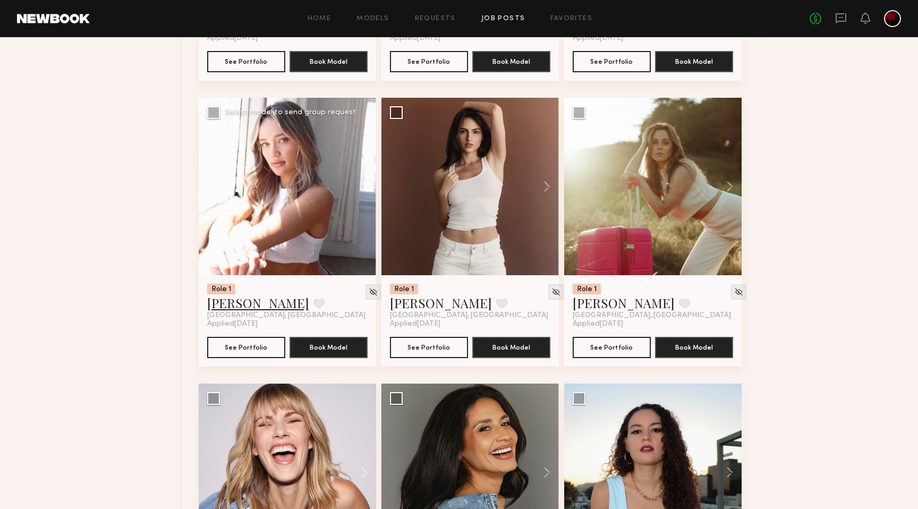
click at [213, 307] on link "Mia G." at bounding box center [258, 302] width 102 height 17
click at [541, 184] on button at bounding box center [542, 186] width 34 height 177
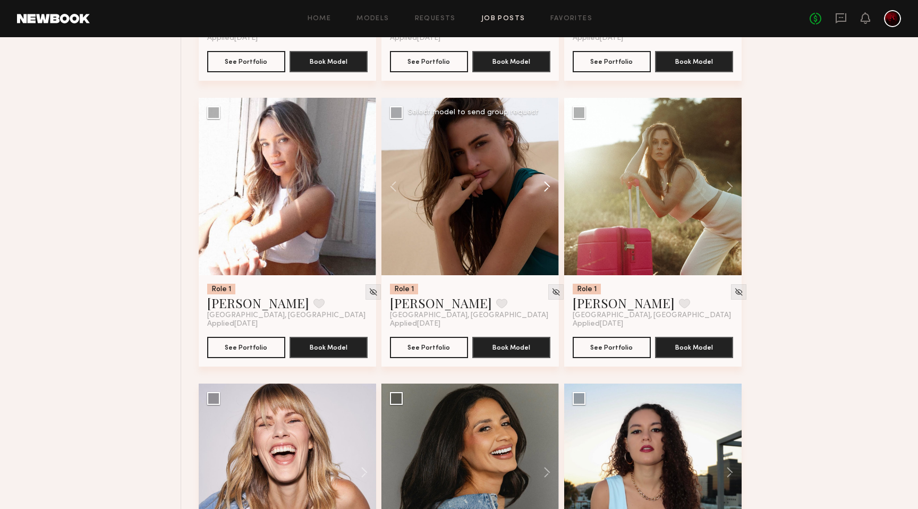
click at [541, 184] on button at bounding box center [542, 186] width 34 height 177
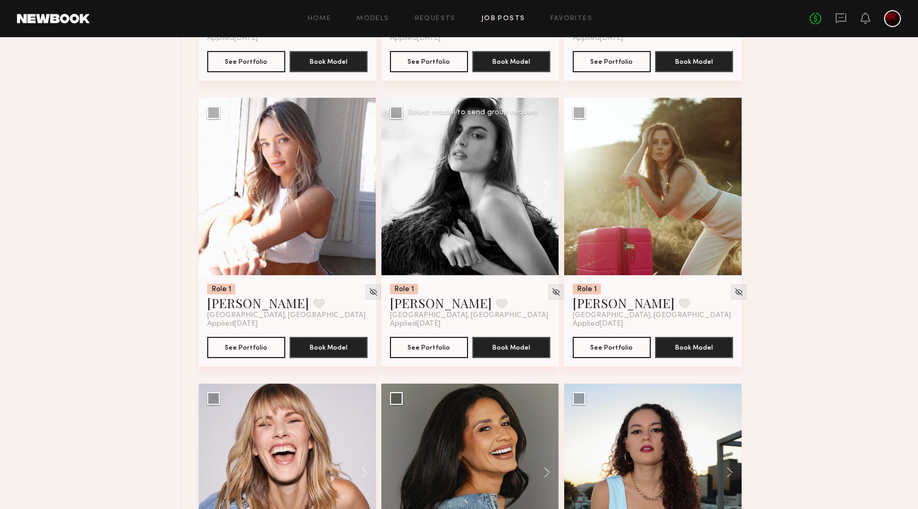
click at [541, 184] on button at bounding box center [542, 186] width 34 height 177
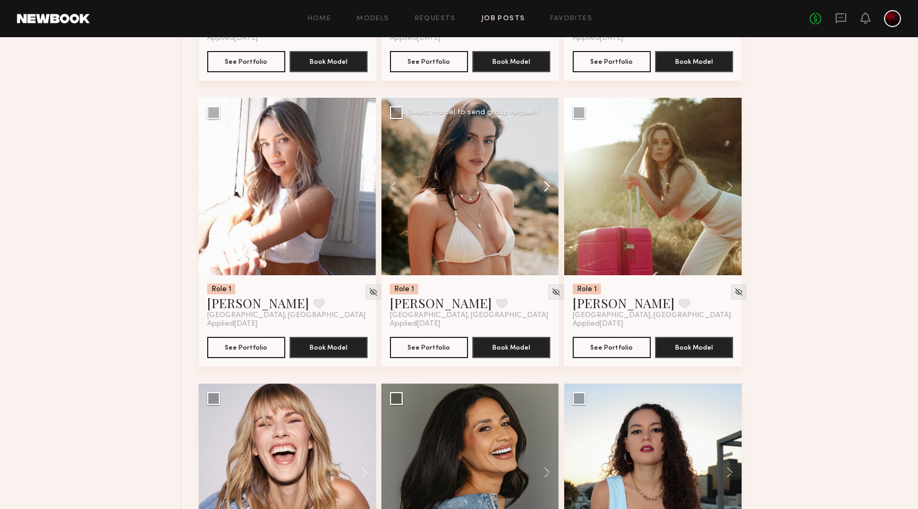
click at [541, 184] on button at bounding box center [542, 186] width 34 height 177
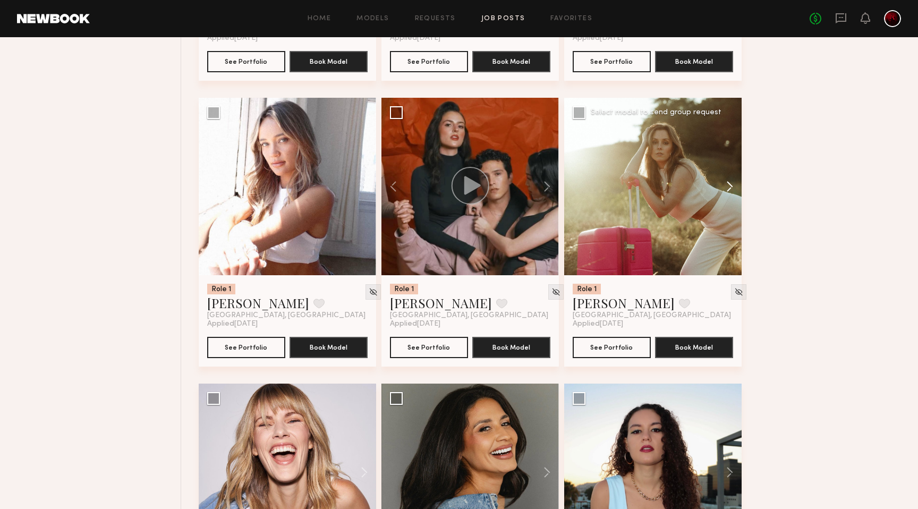
click at [717, 181] on button at bounding box center [724, 186] width 34 height 177
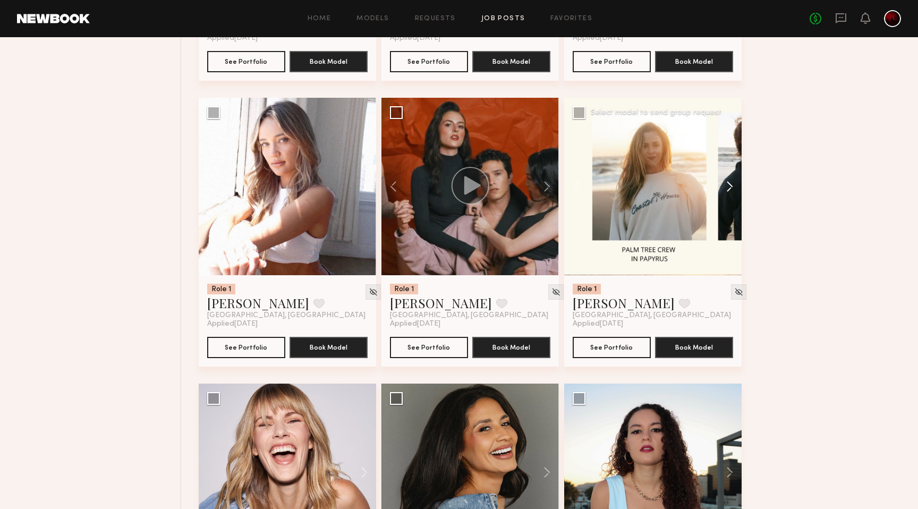
click at [717, 181] on button at bounding box center [724, 186] width 34 height 177
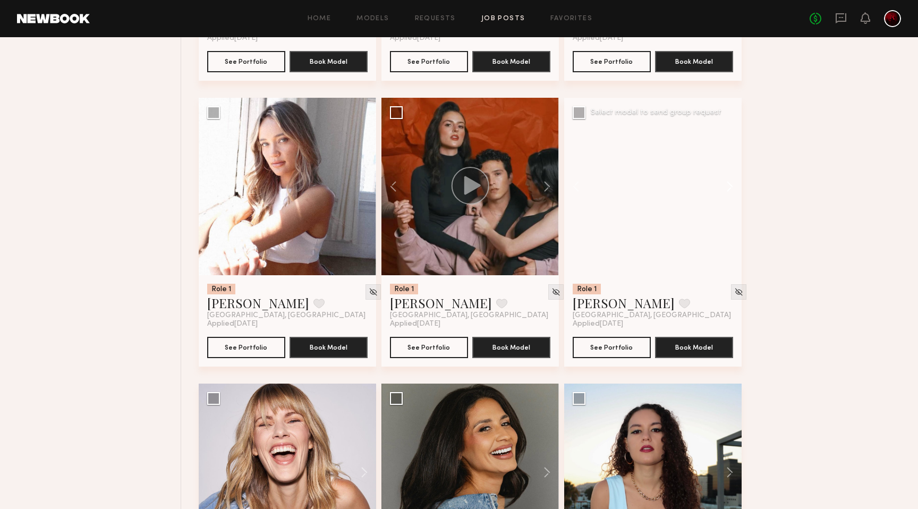
click at [717, 181] on button at bounding box center [724, 186] width 34 height 177
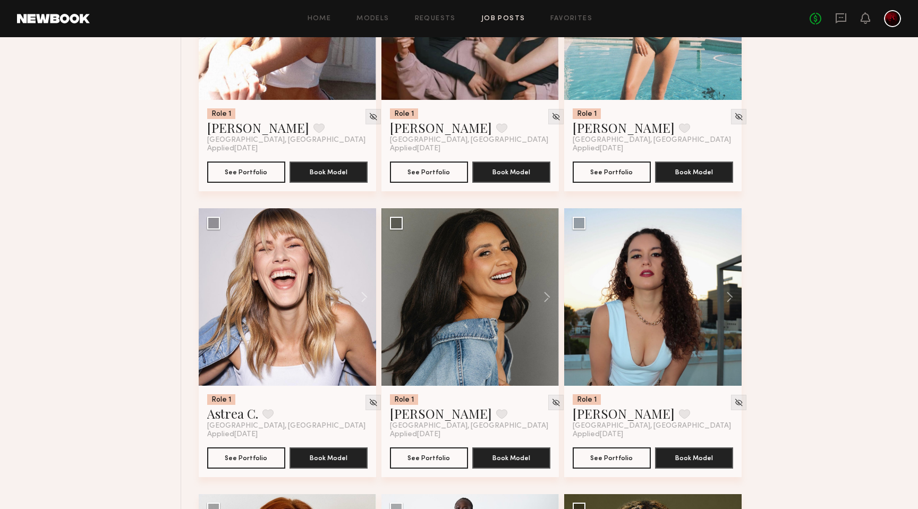
scroll to position [2845, 0]
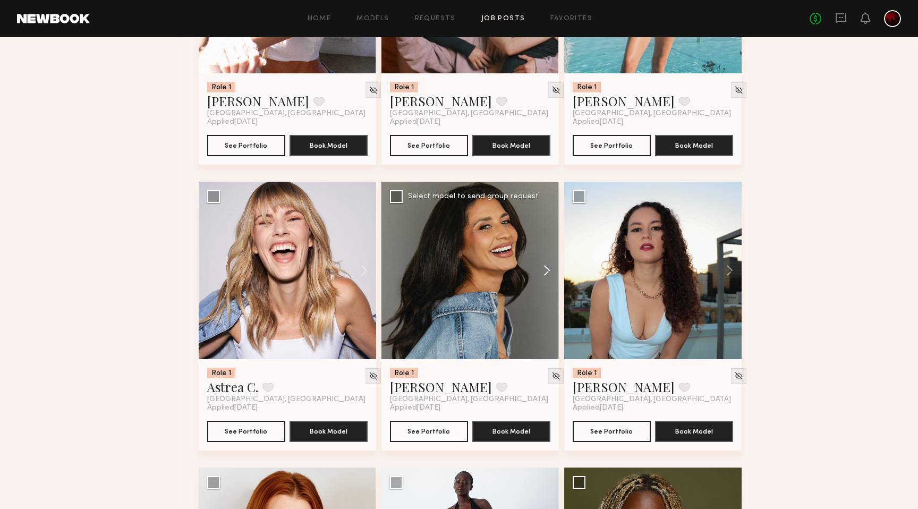
click at [552, 268] on button at bounding box center [542, 270] width 34 height 177
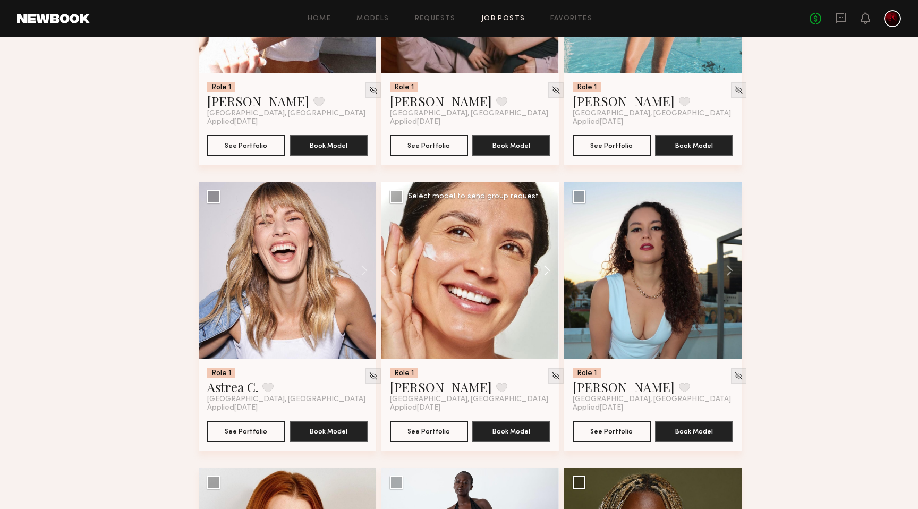
click at [552, 268] on button at bounding box center [542, 270] width 34 height 177
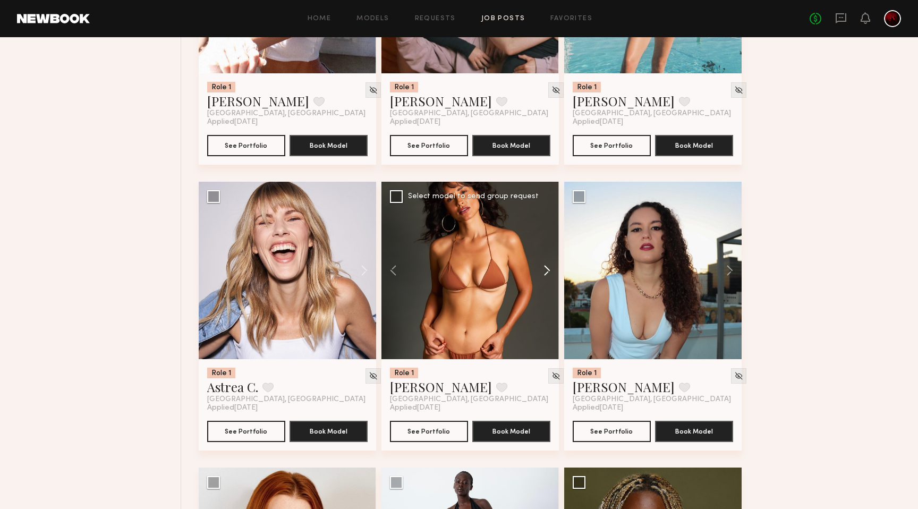
click at [552, 268] on button at bounding box center [542, 270] width 34 height 177
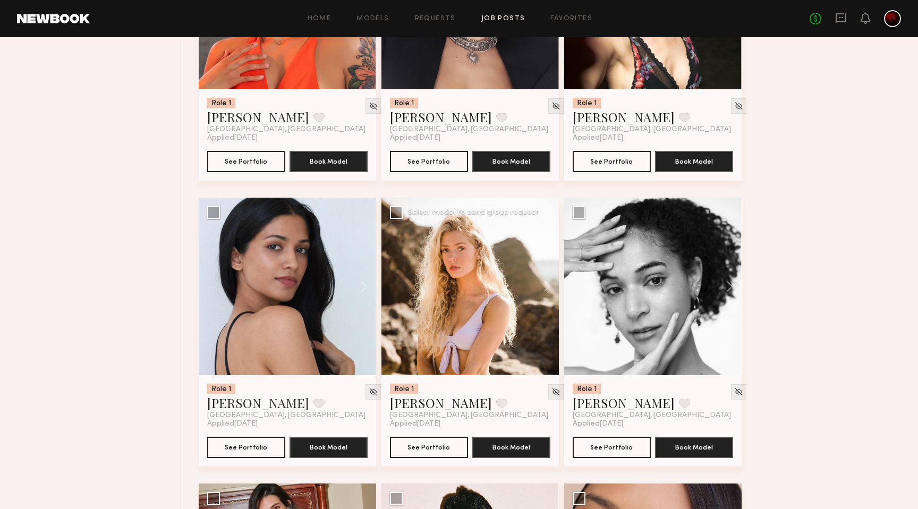
scroll to position [4107, 0]
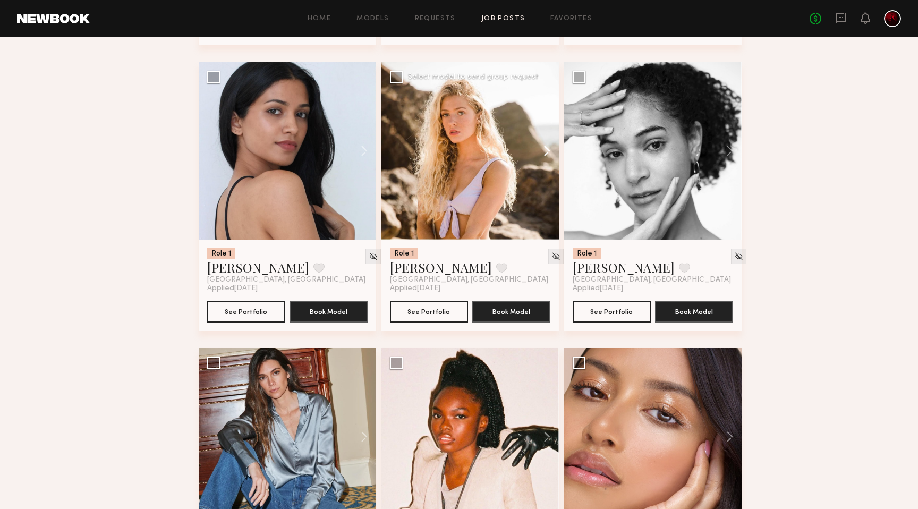
click at [544, 153] on button at bounding box center [542, 150] width 34 height 177
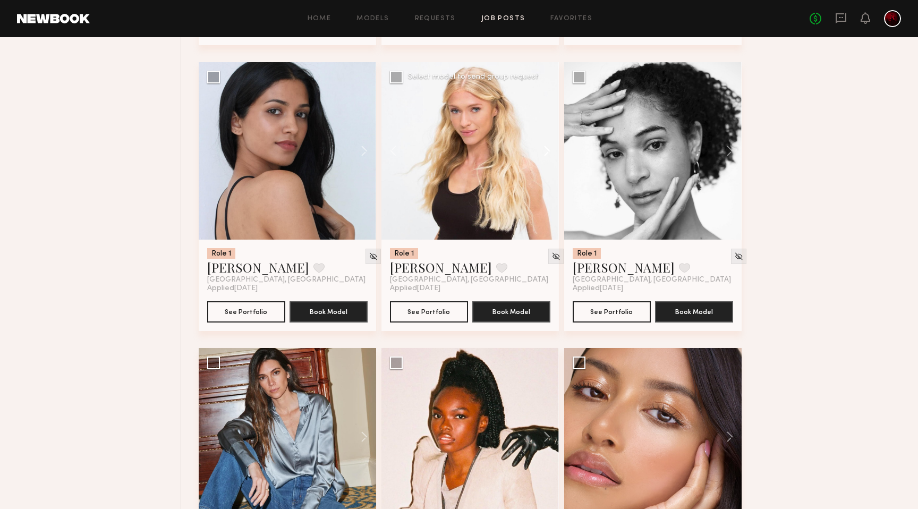
click at [544, 153] on button at bounding box center [542, 150] width 34 height 177
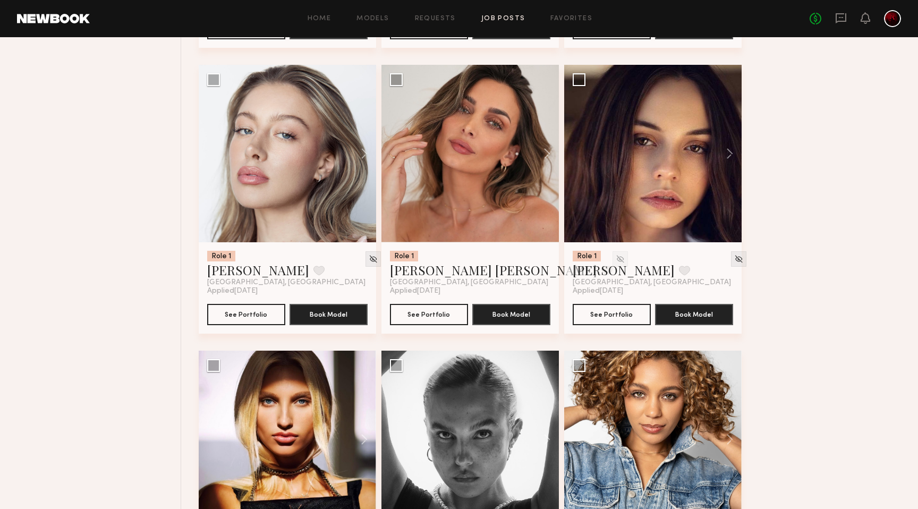
scroll to position [5251, 0]
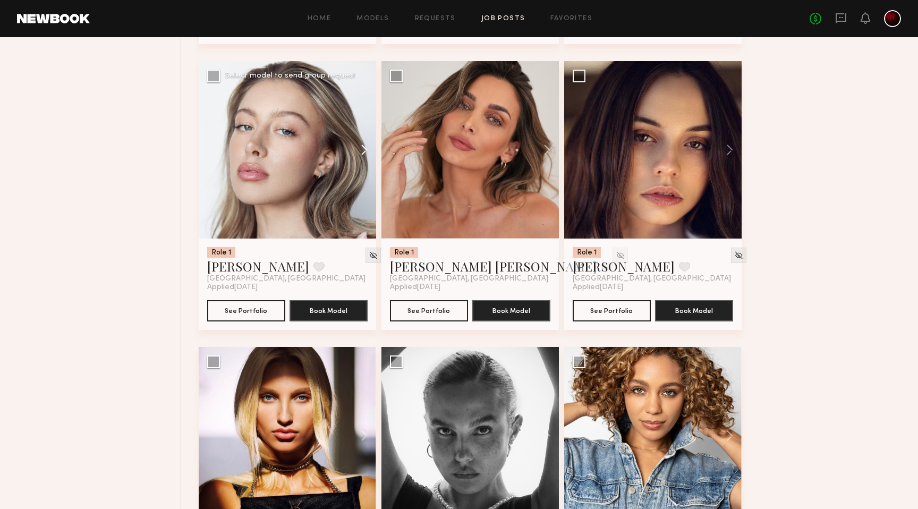
click at [356, 156] on button at bounding box center [359, 149] width 34 height 177
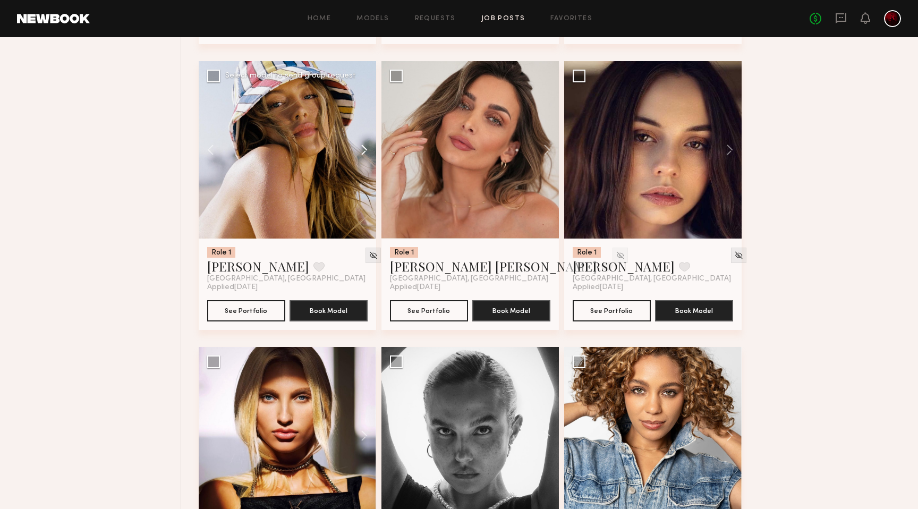
click at [361, 156] on button at bounding box center [359, 149] width 34 height 177
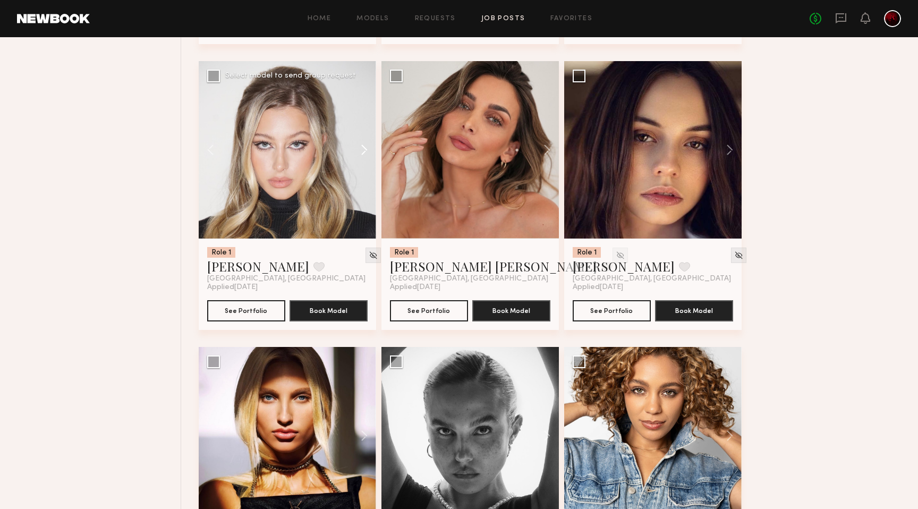
click at [361, 156] on button at bounding box center [359, 149] width 34 height 177
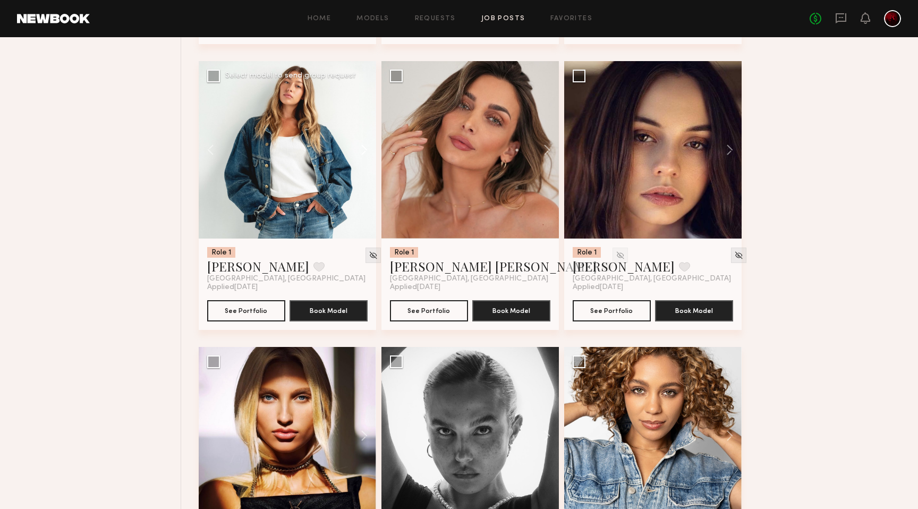
click at [361, 156] on button at bounding box center [359, 149] width 34 height 177
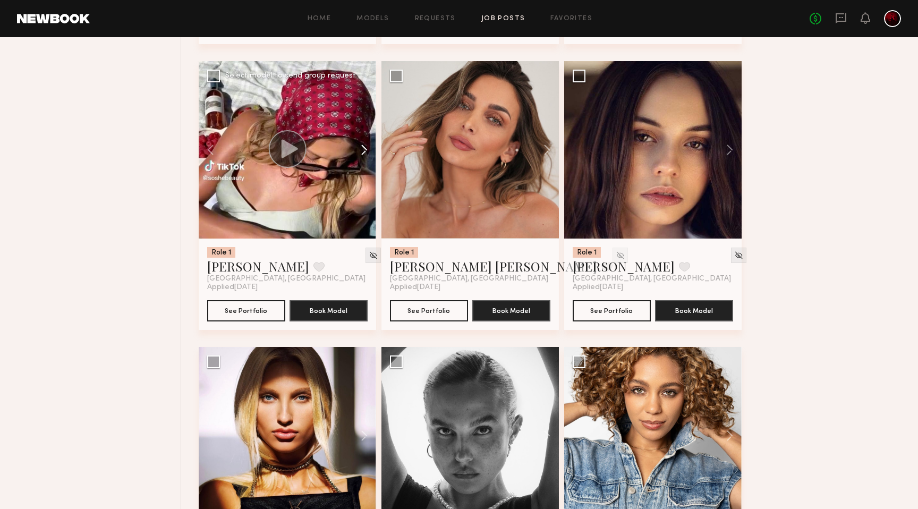
click at [361, 156] on button at bounding box center [359, 149] width 34 height 177
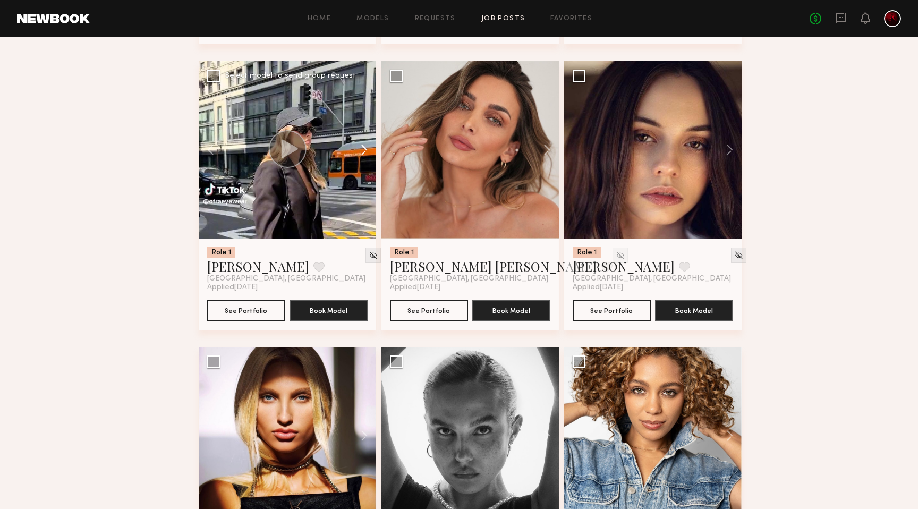
click at [361, 156] on button at bounding box center [359, 149] width 34 height 177
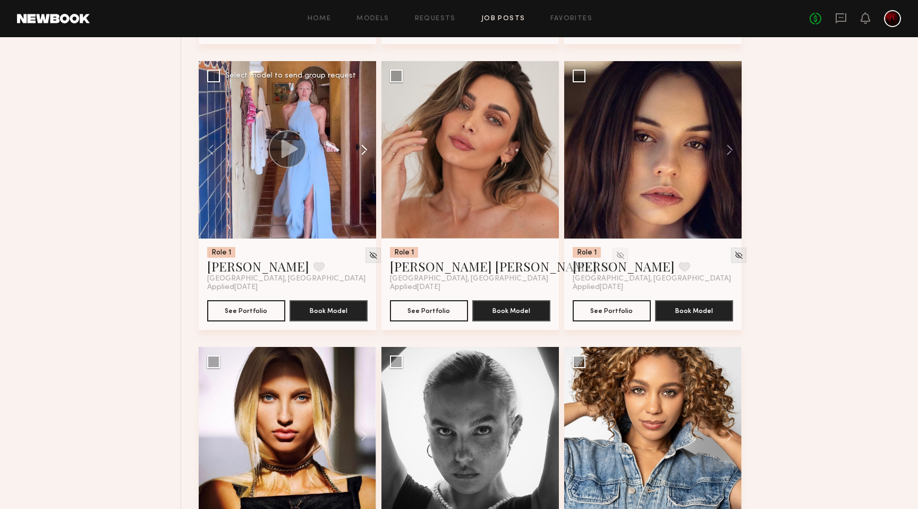
click at [361, 156] on button at bounding box center [359, 149] width 34 height 177
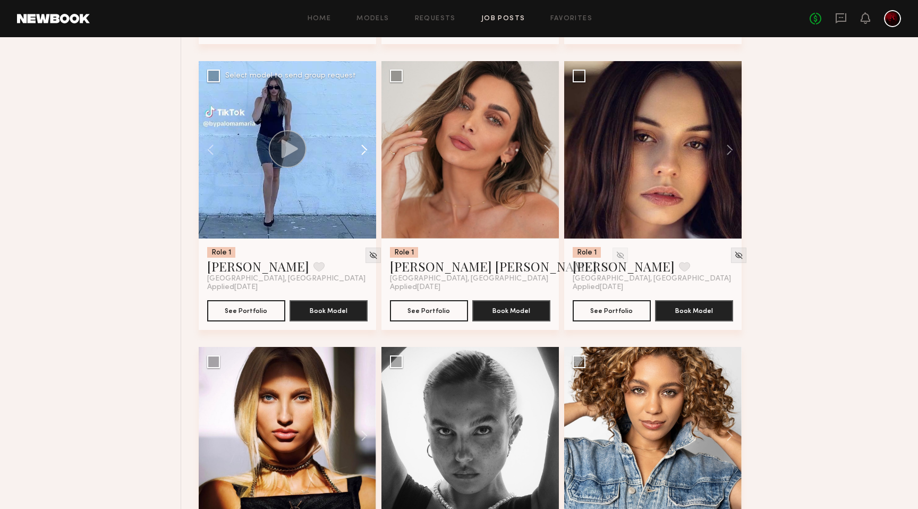
click at [361, 156] on button at bounding box center [359, 149] width 34 height 177
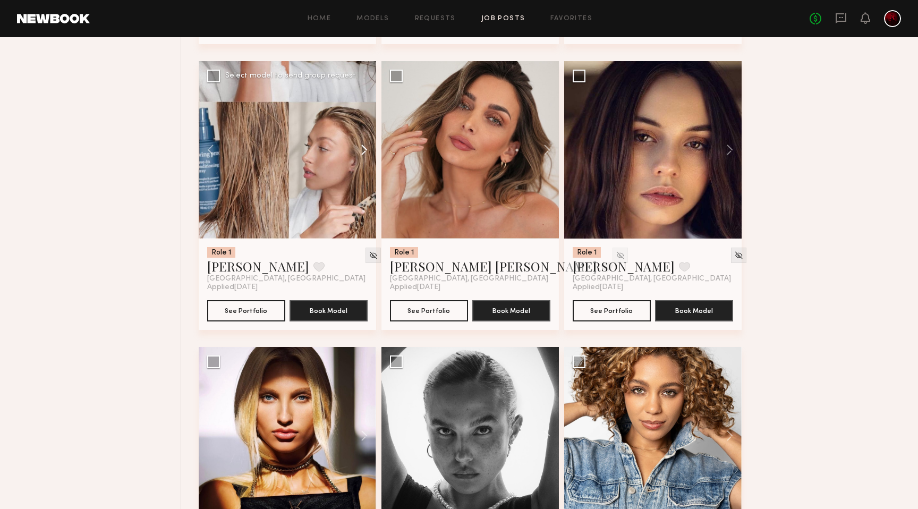
click at [361, 156] on button at bounding box center [359, 149] width 34 height 177
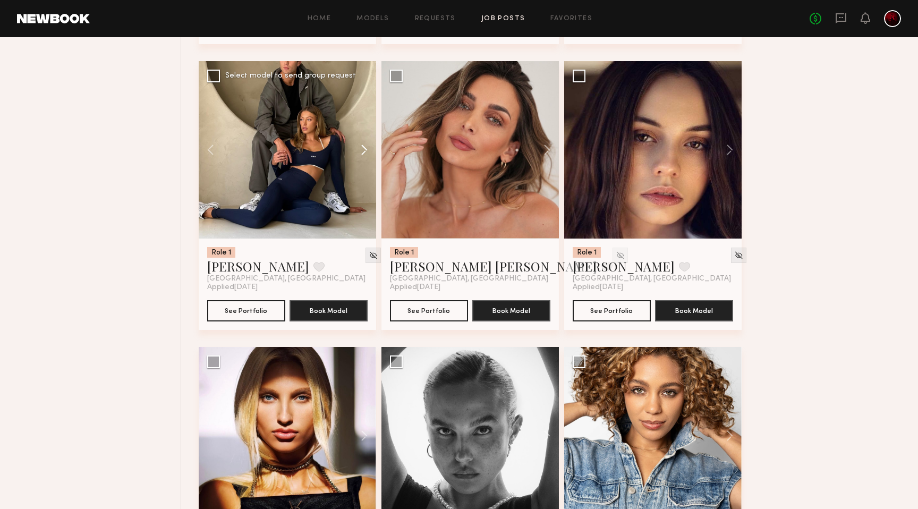
click at [361, 156] on button at bounding box center [359, 149] width 34 height 177
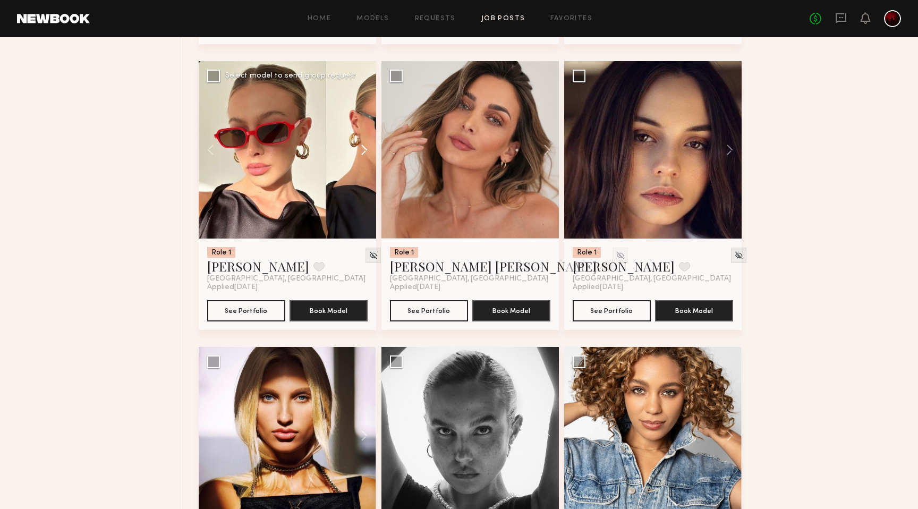
click at [361, 156] on button at bounding box center [359, 149] width 34 height 177
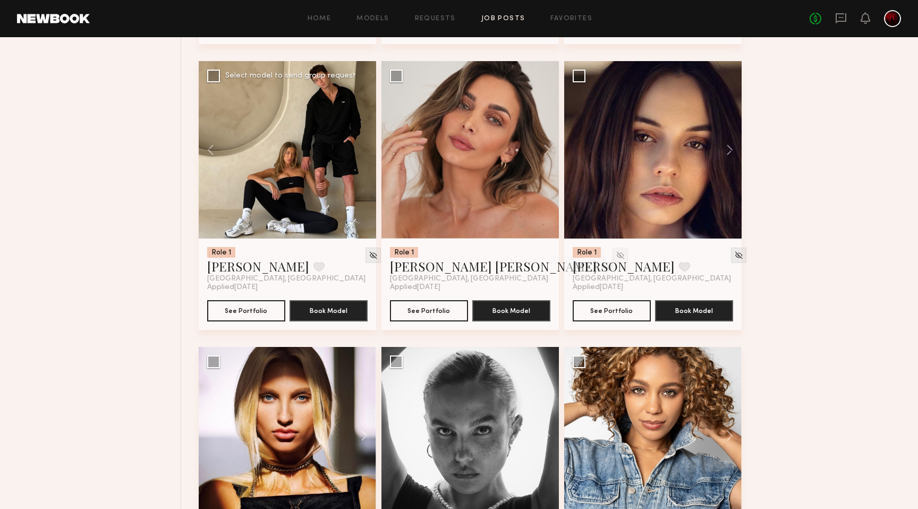
click at [361, 156] on div at bounding box center [287, 149] width 177 height 177
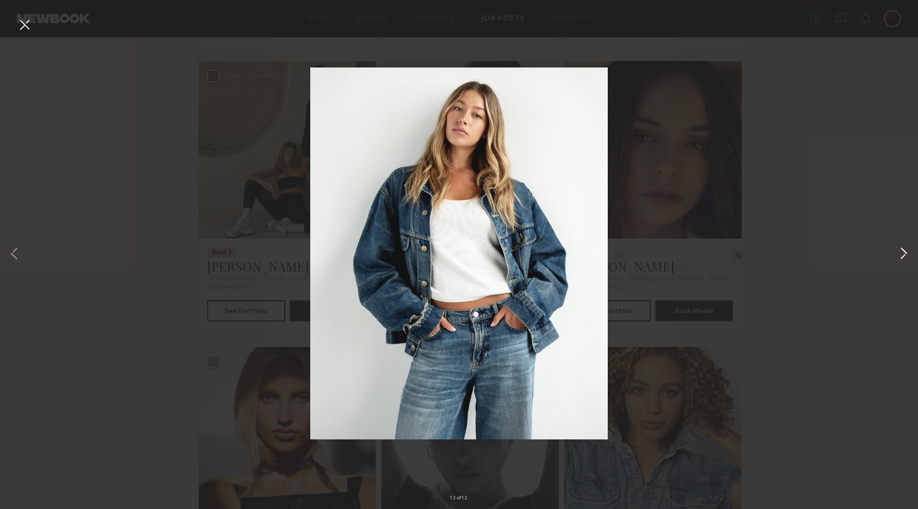
click at [906, 252] on button at bounding box center [903, 254] width 13 height 407
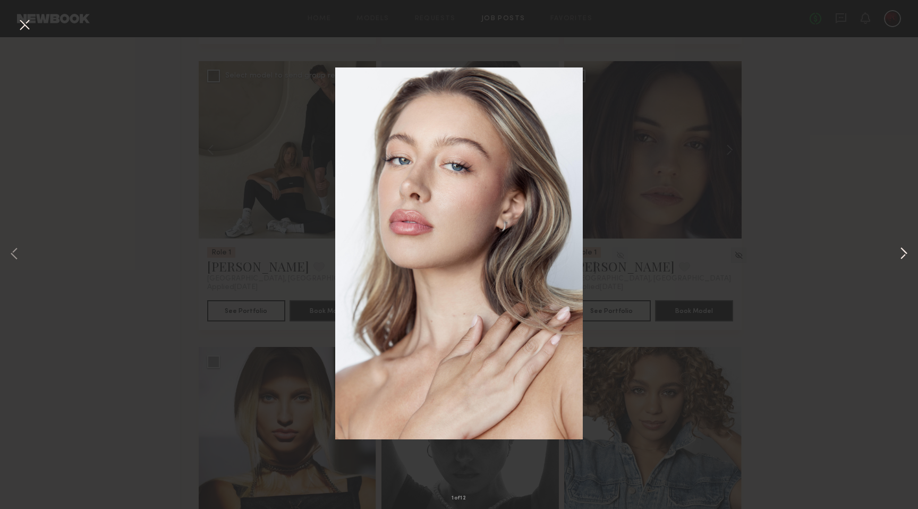
click at [906, 252] on button at bounding box center [903, 254] width 13 height 407
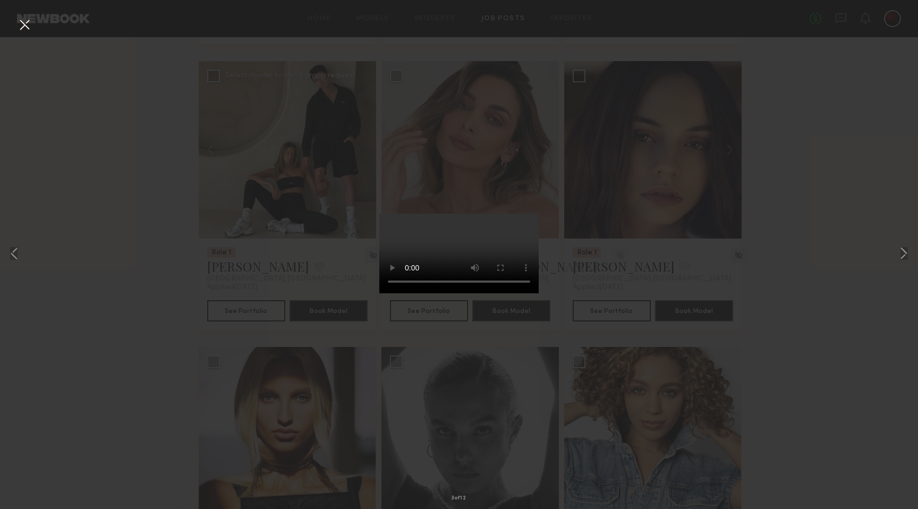
click at [916, 256] on div "3 of 12" at bounding box center [459, 254] width 918 height 509
click at [906, 255] on button at bounding box center [903, 254] width 13 height 407
click at [29, 25] on button at bounding box center [24, 25] width 17 height 19
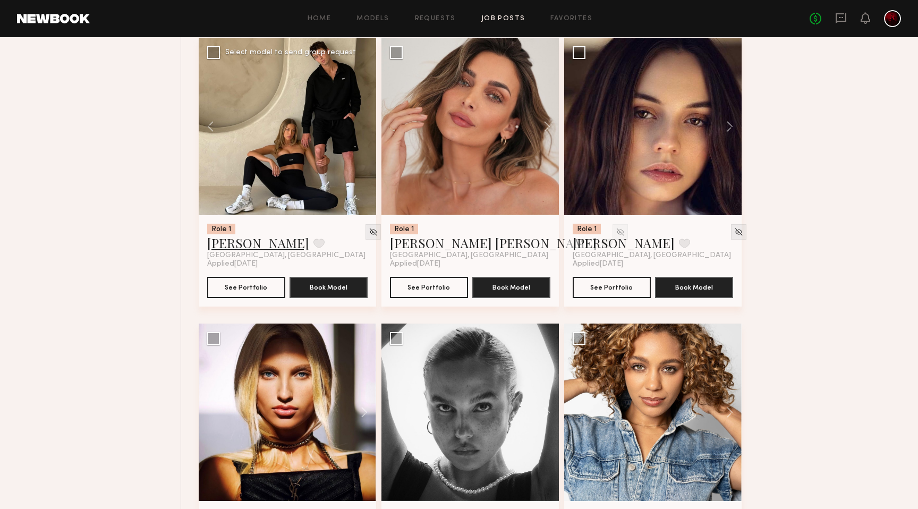
scroll to position [5277, 0]
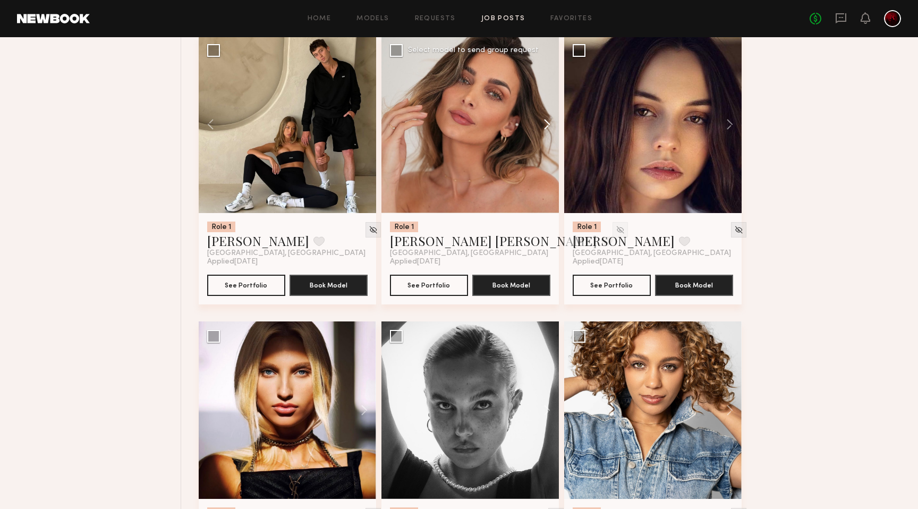
click at [543, 118] on button at bounding box center [542, 124] width 34 height 177
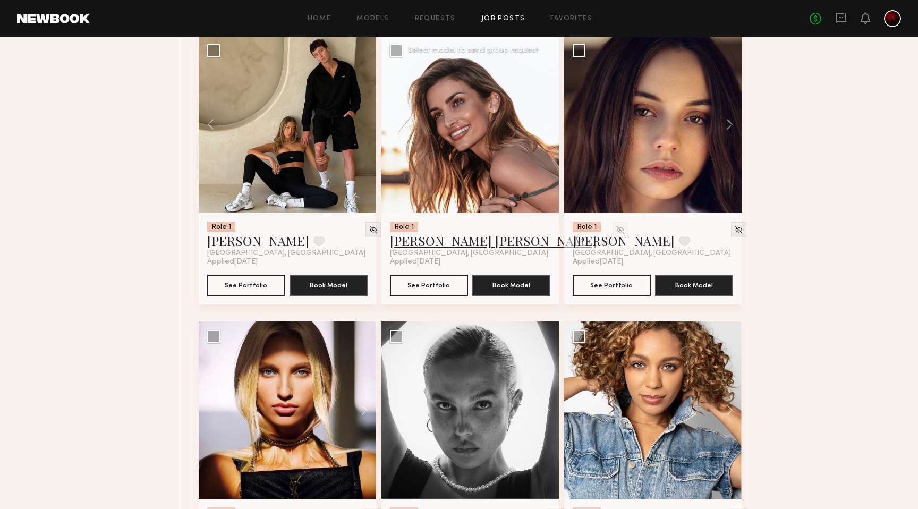
click at [428, 241] on link "Kacie Nicole M." at bounding box center [493, 240] width 207 height 17
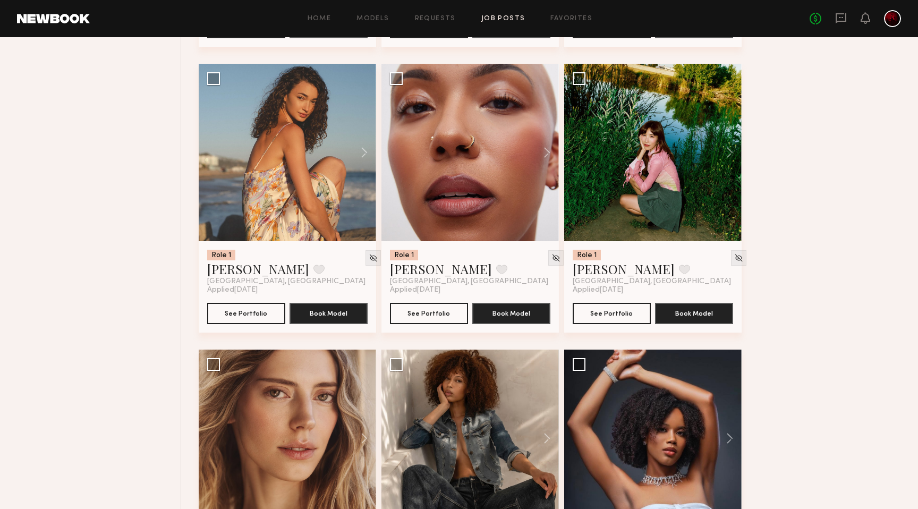
scroll to position [8394, 0]
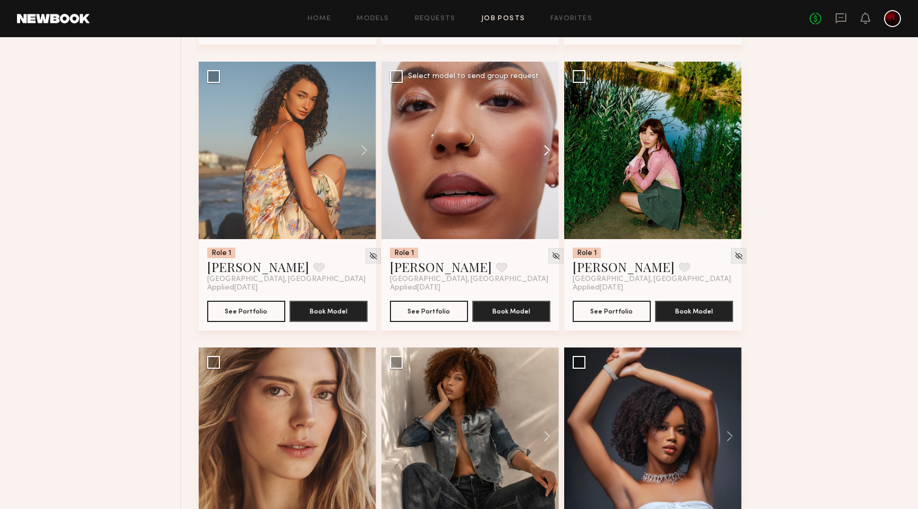
click at [540, 157] on button at bounding box center [542, 150] width 34 height 177
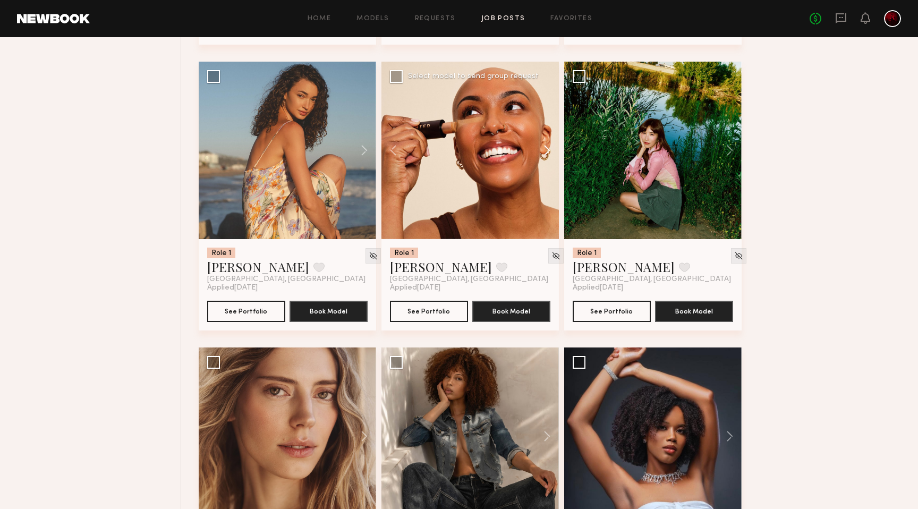
click at [540, 157] on button at bounding box center [542, 150] width 34 height 177
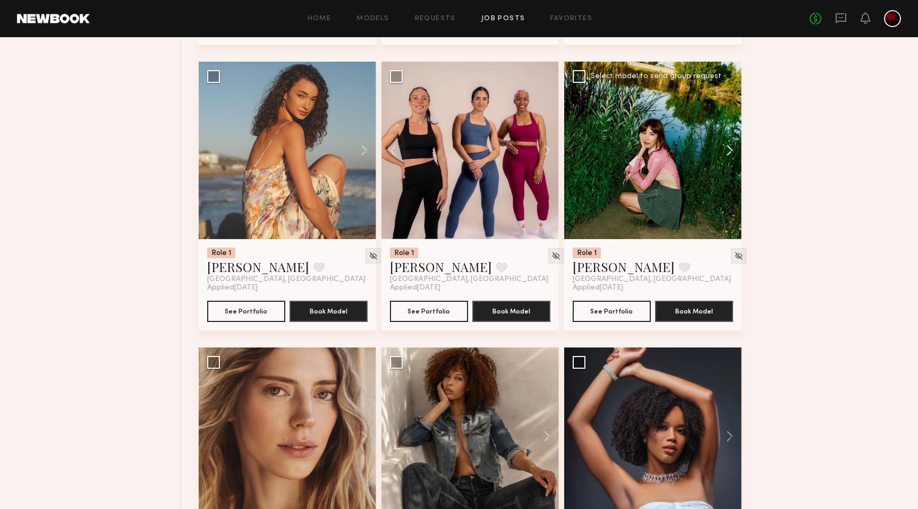
click at [725, 150] on button at bounding box center [724, 150] width 34 height 177
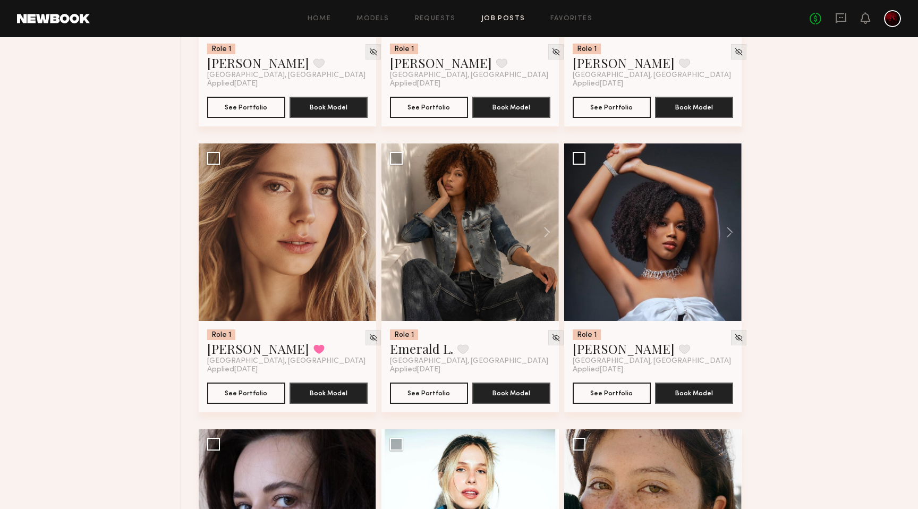
scroll to position [8613, 0]
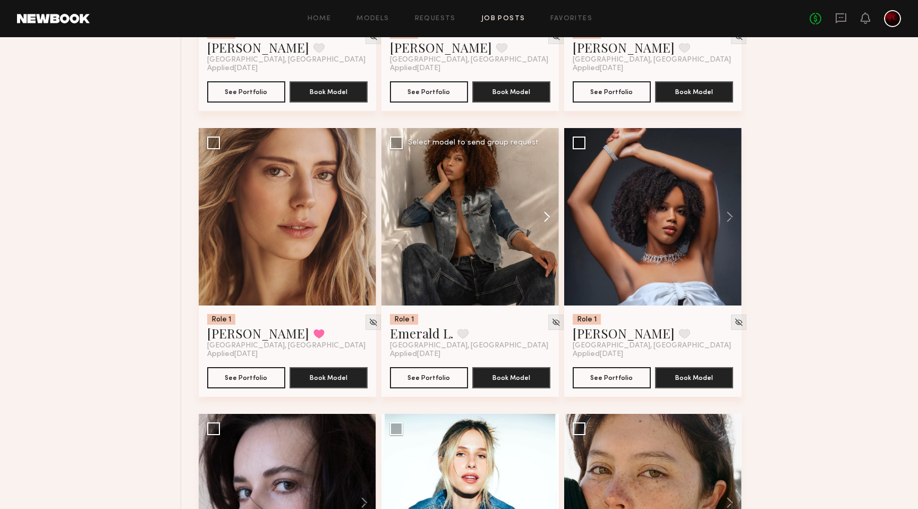
click at [547, 225] on button at bounding box center [542, 216] width 34 height 177
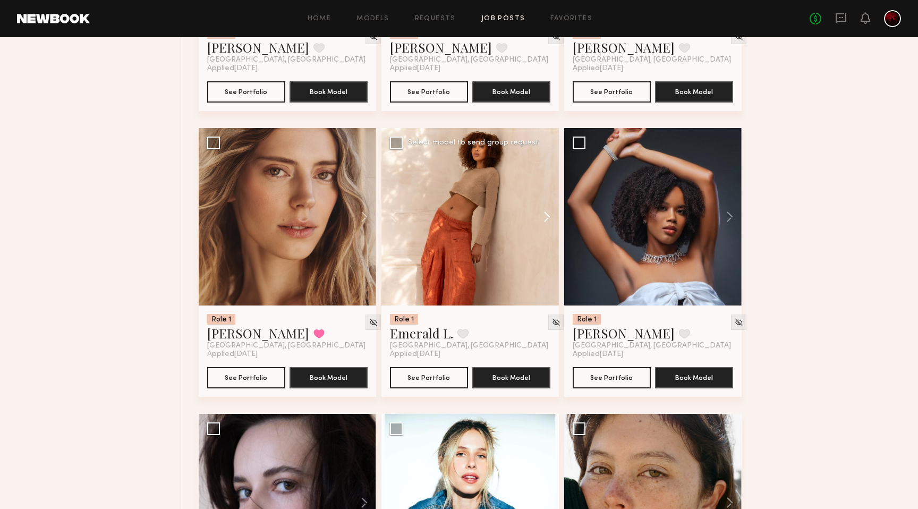
click at [547, 225] on button at bounding box center [542, 216] width 34 height 177
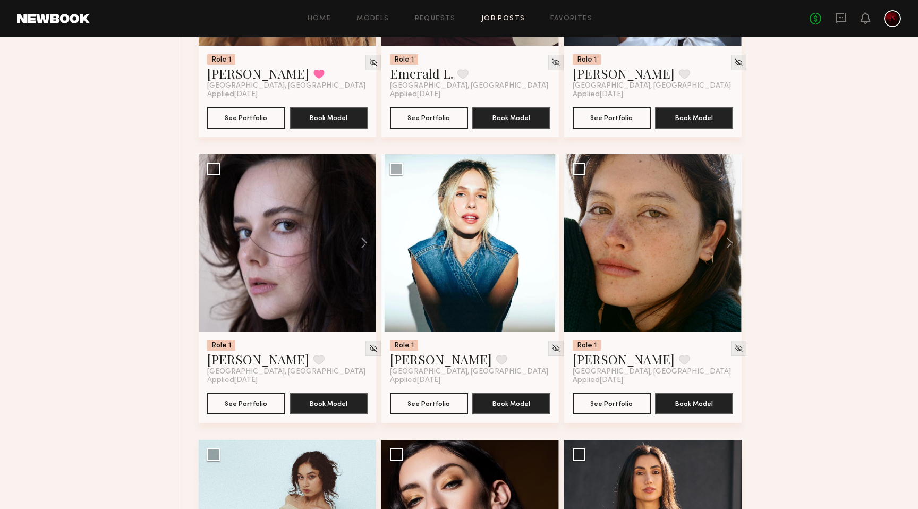
scroll to position [8873, 0]
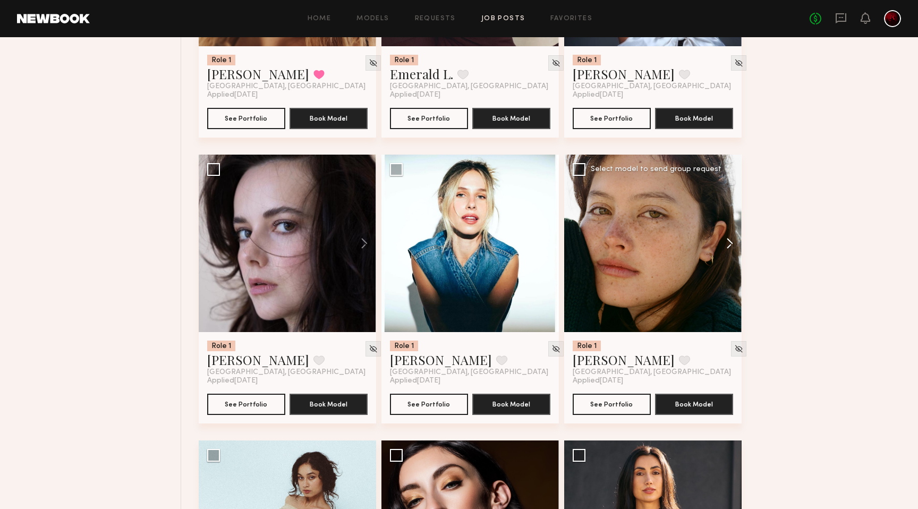
click at [730, 259] on button at bounding box center [724, 243] width 34 height 177
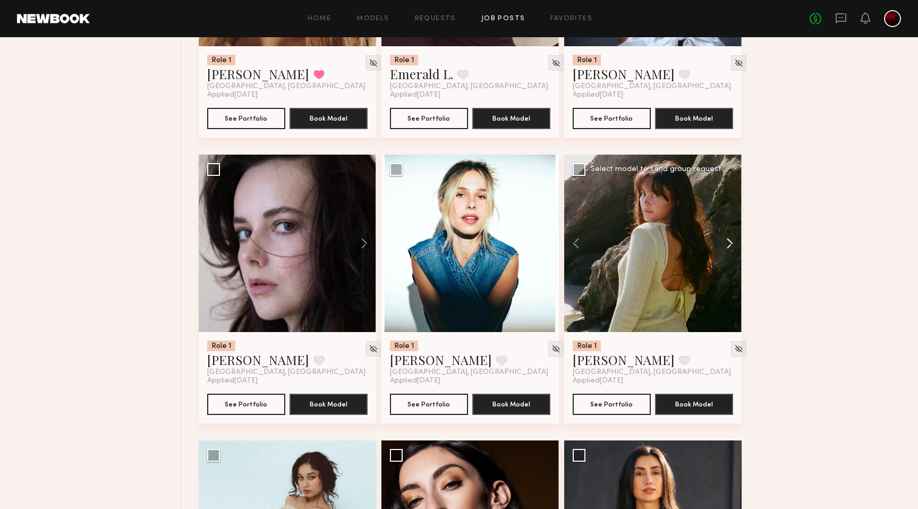
click at [730, 259] on button at bounding box center [724, 243] width 34 height 177
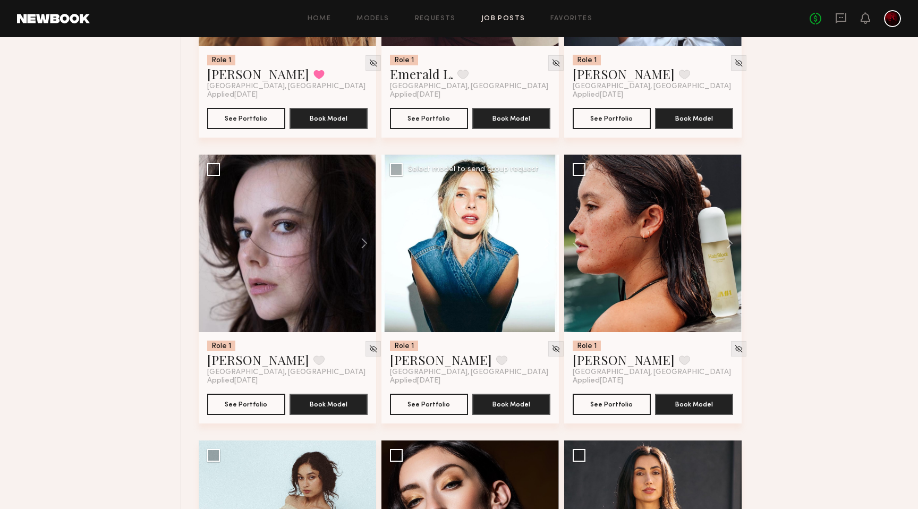
click at [548, 252] on button at bounding box center [542, 243] width 34 height 177
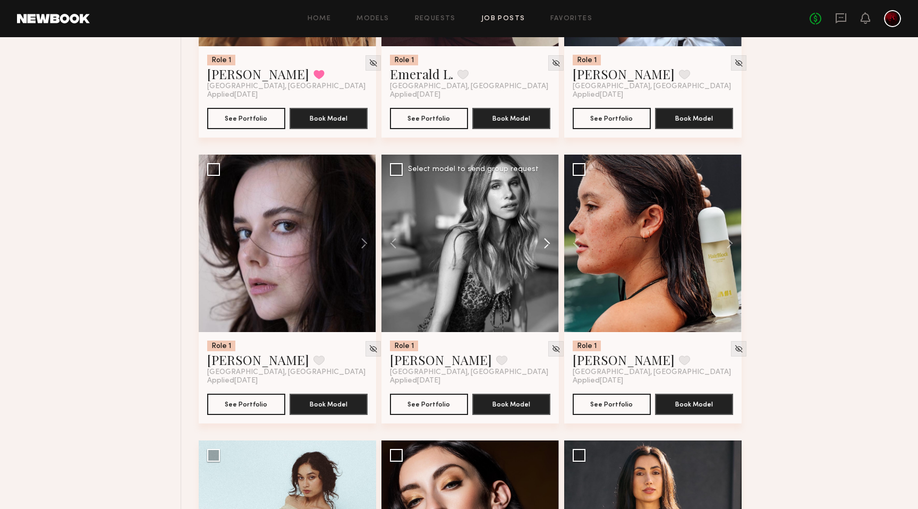
click at [548, 252] on button at bounding box center [542, 243] width 34 height 177
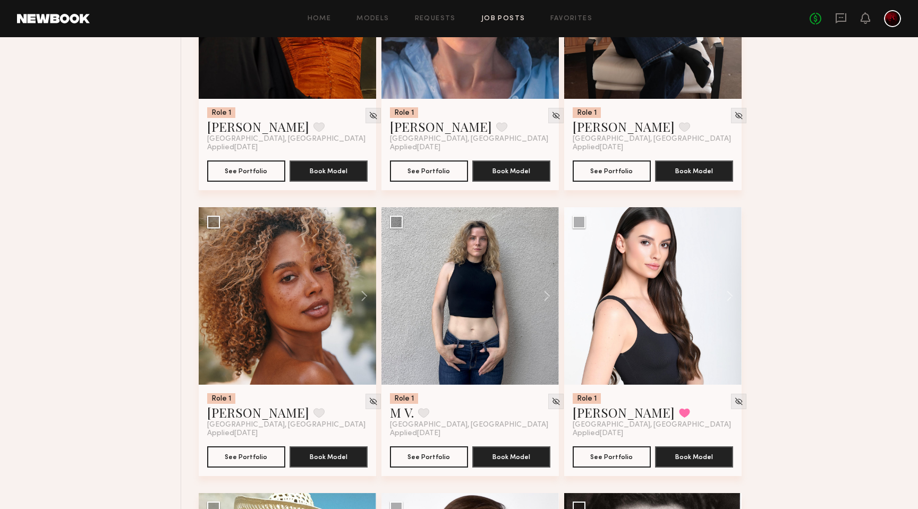
scroll to position [9697, 0]
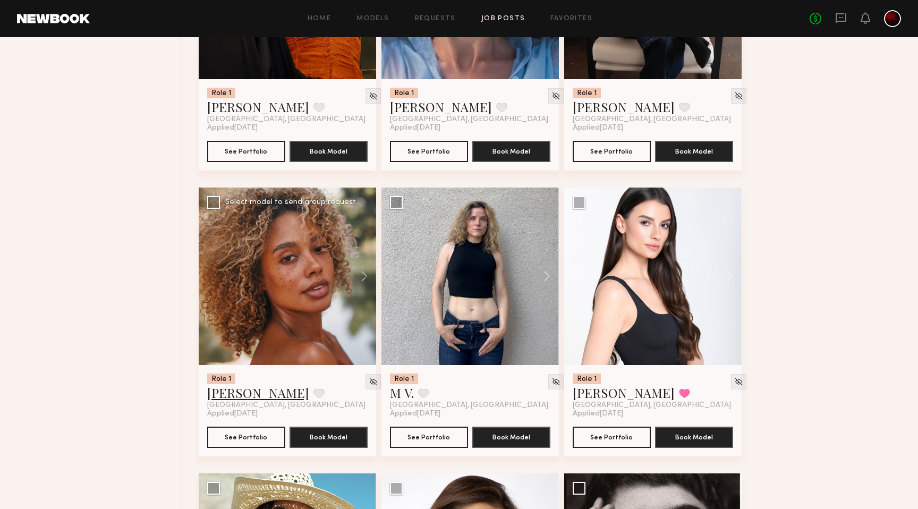
click at [229, 401] on link "[PERSON_NAME]" at bounding box center [258, 392] width 102 height 17
click at [313, 398] on button at bounding box center [318, 393] width 11 height 10
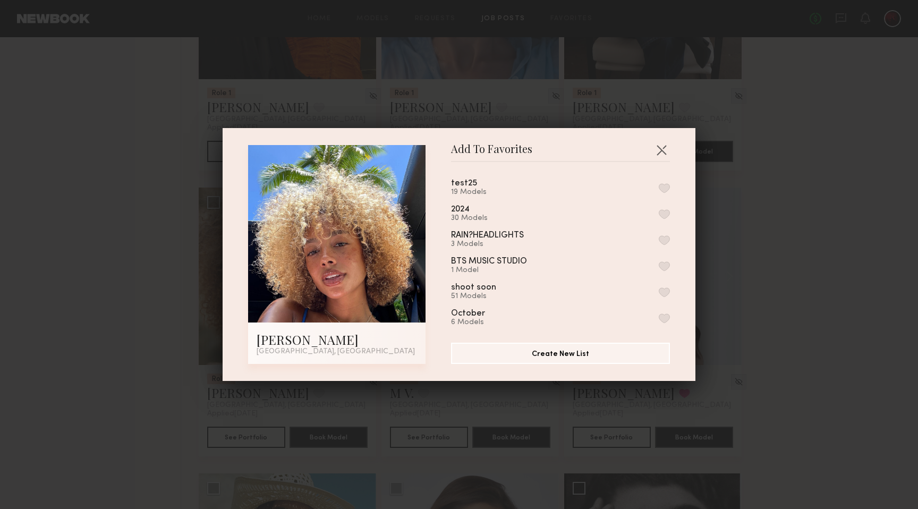
click at [666, 186] on button "button" at bounding box center [664, 188] width 11 height 10
click at [662, 146] on button "button" at bounding box center [661, 149] width 17 height 17
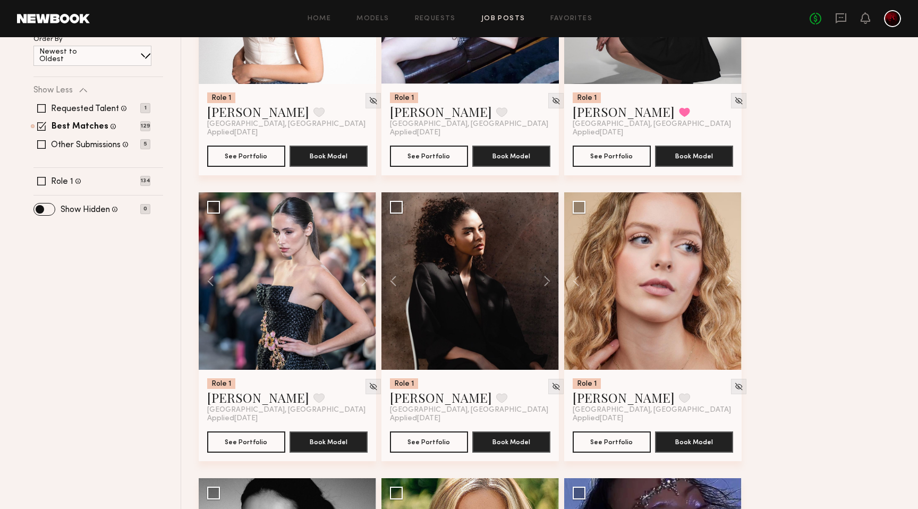
scroll to position [0, 0]
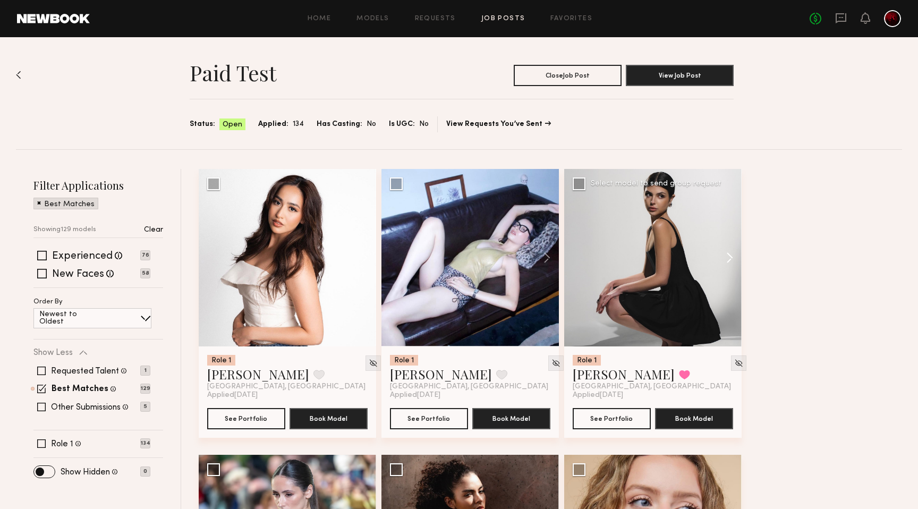
click at [724, 263] on button at bounding box center [724, 257] width 34 height 177
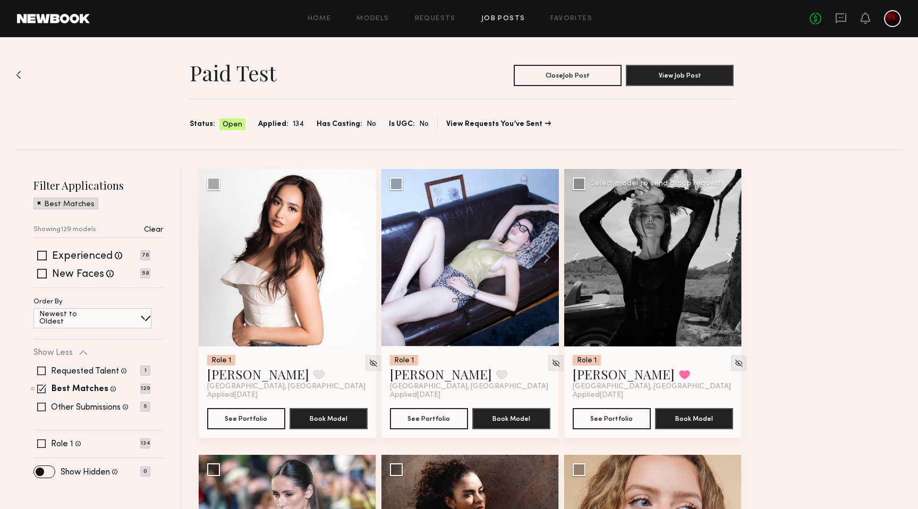
click at [724, 263] on button at bounding box center [724, 257] width 34 height 177
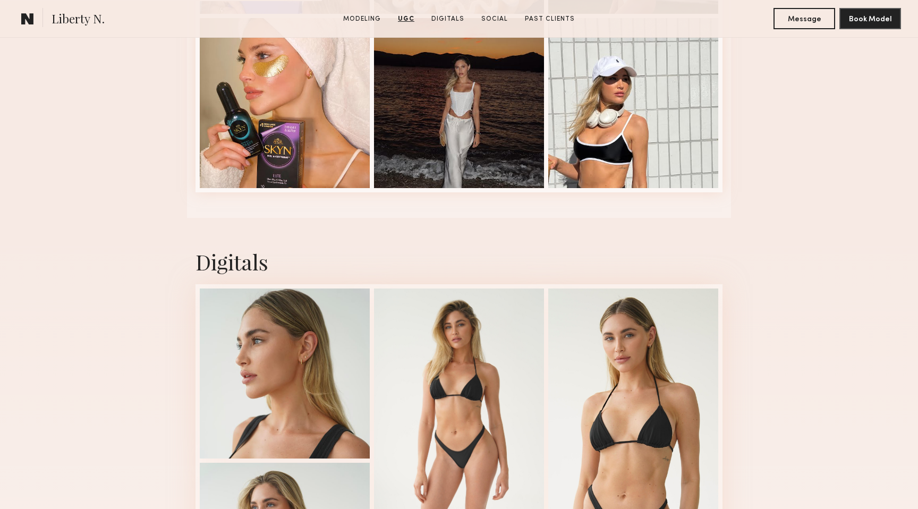
scroll to position [2422, 0]
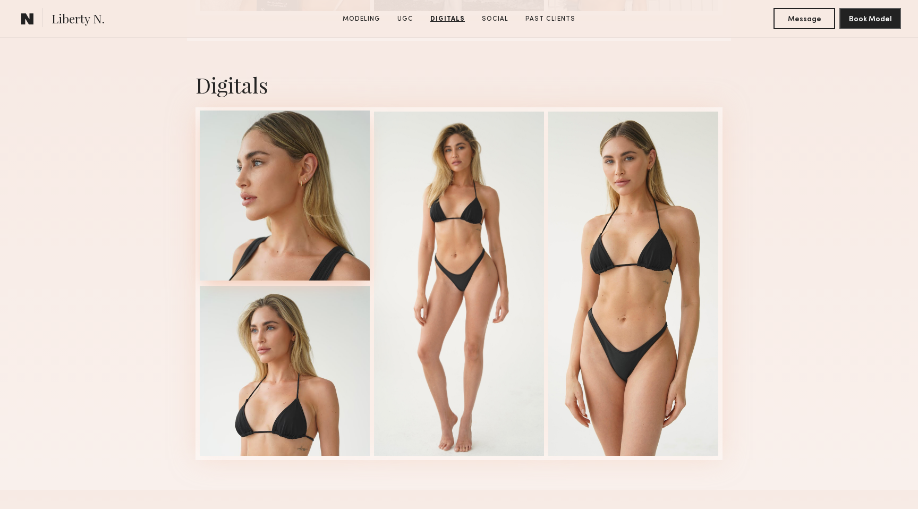
click at [315, 172] on div at bounding box center [285, 195] width 170 height 170
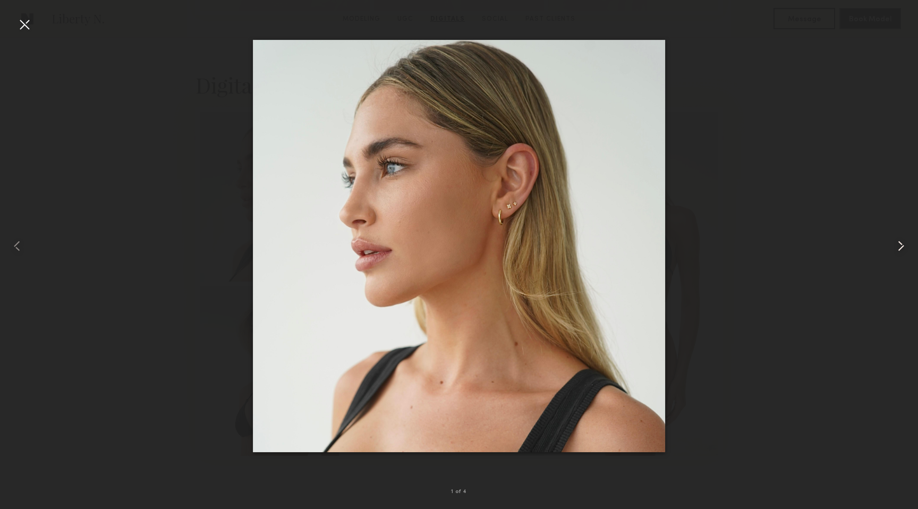
click at [903, 249] on common-icon at bounding box center [900, 245] width 17 height 17
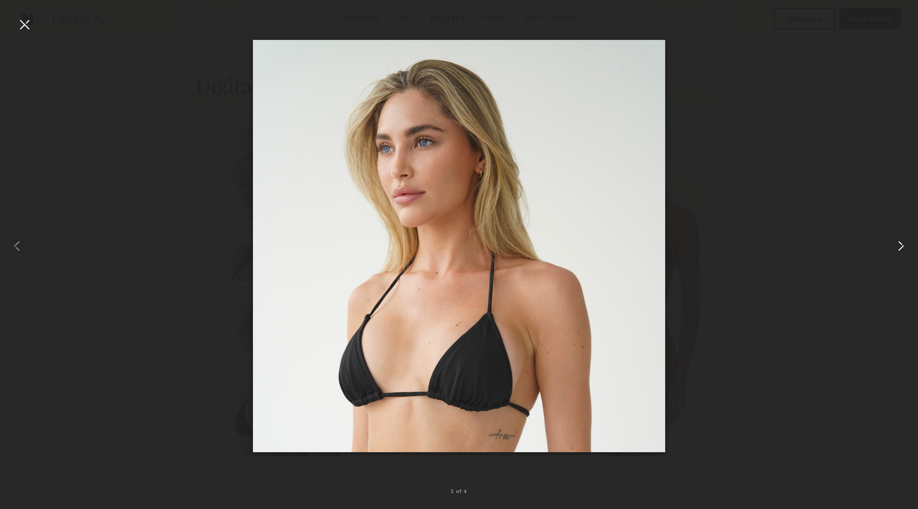
click at [901, 248] on common-icon at bounding box center [900, 245] width 17 height 17
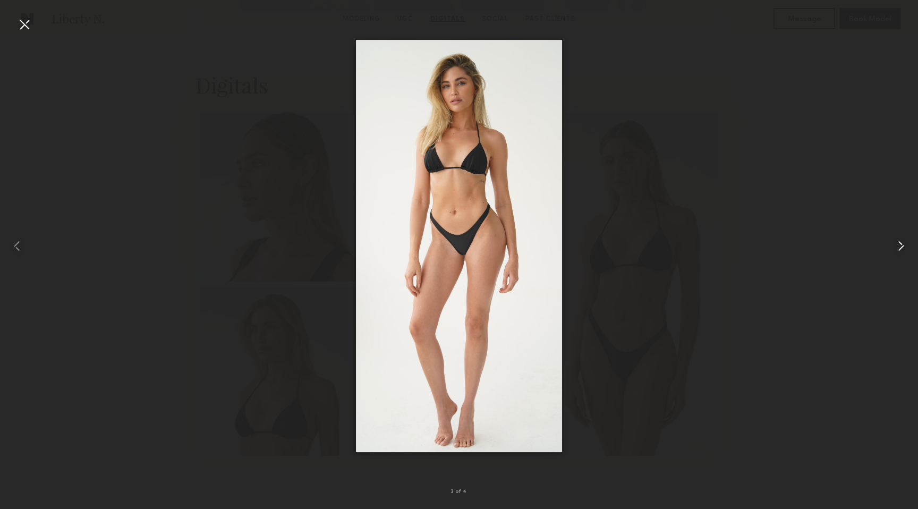
click at [901, 248] on common-icon at bounding box center [900, 245] width 17 height 17
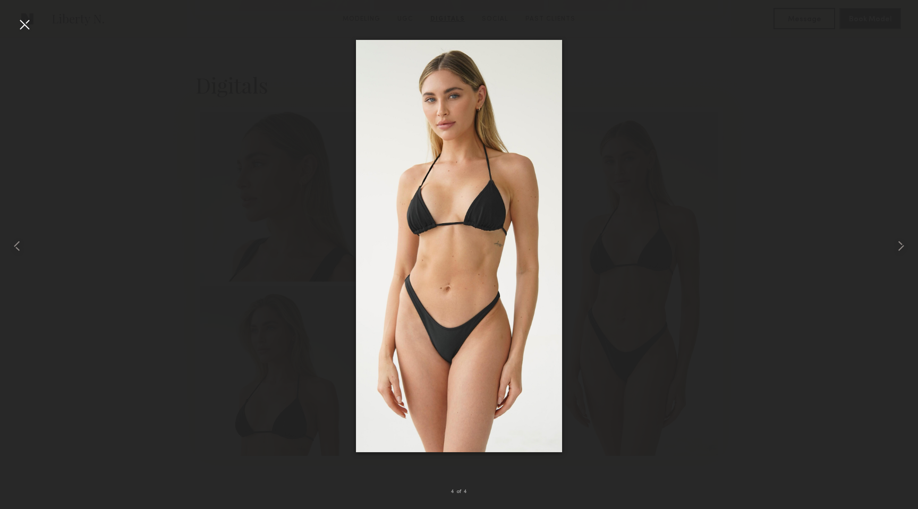
click at [28, 26] on div at bounding box center [24, 24] width 17 height 17
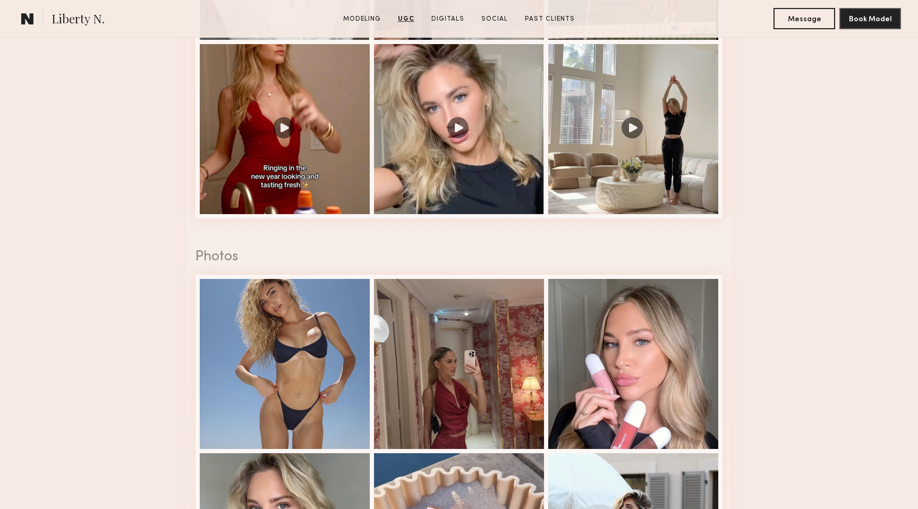
scroll to position [1635, 0]
click at [288, 357] on div at bounding box center [285, 363] width 170 height 170
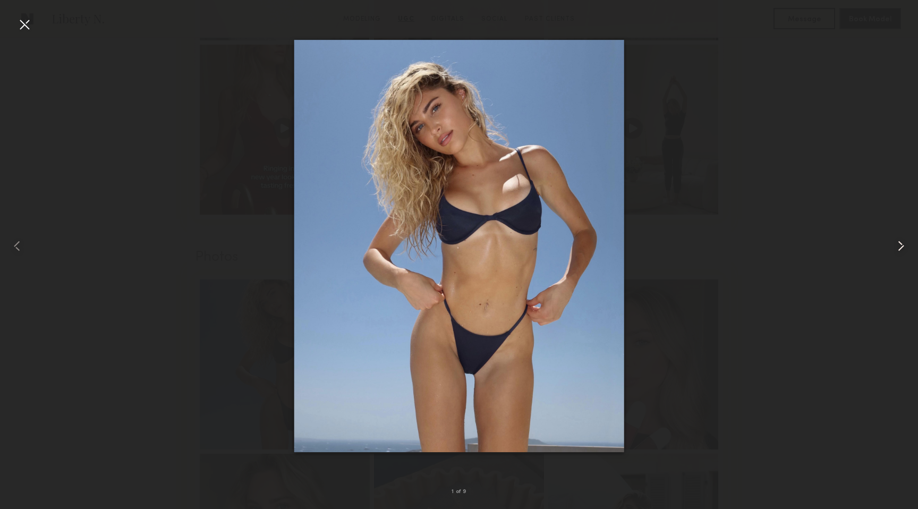
click at [899, 245] on common-icon at bounding box center [900, 245] width 17 height 17
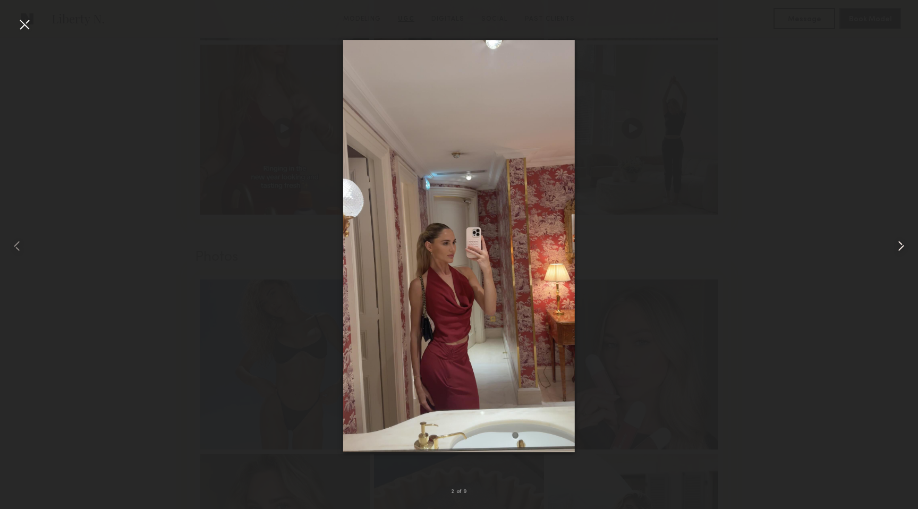
click at [899, 245] on common-icon at bounding box center [900, 245] width 17 height 17
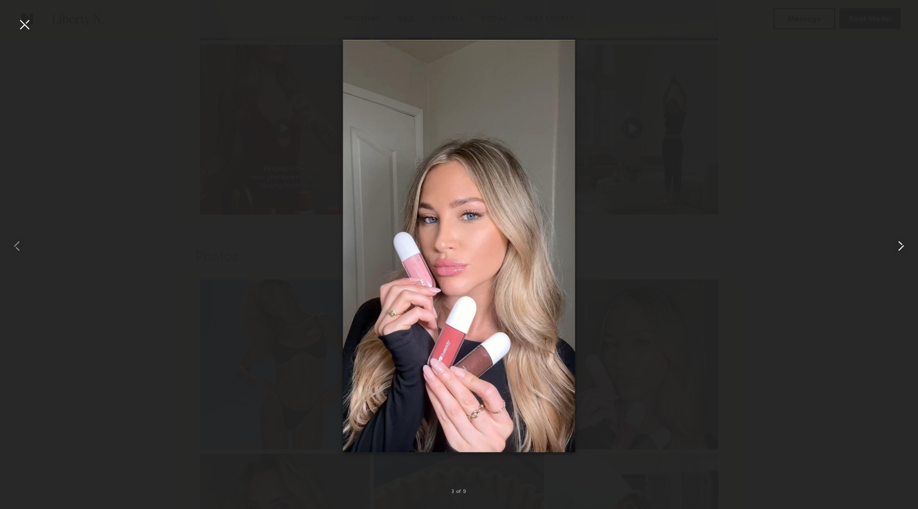
click at [899, 245] on common-icon at bounding box center [900, 245] width 17 height 17
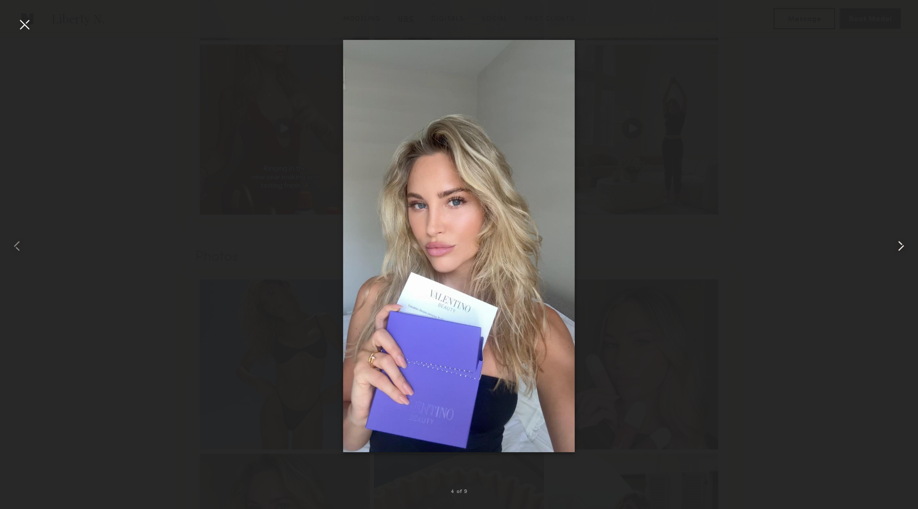
click at [899, 245] on common-icon at bounding box center [900, 245] width 17 height 17
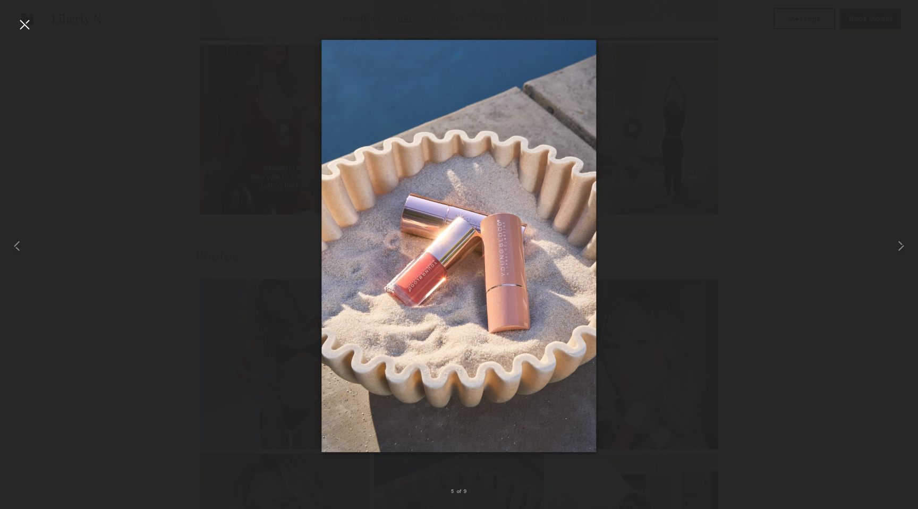
click at [21, 16] on div at bounding box center [24, 24] width 17 height 17
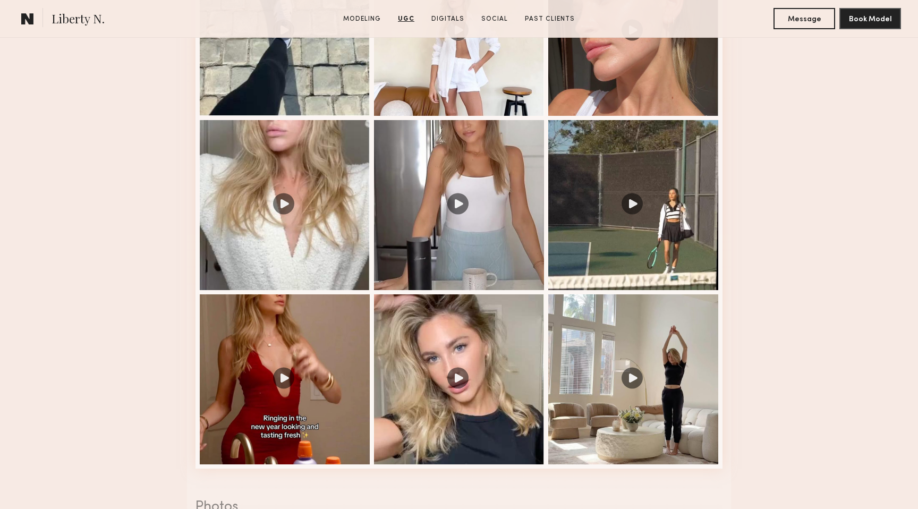
scroll to position [1342, 0]
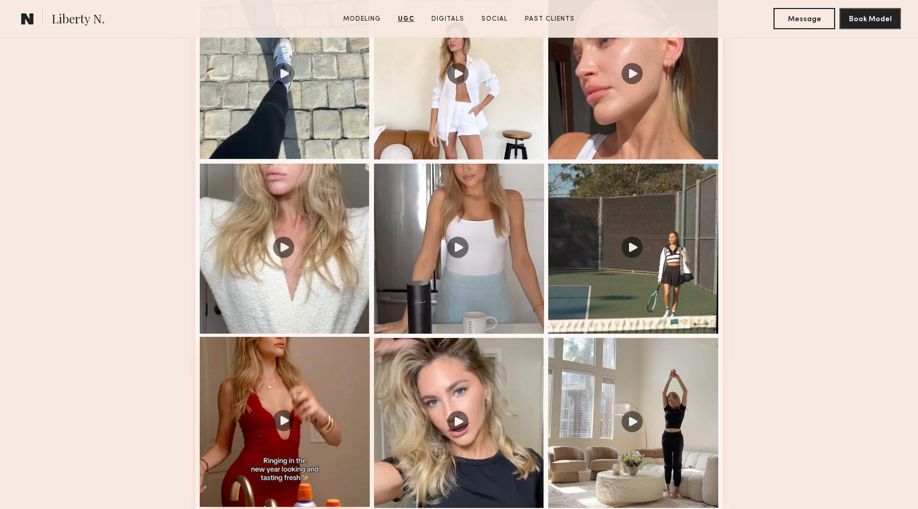
click at [287, 425] on div at bounding box center [285, 422] width 170 height 170
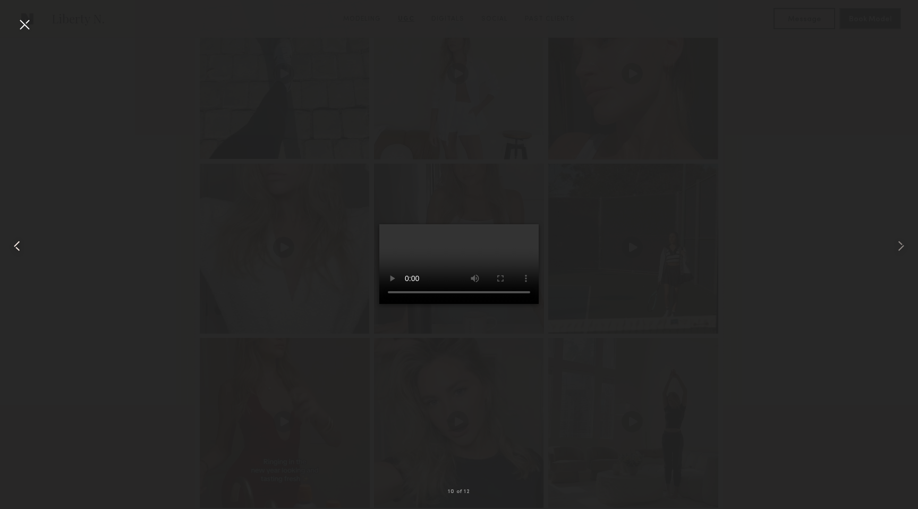
click at [18, 248] on common-icon at bounding box center [16, 245] width 17 height 17
click at [19, 244] on common-icon at bounding box center [16, 245] width 17 height 17
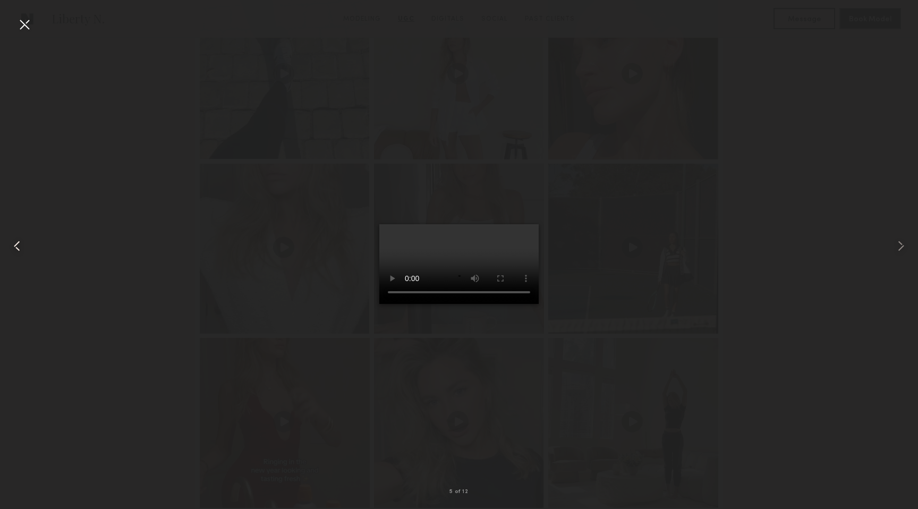
click at [19, 242] on common-icon at bounding box center [16, 245] width 17 height 17
click at [20, 238] on common-icon at bounding box center [16, 245] width 17 height 17
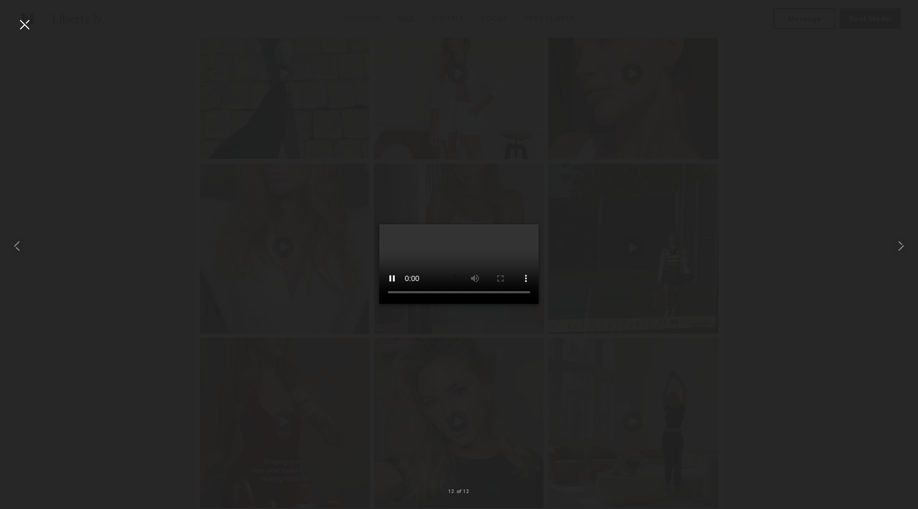
click at [26, 29] on div at bounding box center [24, 24] width 17 height 17
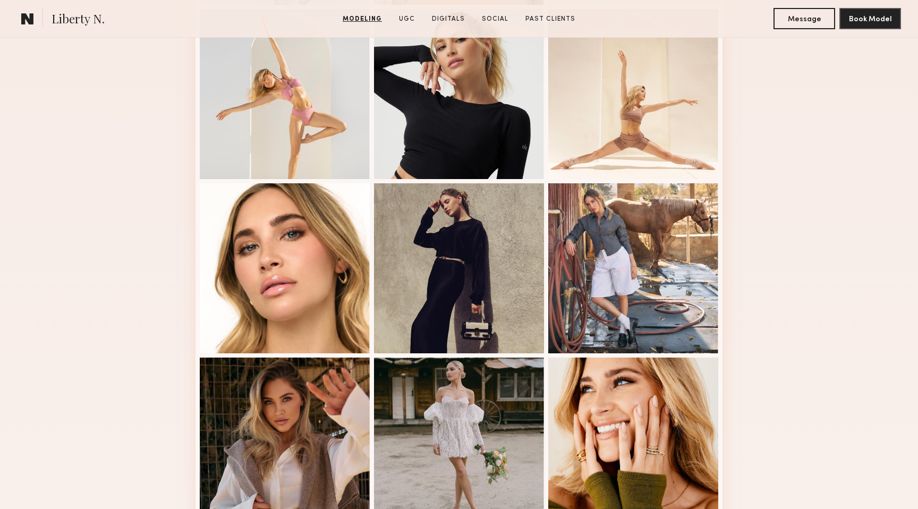
scroll to position [594, 0]
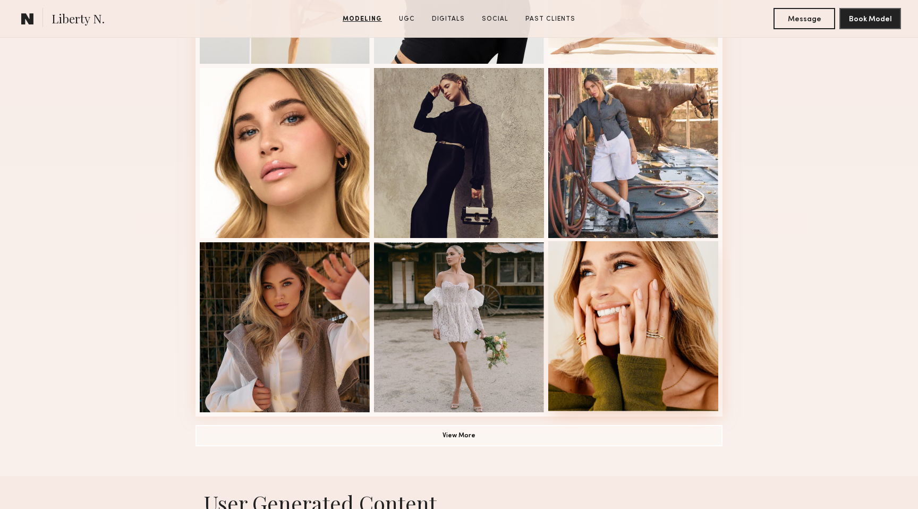
click at [629, 304] on div at bounding box center [633, 326] width 170 height 170
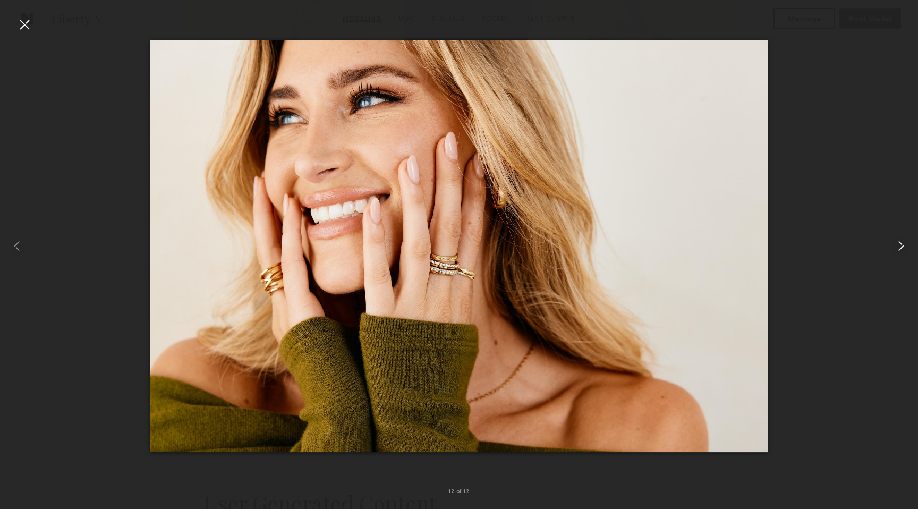
click at [898, 249] on common-icon at bounding box center [900, 245] width 17 height 17
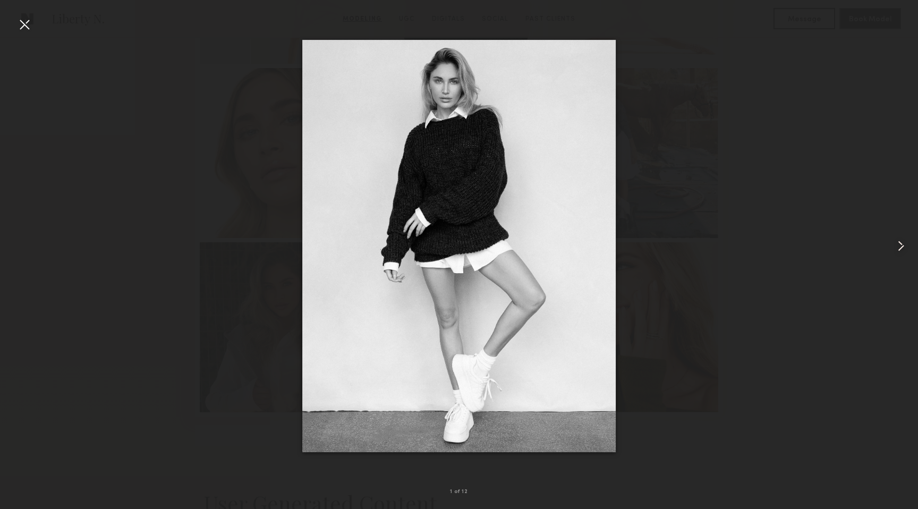
click at [900, 248] on common-icon at bounding box center [900, 245] width 17 height 17
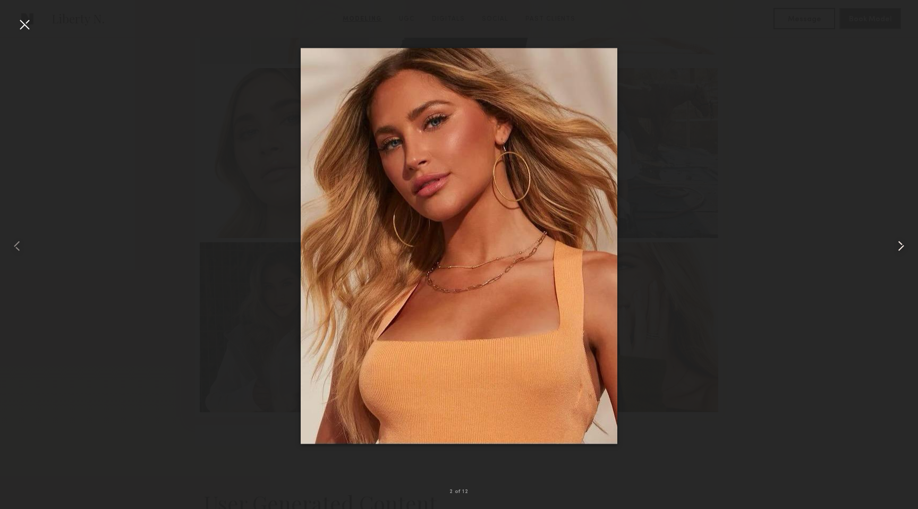
click at [900, 248] on common-icon at bounding box center [900, 245] width 17 height 17
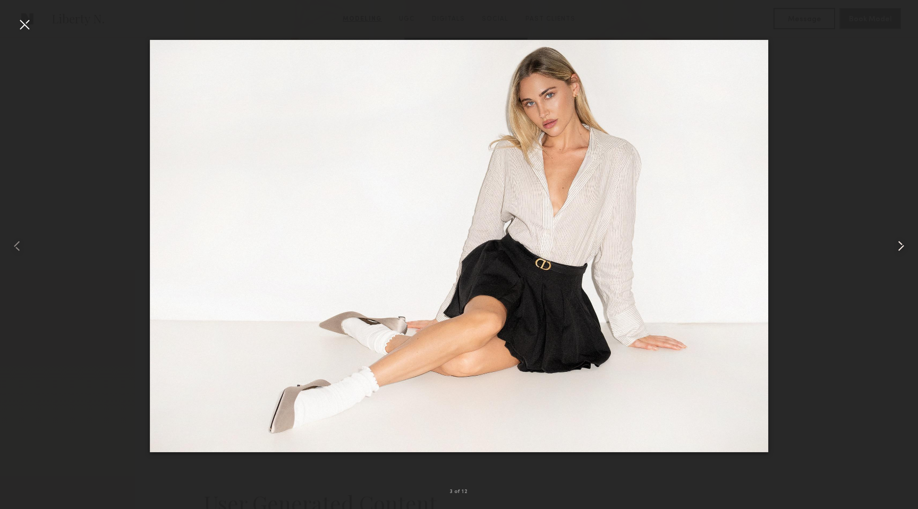
click at [900, 248] on common-icon at bounding box center [900, 245] width 17 height 17
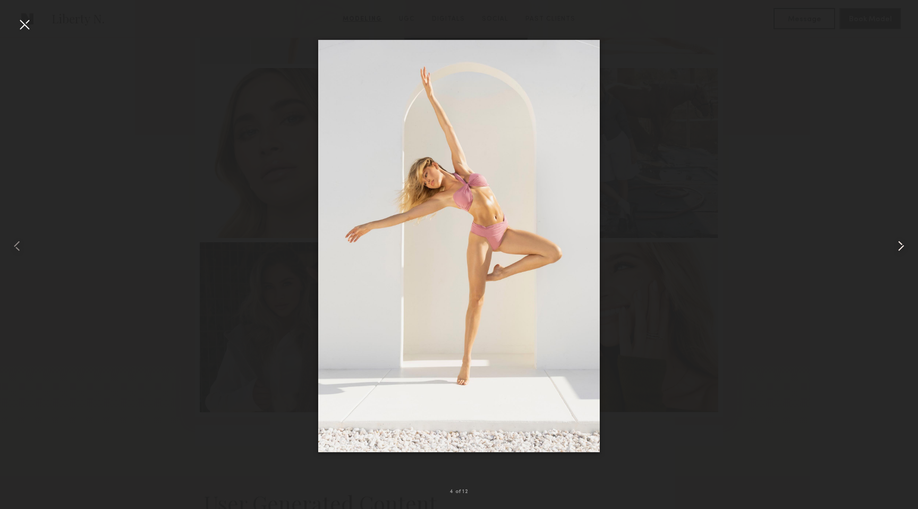
click at [900, 248] on common-icon at bounding box center [900, 245] width 17 height 17
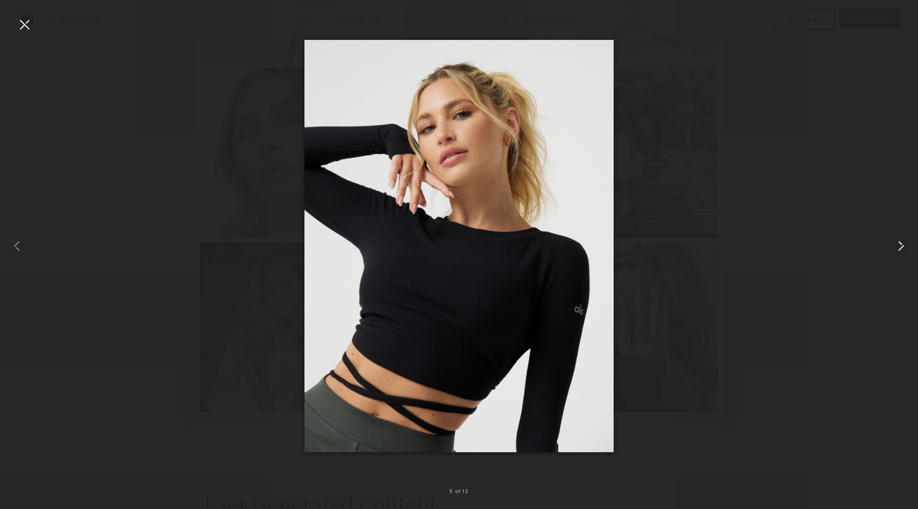
click at [900, 248] on common-icon at bounding box center [900, 245] width 17 height 17
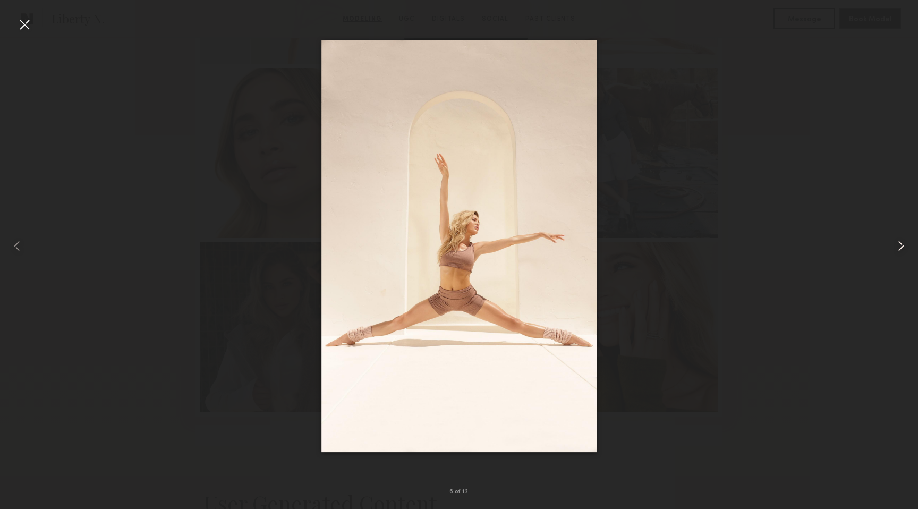
click at [900, 248] on common-icon at bounding box center [900, 245] width 17 height 17
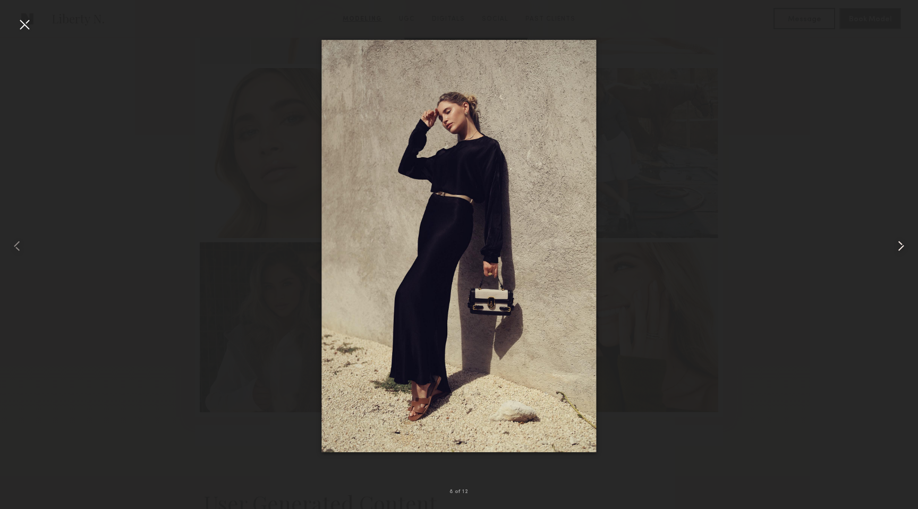
click at [900, 248] on common-icon at bounding box center [900, 245] width 17 height 17
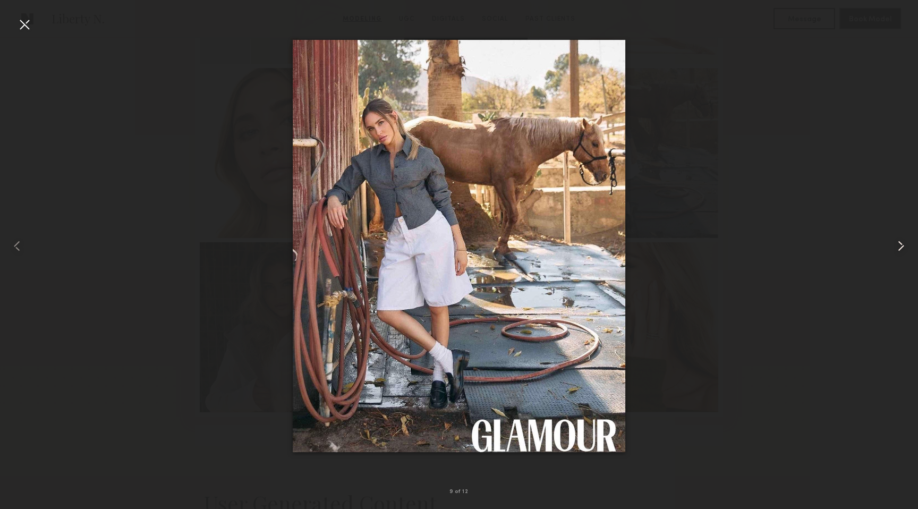
click at [900, 248] on common-icon at bounding box center [900, 245] width 17 height 17
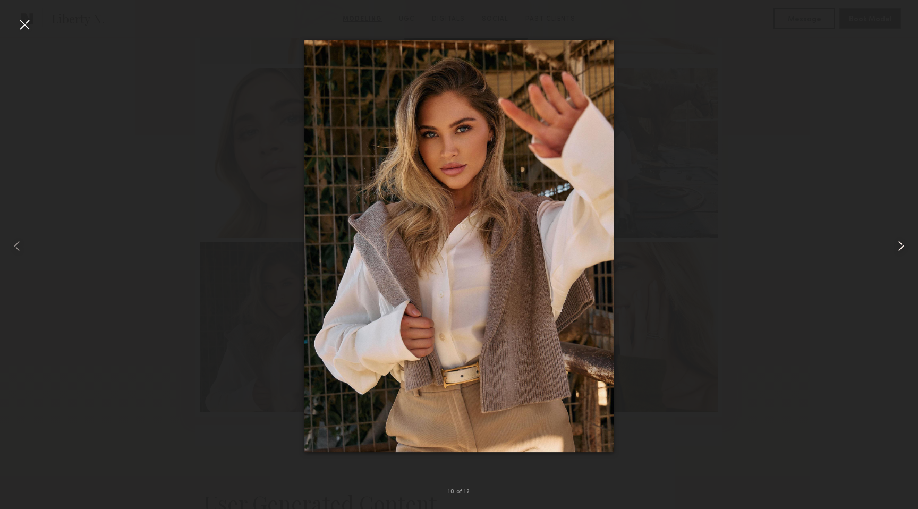
click at [900, 248] on common-icon at bounding box center [900, 245] width 17 height 17
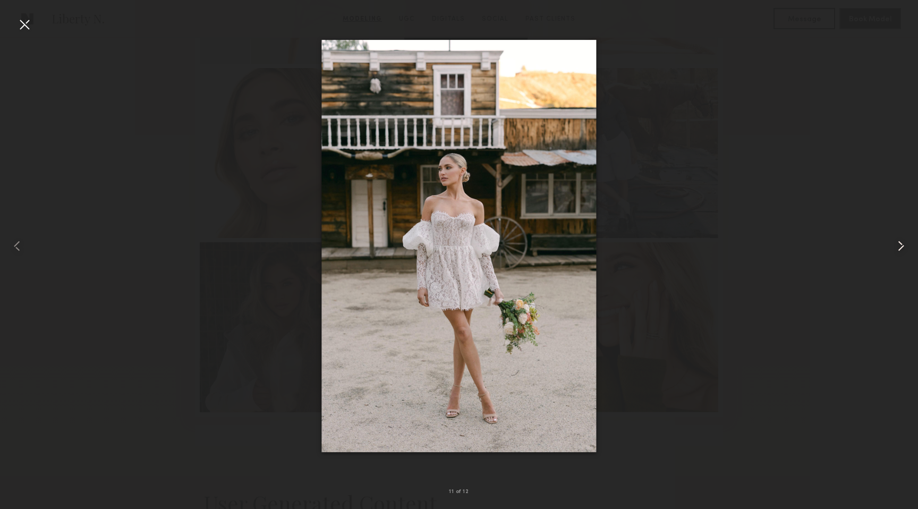
click at [900, 248] on common-icon at bounding box center [900, 245] width 17 height 17
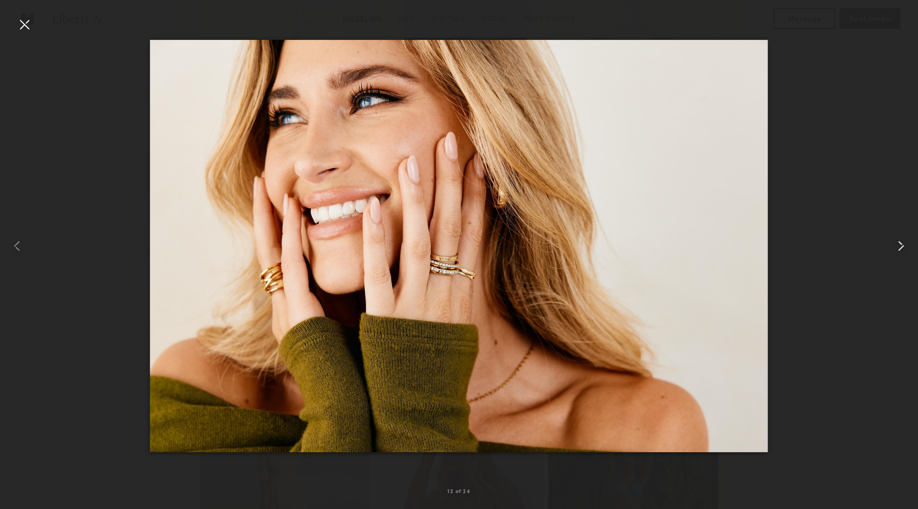
click at [900, 248] on common-icon at bounding box center [900, 245] width 17 height 17
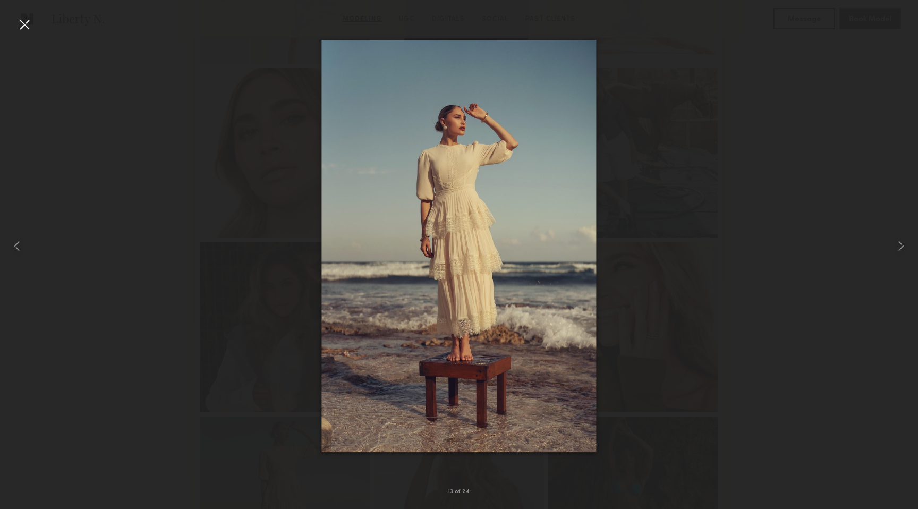
click at [20, 22] on div at bounding box center [24, 24] width 17 height 17
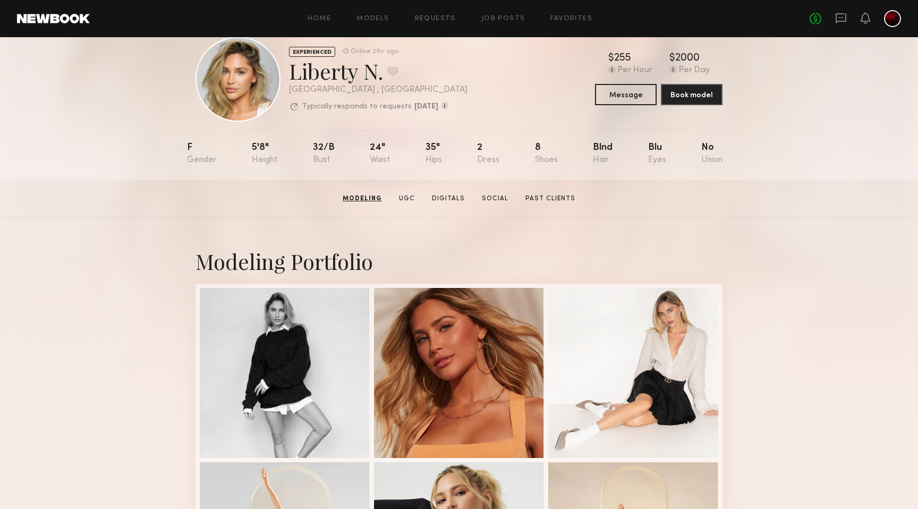
scroll to position [0, 0]
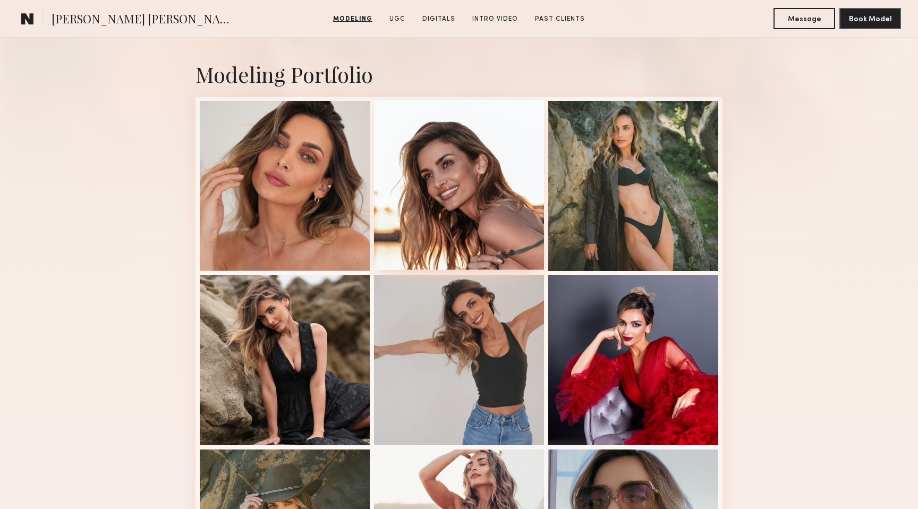
scroll to position [208, 0]
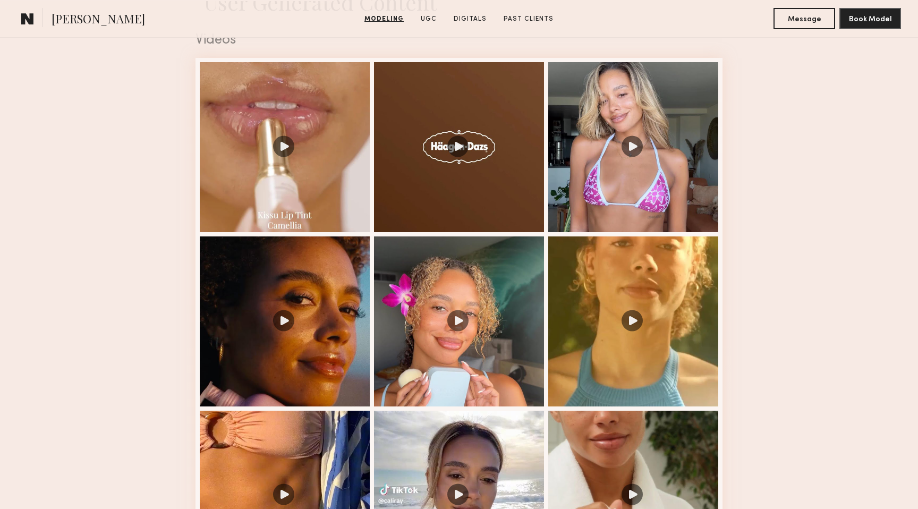
scroll to position [1096, 0]
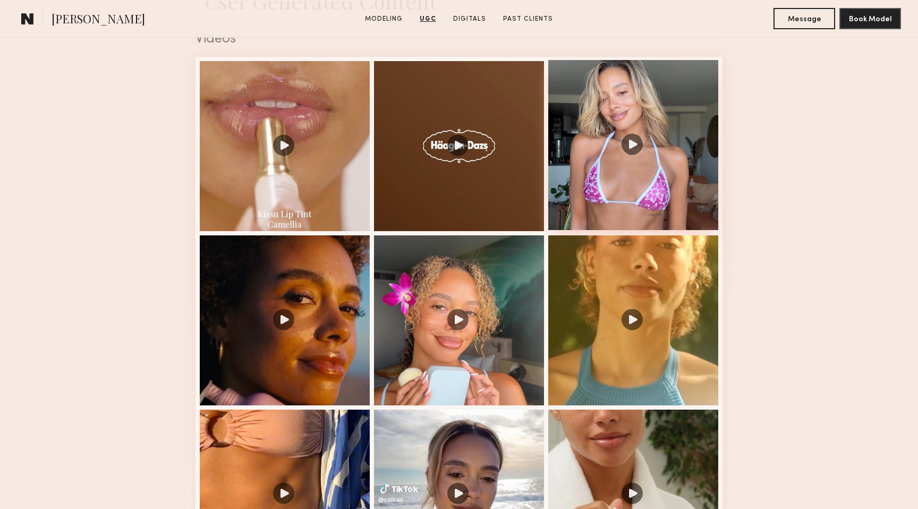
click at [635, 139] on div at bounding box center [633, 145] width 170 height 170
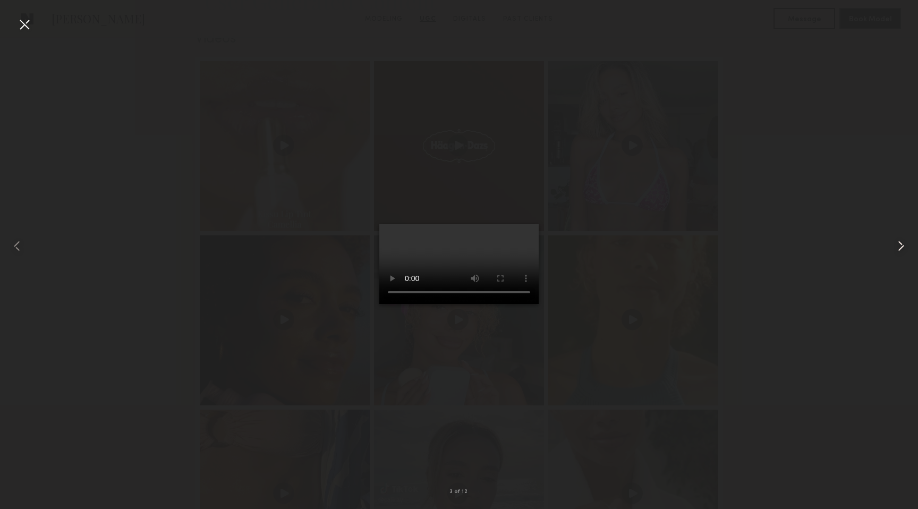
click at [900, 245] on common-icon at bounding box center [900, 245] width 17 height 17
click at [902, 244] on common-icon at bounding box center [900, 245] width 17 height 17
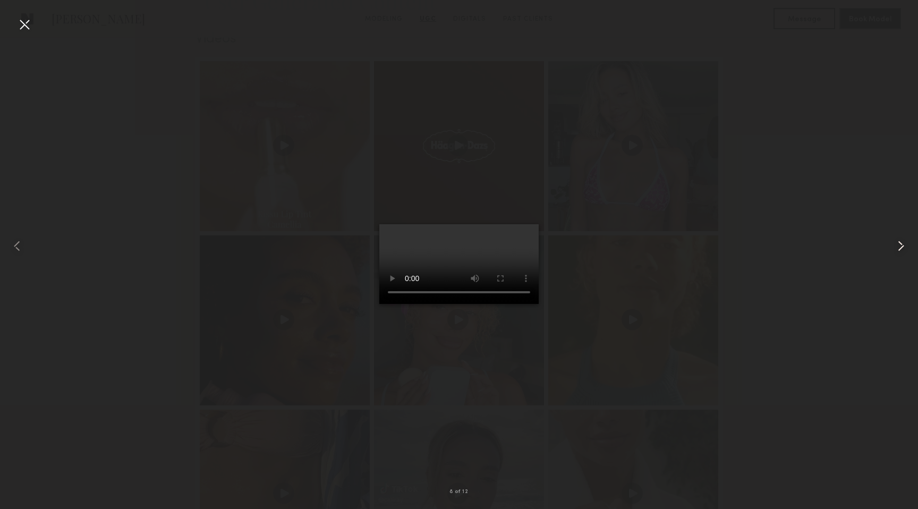
click at [902, 244] on common-icon at bounding box center [900, 245] width 17 height 17
click at [15, 19] on div at bounding box center [18, 246] width 37 height 458
click at [27, 29] on div at bounding box center [24, 24] width 17 height 17
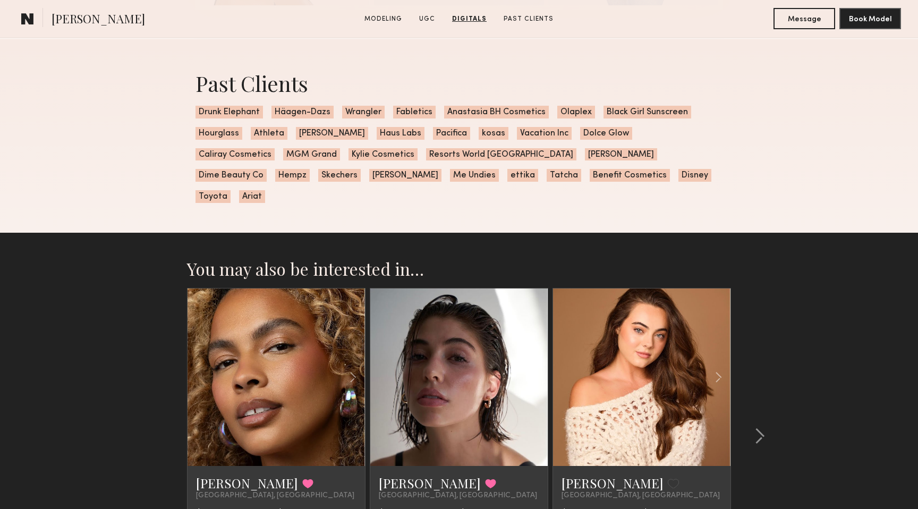
scroll to position [3056, 0]
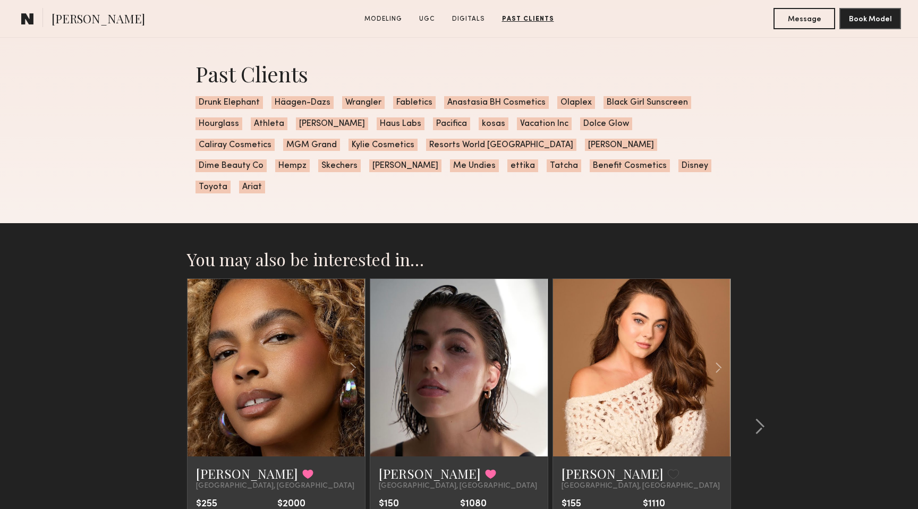
click at [534, 357] on common-icon at bounding box center [535, 367] width 15 height 20
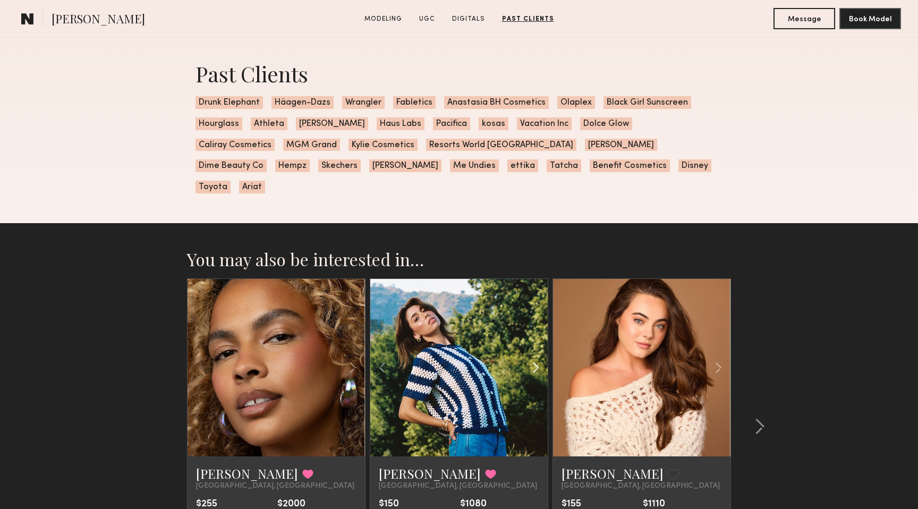
click at [534, 357] on common-icon at bounding box center [535, 367] width 15 height 20
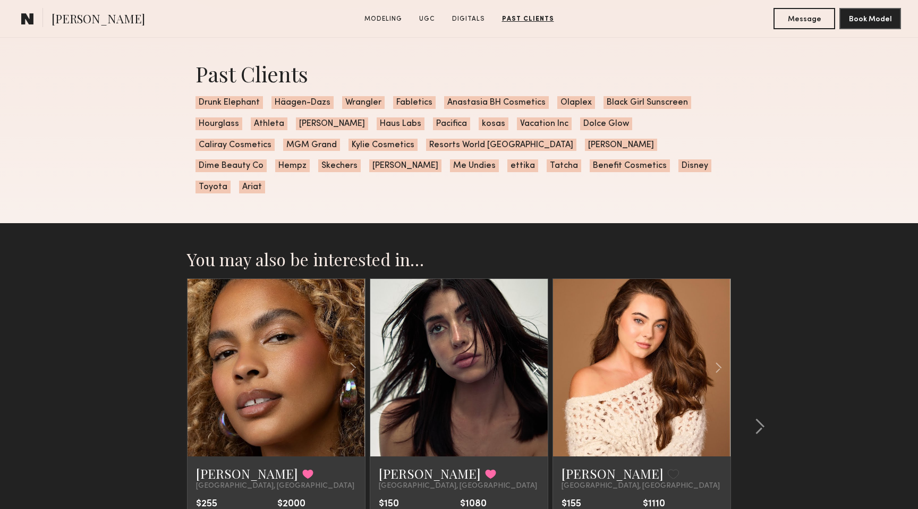
click at [534, 357] on common-icon at bounding box center [535, 367] width 15 height 20
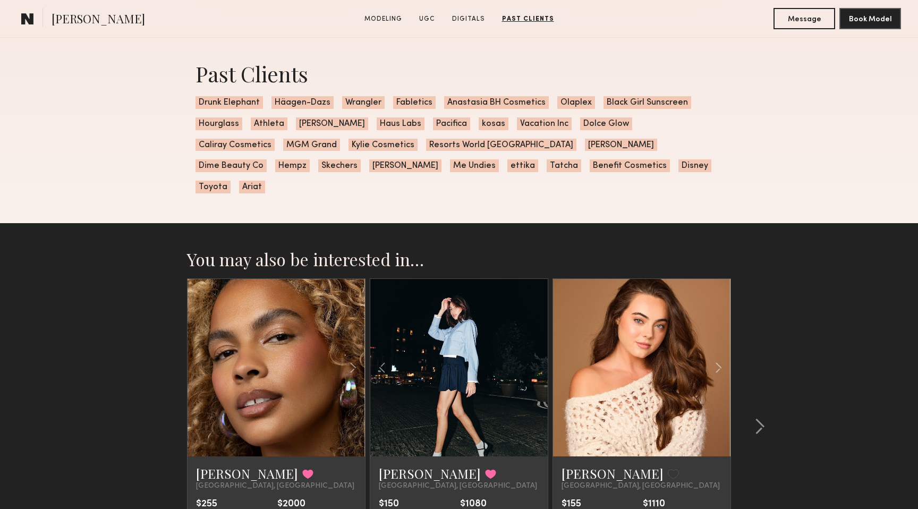
click at [534, 353] on div at bounding box center [458, 367] width 177 height 177
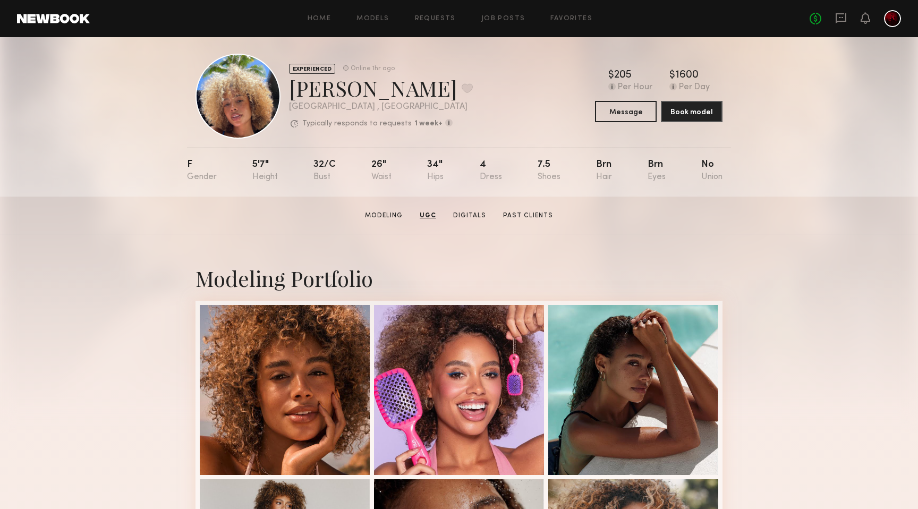
scroll to position [0, 0]
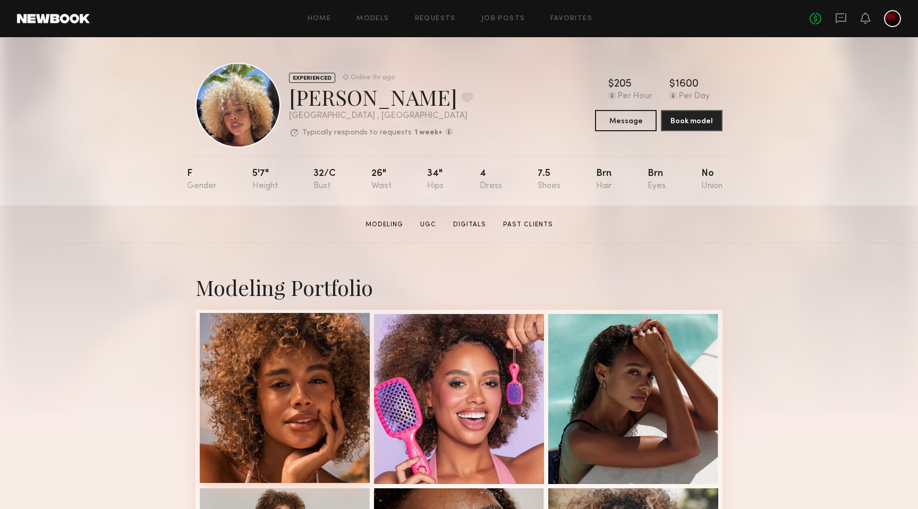
click at [275, 391] on div at bounding box center [285, 398] width 170 height 170
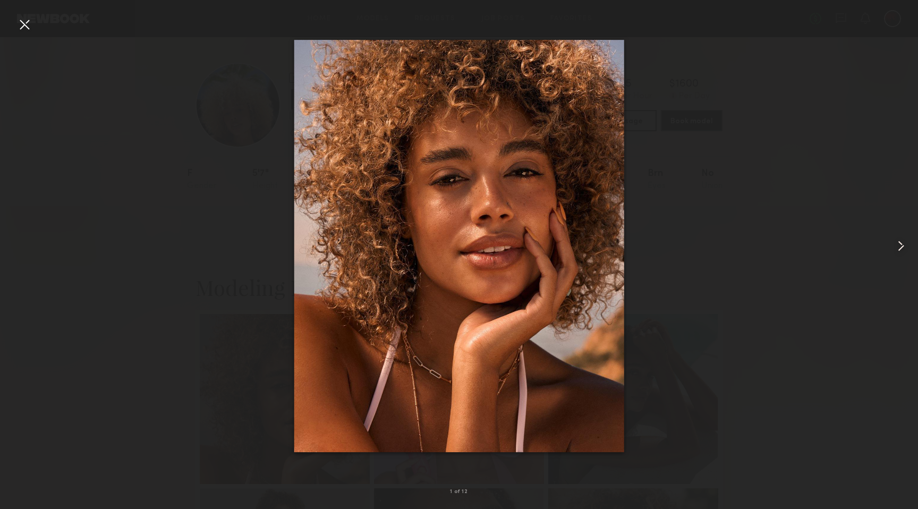
click at [905, 247] on common-icon at bounding box center [900, 245] width 17 height 17
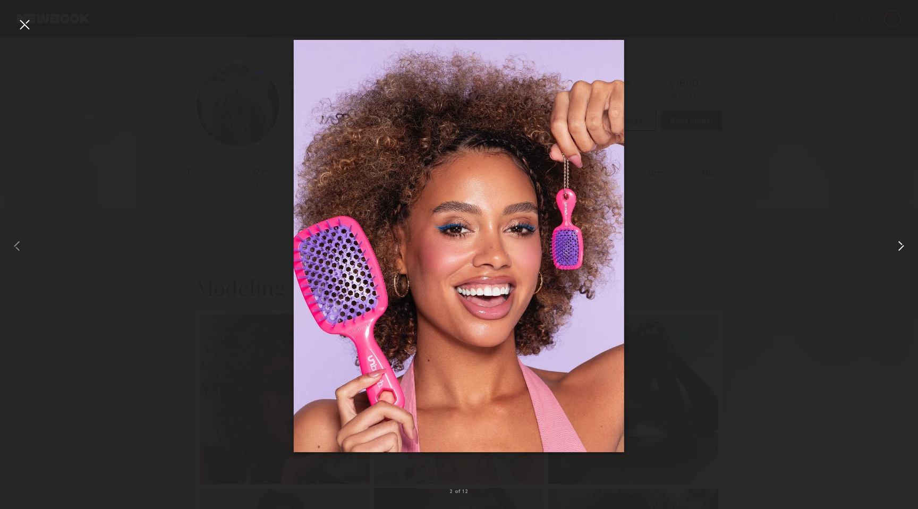
click at [905, 247] on common-icon at bounding box center [900, 245] width 17 height 17
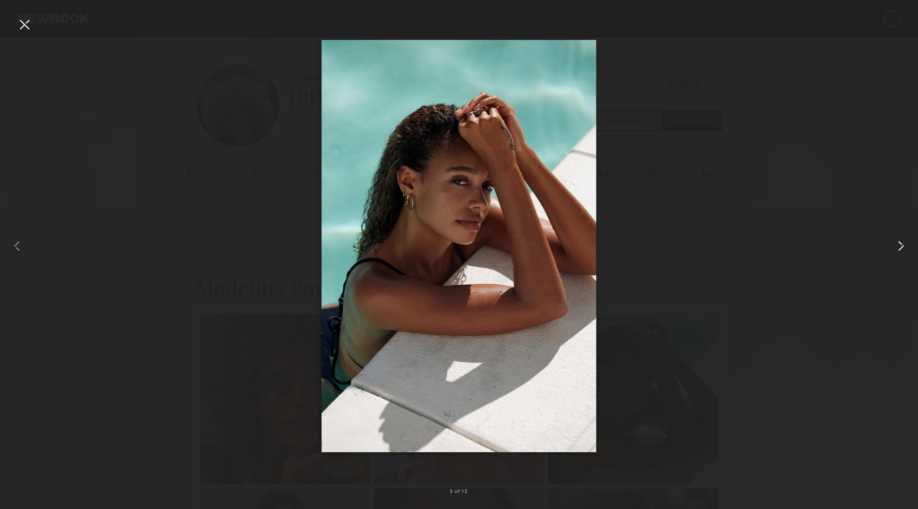
click at [905, 247] on common-icon at bounding box center [900, 245] width 17 height 17
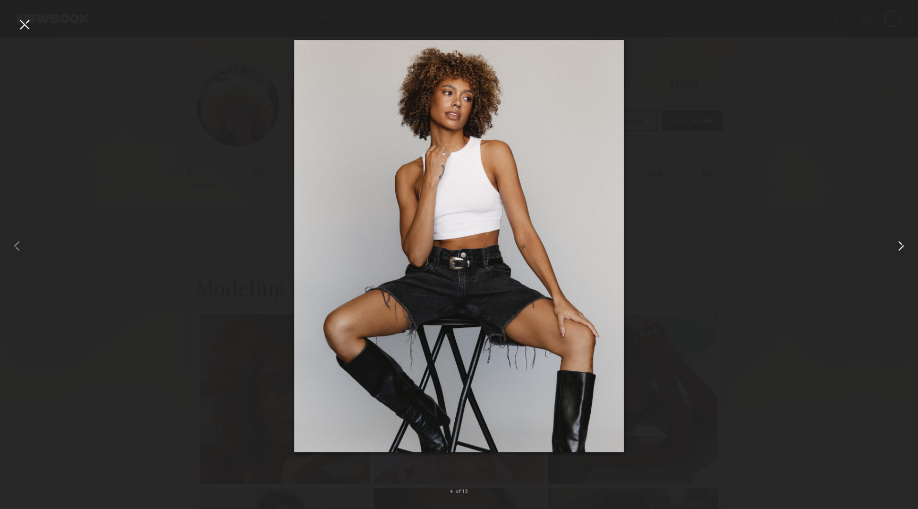
click at [905, 247] on common-icon at bounding box center [900, 245] width 17 height 17
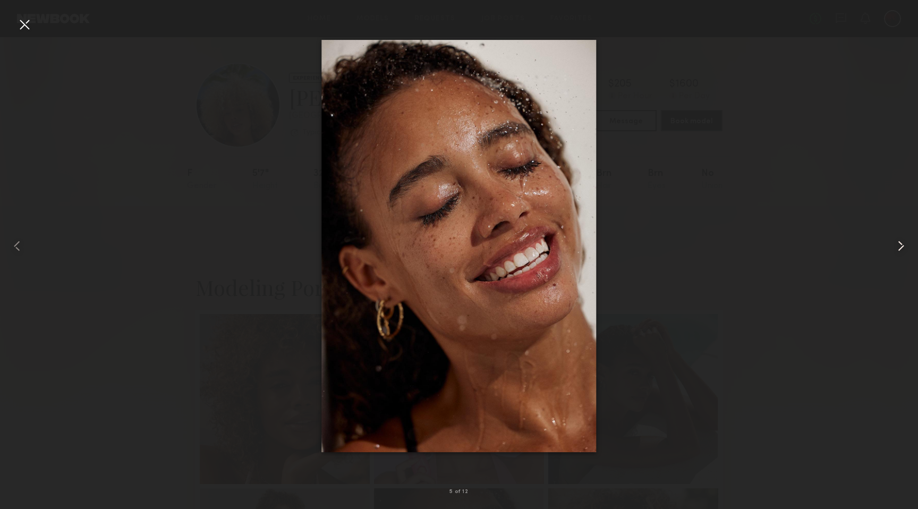
click at [905, 247] on common-icon at bounding box center [900, 245] width 17 height 17
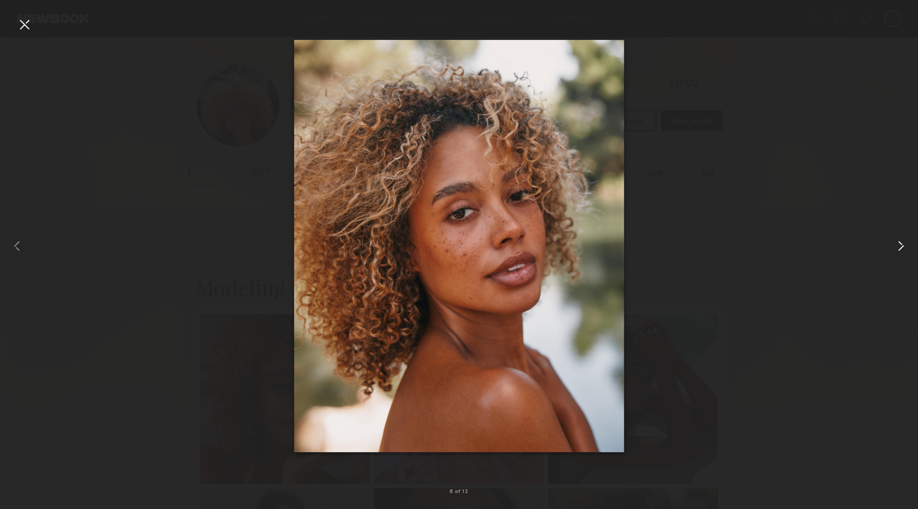
click at [905, 247] on common-icon at bounding box center [900, 245] width 17 height 17
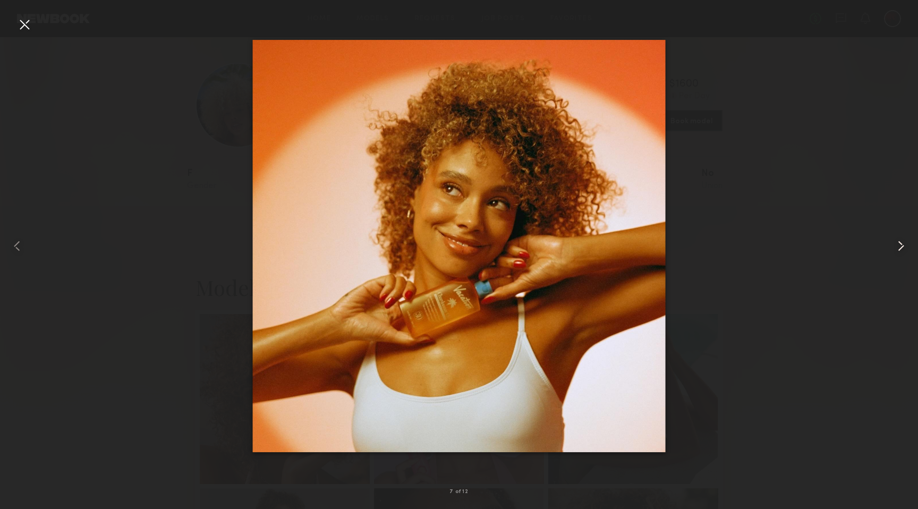
click at [905, 247] on common-icon at bounding box center [900, 245] width 17 height 17
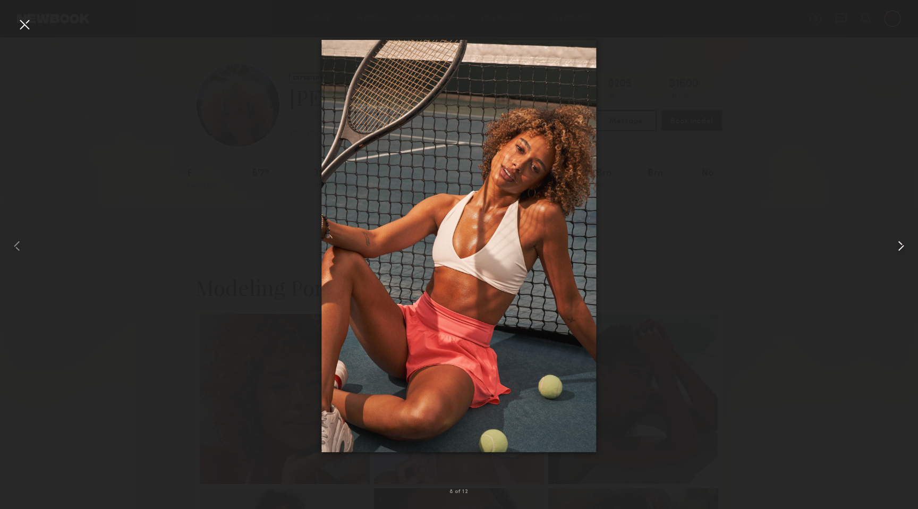
click at [905, 247] on common-icon at bounding box center [900, 245] width 17 height 17
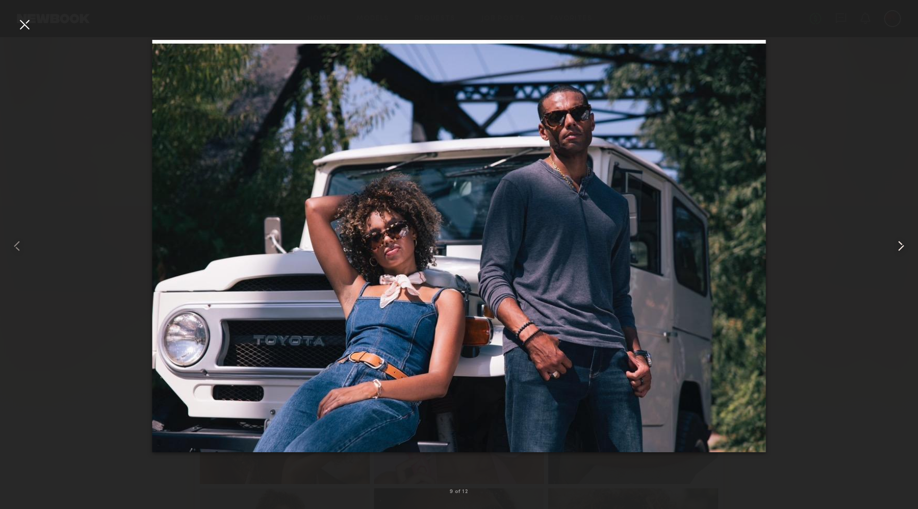
click at [905, 247] on common-icon at bounding box center [900, 245] width 17 height 17
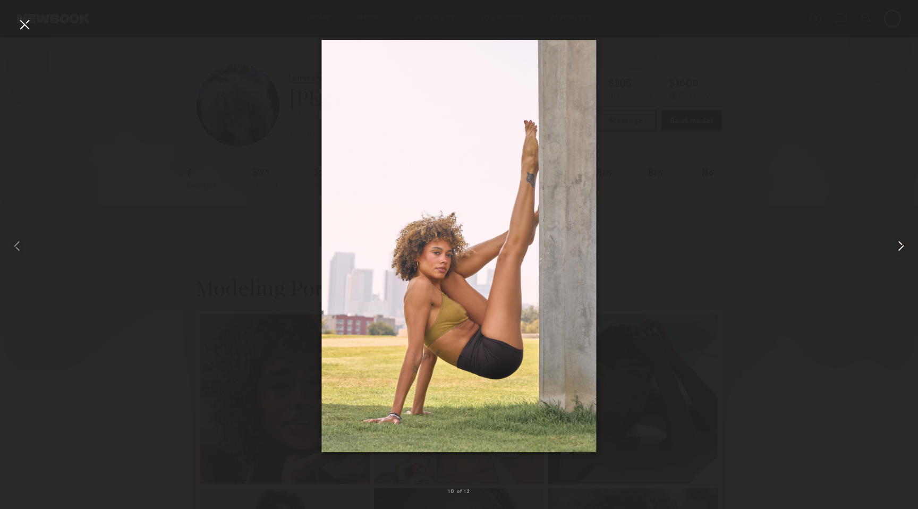
click at [905, 247] on common-icon at bounding box center [900, 245] width 17 height 17
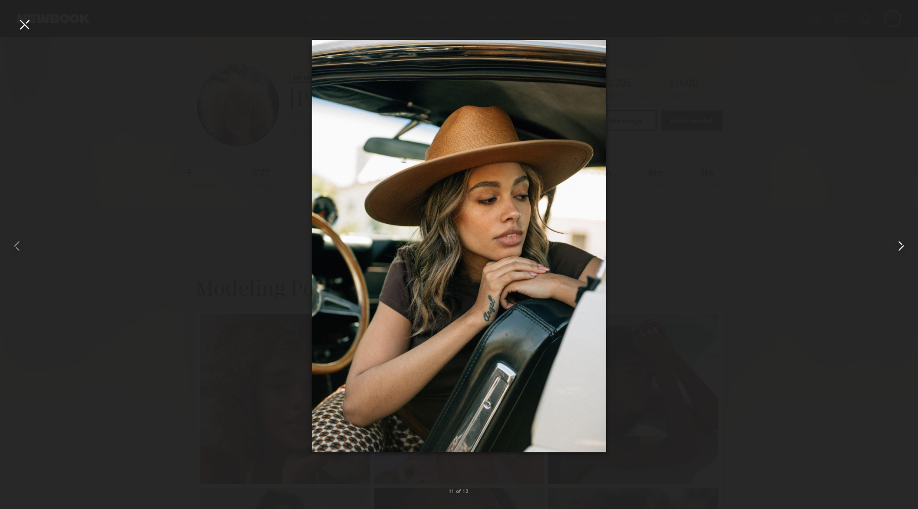
click at [905, 247] on common-icon at bounding box center [900, 245] width 17 height 17
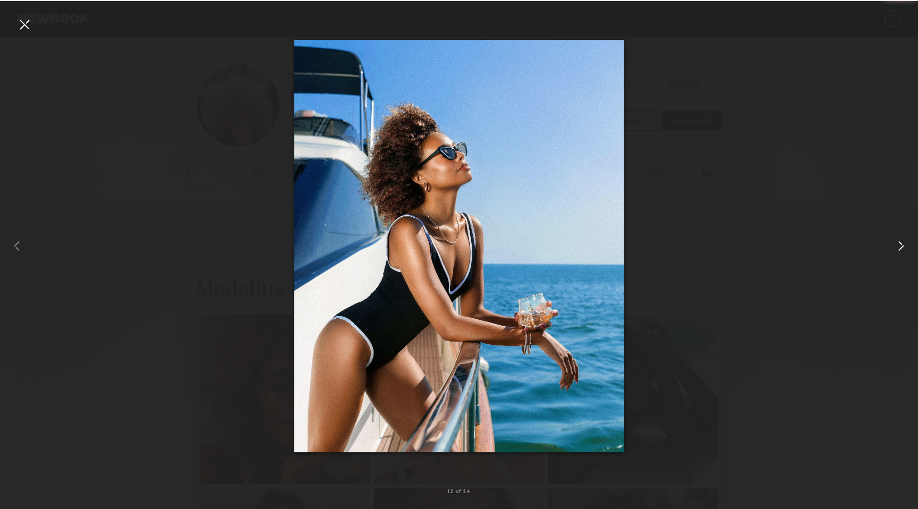
click at [905, 247] on common-icon at bounding box center [900, 245] width 17 height 17
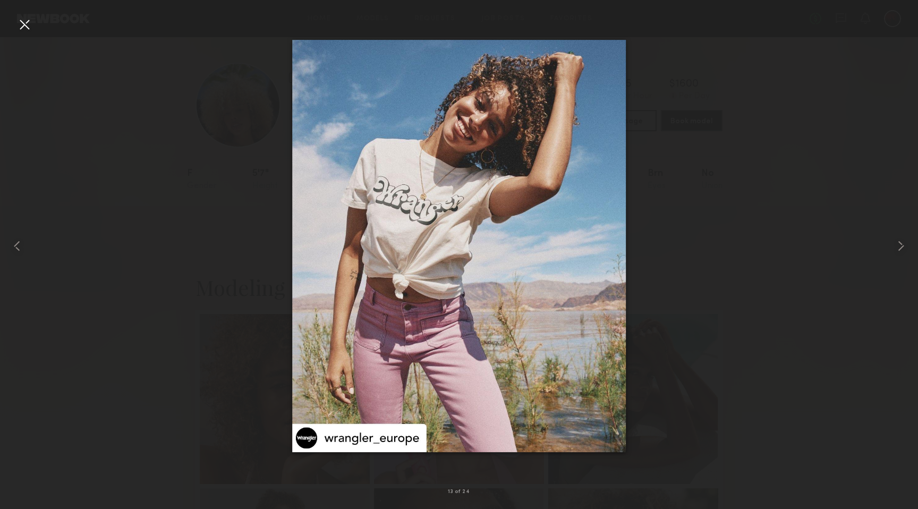
click at [26, 24] on div at bounding box center [24, 24] width 17 height 17
